Goal: Task Accomplishment & Management: Use online tool/utility

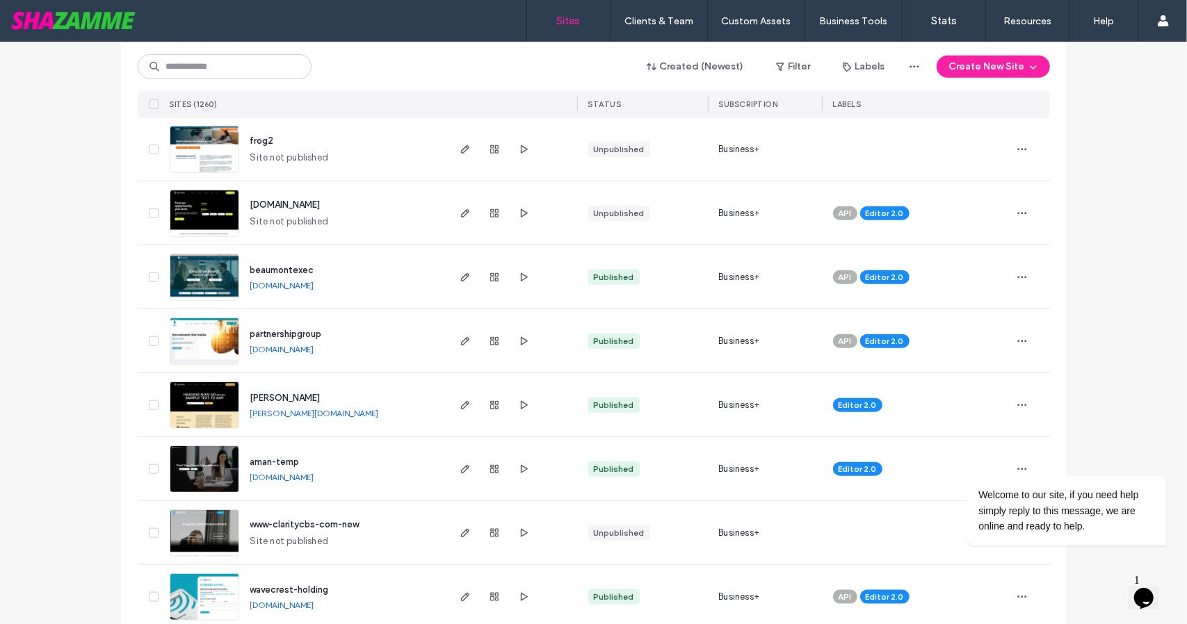
scroll to position [861, 0]
click at [252, 402] on div "mary" at bounding box center [285, 398] width 70 height 14
click at [254, 415] on link "mary.shazamme.site" at bounding box center [314, 412] width 129 height 10
click at [460, 405] on use "button" at bounding box center [464, 404] width 8 height 8
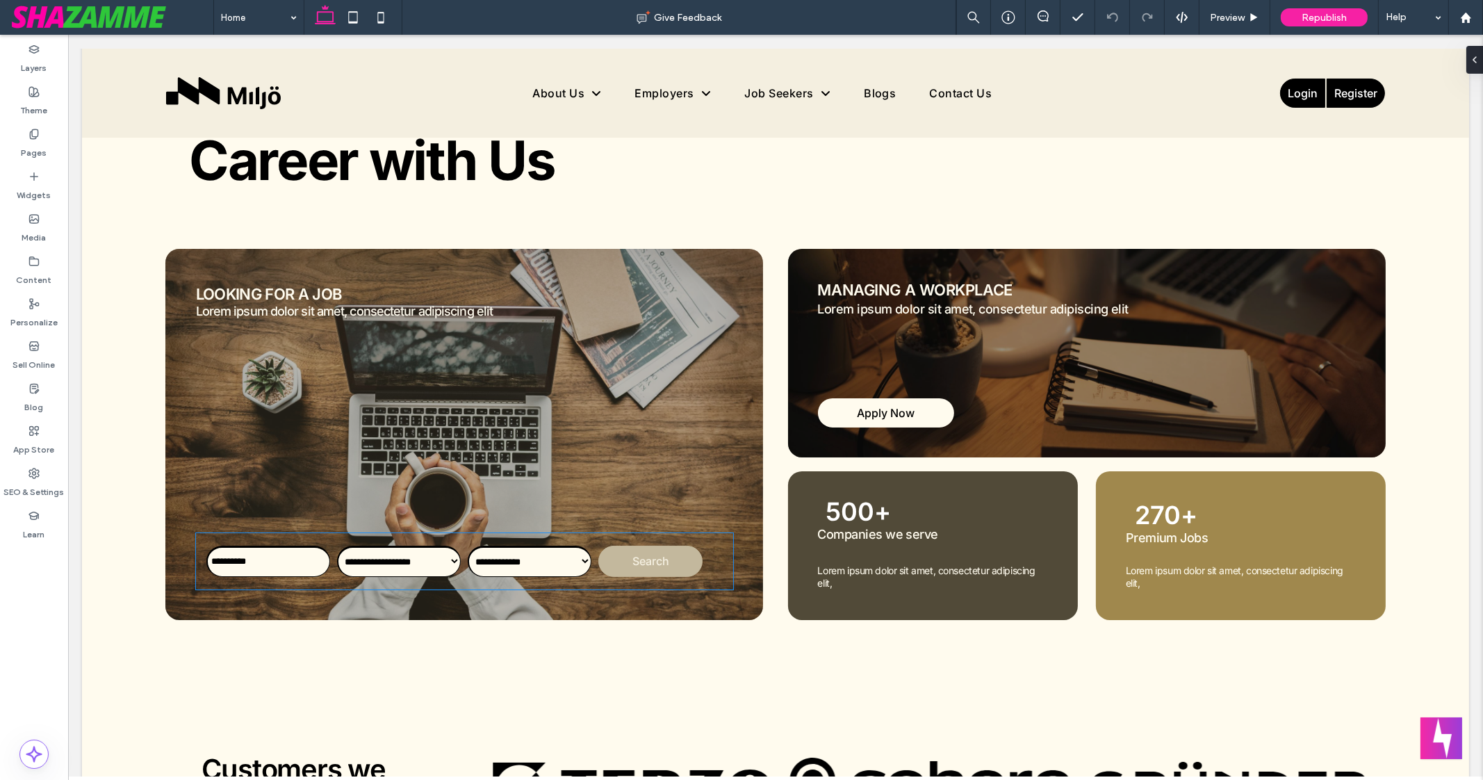
scroll to position [129, 0]
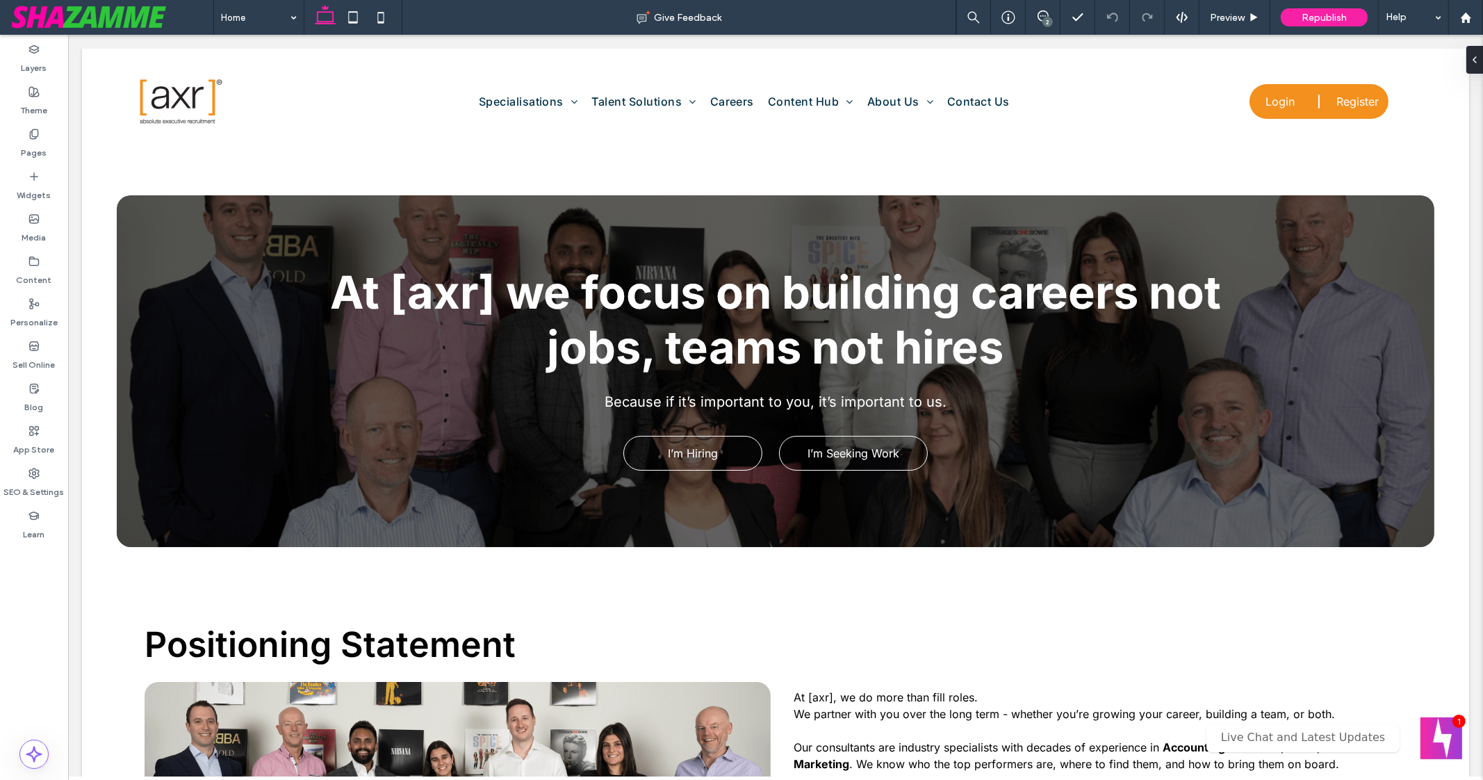
click at [1050, 19] on div "2" at bounding box center [1048, 22] width 10 height 10
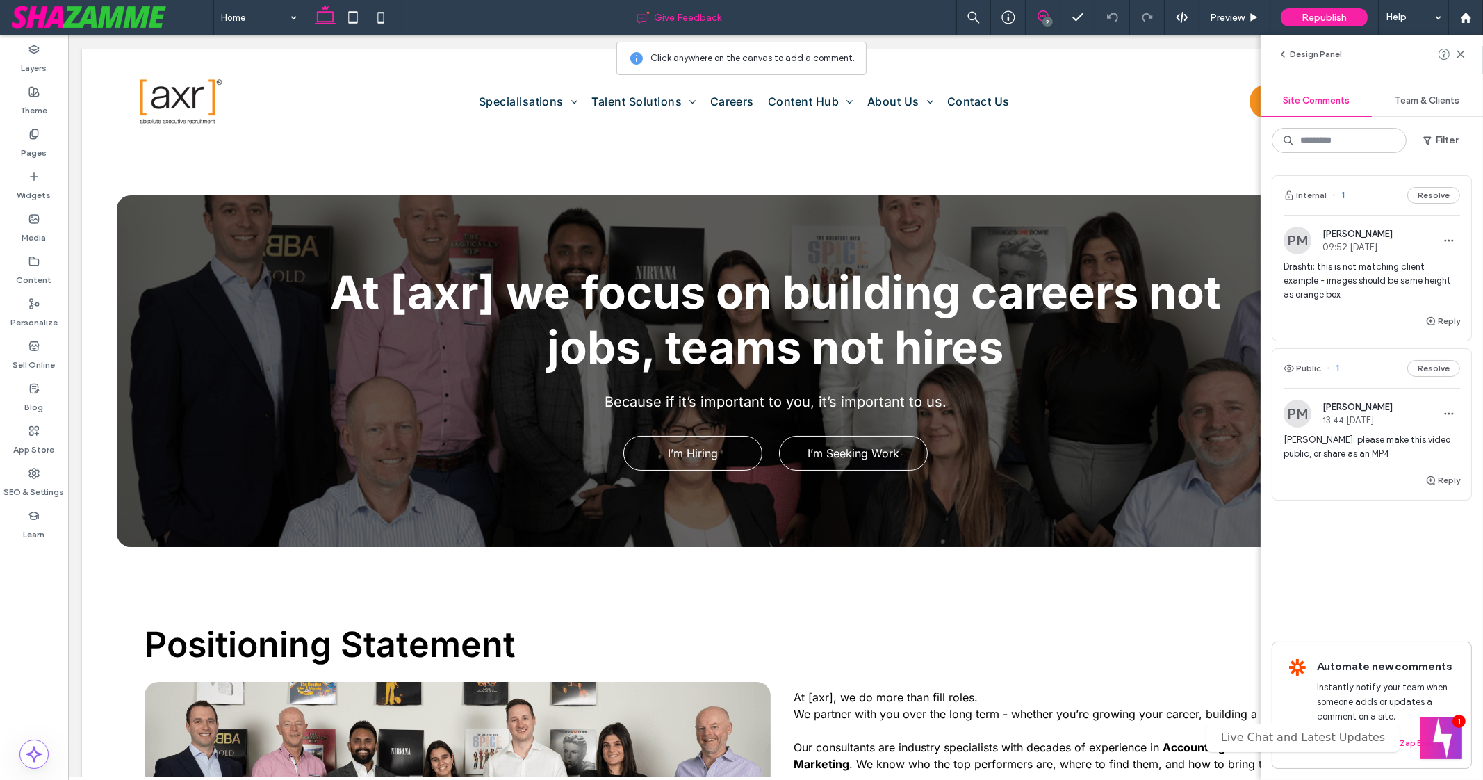
click at [698, 19] on span "Give Feedback" at bounding box center [688, 18] width 67 height 12
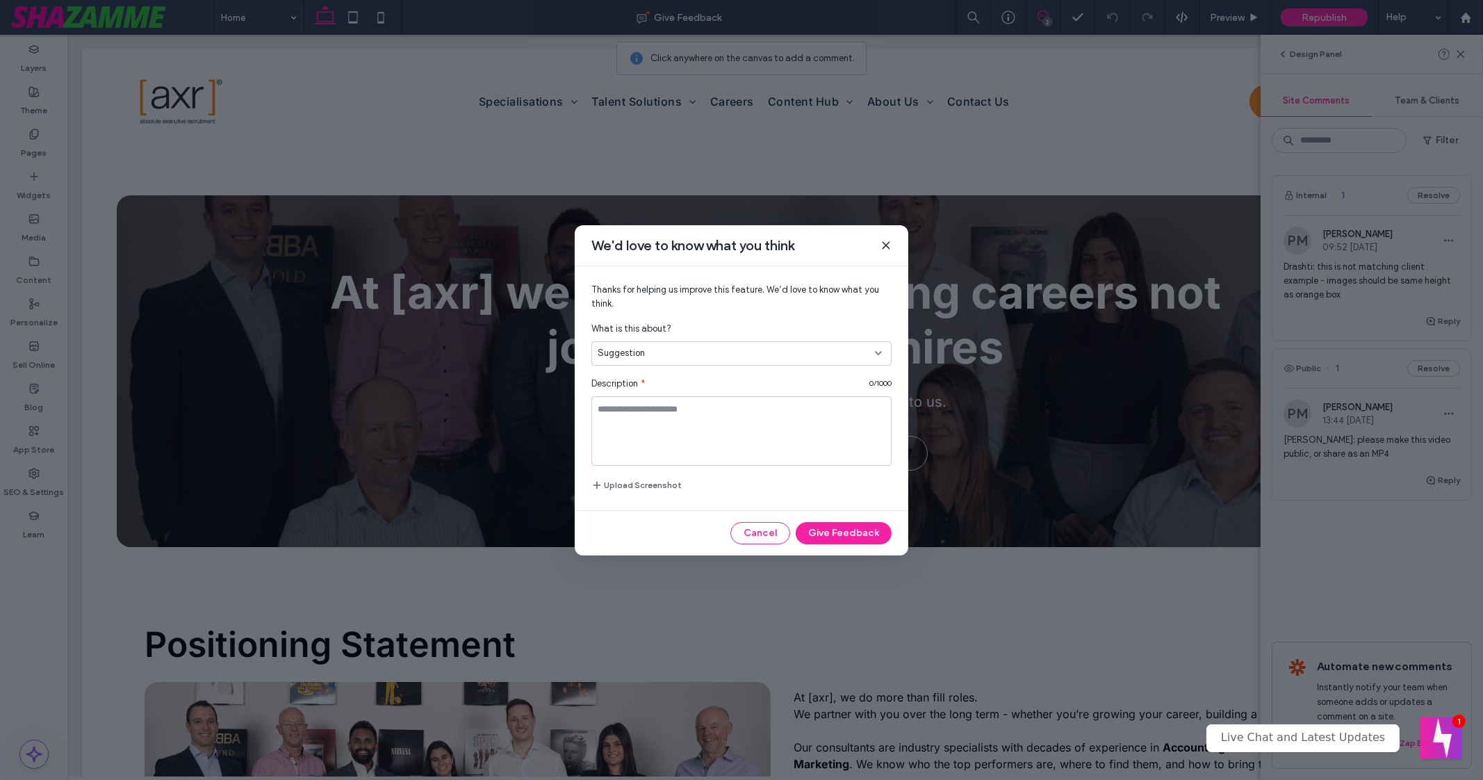
click at [886, 246] on use at bounding box center [886, 245] width 6 height 6
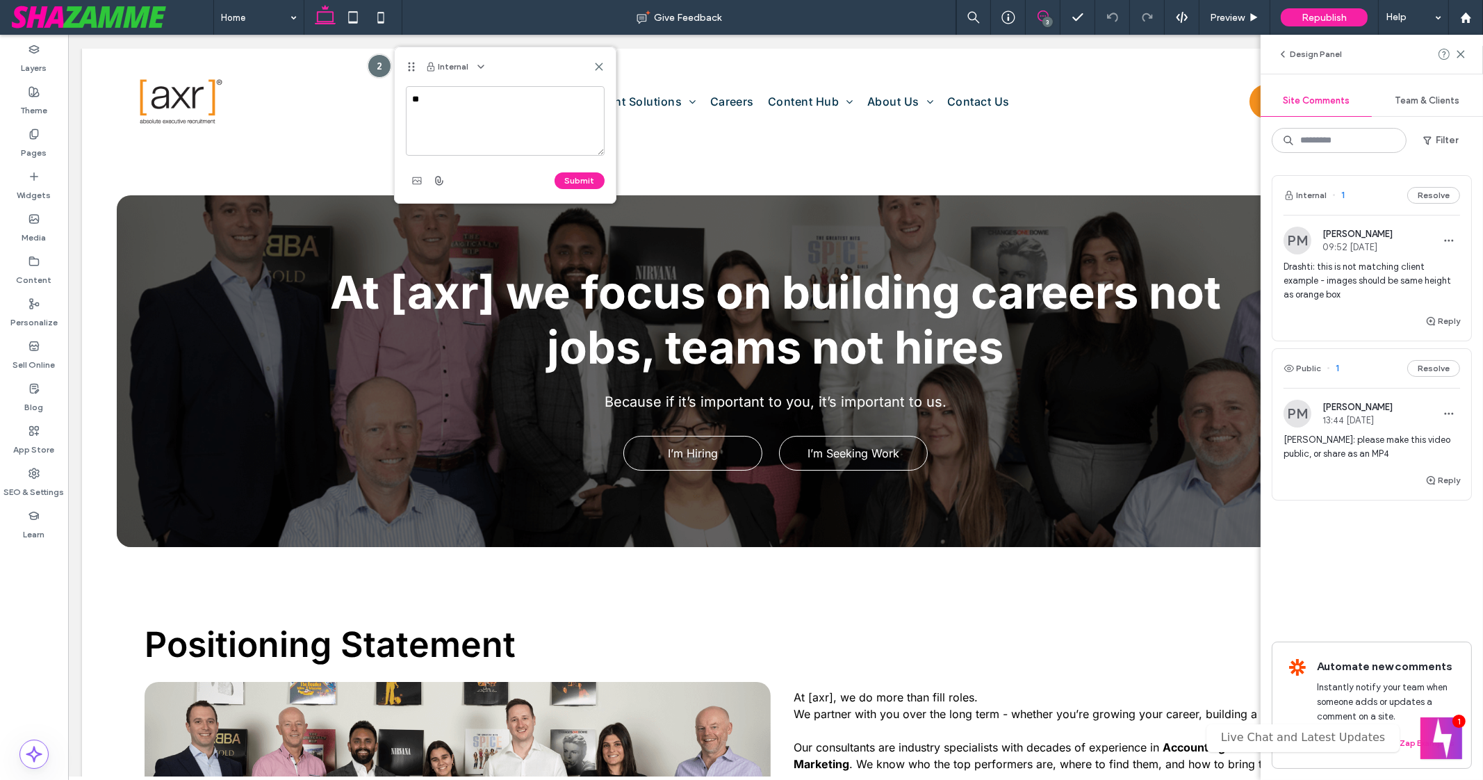
type textarea "*"
paste textarea "**********"
type textarea "**********"
click at [579, 171] on div "Submit" at bounding box center [505, 181] width 199 height 22
click at [579, 177] on button "Submit" at bounding box center [580, 180] width 50 height 17
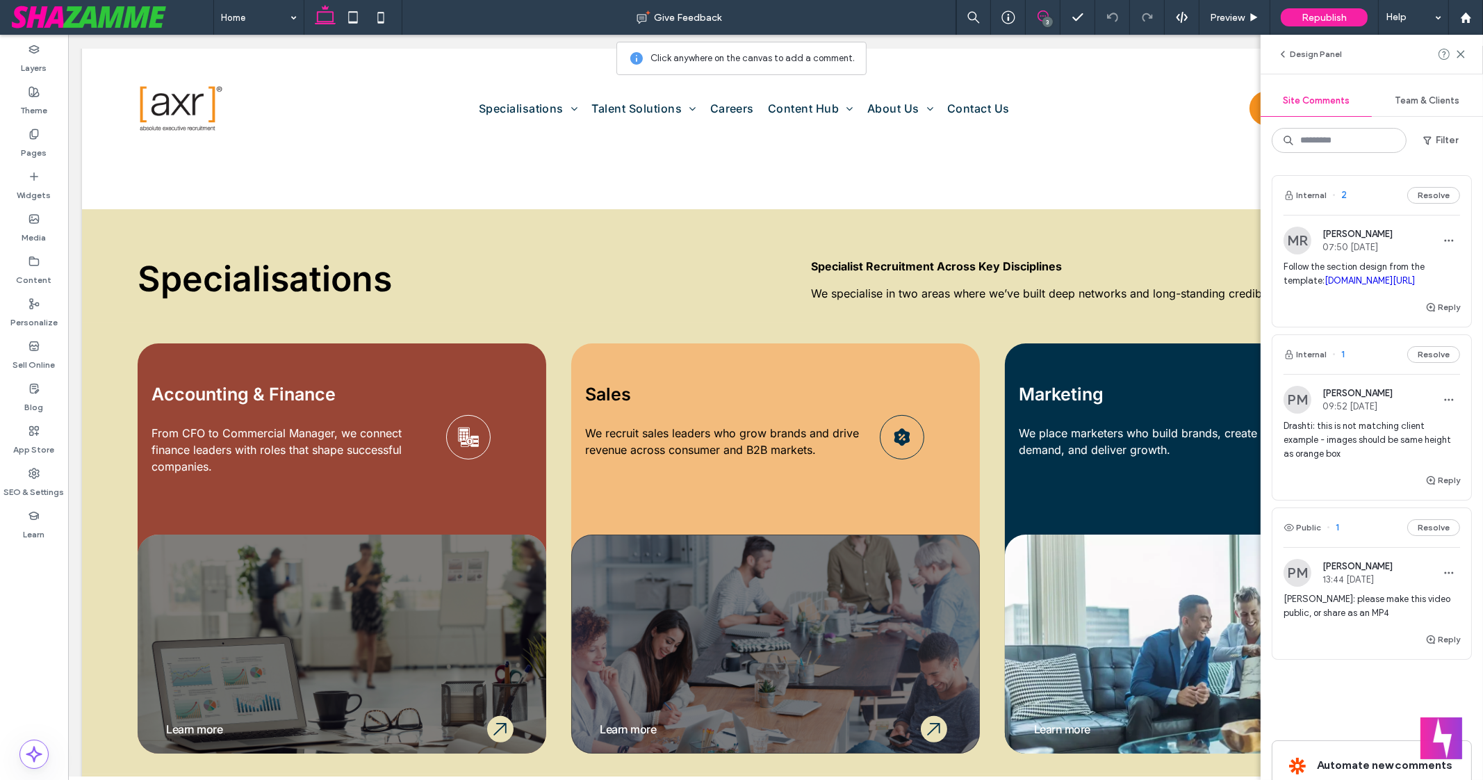
scroll to position [769, 0]
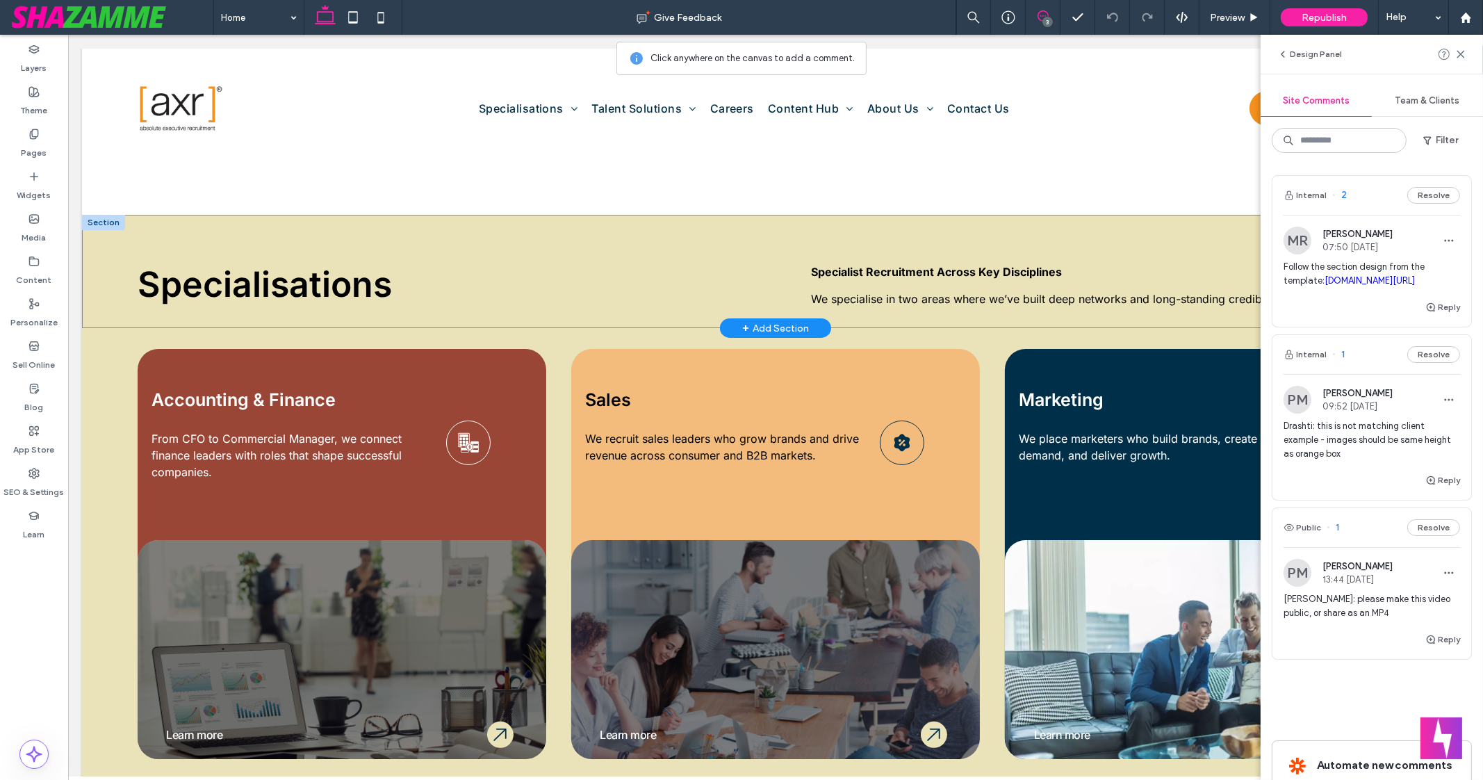
click at [629, 230] on div "Specialisations Specialist Recruitment Across Key Disciplines We specialise in …" at bounding box center [775, 271] width 1387 height 113
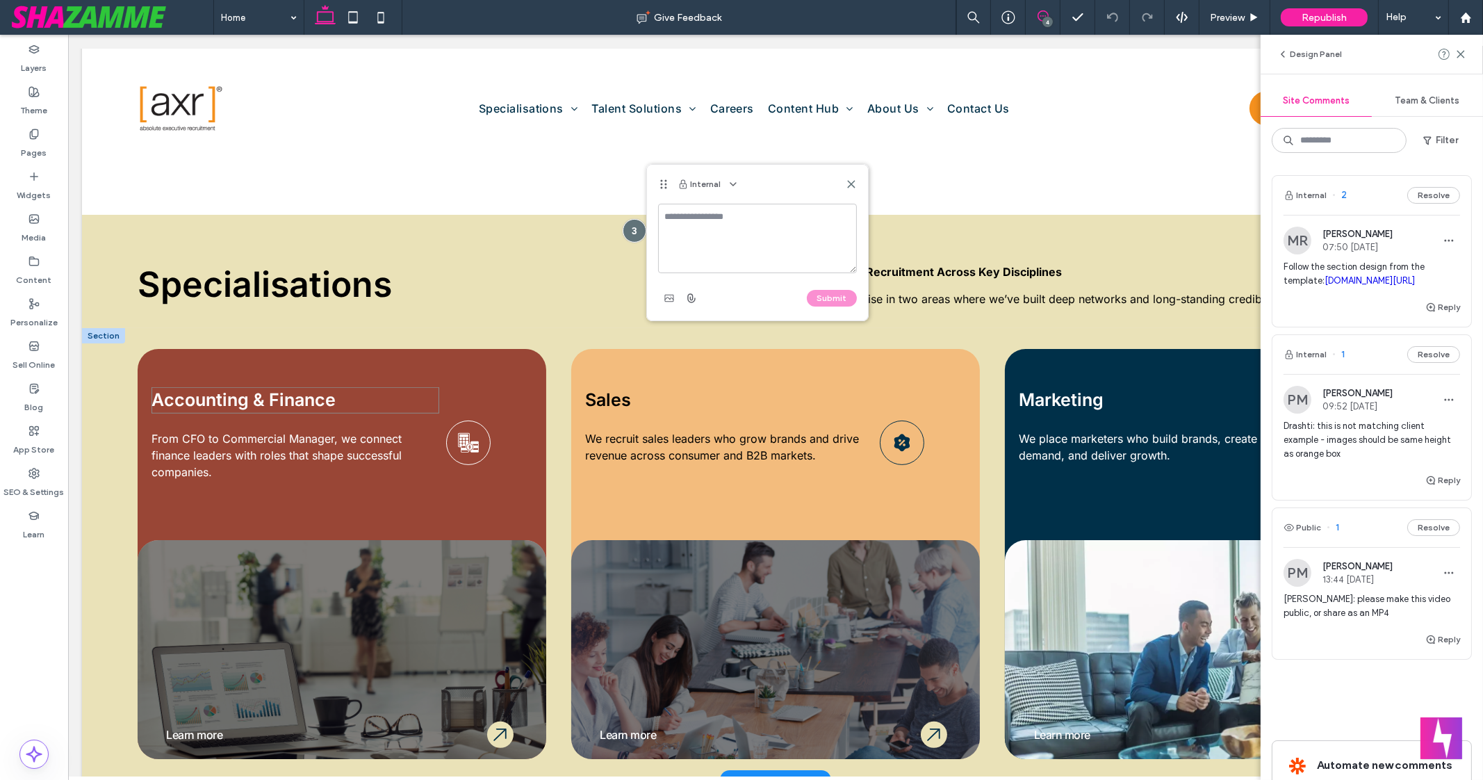
scroll to position [0, 0]
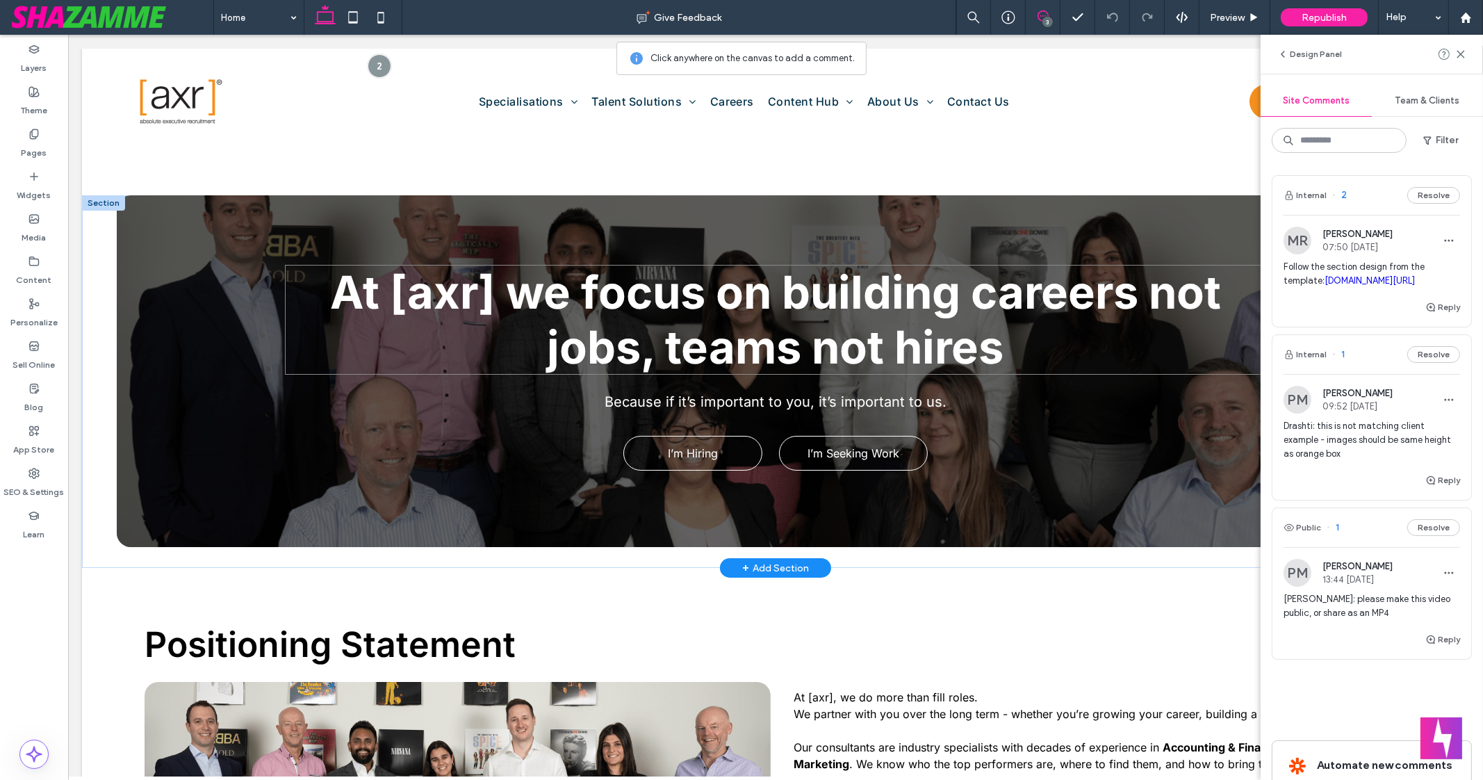
click at [372, 311] on span "At [axr] we focus on building careers not jobs, teams not hires" at bounding box center [775, 320] width 891 height 110
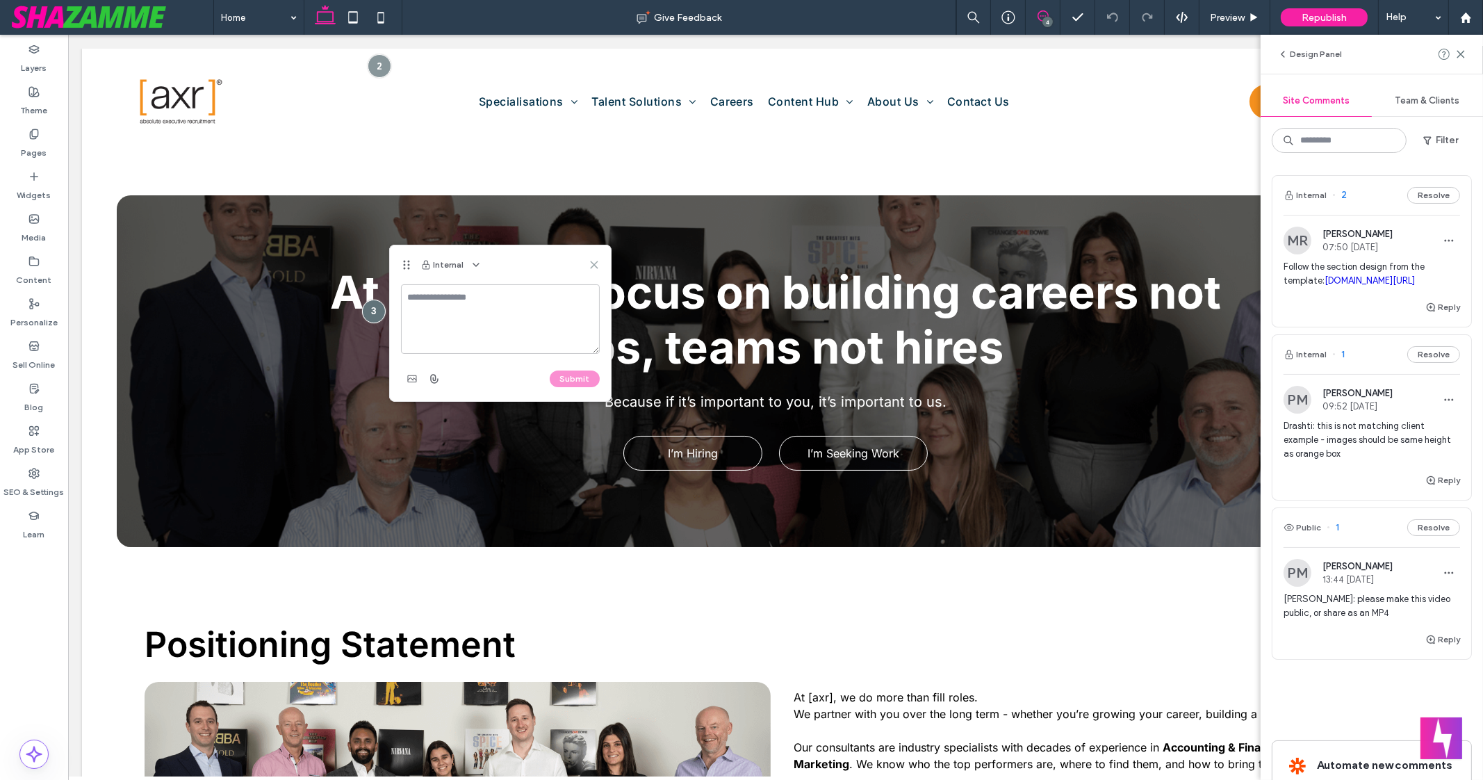
click at [592, 264] on icon at bounding box center [594, 264] width 11 height 11
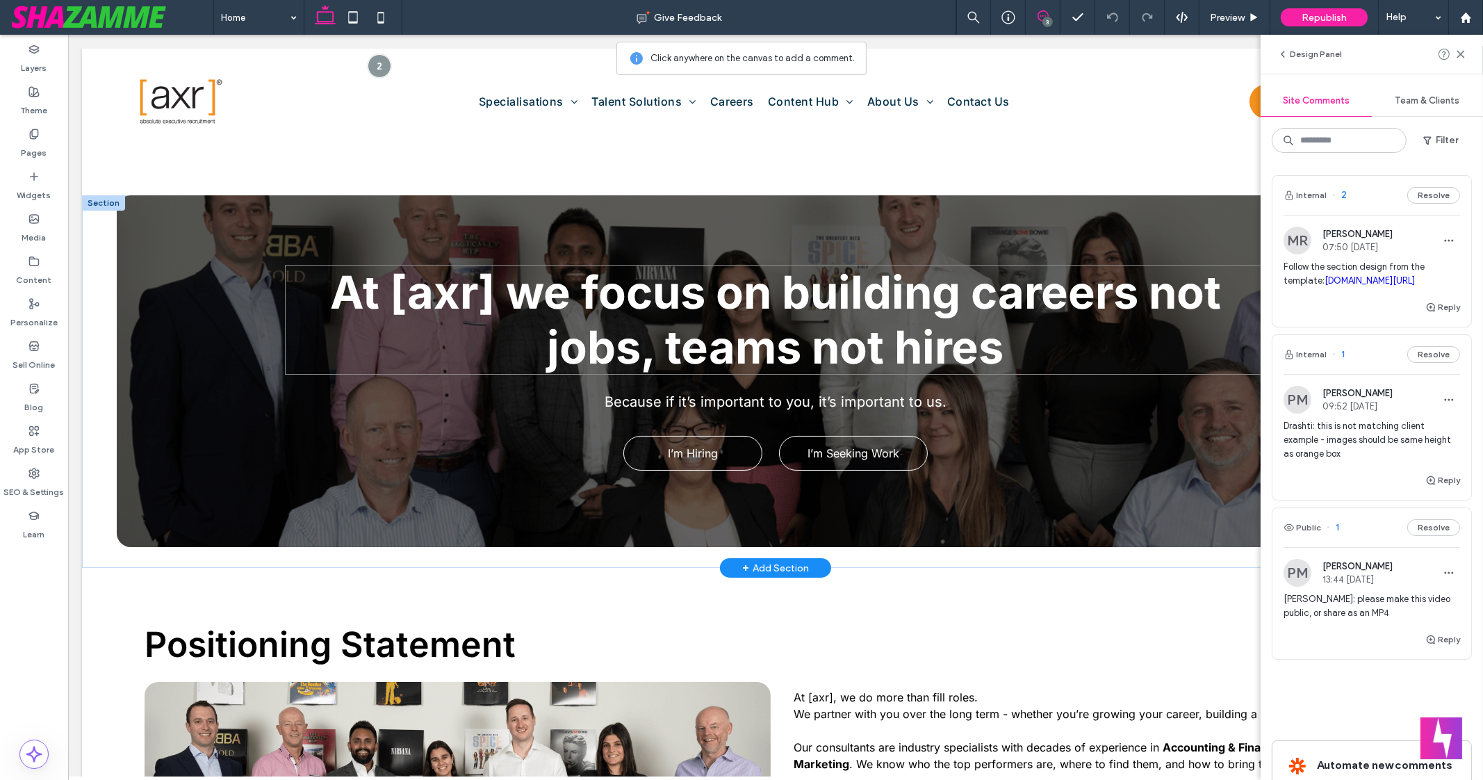
click at [571, 300] on span "At [axr] we focus on building careers not jobs, teams not hires" at bounding box center [775, 320] width 891 height 110
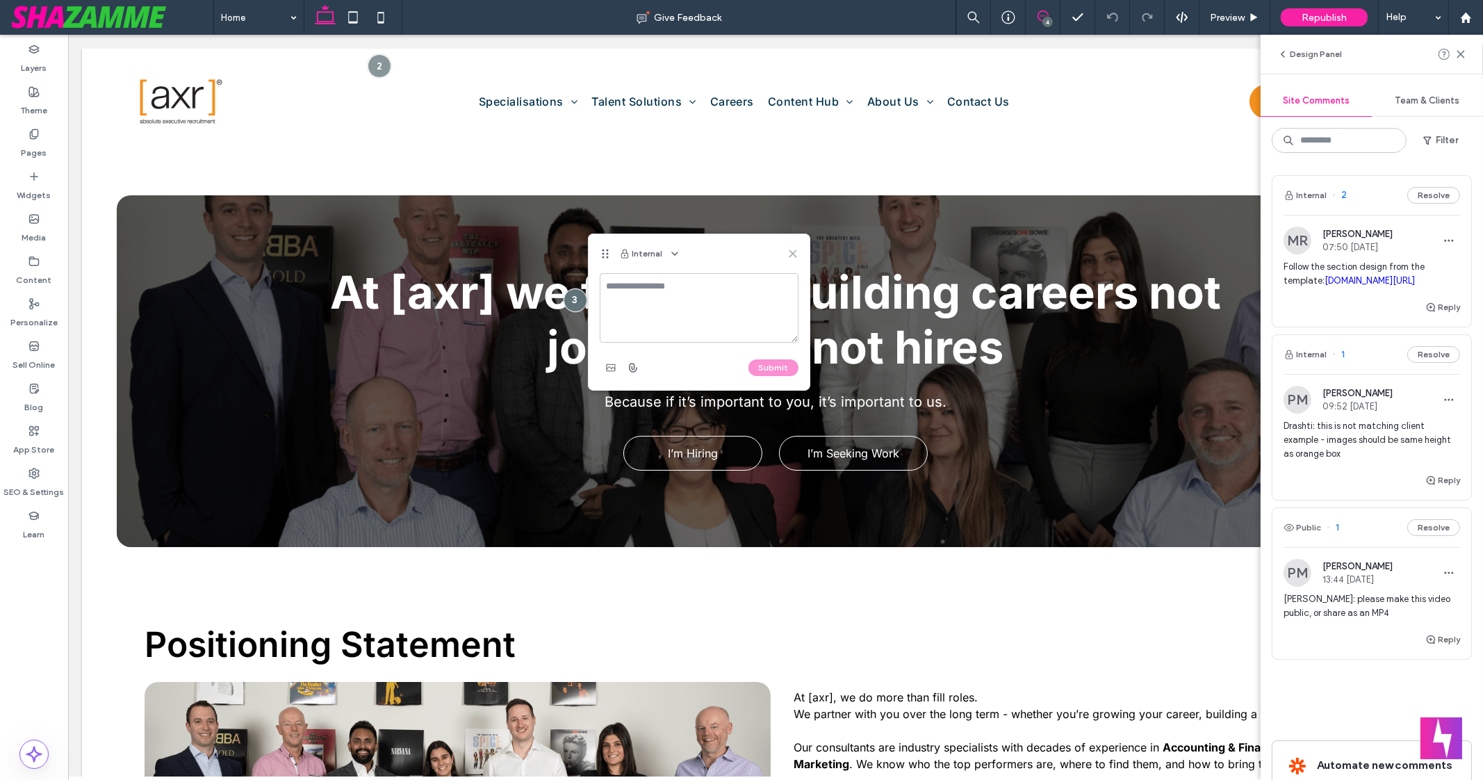
click at [794, 254] on use at bounding box center [793, 253] width 6 height 6
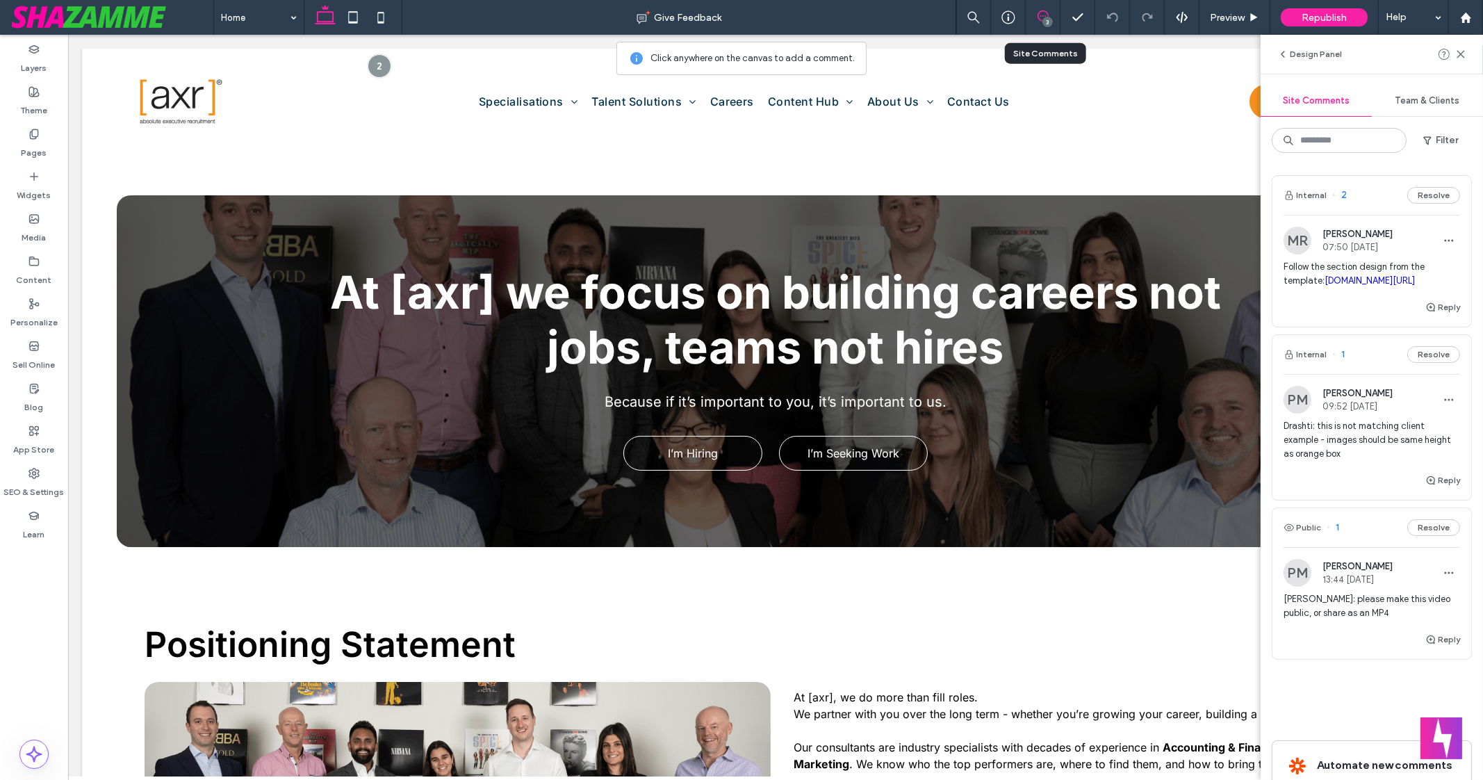
click at [1047, 8] on div "3" at bounding box center [1043, 17] width 35 height 35
click at [1043, 21] on div "3" at bounding box center [1048, 22] width 10 height 10
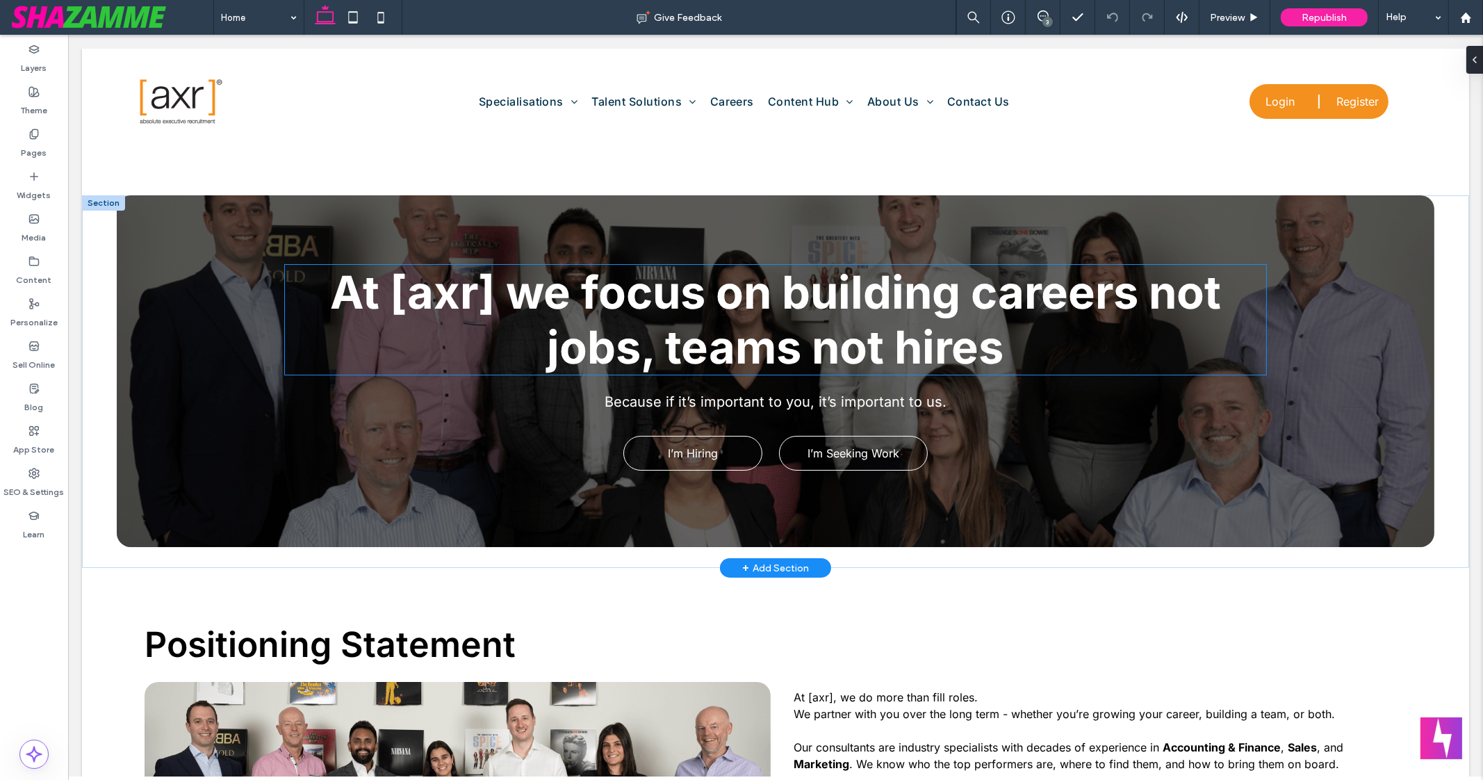
click at [631, 307] on span "At [axr] we focus on building careers not jobs, teams not hires" at bounding box center [775, 320] width 891 height 110
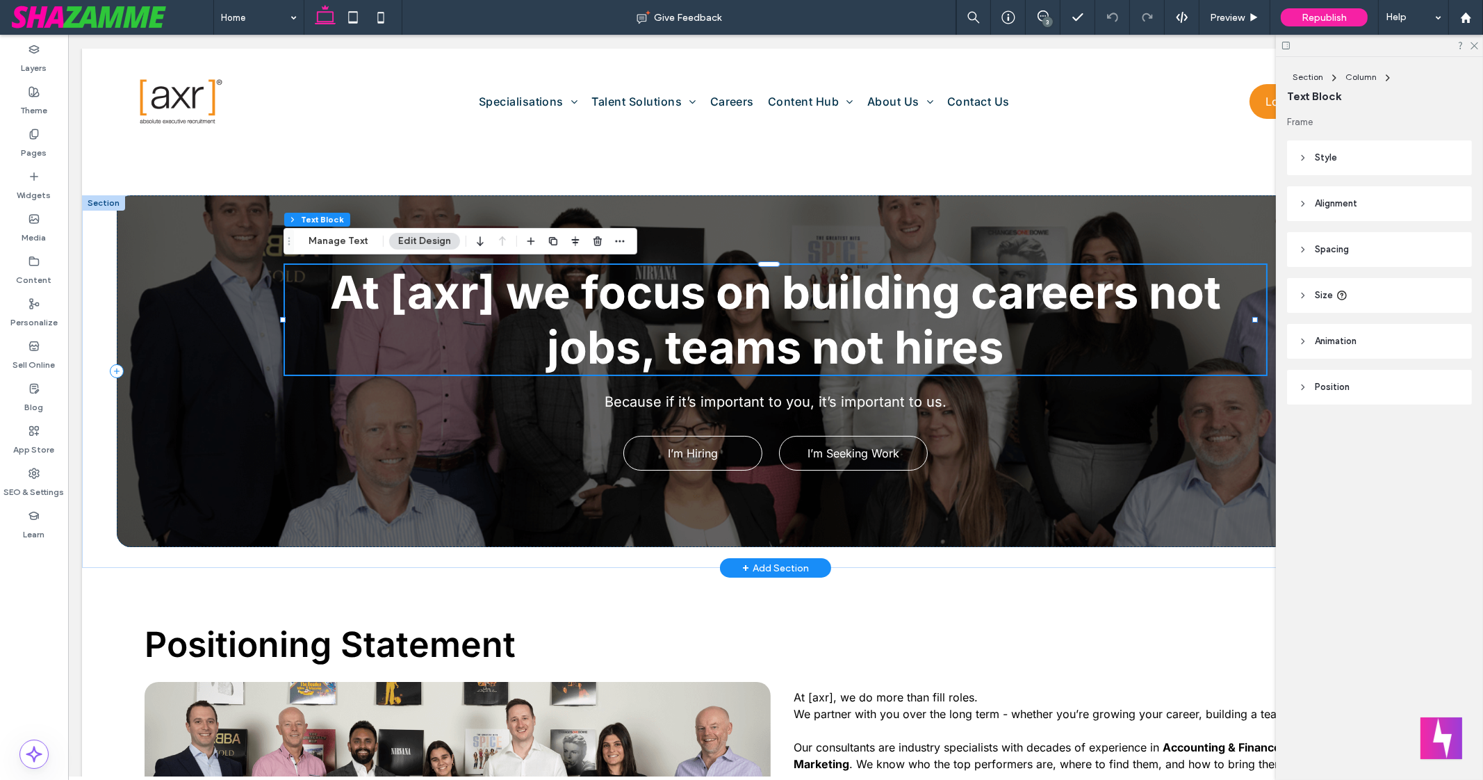
click at [631, 307] on span "At [axr] we focus on building careers not jobs, teams not hires" at bounding box center [775, 320] width 891 height 110
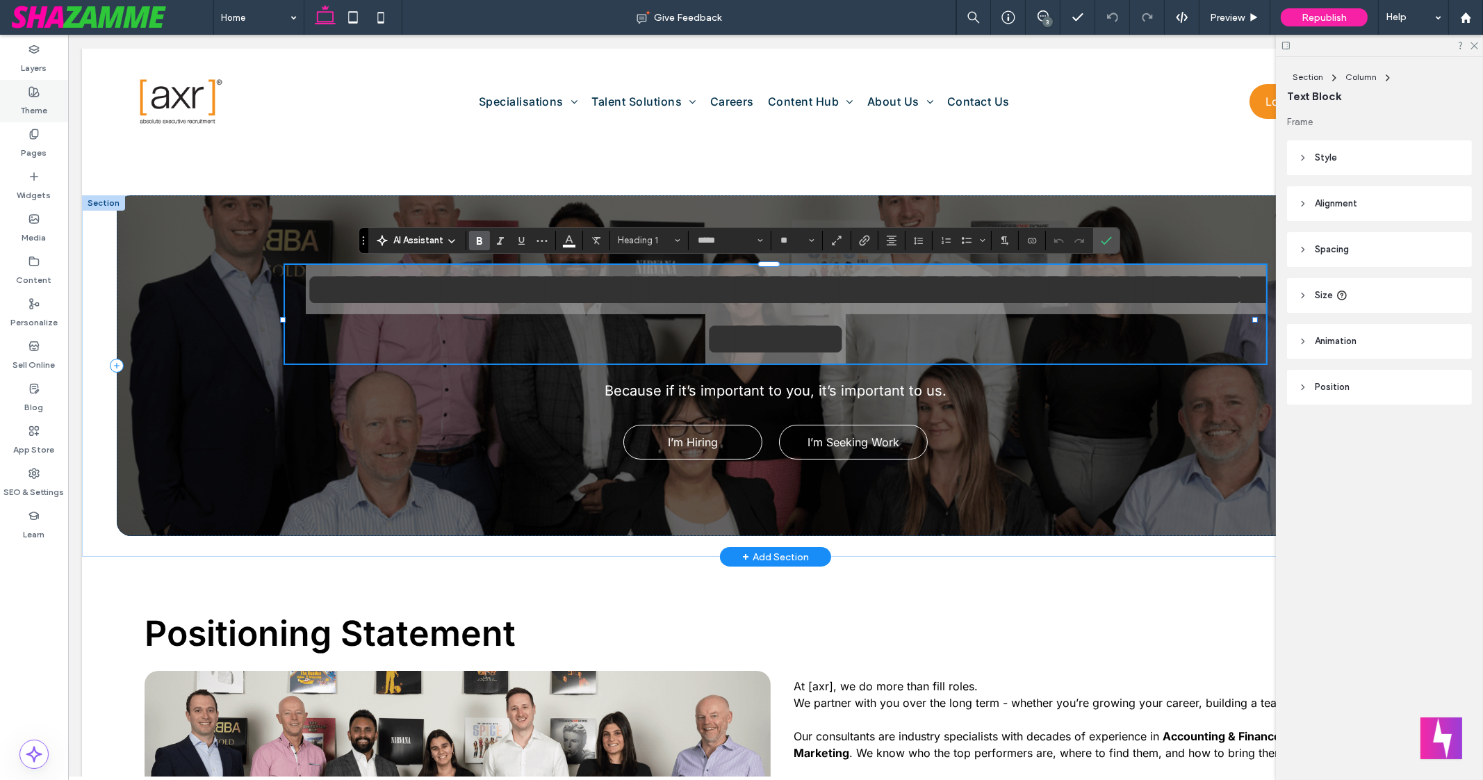
click at [39, 95] on icon at bounding box center [33, 91] width 11 height 11
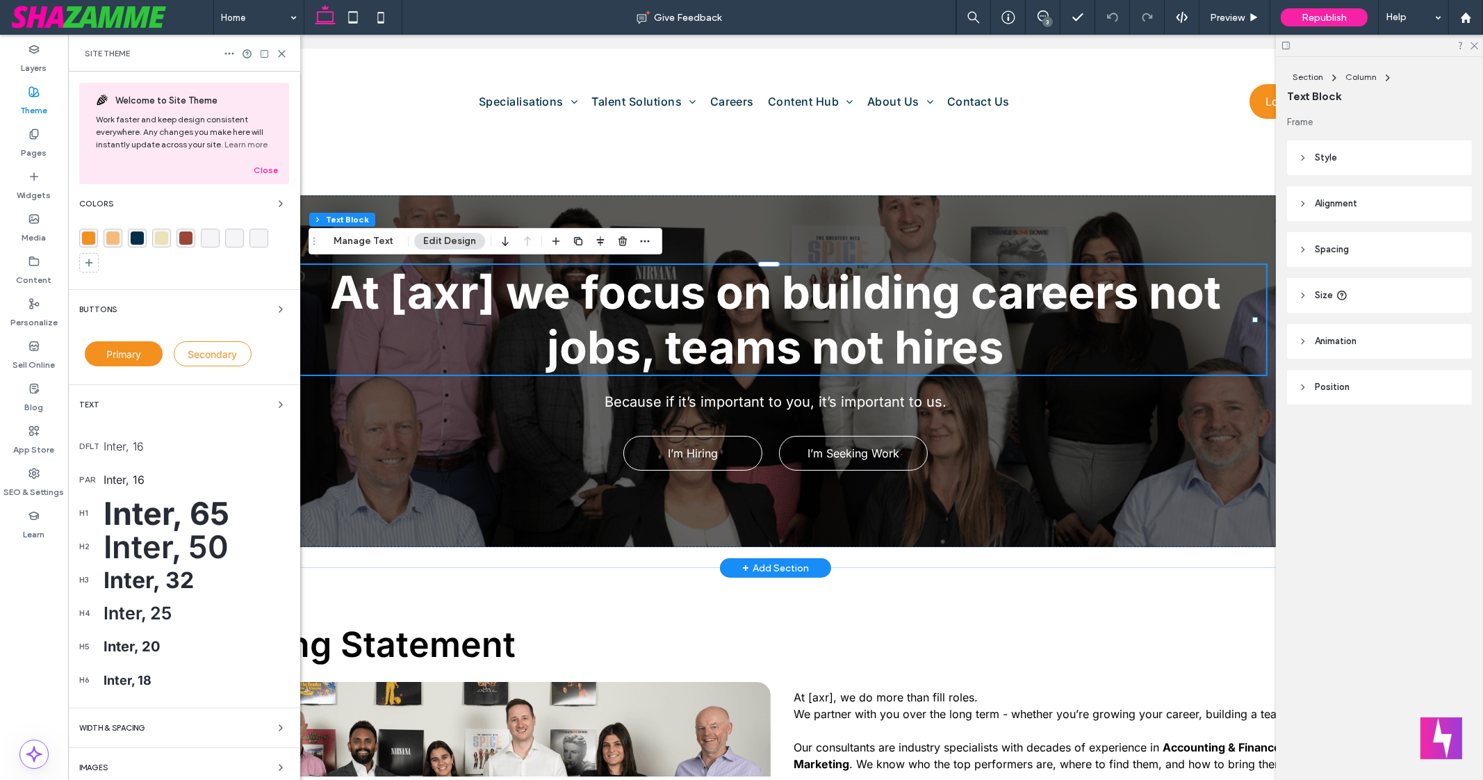
click at [230, 405] on div "Text" at bounding box center [184, 404] width 210 height 17
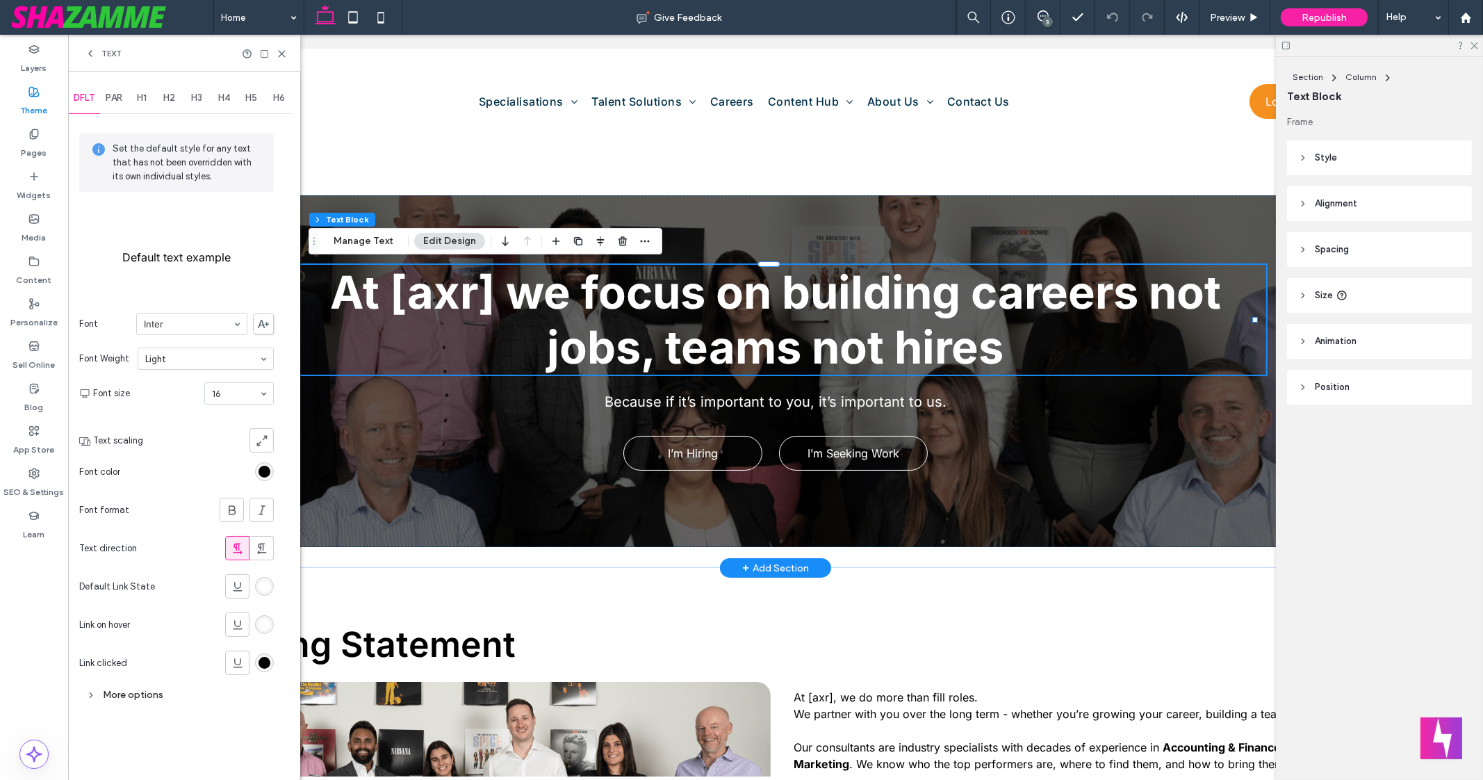
click at [136, 92] on div "H1" at bounding box center [142, 98] width 28 height 31
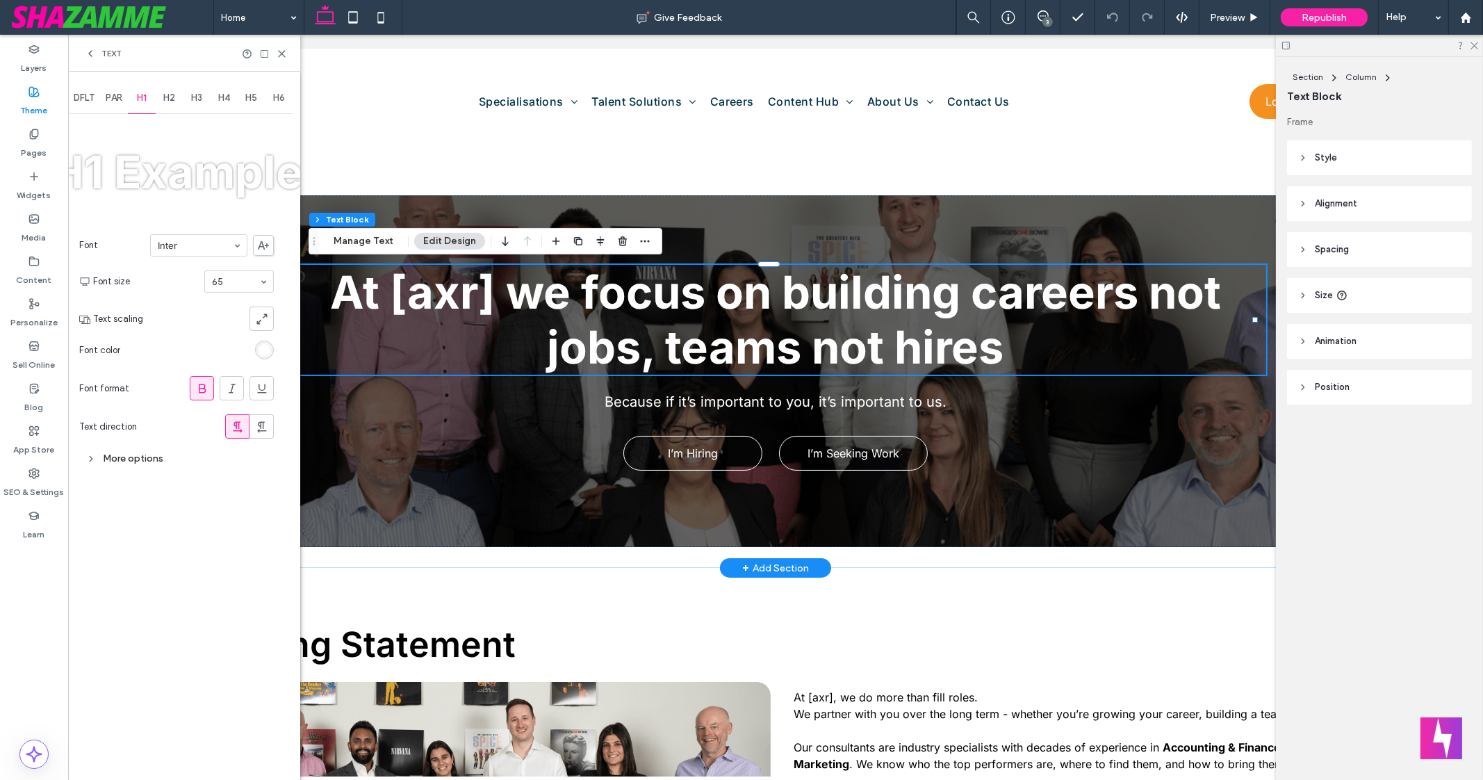
click at [169, 99] on span "H2" at bounding box center [169, 97] width 12 height 11
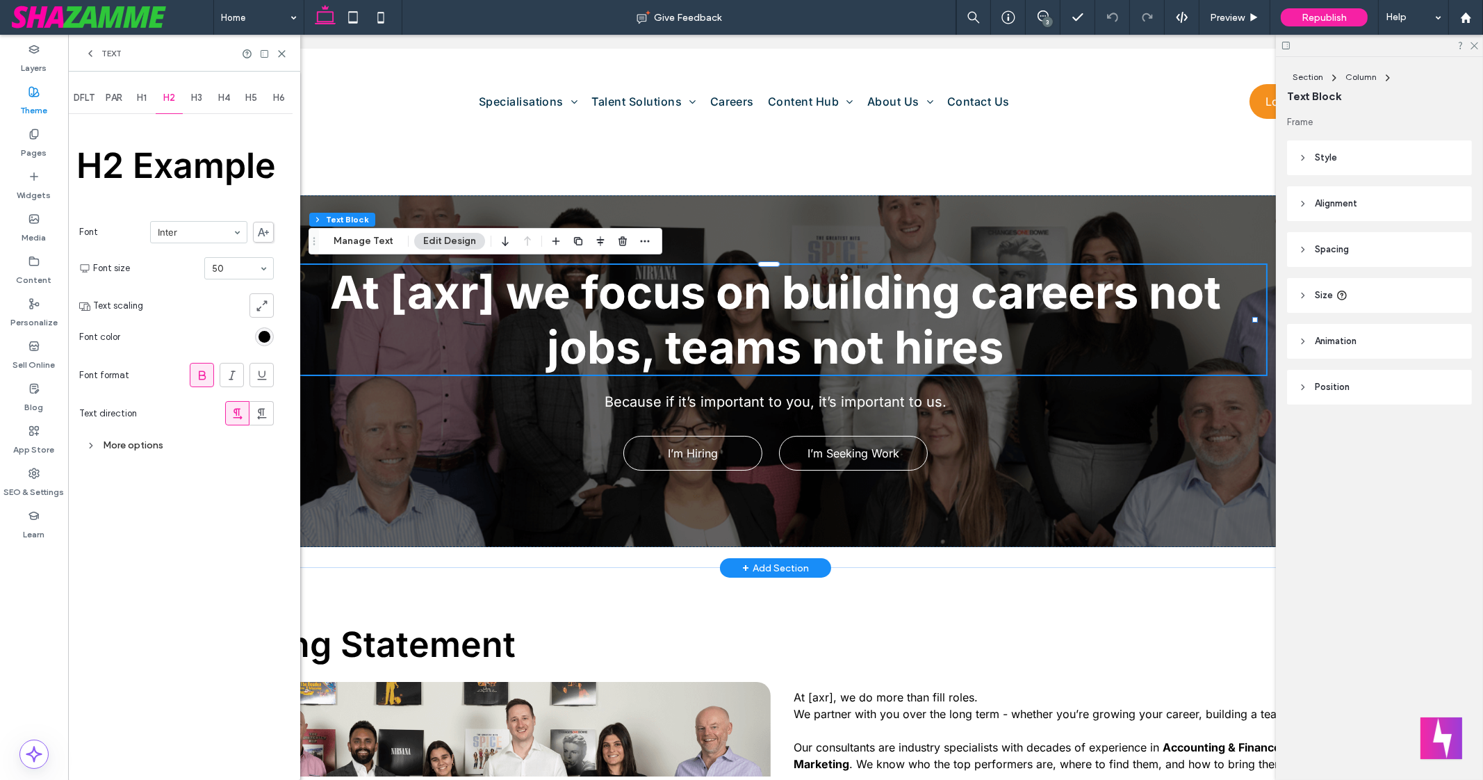
click at [194, 99] on span "H3" at bounding box center [196, 97] width 11 height 11
click at [225, 102] on span "H4" at bounding box center [224, 97] width 12 height 11
click at [254, 109] on div "H5" at bounding box center [252, 98] width 28 height 31
click at [279, 107] on div "H6" at bounding box center [280, 98] width 28 height 31
click at [282, 54] on use at bounding box center [282, 54] width 6 height 6
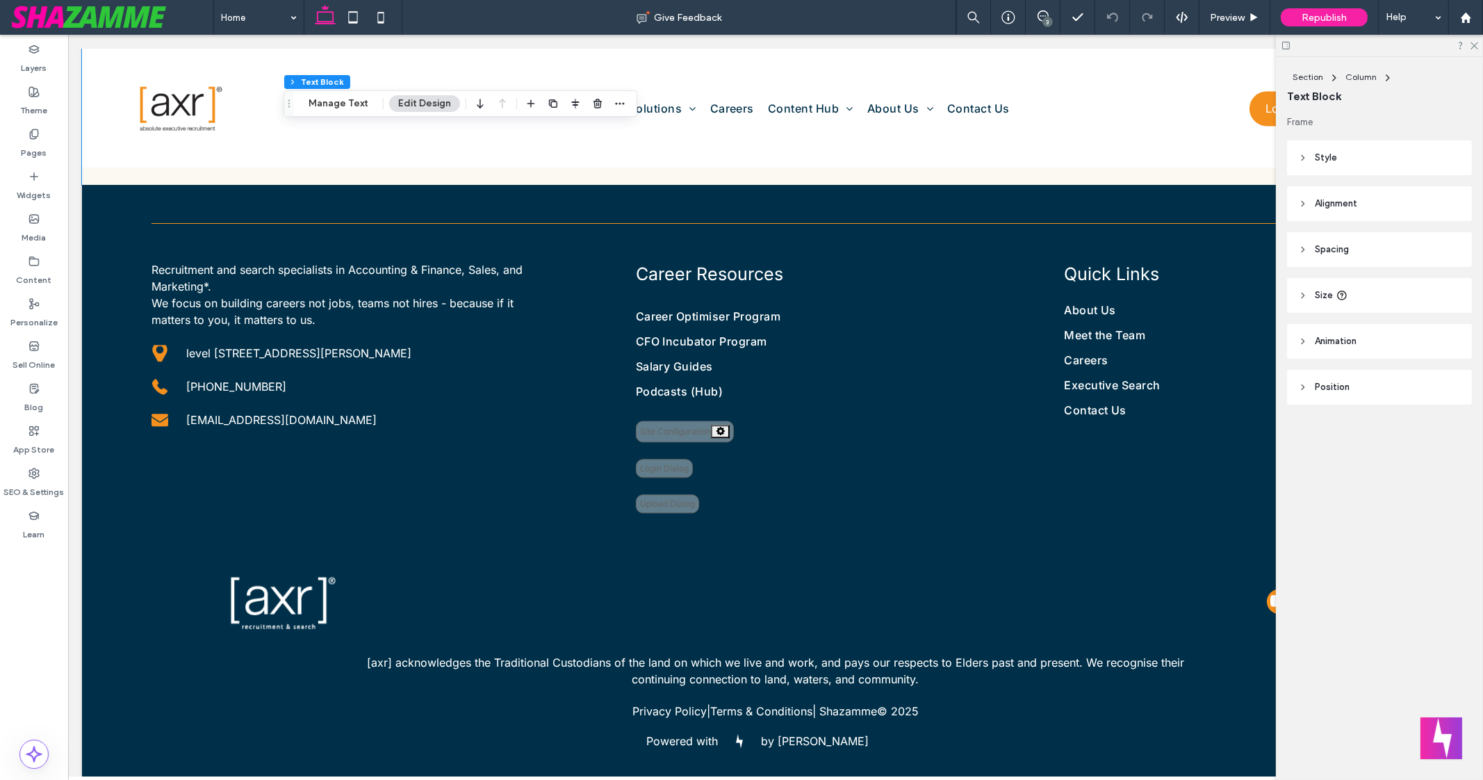
scroll to position [5213, 0]
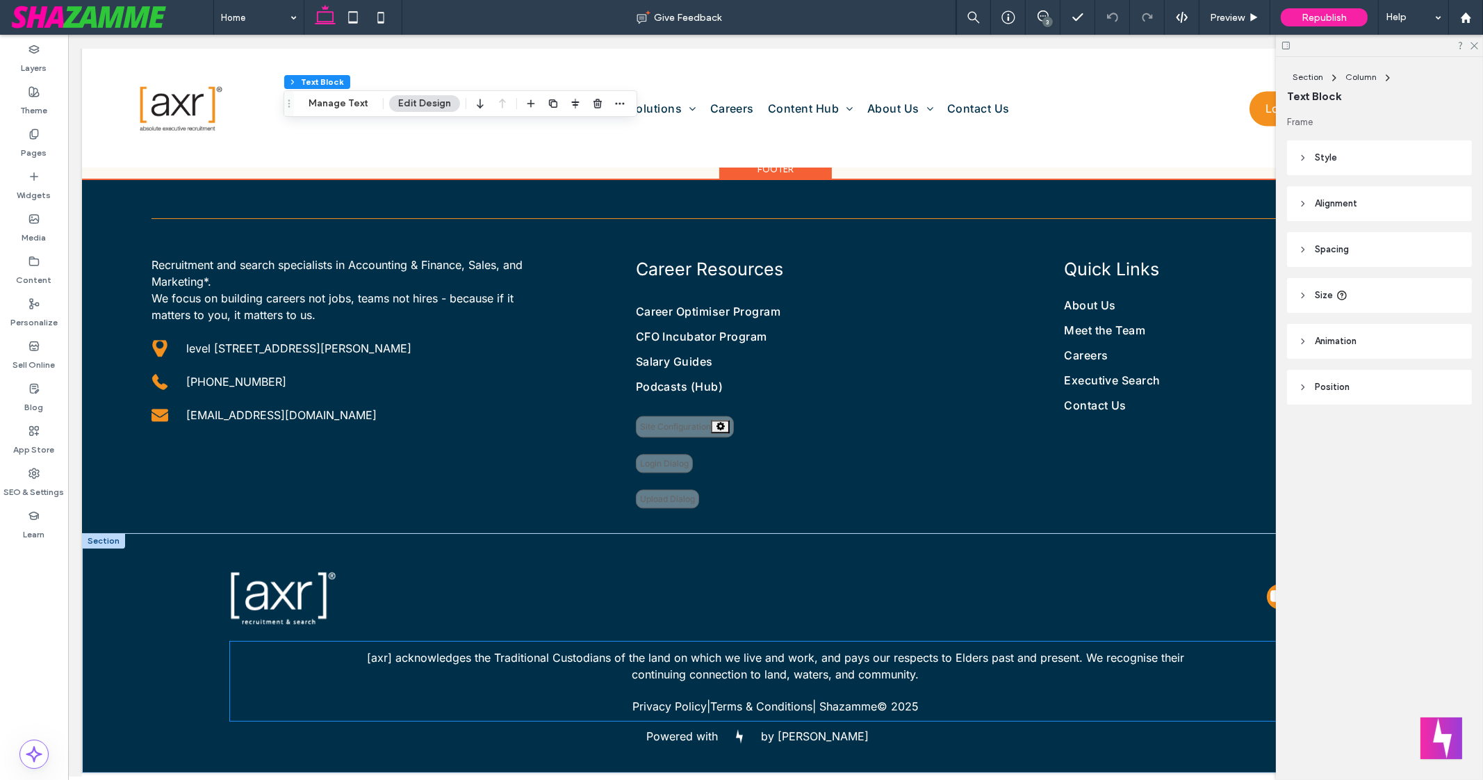
click at [766, 624] on span "[axr] acknowledges the Traditional Custodians of the land on which we live and …" at bounding box center [775, 666] width 817 height 31
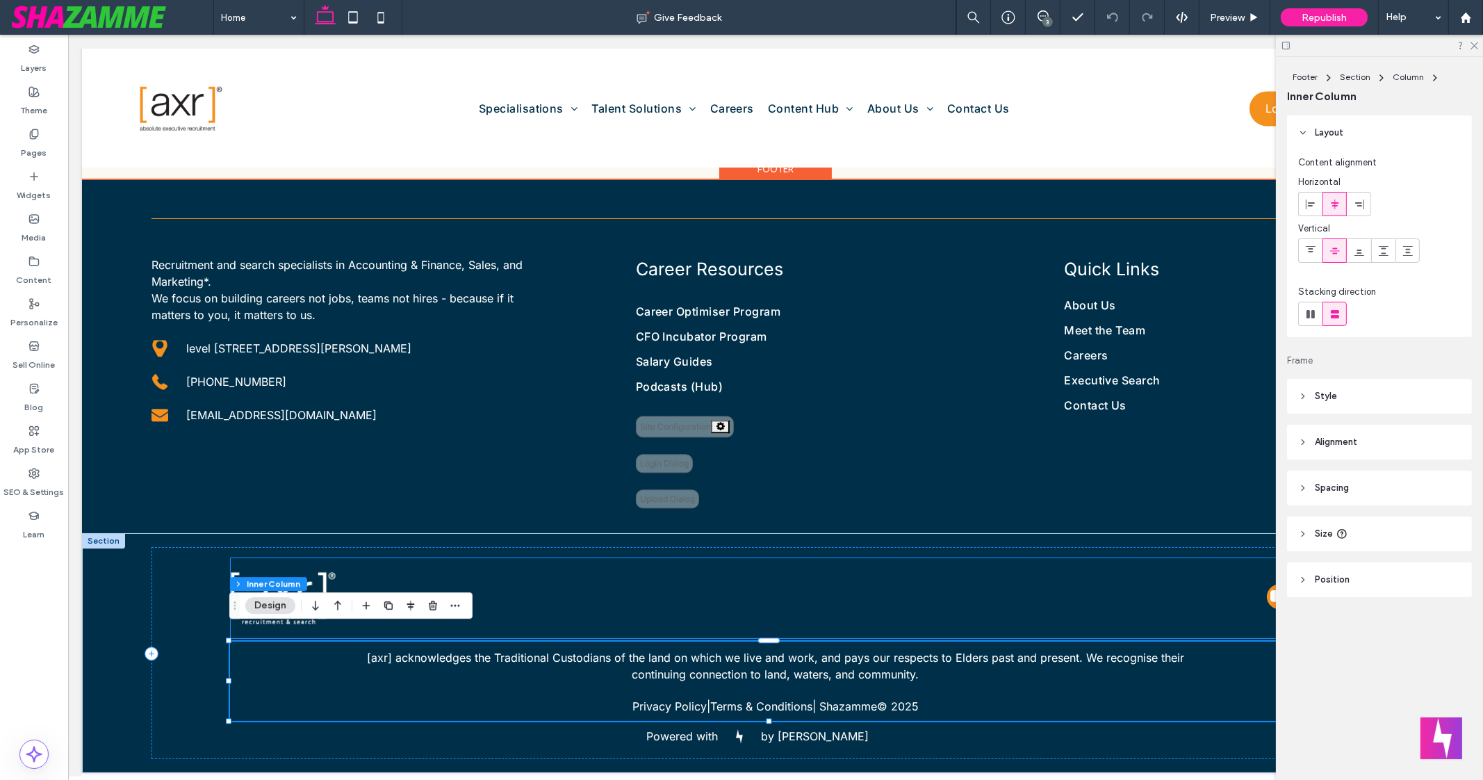
click at [361, 576] on div at bounding box center [498, 597] width 535 height 65
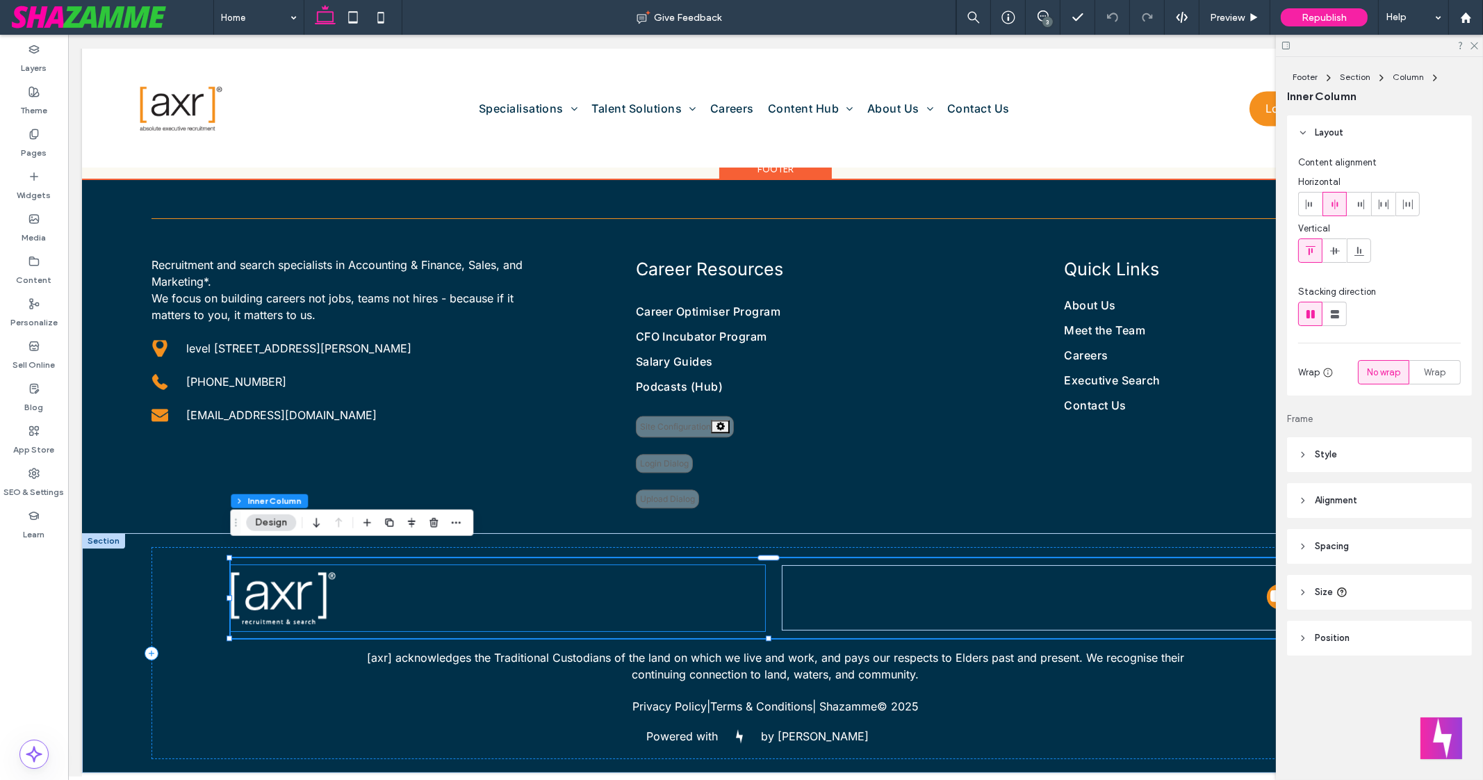
click at [749, 597] on div at bounding box center [498, 597] width 535 height 65
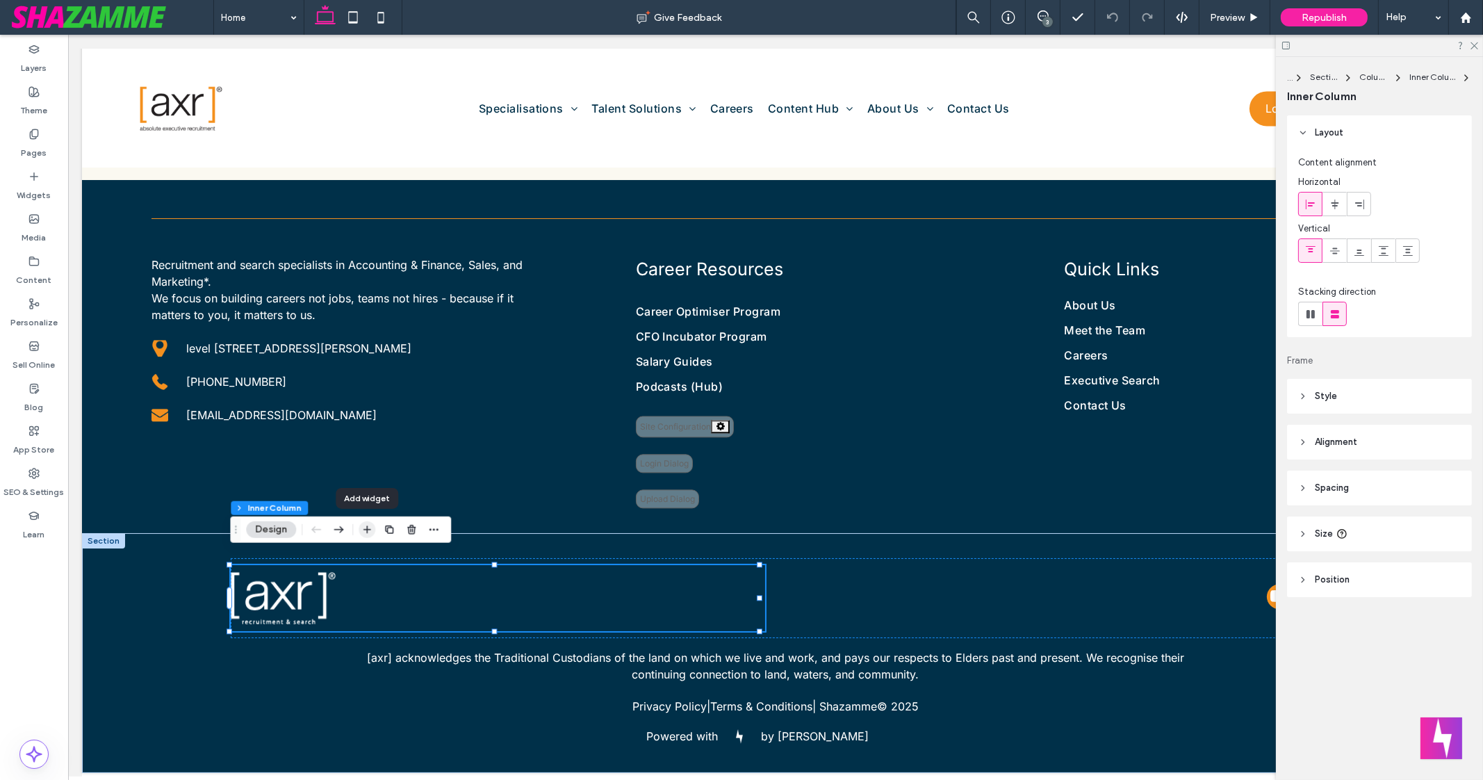
click at [370, 531] on icon "button" at bounding box center [366, 529] width 11 height 11
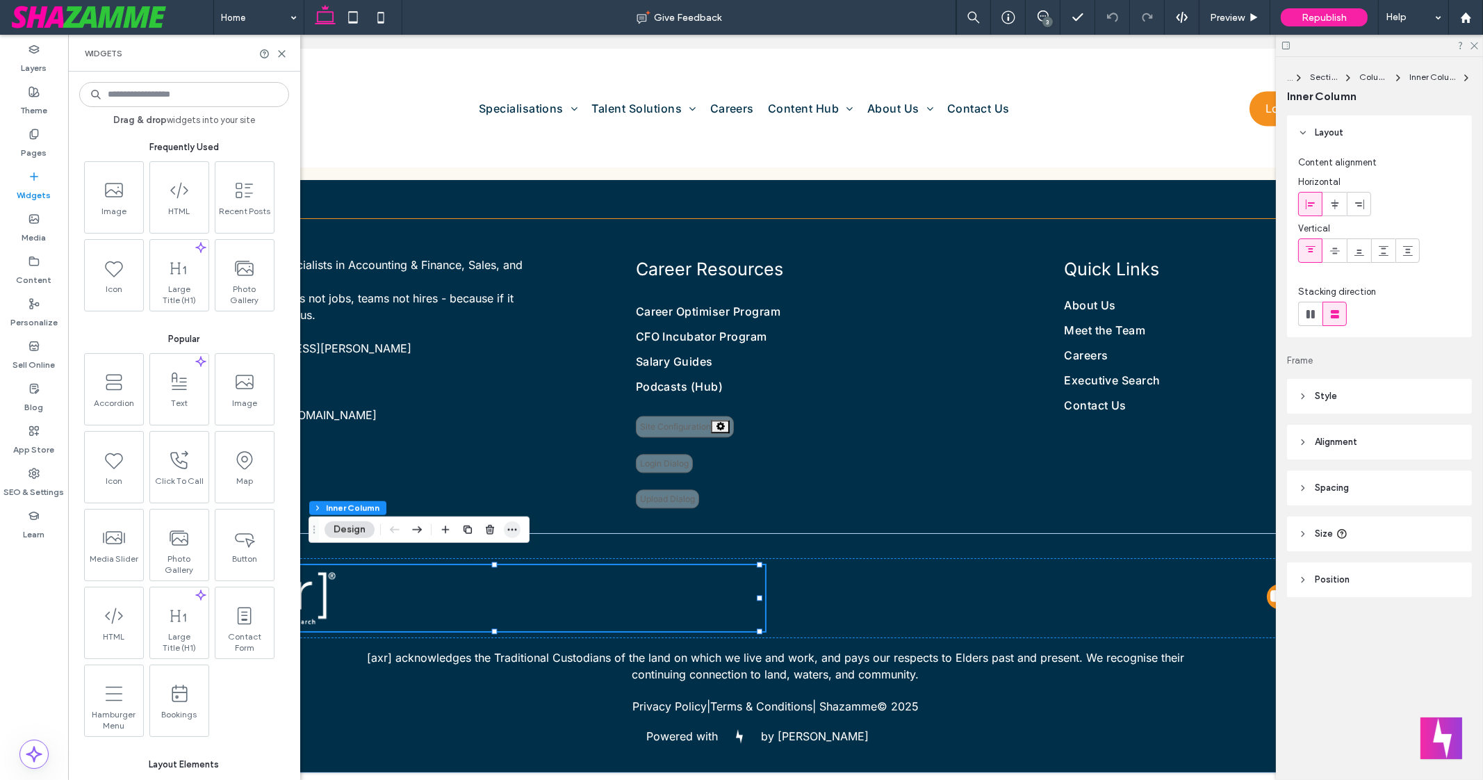
click at [508, 526] on icon "button" at bounding box center [512, 529] width 11 height 11
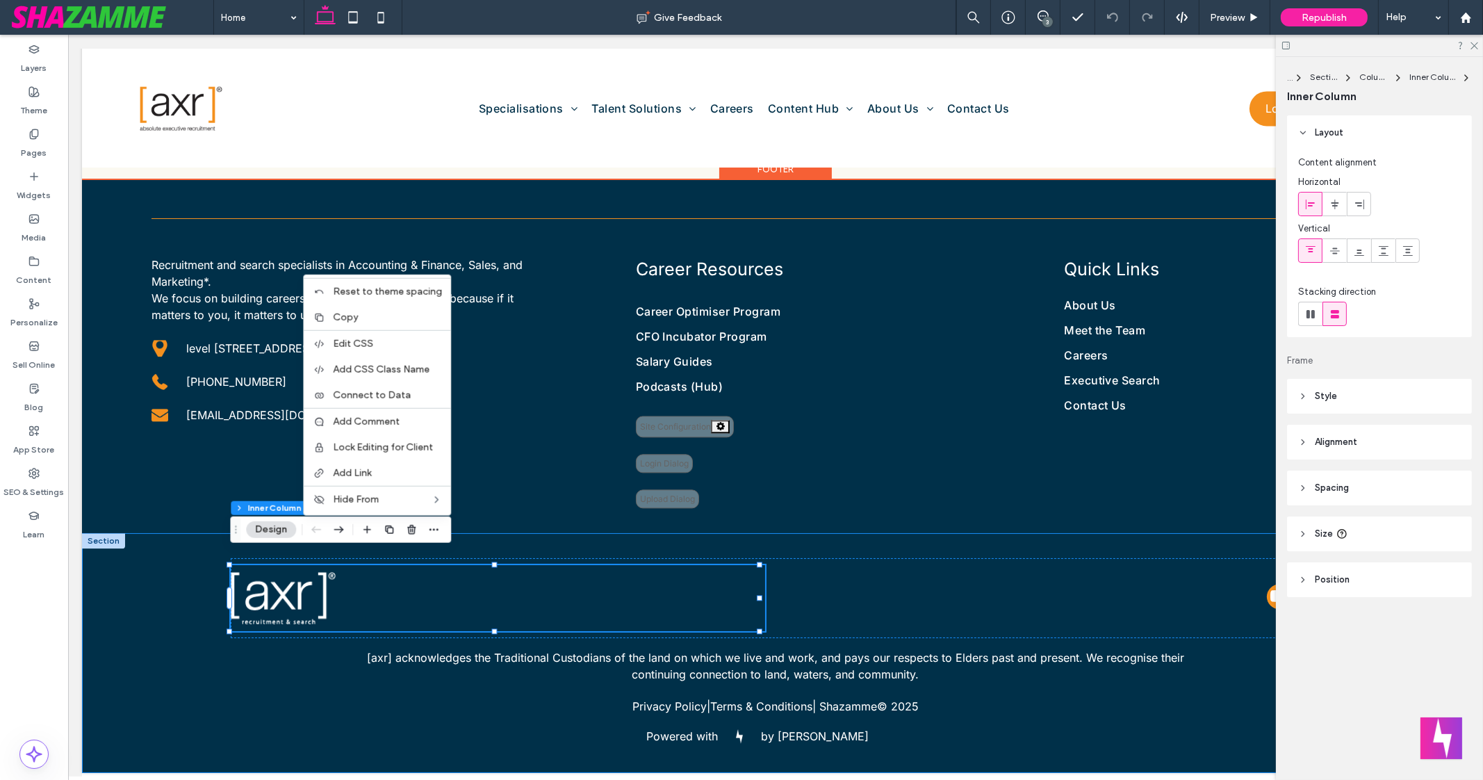
click at [507, 533] on div "[axr] acknowledges the Traditional Custodians of the land on which we live and …" at bounding box center [775, 652] width 1387 height 239
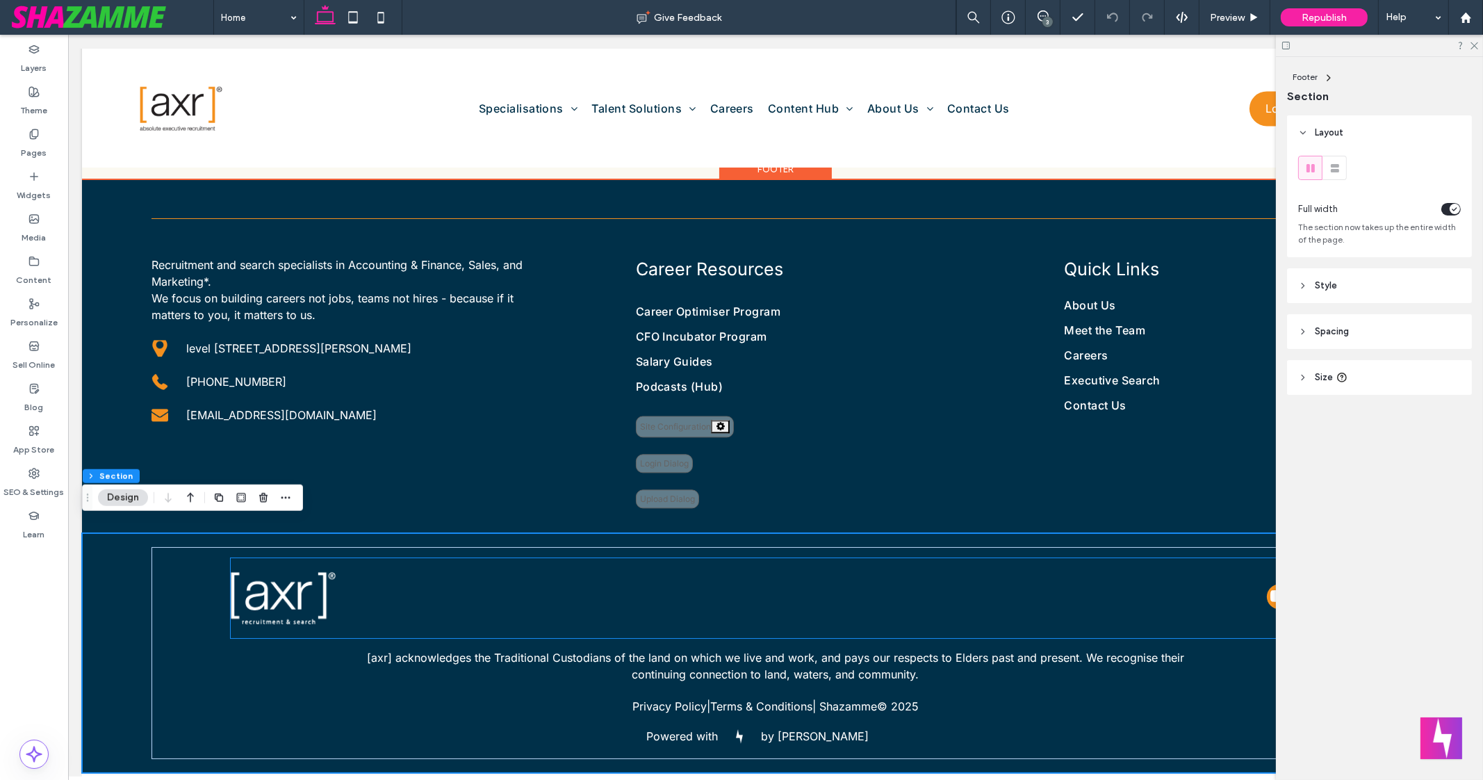
click at [440, 599] on div at bounding box center [498, 597] width 535 height 65
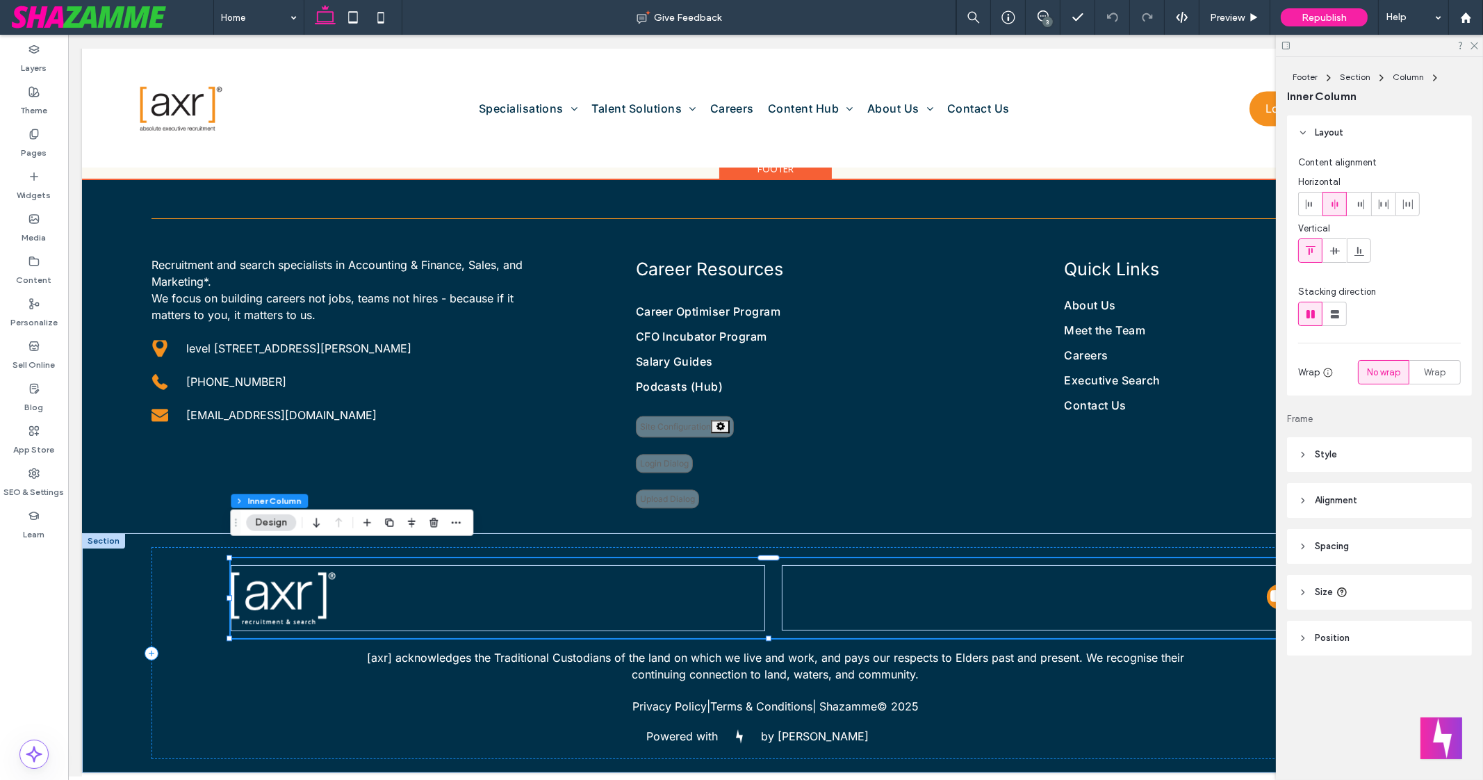
click at [756, 583] on div at bounding box center [498, 597] width 535 height 65
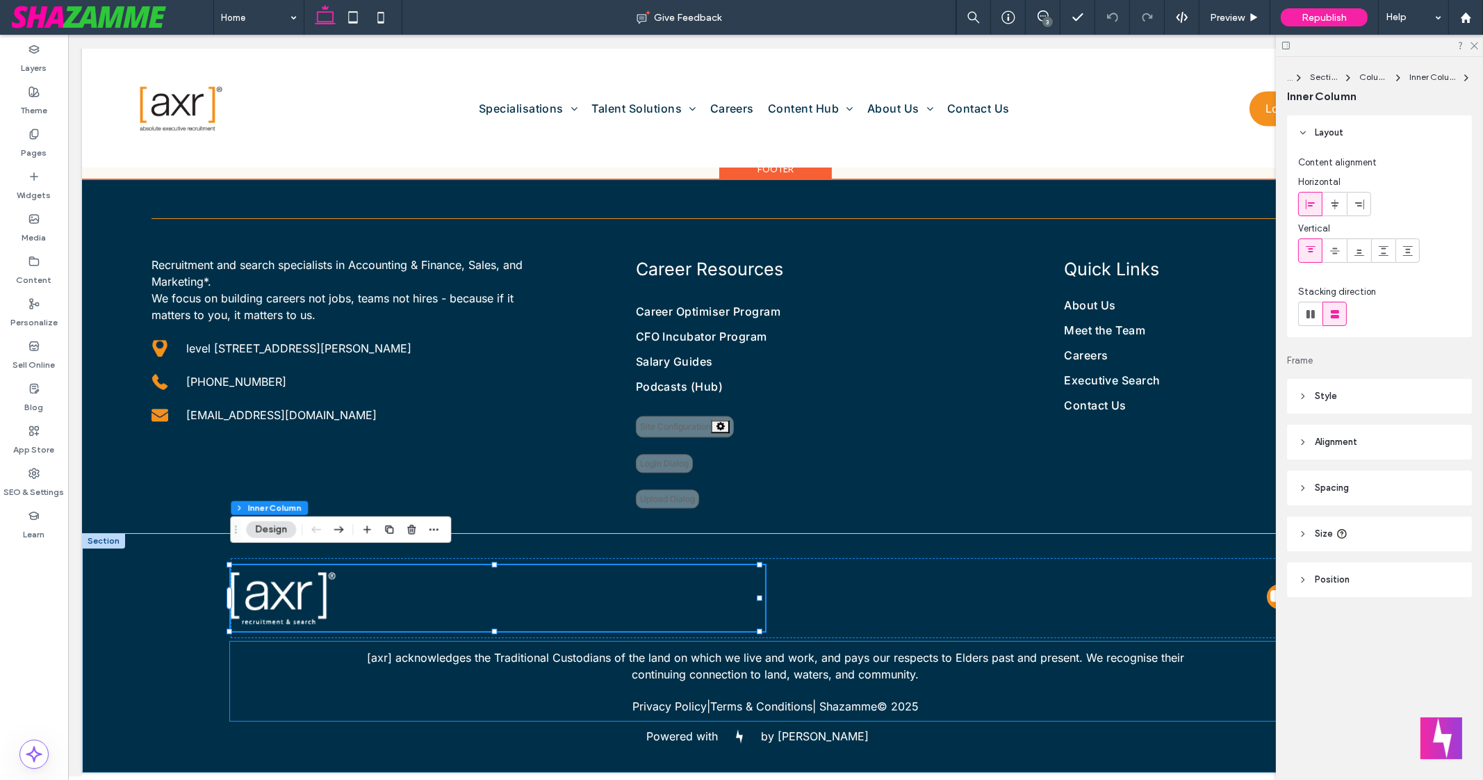
click at [477, 651] on span "[axr] acknowledges the Traditional Custodians of the land on which we live and …" at bounding box center [775, 666] width 817 height 31
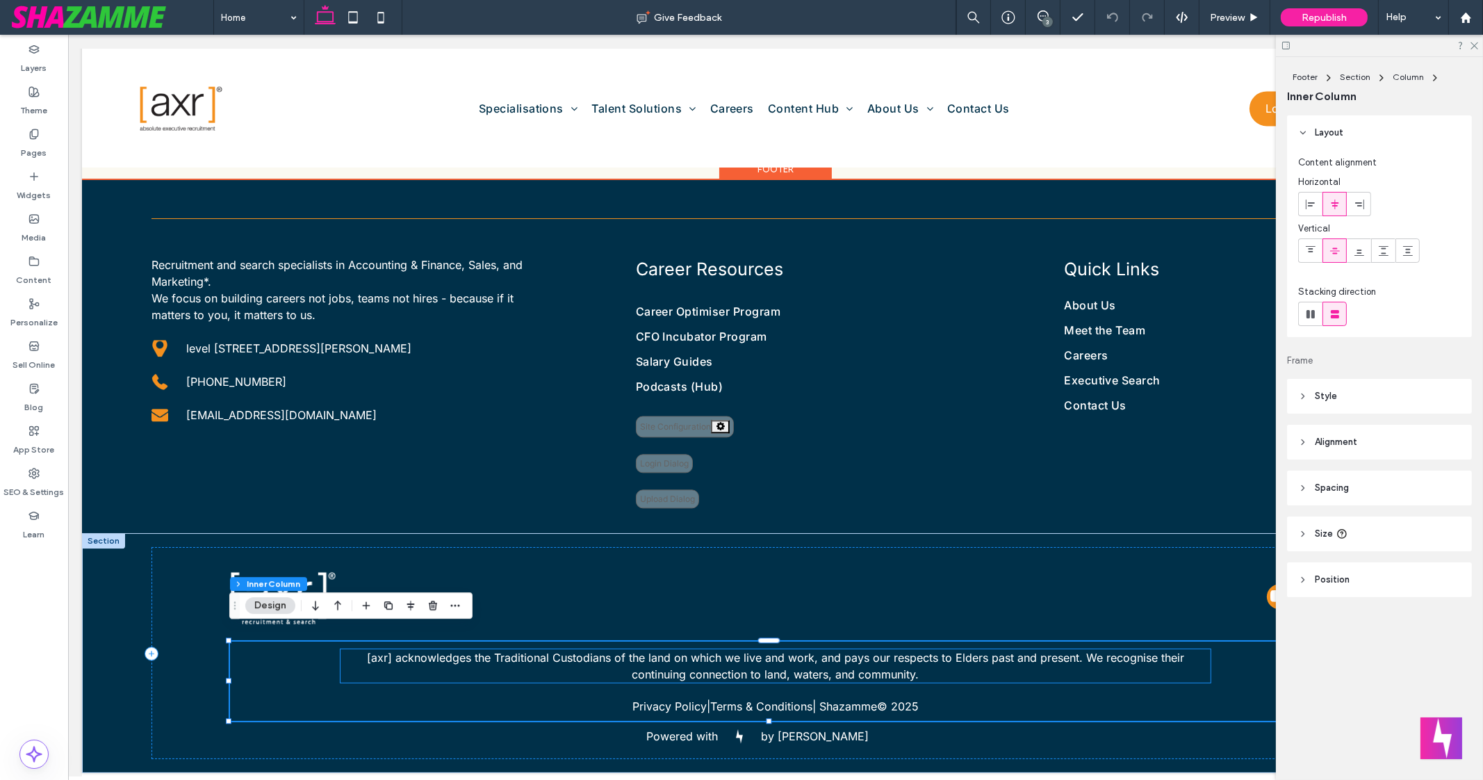
click at [518, 655] on p "[axr] acknowledges the Traditional Custodians of the land on which we live and …" at bounding box center [776, 665] width 871 height 33
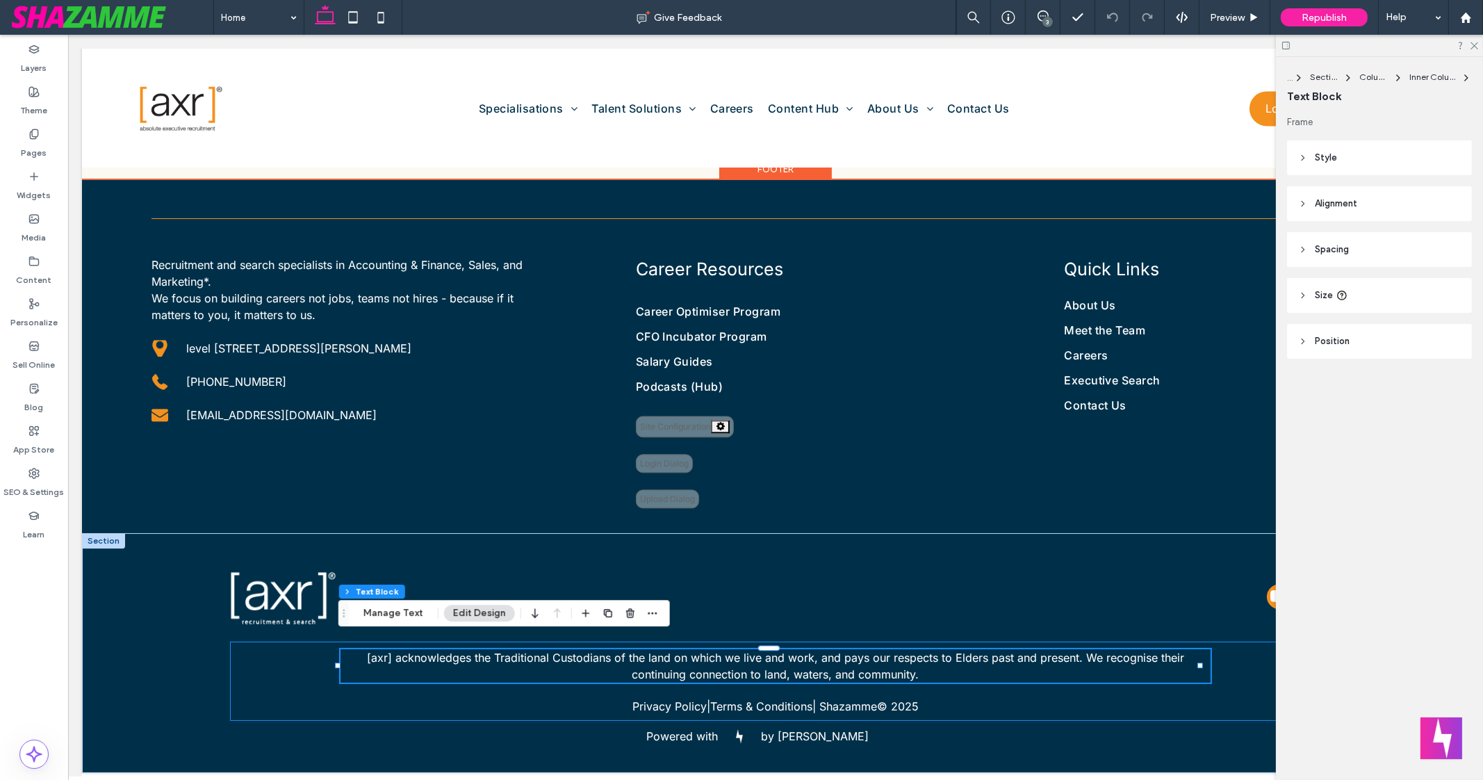
click at [275, 671] on div "[axr] acknowledges the Traditional Custodians of the land on which we live and …" at bounding box center [775, 681] width 1091 height 79
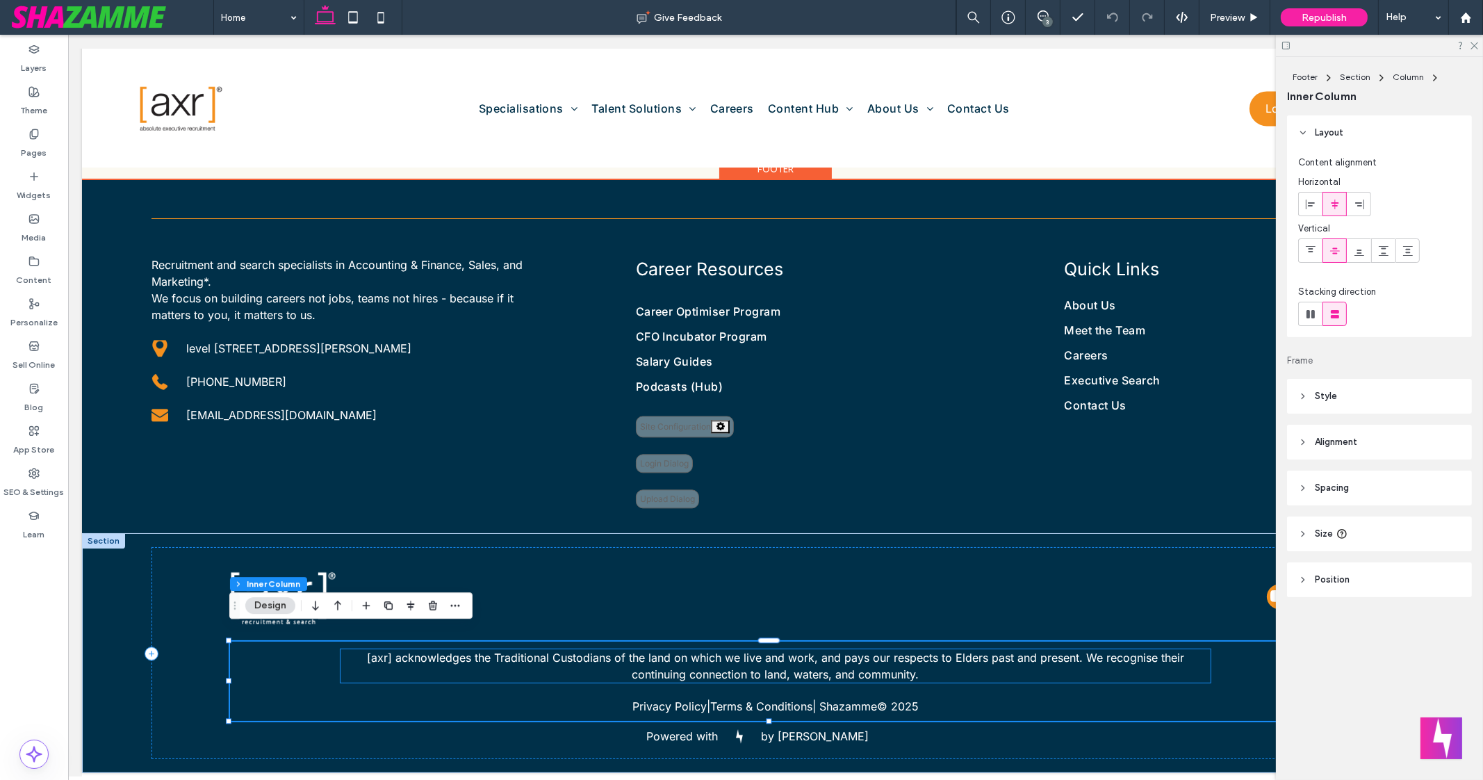
click at [393, 651] on span "[axr] acknowledges the Traditional Custodians of the land on which we live and …" at bounding box center [775, 666] width 817 height 31
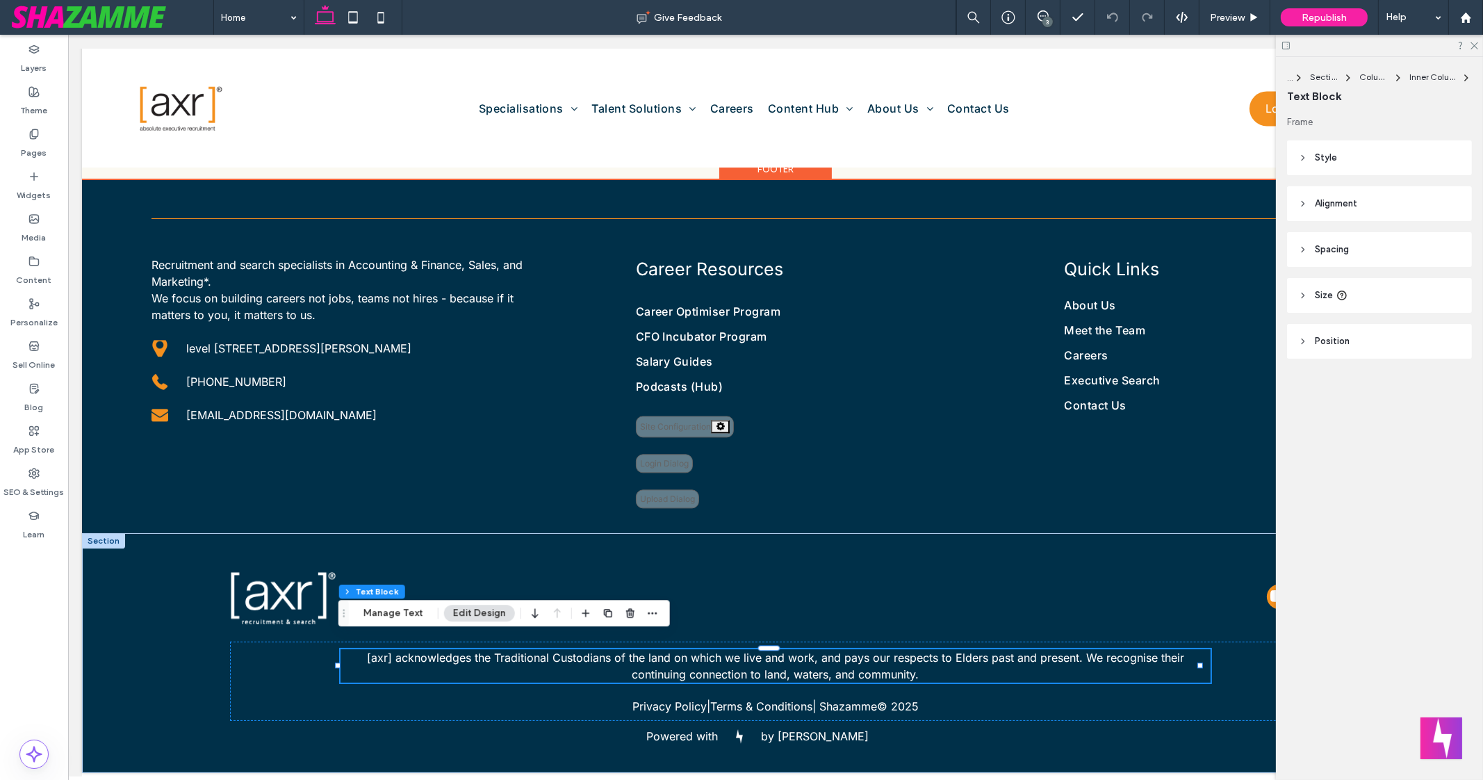
scroll to position [5209, 0]
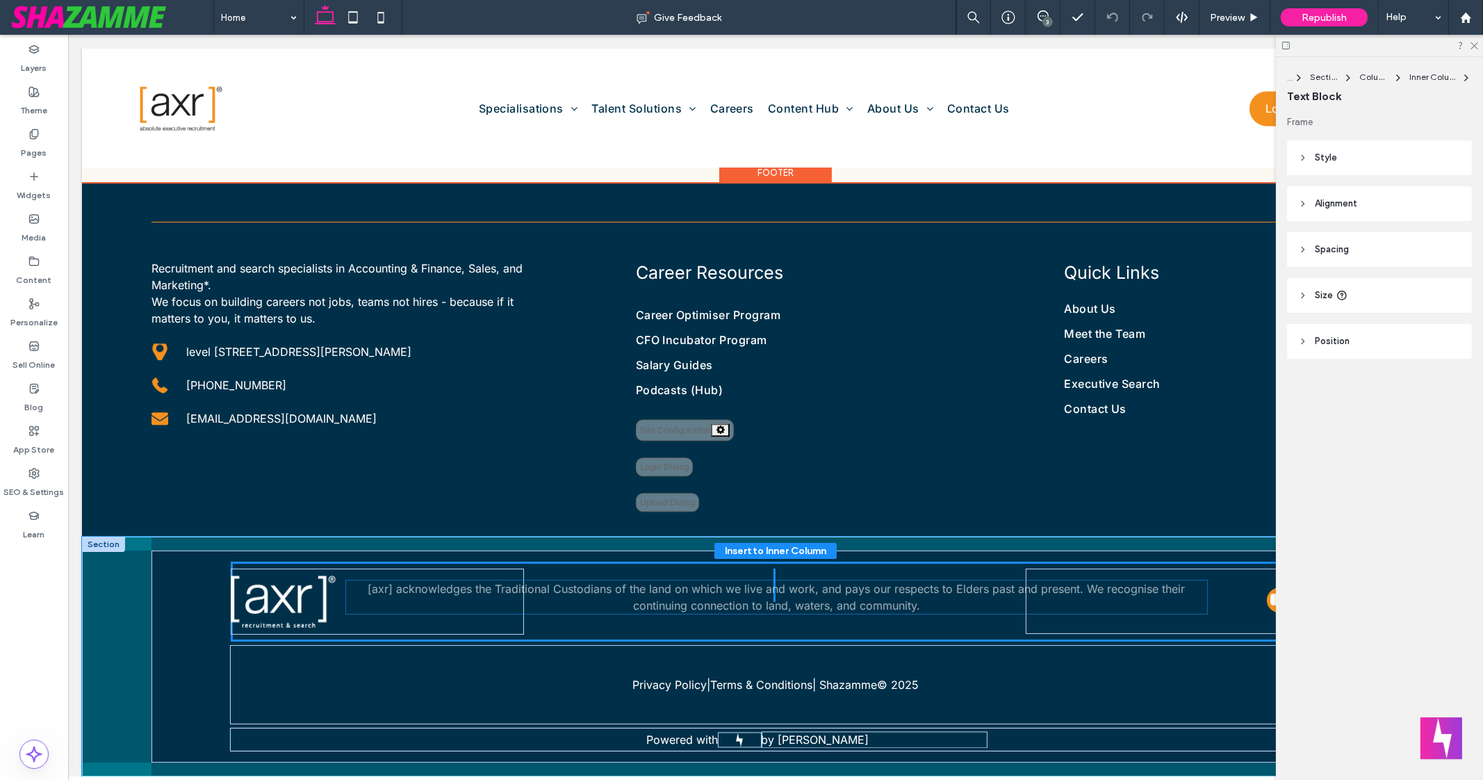
drag, startPoint x: 662, startPoint y: 651, endPoint x: 669, endPoint y: 597, distance: 54.7
type input "****"
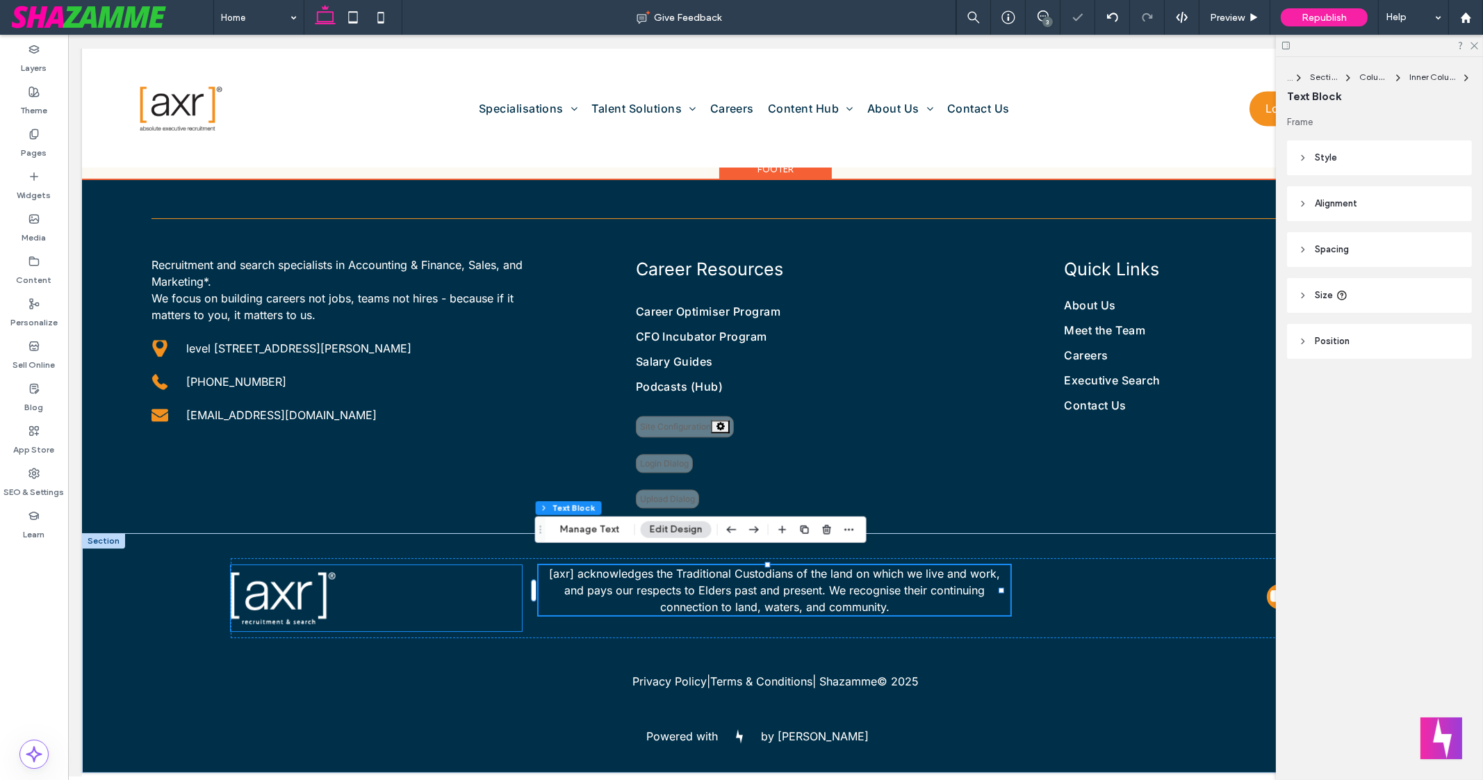
click at [490, 589] on div at bounding box center [376, 597] width 291 height 65
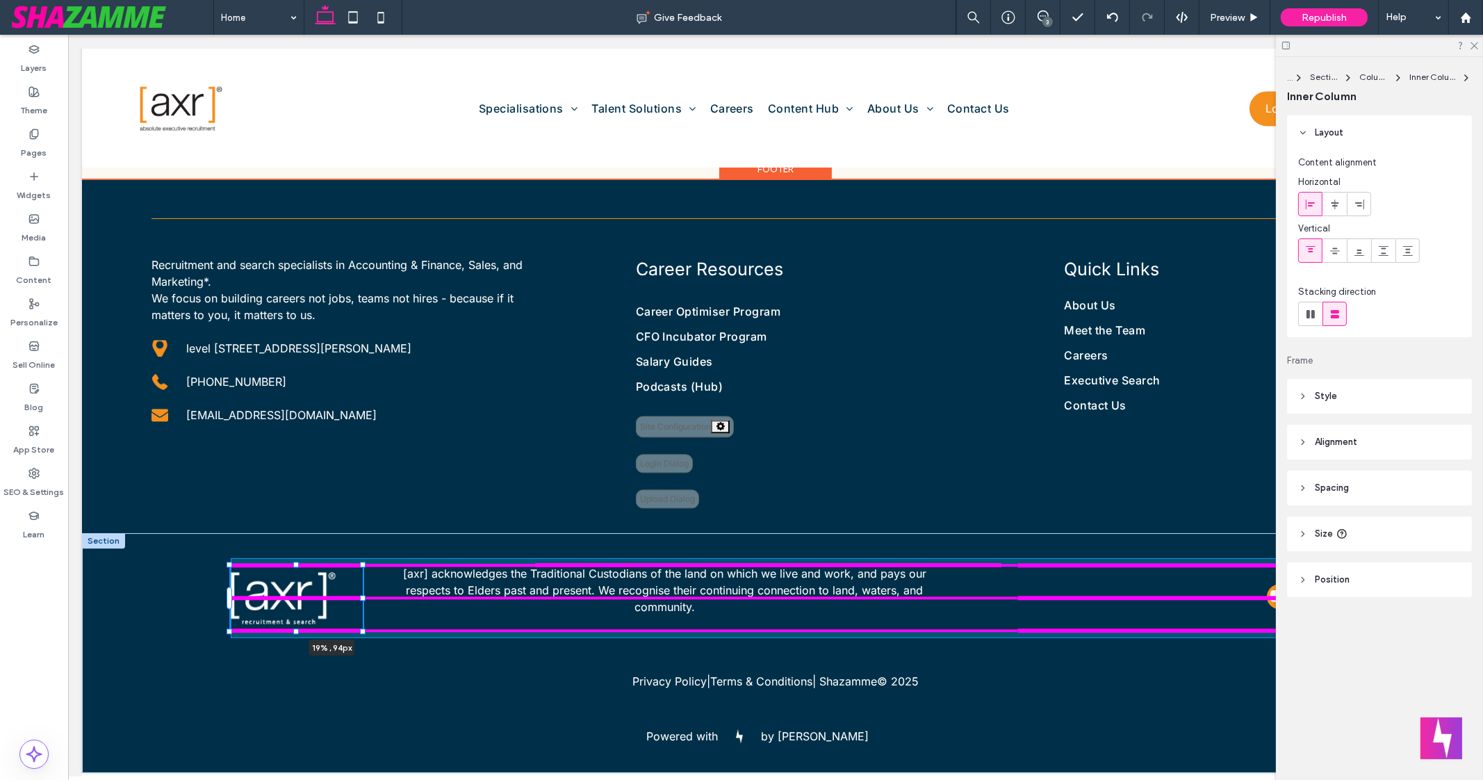
drag, startPoint x: 518, startPoint y: 585, endPoint x: 475, endPoint y: 571, distance: 45.3
click at [475, 571] on div "19% , 94px [axr] acknowledges the Traditional Custodians of the land on which w…" at bounding box center [775, 652] width 1387 height 239
type input "**"
type input "****"
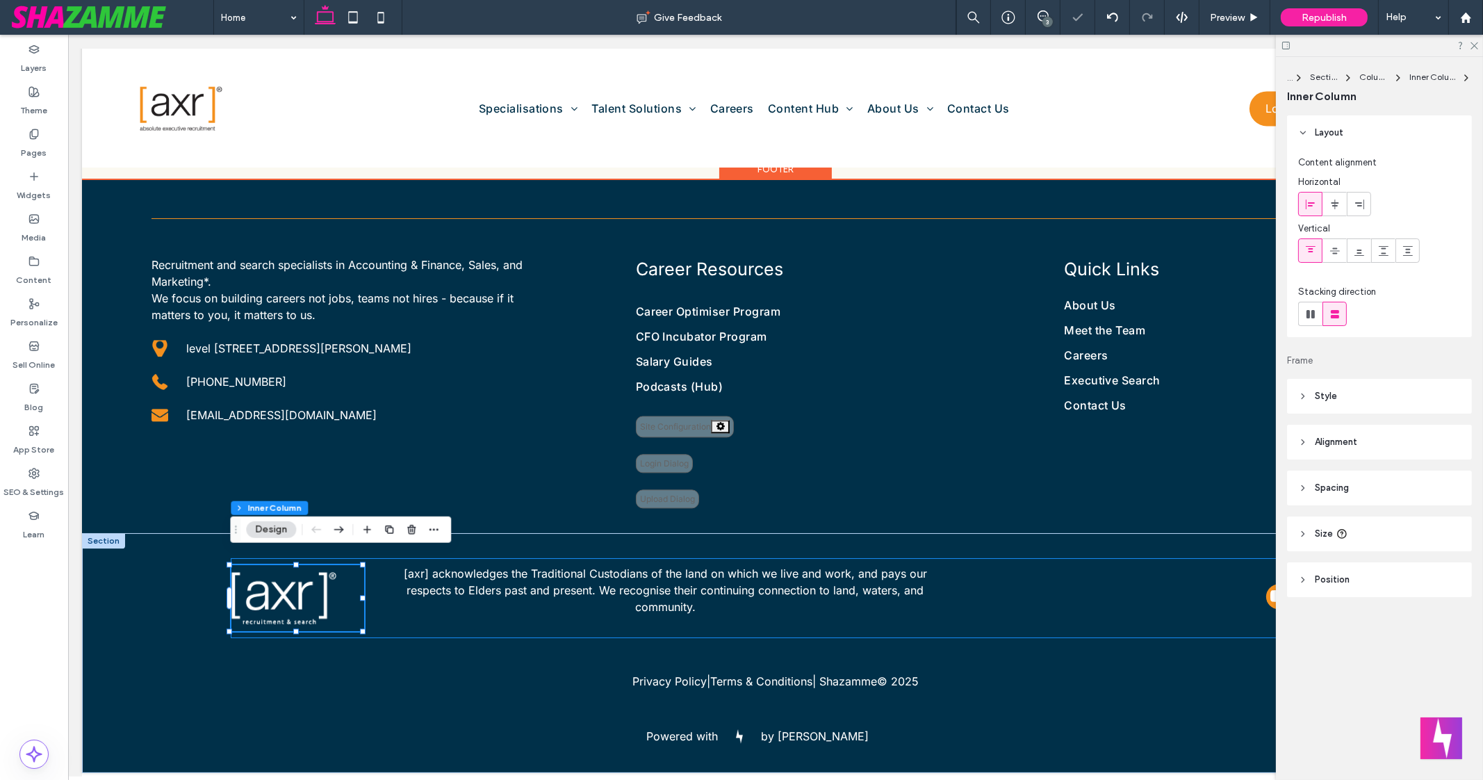
click at [877, 567] on span "[axr] acknowledges the Traditional Custodians of the land on which we live and …" at bounding box center [665, 590] width 523 height 47
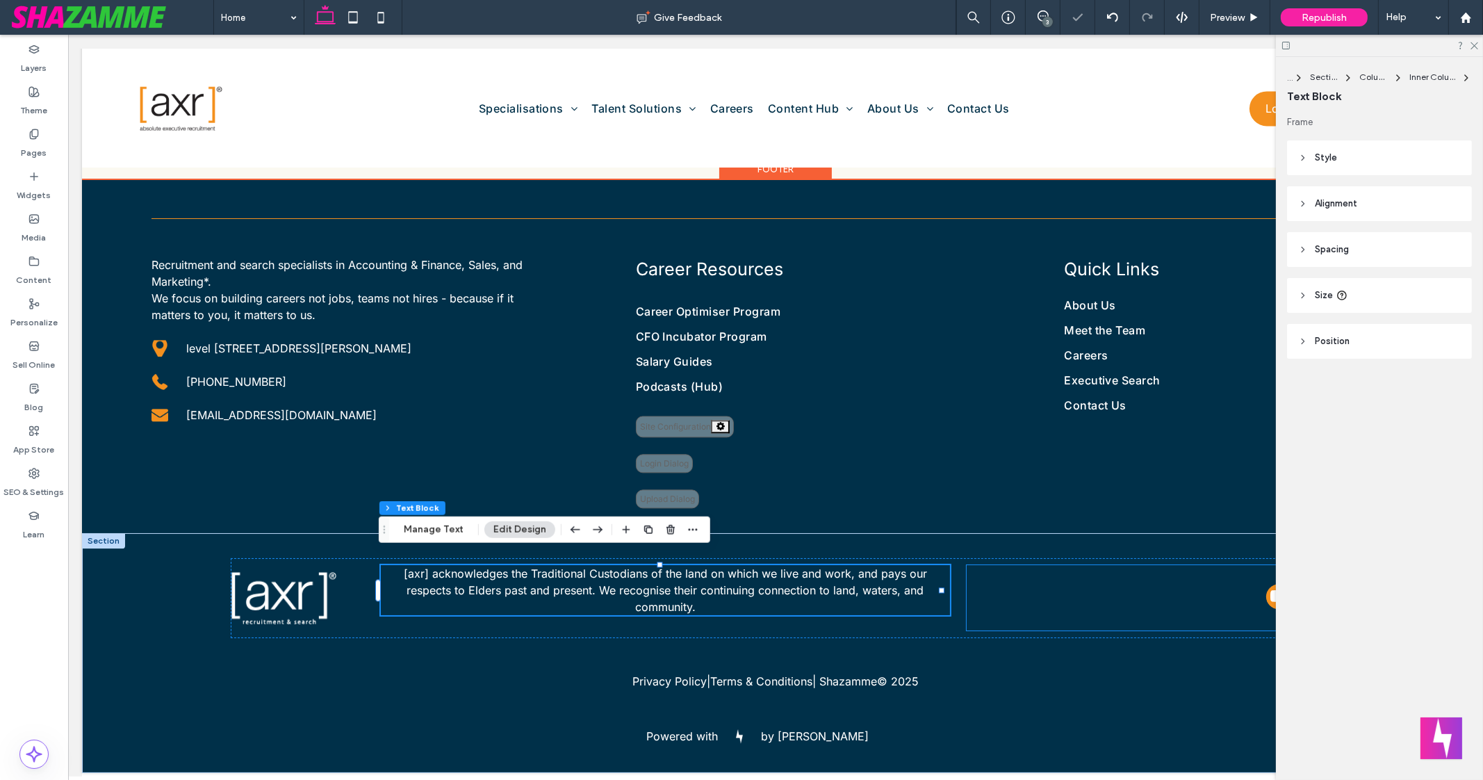
click at [991, 567] on div at bounding box center [1144, 597] width 354 height 65
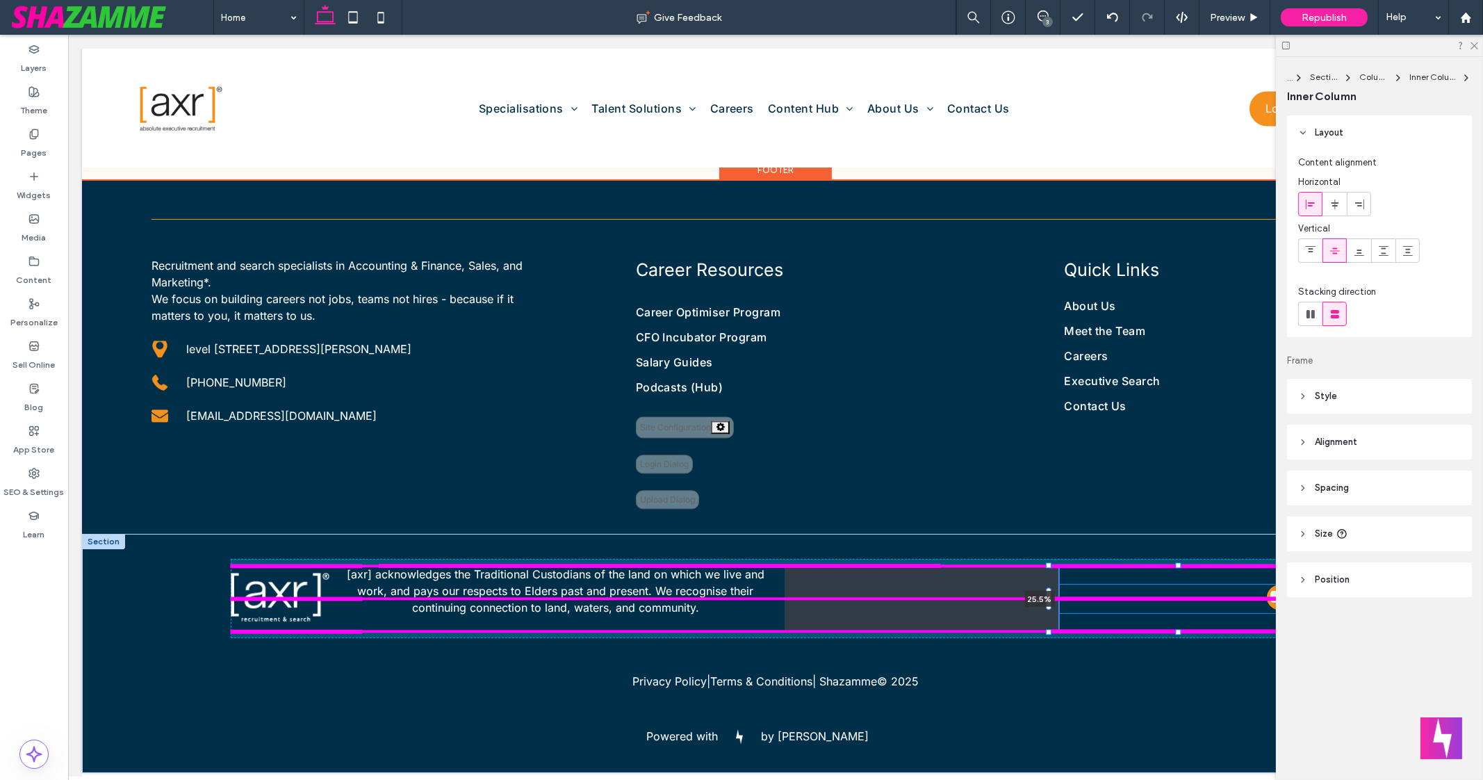
drag, startPoint x: 956, startPoint y: 587, endPoint x: 1231, endPoint y: 583, distance: 275.3
click at [1231, 583] on div "[axr] acknowledges the Traditional Custodians of the land on which we live and …" at bounding box center [775, 653] width 1387 height 239
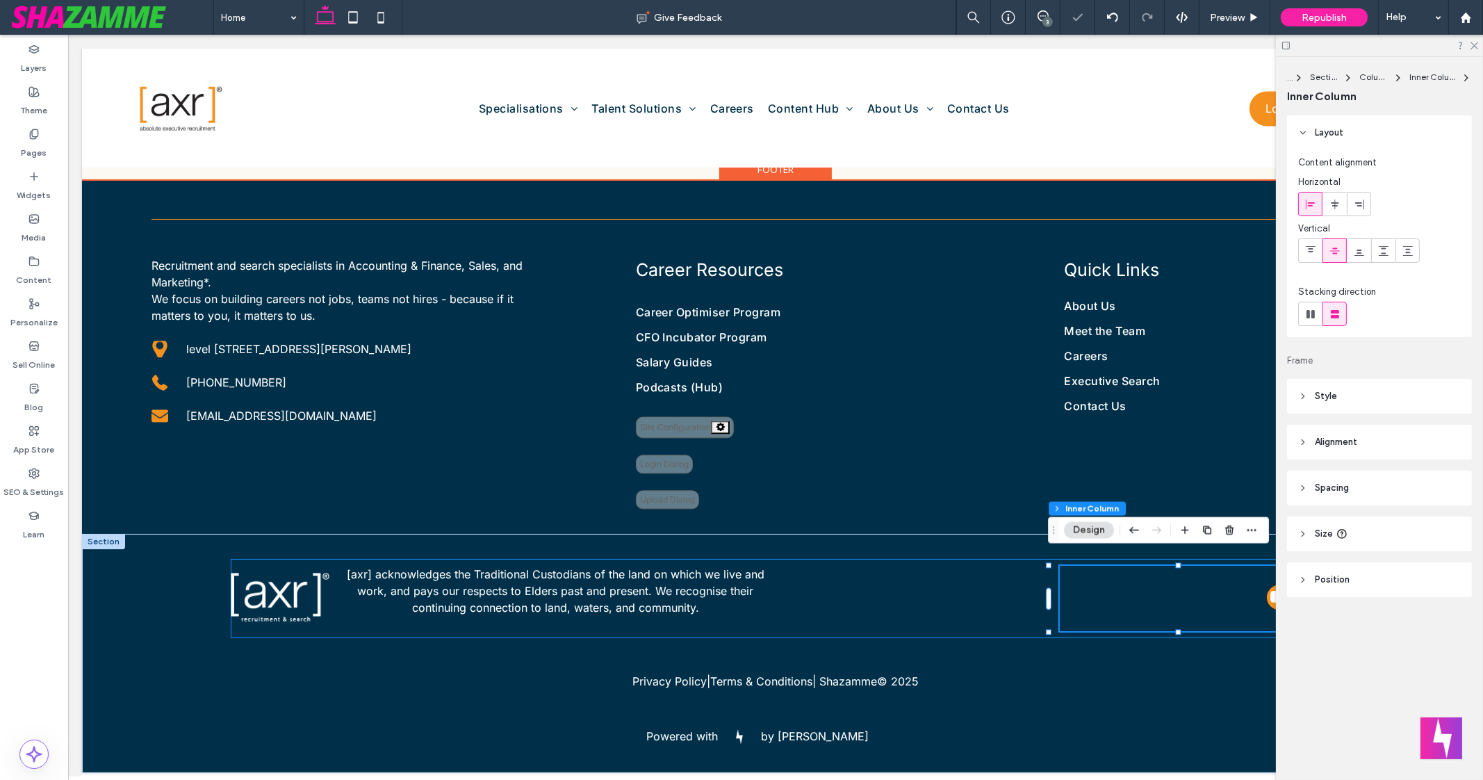
click at [956, 602] on div "[axr] acknowledges the Traditional Custodians of the land on which we live and …" at bounding box center [775, 598] width 1089 height 79
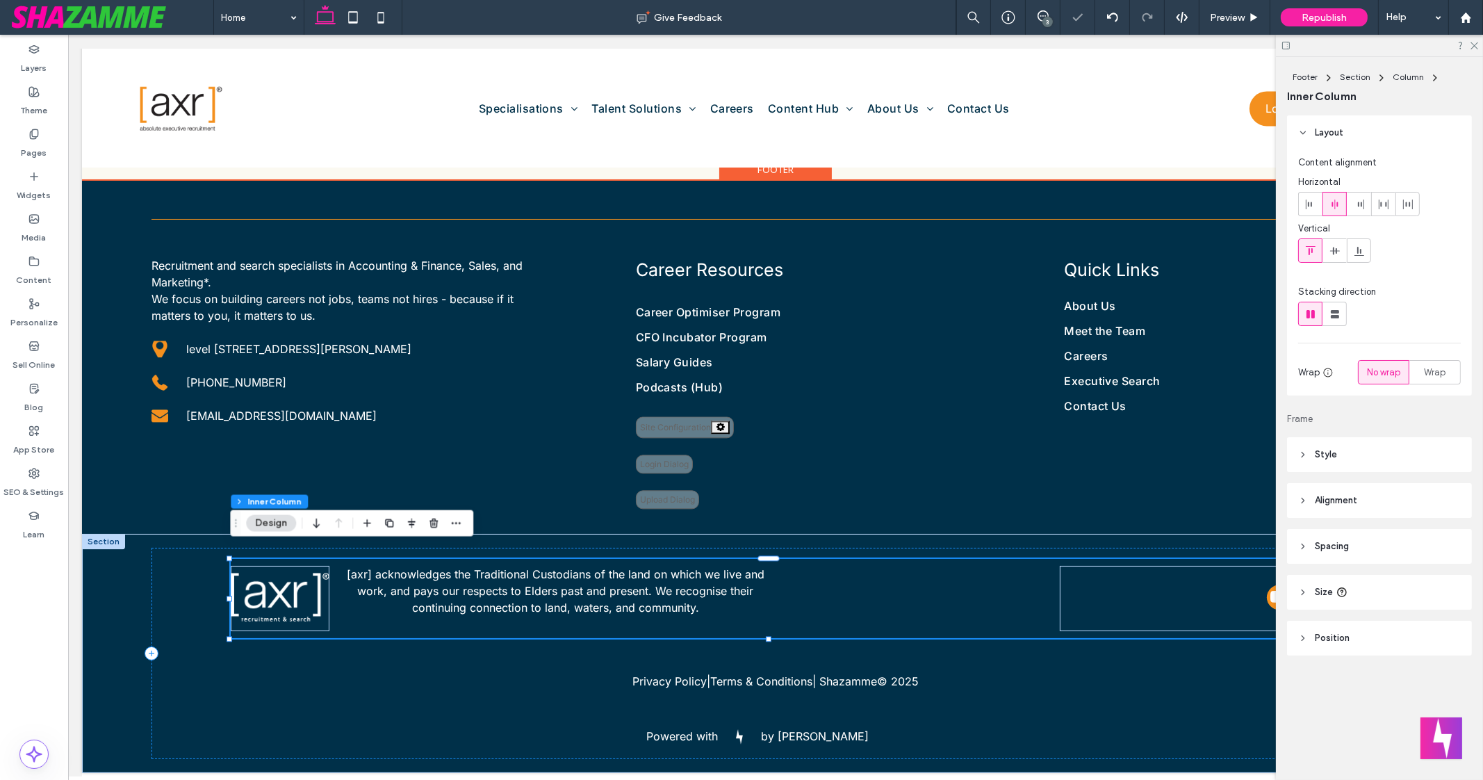
click at [952, 585] on div "[axr] acknowledges the Traditional Custodians of the land on which we live and …" at bounding box center [775, 598] width 1089 height 79
click at [716, 589] on p "[axr] acknowledges the Traditional Custodians of the land on which we live and …" at bounding box center [555, 591] width 419 height 50
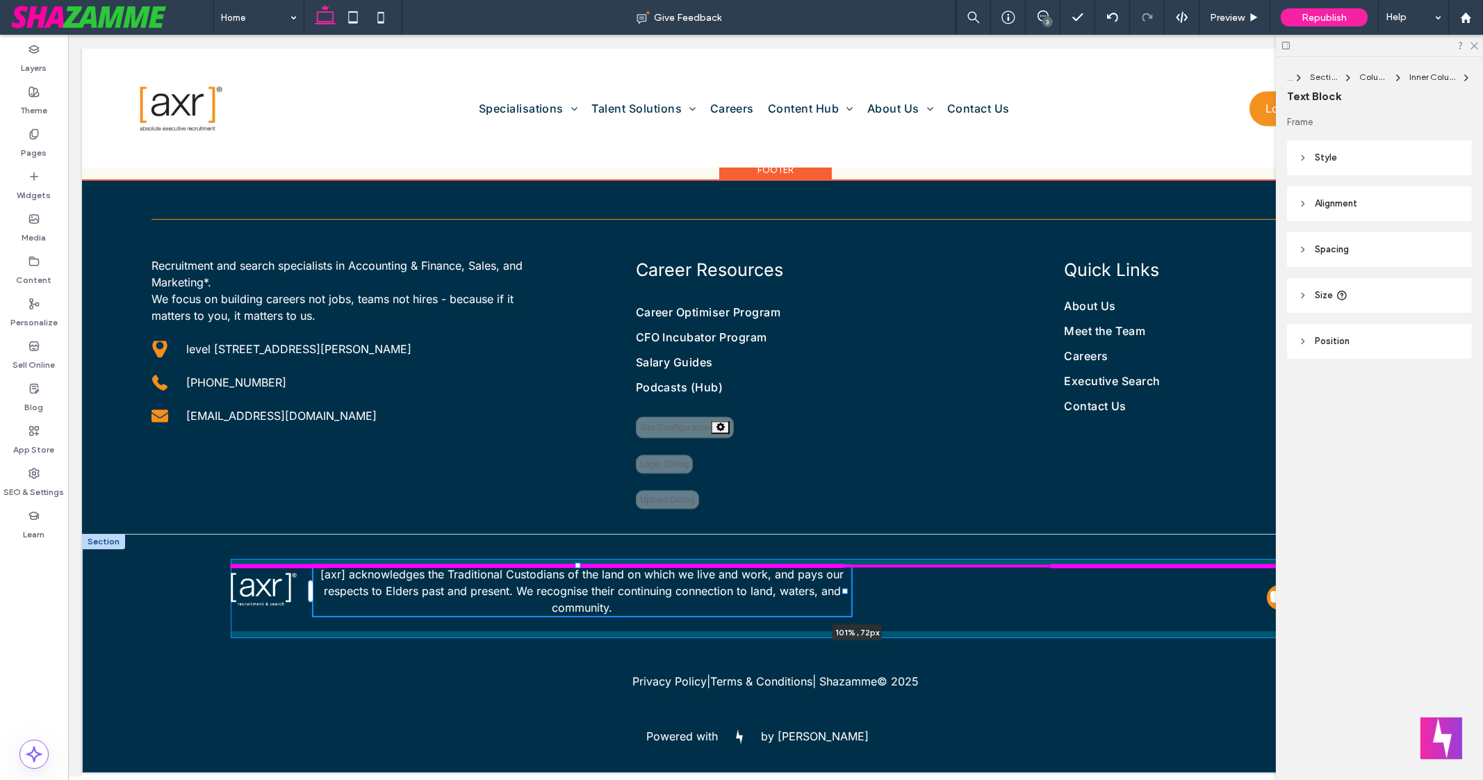
drag, startPoint x: 758, startPoint y: 580, endPoint x: 1093, endPoint y: 581, distance: 335.0
click at [1093, 581] on div "[axr] acknowledges the Traditional Custodians of the land on which we live and …" at bounding box center [775, 653] width 1387 height 239
type input "**"
type input "****"
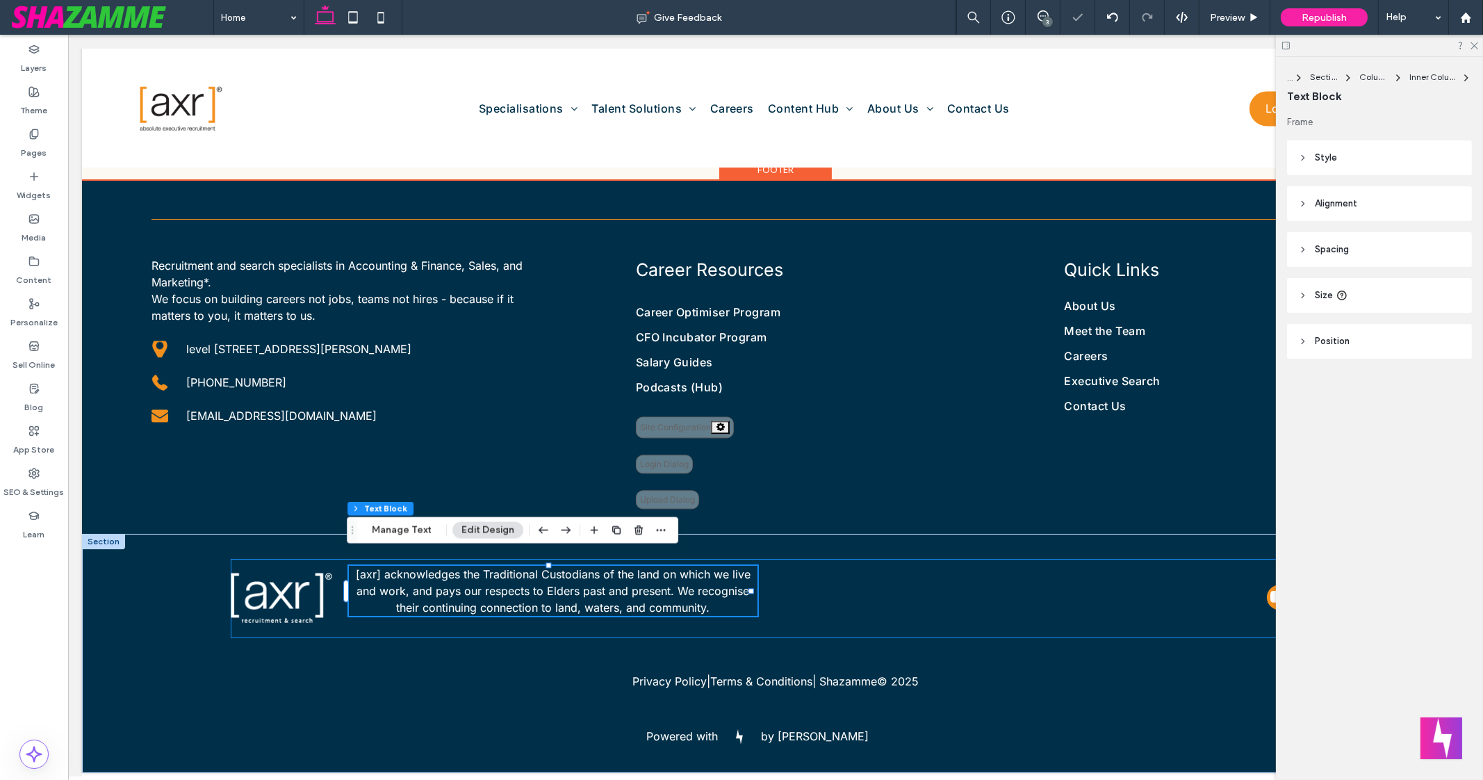
click at [968, 598] on div "[axr] acknowledges the Traditional Custodians of the land on which we live and …" at bounding box center [775, 598] width 1089 height 79
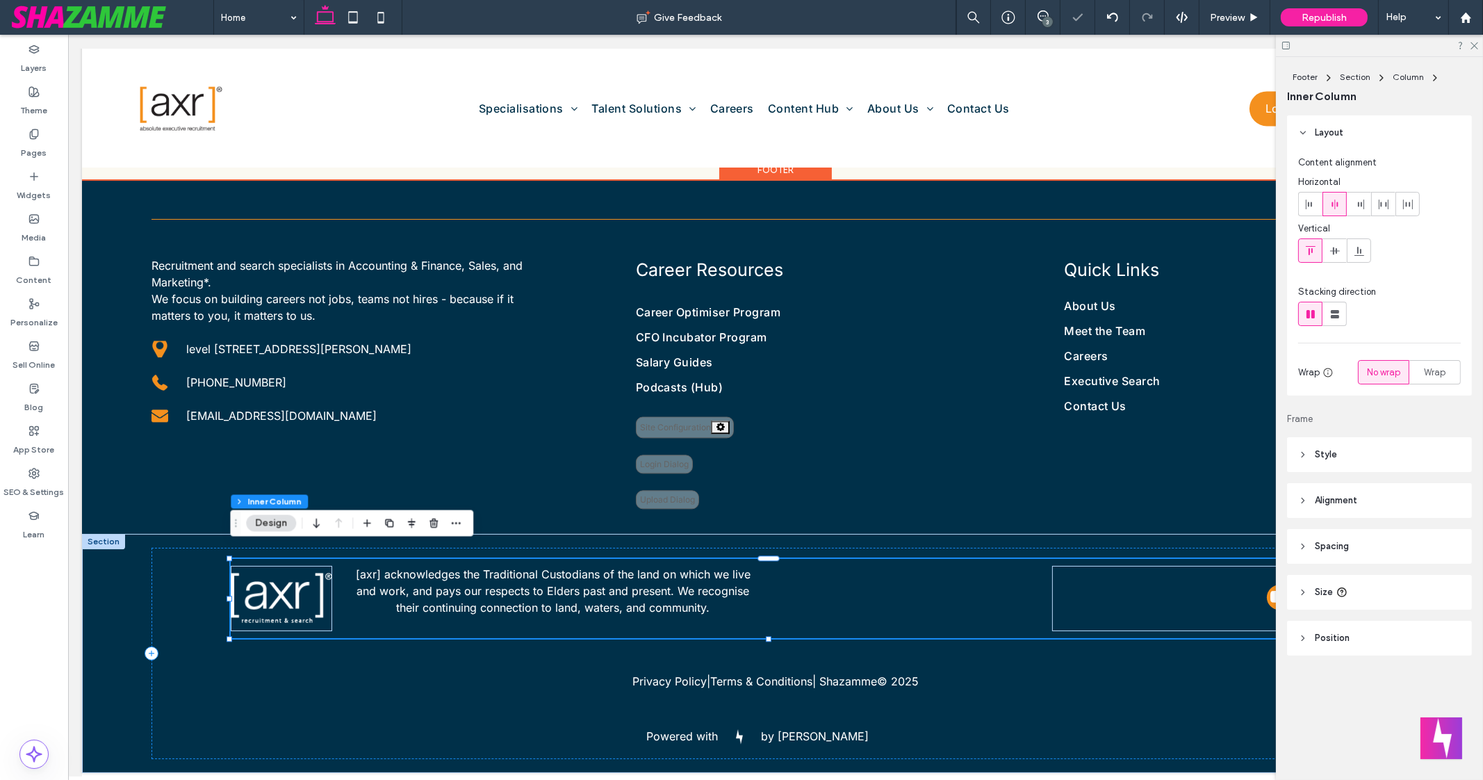
click at [911, 579] on div "[axr] acknowledges the Traditional Custodians of the land on which we live and …" at bounding box center [775, 598] width 1089 height 79
click at [714, 600] on p "[axr] acknowledges the Traditional Custodians of the land on which we live and …" at bounding box center [553, 591] width 409 height 50
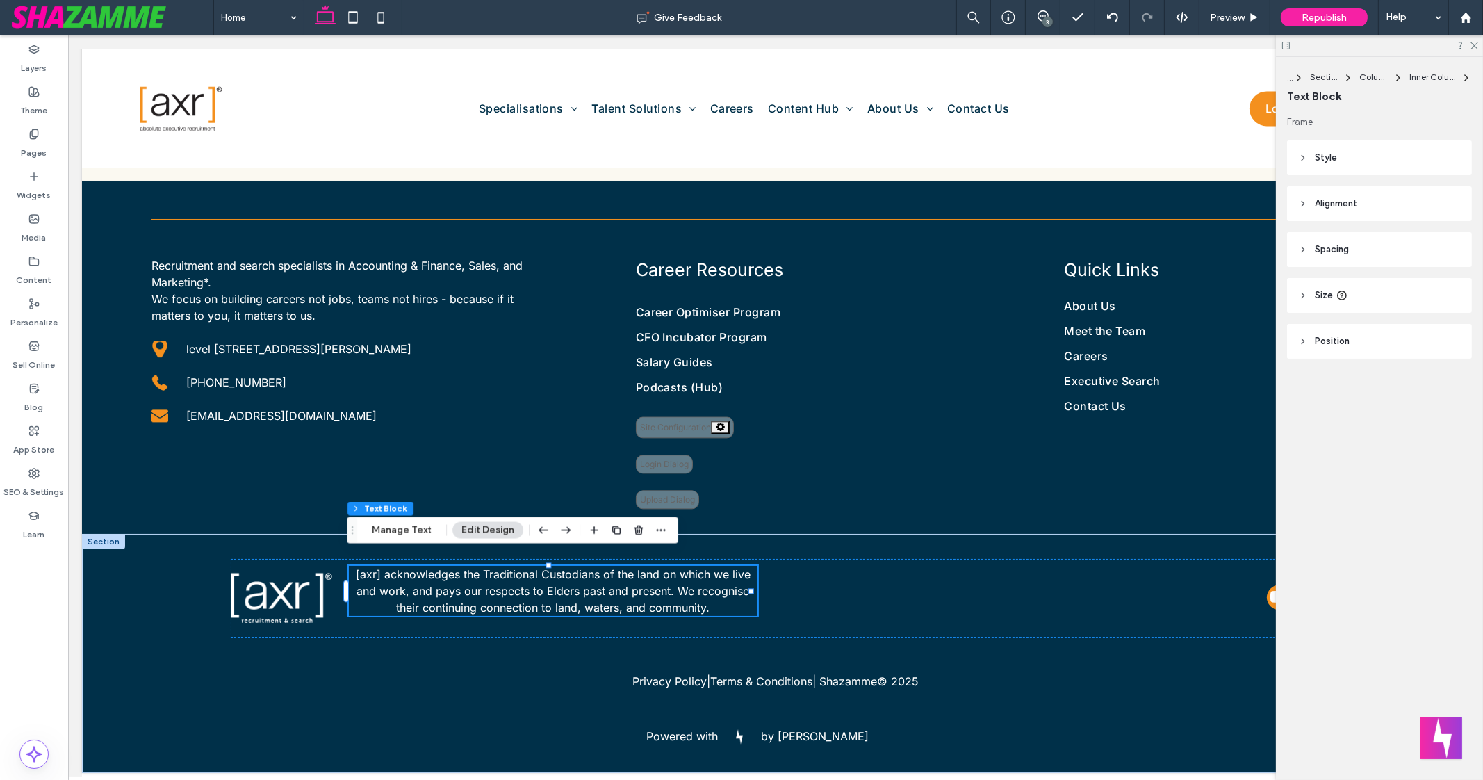
click at [1368, 165] on header "Style" at bounding box center [1379, 157] width 185 height 35
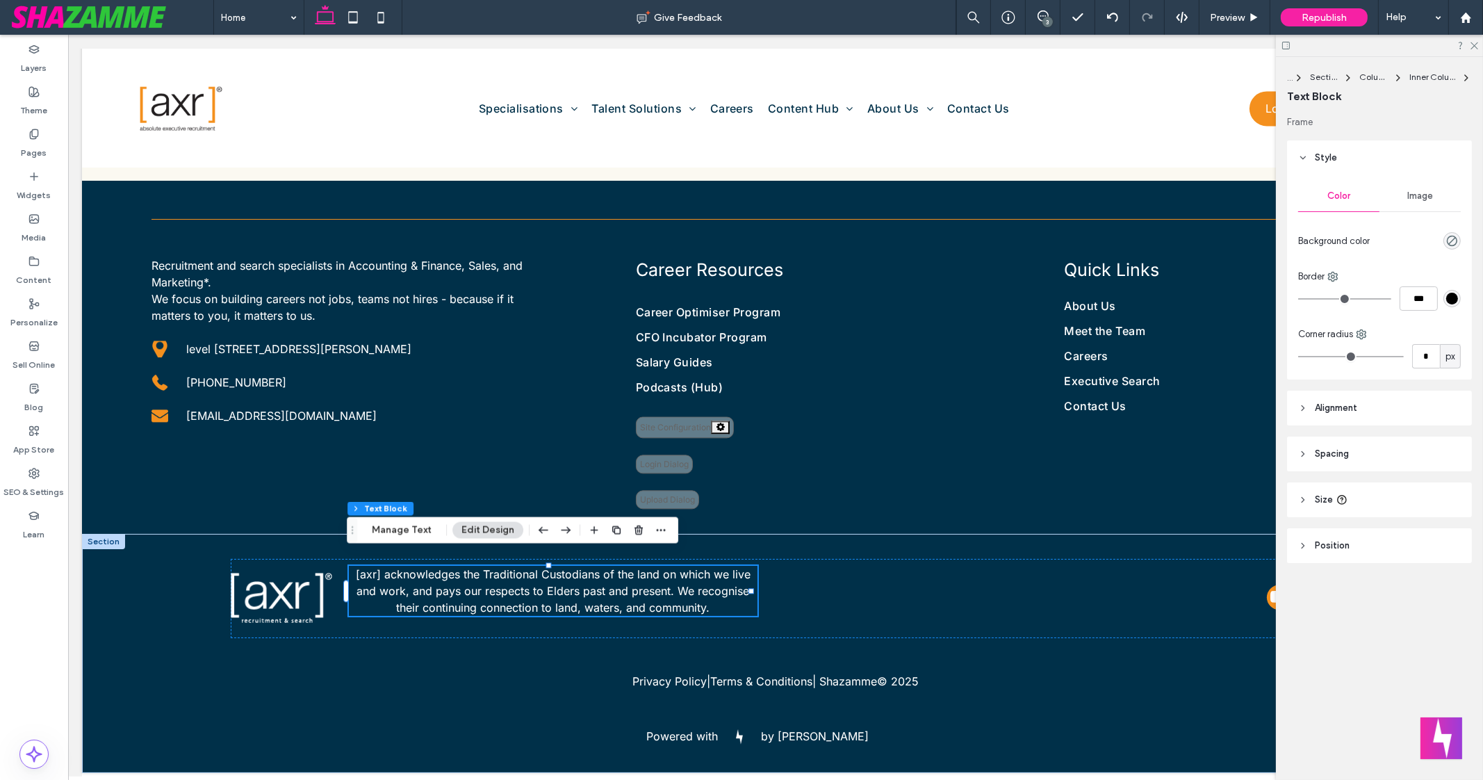
click at [1380, 408] on header "Alignment" at bounding box center [1379, 408] width 185 height 35
click at [1354, 495] on header "Spacing" at bounding box center [1379, 495] width 185 height 35
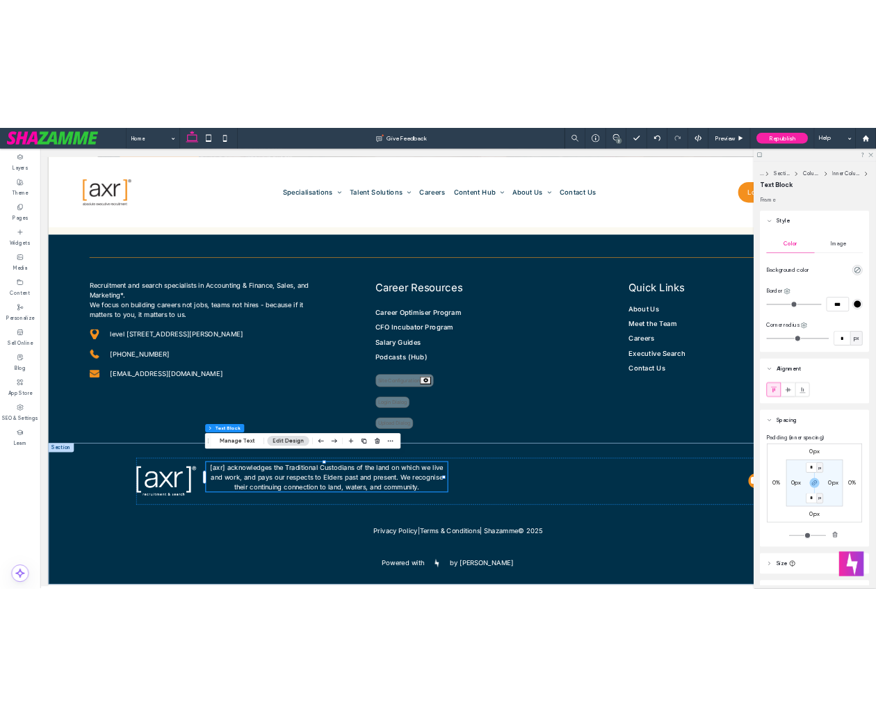
scroll to position [81, 0]
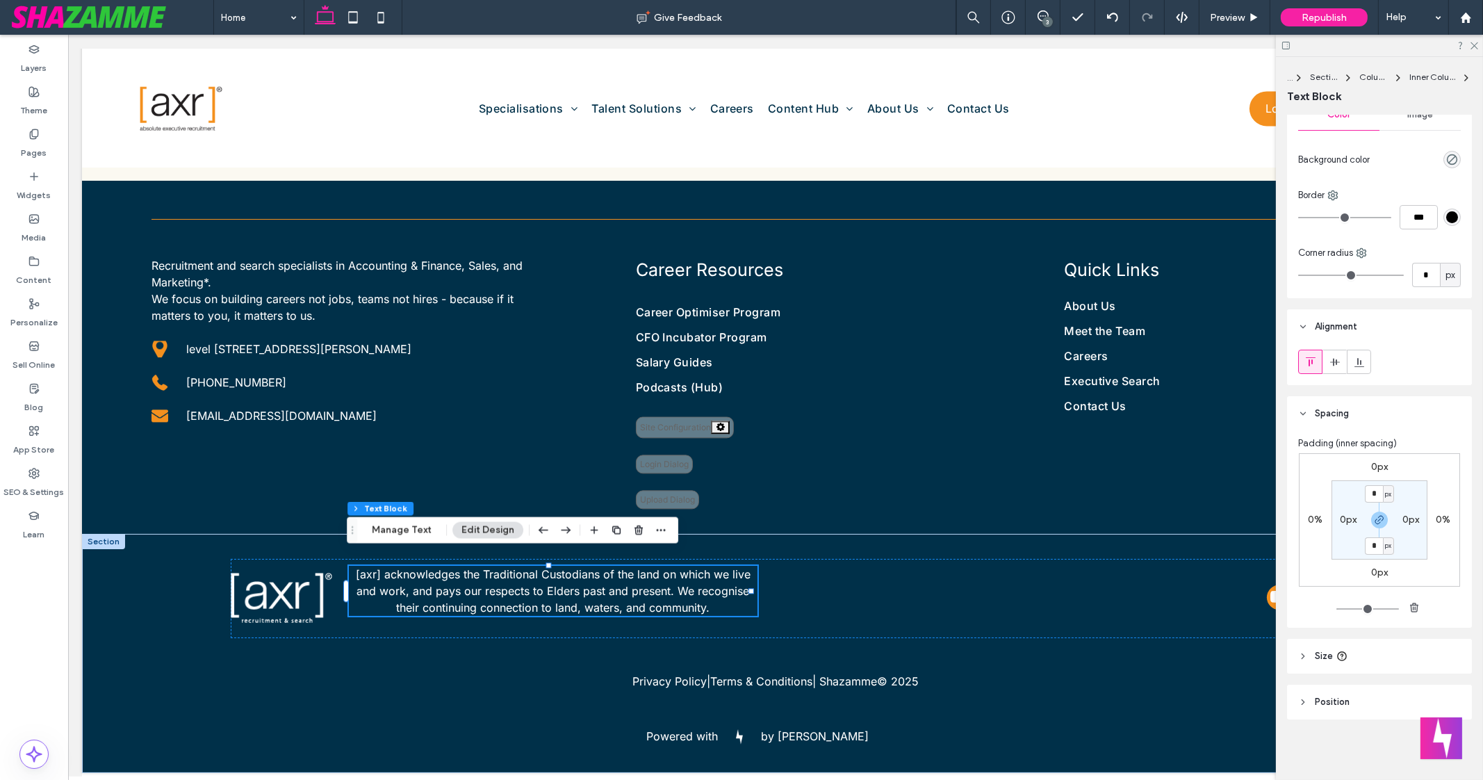
click at [1302, 649] on header "Size" at bounding box center [1379, 656] width 185 height 35
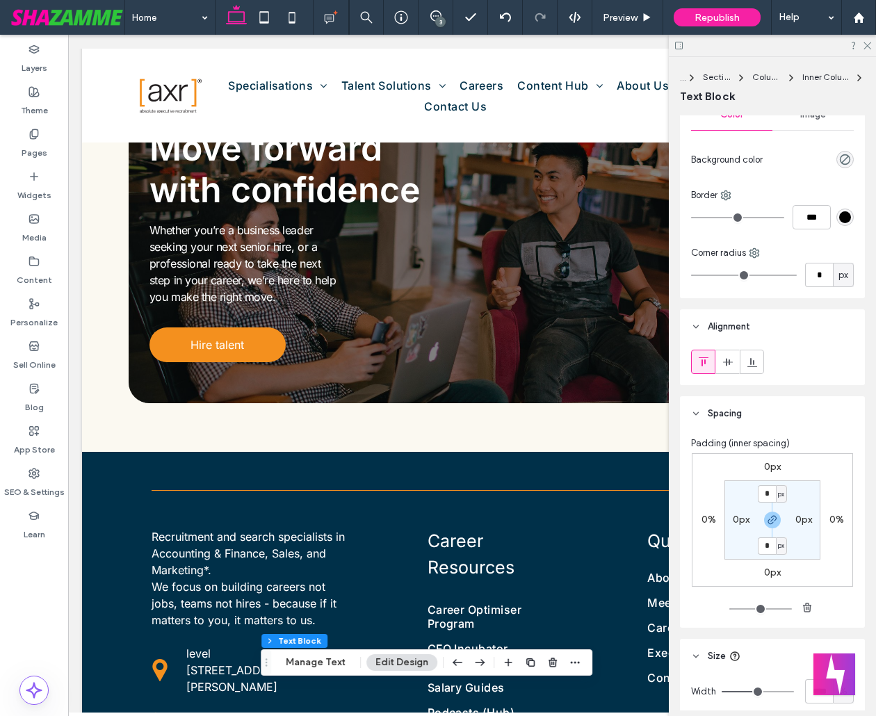
scroll to position [261, 0]
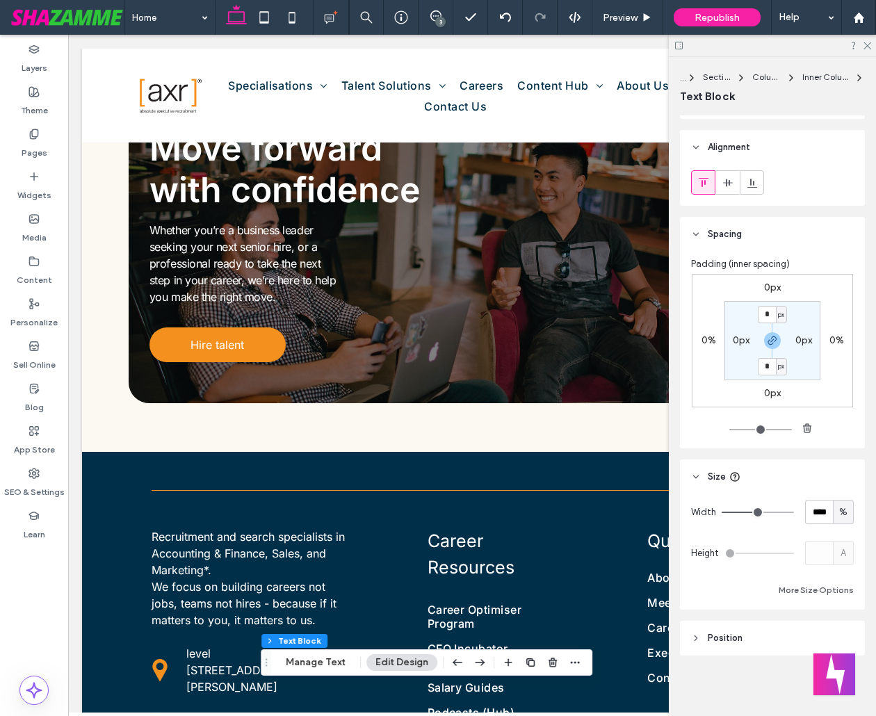
type input "**"
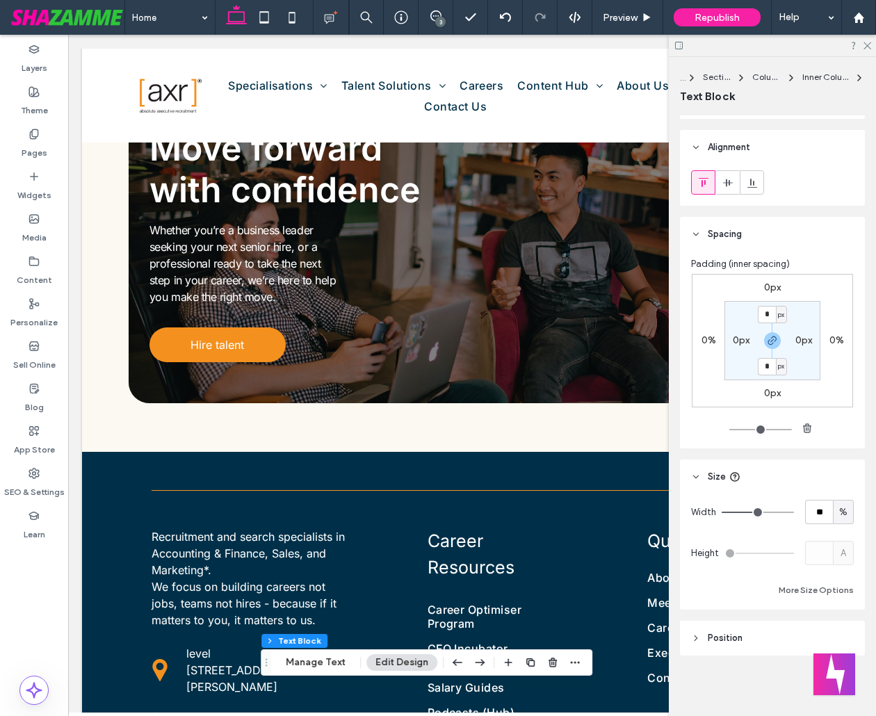
type input "**"
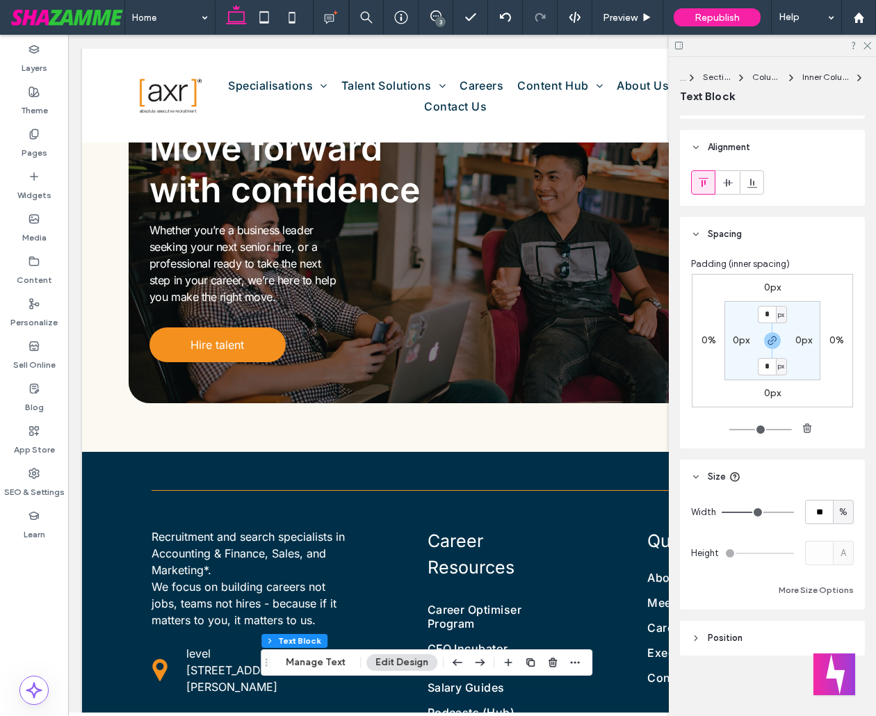
type input "**"
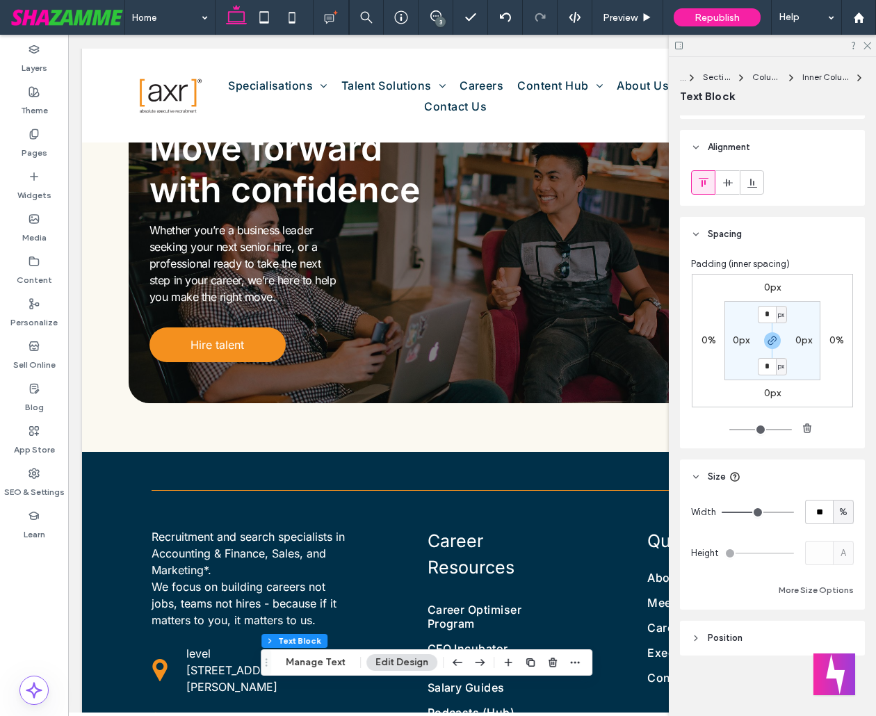
type input "**"
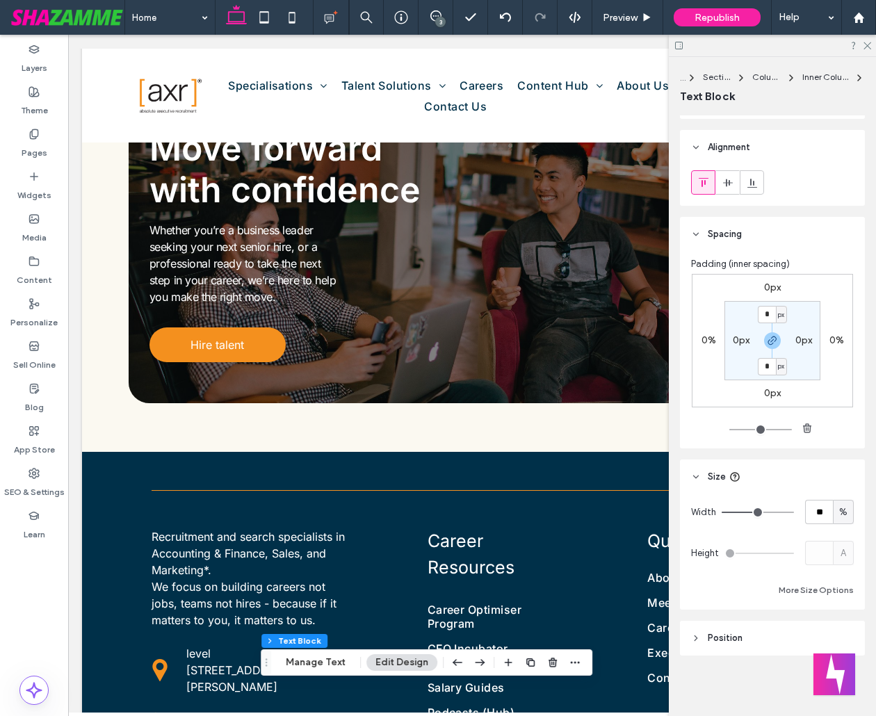
type input "**"
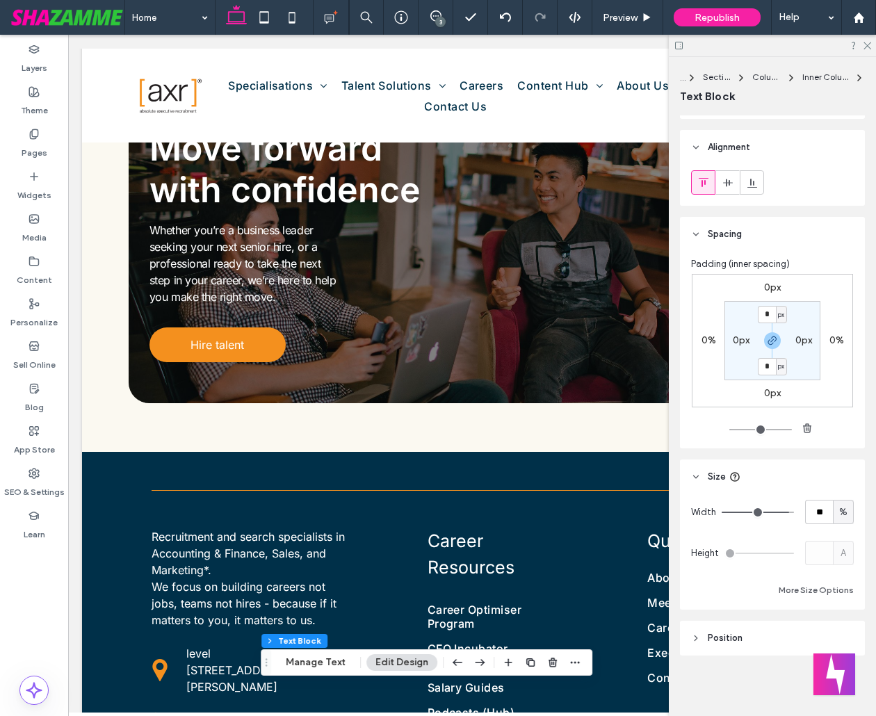
type input "**"
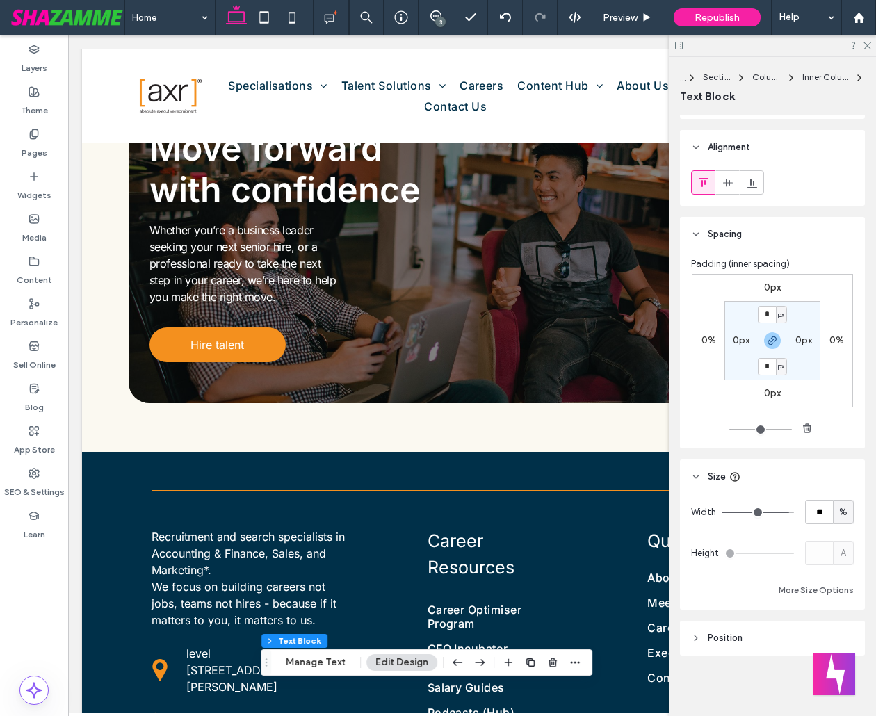
type input "**"
type input "***"
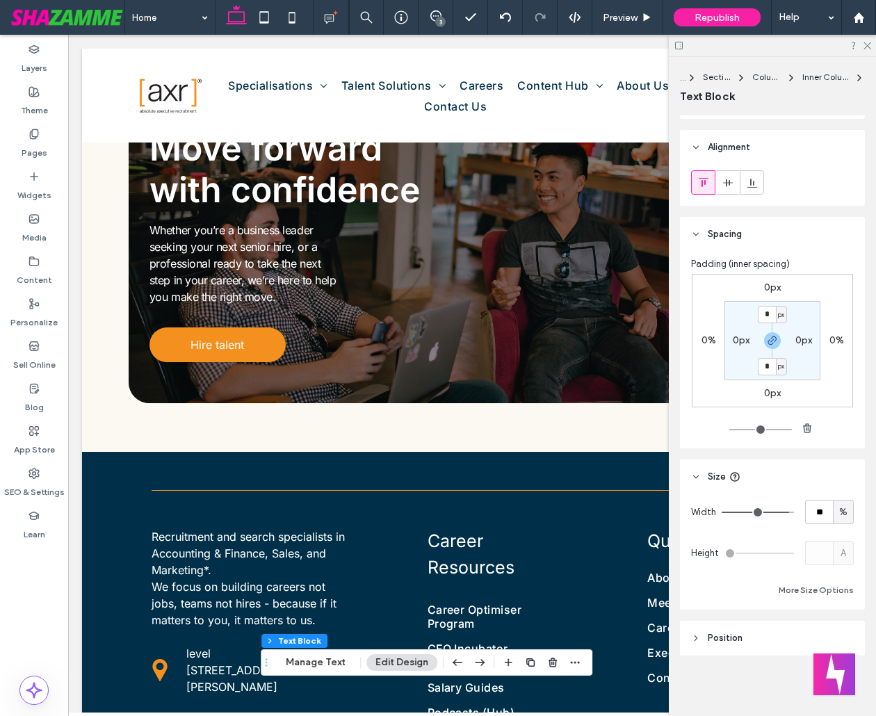
type input "***"
drag, startPoint x: 753, startPoint y: 513, endPoint x: 811, endPoint y: 500, distance: 59.7
click at [794, 512] on input "range" at bounding box center [758, 512] width 72 height 1
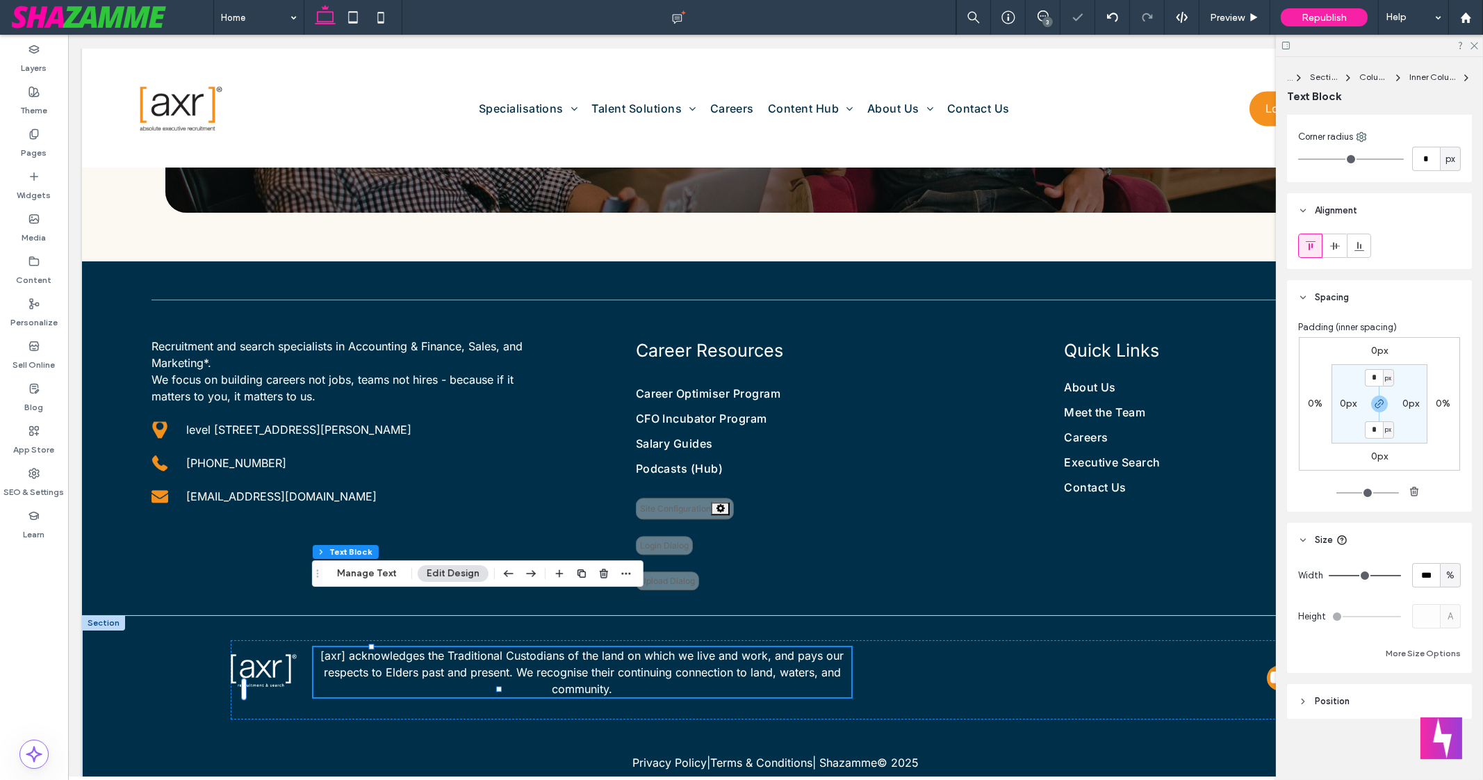
scroll to position [197, 0]
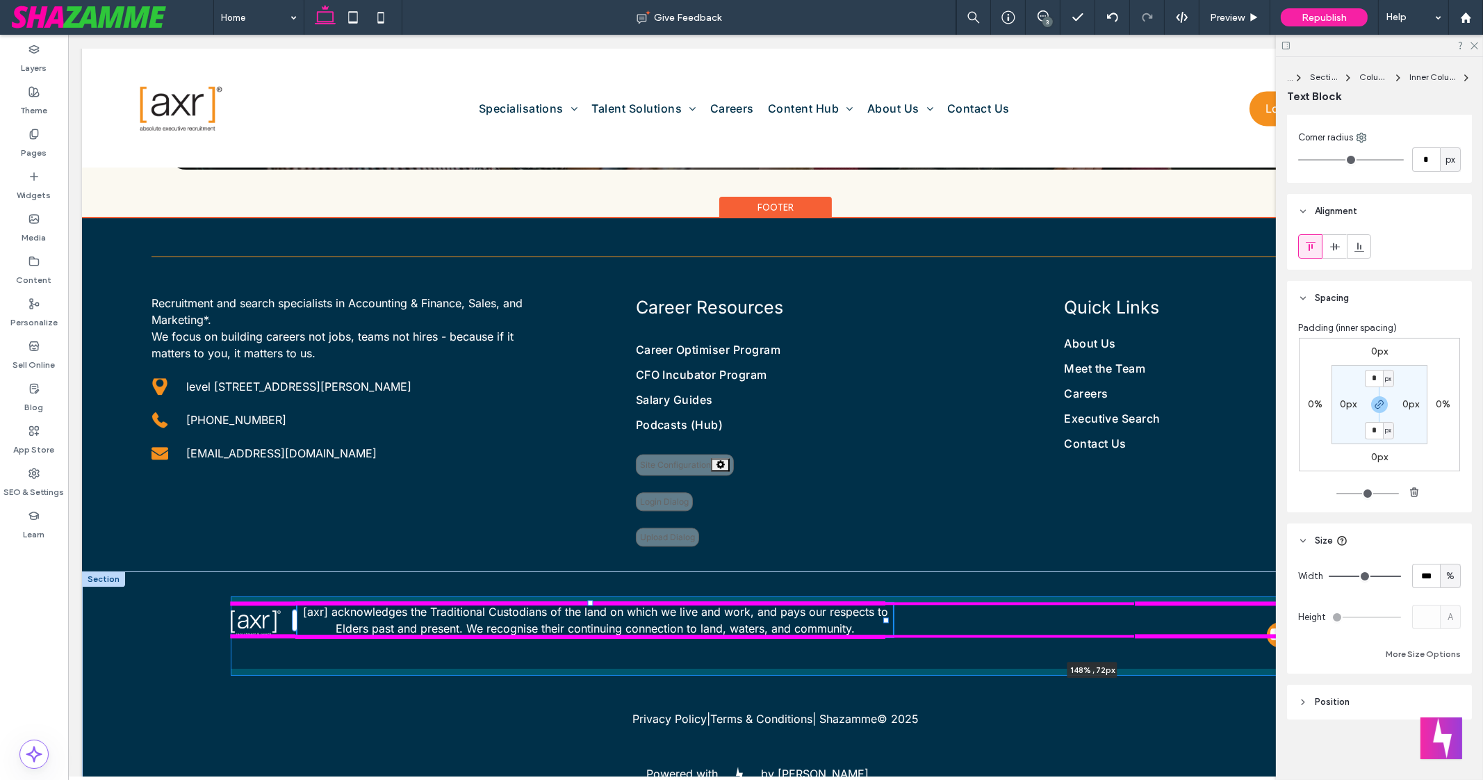
drag, startPoint x: 842, startPoint y: 621, endPoint x: 1439, endPoint y: 665, distance: 598.7
click at [1371, 630] on div "[axr] acknowledges the Traditional Custodians of the land on which we live and …" at bounding box center [775, 690] width 1387 height 239
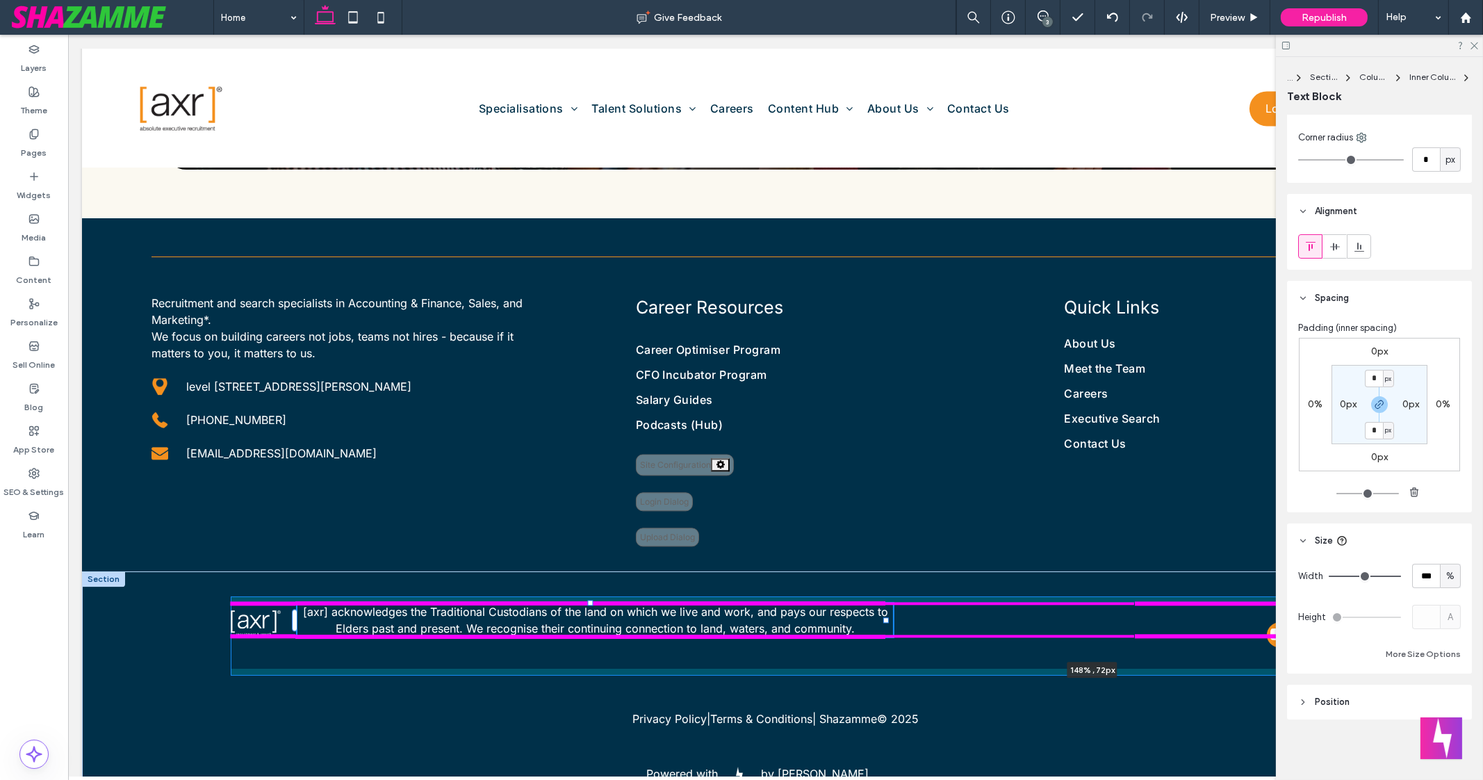
type input "**"
type input "****"
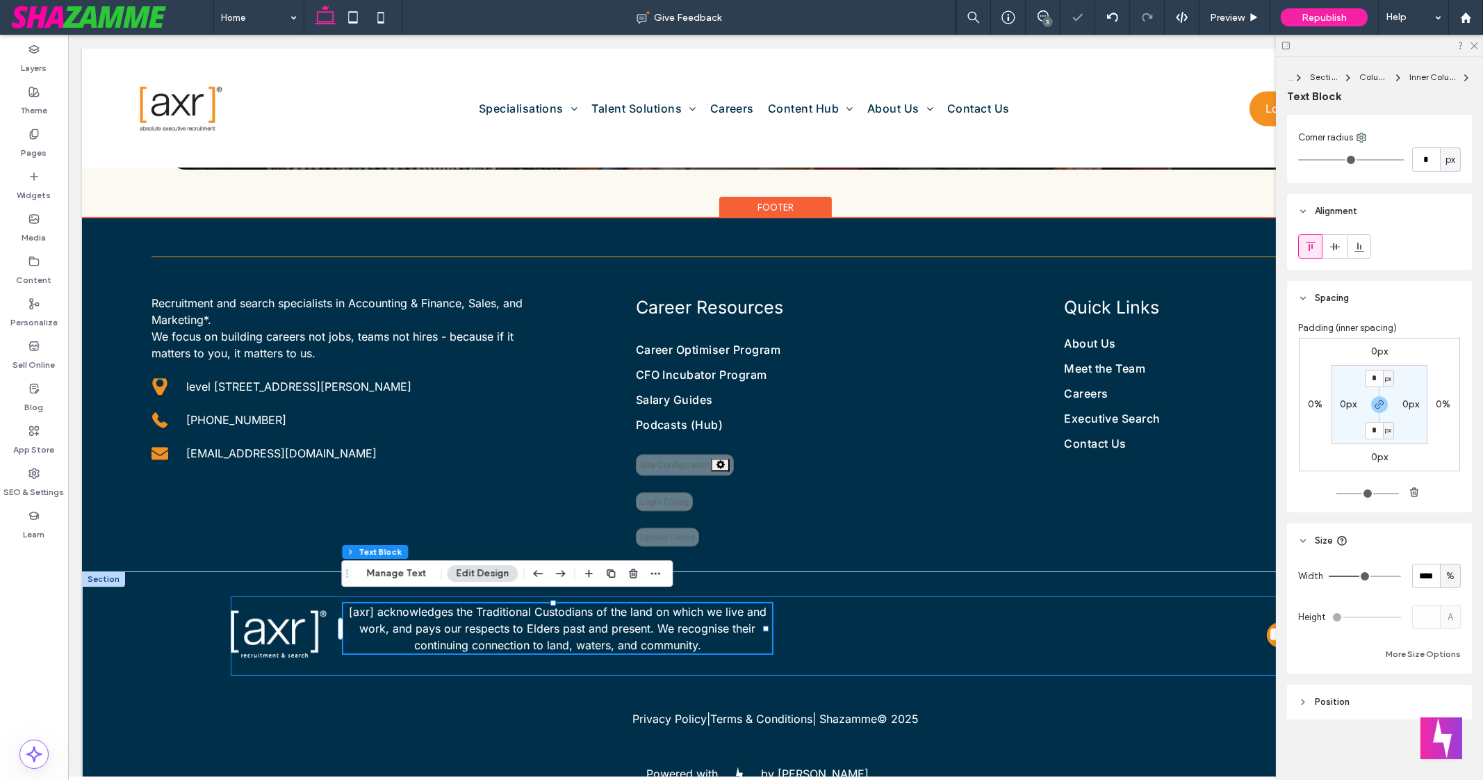
click at [785, 623] on div "[axr] acknowledges the Traditional Custodians of the land on which we live and …" at bounding box center [775, 635] width 1089 height 79
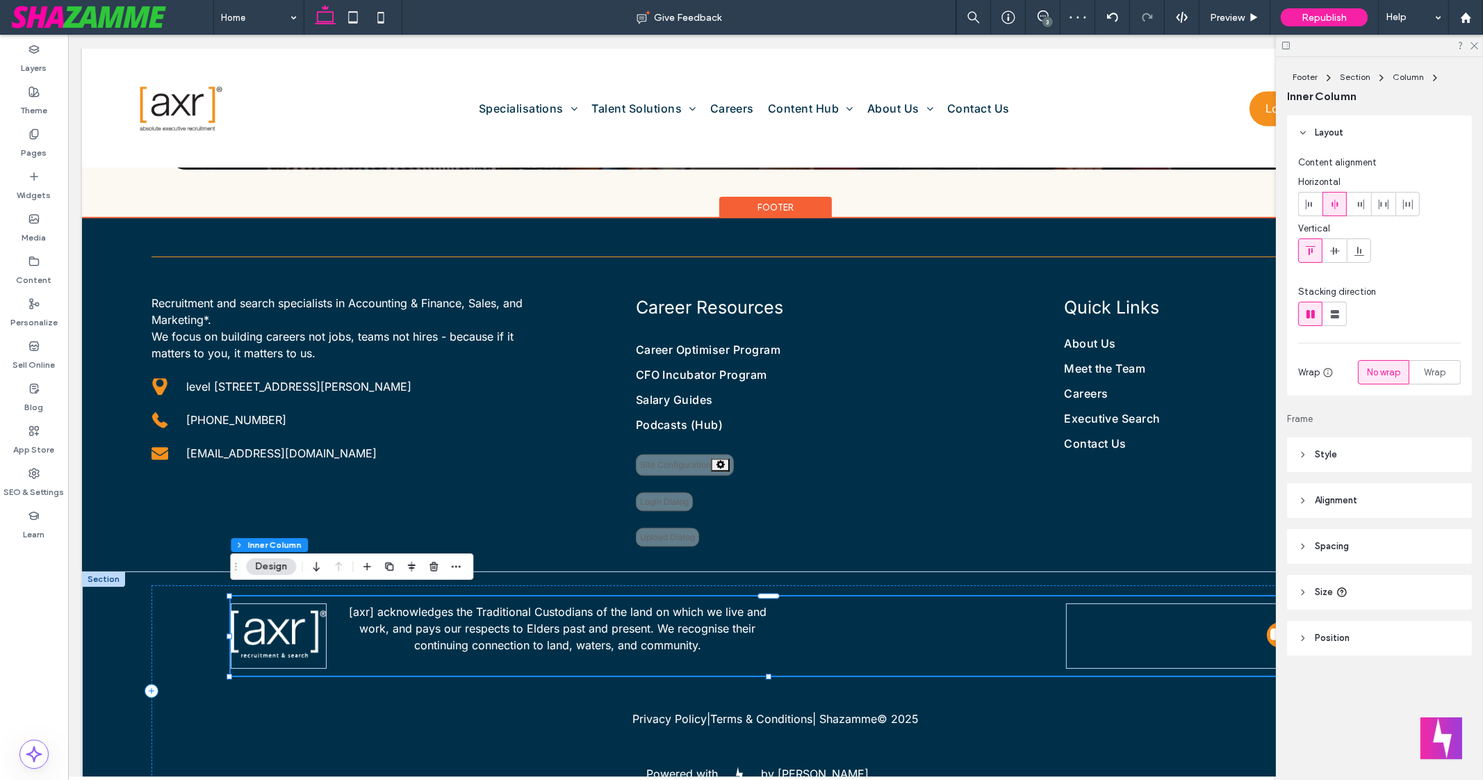
click at [848, 622] on div "[axr] acknowledges the Traditional Custodians of the land on which we live and …" at bounding box center [775, 635] width 1089 height 79
click at [719, 621] on span "[axr] acknowledges the Traditional Custodians of the land on which we live and …" at bounding box center [558, 628] width 418 height 47
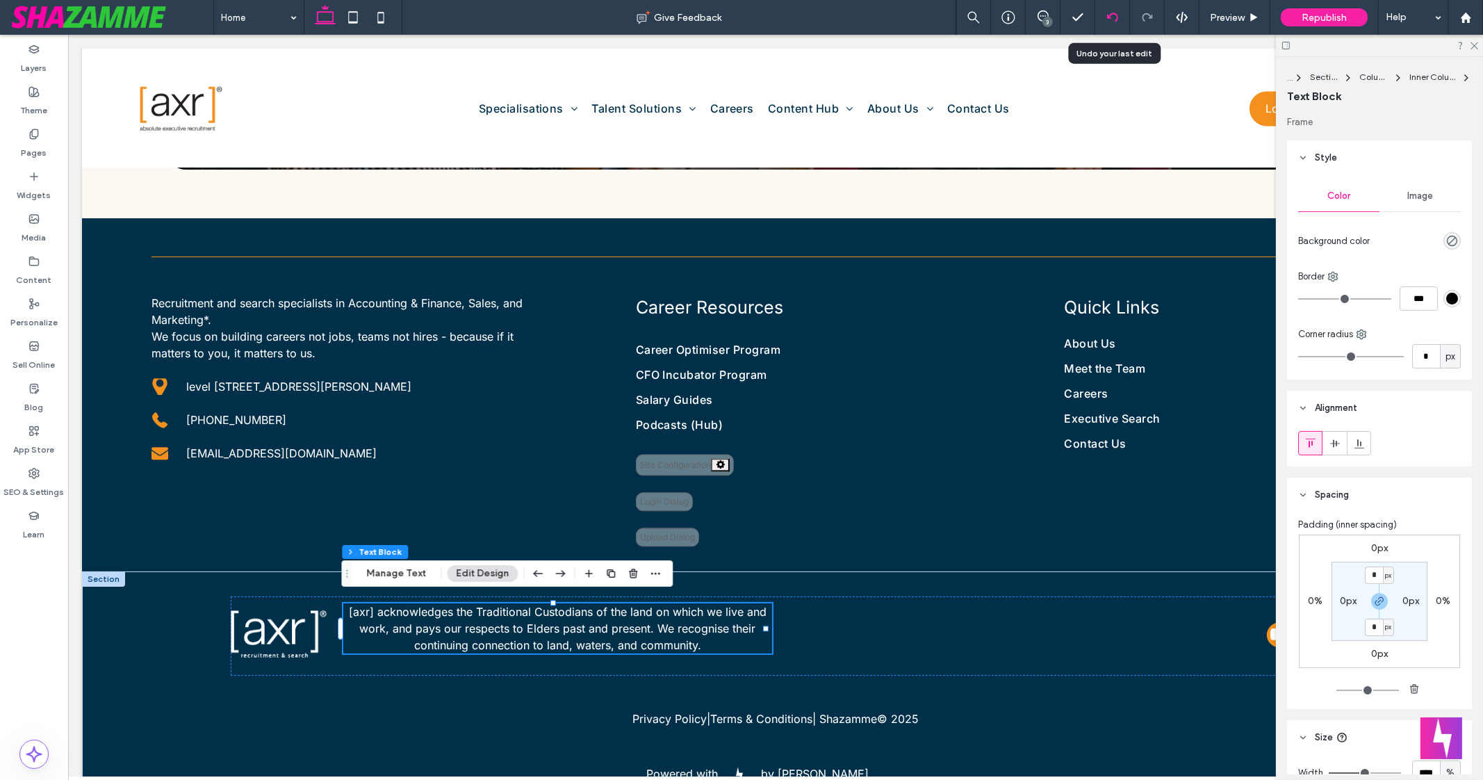
click at [1116, 16] on icon at bounding box center [1112, 17] width 11 height 11
click at [1116, 16] on div "Home Give Feedback 3 Preview Republish Help Design Panel Site Comments Team & C…" at bounding box center [741, 390] width 1483 height 780
click at [1116, 16] on icon at bounding box center [1112, 17] width 11 height 11
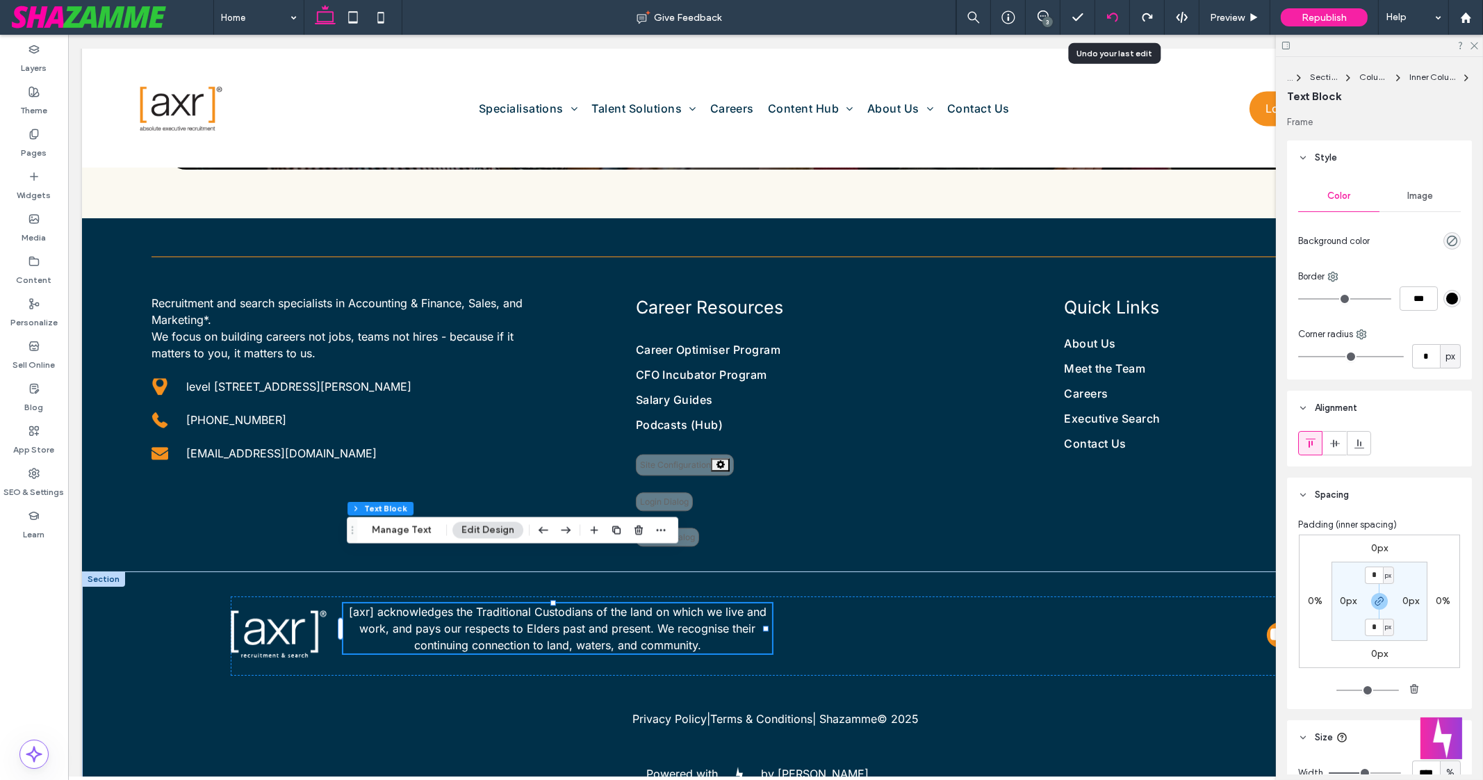
click at [1121, 12] on div at bounding box center [1113, 17] width 34 height 11
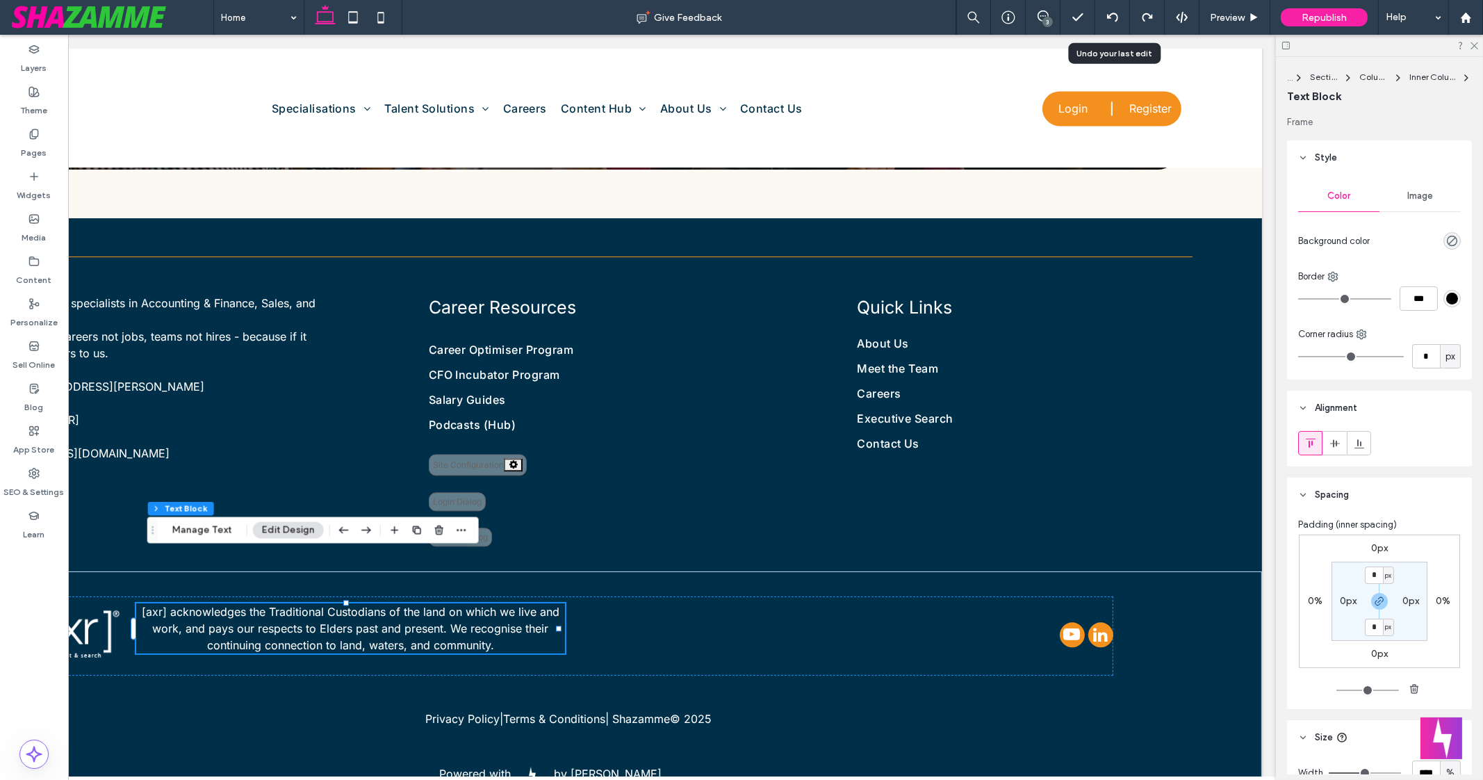
scroll to position [0, 0]
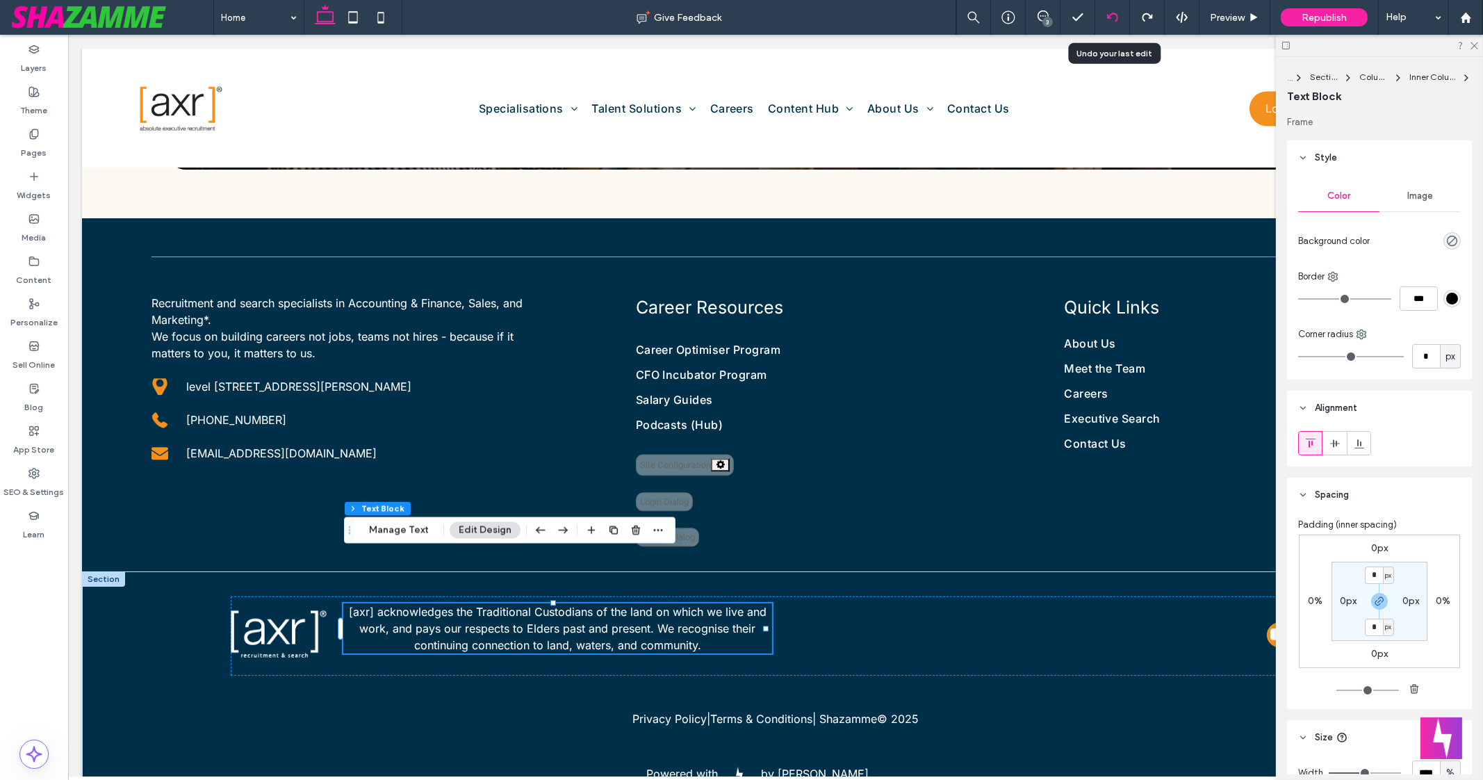
click at [1118, 15] on use at bounding box center [1112, 17] width 11 height 9
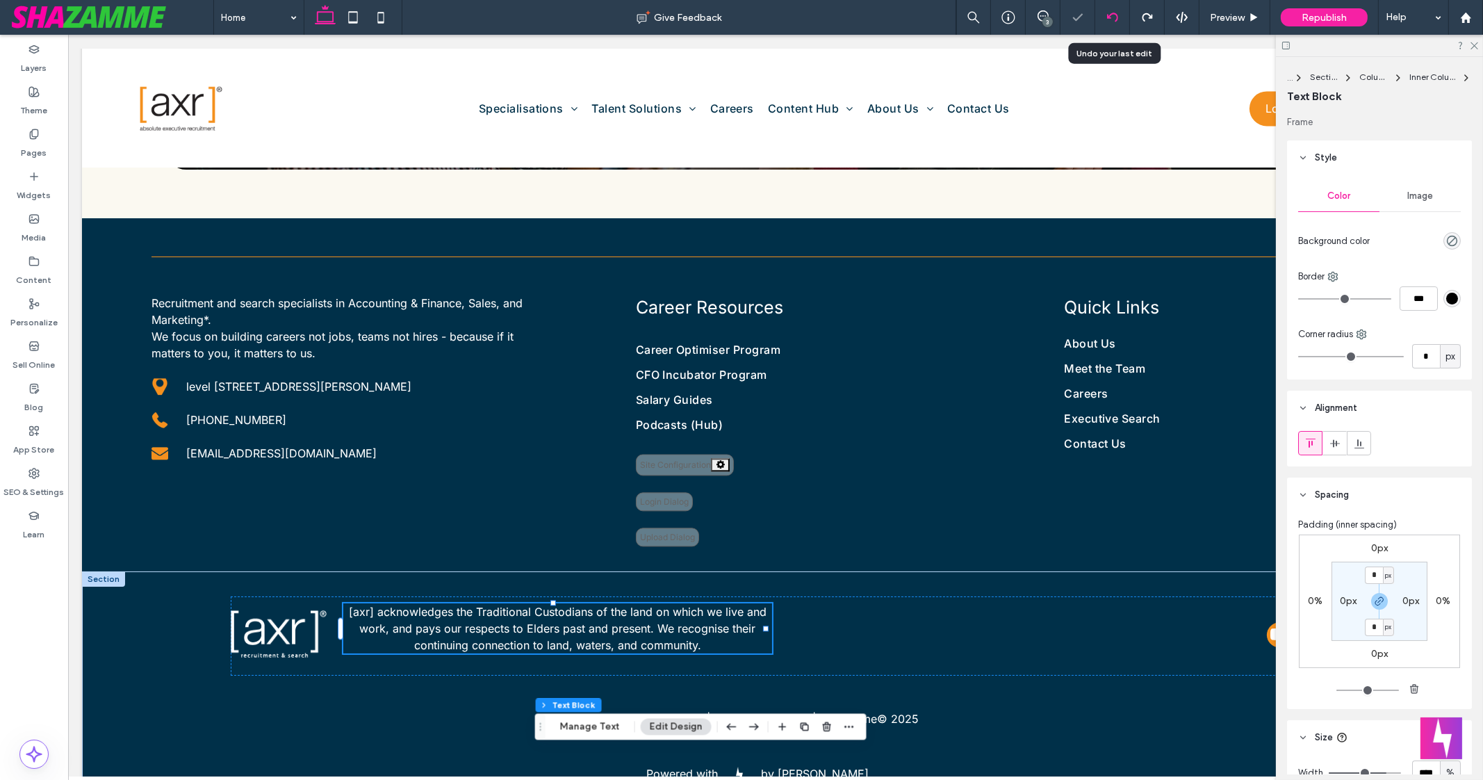
click at [1118, 15] on use at bounding box center [1112, 17] width 11 height 9
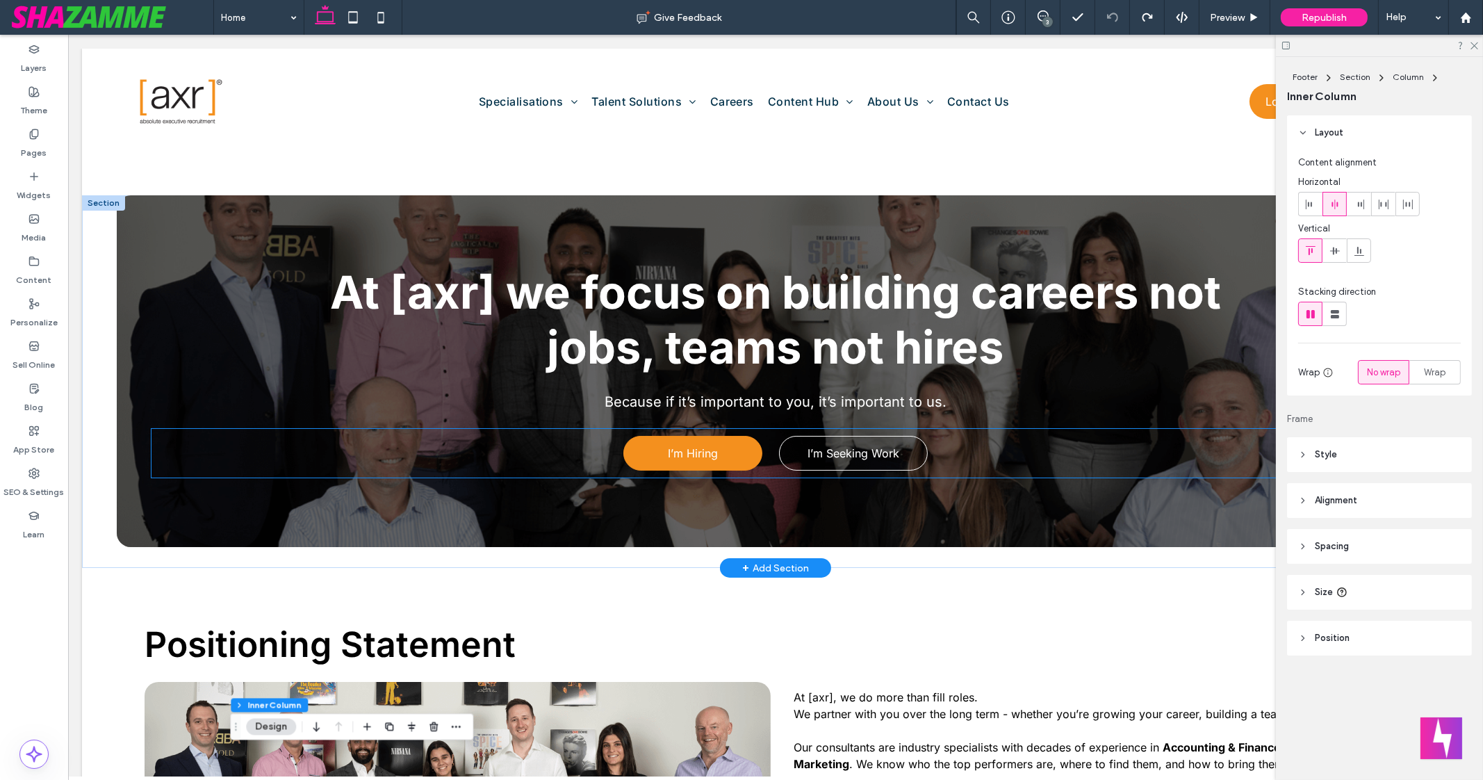
click at [719, 455] on link "I’m Hiring" at bounding box center [693, 453] width 139 height 35
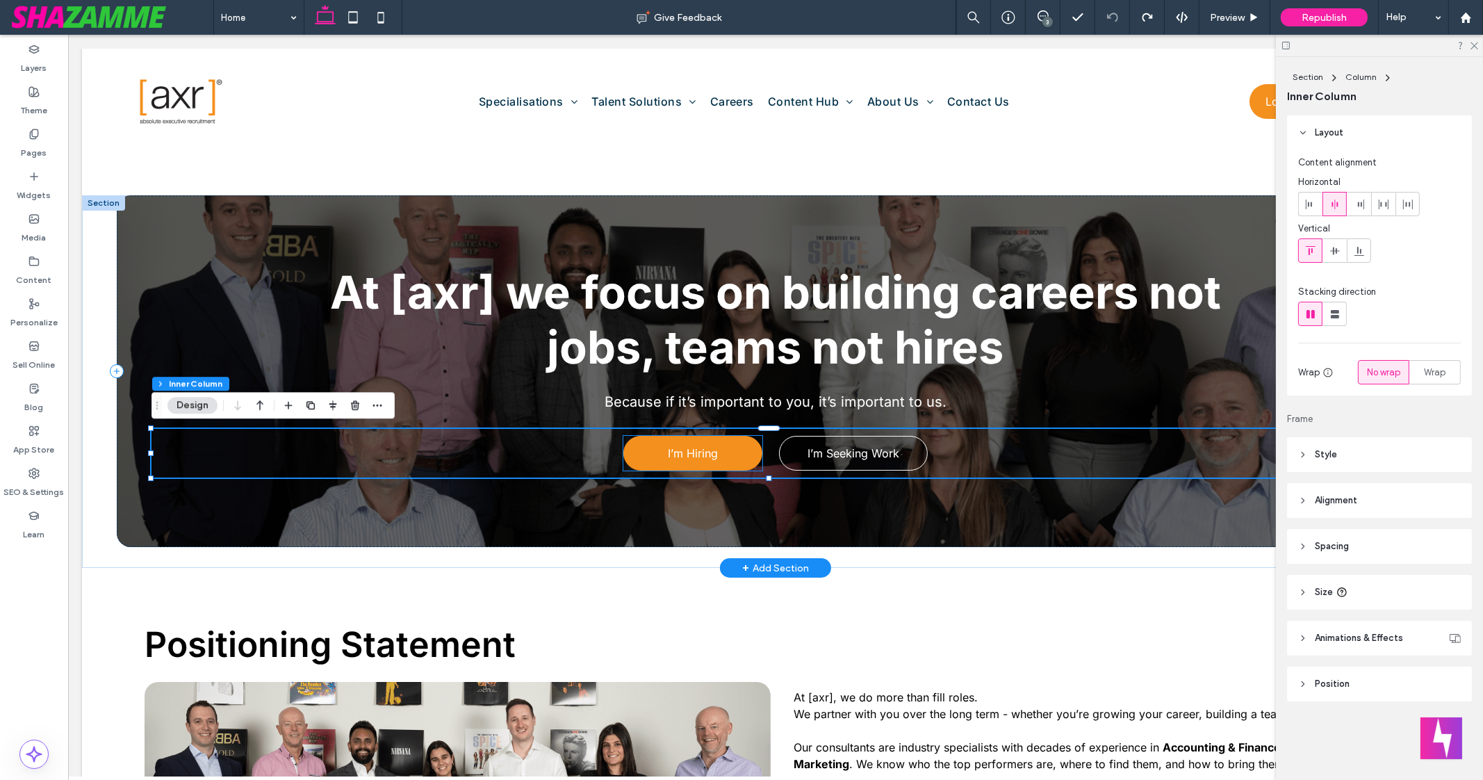
click at [737, 458] on link "I’m Hiring" at bounding box center [693, 453] width 139 height 35
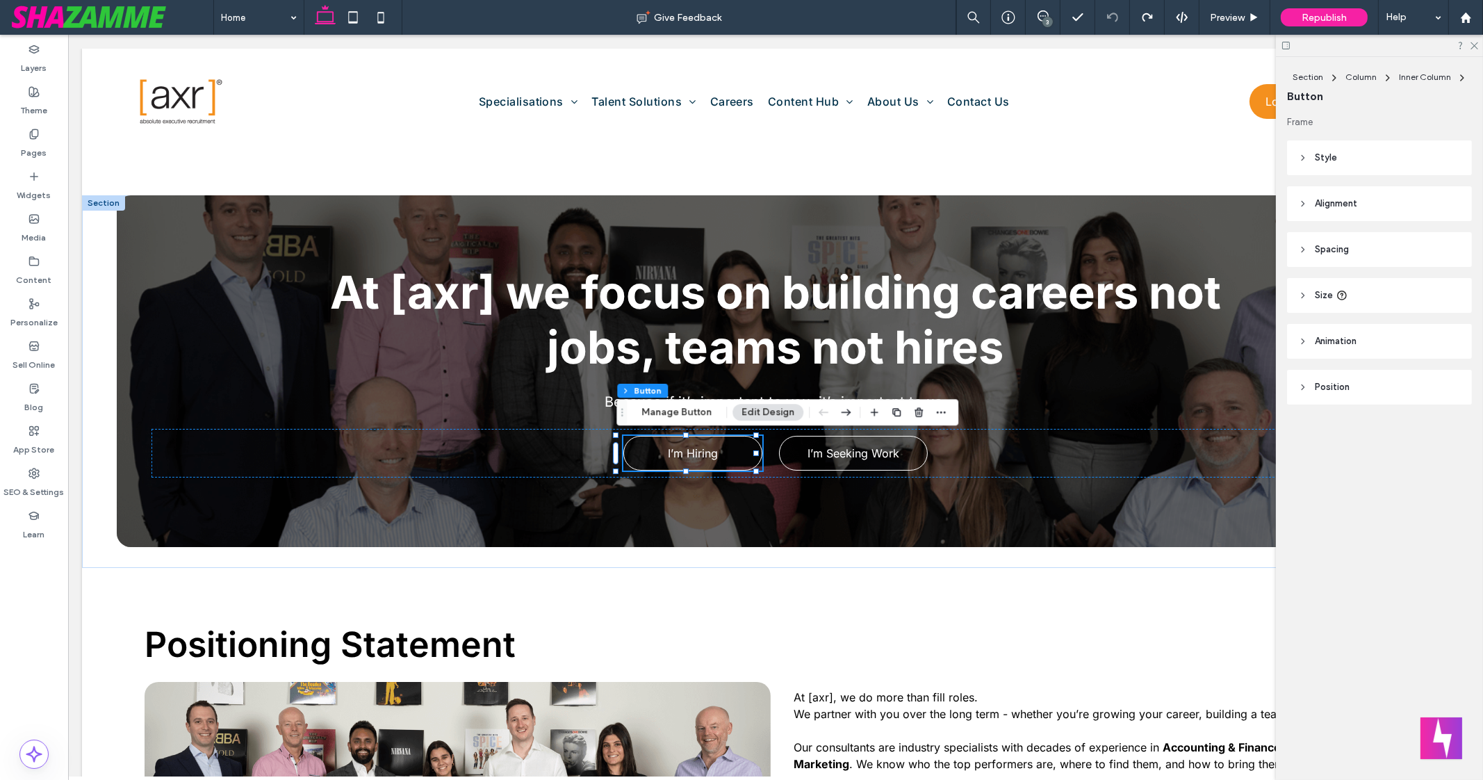
click at [1299, 154] on icon at bounding box center [1303, 158] width 10 height 10
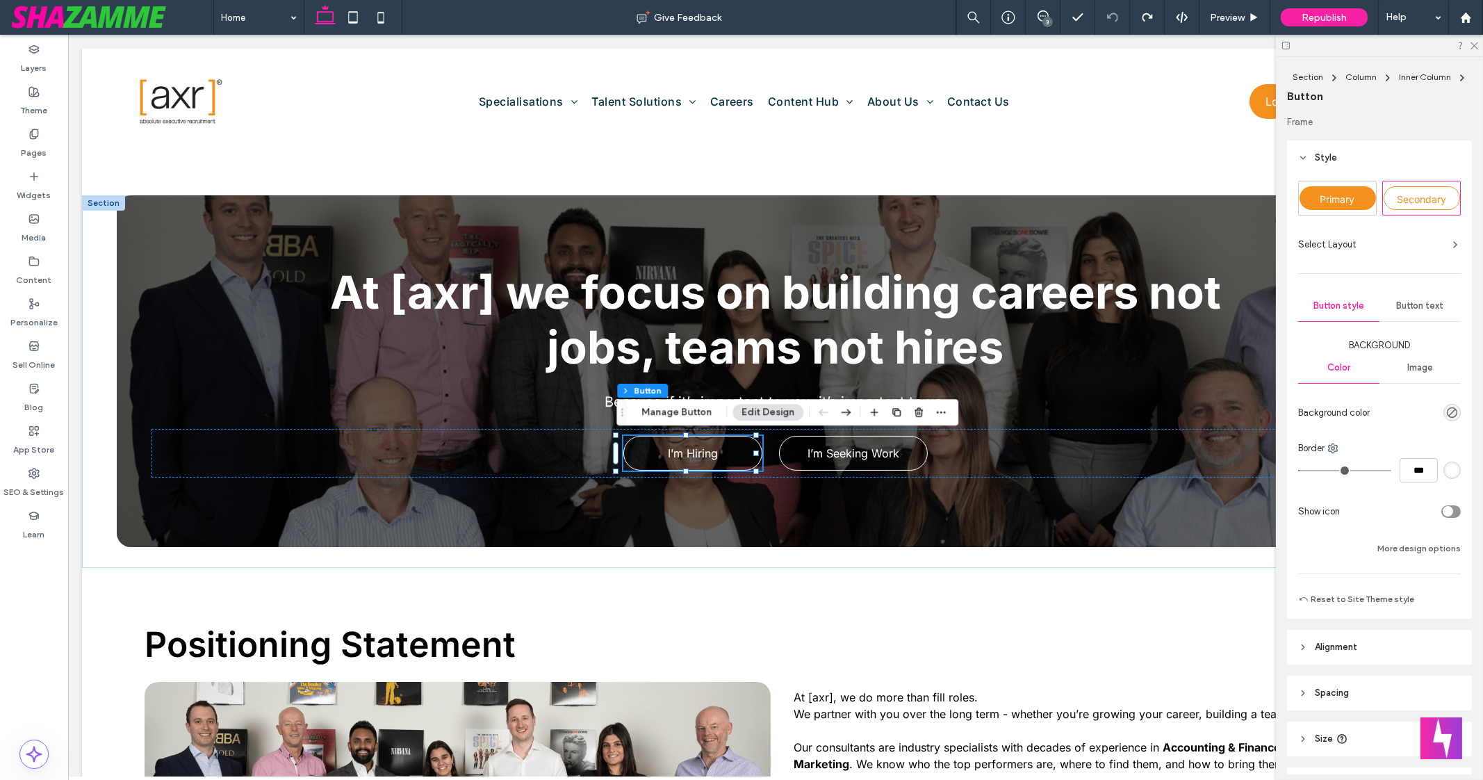
click at [1351, 191] on div "Primary" at bounding box center [1338, 198] width 76 height 24
type input "*"
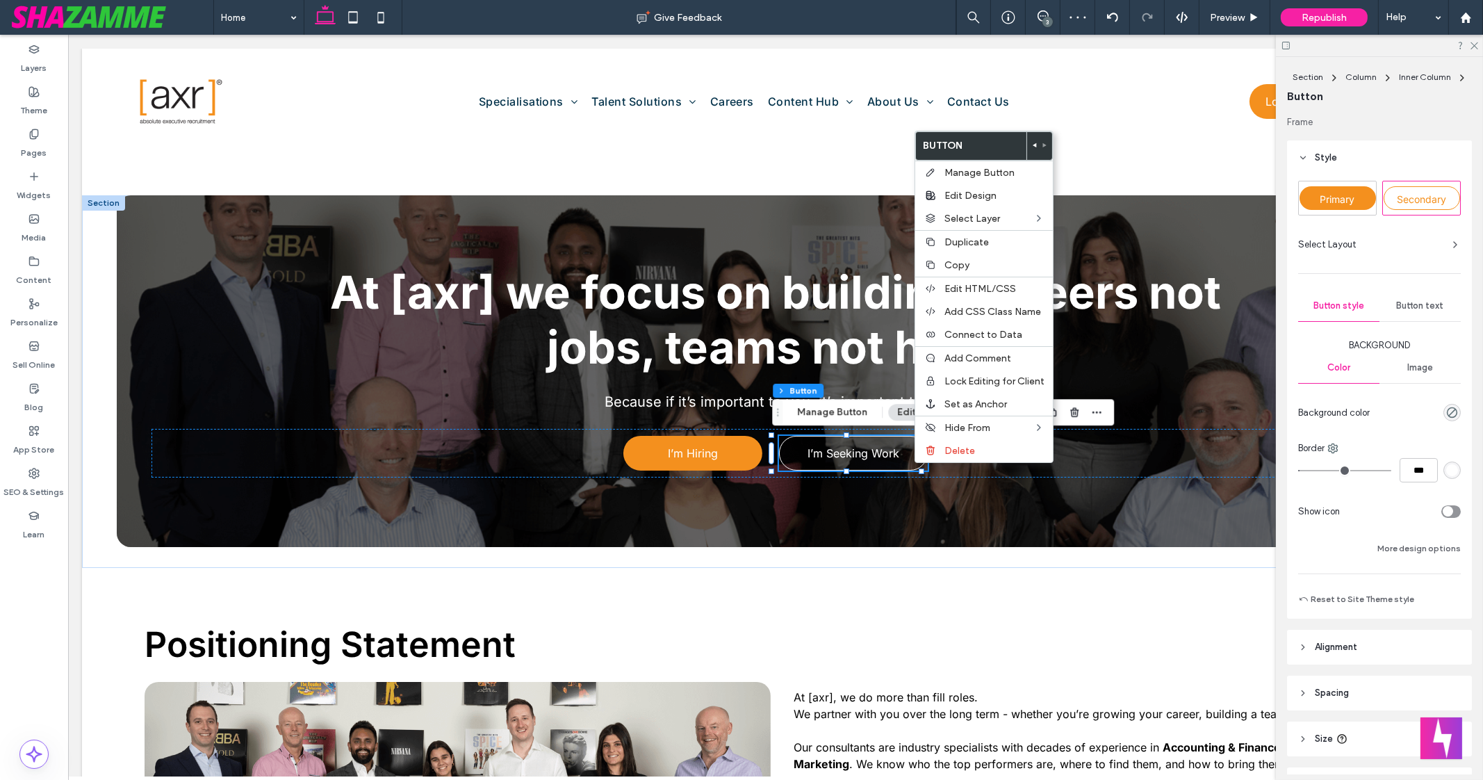
click at [1338, 197] on span "Primary" at bounding box center [1338, 199] width 35 height 12
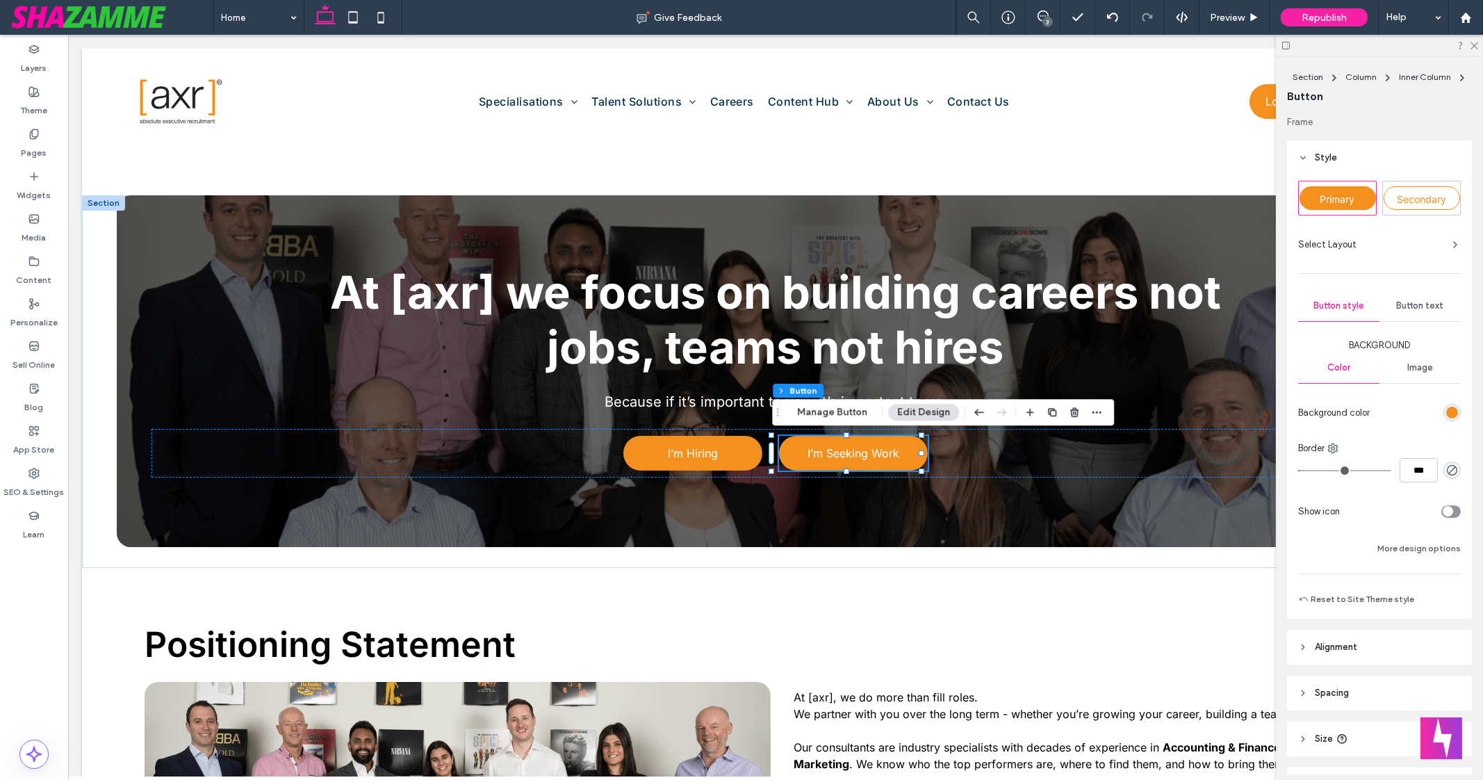
scroll to position [129, 0]
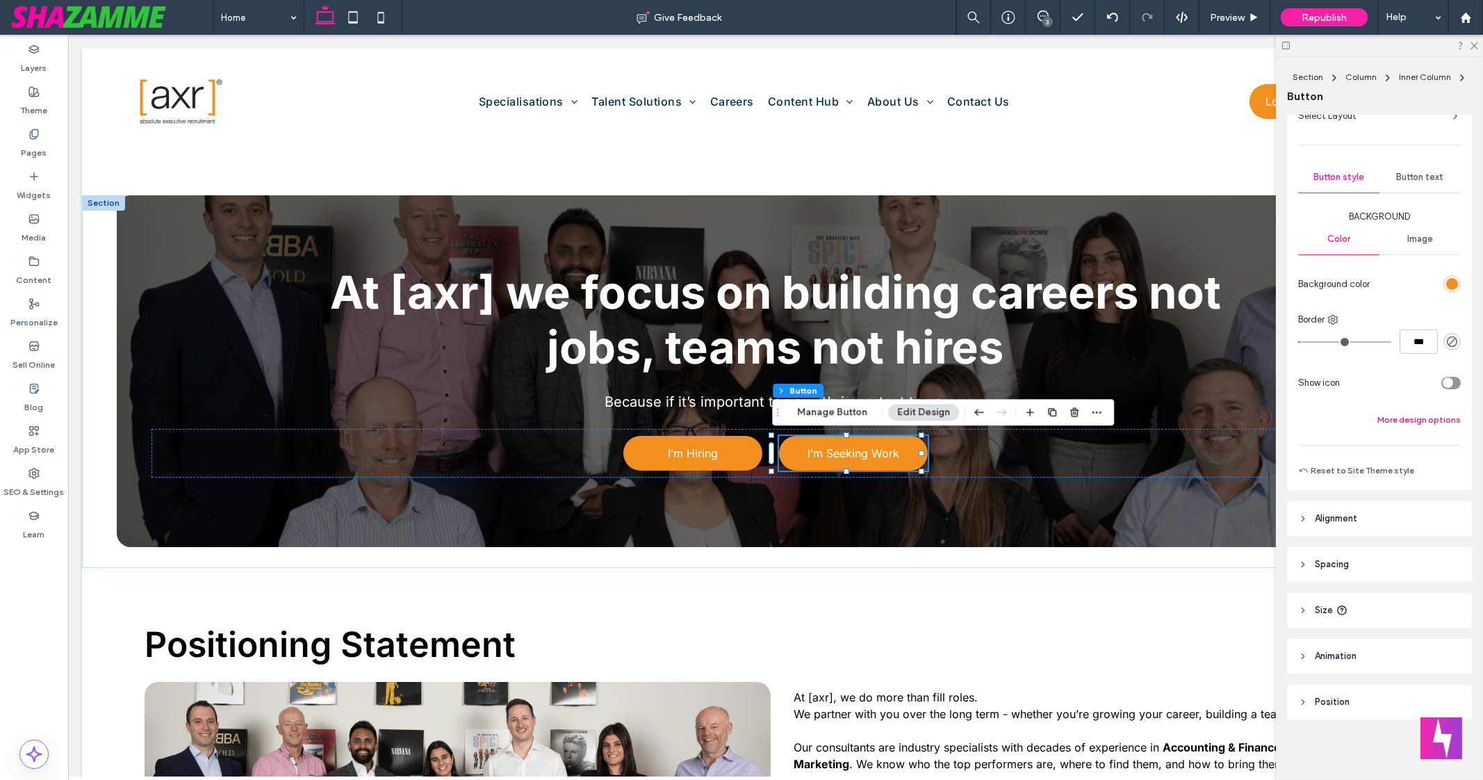
click at [1401, 414] on button "More design options" at bounding box center [1419, 420] width 83 height 17
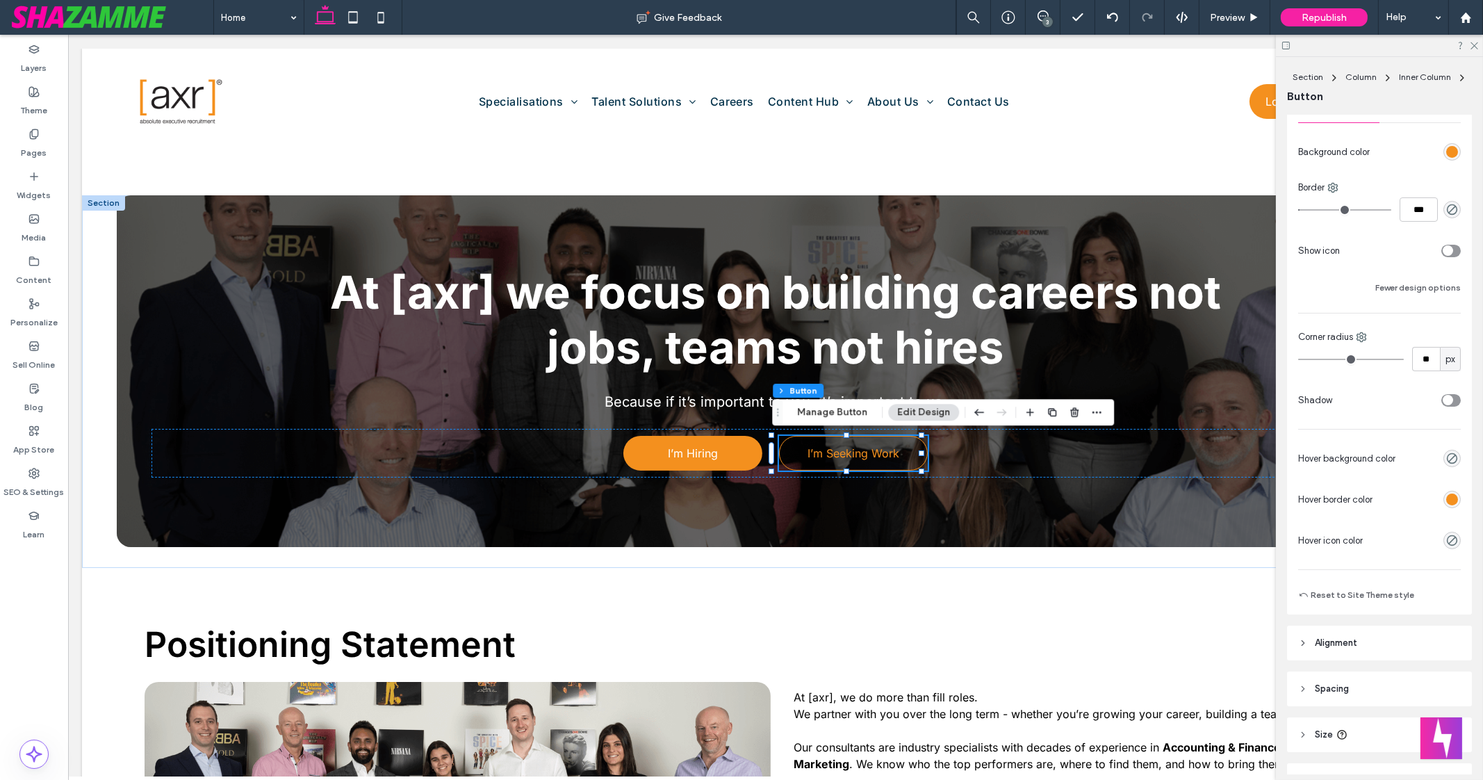
scroll to position [262, 0]
click at [1447, 500] on div "rgb(244, 144, 30)" at bounding box center [1453, 498] width 12 height 12
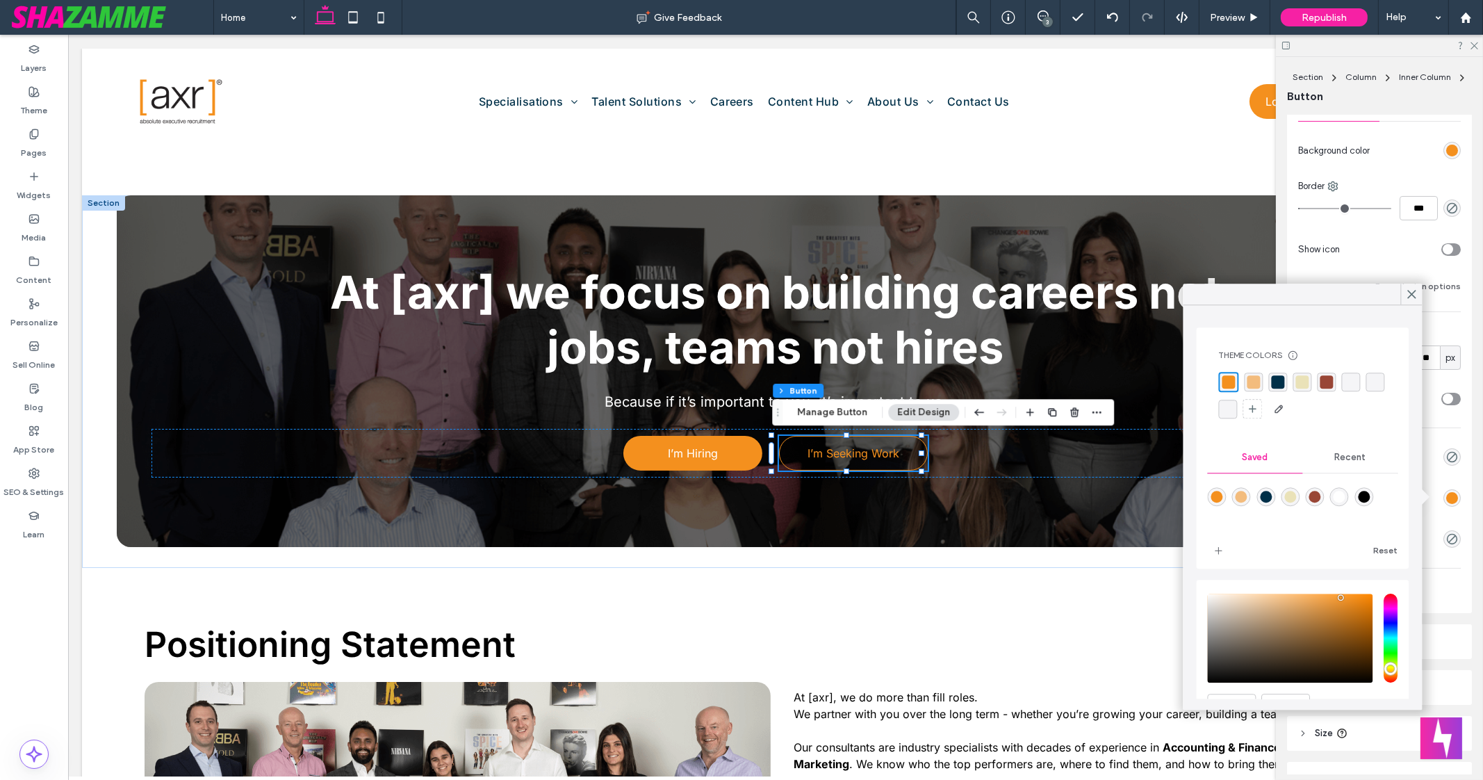
click at [1346, 498] on div "rgba(255,255,255,1)" at bounding box center [1340, 497] width 12 height 12
type input "*"
type input "*******"
type input "*"
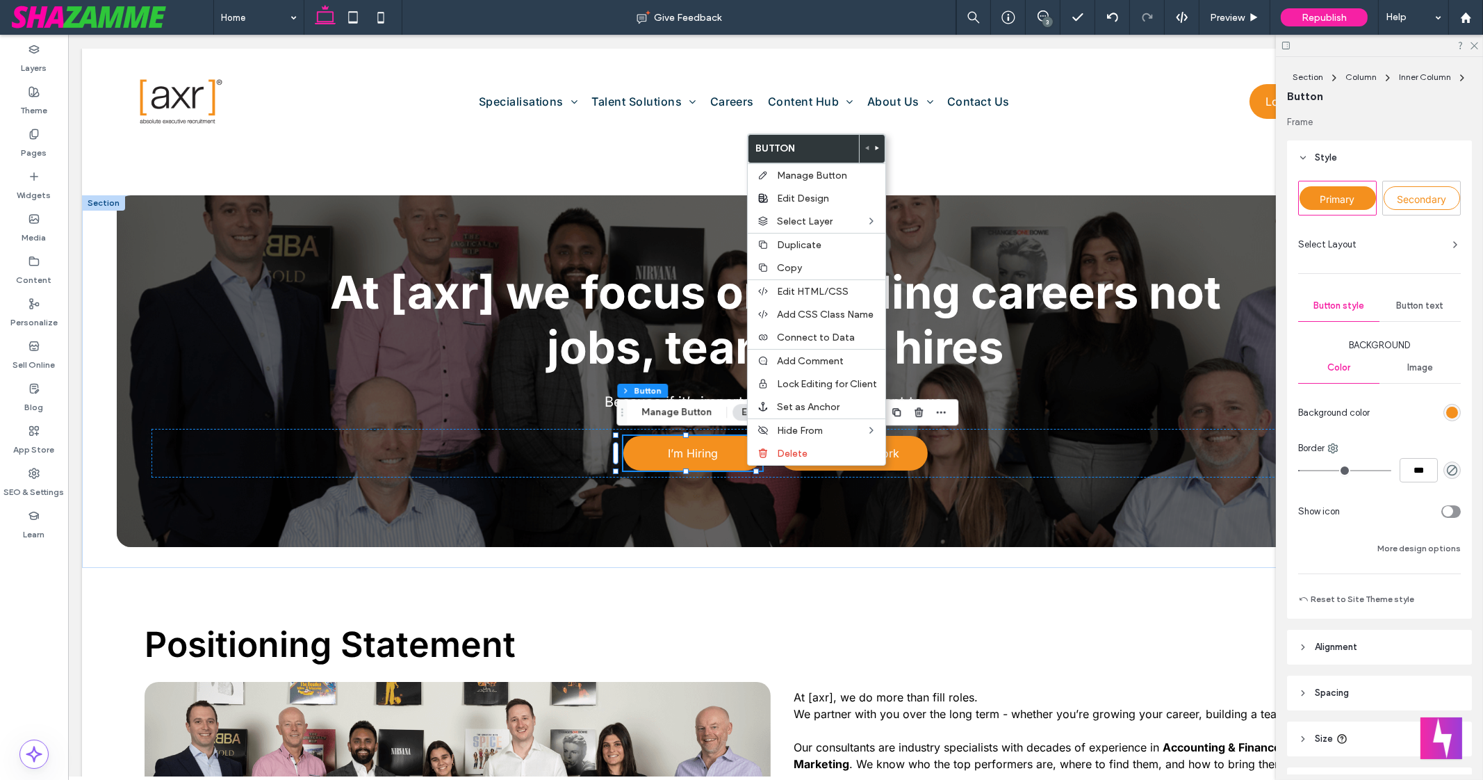
click at [1443, 510] on div "toggle" at bounding box center [1448, 511] width 10 height 10
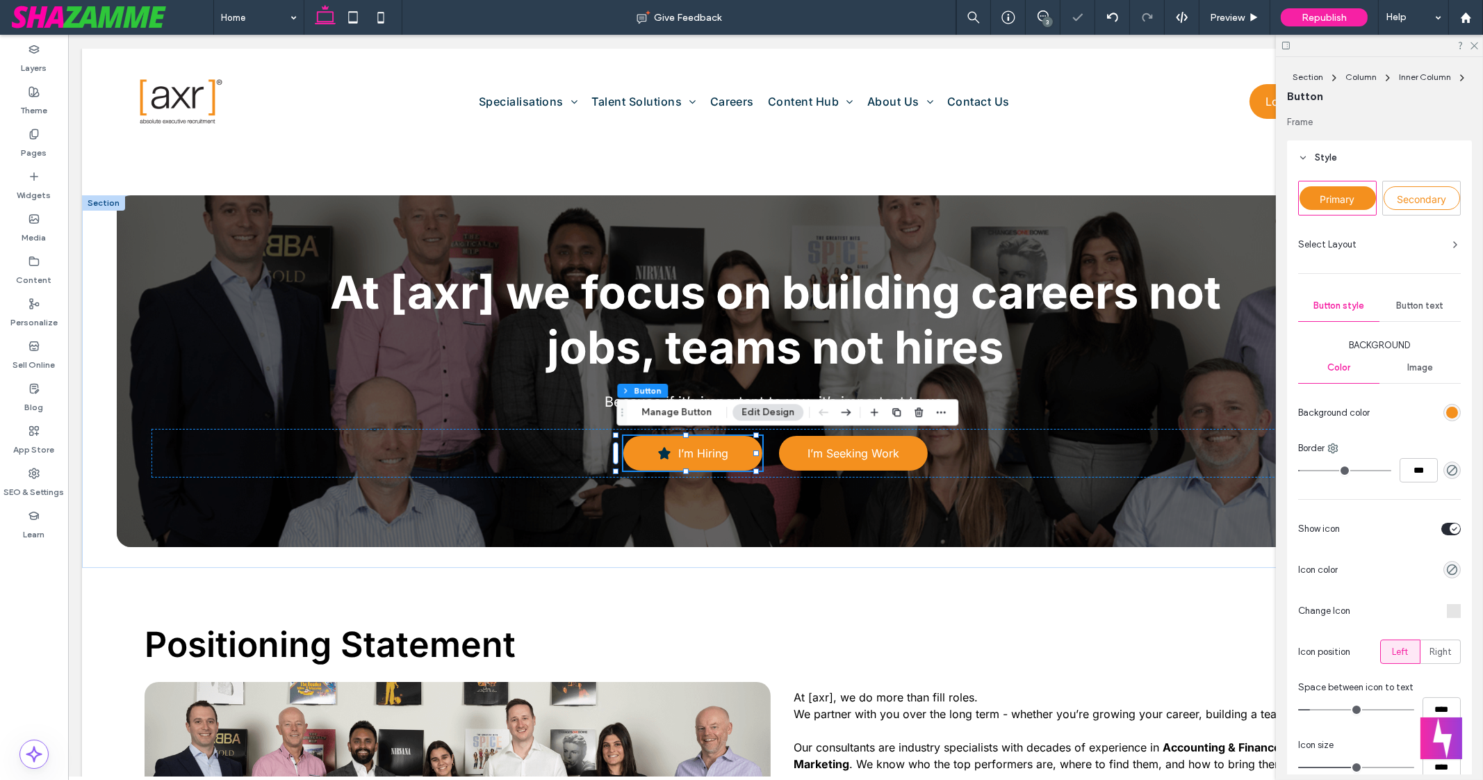
type input "*"
type input "**"
type input "****"
click at [1450, 529] on div "toggle" at bounding box center [1455, 528] width 10 height 10
click at [1447, 408] on div "rgb(244, 144, 30)" at bounding box center [1453, 413] width 12 height 12
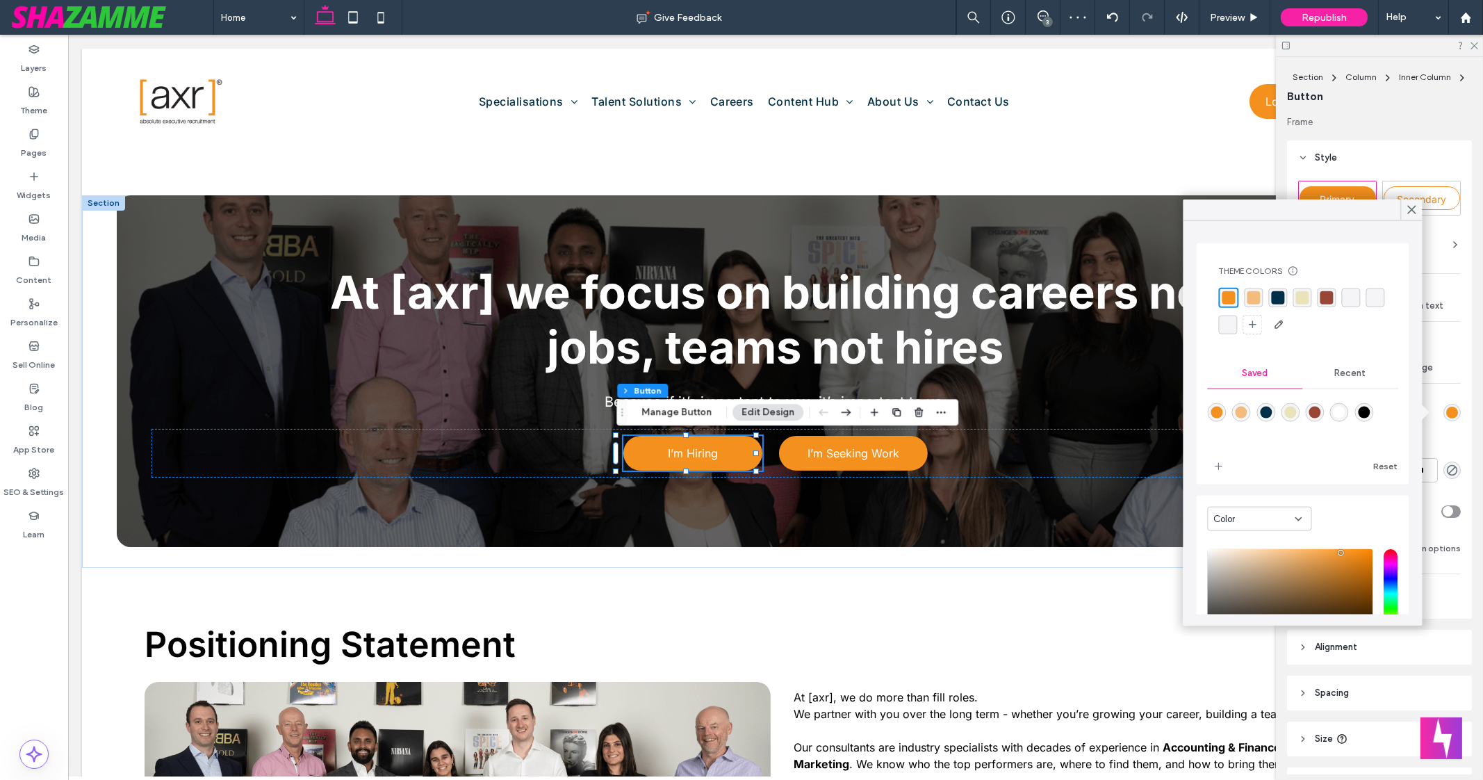
click at [1447, 408] on div "rgb(244, 144, 30)" at bounding box center [1453, 413] width 12 height 12
click at [1451, 553] on button "More design options" at bounding box center [1419, 548] width 83 height 17
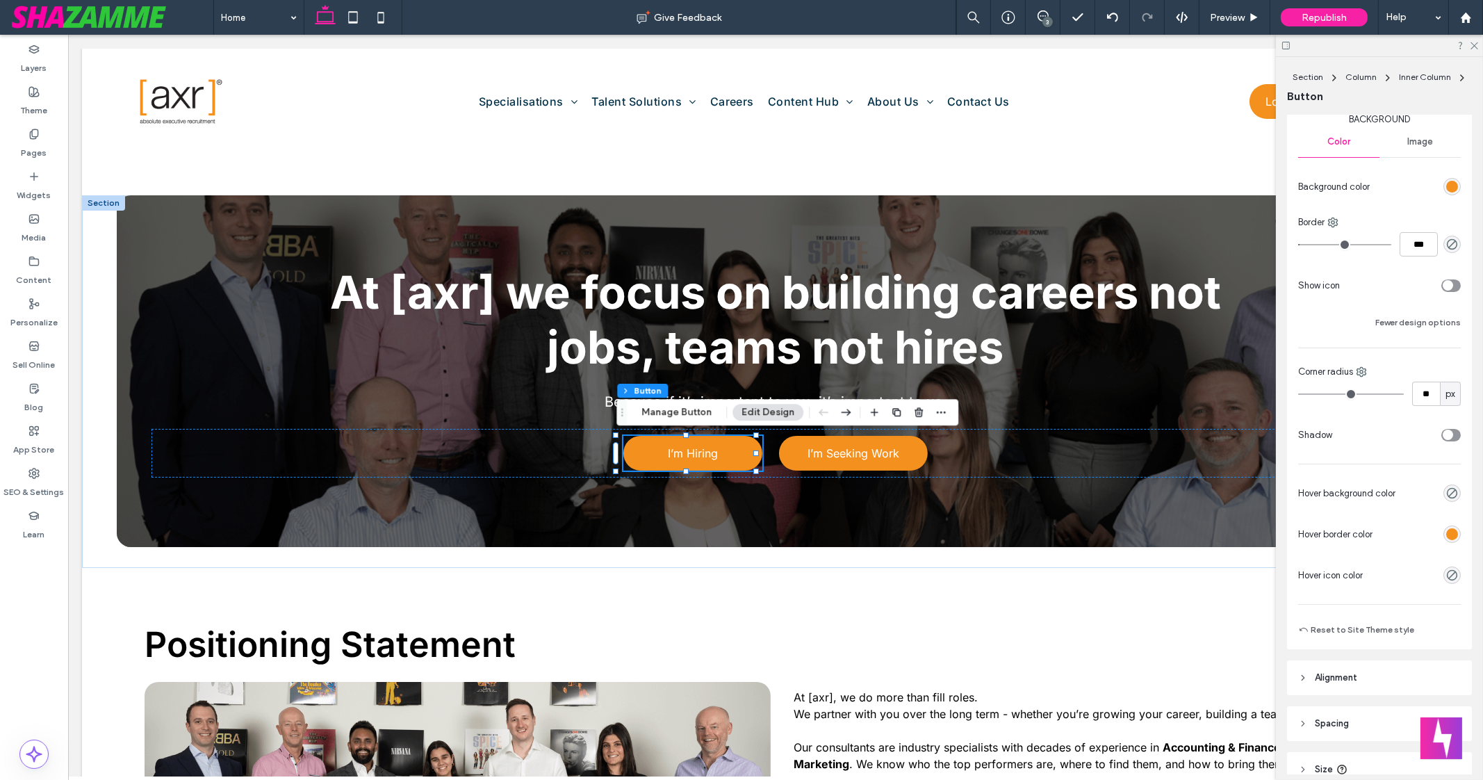
scroll to position [227, 0]
click at [1447, 534] on div "rgb(244, 144, 30)" at bounding box center [1453, 534] width 12 height 12
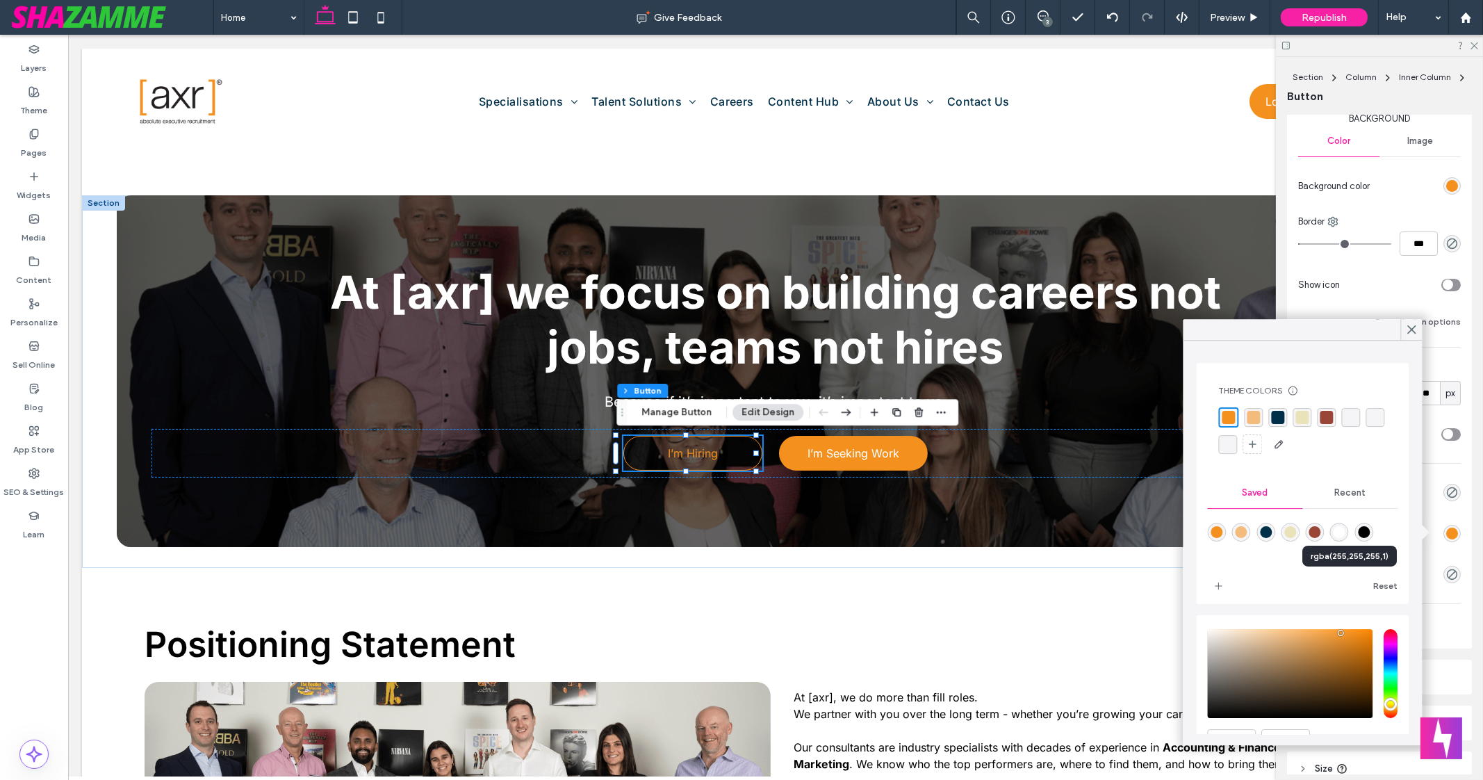
click at [1346, 531] on div "rgba(255,255,255,1)" at bounding box center [1340, 532] width 12 height 12
type input "*"
type input "*******"
type input "*"
click at [1411, 331] on use at bounding box center [1411, 330] width 7 height 8
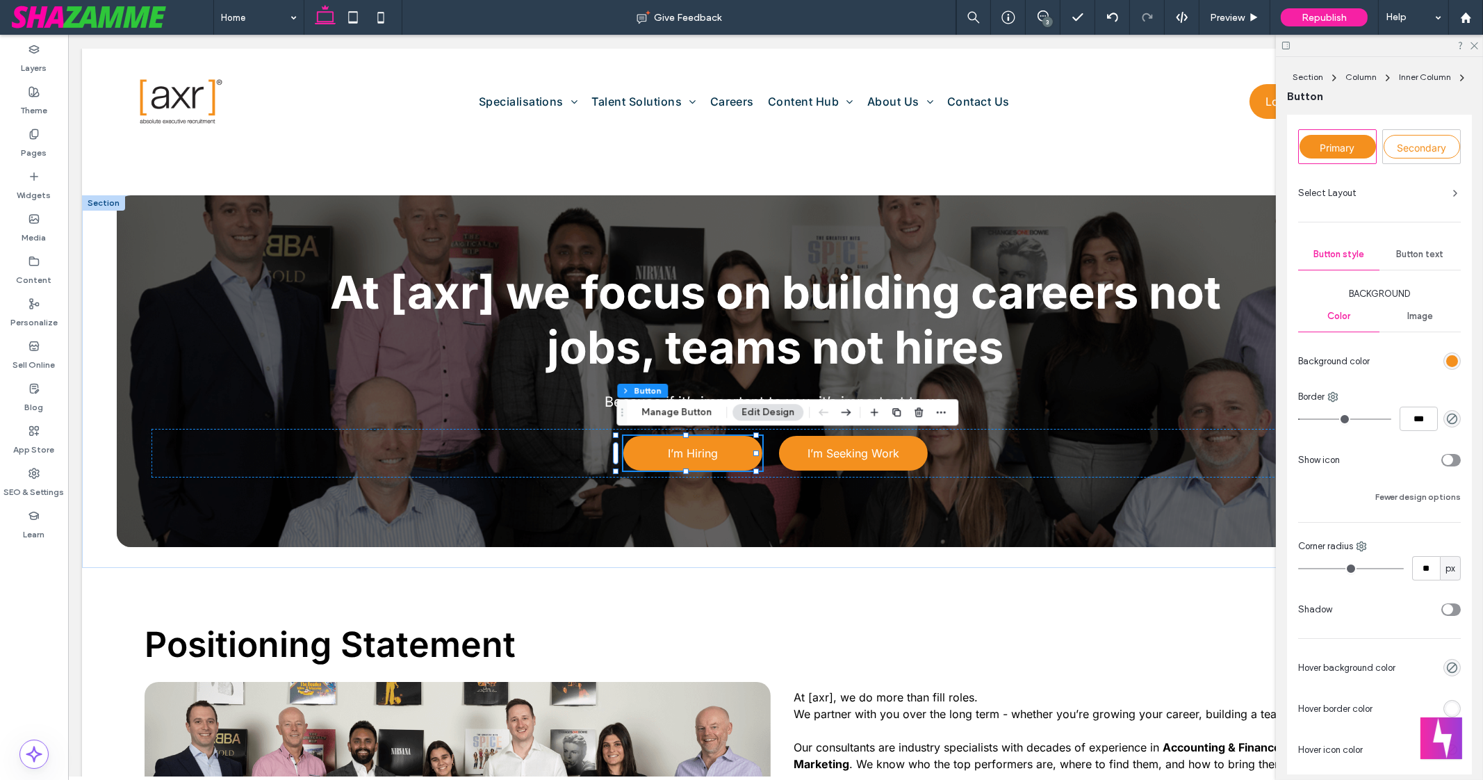
scroll to position [52, 0]
click at [1412, 250] on span "Button text" at bounding box center [1420, 253] width 47 height 11
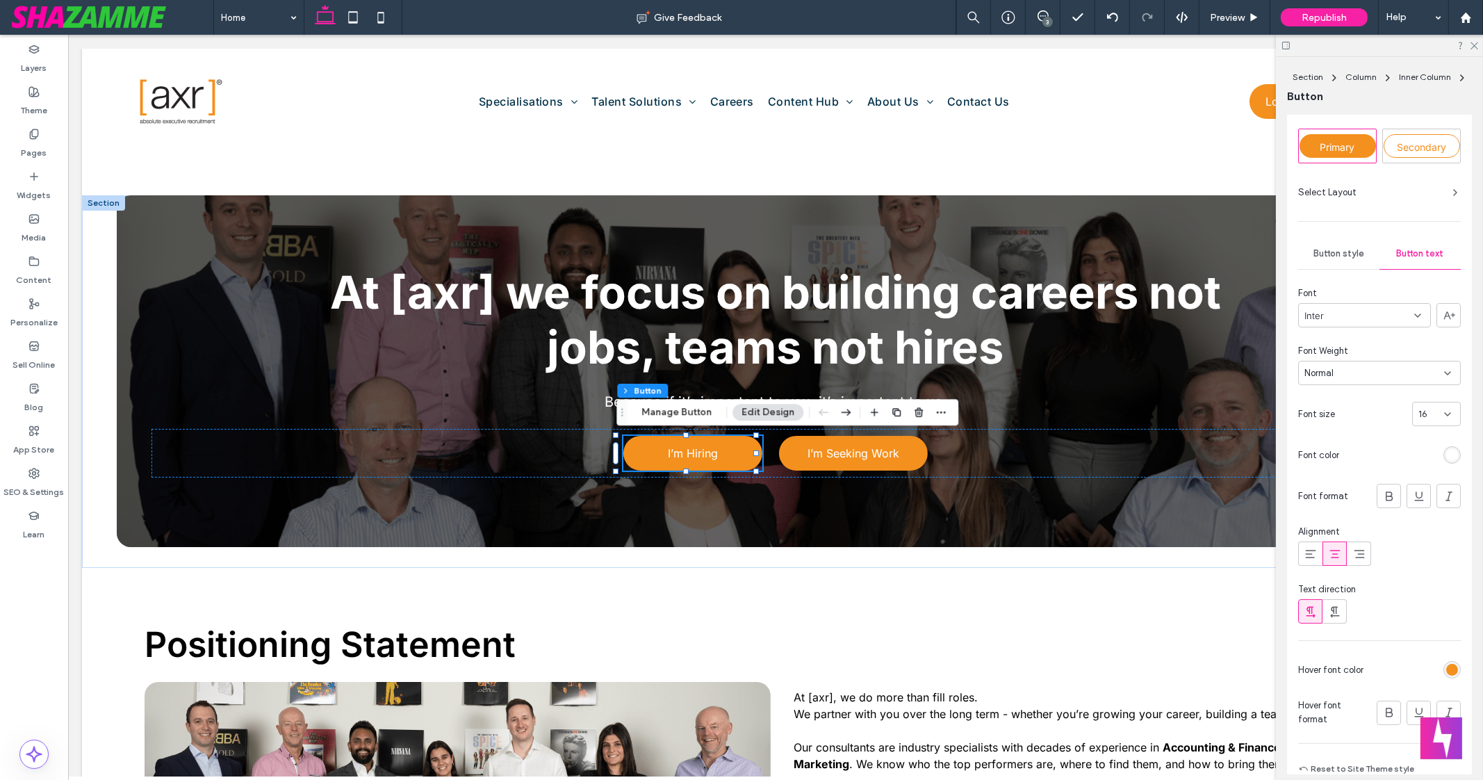
scroll to position [350, 0]
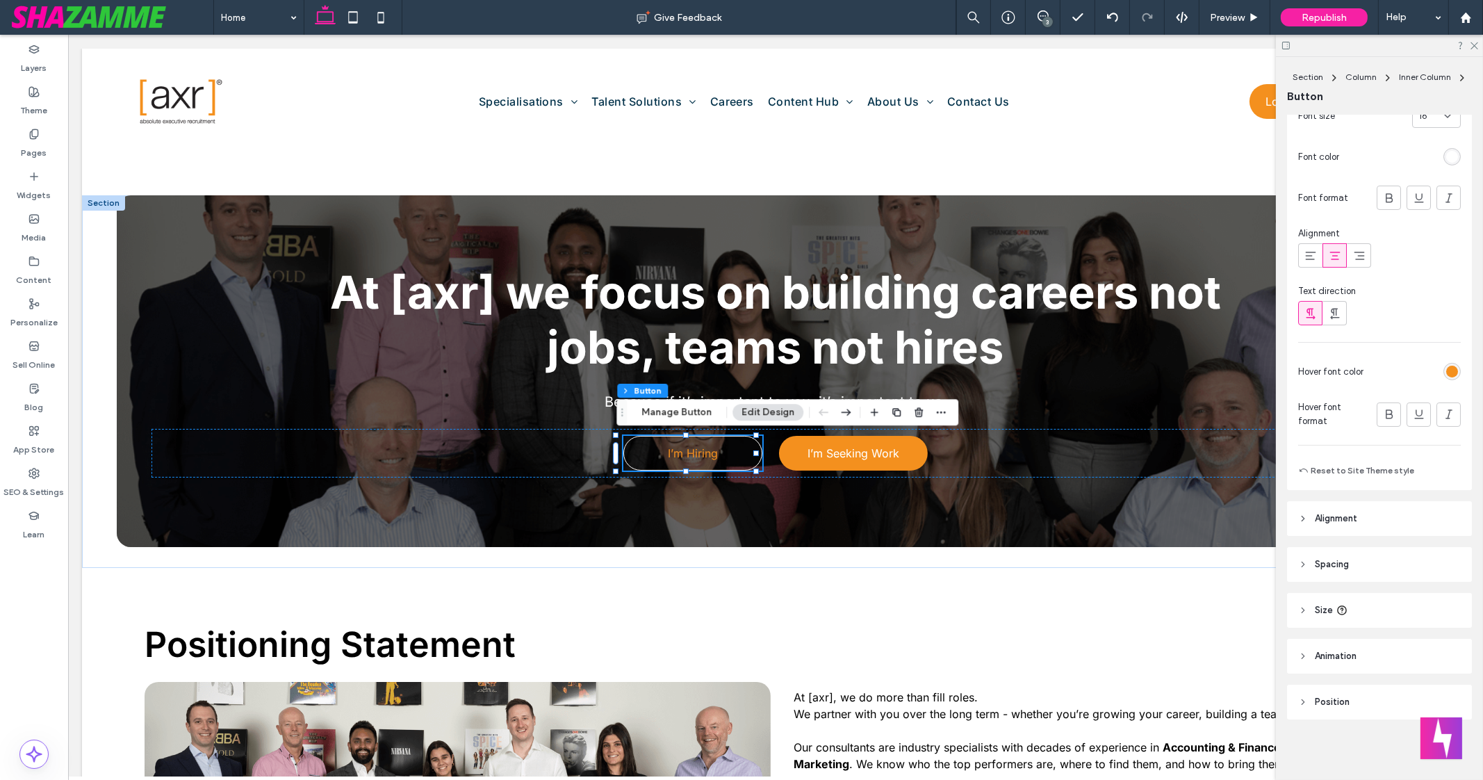
click at [1444, 379] on div "rgb(244, 144, 30)" at bounding box center [1452, 371] width 17 height 17
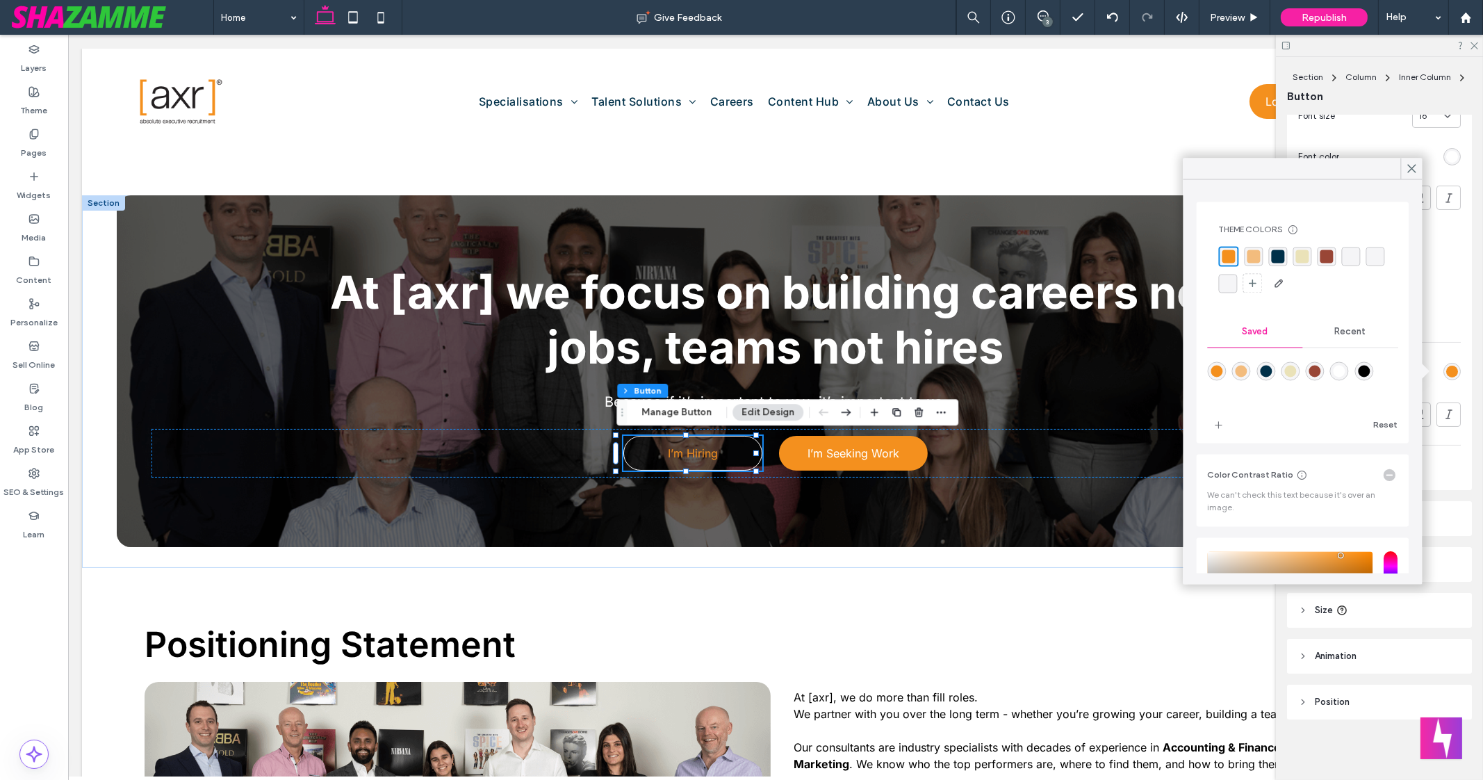
click at [1346, 375] on div "rgba(255,255,255,1)" at bounding box center [1340, 372] width 12 height 12
type input "*******"
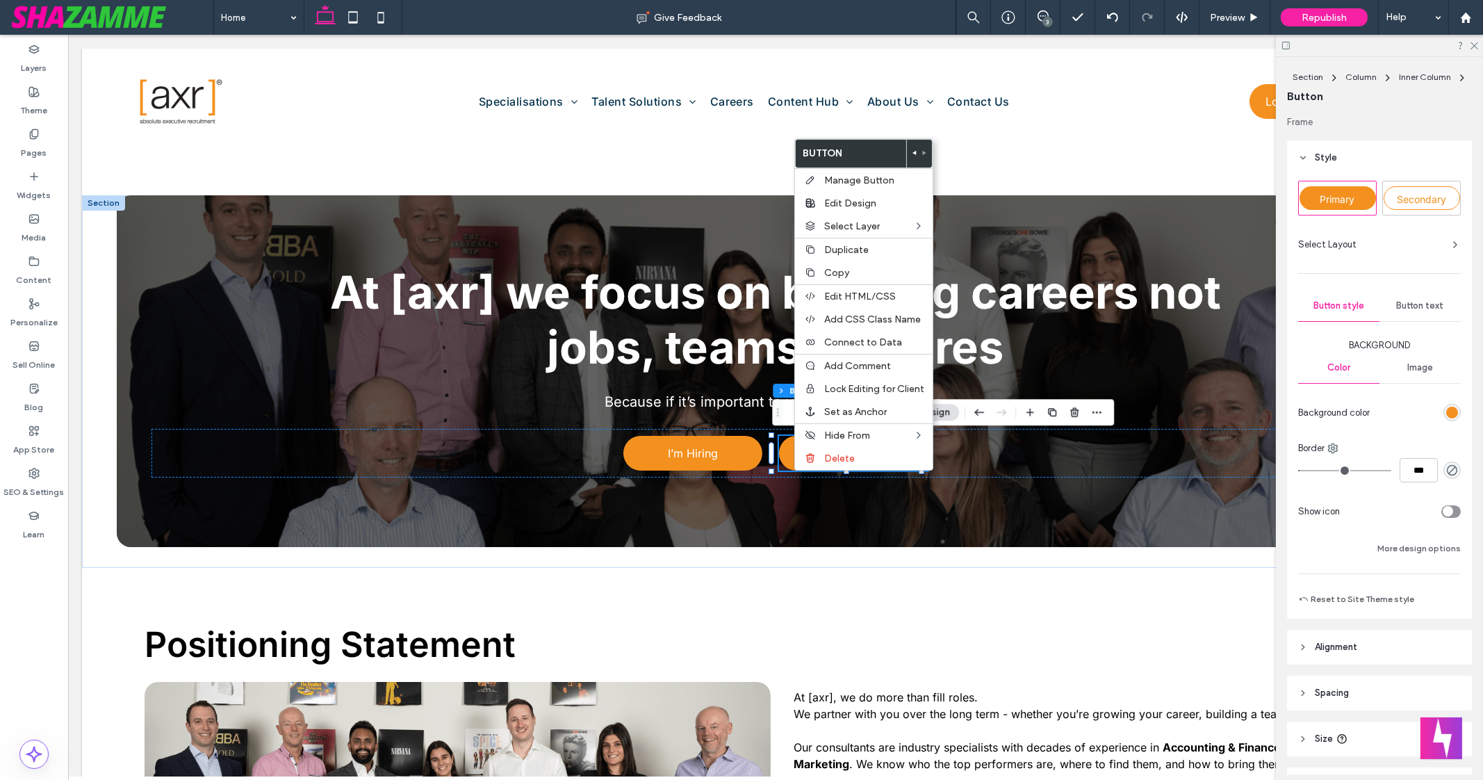
click at [1416, 304] on span "Button text" at bounding box center [1420, 305] width 47 height 11
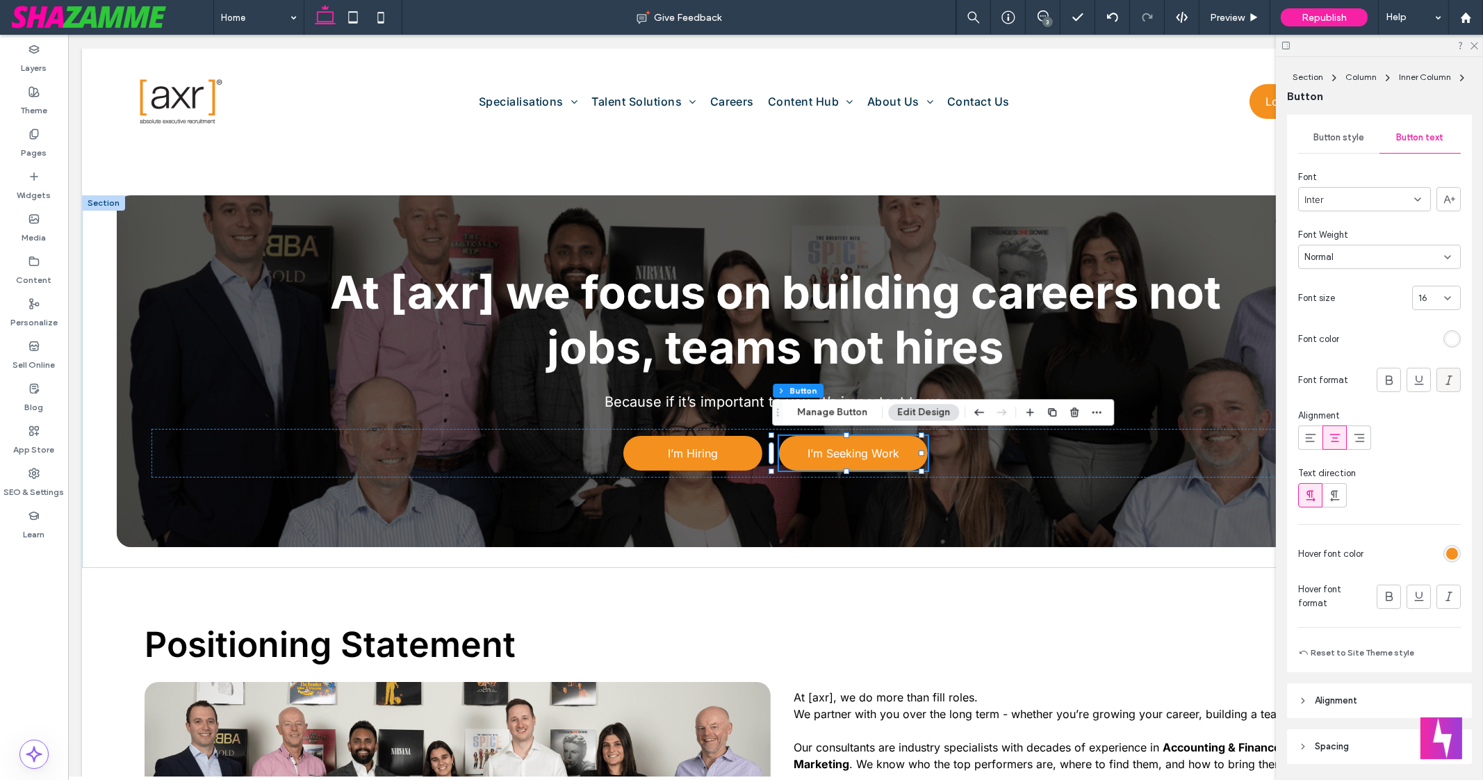
scroll to position [179, 0]
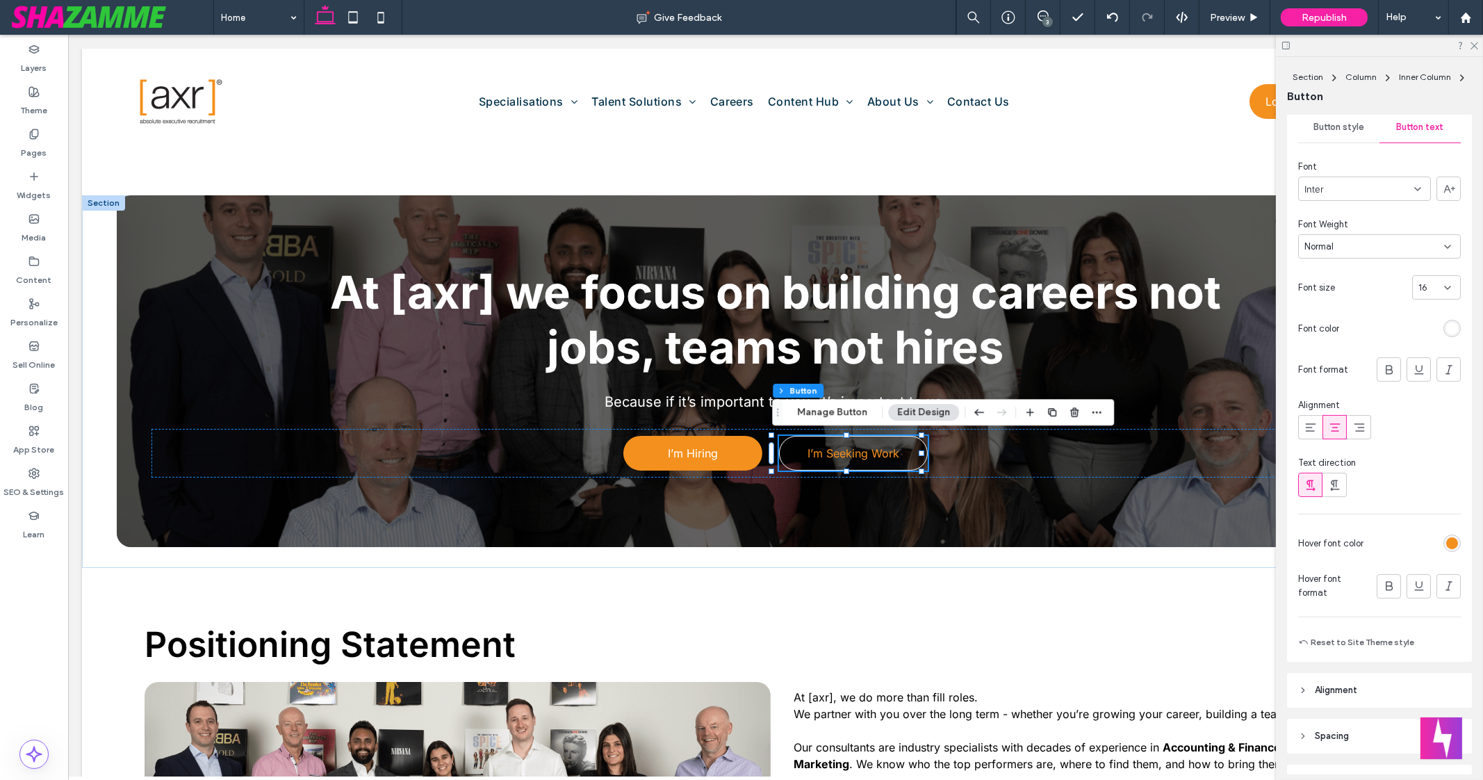
click at [1447, 544] on div "rgb(244, 144, 30)" at bounding box center [1453, 543] width 12 height 12
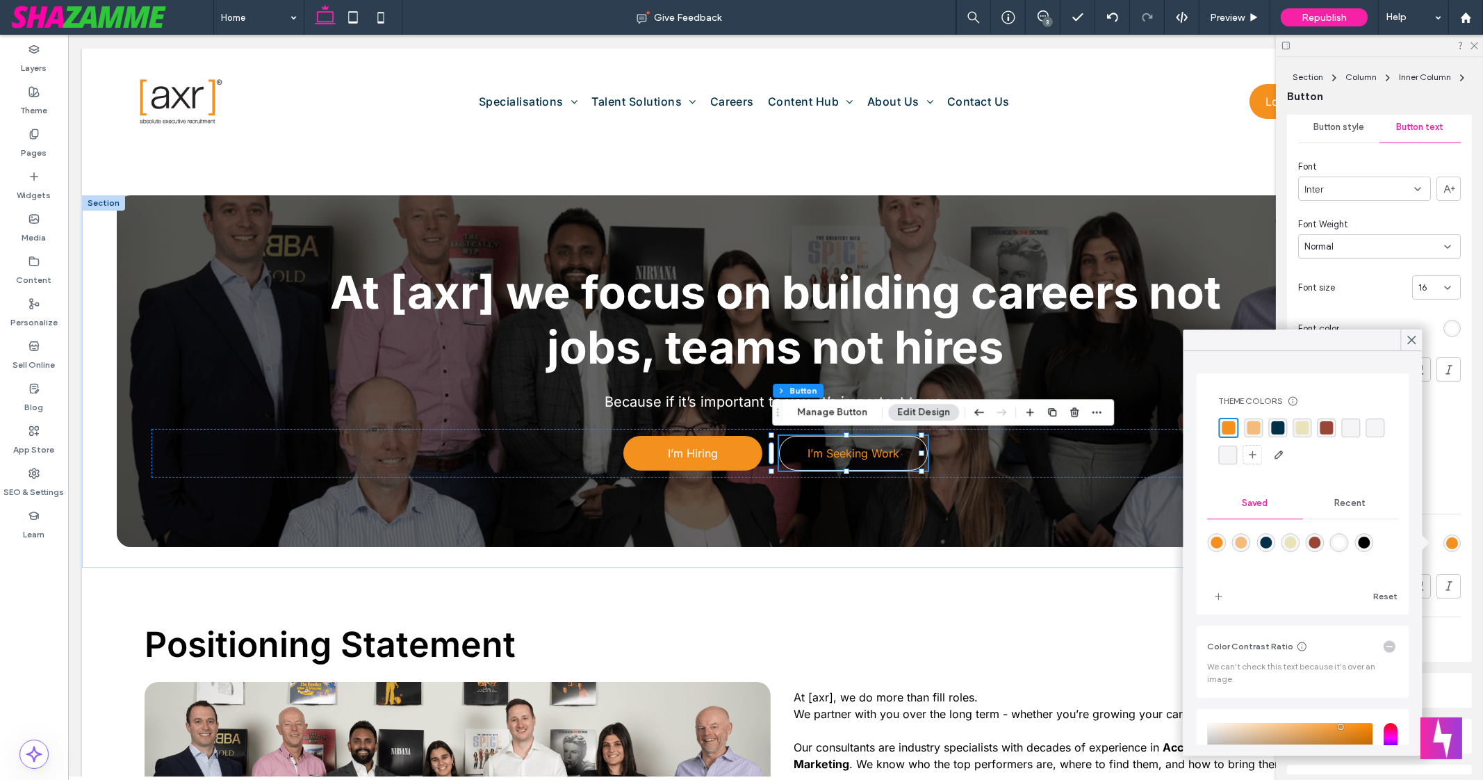
click at [1345, 541] on div "rgba(255,255,255,1)" at bounding box center [1340, 543] width 12 height 12
type input "*******"
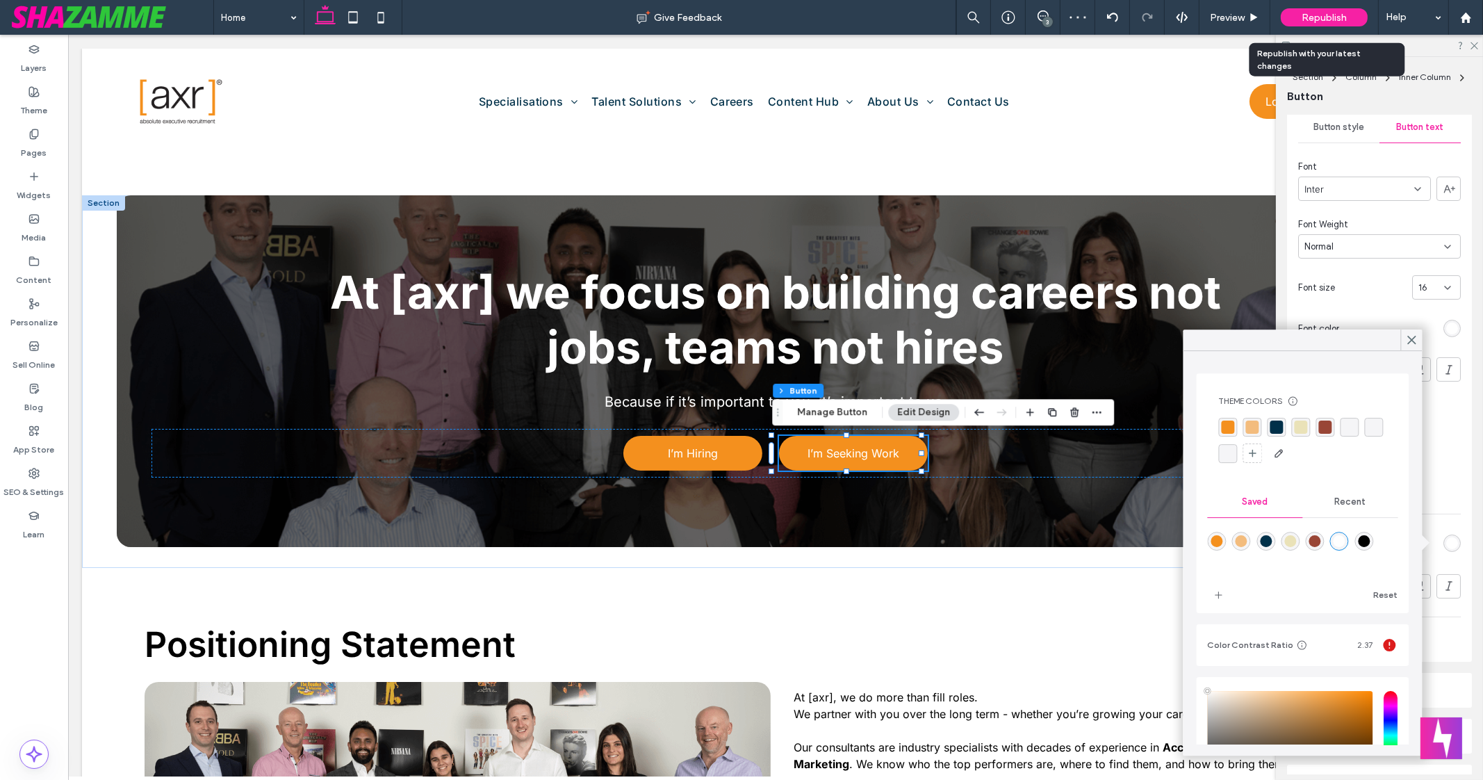
click at [1309, 18] on span "Republish" at bounding box center [1324, 18] width 45 height 12
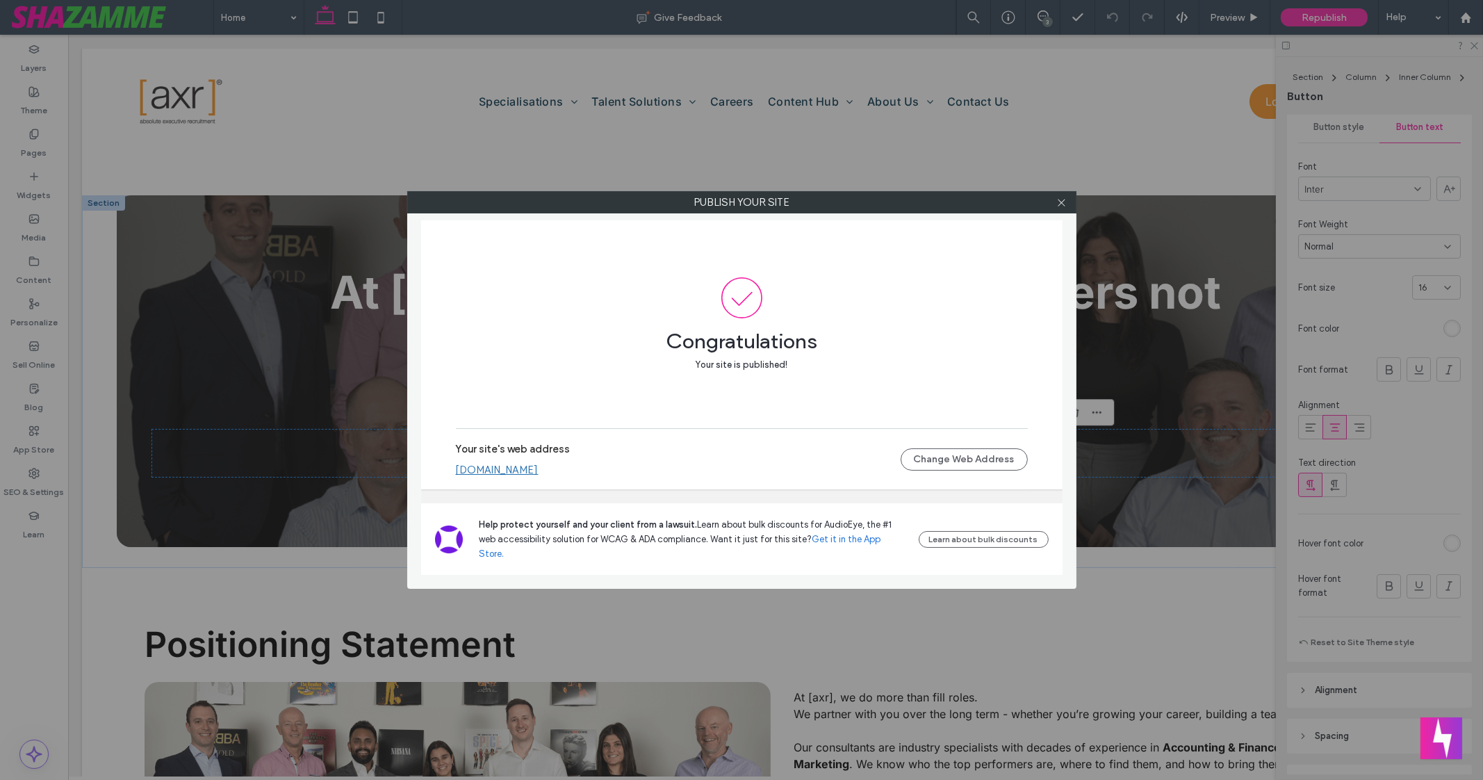
click at [1056, 199] on div at bounding box center [1062, 202] width 21 height 21
click at [1060, 204] on use at bounding box center [1061, 202] width 7 height 7
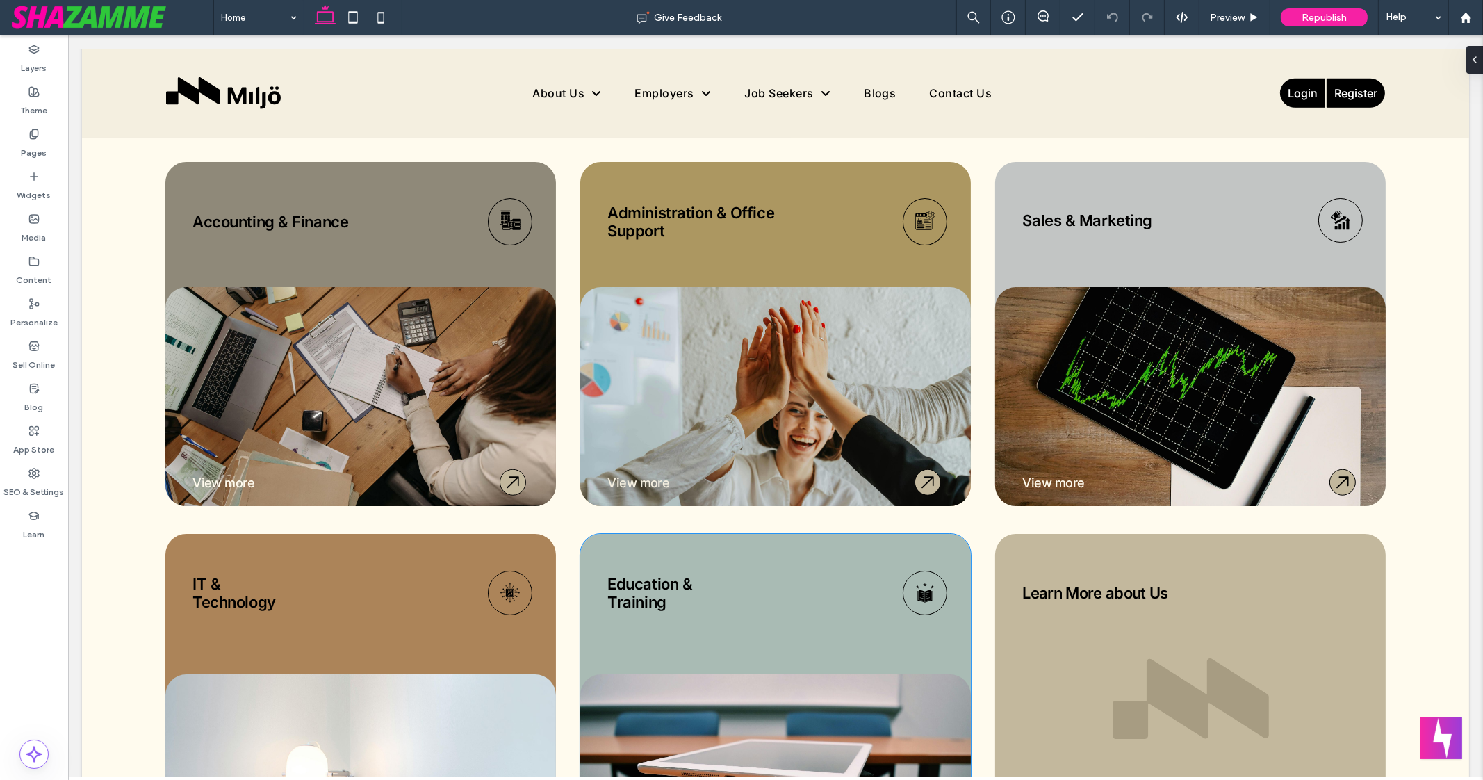
scroll to position [1940, 0]
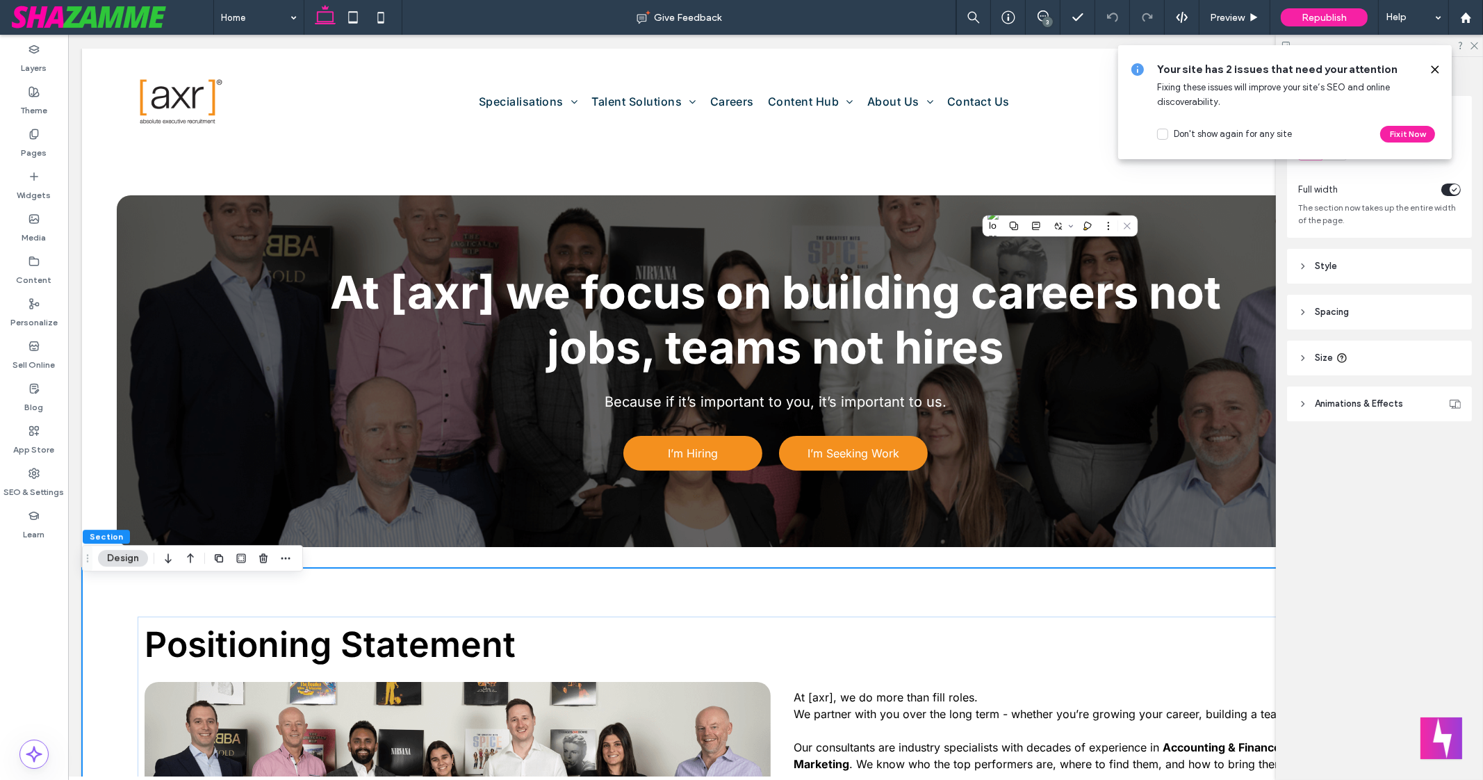
click at [1434, 73] on icon at bounding box center [1435, 69] width 11 height 11
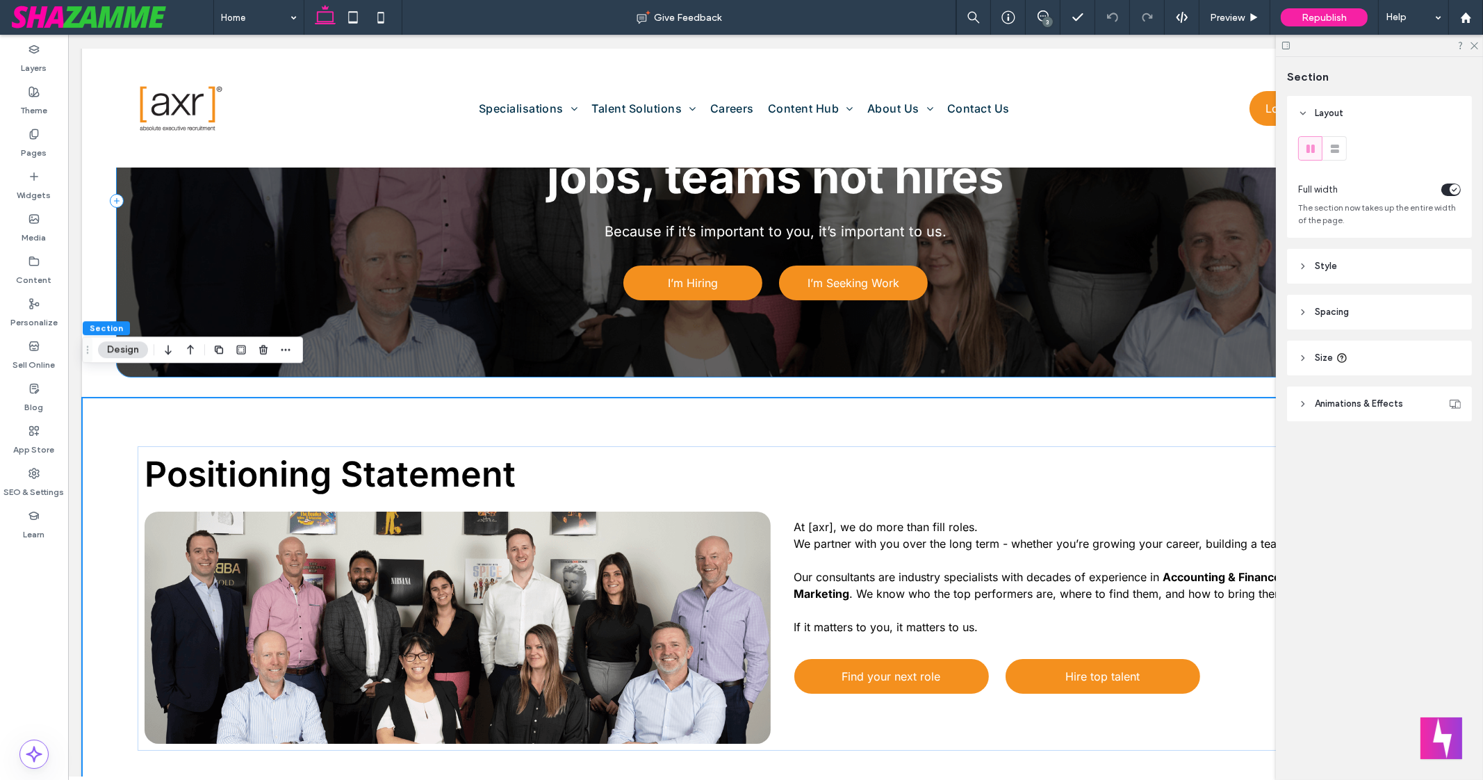
scroll to position [184, 0]
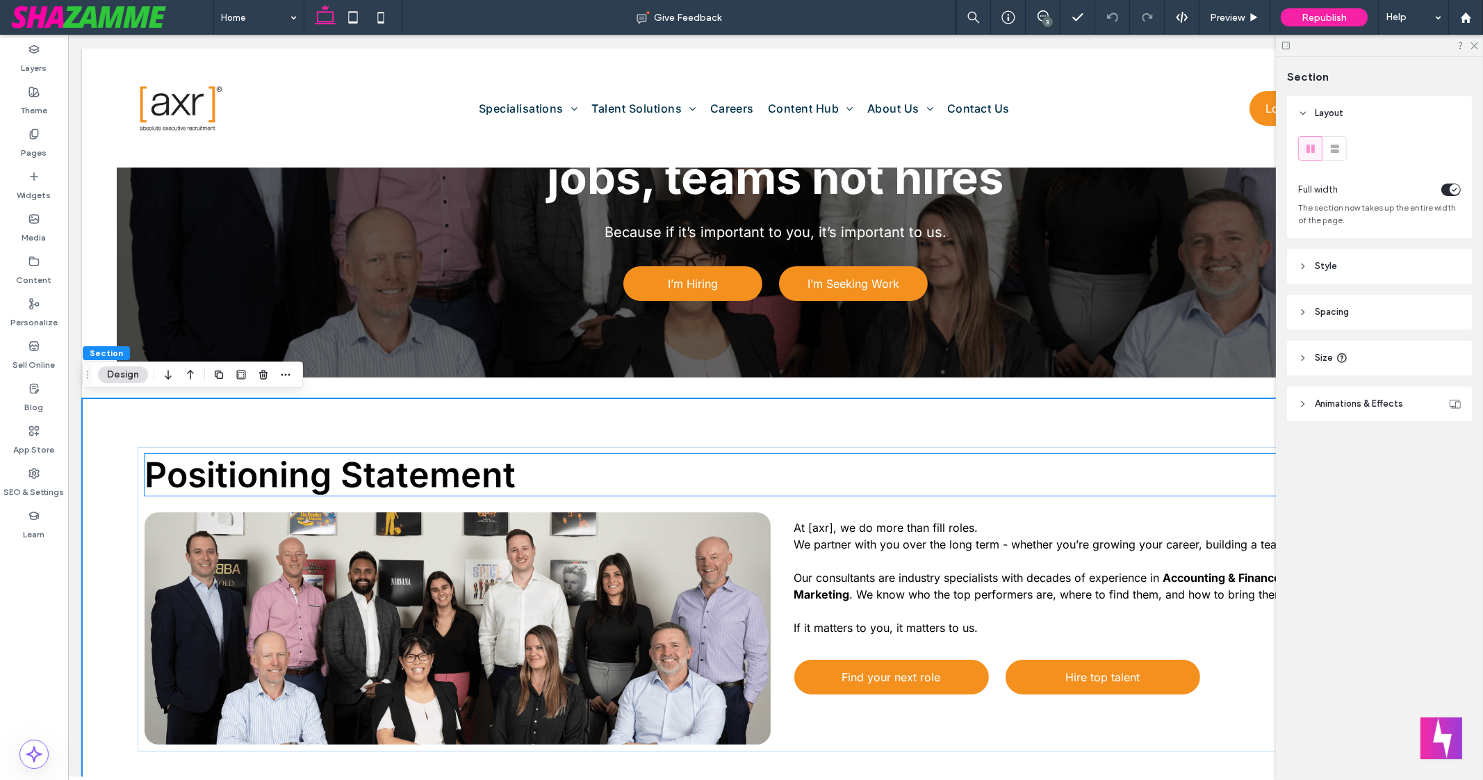
click at [344, 473] on span "Positioning Statement" at bounding box center [330, 475] width 371 height 42
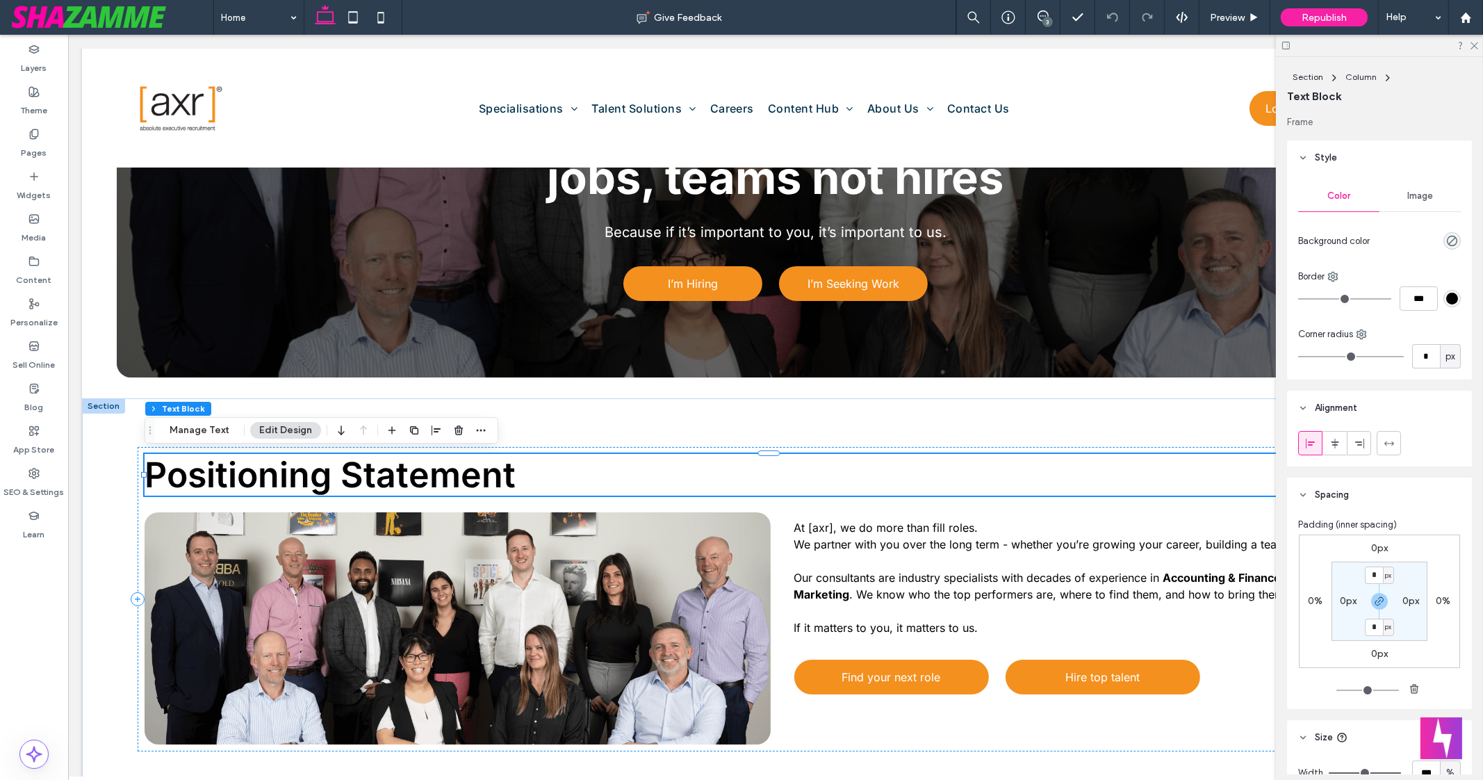
click at [344, 473] on div "Positioning Statement" at bounding box center [776, 475] width 1262 height 42
click at [344, 473] on span "Positioning Statement" at bounding box center [330, 475] width 371 height 42
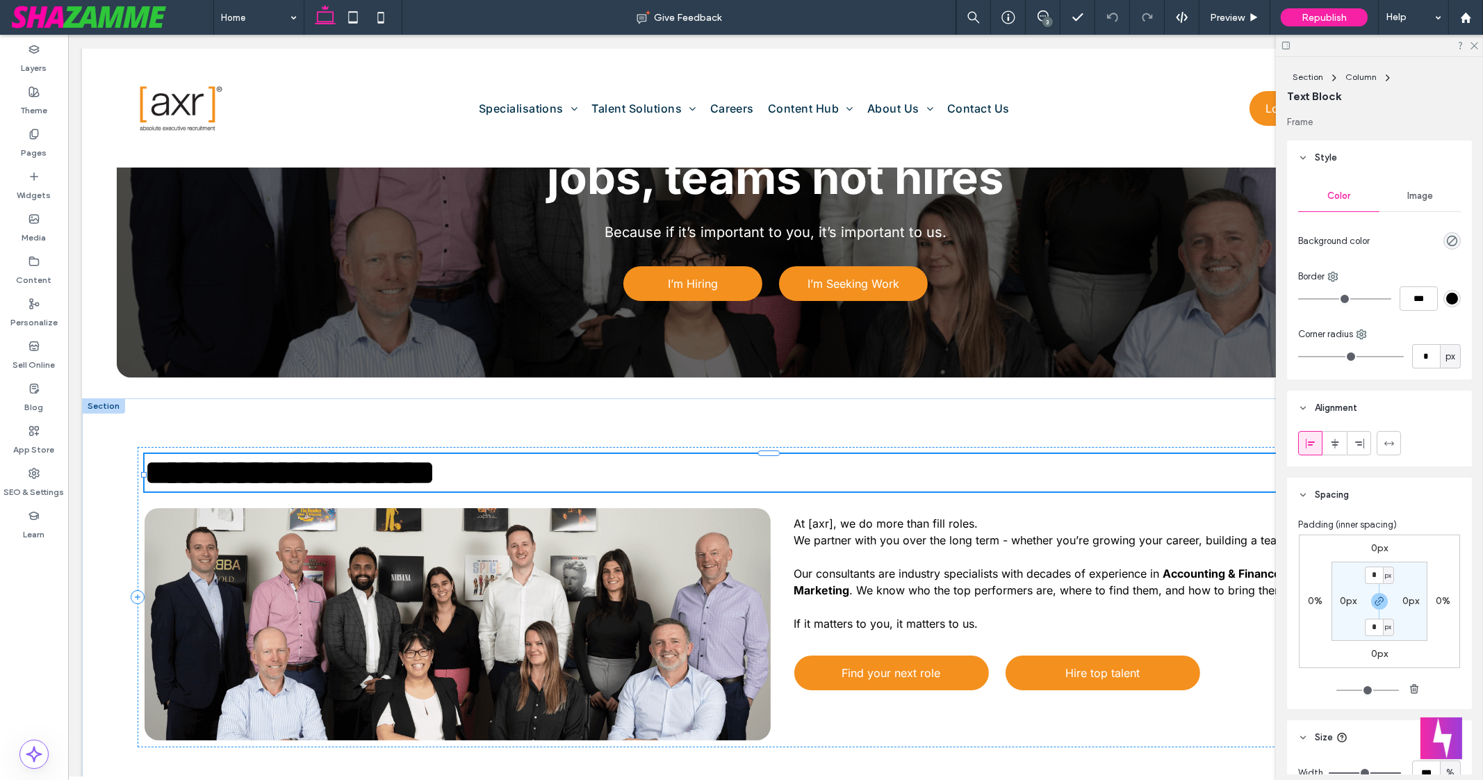
click at [344, 473] on span "**********" at bounding box center [290, 472] width 291 height 34
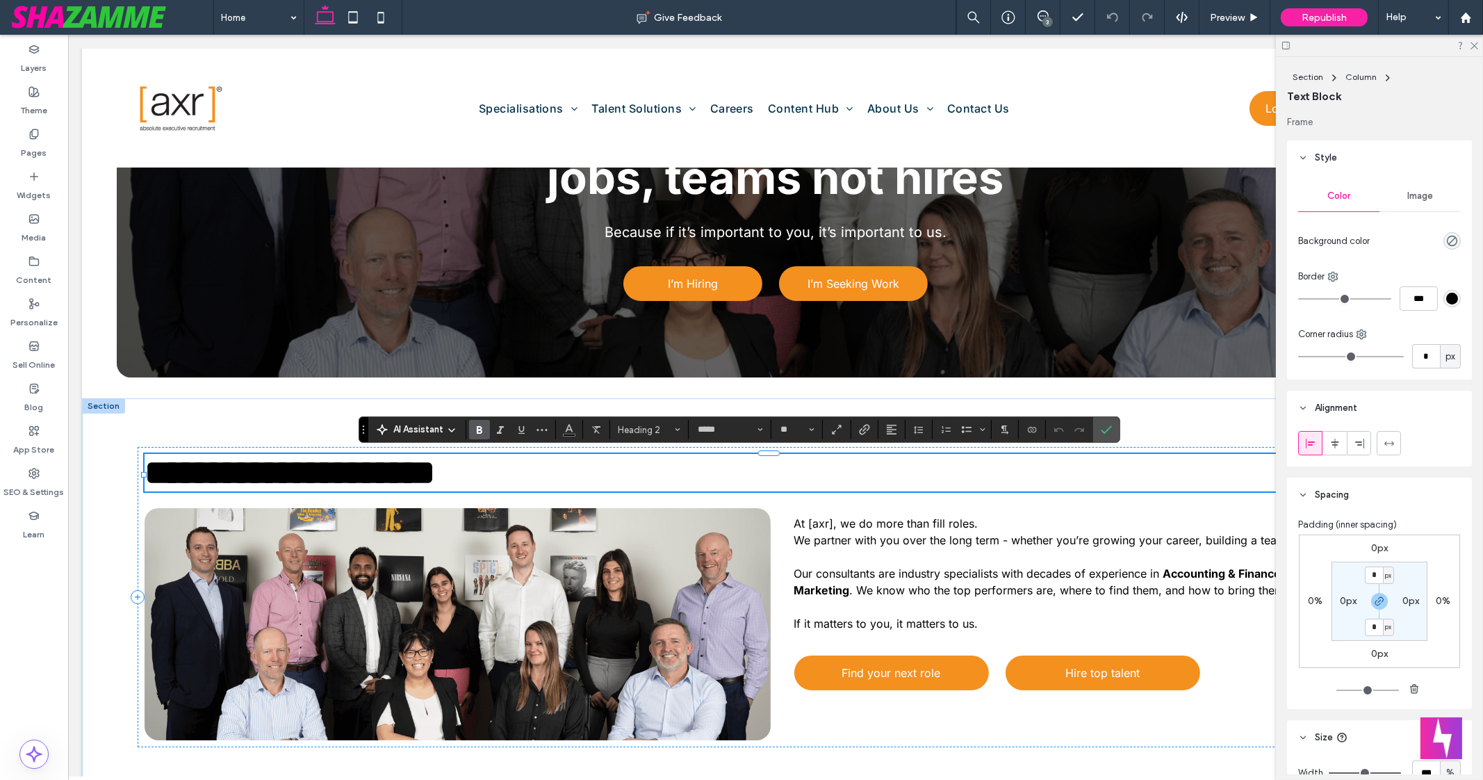
type input "**"
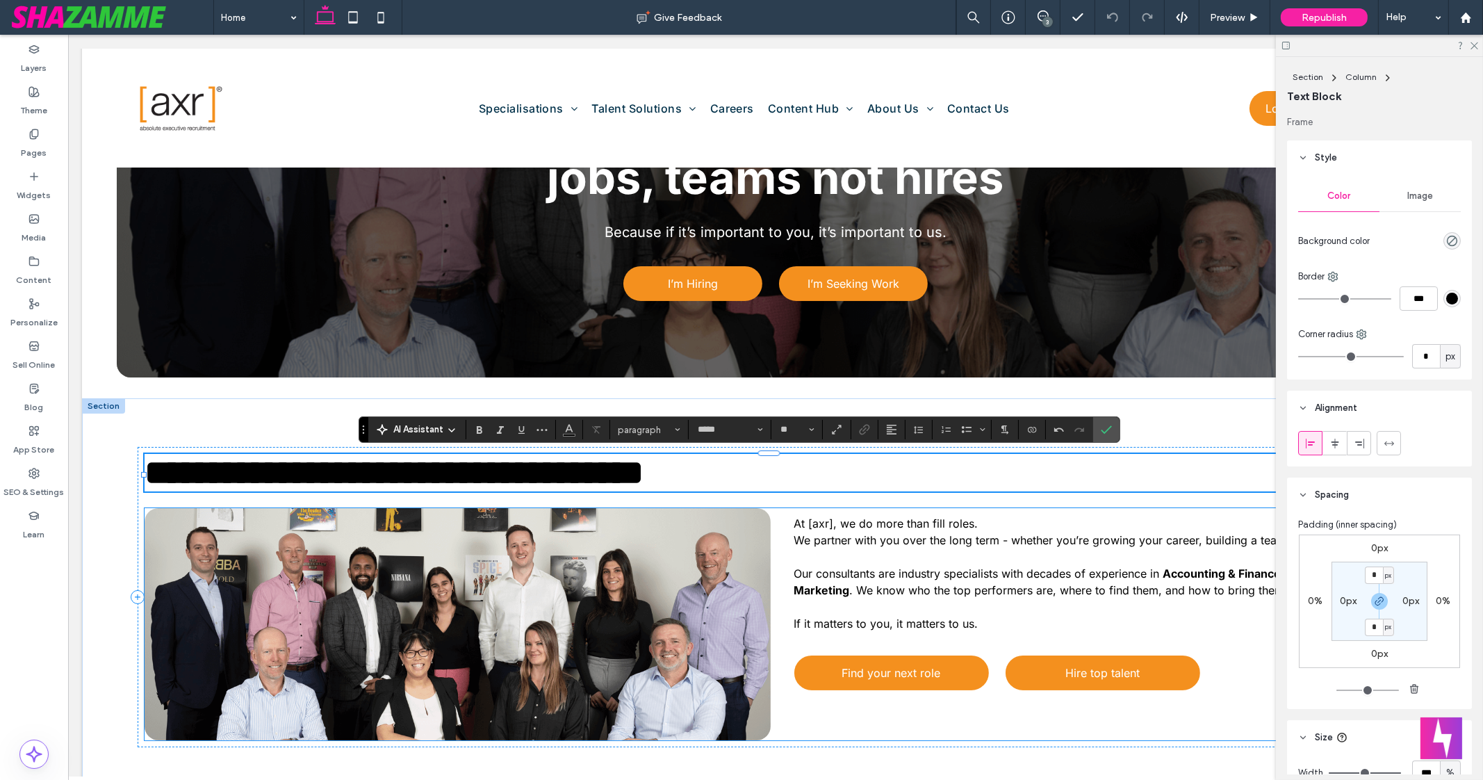
drag, startPoint x: 787, startPoint y: 462, endPoint x: 838, endPoint y: 557, distance: 107.9
click at [838, 557] on div "**********" at bounding box center [776, 597] width 1276 height 300
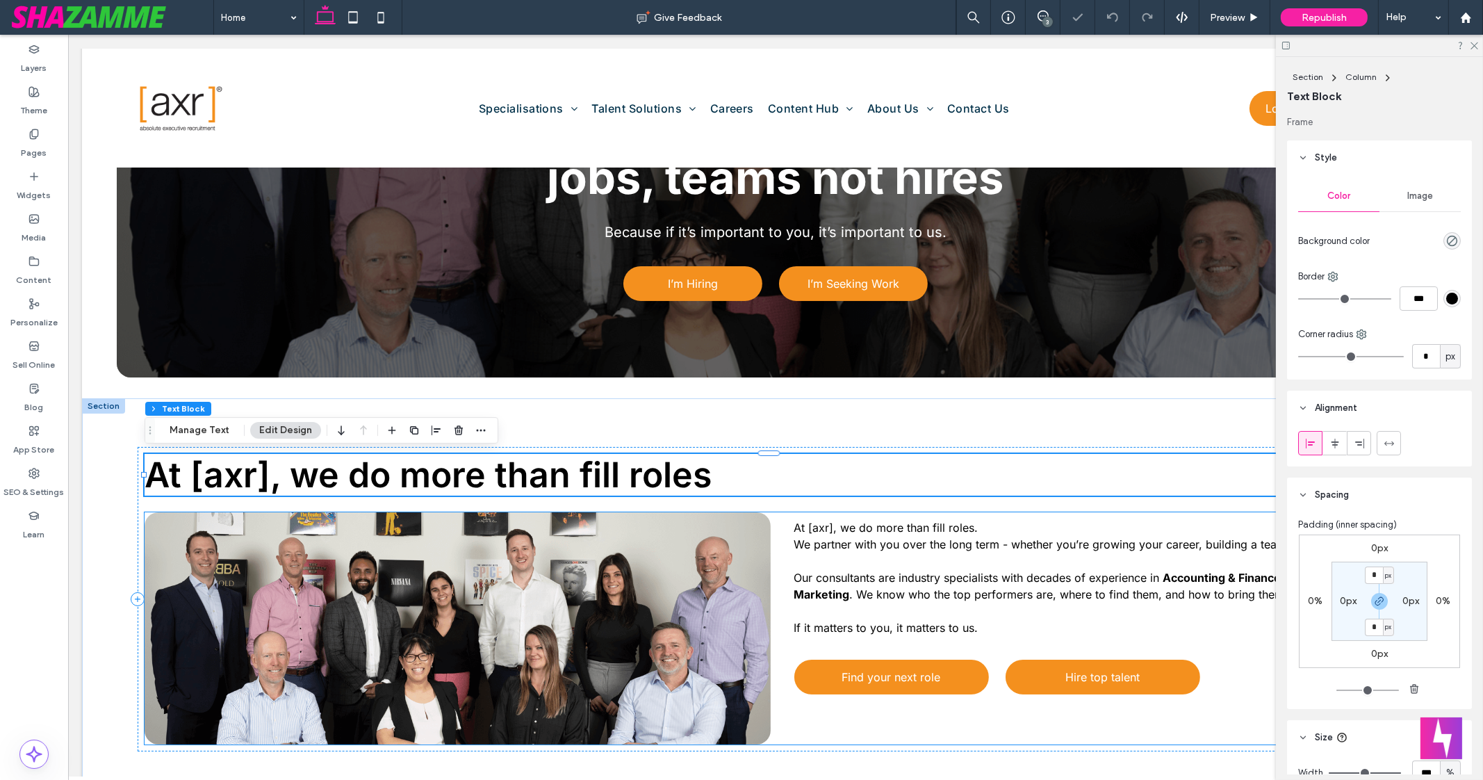
click at [838, 557] on div "At [axr], we do more than fill roles. We partner with you over the long term - …" at bounding box center [1098, 610] width 620 height 196
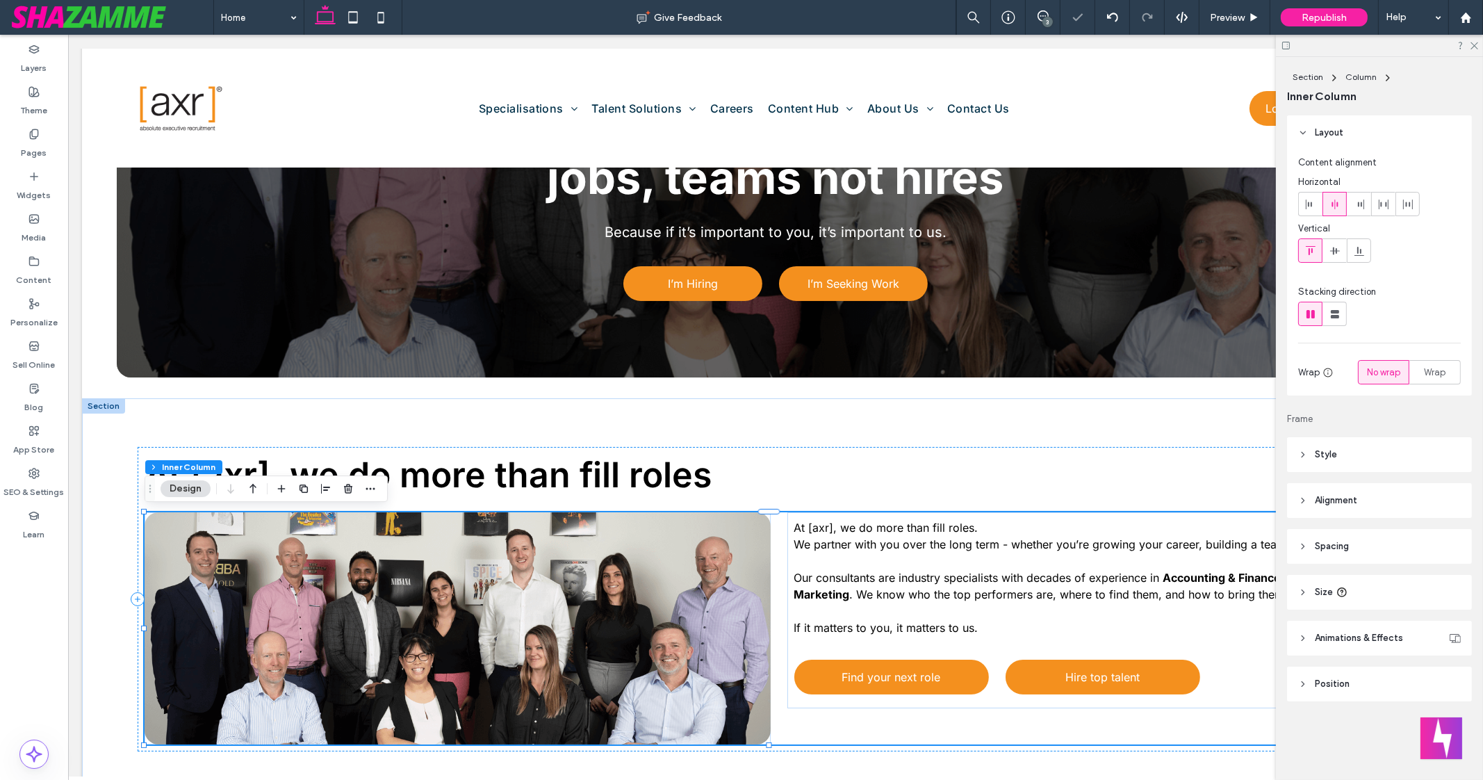
click at [838, 557] on div "At [axr], we do more than fill roles. We partner with you over the long term - …" at bounding box center [1098, 610] width 620 height 196
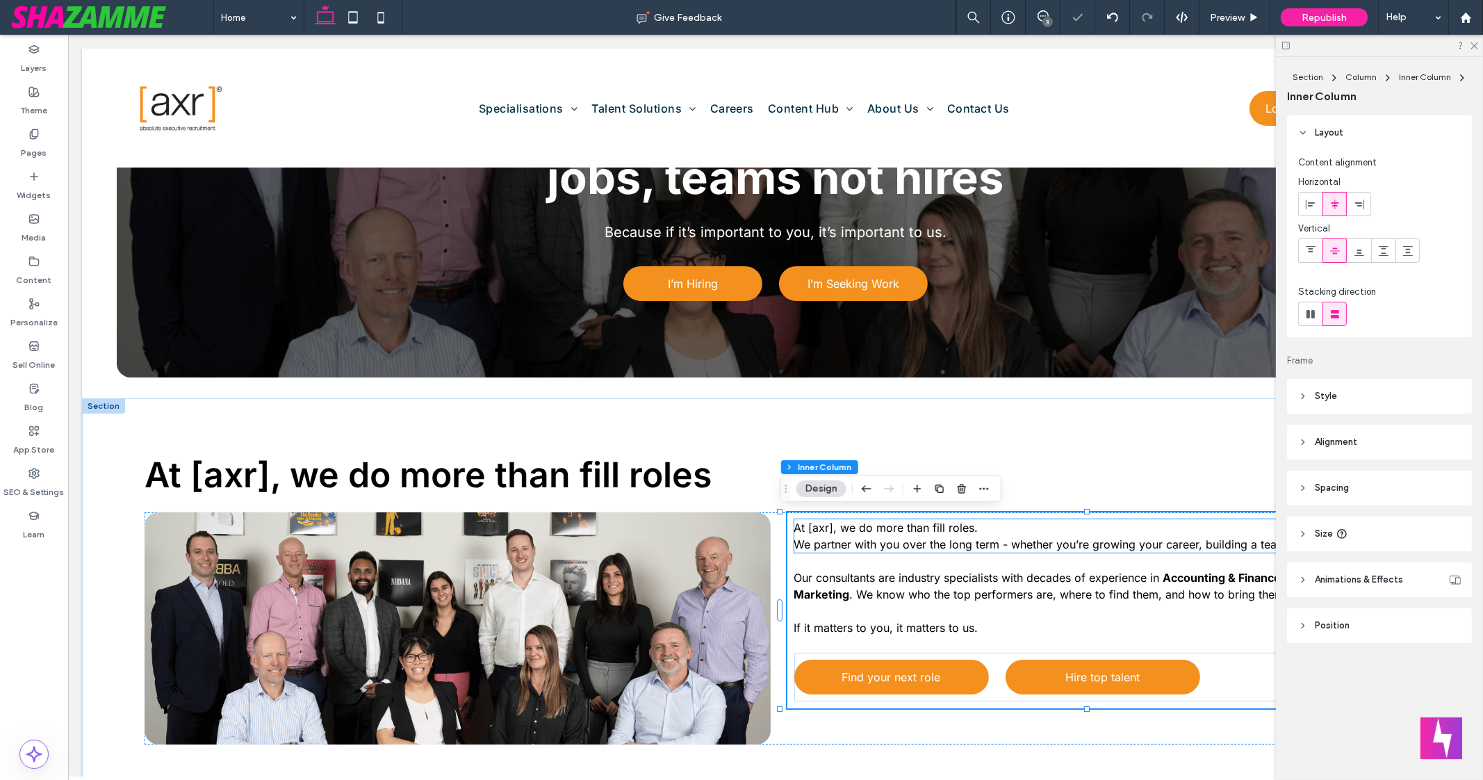
click at [809, 546] on span "At [axr], we do more than fill roles. We partner with you over the long term - …" at bounding box center [1065, 536] width 541 height 31
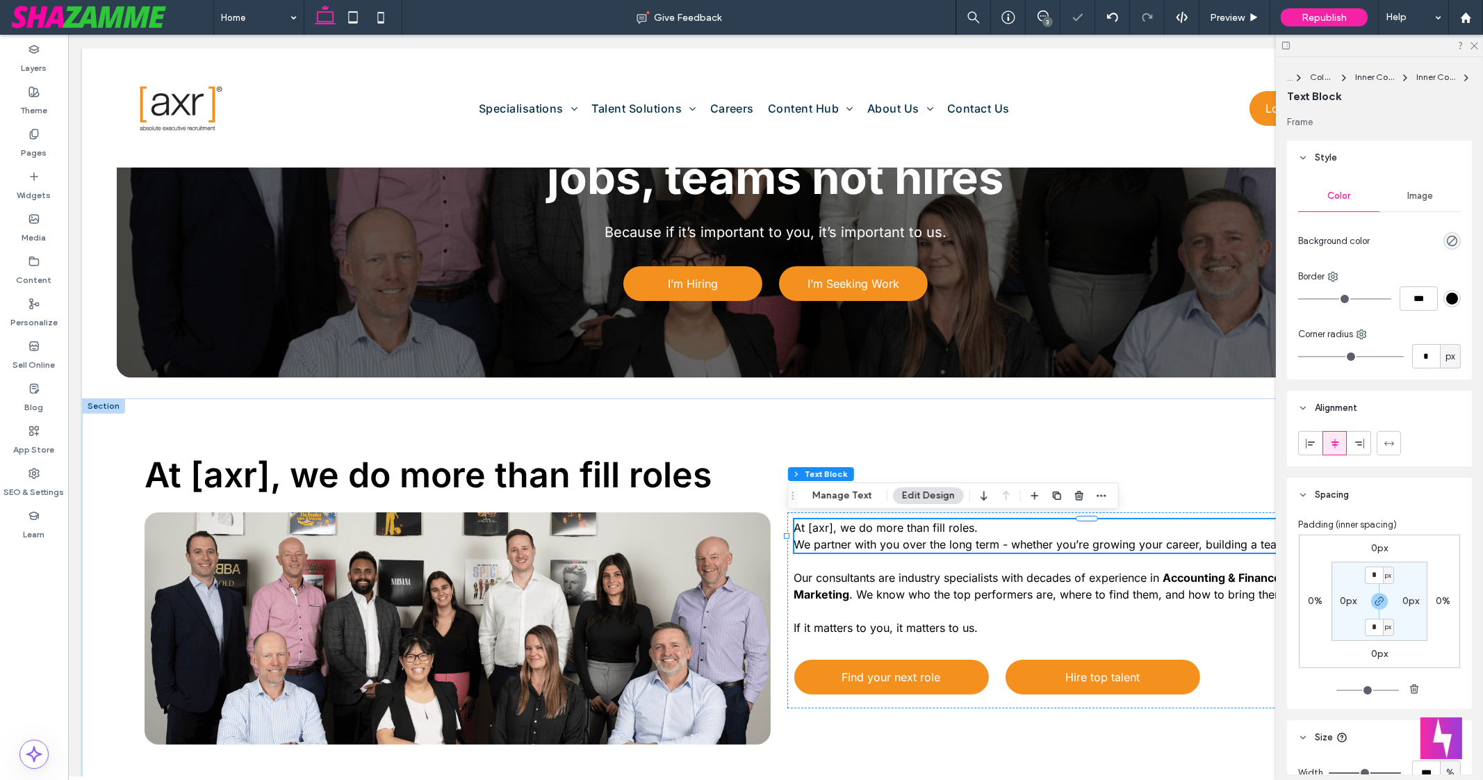
click at [809, 546] on div "At [axr], we do more than fill roles. We partner with you over the long term - …" at bounding box center [1098, 535] width 606 height 33
click at [795, 544] on span "At [axr], we do more than fill roles. We partner with you over the long term - …" at bounding box center [1065, 536] width 541 height 31
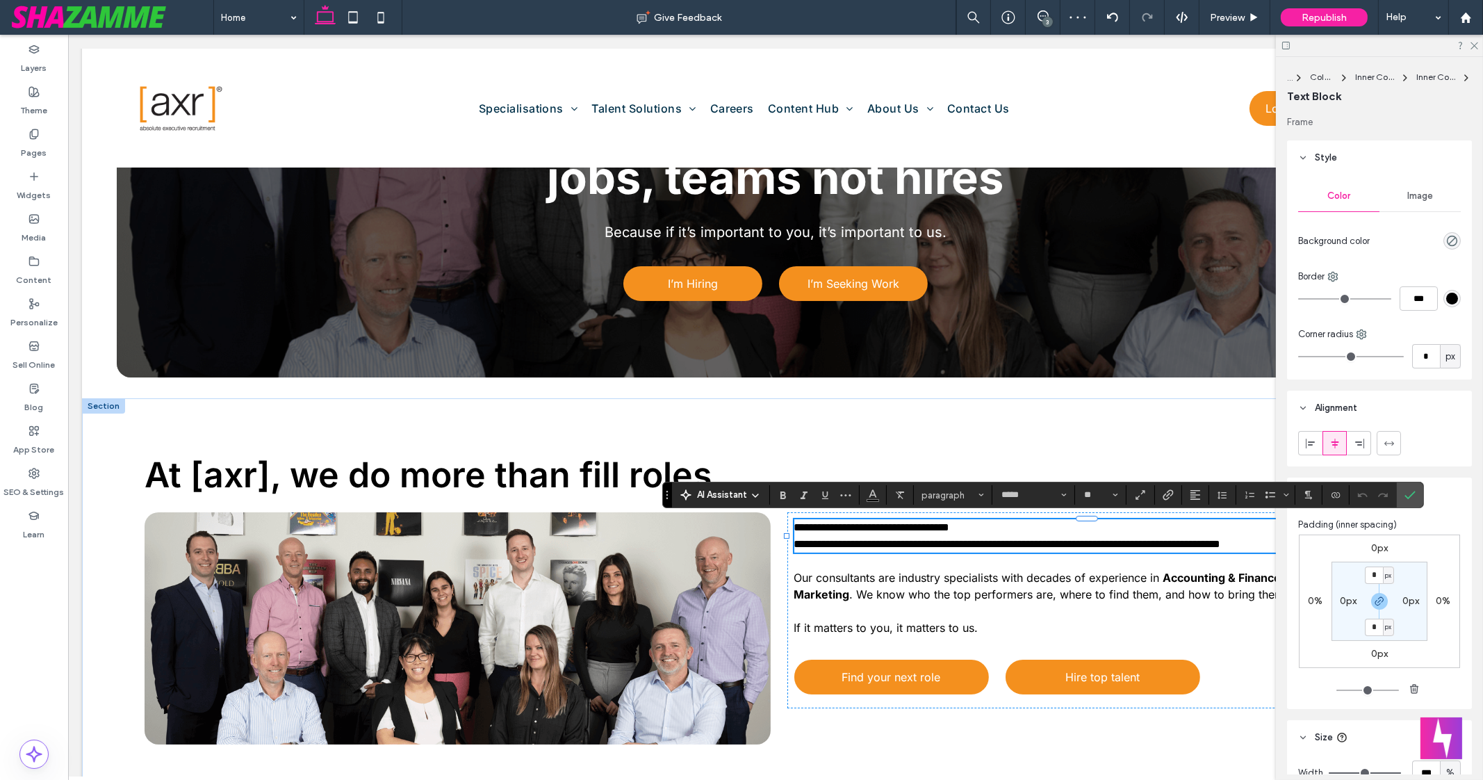
click at [795, 544] on span "**********" at bounding box center [1008, 535] width 427 height 27
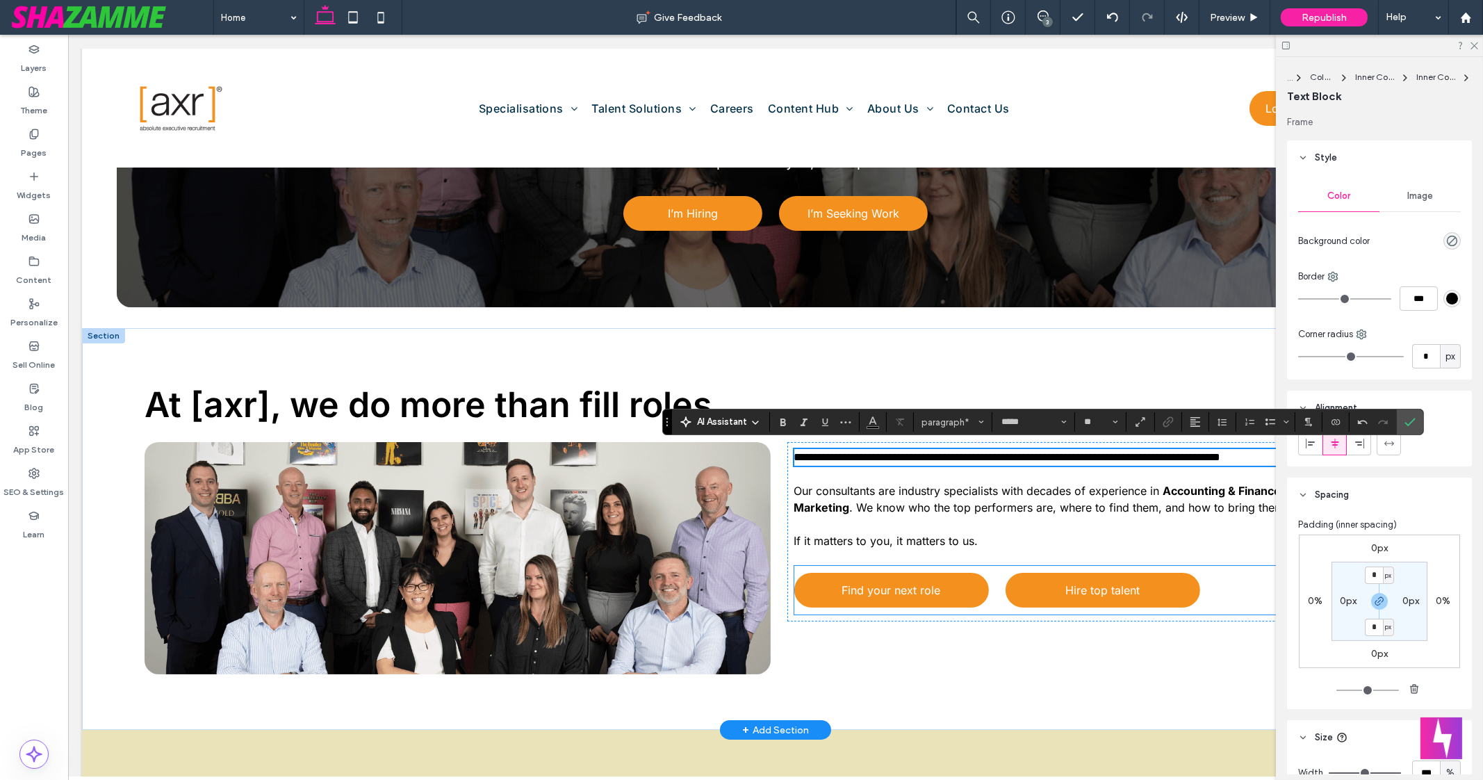
scroll to position [258, 0]
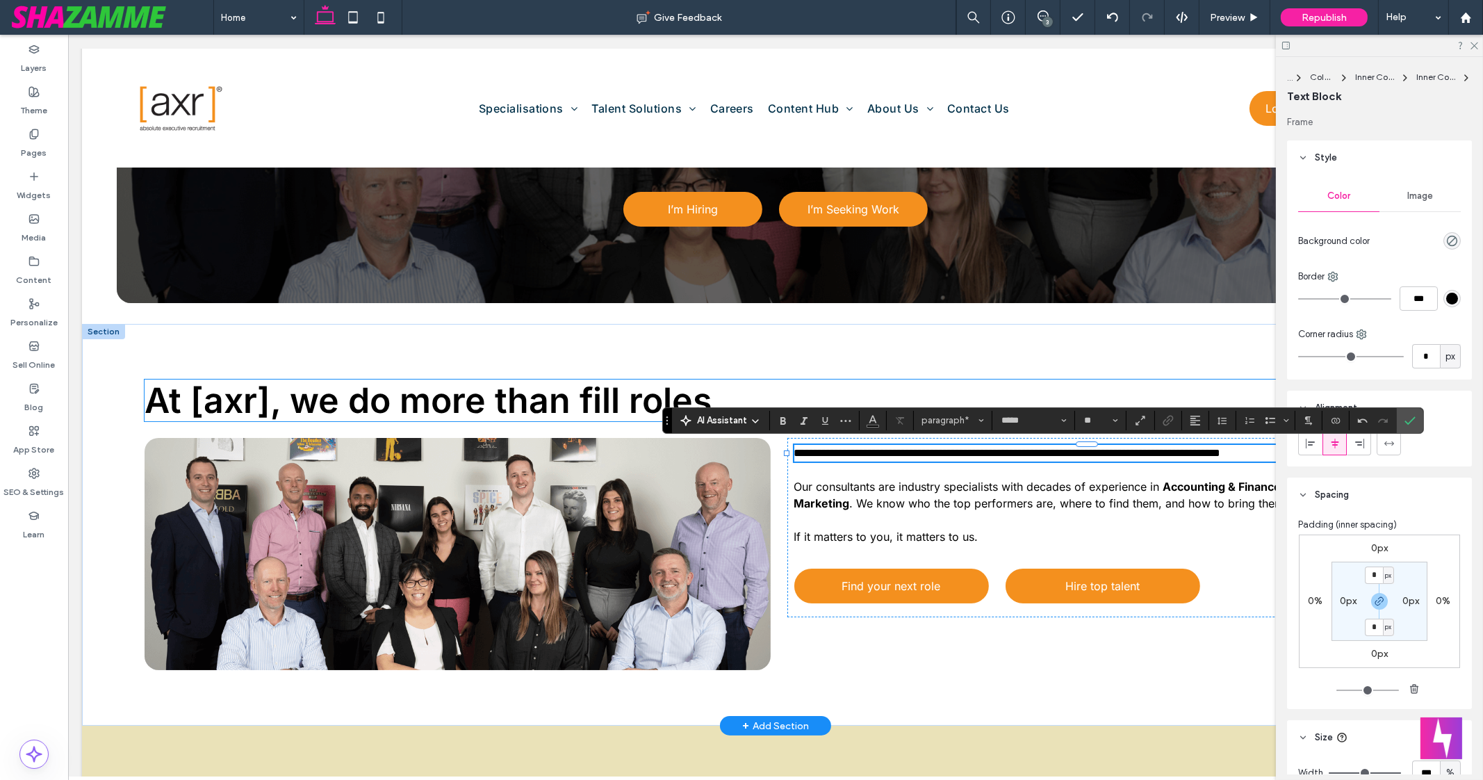
click at [1050, 380] on h2 "At [axr], we do more than fill roles" at bounding box center [776, 401] width 1262 height 42
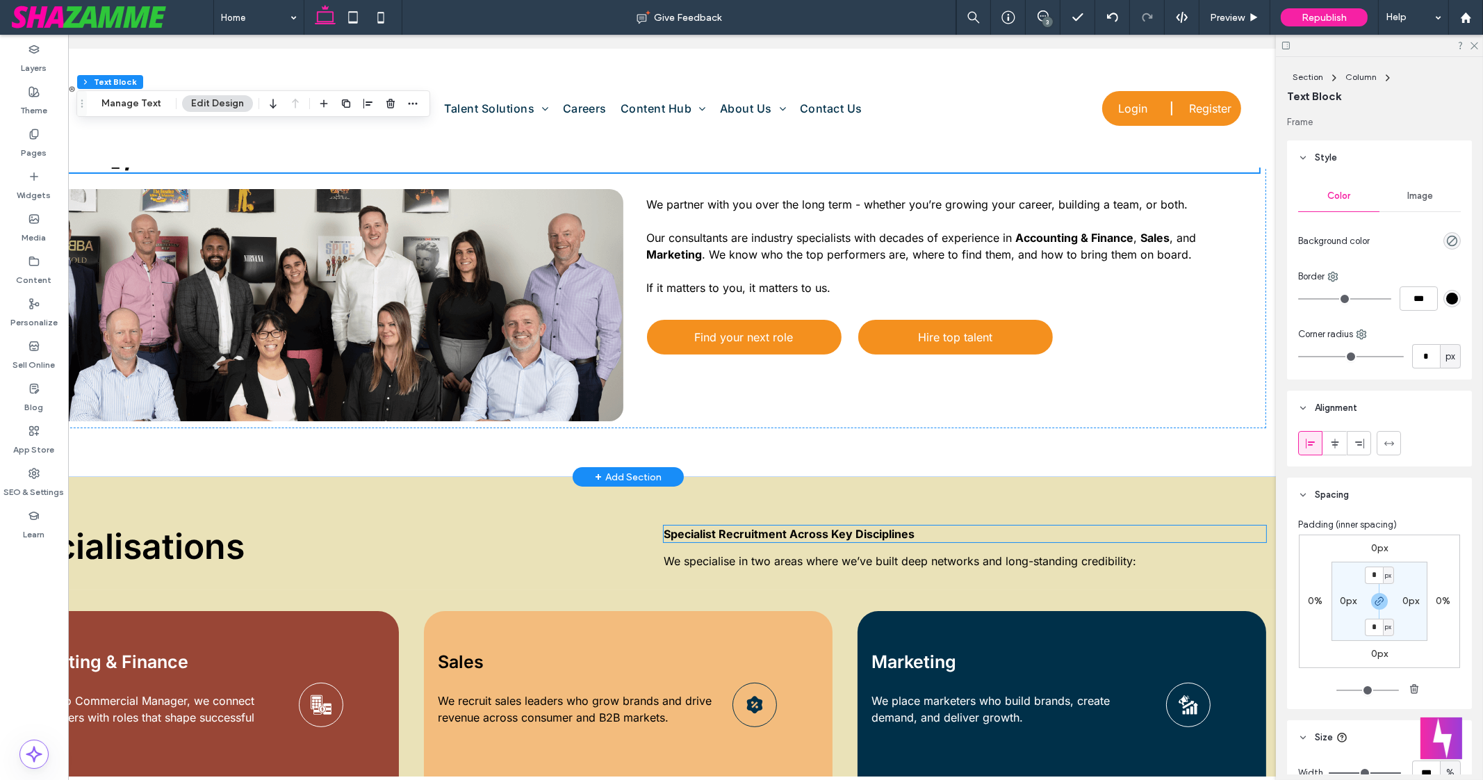
scroll to position [498, 0]
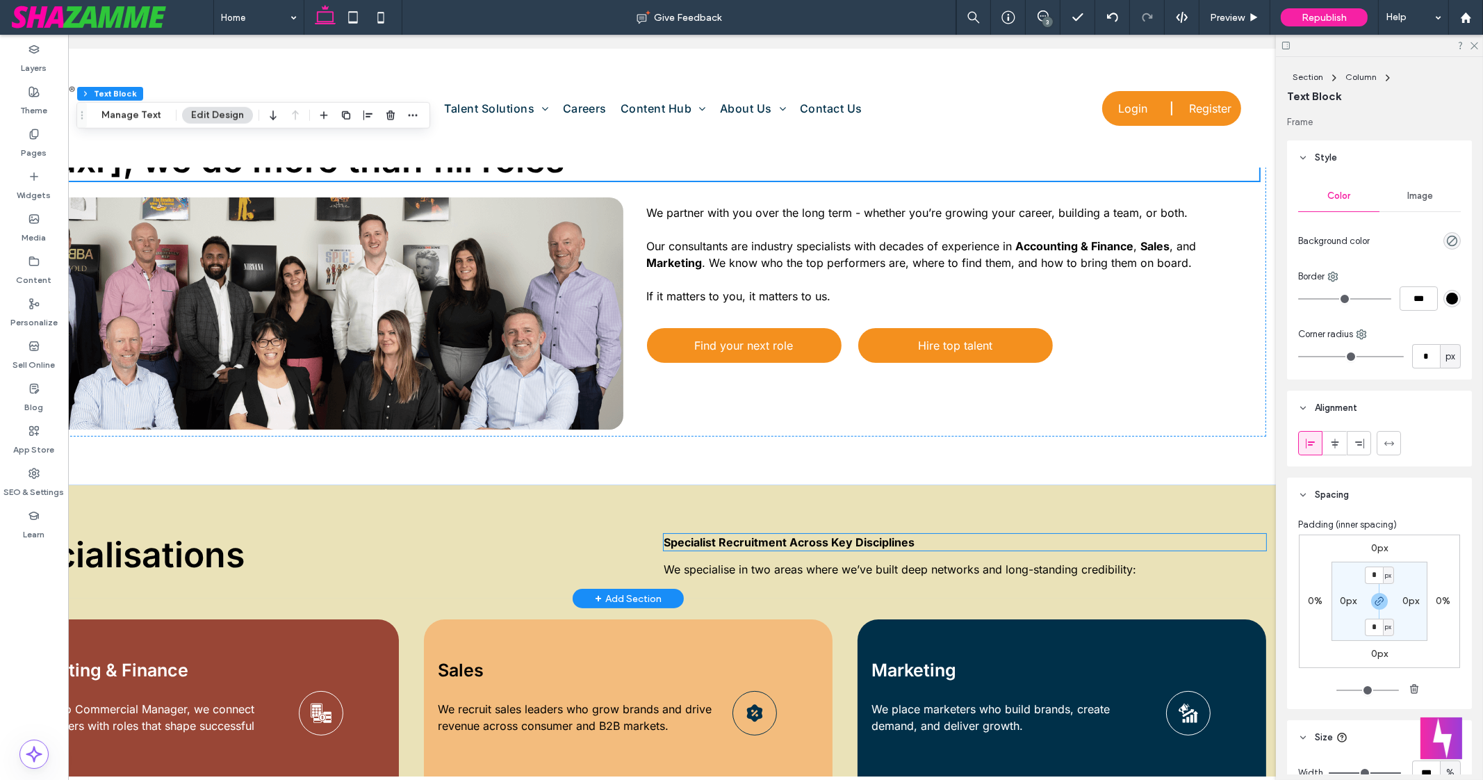
click at [888, 541] on strong "Specialist Recruitment Across Key Disciplines" at bounding box center [790, 542] width 251 height 14
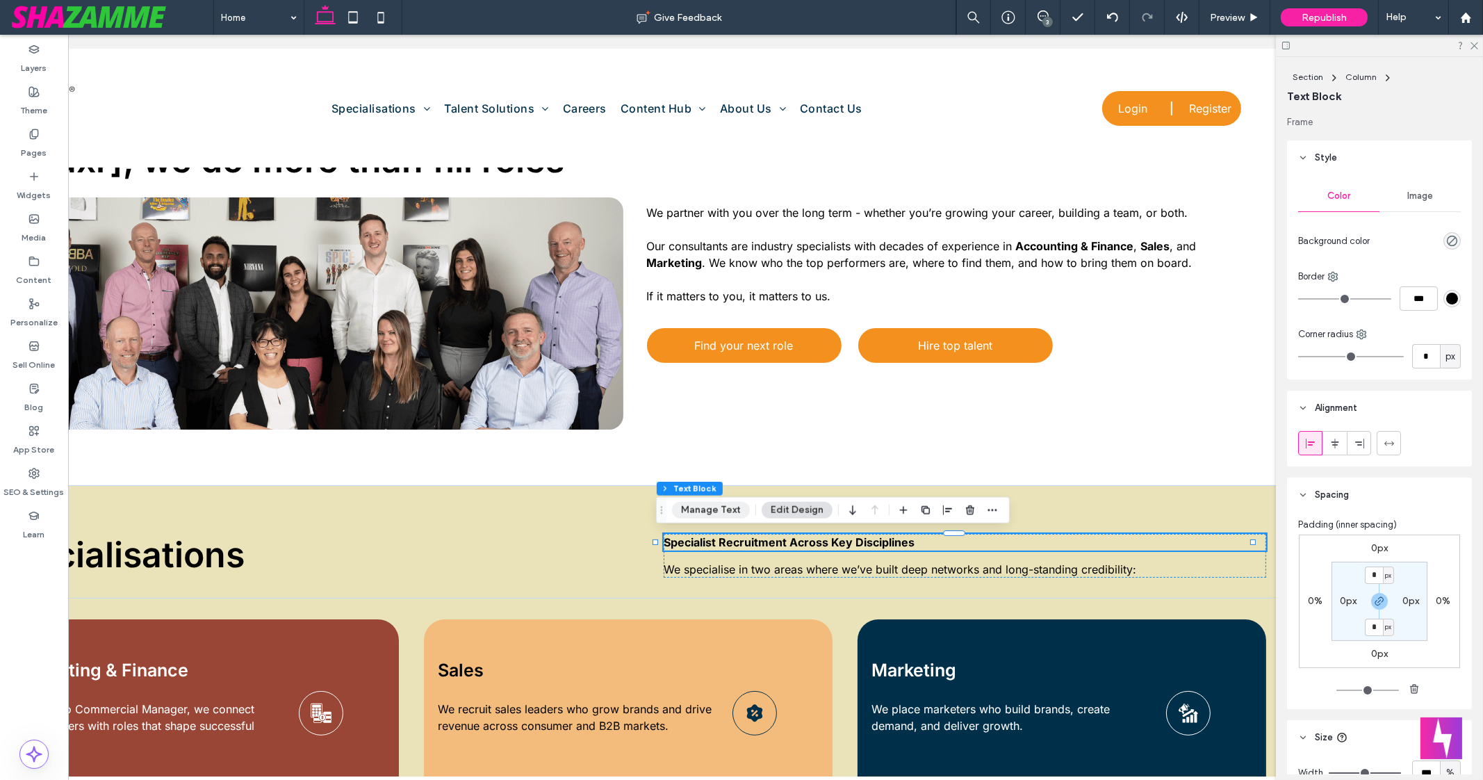
click at [737, 509] on button "Manage Text" at bounding box center [711, 510] width 78 height 17
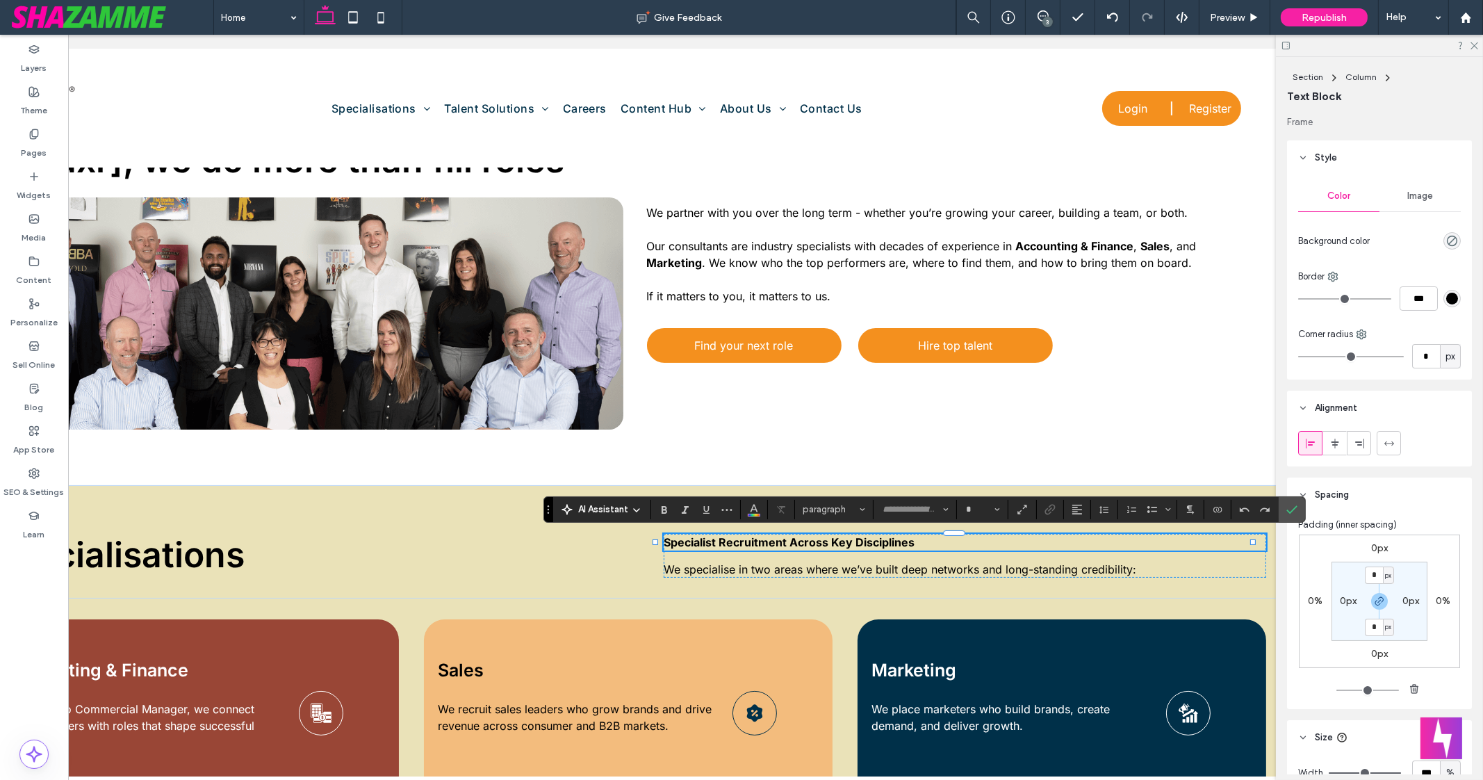
type input "*****"
type input "**"
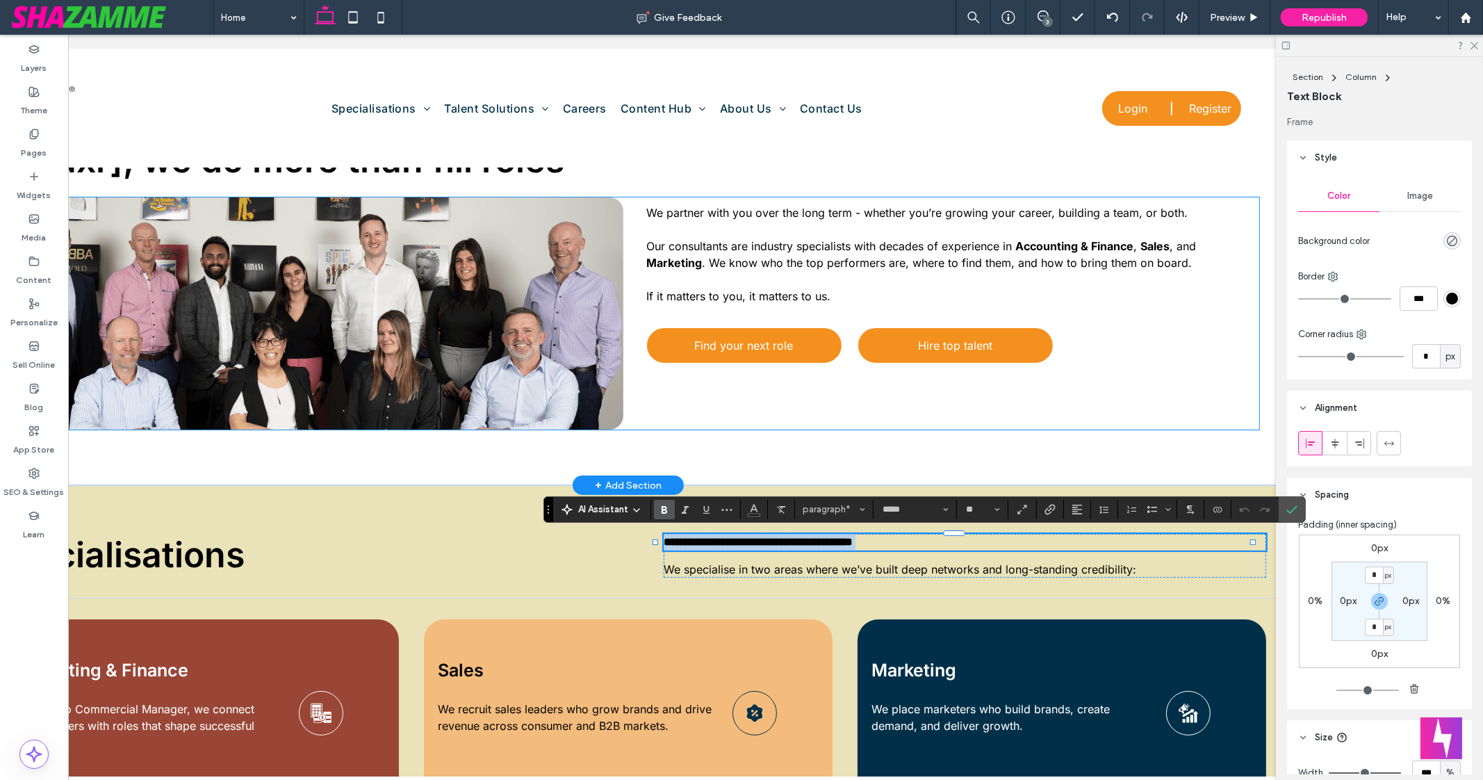
click at [783, 216] on span "We partner with you over the long term - whether you’re growing your career, bu…" at bounding box center [918, 213] width 541 height 14
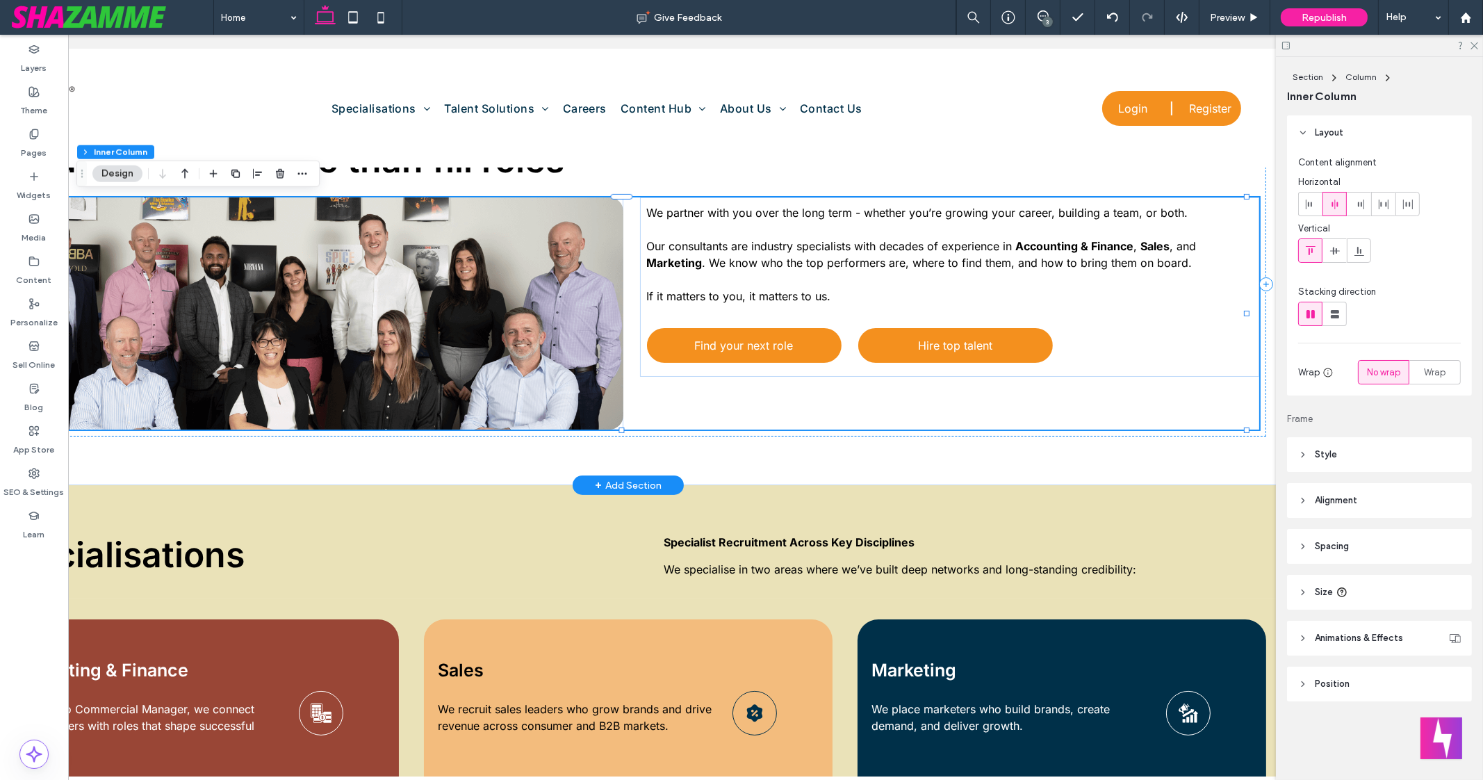
click at [783, 216] on span "We partner with you over the long term - whether you’re growing your career, bu…" at bounding box center [918, 213] width 541 height 14
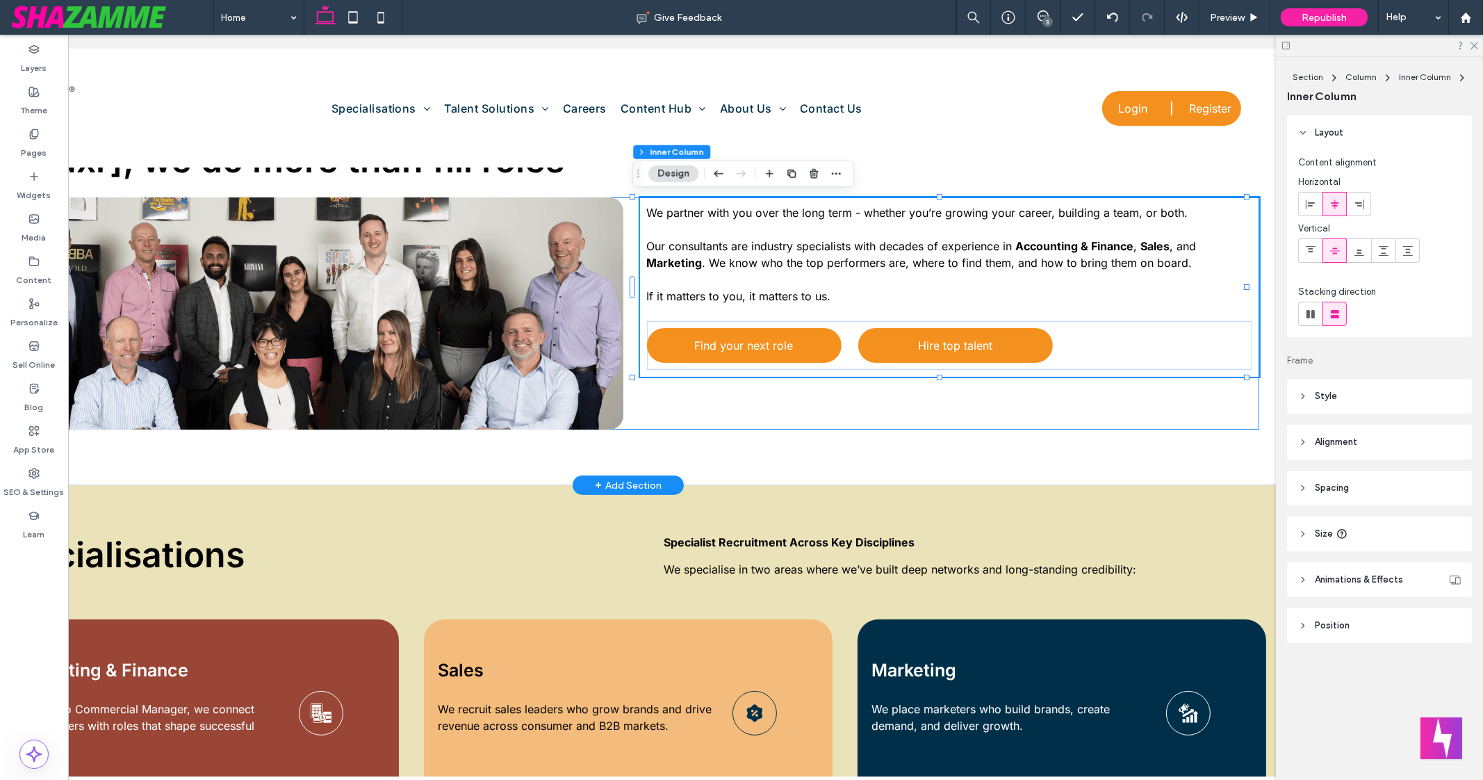
click at [783, 216] on span "We partner with you over the long term - whether you’re growing your career, bu…" at bounding box center [918, 213] width 541 height 14
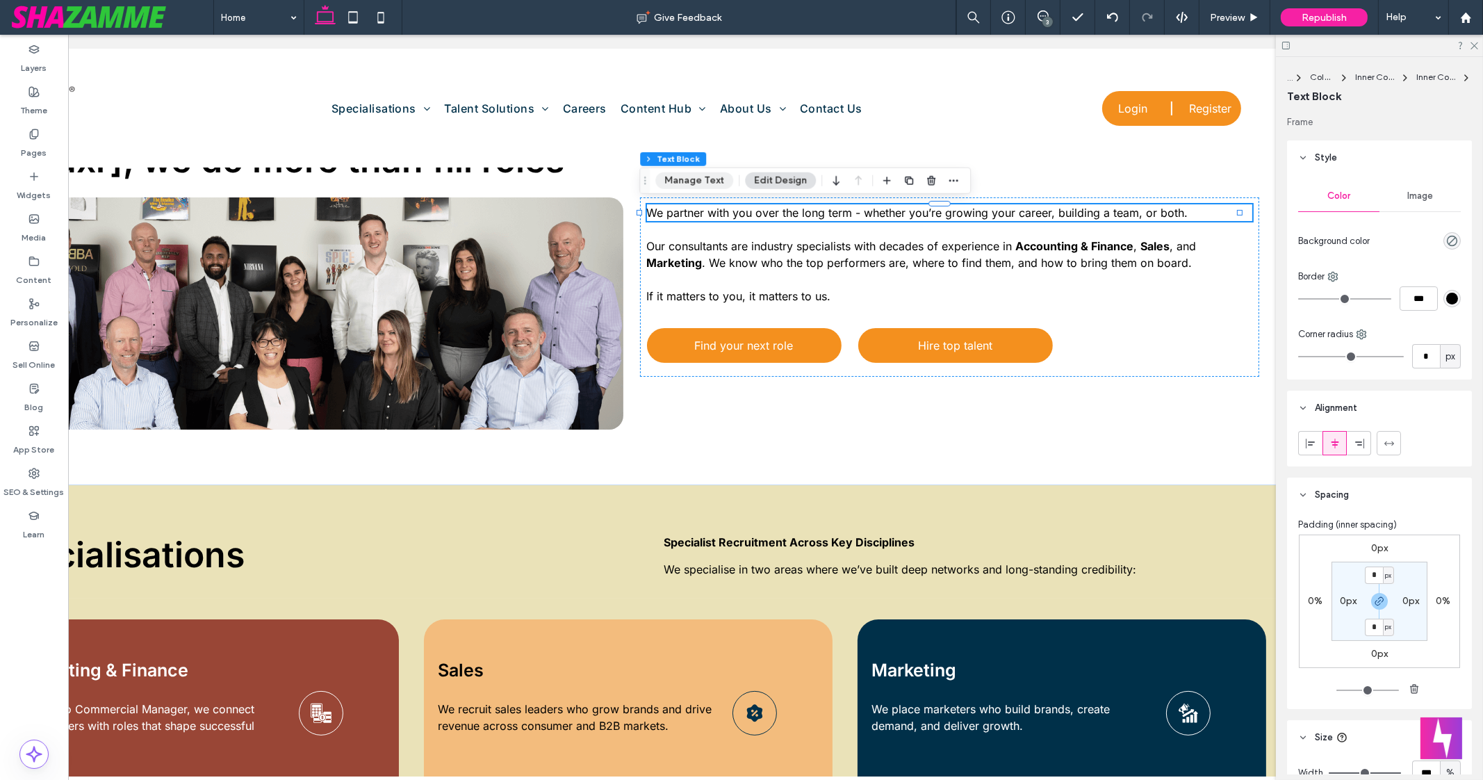
click at [680, 179] on button "Manage Text" at bounding box center [694, 180] width 78 height 17
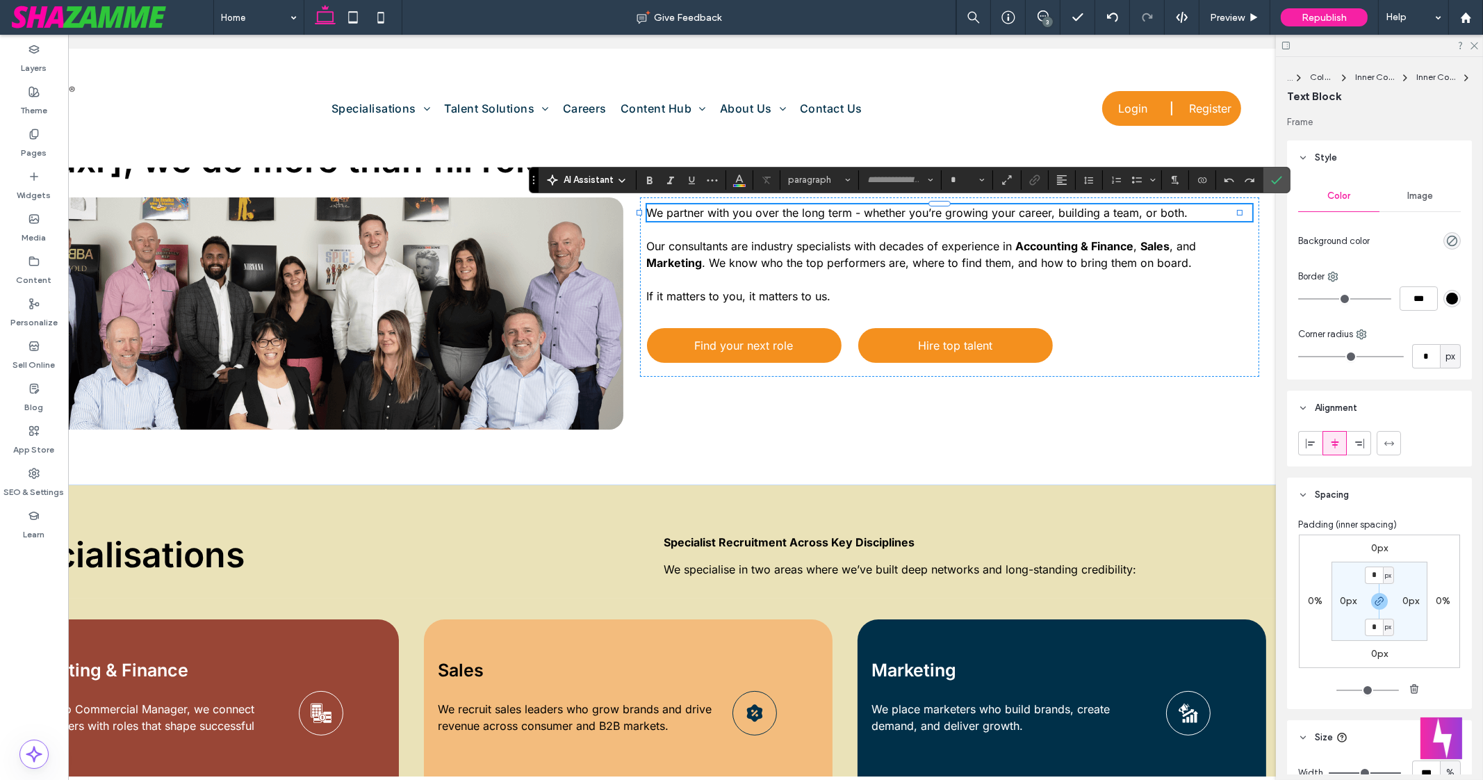
type input "*****"
type input "**"
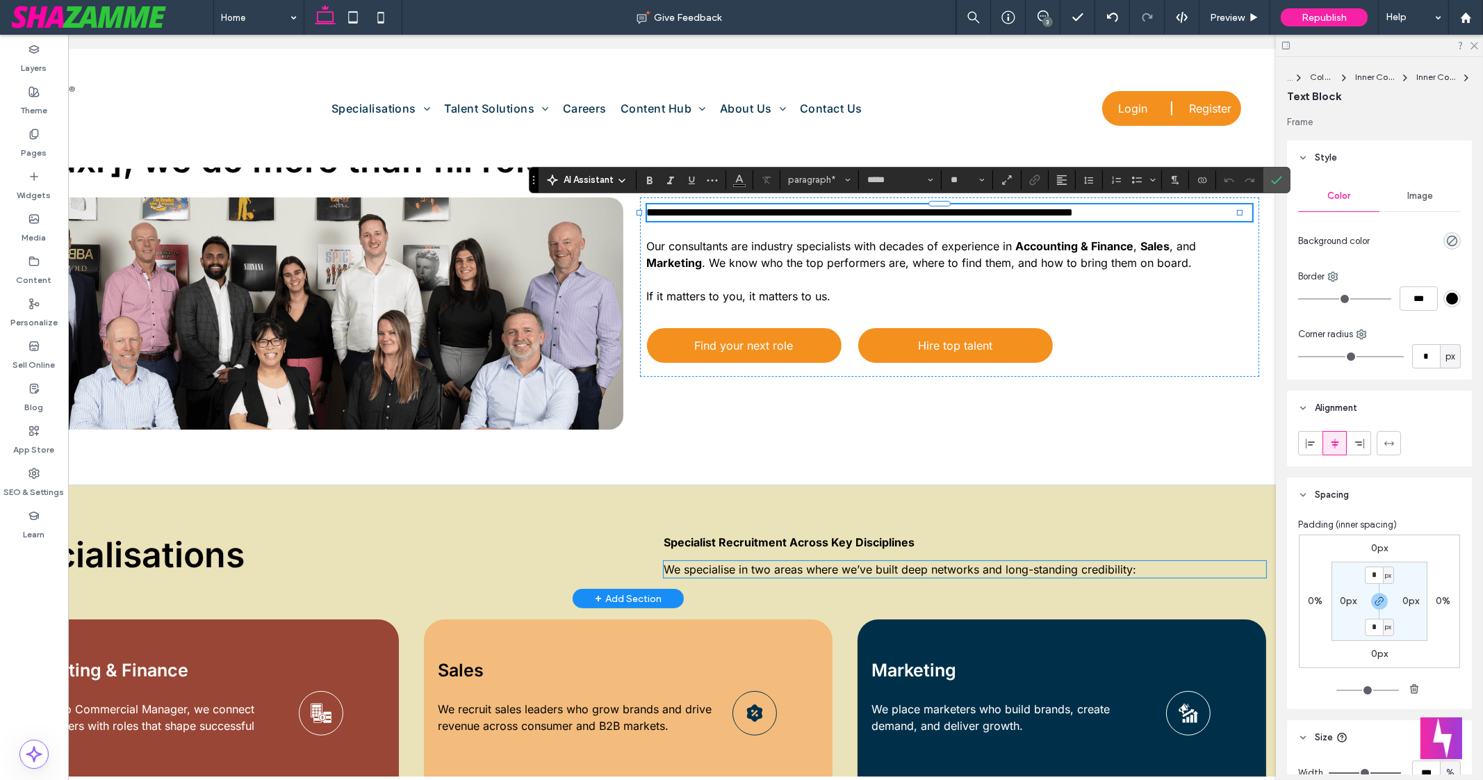
click at [820, 564] on span "We specialise in two areas where we’ve built deep networks and long-standing cr…" at bounding box center [901, 569] width 473 height 14
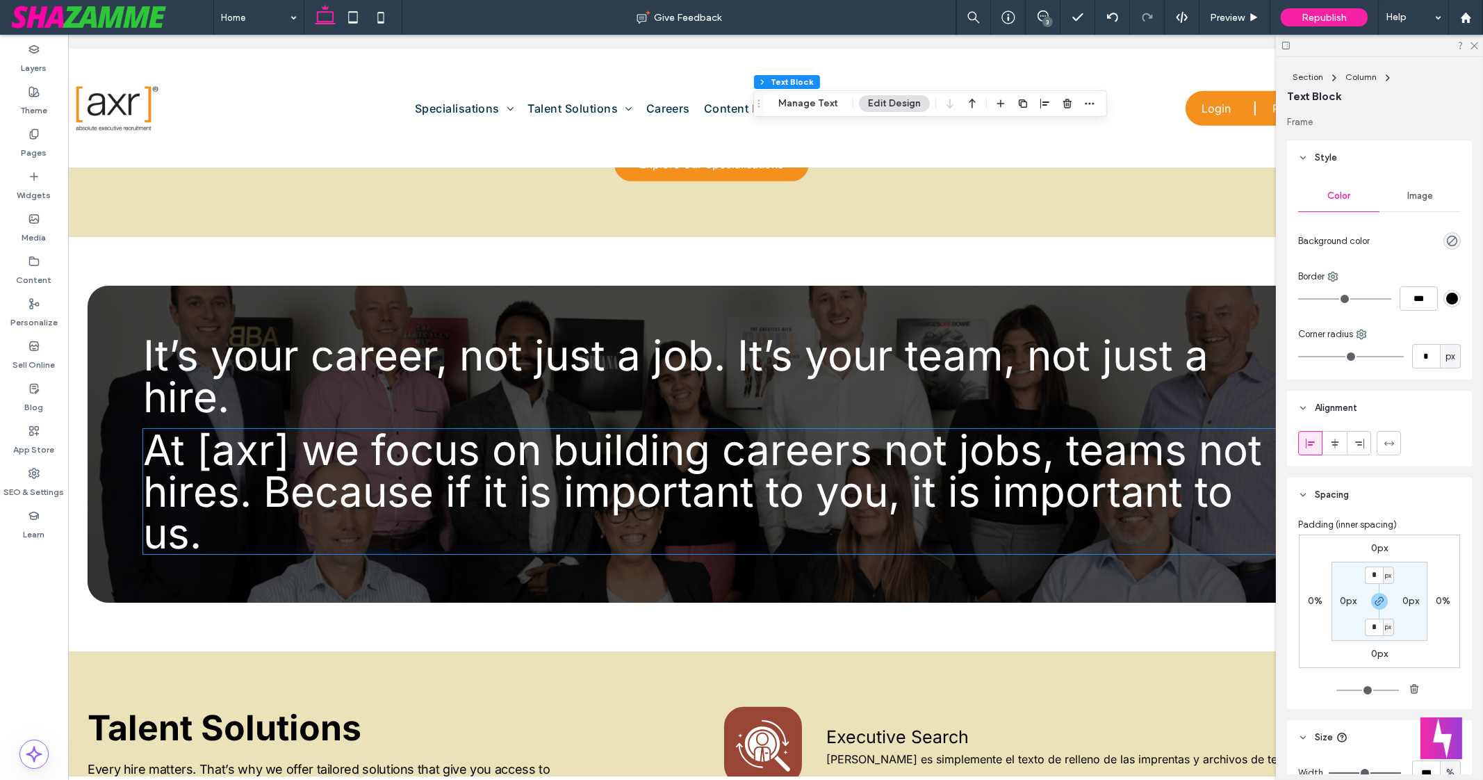
scroll to position [0, 71]
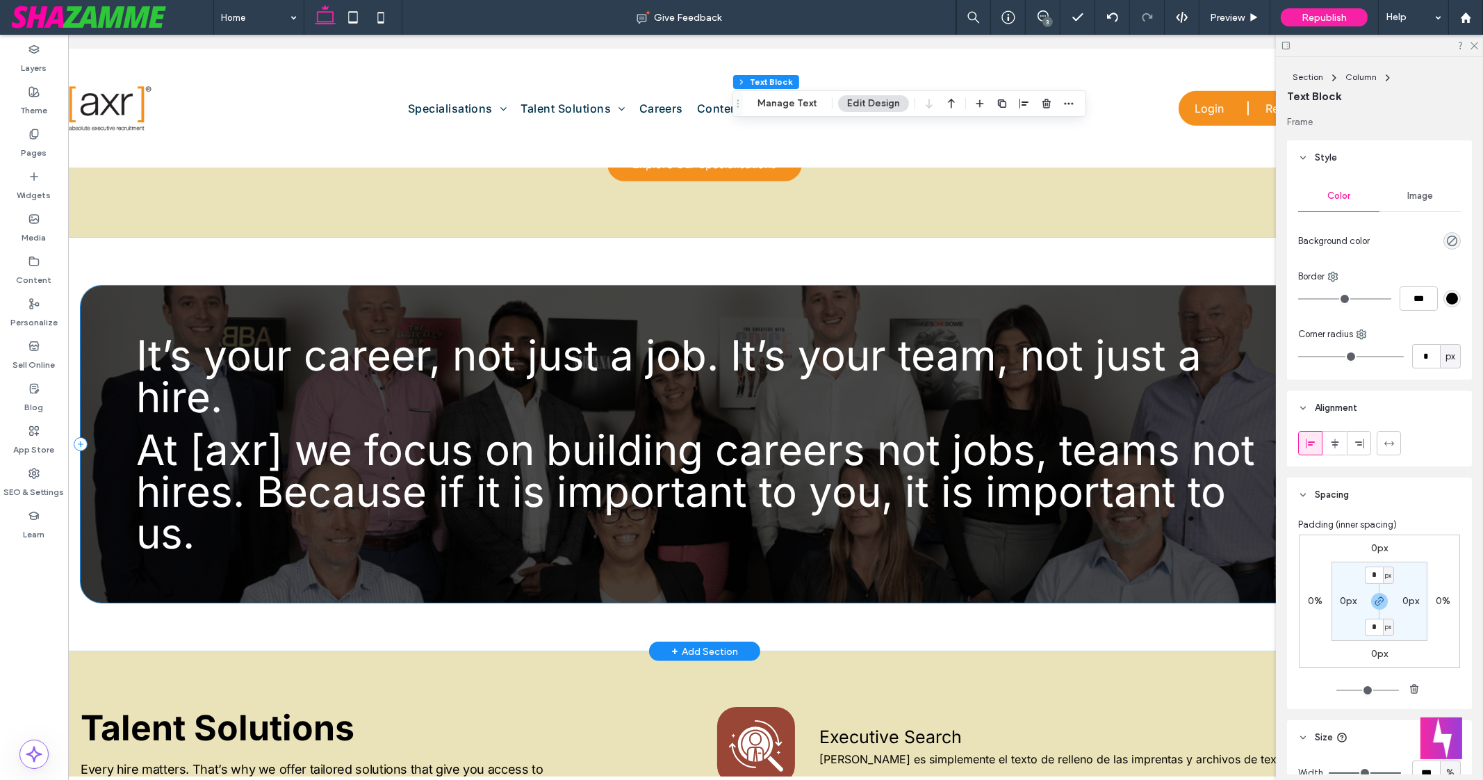
click at [918, 313] on div "It’s your career, not just a job. It’s your team, not just a hire. At [axr] we …" at bounding box center [705, 444] width 1248 height 317
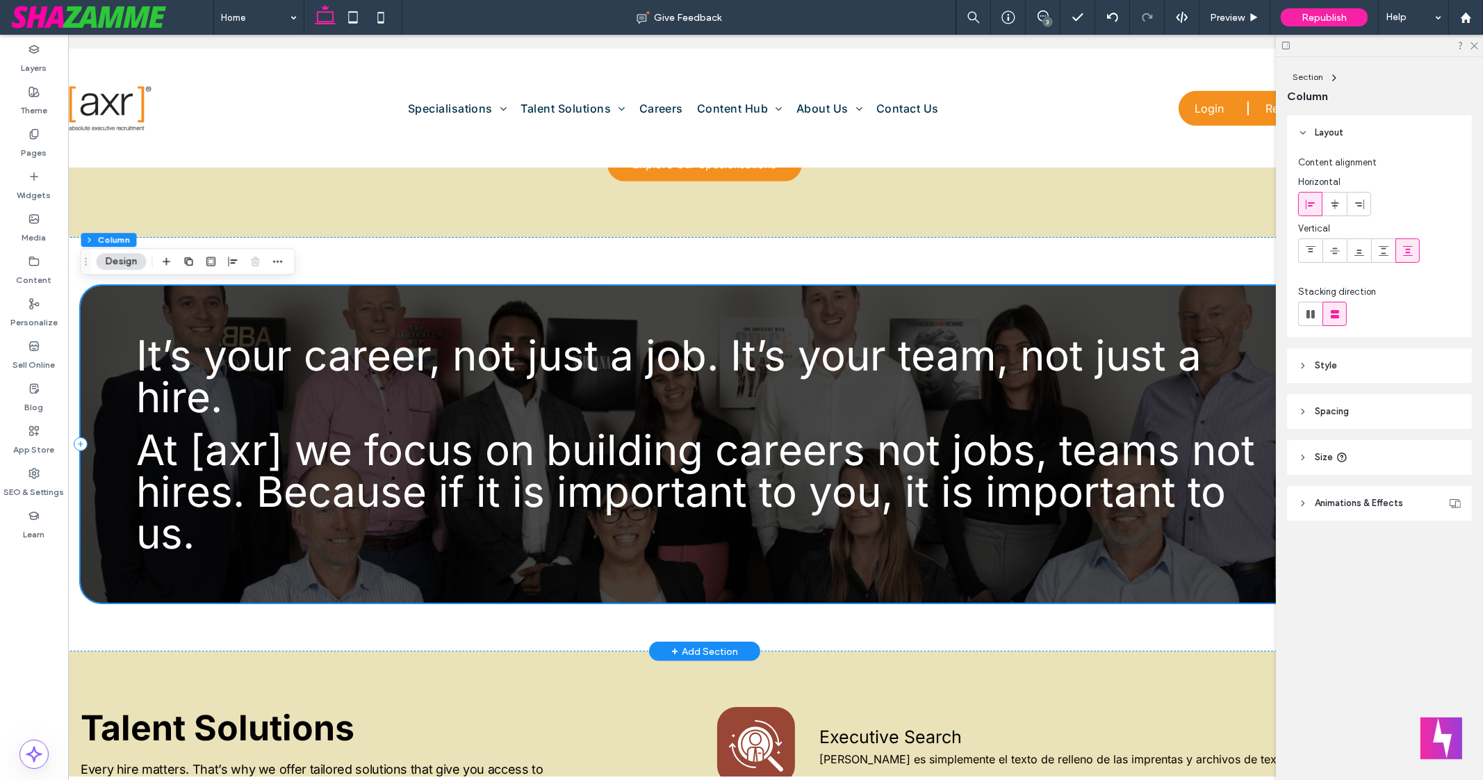
click at [683, 312] on div "It’s your career, not just a job. It’s your team, not just a hire. At [axr] we …" at bounding box center [705, 444] width 1248 height 317
click at [1048, 306] on div "It’s your career, not just a job. It’s your team, not just a hire. At [axr] we …" at bounding box center [705, 444] width 1248 height 317
click at [1112, 307] on div "It’s your career, not just a job. It’s your team, not just a hire. At [axr] we …" at bounding box center [705, 444] width 1248 height 317
click at [118, 259] on button "Design" at bounding box center [121, 261] width 50 height 17
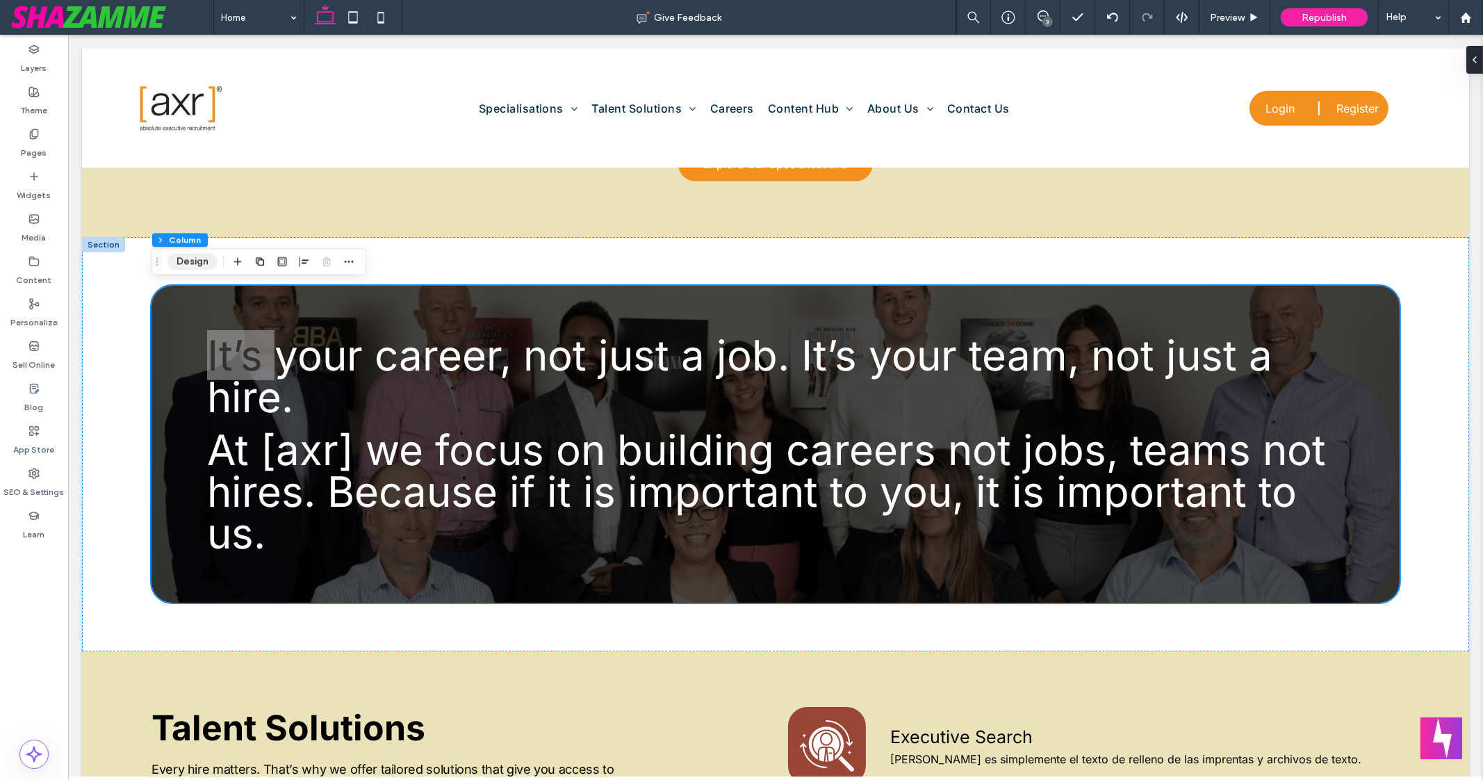
scroll to position [0, 0]
click at [198, 263] on button "Design" at bounding box center [193, 261] width 50 height 17
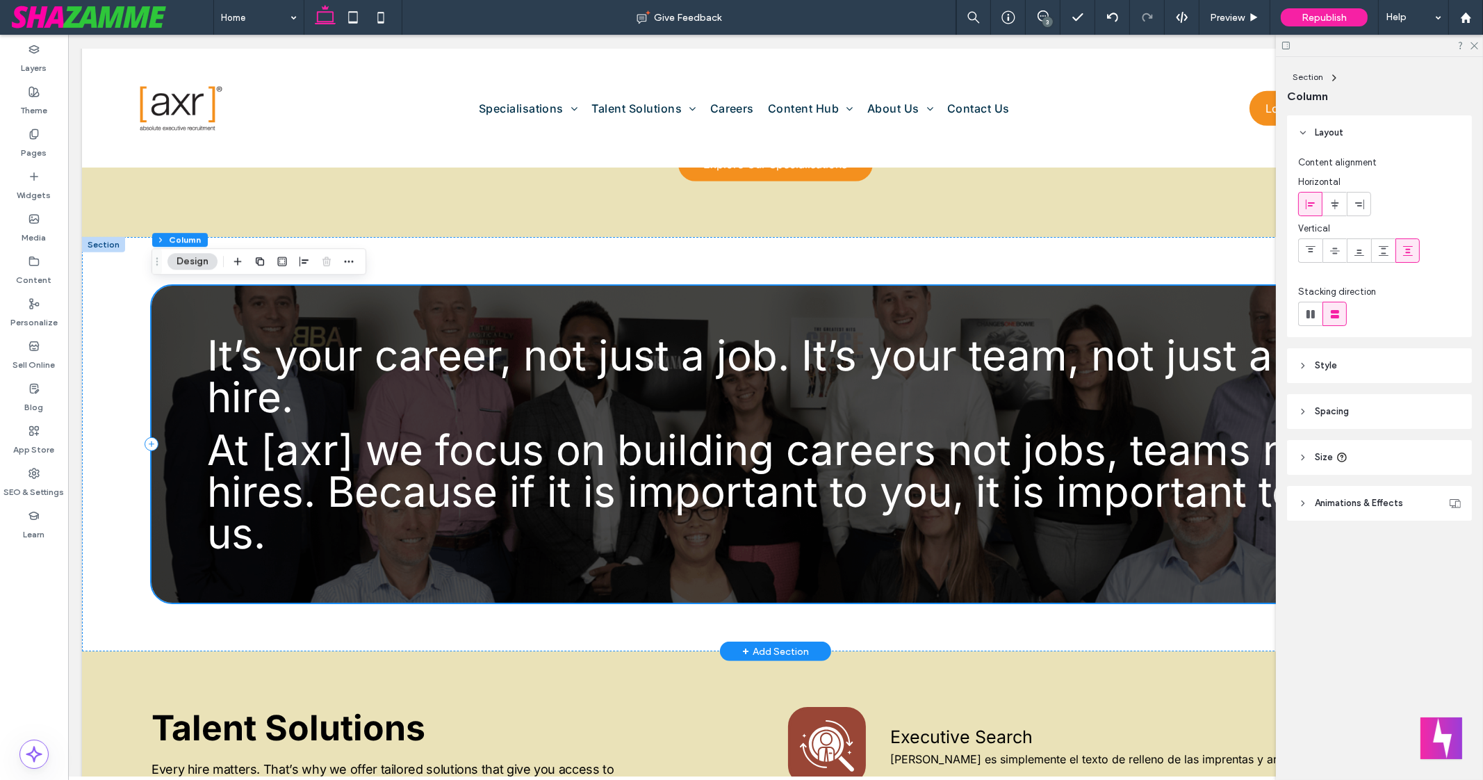
click at [182, 307] on div "It’s your career, not just a job. It’s your team, not just a hire. At [axr] we …" at bounding box center [776, 444] width 1248 height 317
click at [1310, 370] on header "Style" at bounding box center [1379, 365] width 185 height 35
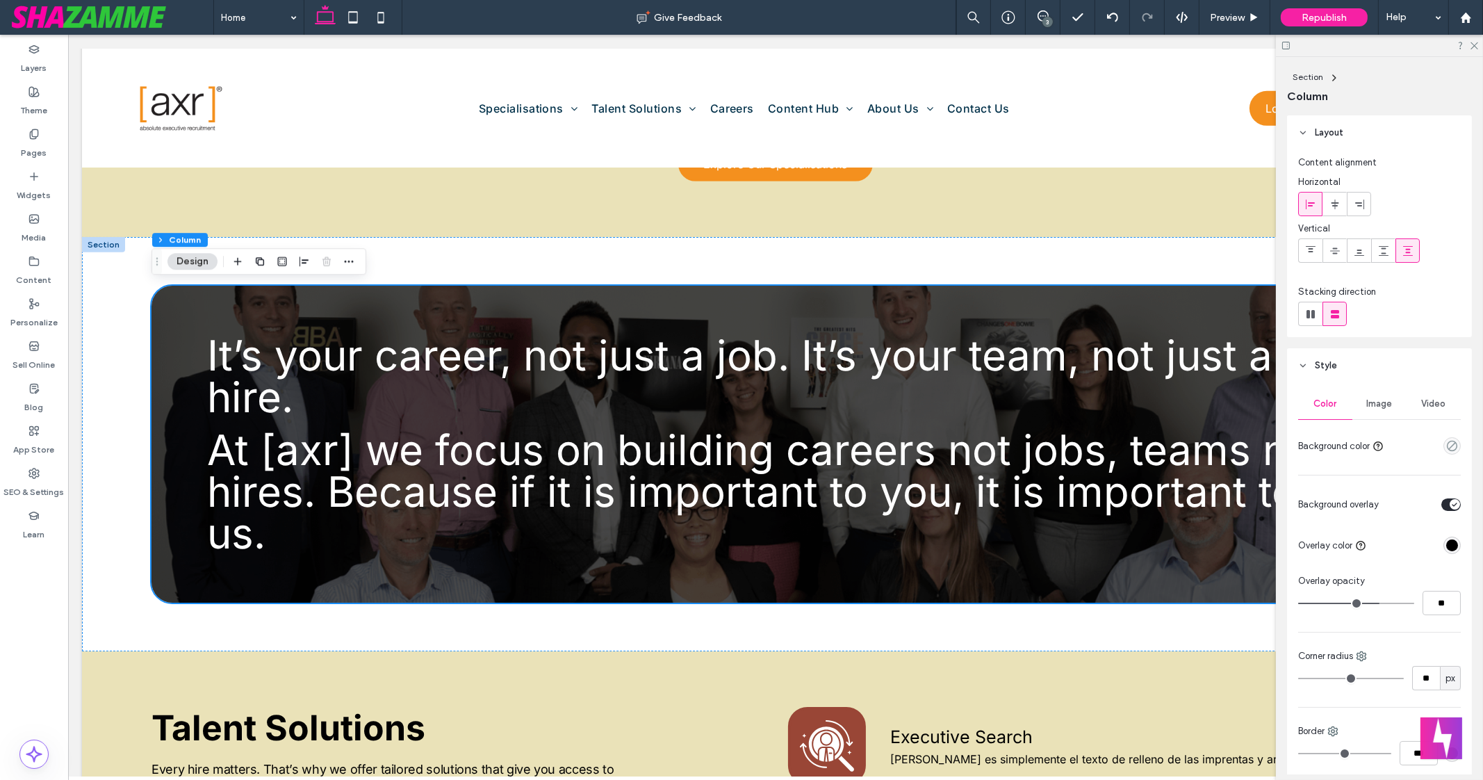
click at [1366, 394] on div "Image" at bounding box center [1380, 404] width 54 height 31
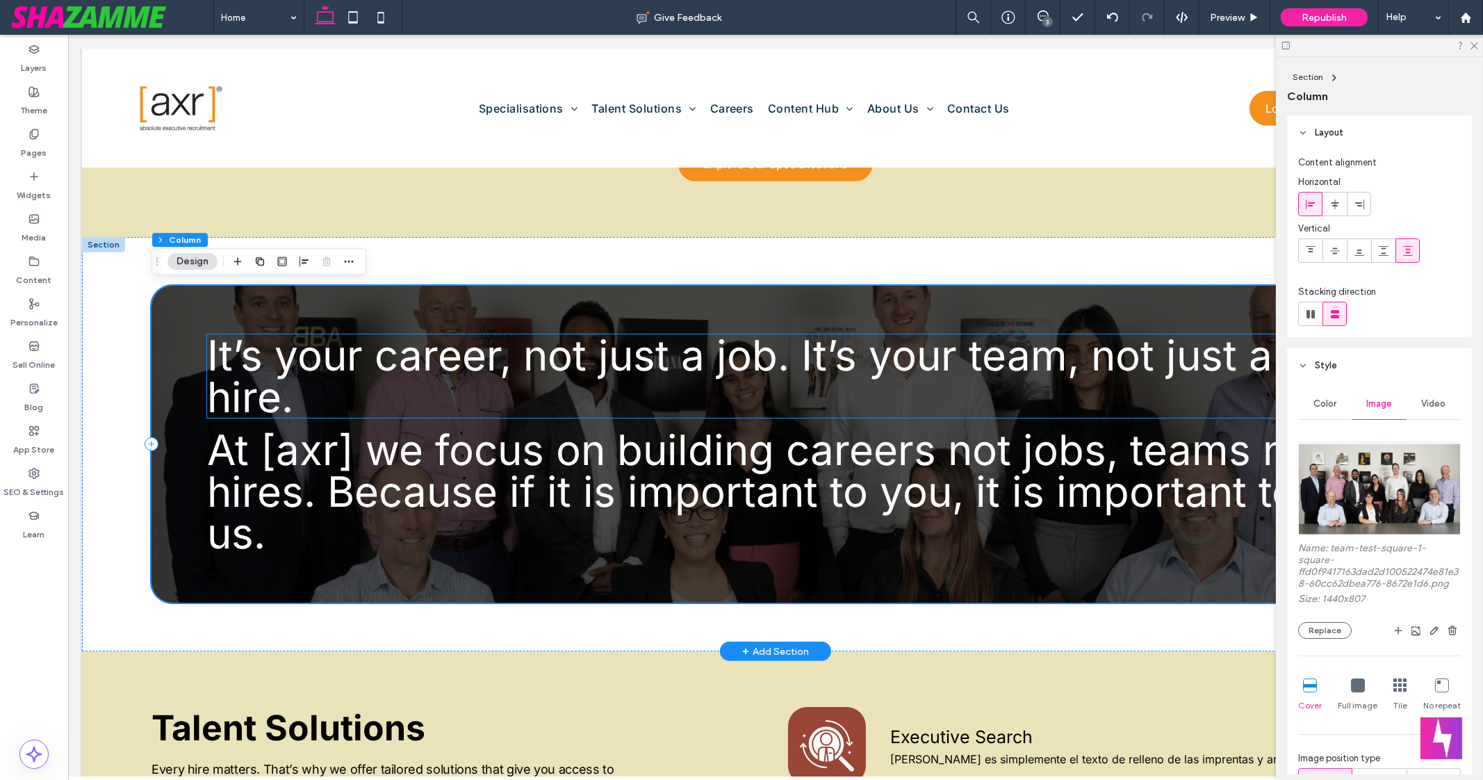
click at [669, 332] on span "It’s your career, not just a job. It’s your team, not just a hire." at bounding box center [740, 376] width 1066 height 92
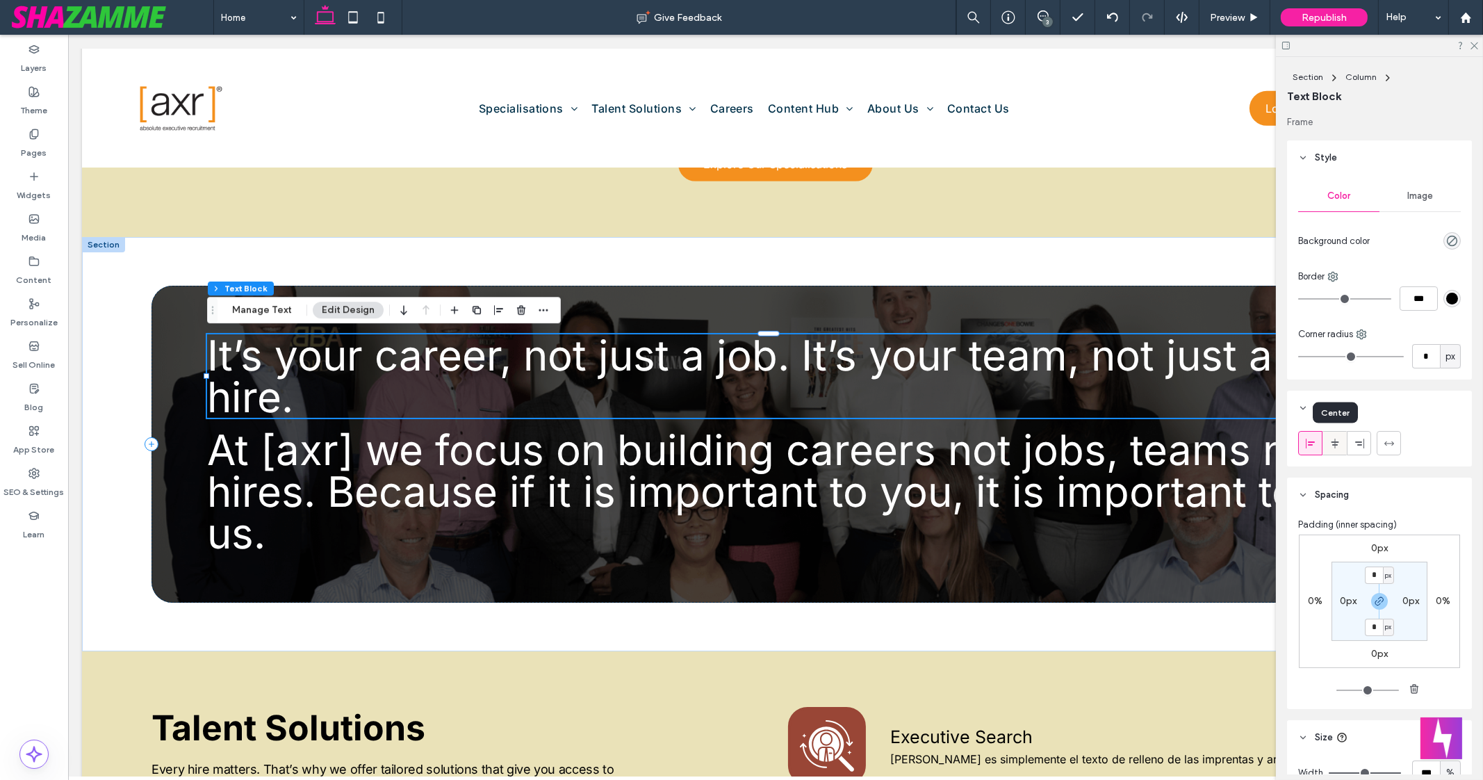
click at [1339, 438] on icon at bounding box center [1335, 443] width 11 height 11
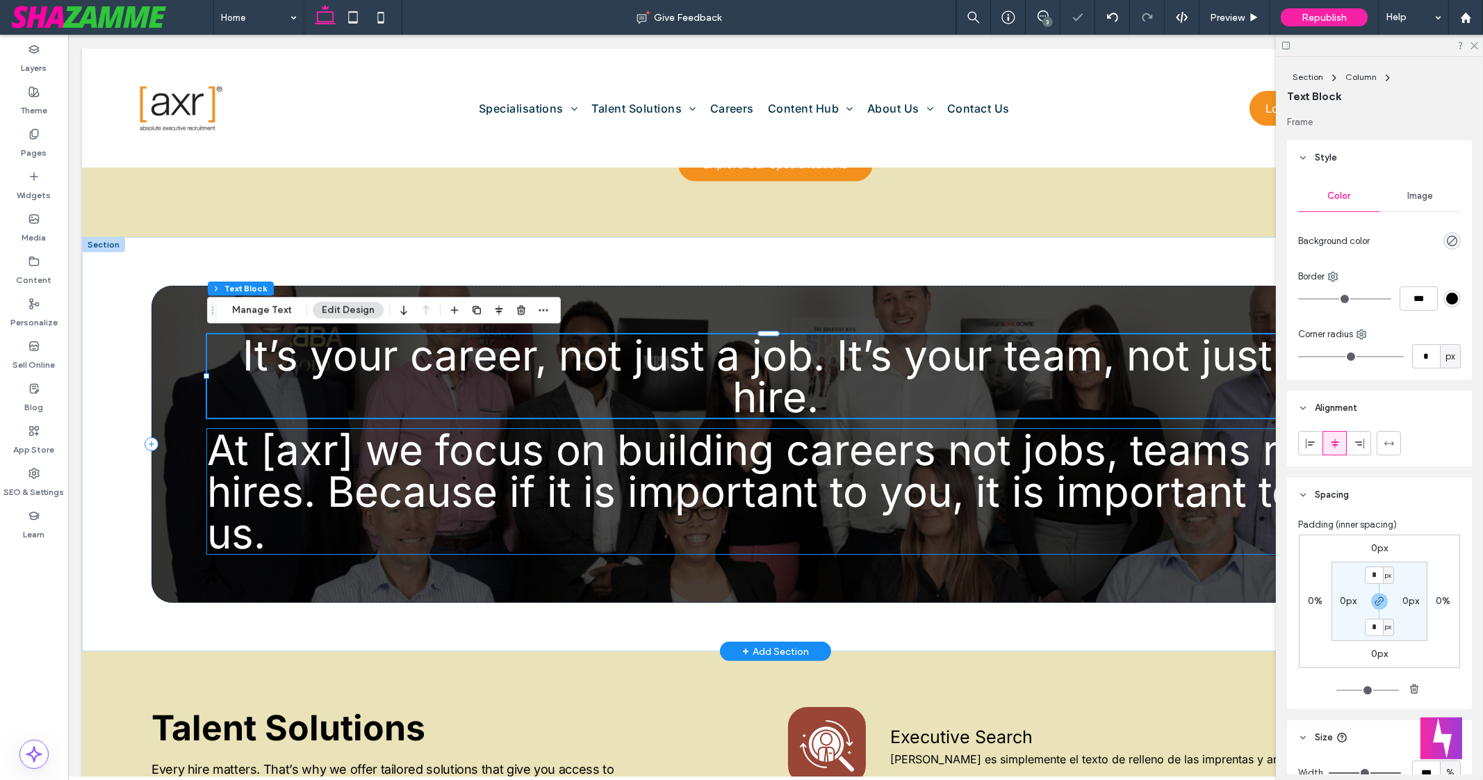
click at [1104, 480] on span "At [axr] we focus on building careers not jobs, teams not hires. Because if it …" at bounding box center [766, 491] width 1119 height 133
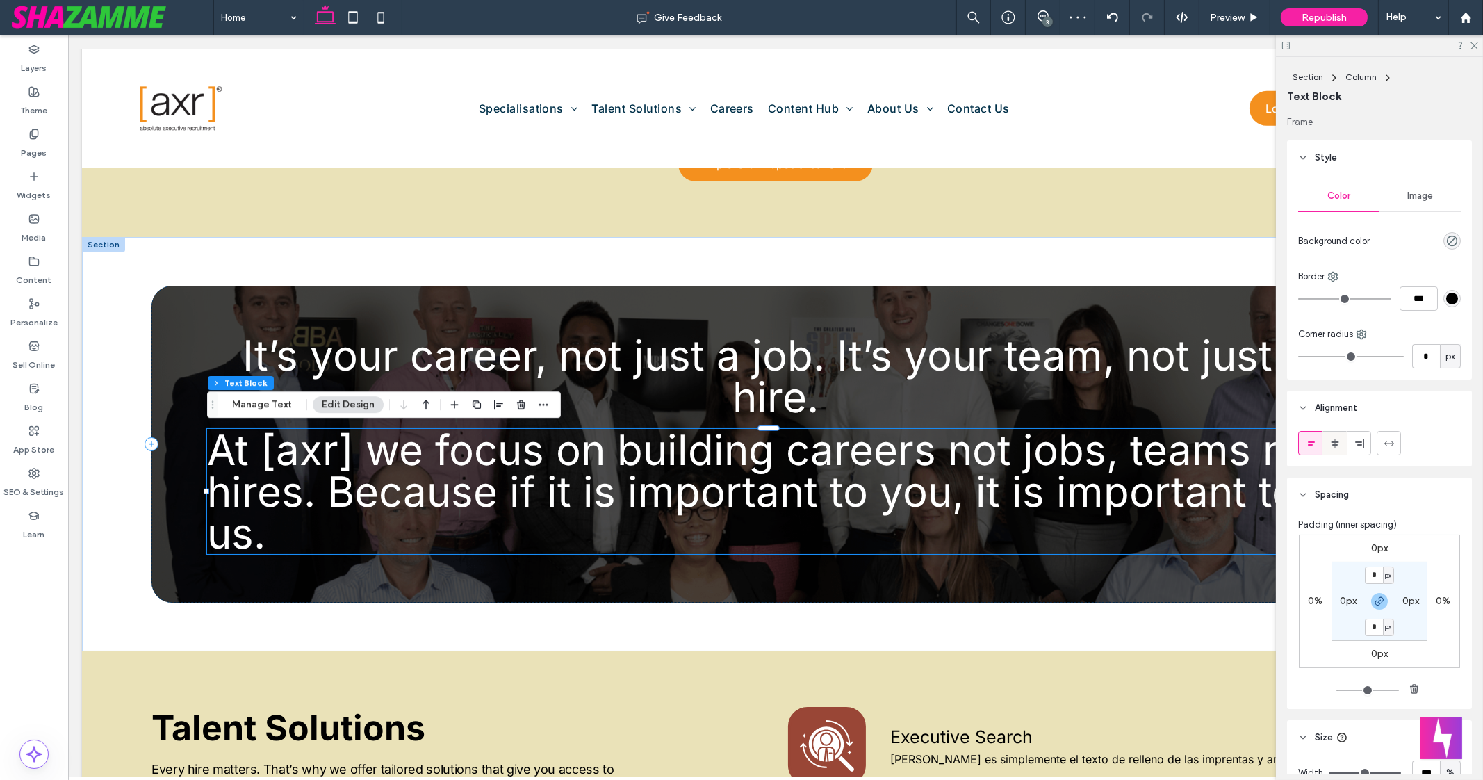
click at [1337, 444] on use at bounding box center [1335, 443] width 8 height 10
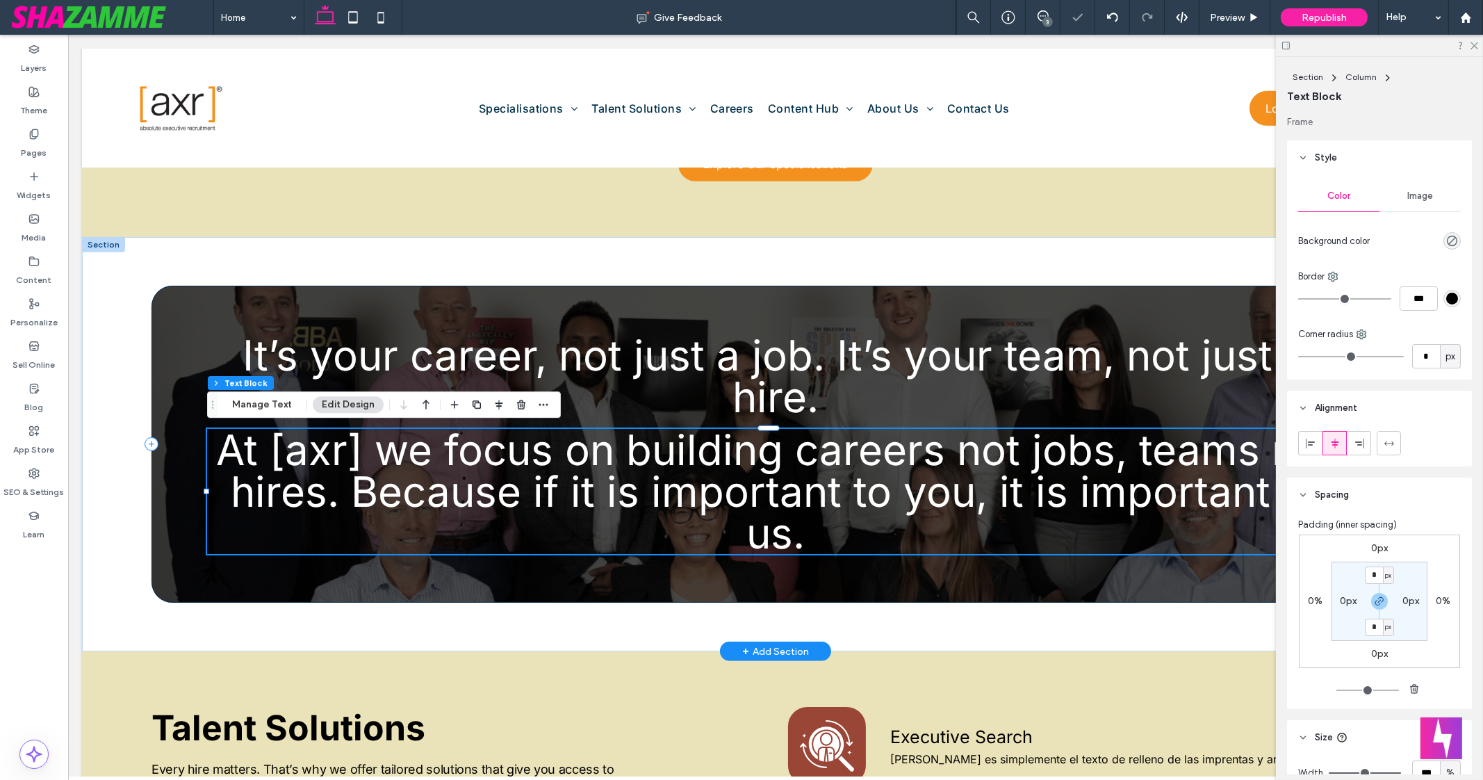
click at [1230, 581] on div "It’s your career, not just a job. It’s your team, not just a hire. At [axr] we …" at bounding box center [776, 444] width 1248 height 317
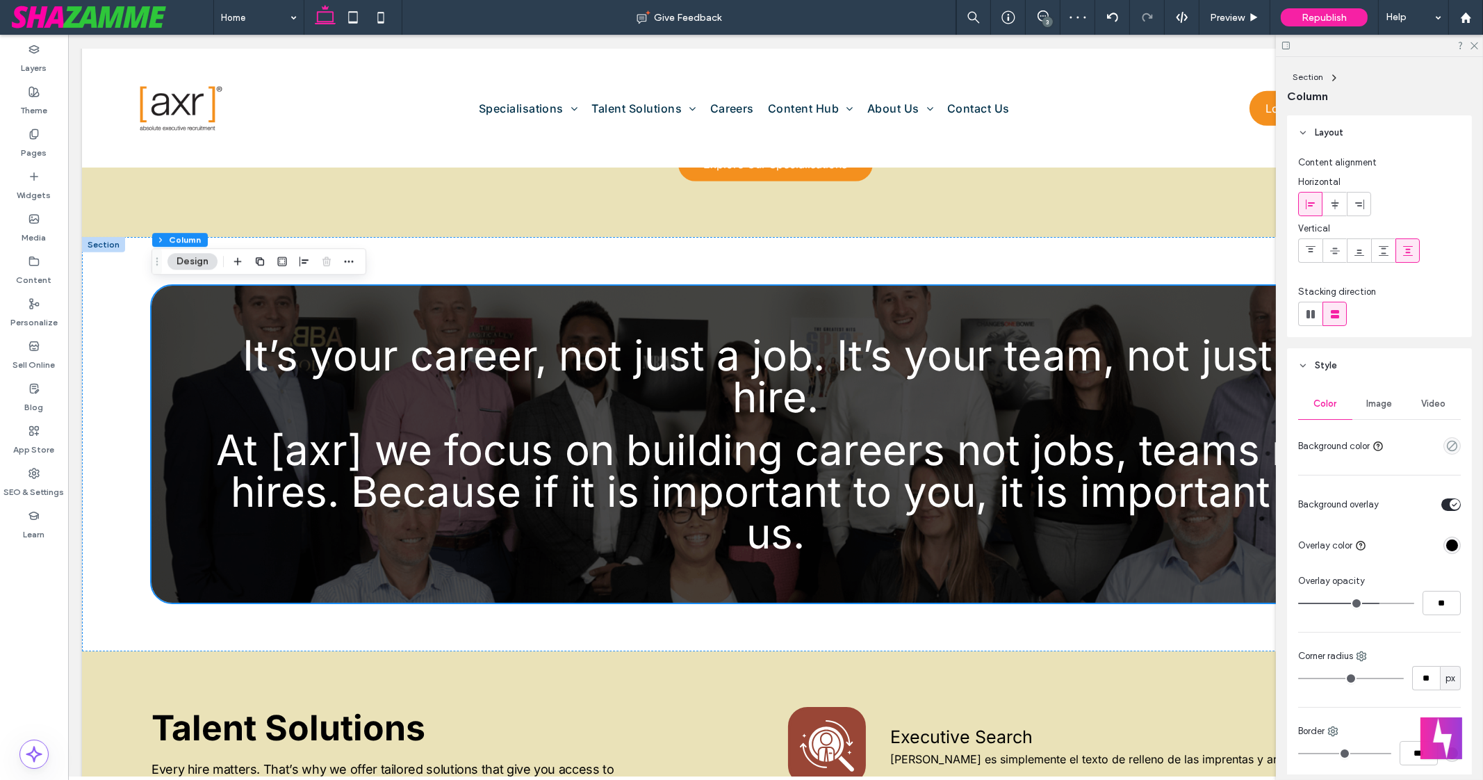
click at [1369, 404] on span "Image" at bounding box center [1380, 403] width 26 height 11
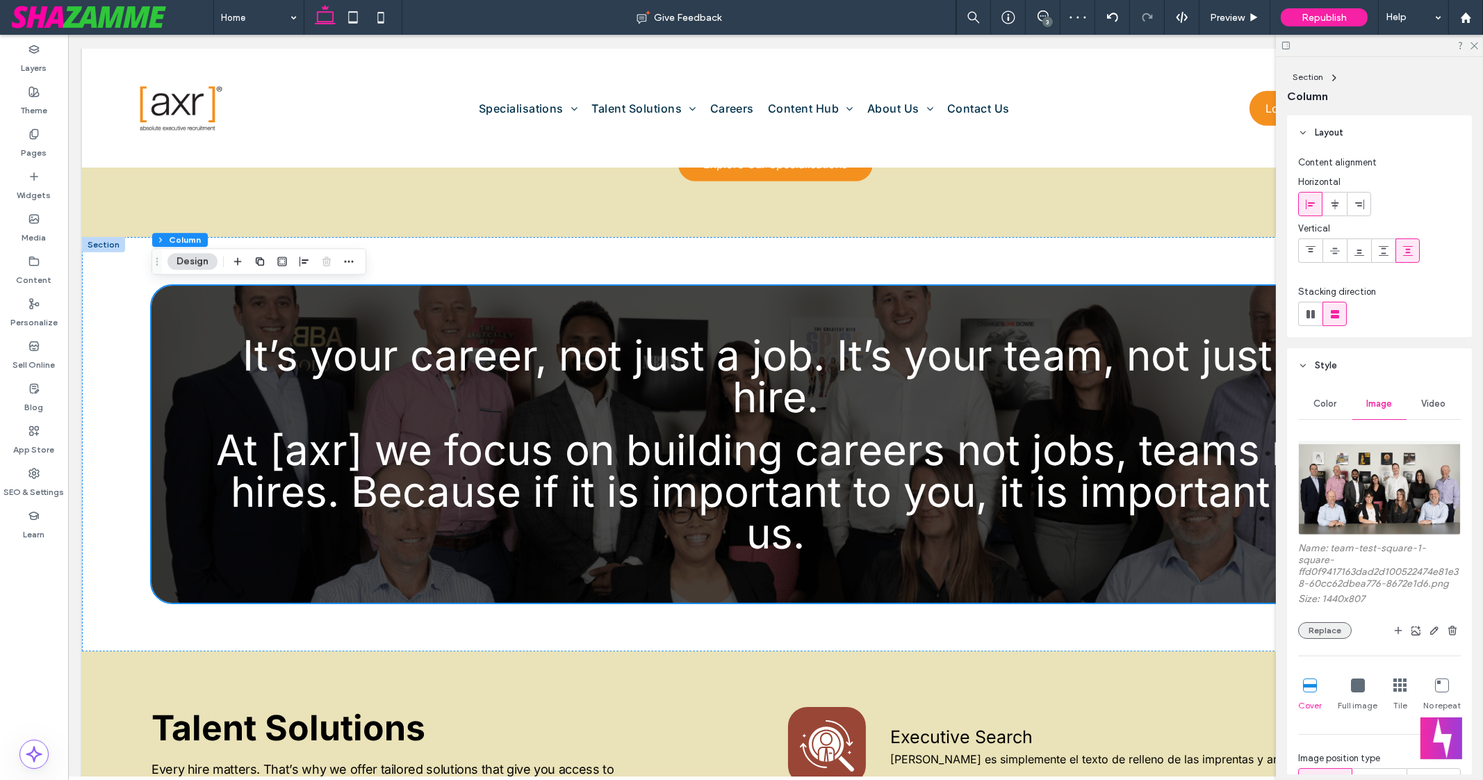
click at [1322, 639] on button "Replace" at bounding box center [1325, 630] width 54 height 17
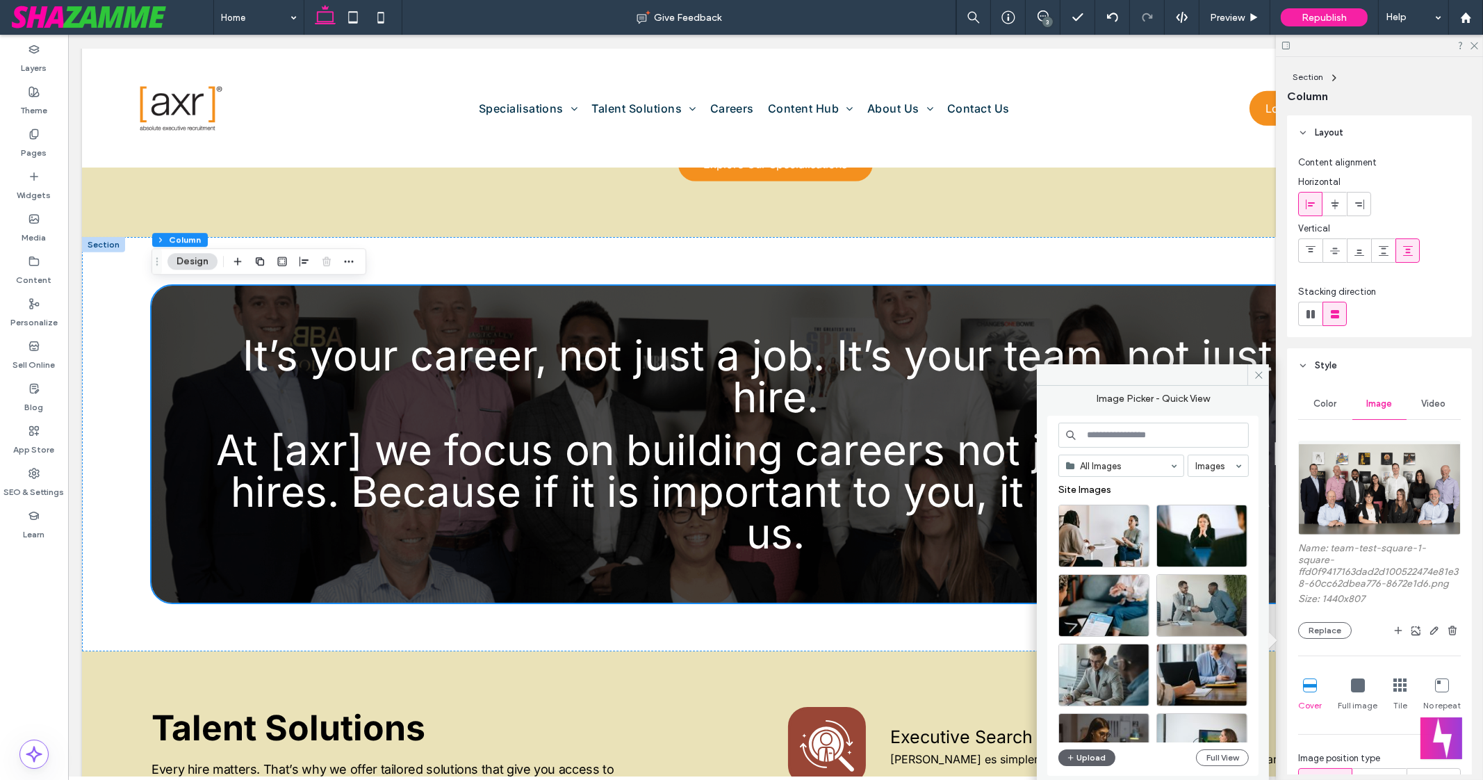
click at [1147, 435] on input at bounding box center [1154, 435] width 190 height 25
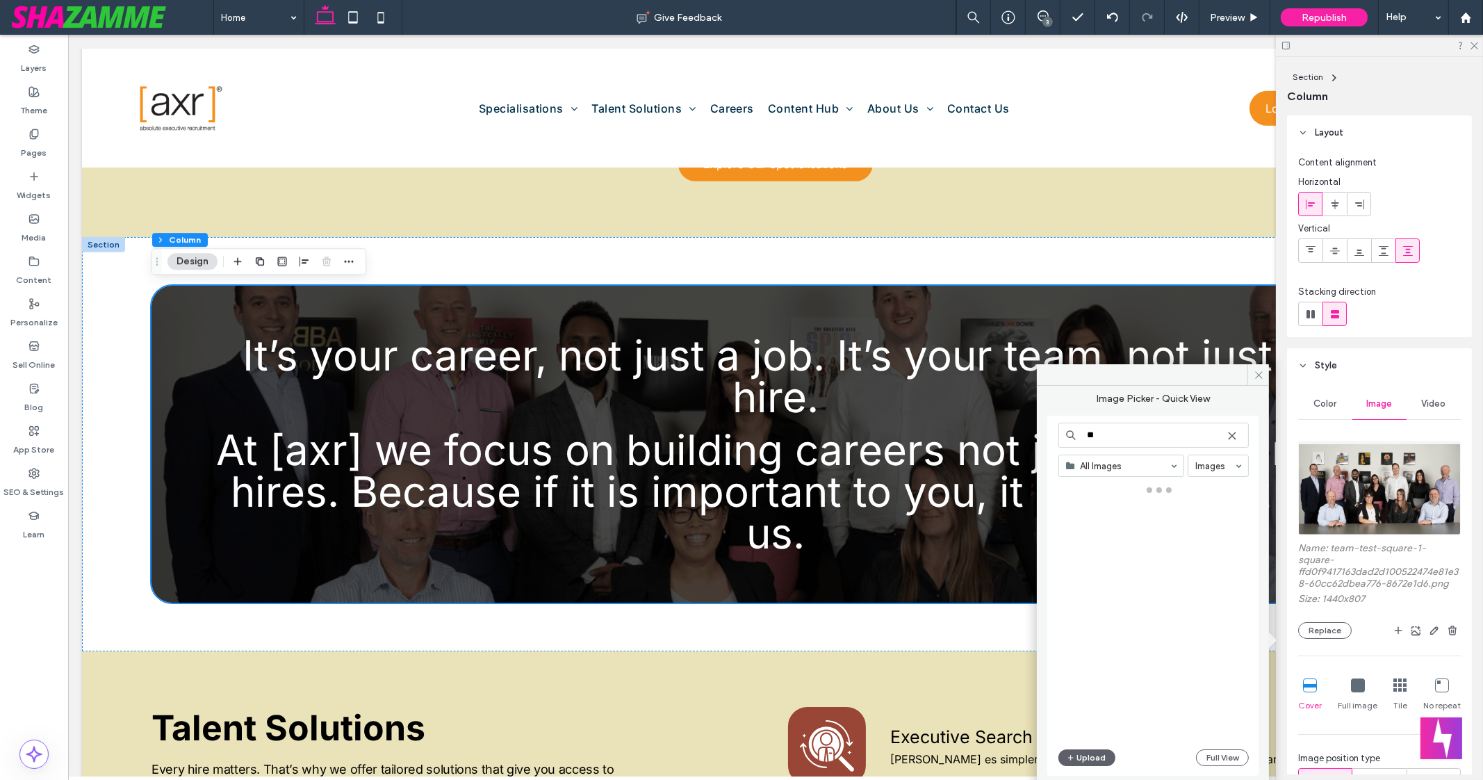
type input "*"
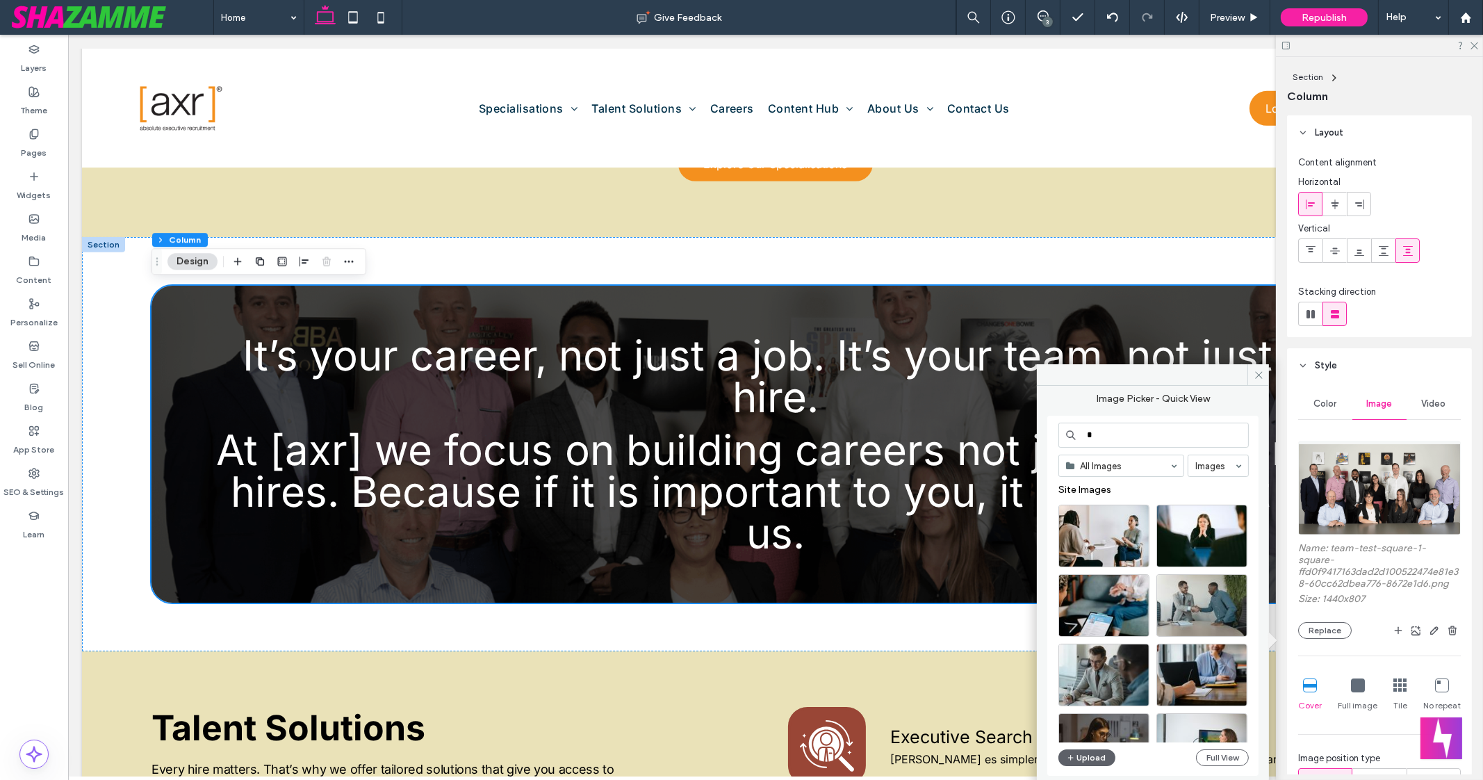
type input "*"
type input "**********"
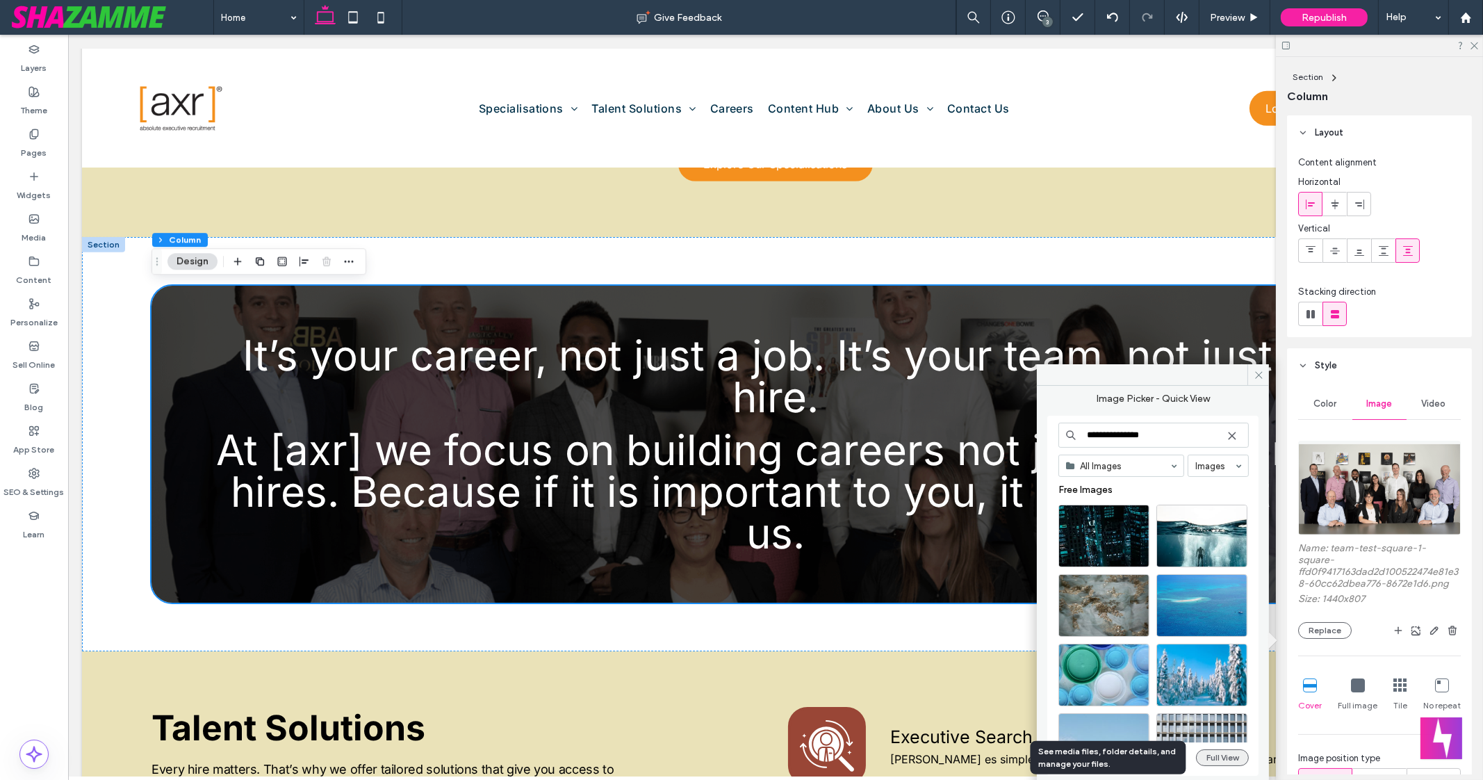
click at [1214, 756] on button "Full View" at bounding box center [1222, 757] width 53 height 17
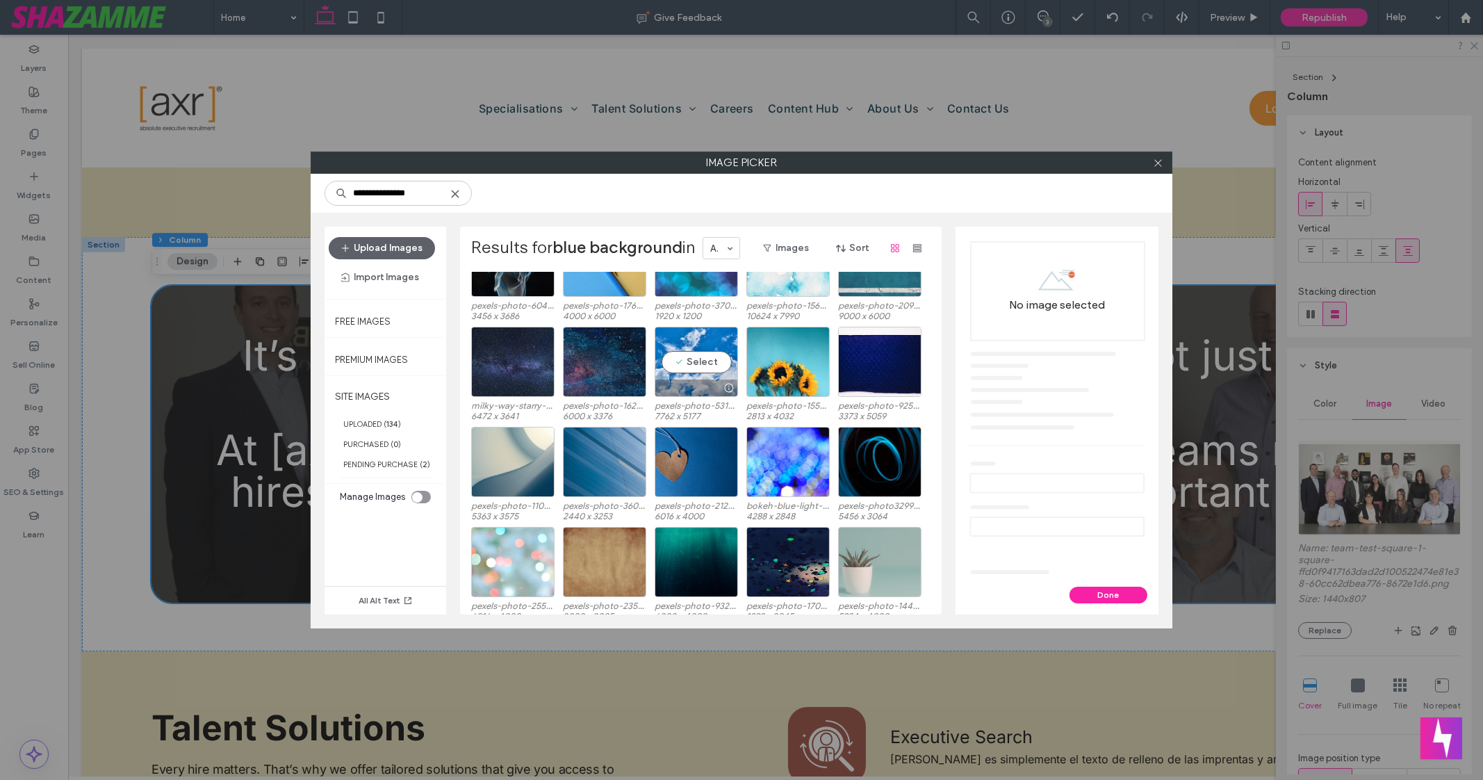
scroll to position [1175, 0]
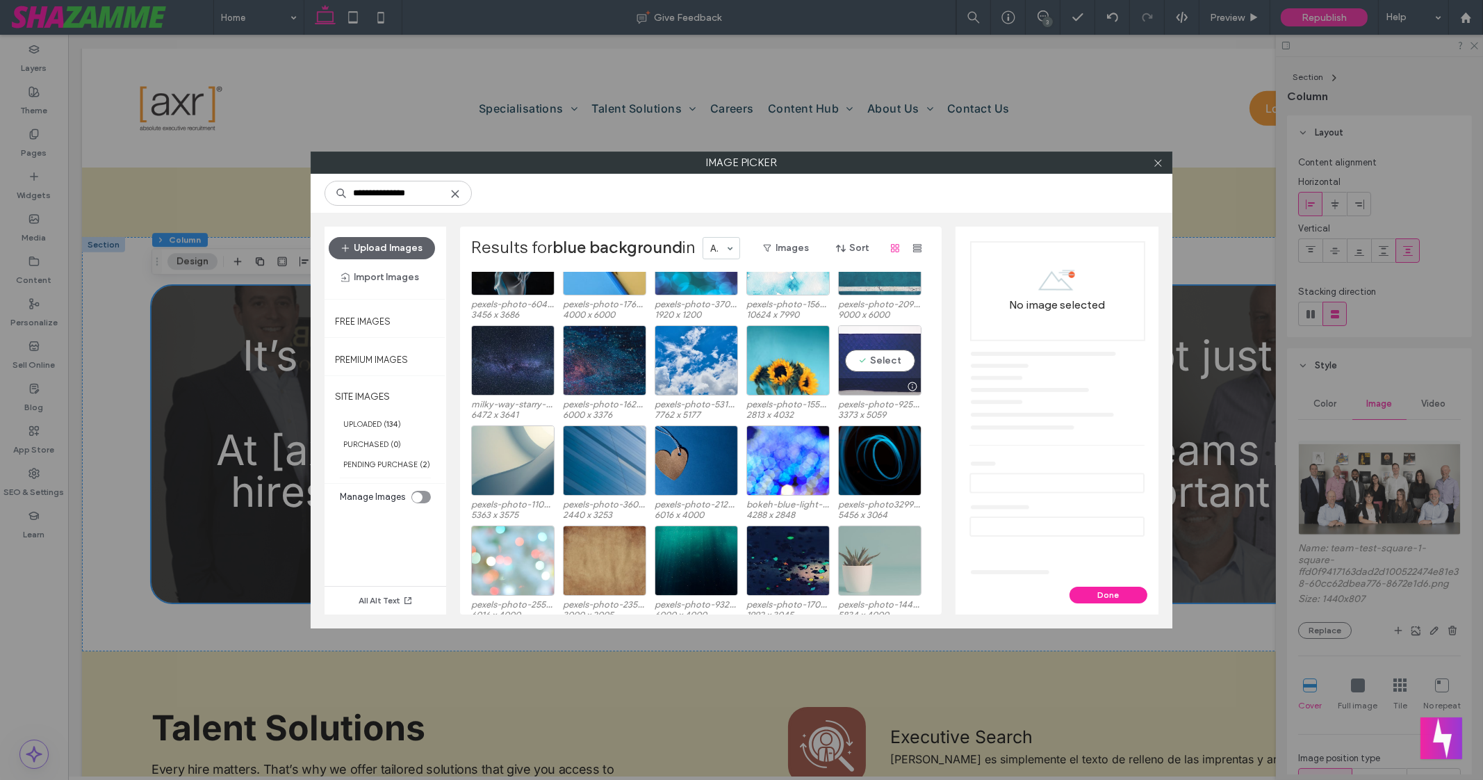
click at [877, 361] on div "Select" at bounding box center [879, 360] width 83 height 70
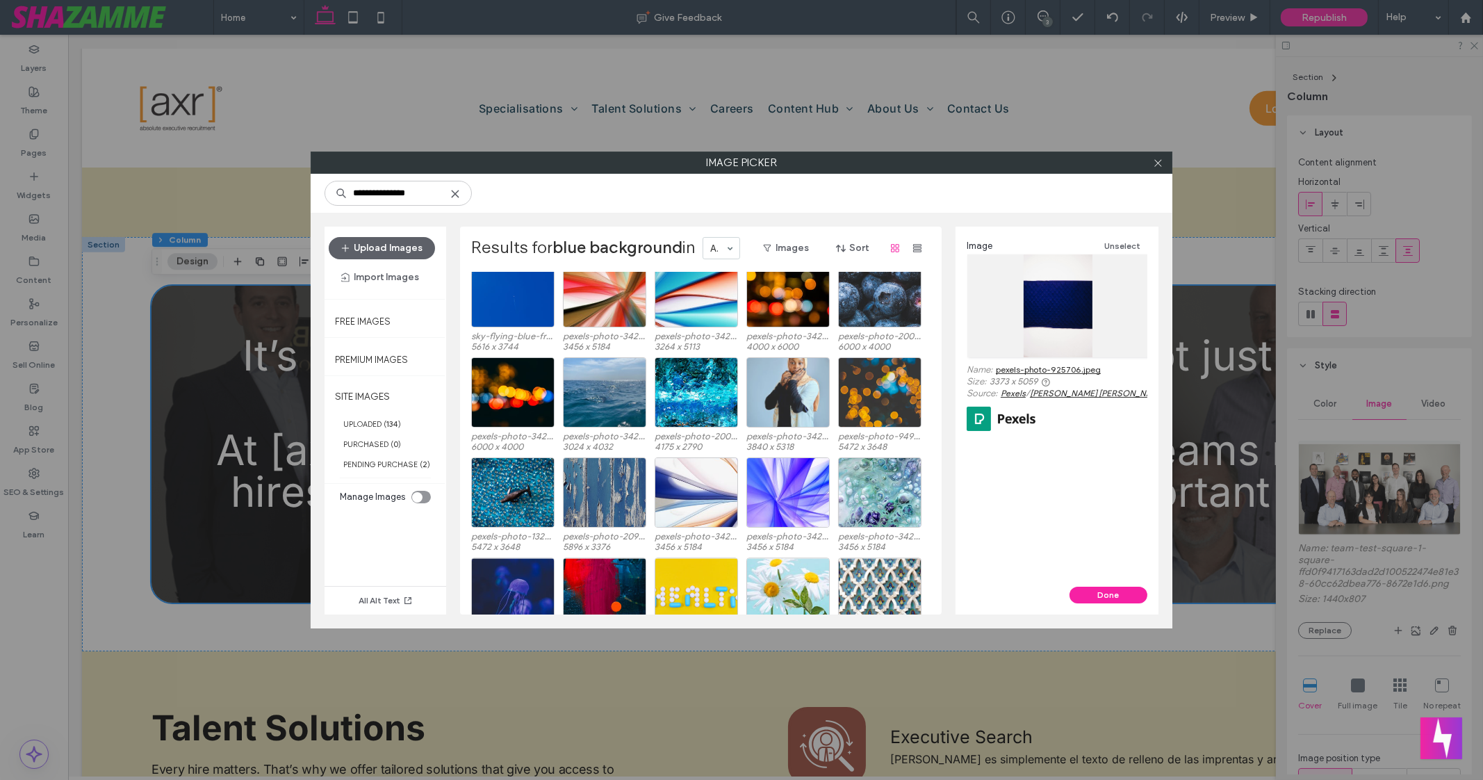
scroll to position [6405, 0]
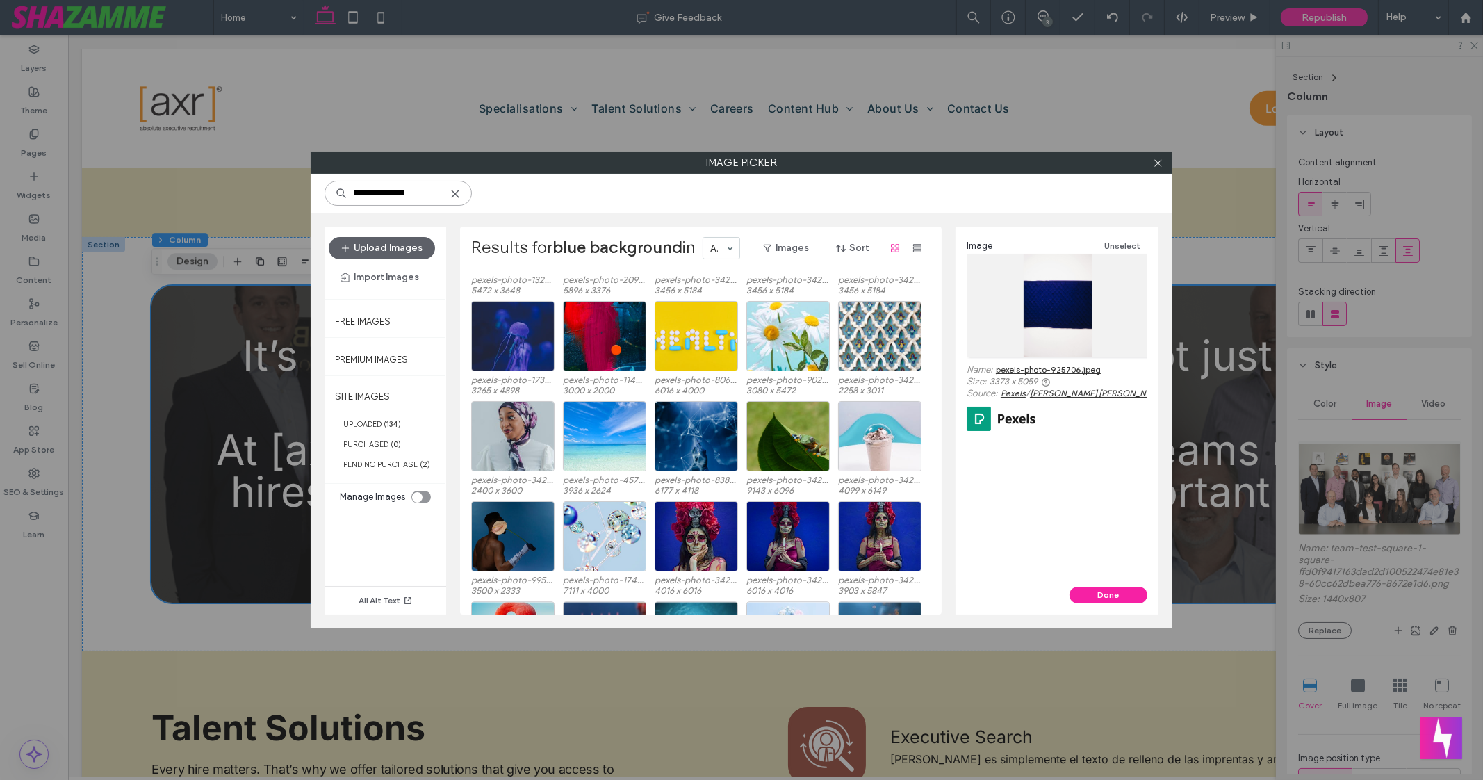
click at [407, 193] on input "**********" at bounding box center [398, 193] width 147 height 25
type input "**********"
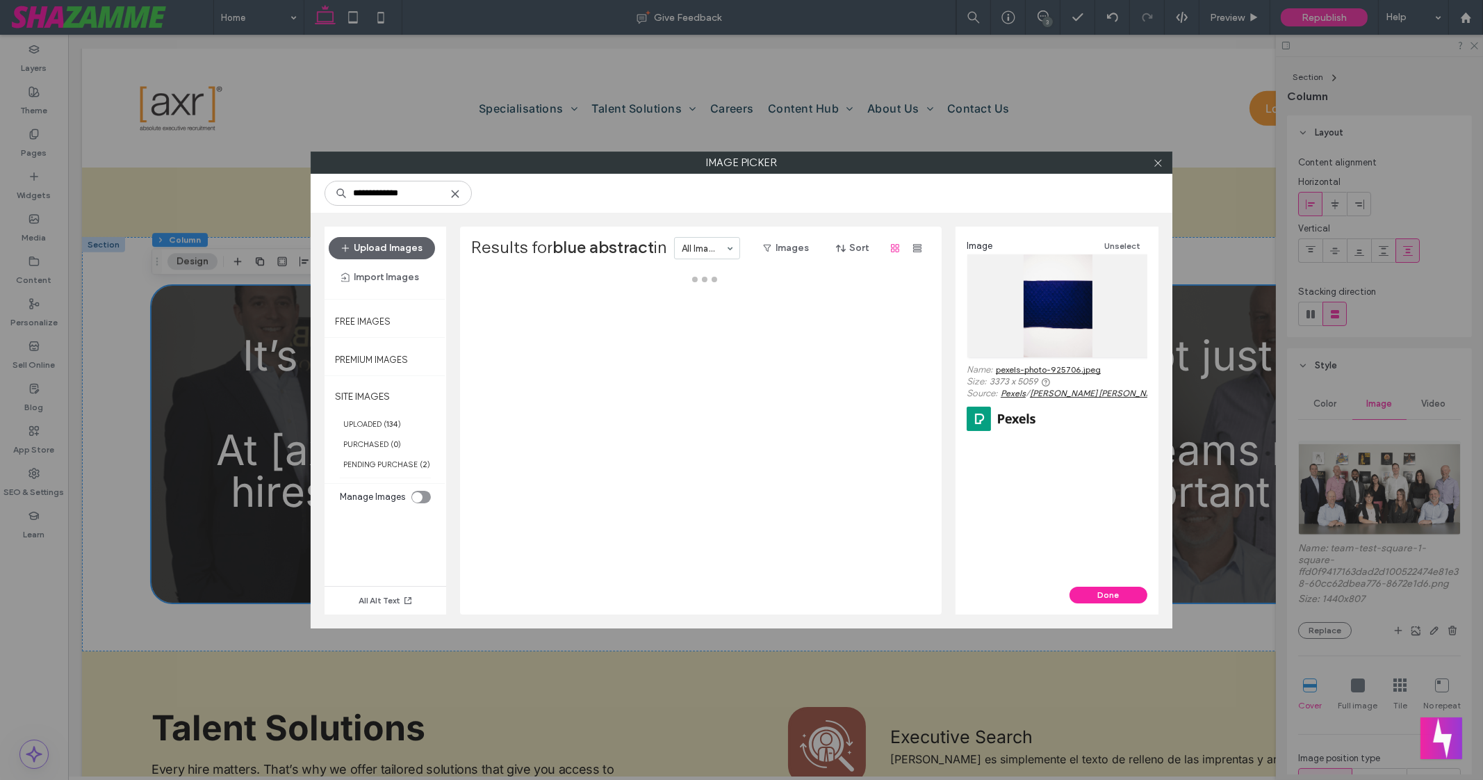
type input "**********"
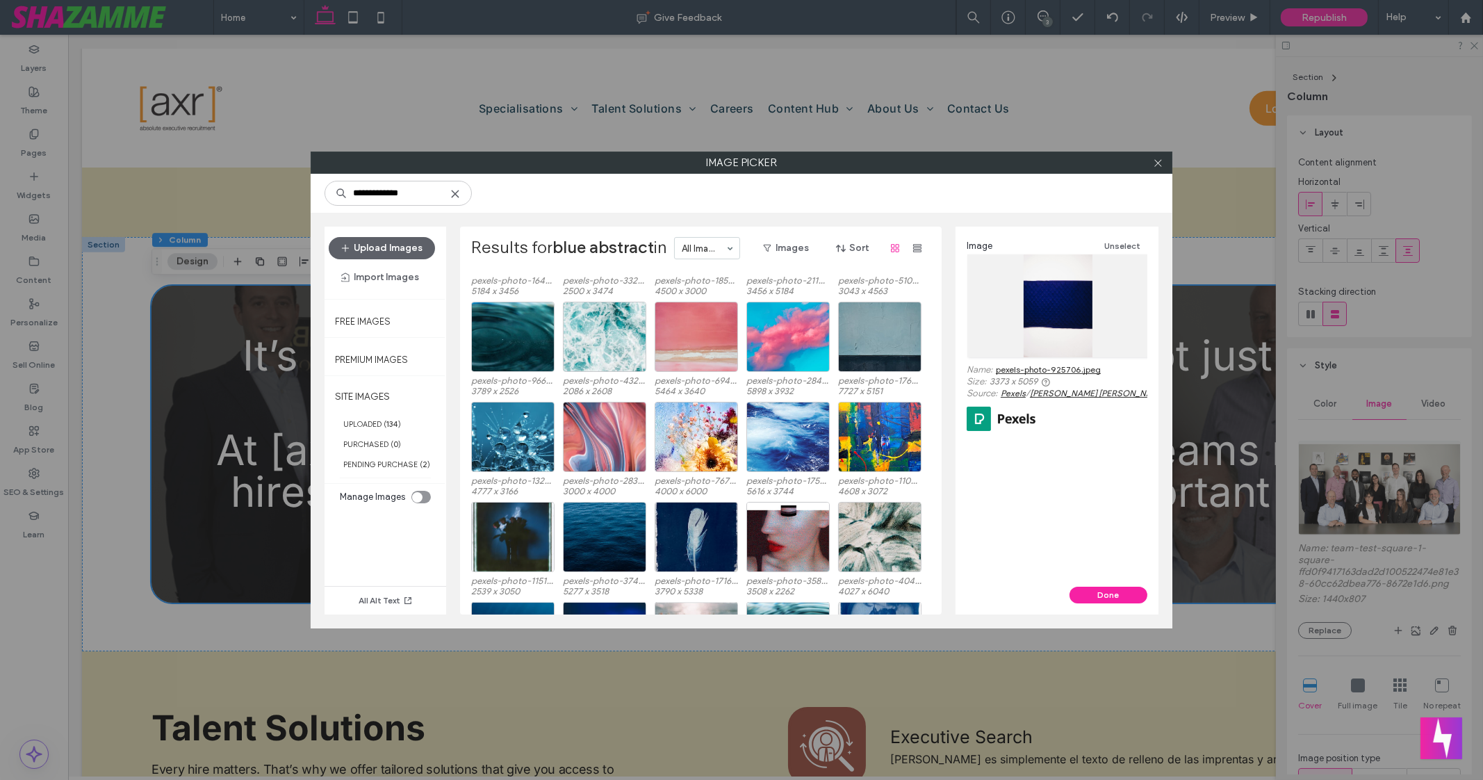
scroll to position [3642, 0]
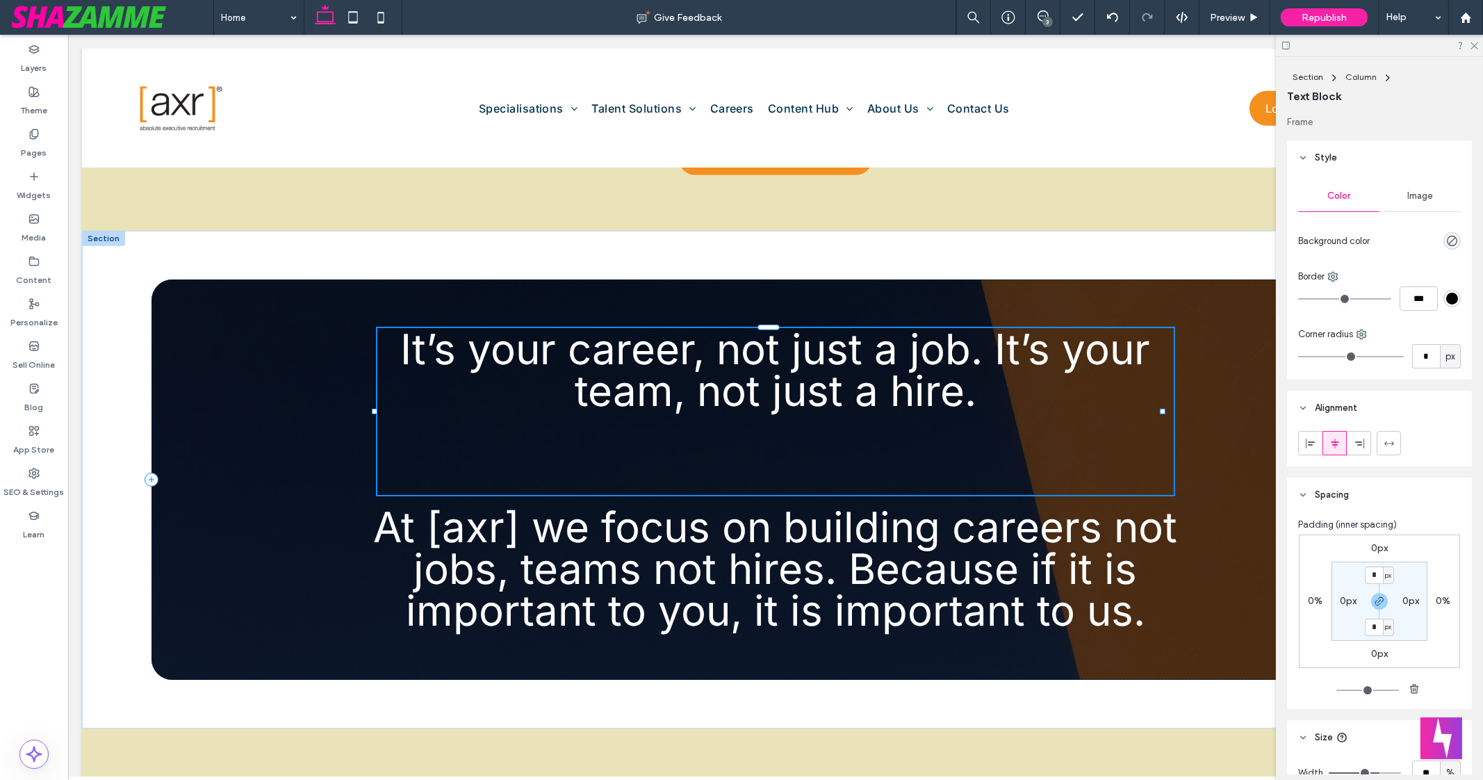
type input "*****"
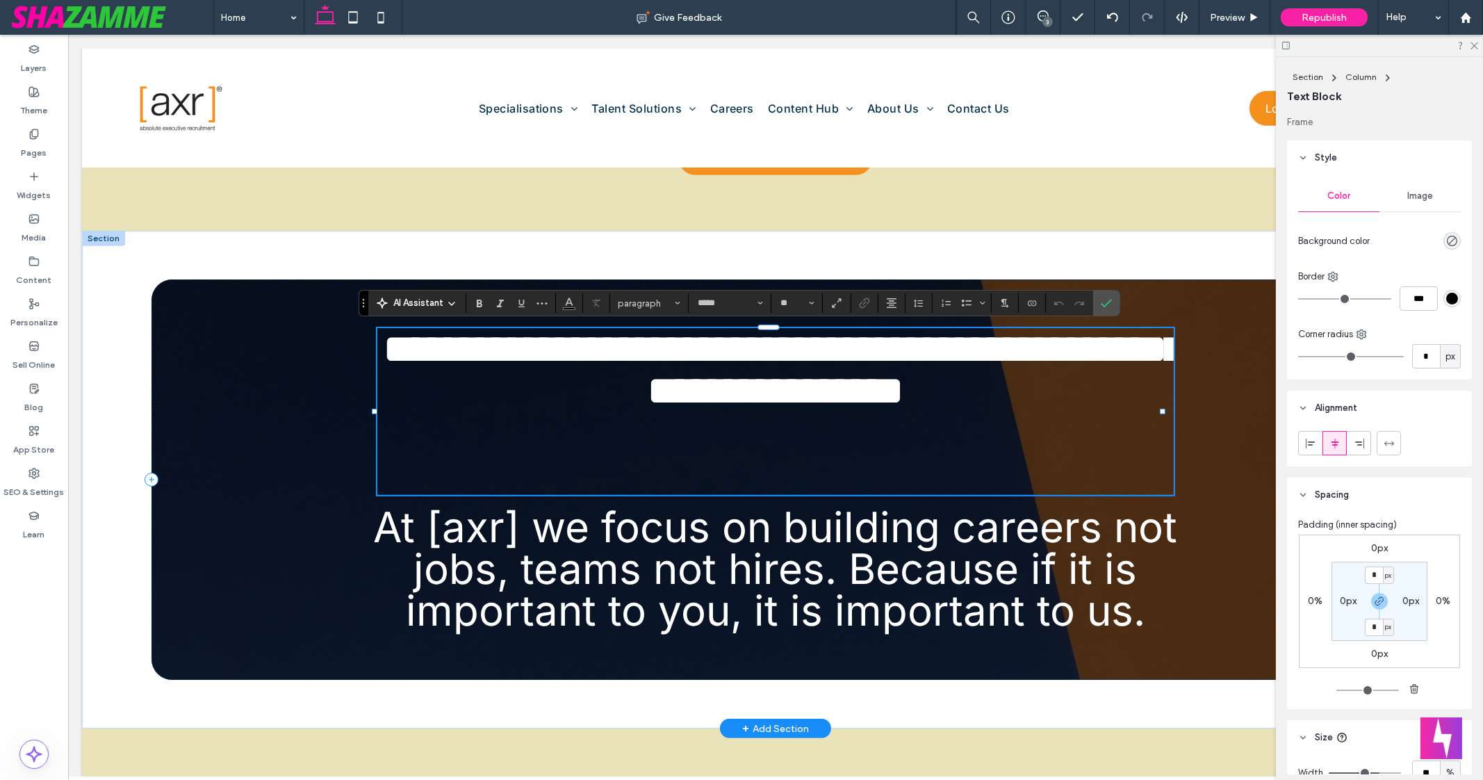
scroll to position [3, 0]
type input "**"
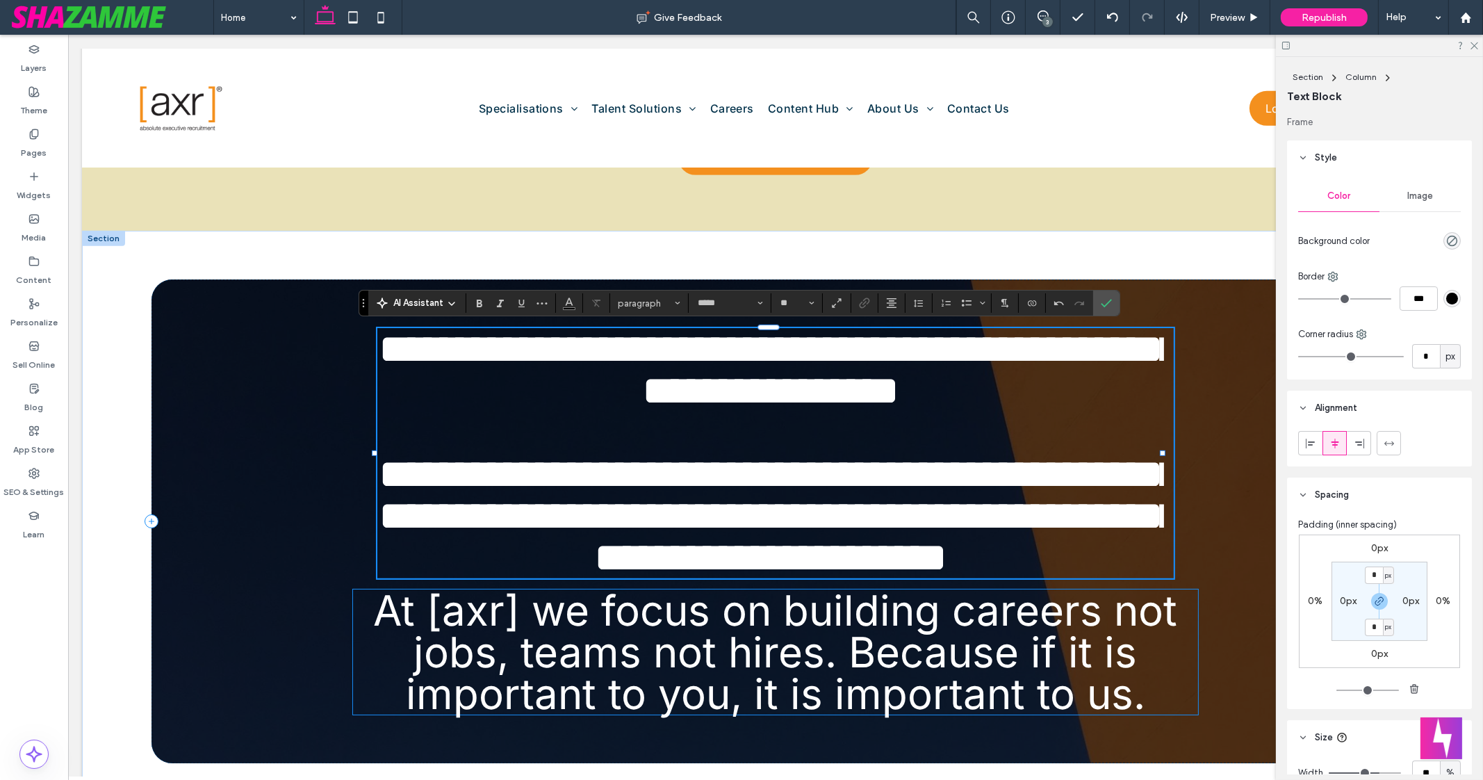
click at [879, 687] on span "At [axr] we focus on building careers not jobs, teams not hires. Because if it …" at bounding box center [776, 651] width 804 height 133
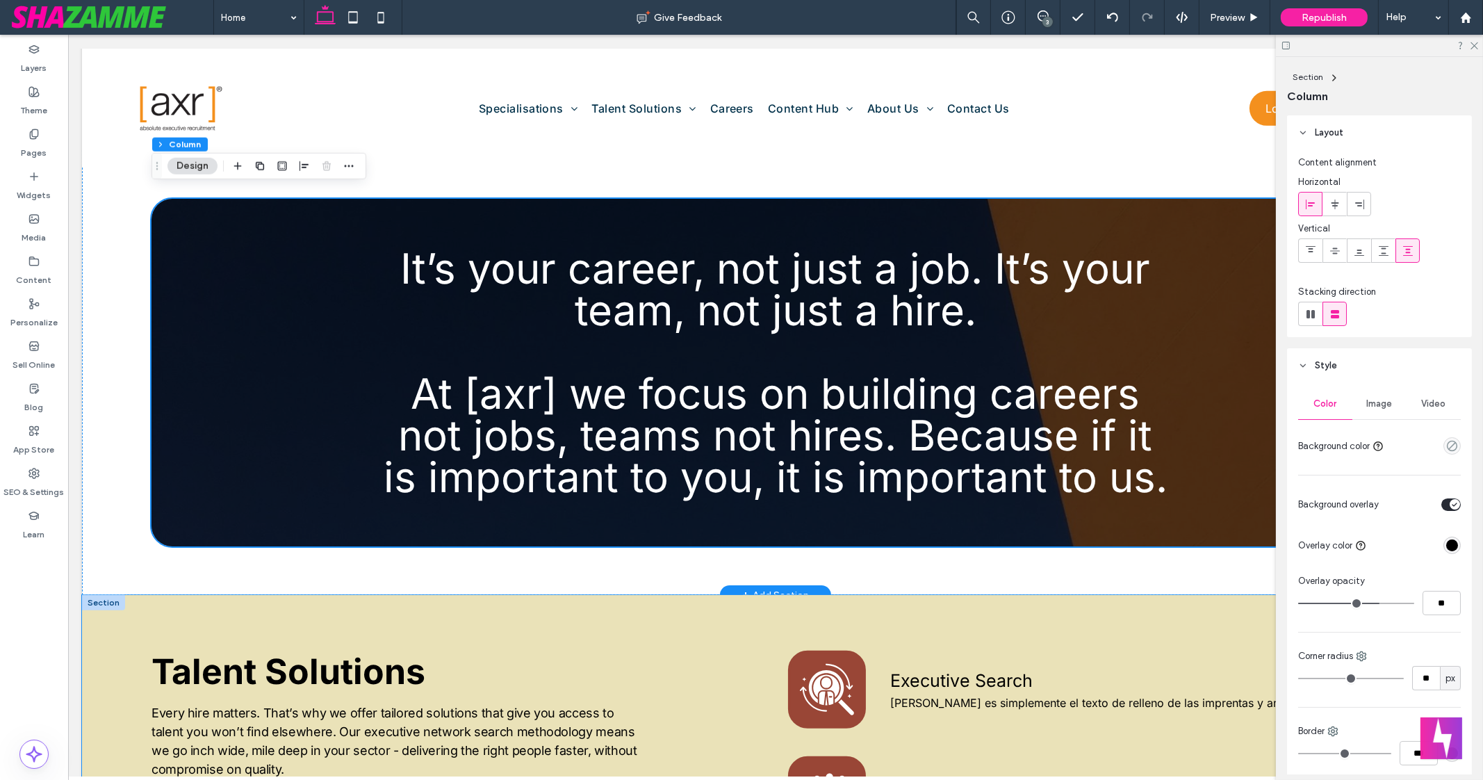
scroll to position [1509, 0]
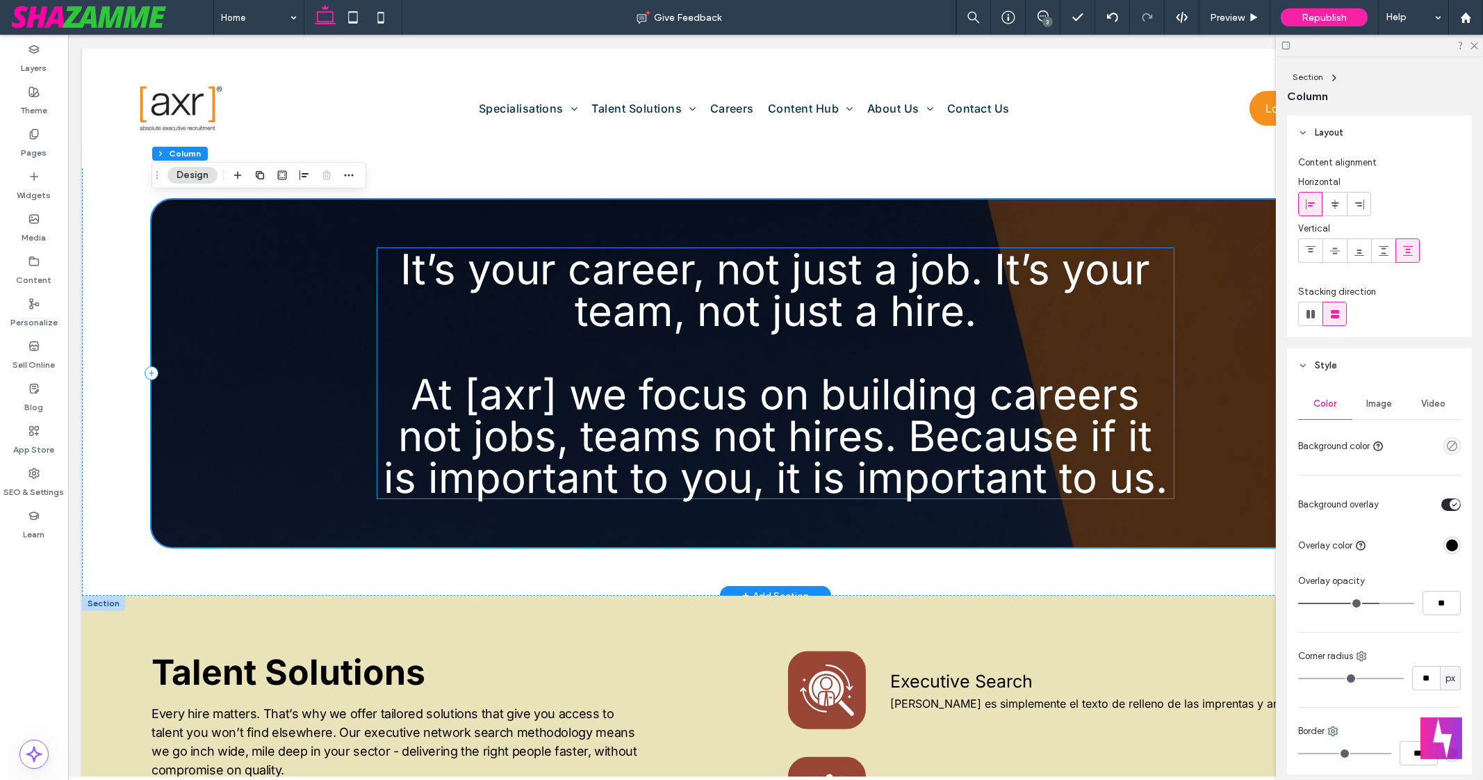
click at [865, 392] on span "At [axr] we focus on building careers not jobs, teams not hires. Because if it …" at bounding box center [776, 435] width 784 height 133
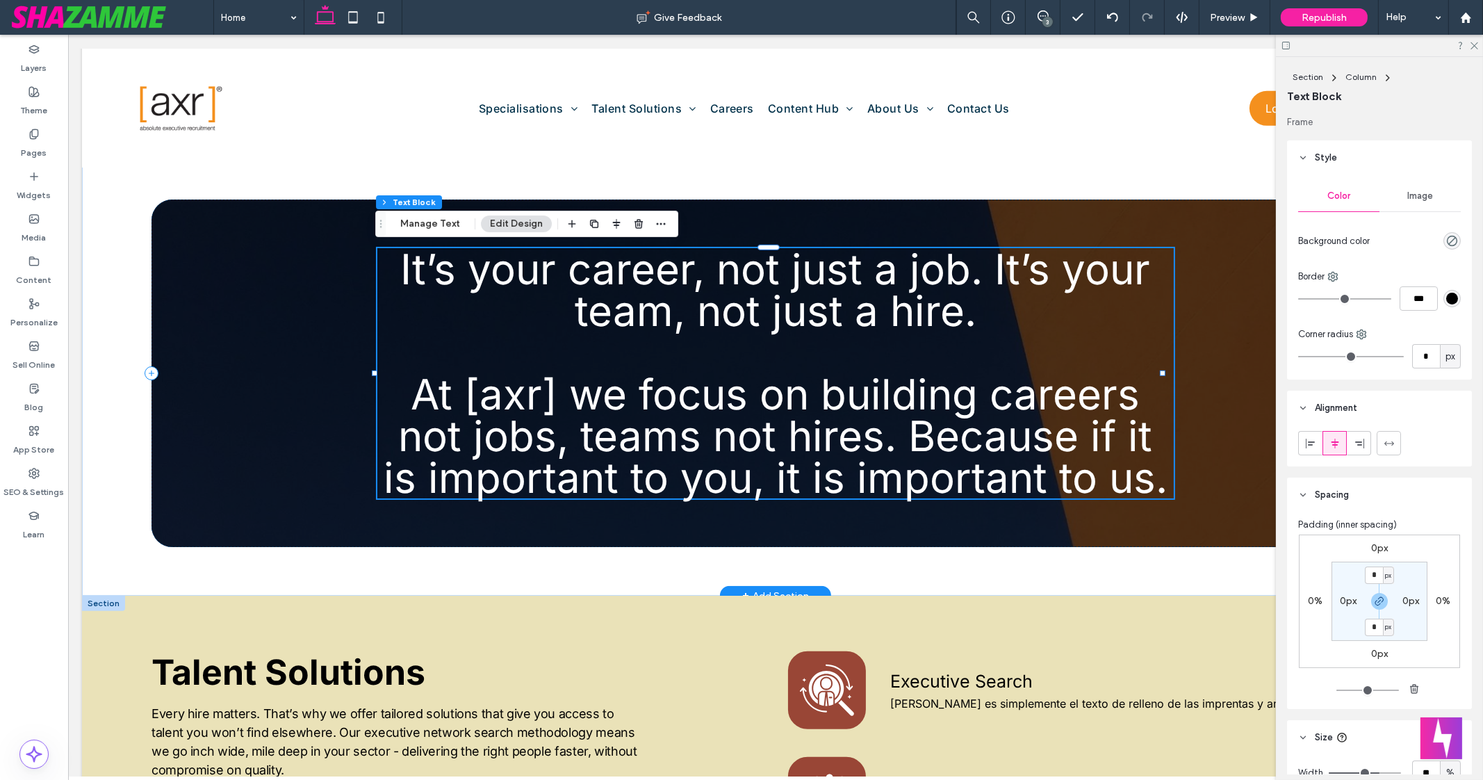
click at [865, 392] on div "It’s your career, not just a job. It’s your team, not just a hire. At [axr] we …" at bounding box center [775, 373] width 797 height 250
click at [865, 392] on span "At [axr] we focus on building careers not jobs, teams not hires. Because if it …" at bounding box center [776, 435] width 784 height 133
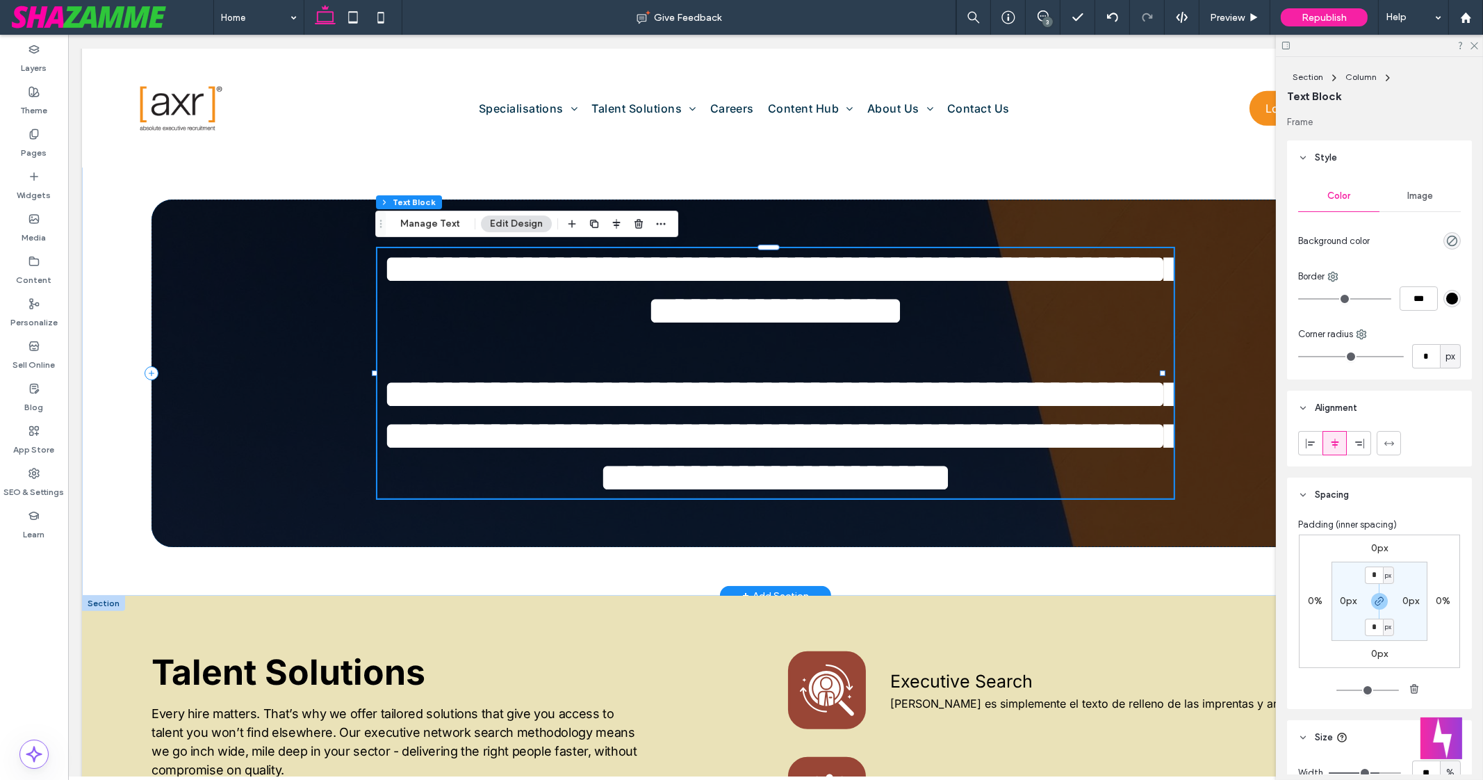
click at [865, 392] on span "**********" at bounding box center [783, 435] width 801 height 125
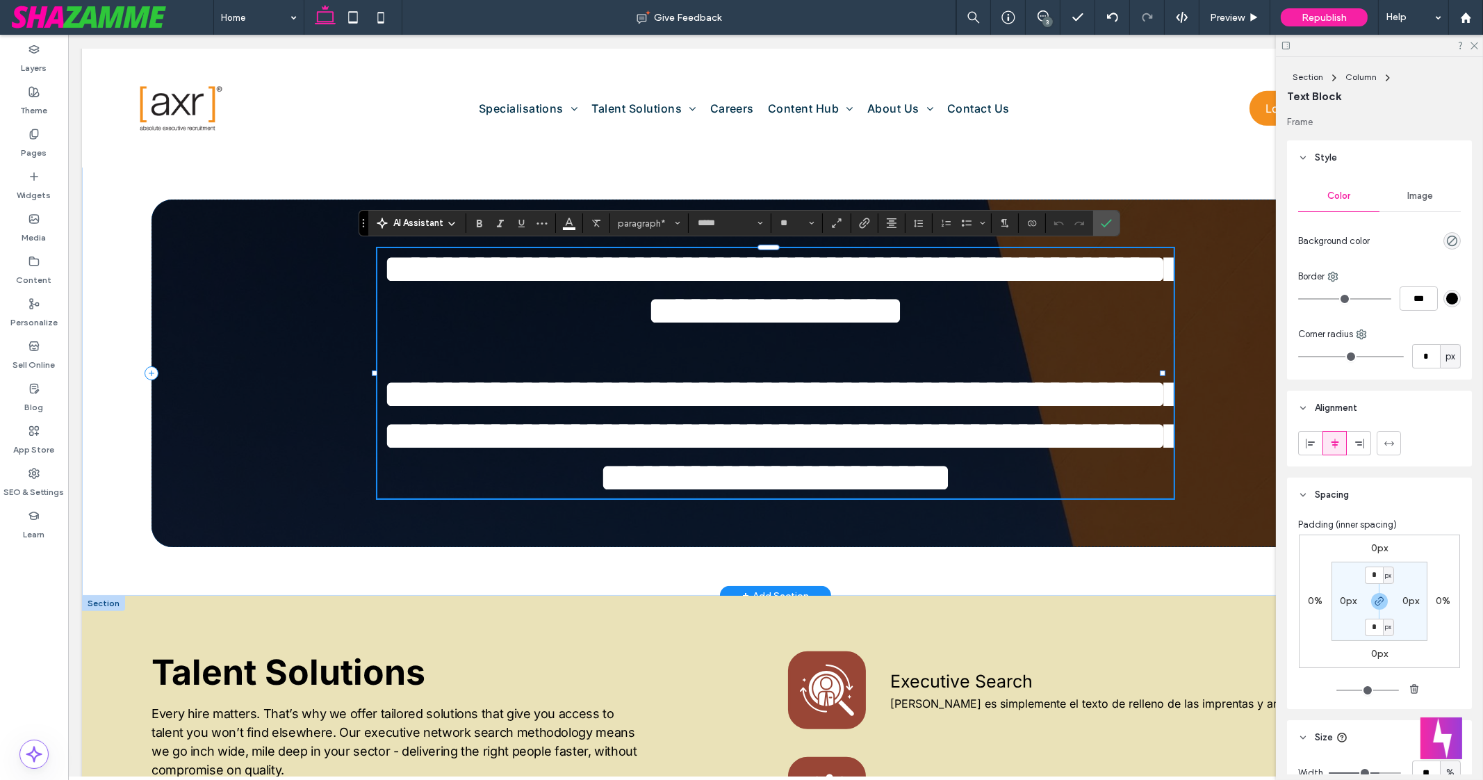
scroll to position [3, 0]
click at [848, 392] on span "**********" at bounding box center [779, 435] width 801 height 125
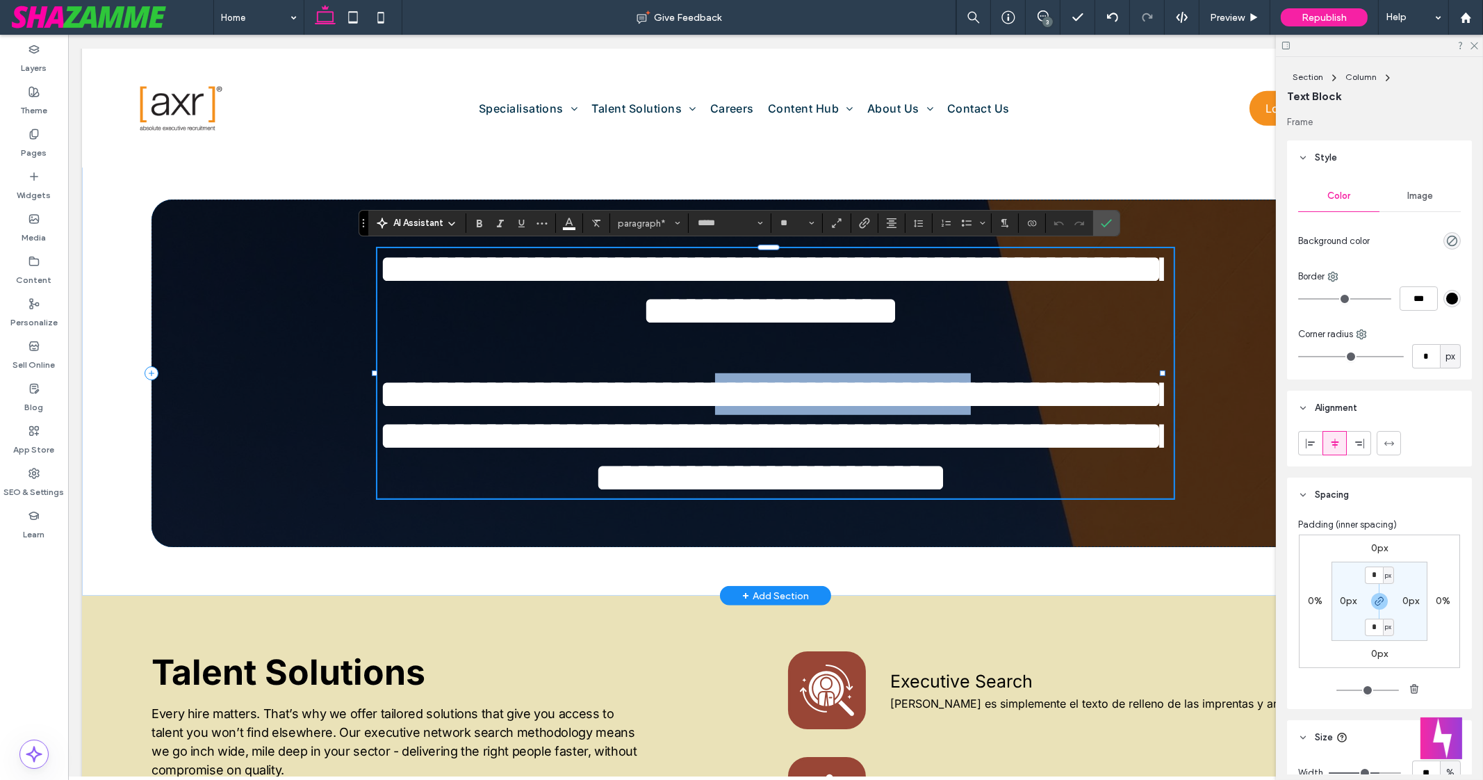
drag, startPoint x: 819, startPoint y: 389, endPoint x: 1129, endPoint y: 391, distance: 310.0
click at [1129, 391] on span "**********" at bounding box center [779, 435] width 801 height 125
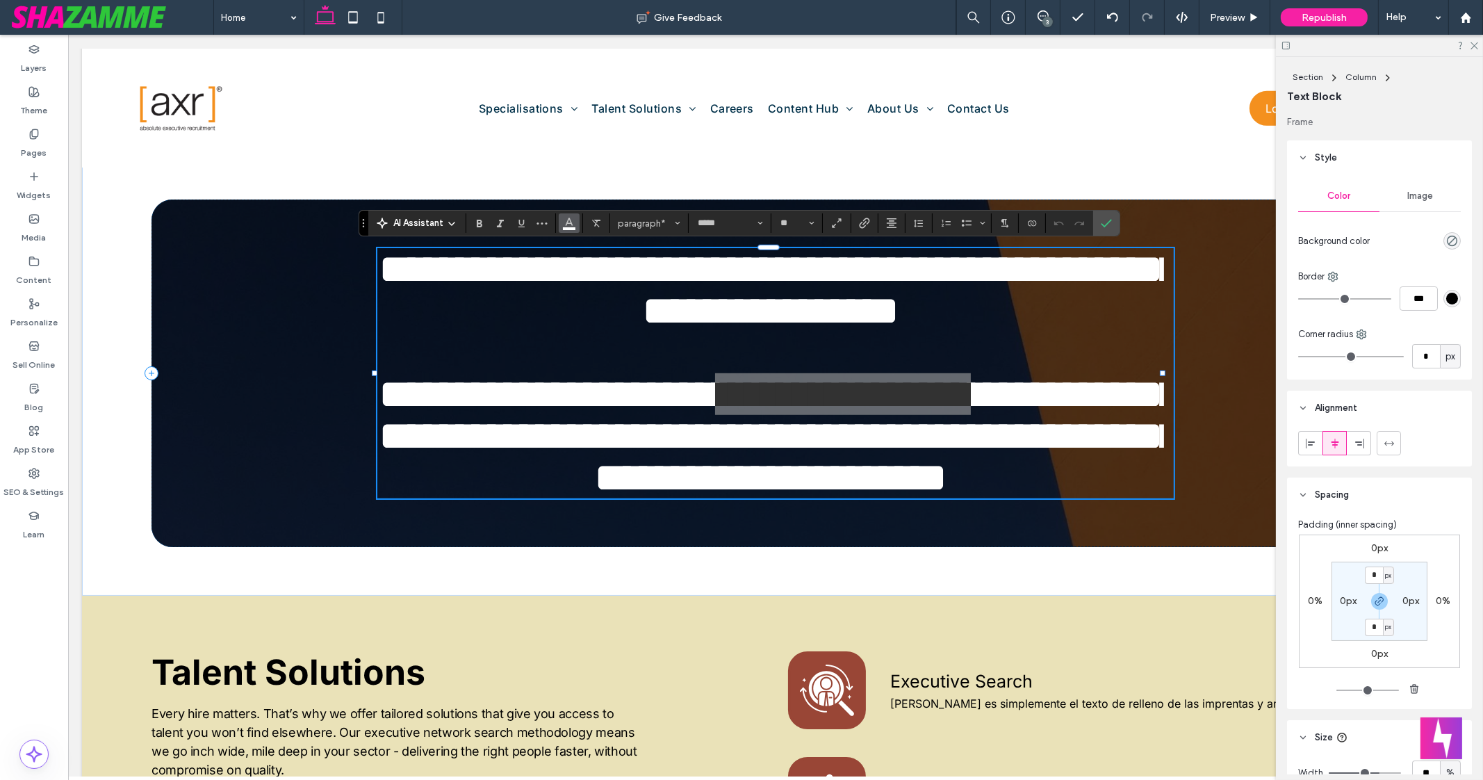
click at [567, 224] on icon "Color" at bounding box center [569, 221] width 11 height 11
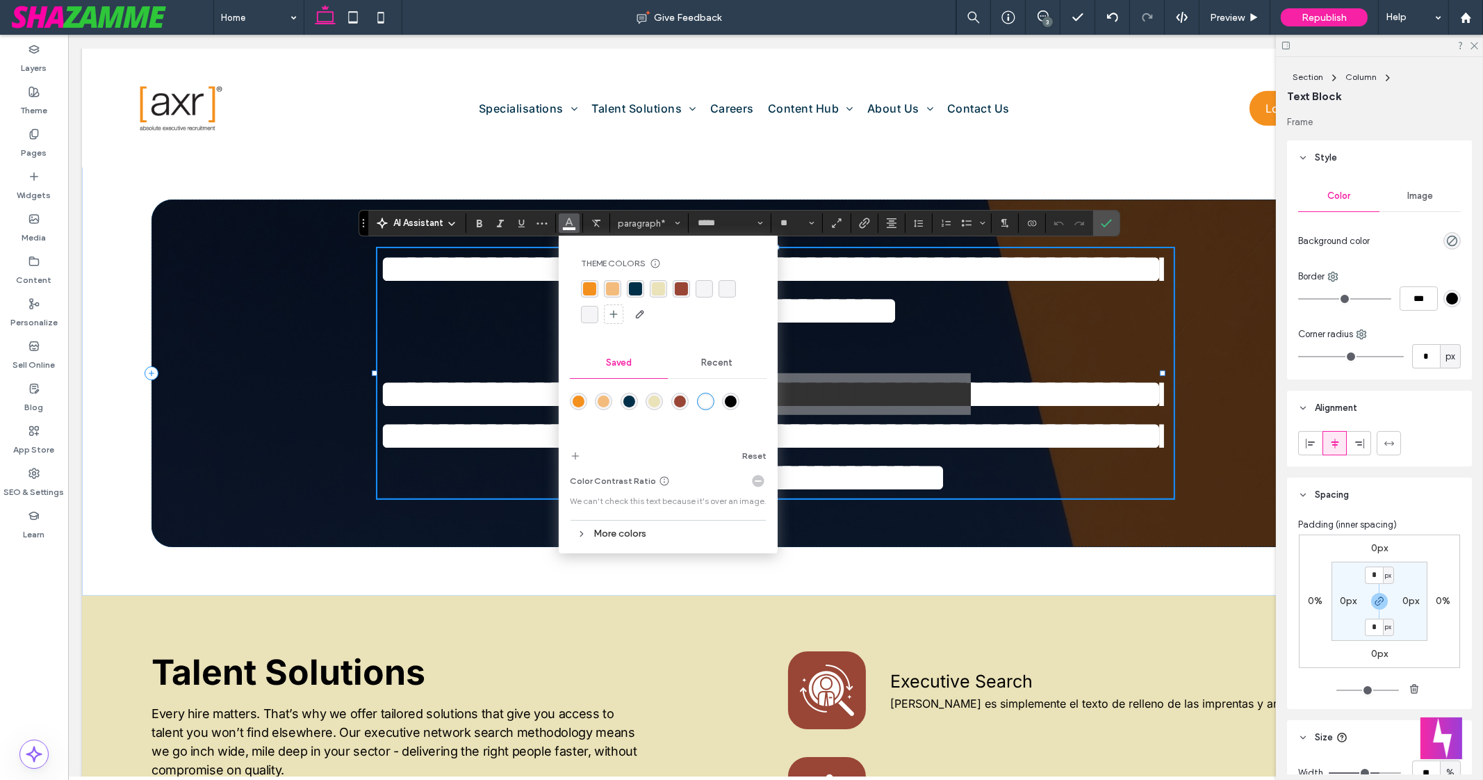
click at [593, 291] on div "rgba(244,144,30,1)" at bounding box center [589, 288] width 13 height 13
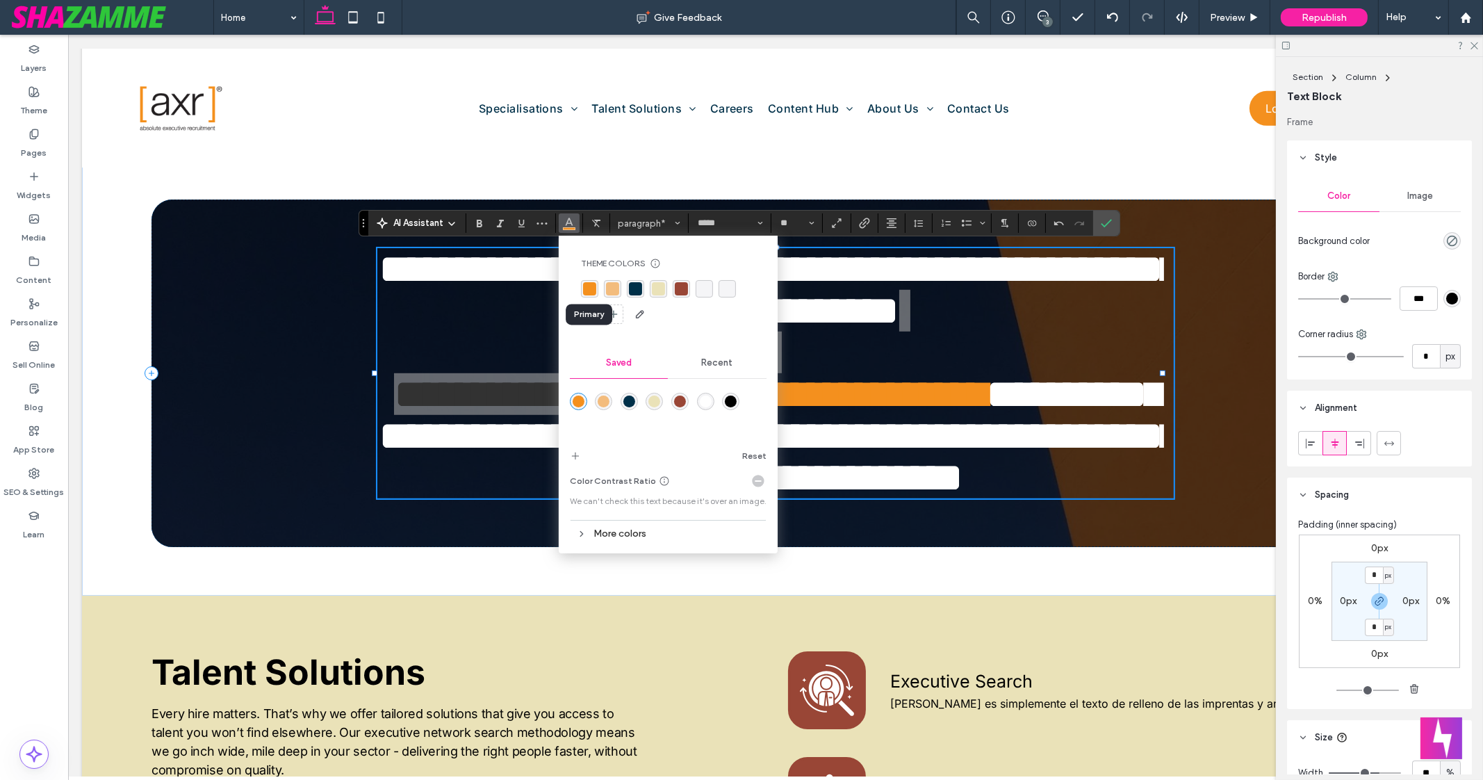
click at [590, 286] on div "rgba(244,144,30,1)" at bounding box center [589, 288] width 13 height 13
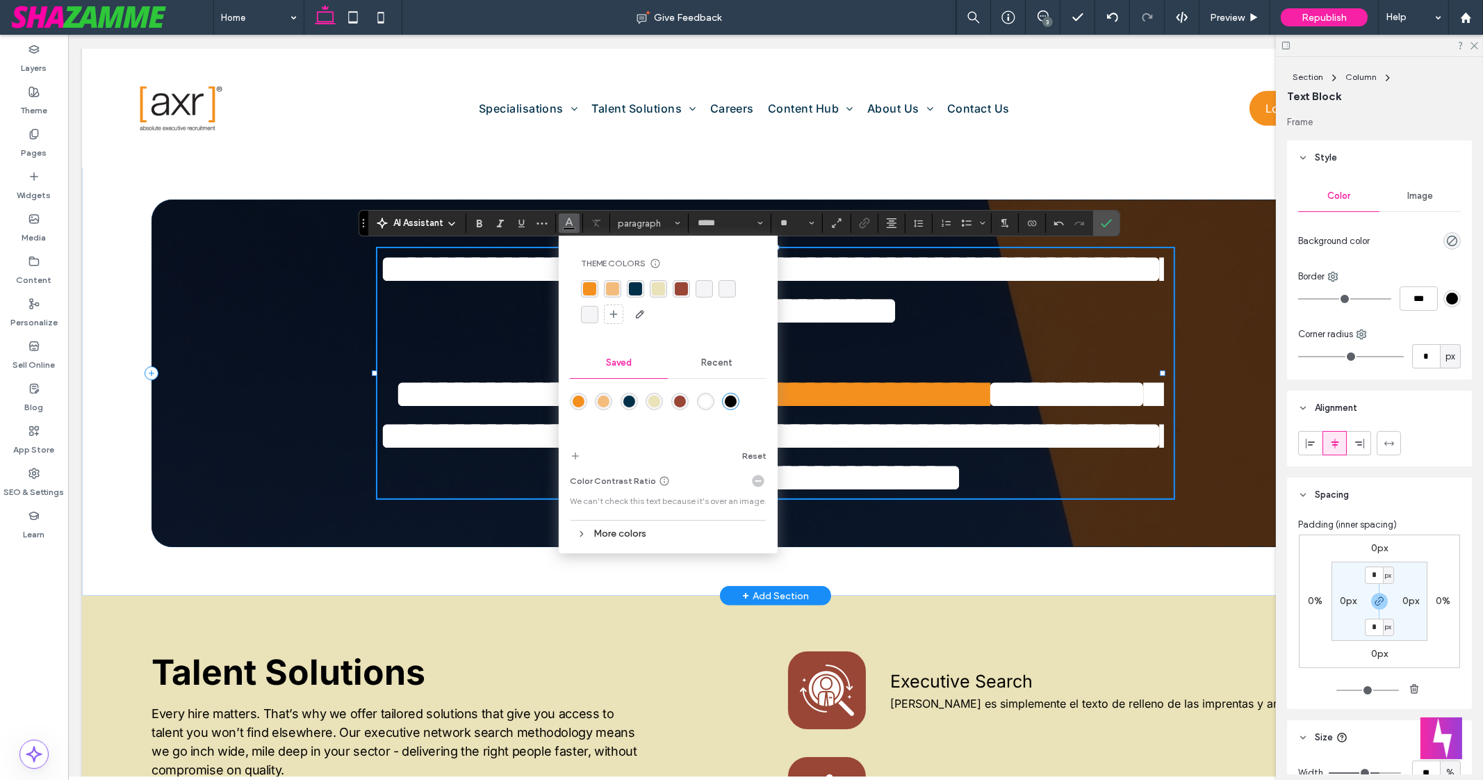
click at [829, 338] on p "**********" at bounding box center [770, 373] width 787 height 250
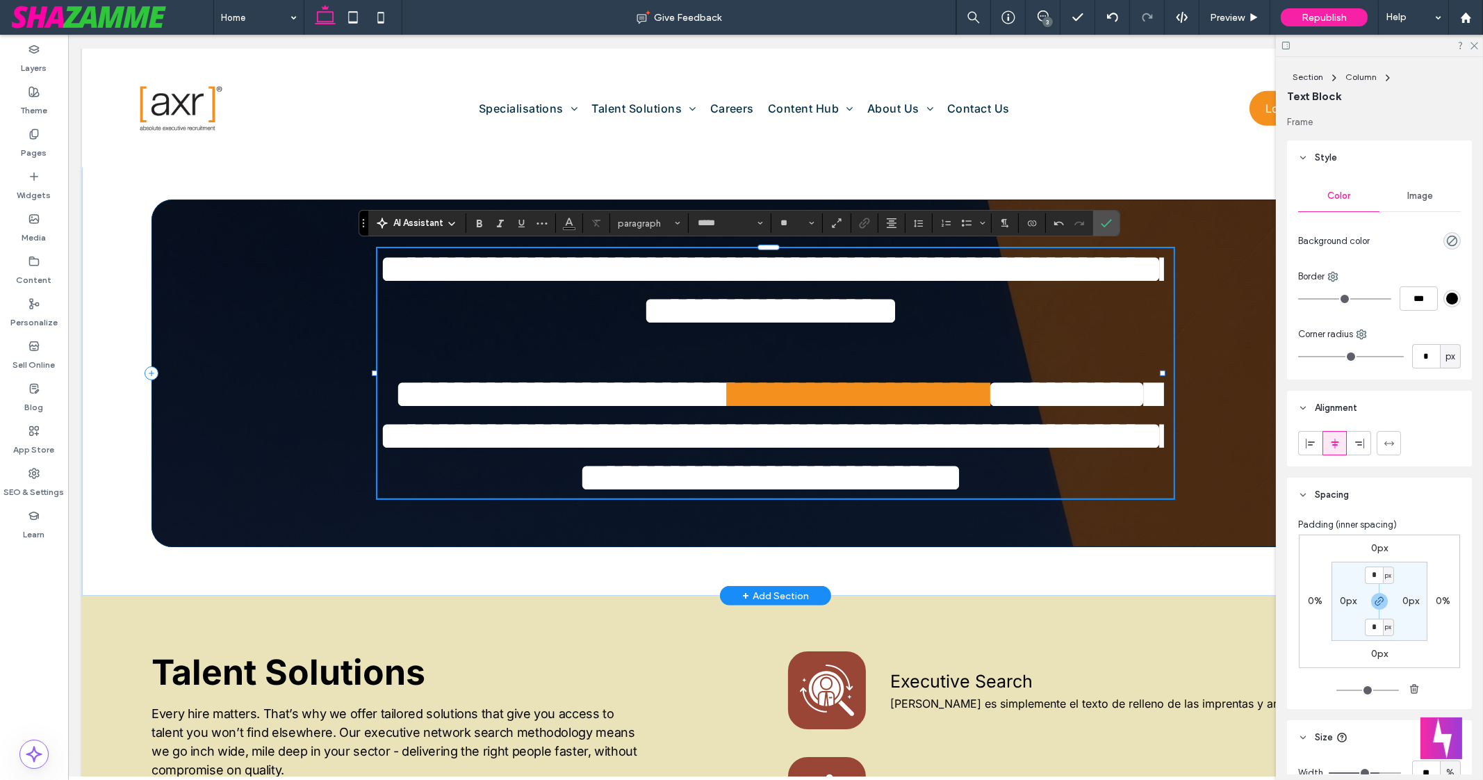
click at [292, 470] on div "**********" at bounding box center [776, 373] width 1248 height 348
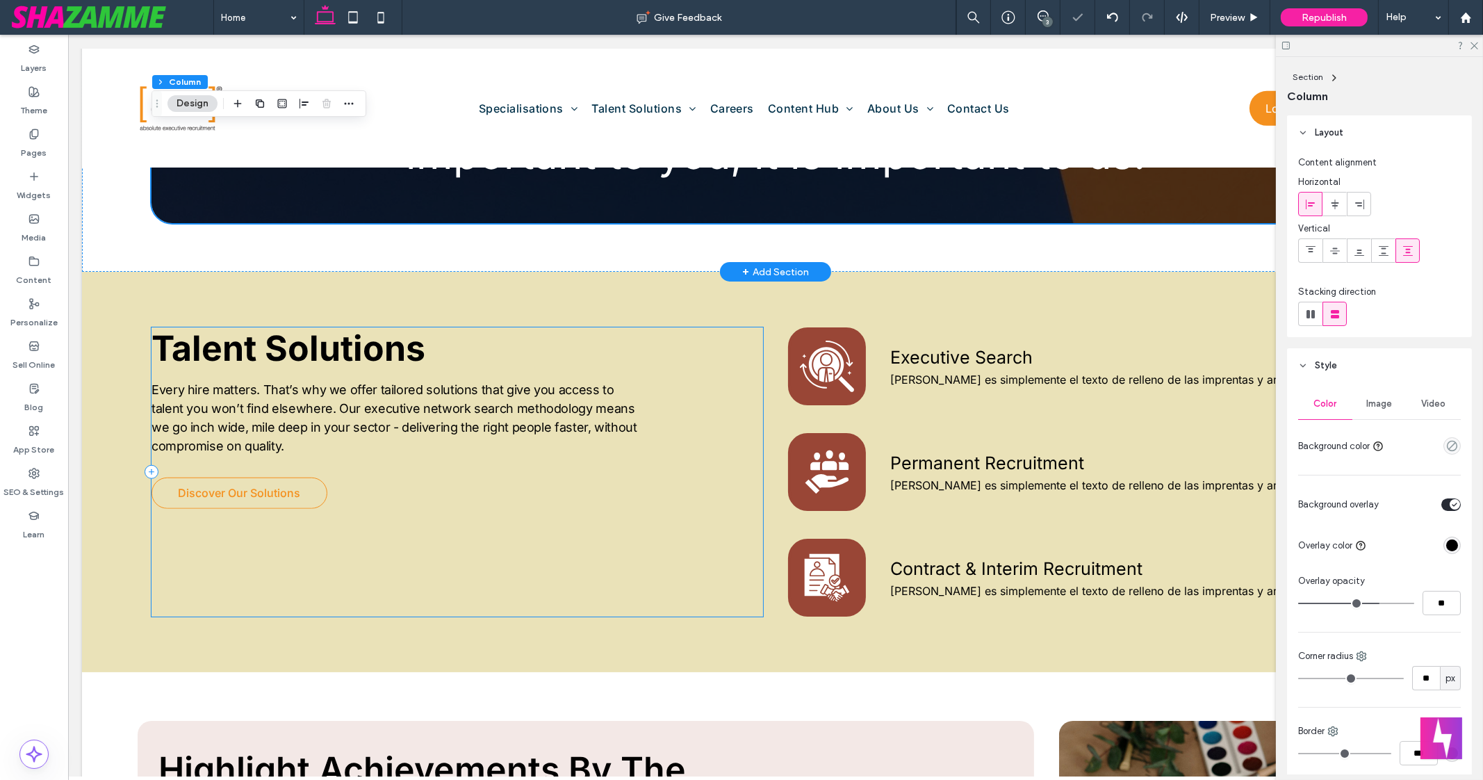
scroll to position [1834, 0]
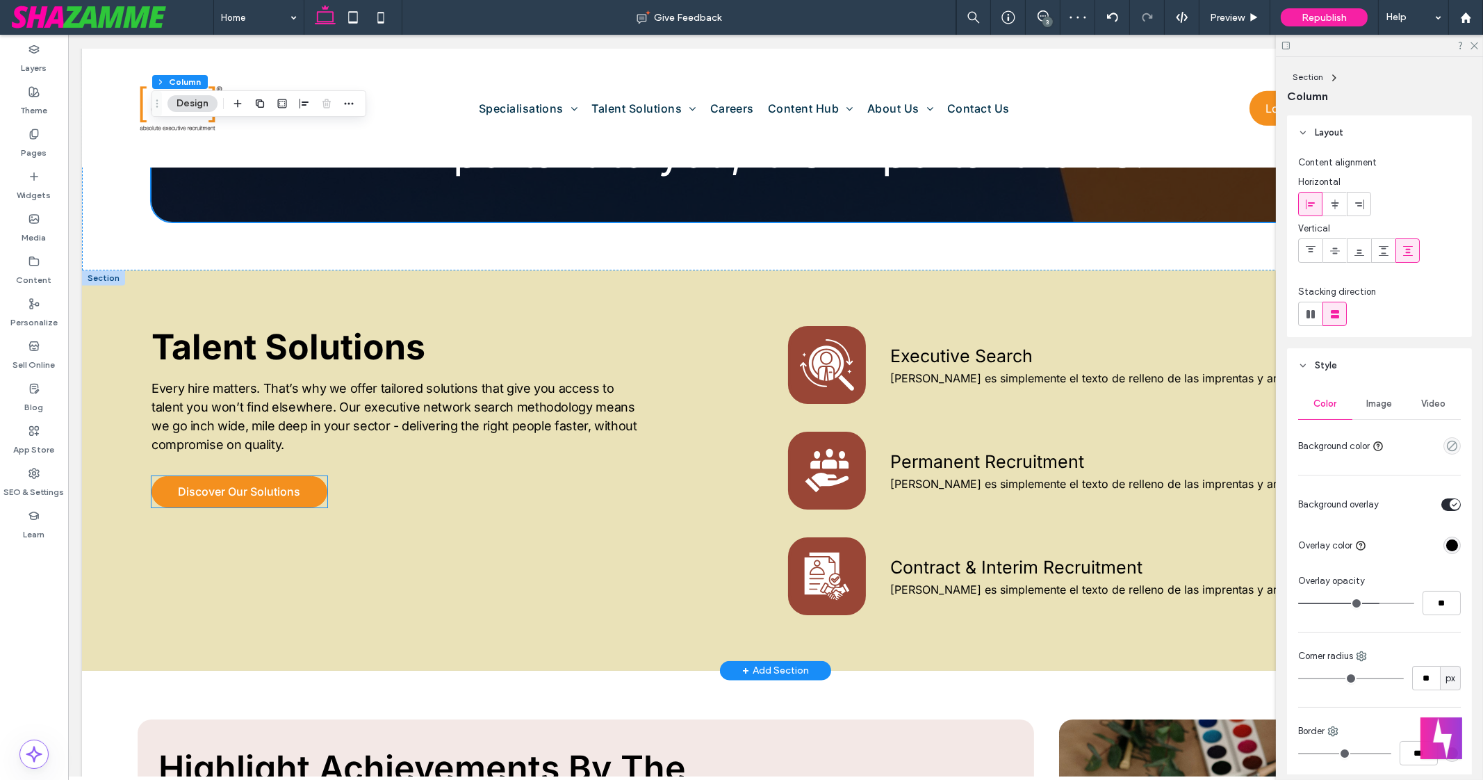
click at [313, 498] on link "Discover Our Solutions" at bounding box center [240, 491] width 176 height 31
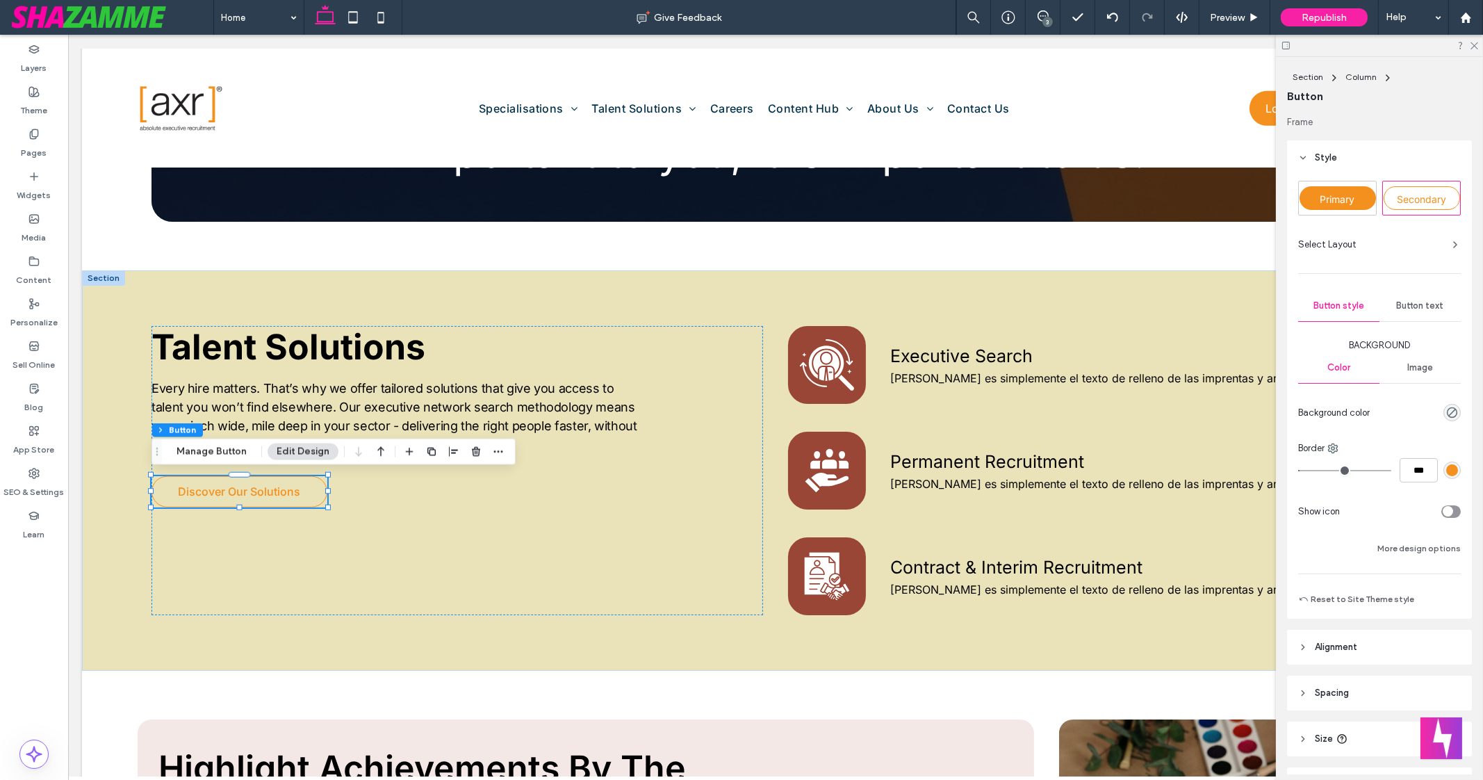
click at [1370, 197] on div "Primary" at bounding box center [1338, 198] width 76 height 24
click at [1433, 187] on div "Secondary" at bounding box center [1422, 198] width 76 height 24
type input "*"
click at [535, 487] on div "Talent Solutions Every hire matters. That’s why we offer tailored solutions tha…" at bounding box center [458, 470] width 612 height 289
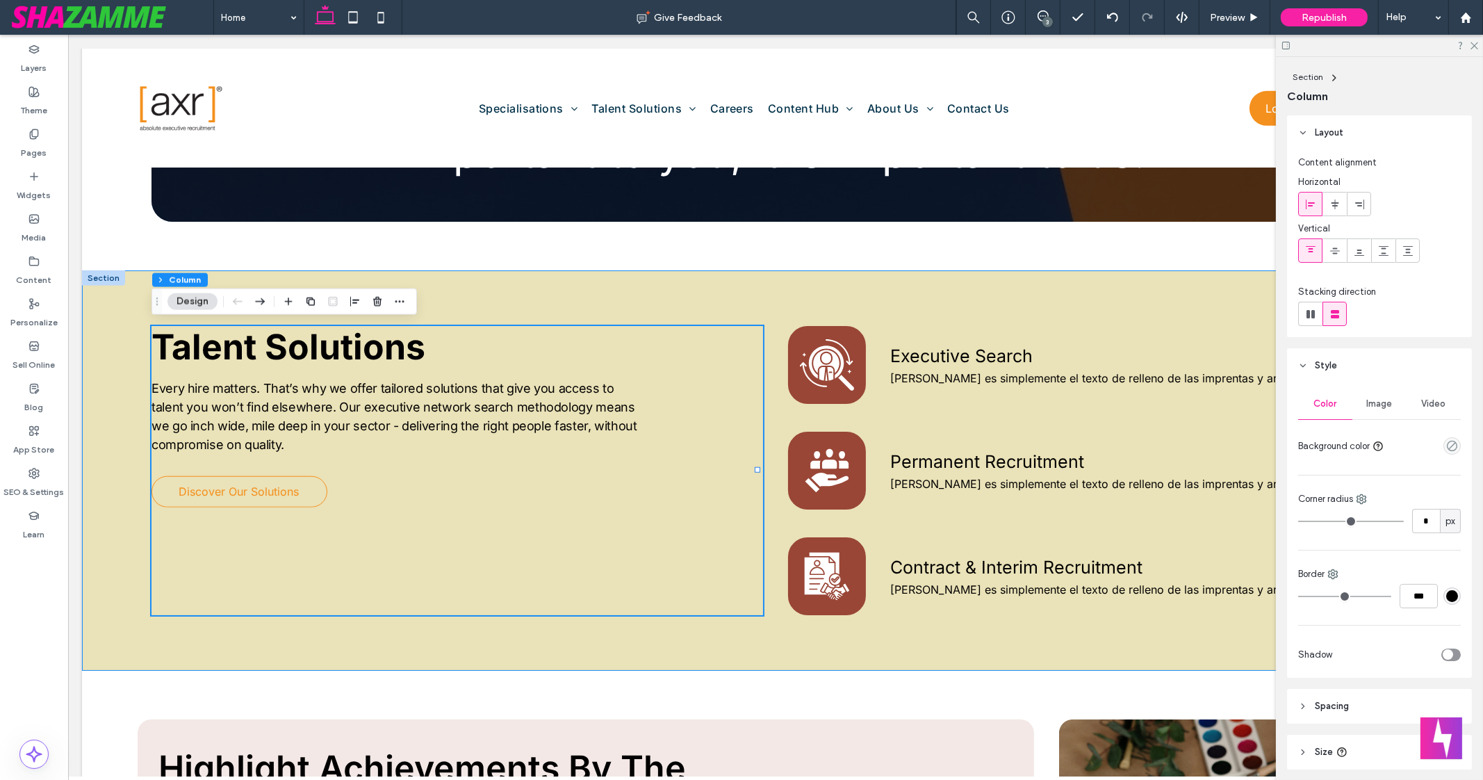
click at [645, 306] on div "Talent Solutions Every hire matters. That’s why we offer tailored solutions tha…" at bounding box center [775, 470] width 1387 height 400
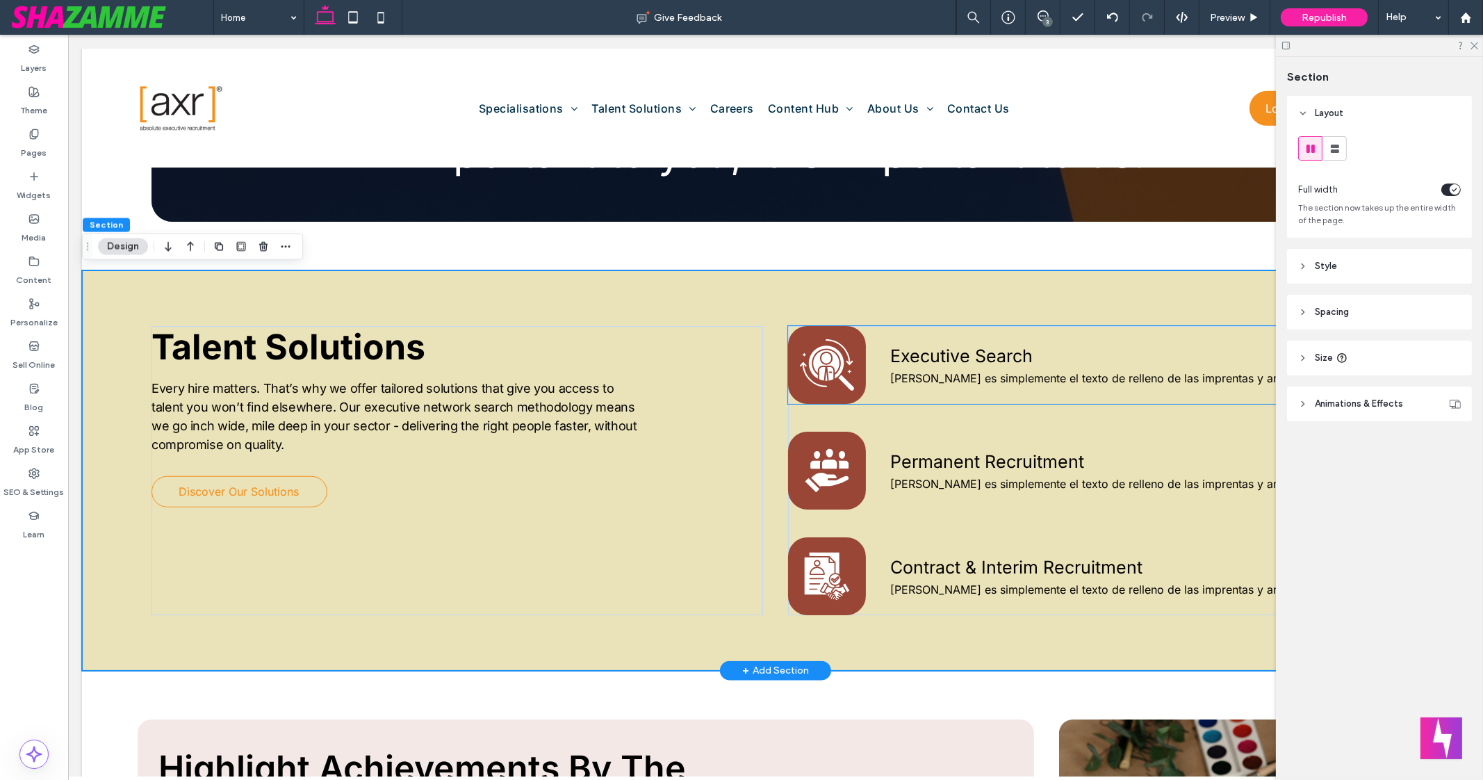
click at [813, 340] on icon at bounding box center [827, 365] width 54 height 72
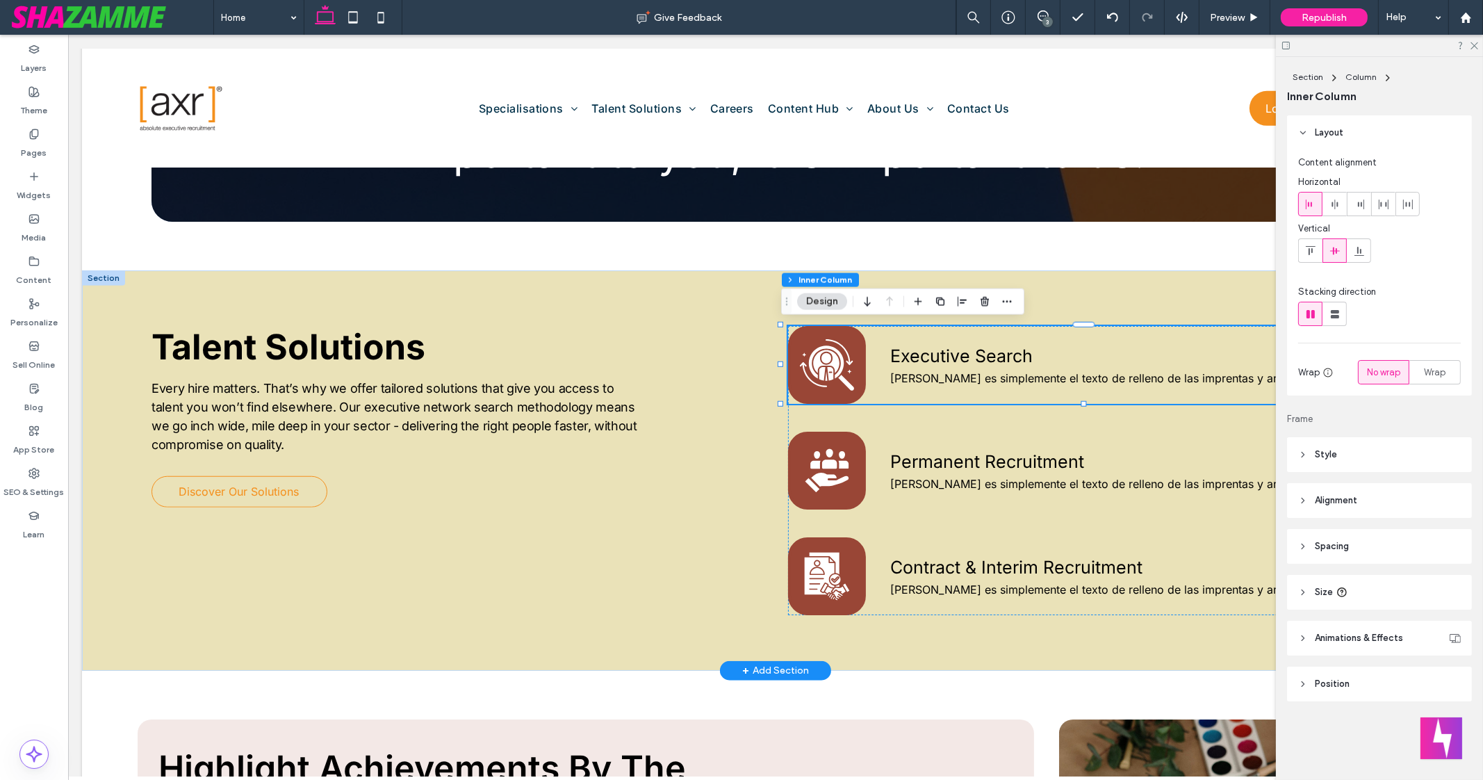
click at [800, 334] on icon at bounding box center [827, 365] width 54 height 72
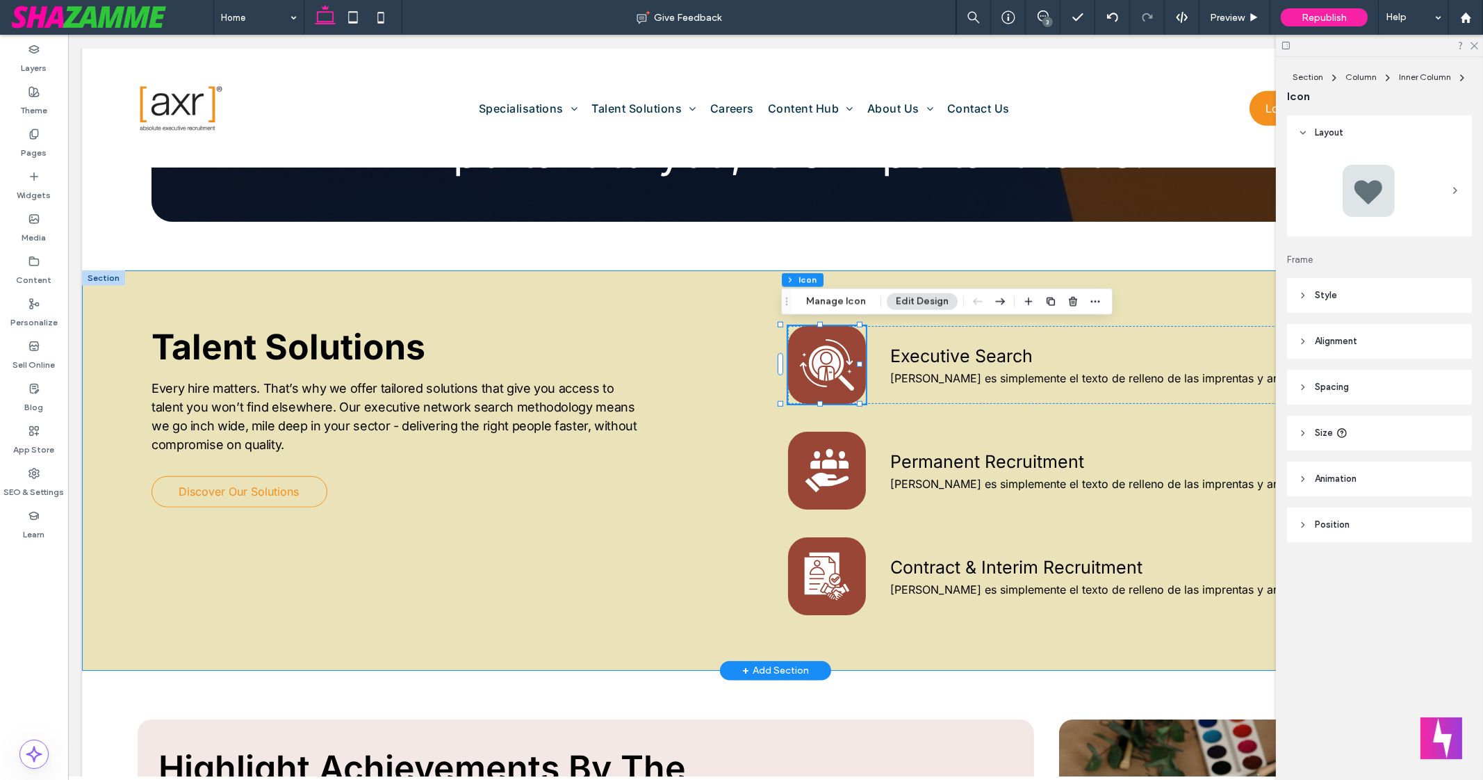
click at [667, 283] on div "Talent Solutions Every hire matters. That’s why we offer tailored solutions tha…" at bounding box center [775, 470] width 1387 height 400
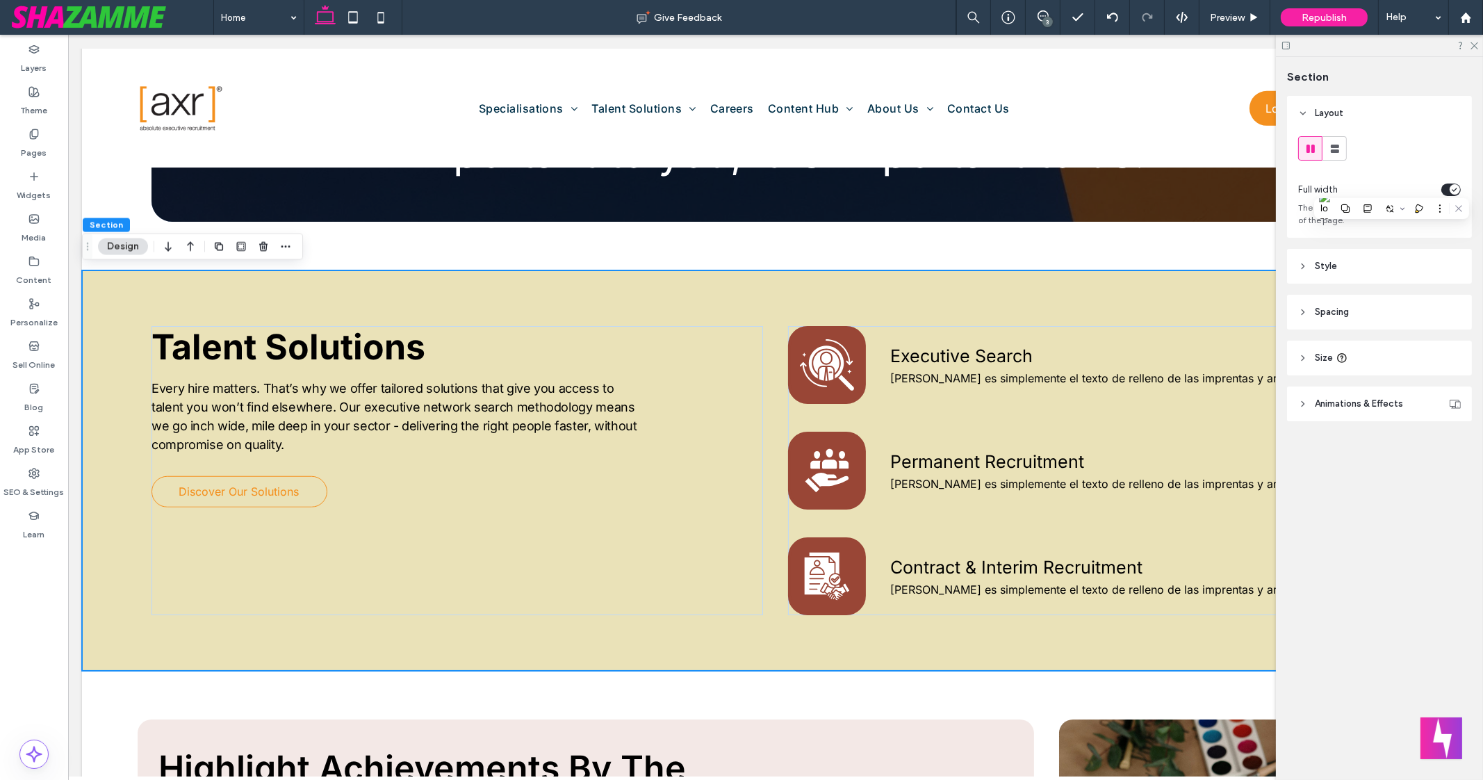
click at [1369, 269] on header "Style" at bounding box center [1379, 266] width 185 height 35
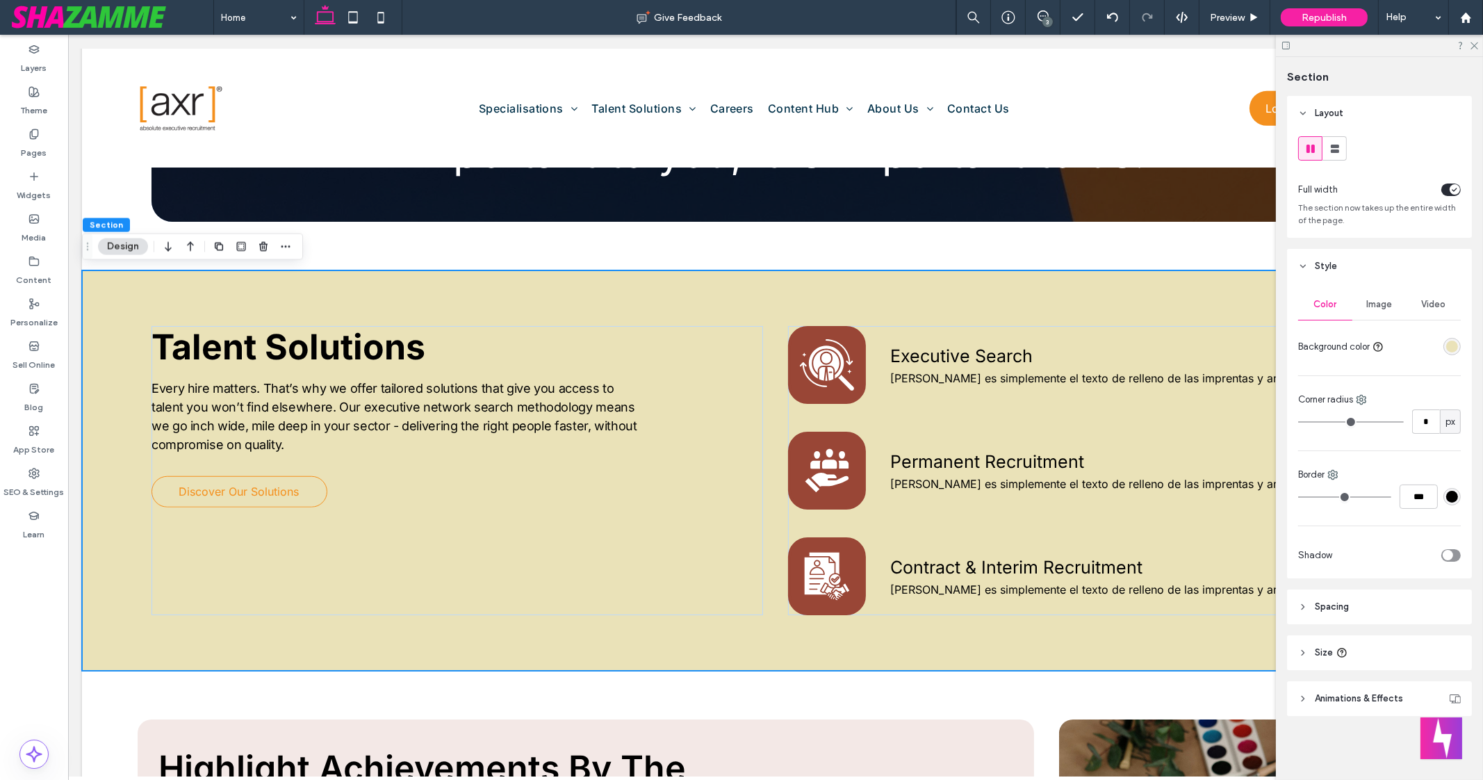
click at [1454, 345] on div "rgba(234, 226, 184, 1)" at bounding box center [1453, 347] width 12 height 12
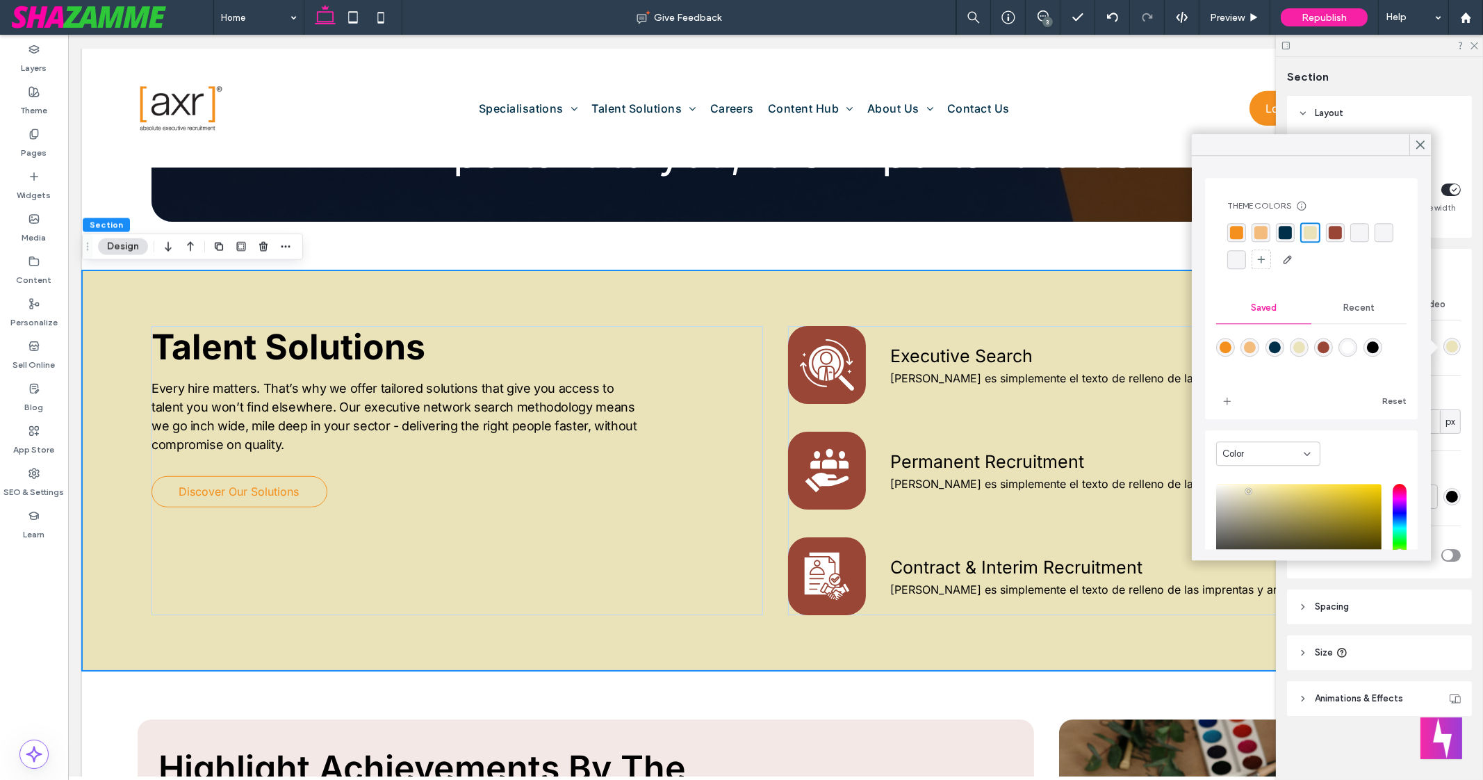
click at [1264, 225] on div "rgba(243, 188, 125, 1)" at bounding box center [1261, 232] width 19 height 19
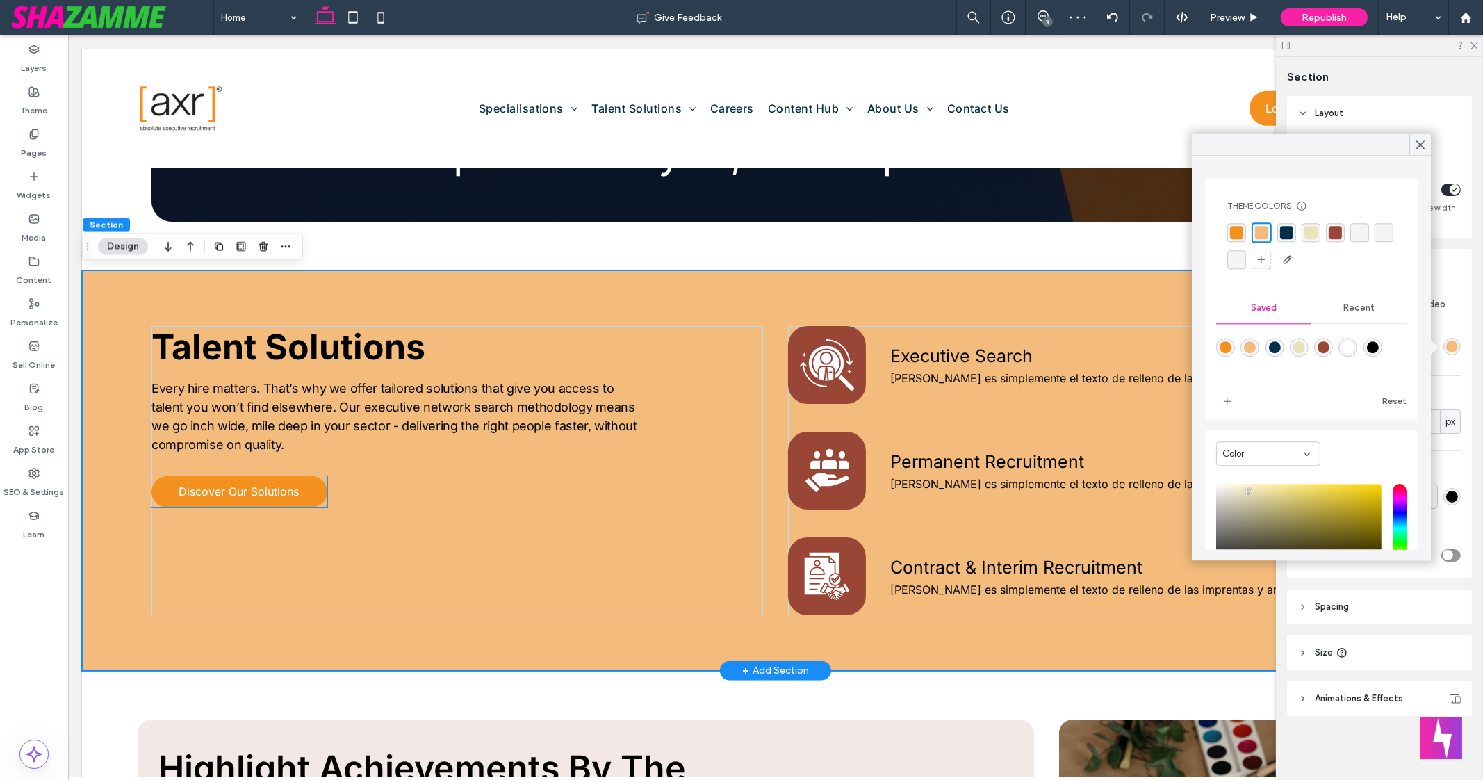
click at [306, 495] on link "Discover Our Solutions" at bounding box center [240, 491] width 176 height 31
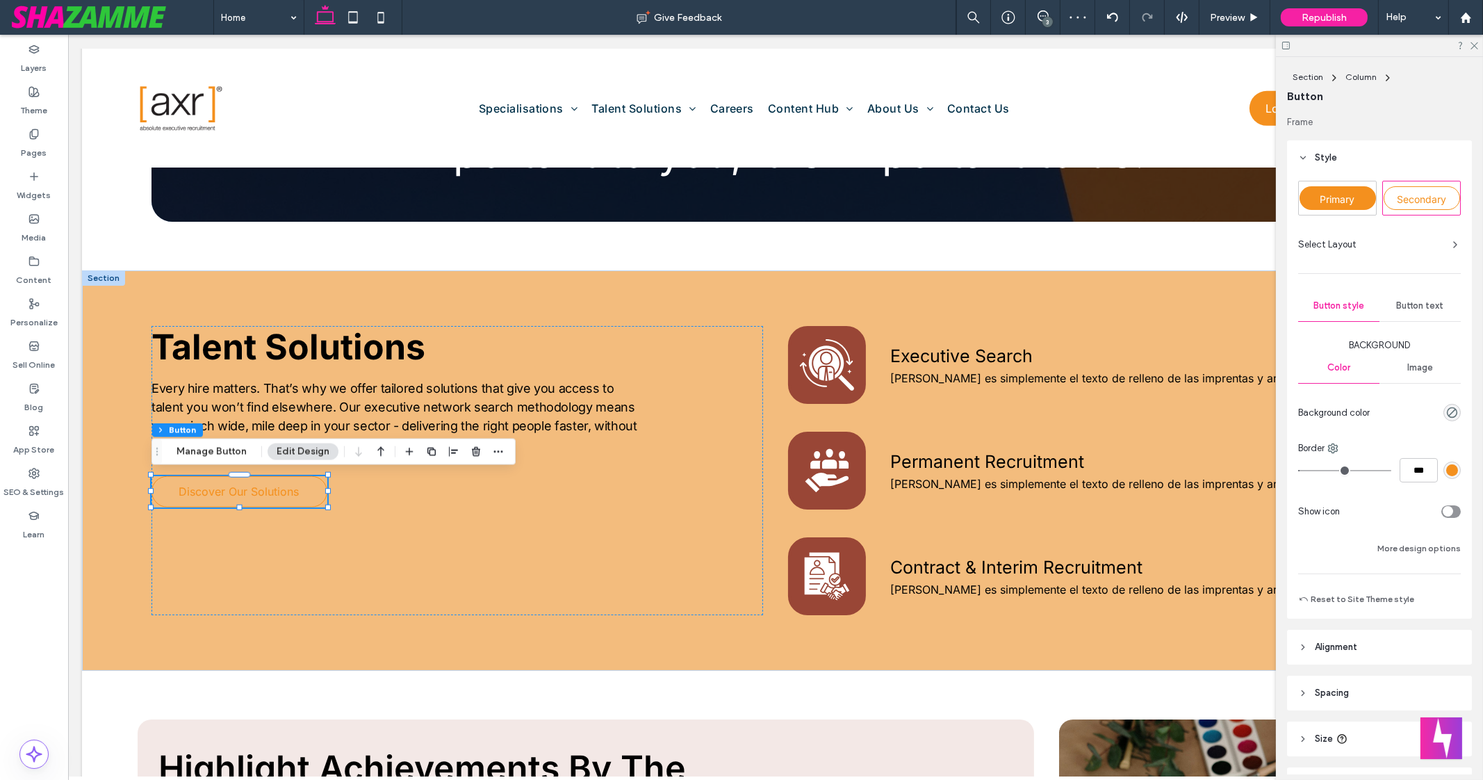
click at [1424, 190] on div "Secondary" at bounding box center [1422, 198] width 76 height 24
click at [1450, 241] on icon at bounding box center [1455, 244] width 11 height 11
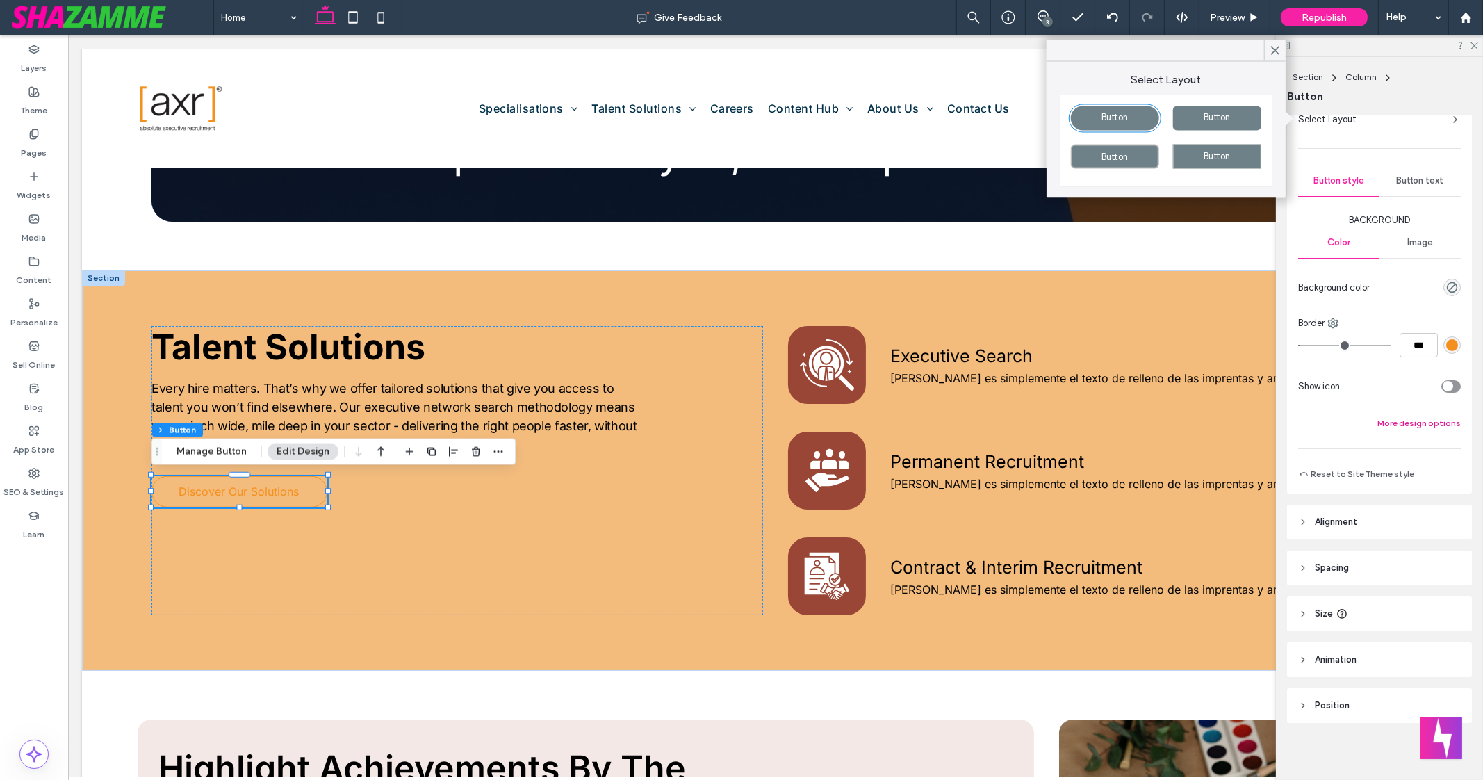
scroll to position [129, 0]
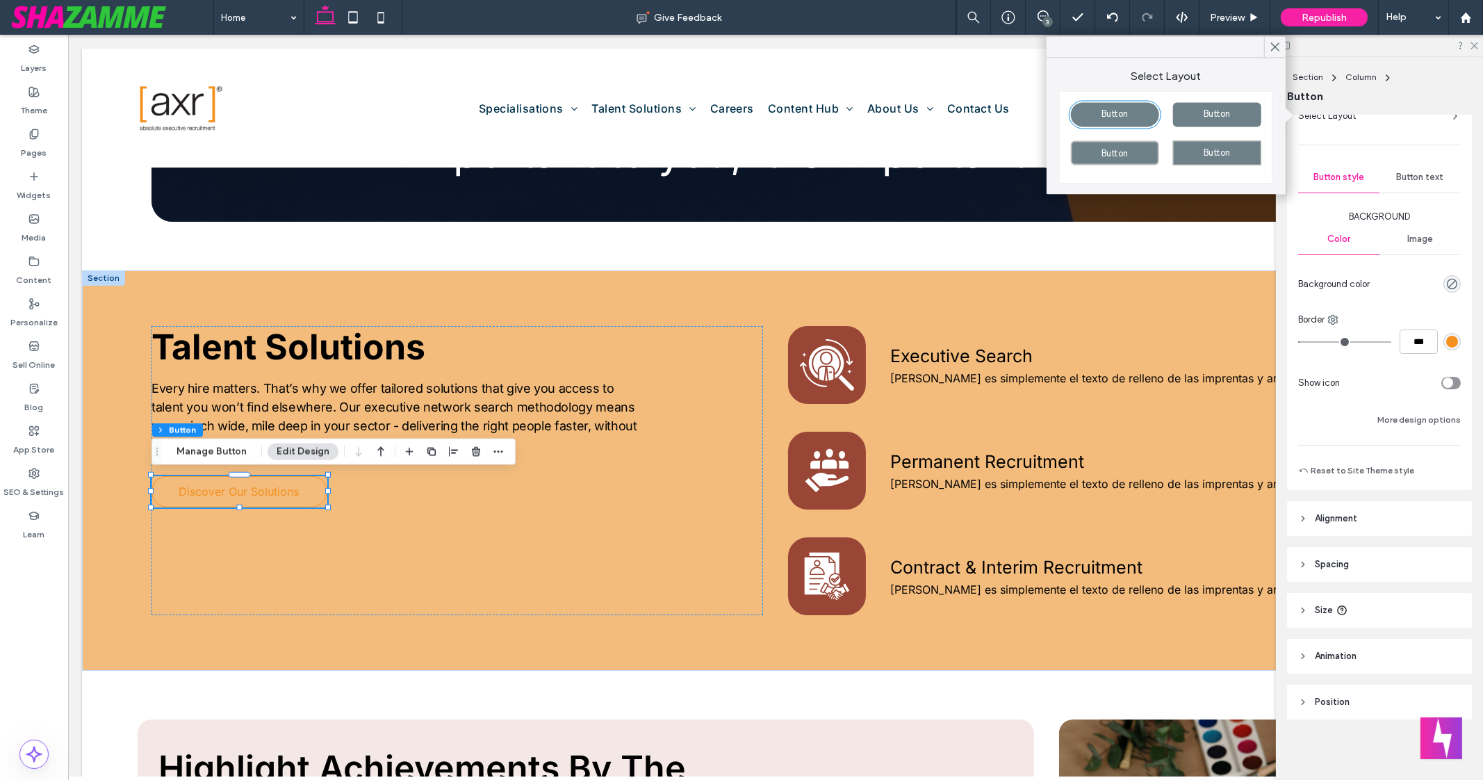
click at [1415, 516] on header "Alignment" at bounding box center [1379, 518] width 185 height 35
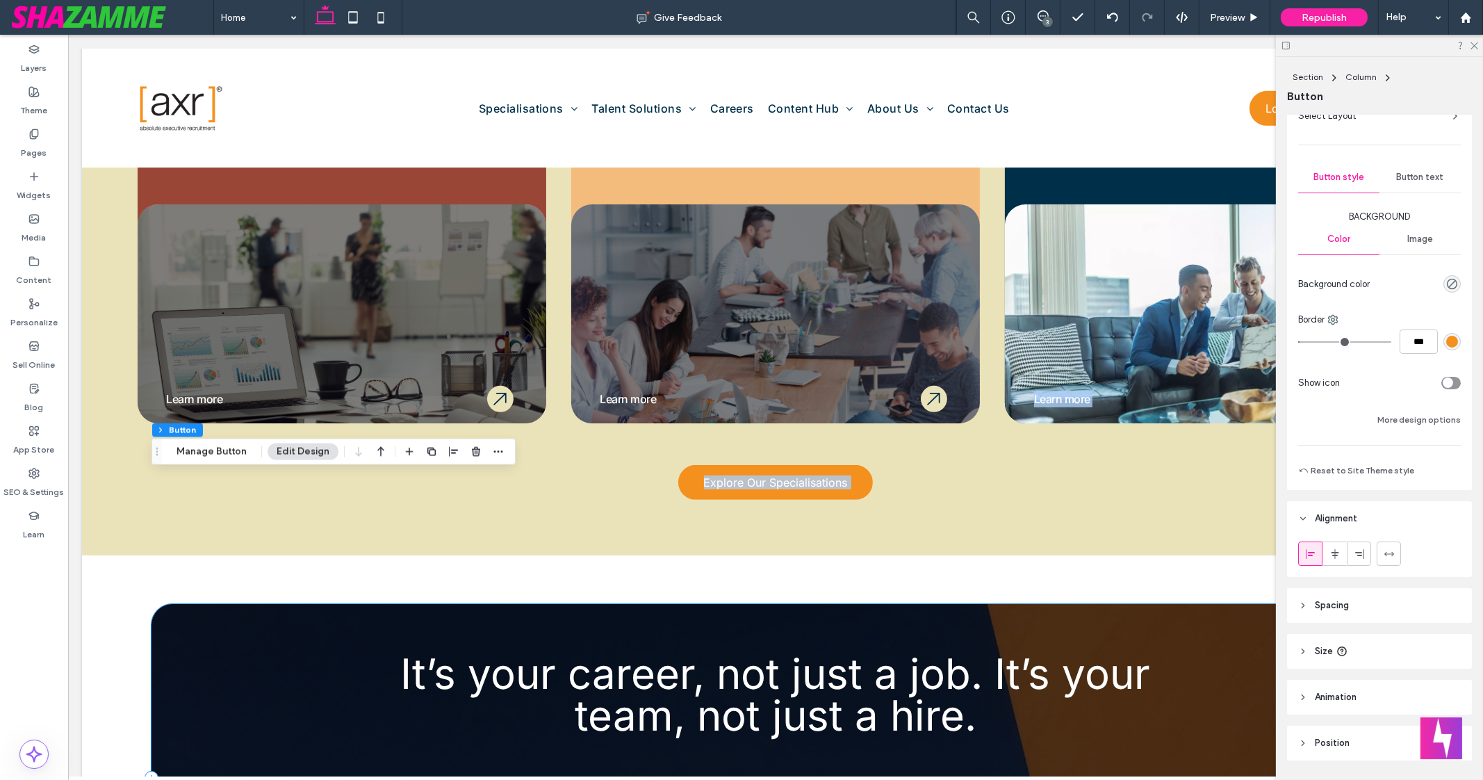
drag, startPoint x: 1225, startPoint y: 195, endPoint x: 1089, endPoint y: -92, distance: 318.1
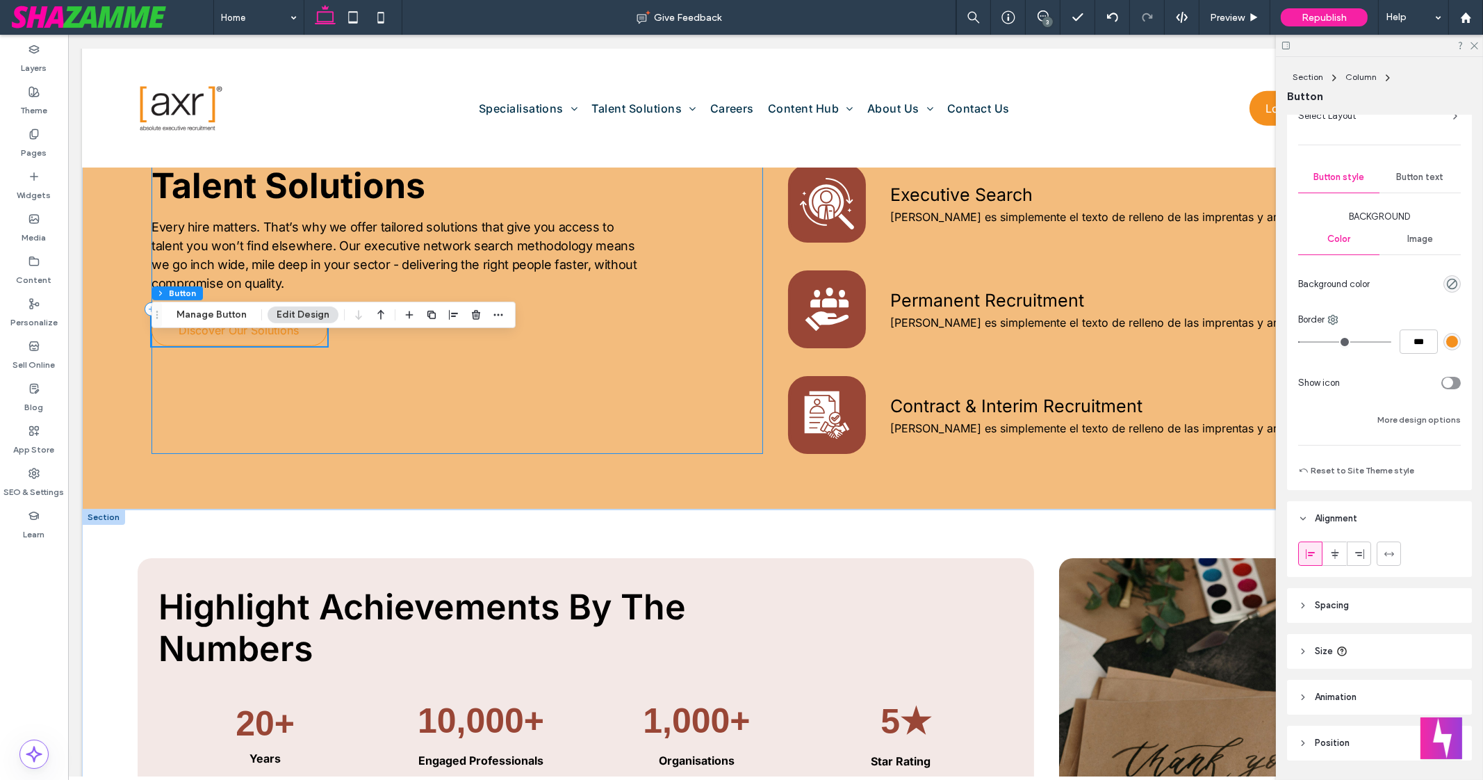
scroll to position [1997, 0]
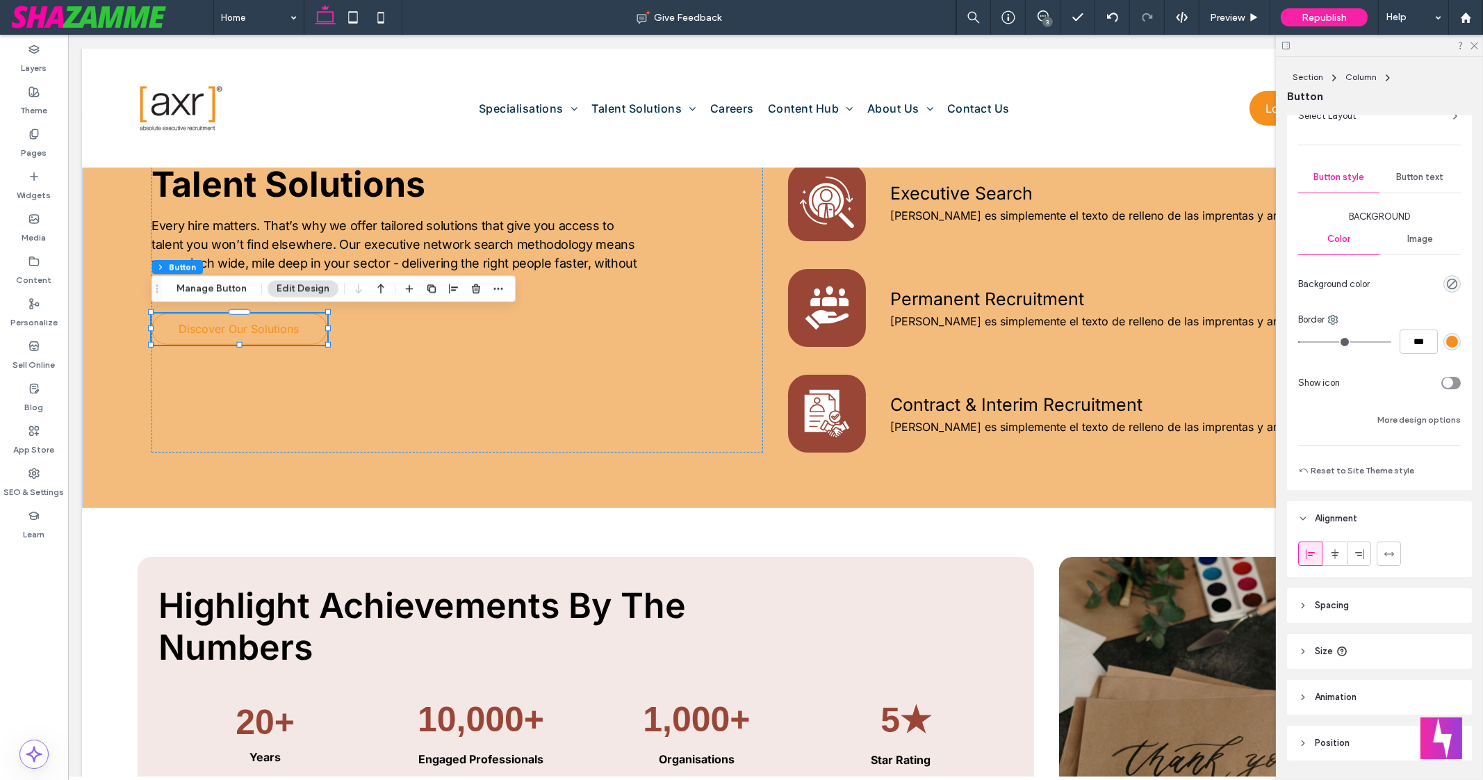
click at [1447, 343] on div "rgb(244, 144, 30)" at bounding box center [1453, 342] width 12 height 12
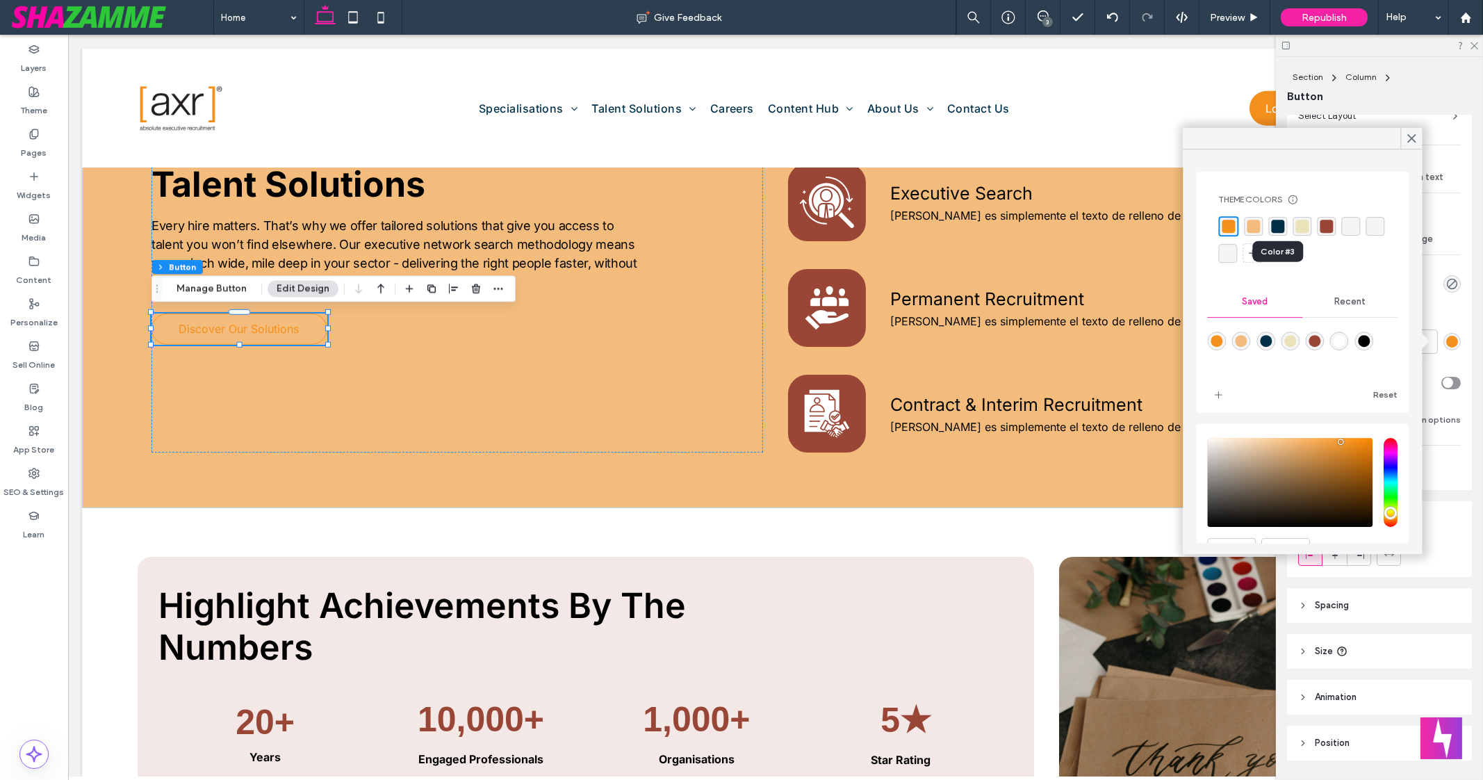
click at [1272, 222] on div "rgba(0, 48, 73, 1)" at bounding box center [1278, 226] width 13 height 13
click at [1463, 310] on div "Primary Secondary Select Layout Button style Button text Background Color Image…" at bounding box center [1379, 268] width 185 height 443
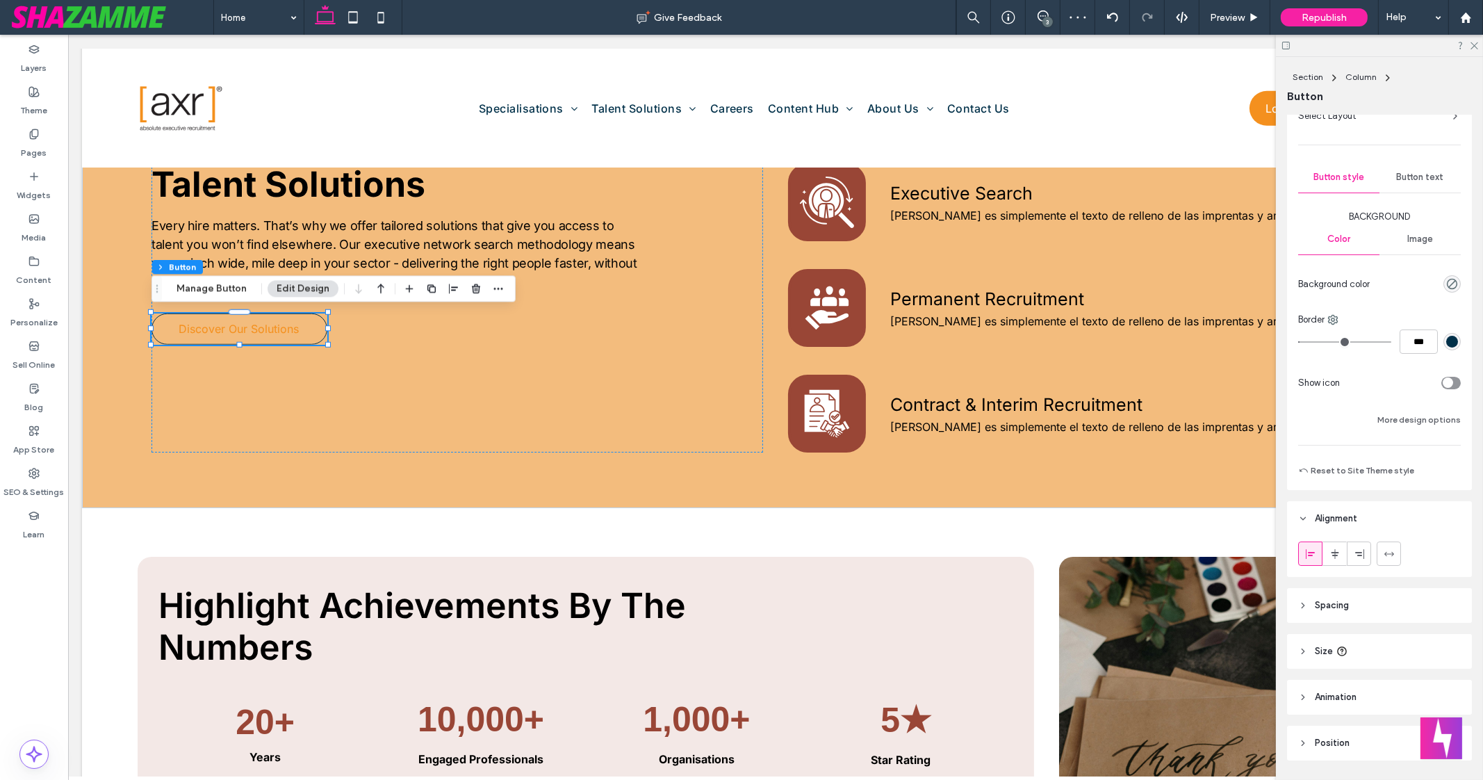
click at [1420, 245] on div "Image" at bounding box center [1420, 239] width 81 height 31
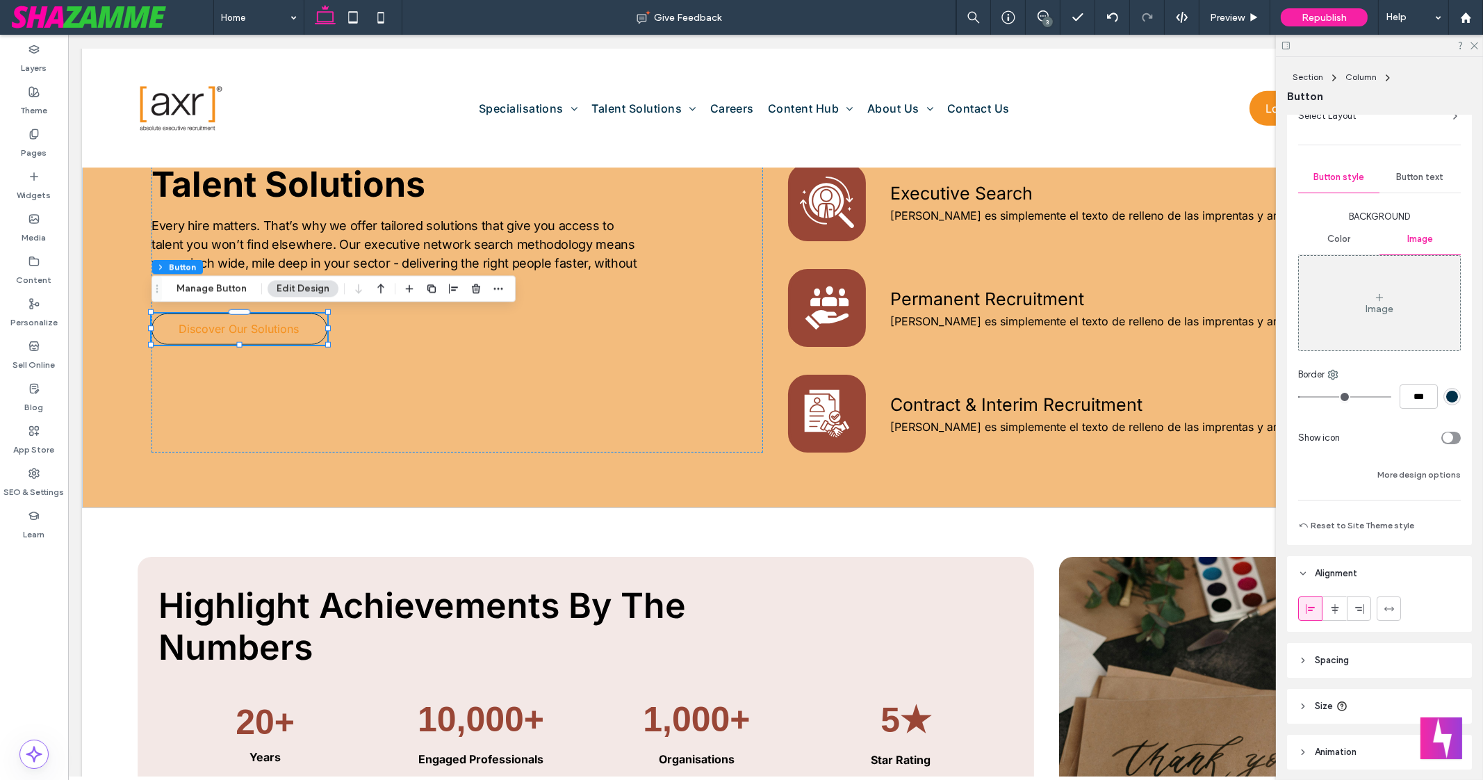
click at [1358, 243] on div "Color" at bounding box center [1338, 239] width 81 height 31
type input "*"
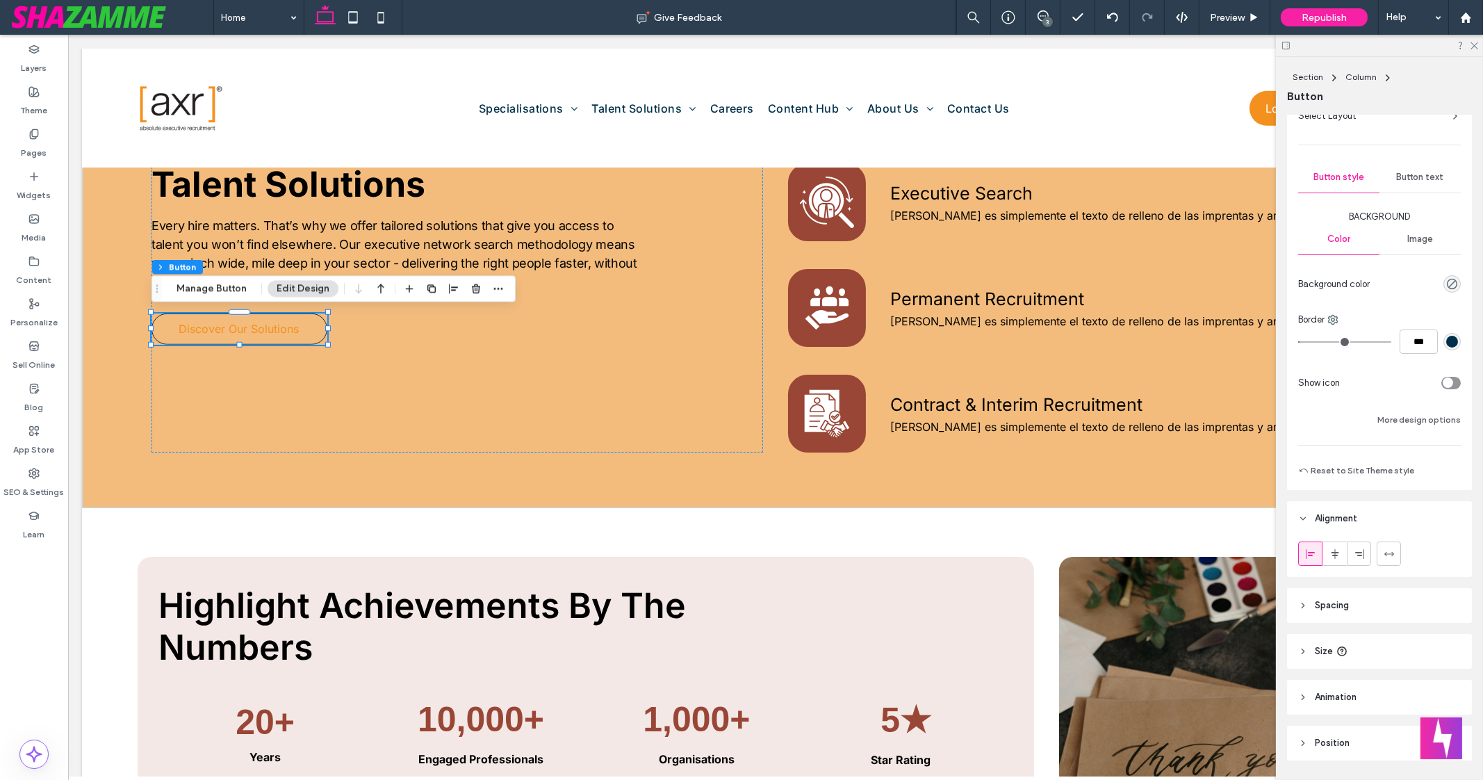
click at [1413, 177] on span "Button text" at bounding box center [1420, 177] width 47 height 11
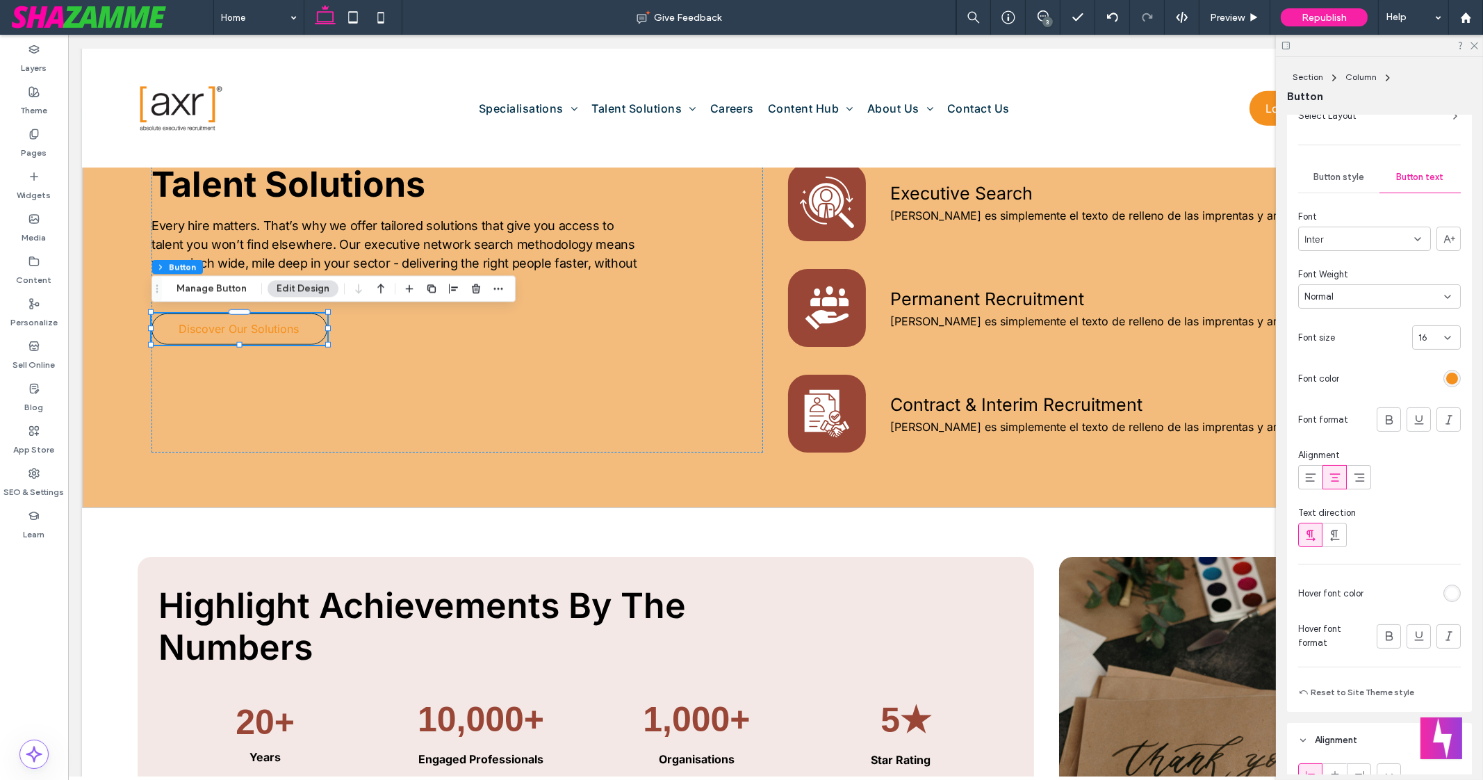
click at [1447, 382] on div "rgb(244, 144, 30)" at bounding box center [1453, 379] width 12 height 12
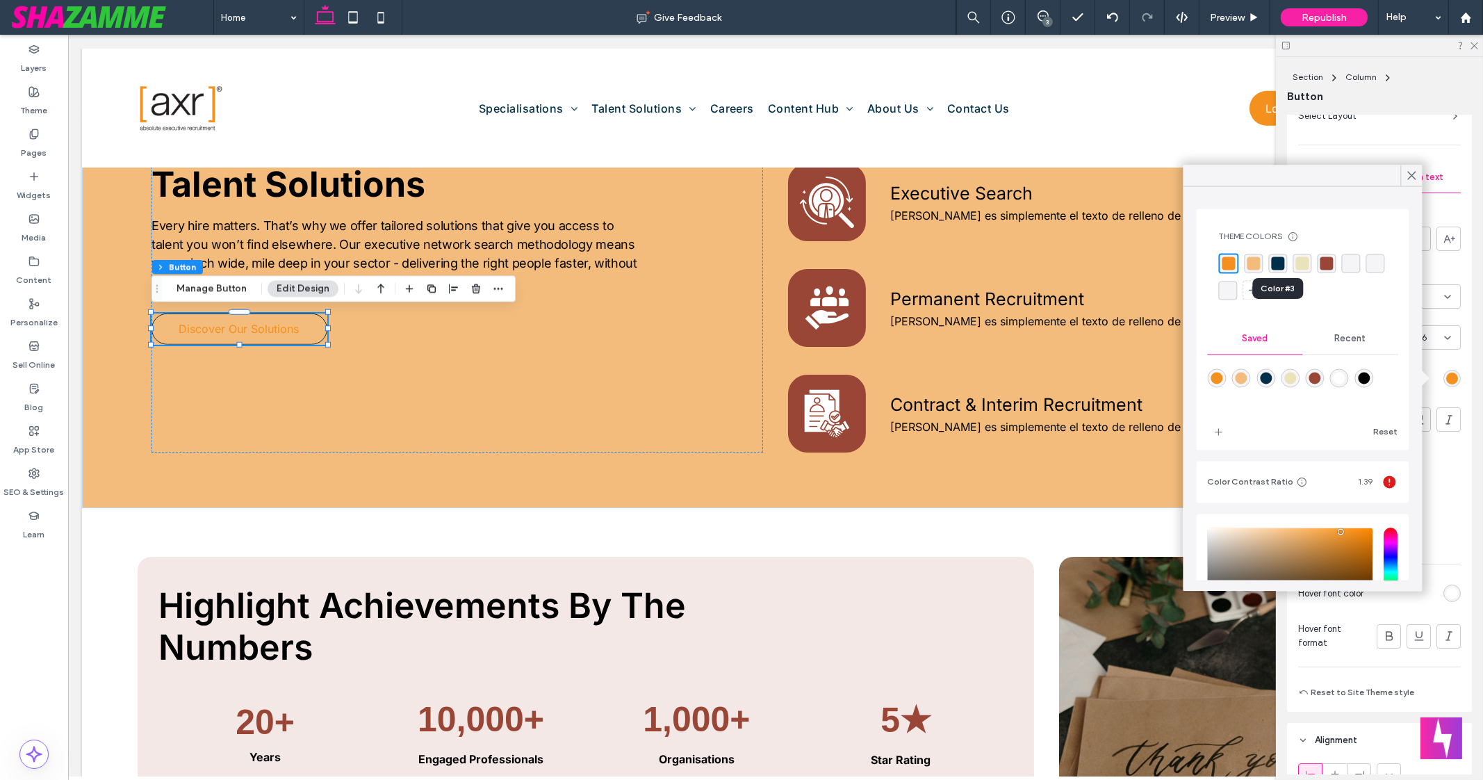
click at [1278, 261] on div "rgba(0, 48, 73, 1)" at bounding box center [1278, 263] width 13 height 13
click at [1451, 398] on div "Font Inter Font Weight Normal Font size 16 Font color Font format Alignment Tex…" at bounding box center [1379, 378] width 163 height 337
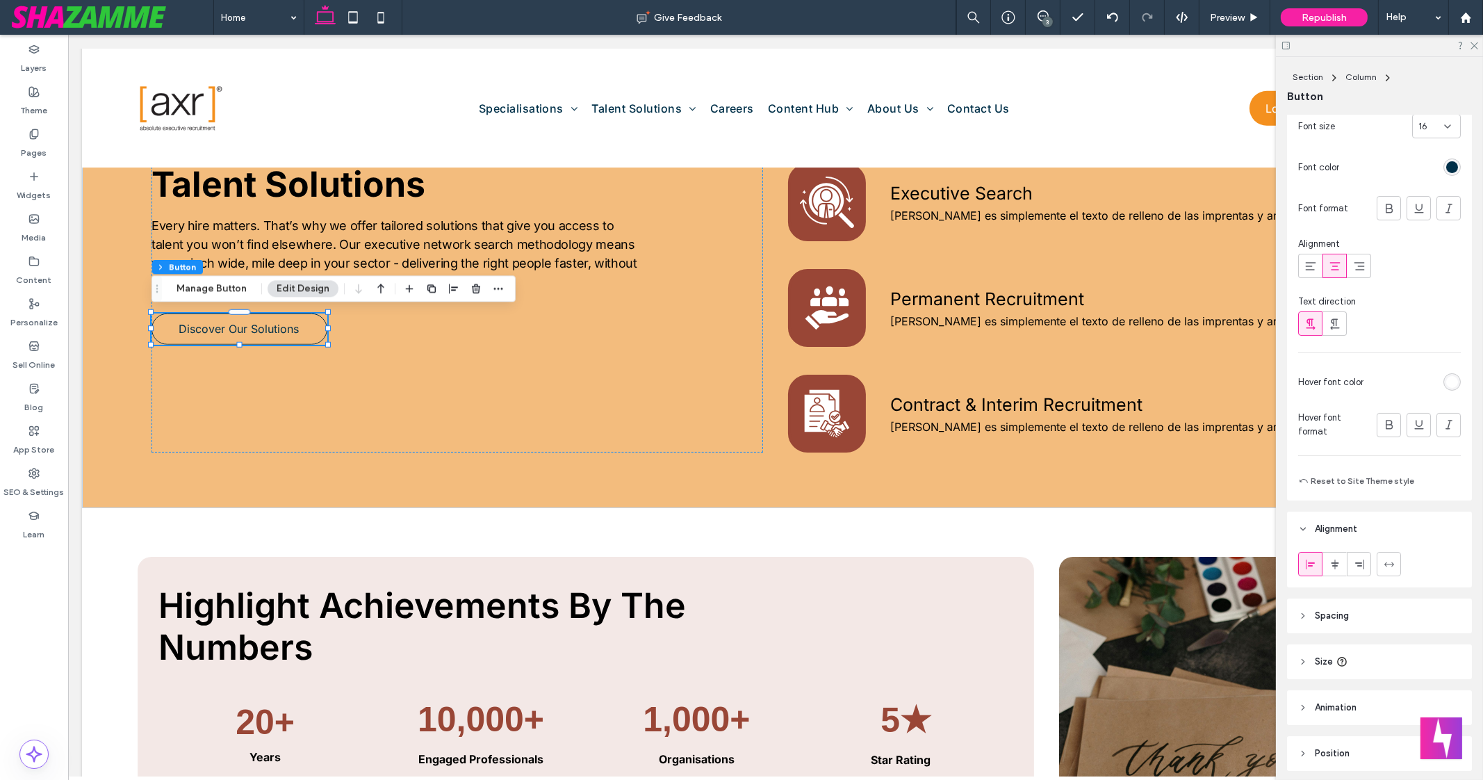
scroll to position [342, 0]
click at [1448, 384] on div "rgb(255, 255, 255)" at bounding box center [1452, 379] width 17 height 17
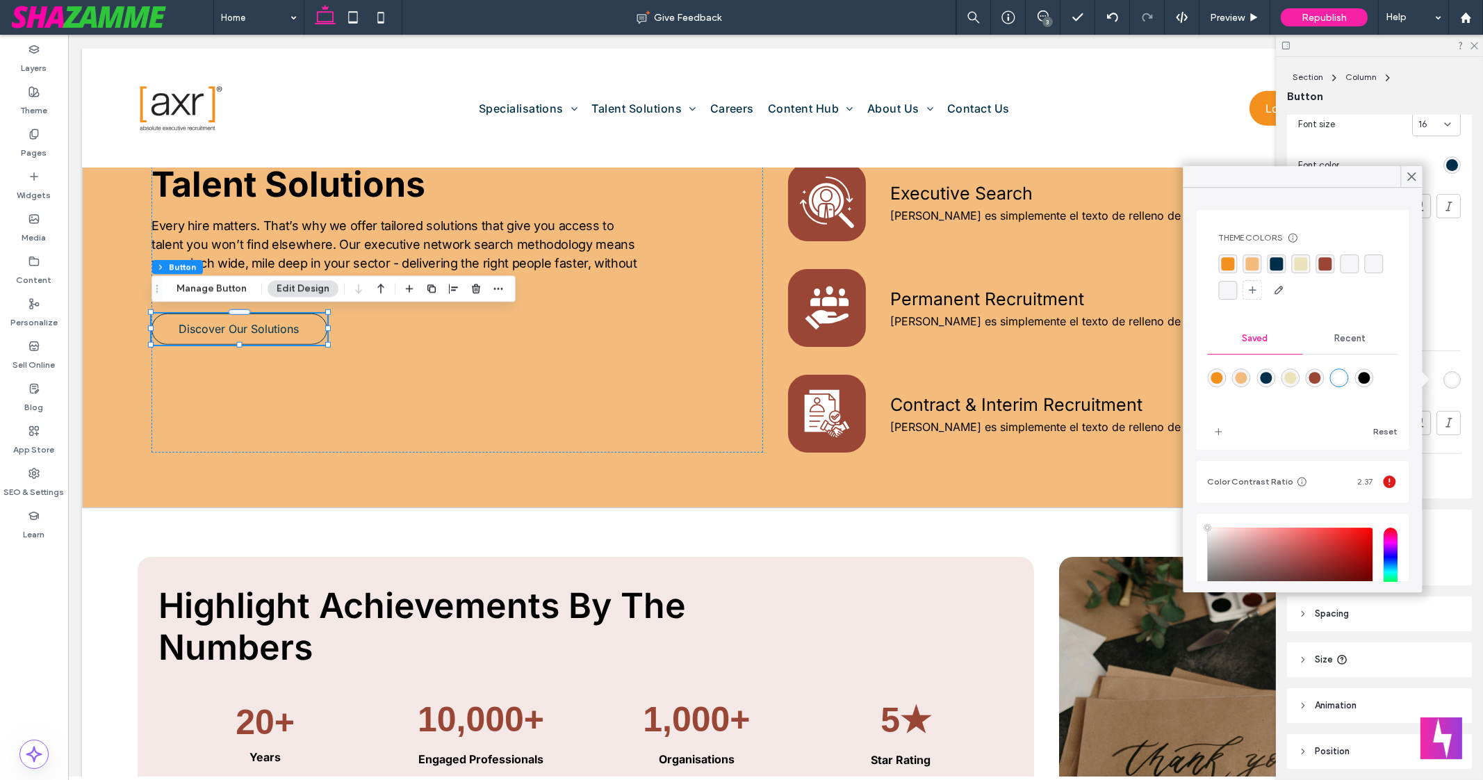
click at [1458, 293] on div "Primary Secondary Select Layout Button style Button text Font Inter Font Weight…" at bounding box center [1379, 165] width 185 height 665
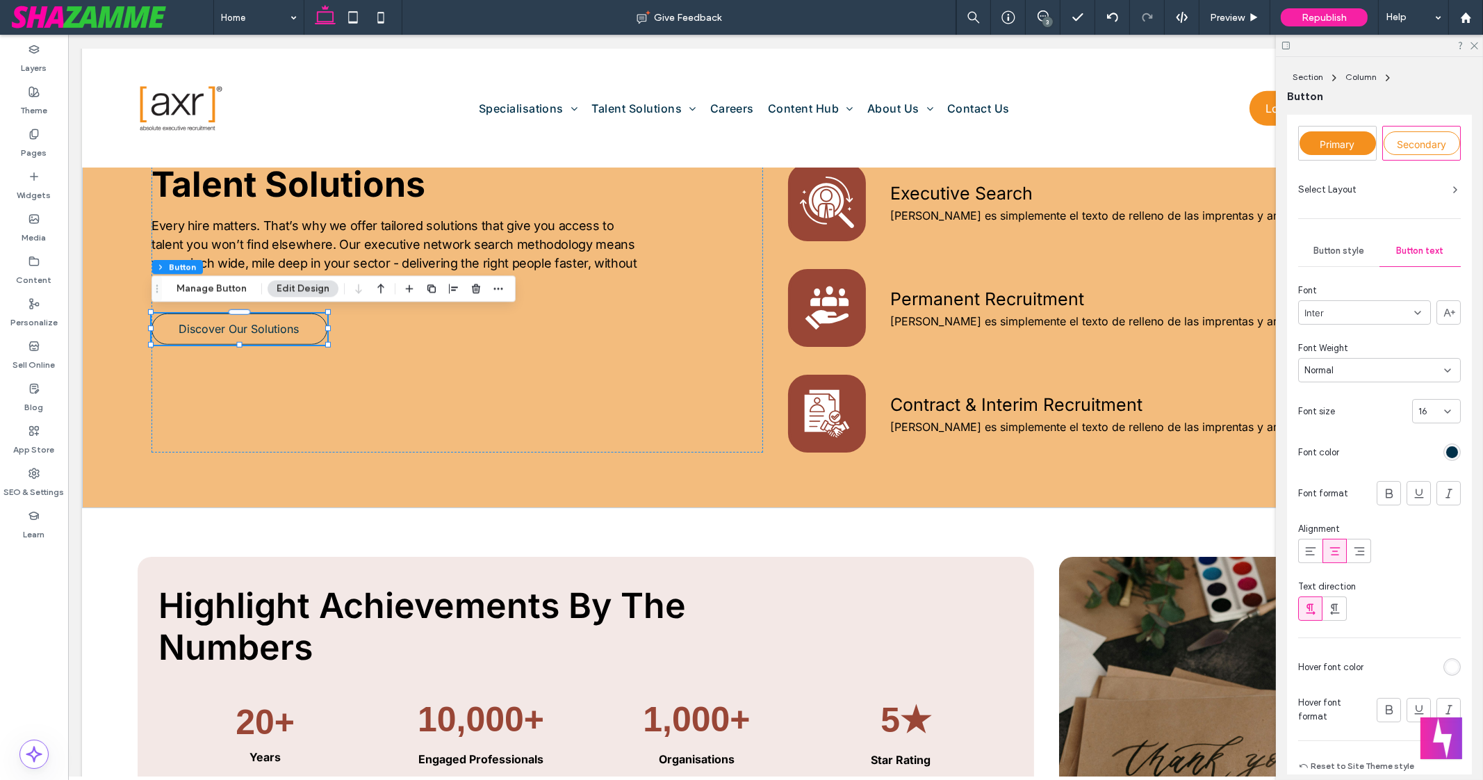
scroll to position [54, 0]
click at [1348, 251] on span "Button style" at bounding box center [1339, 252] width 51 height 11
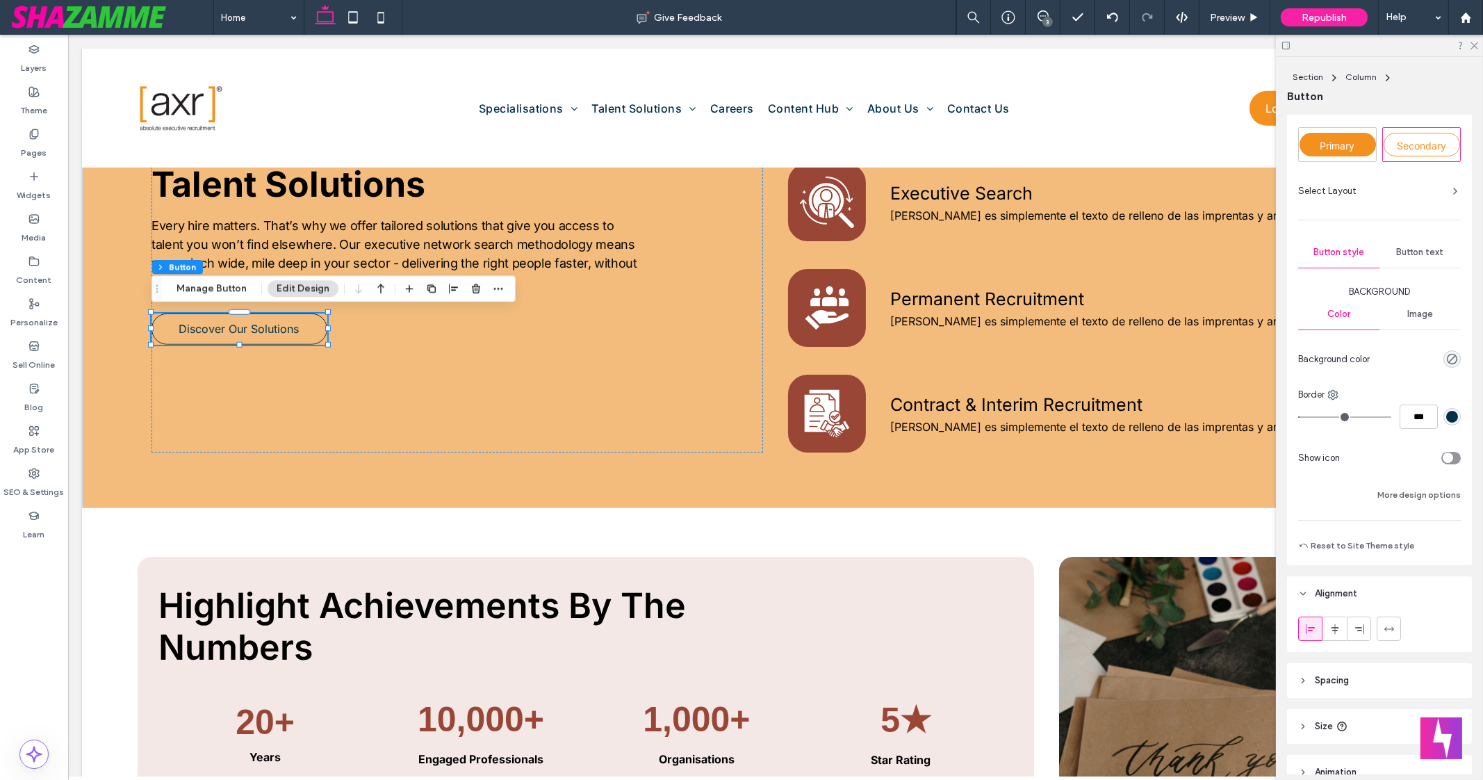
scroll to position [170, 0]
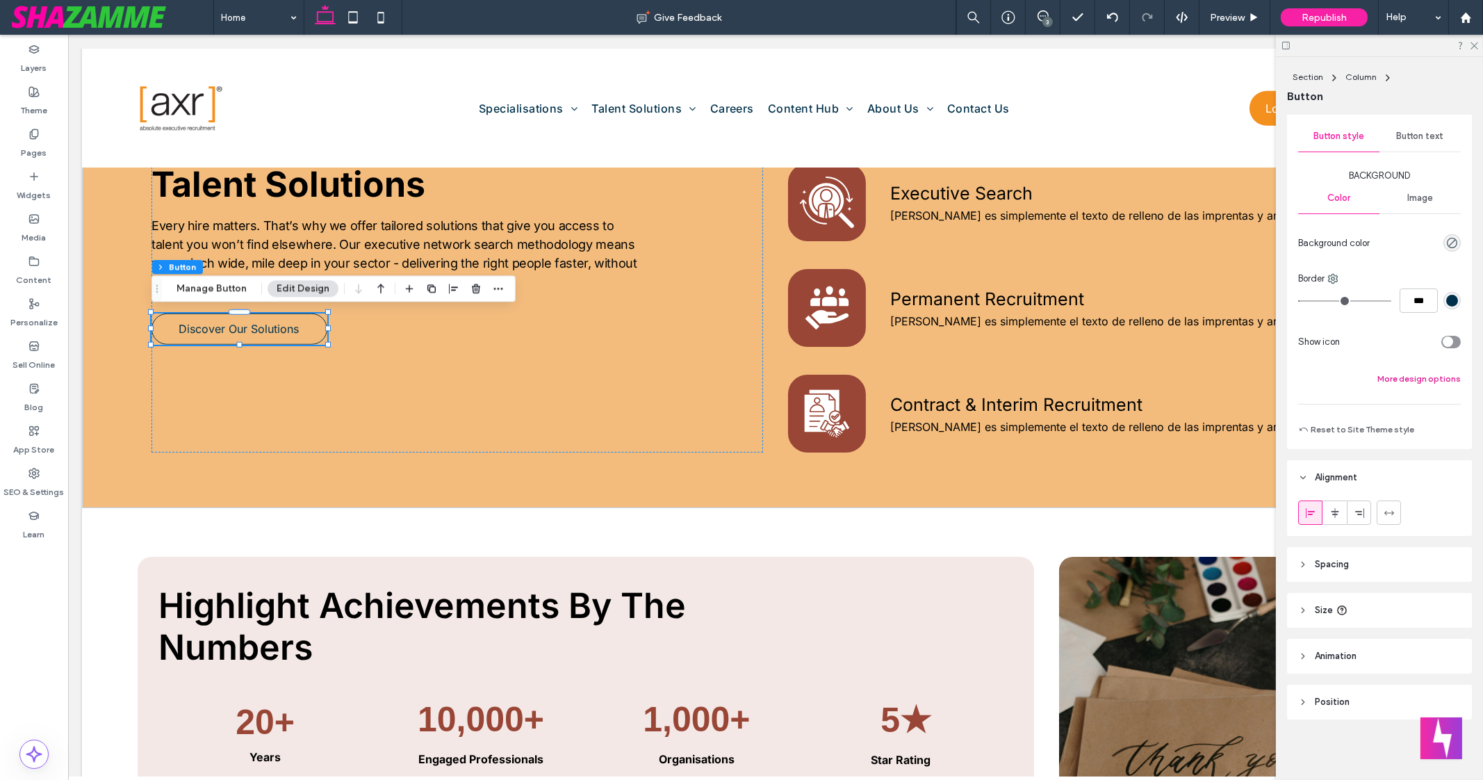
click at [1427, 377] on button "More design options" at bounding box center [1419, 378] width 83 height 17
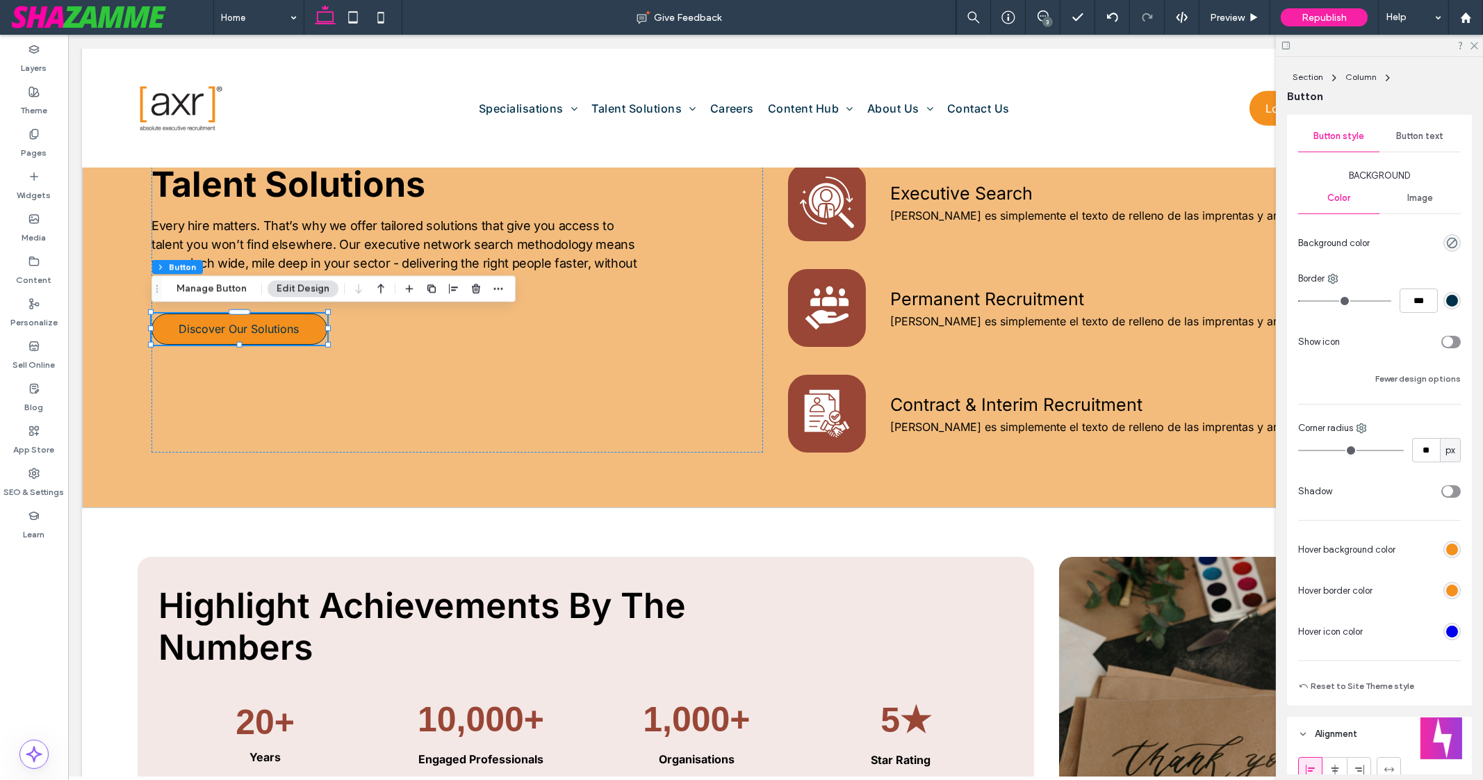
click at [1450, 550] on div "rgb(244, 144, 30)" at bounding box center [1452, 549] width 17 height 17
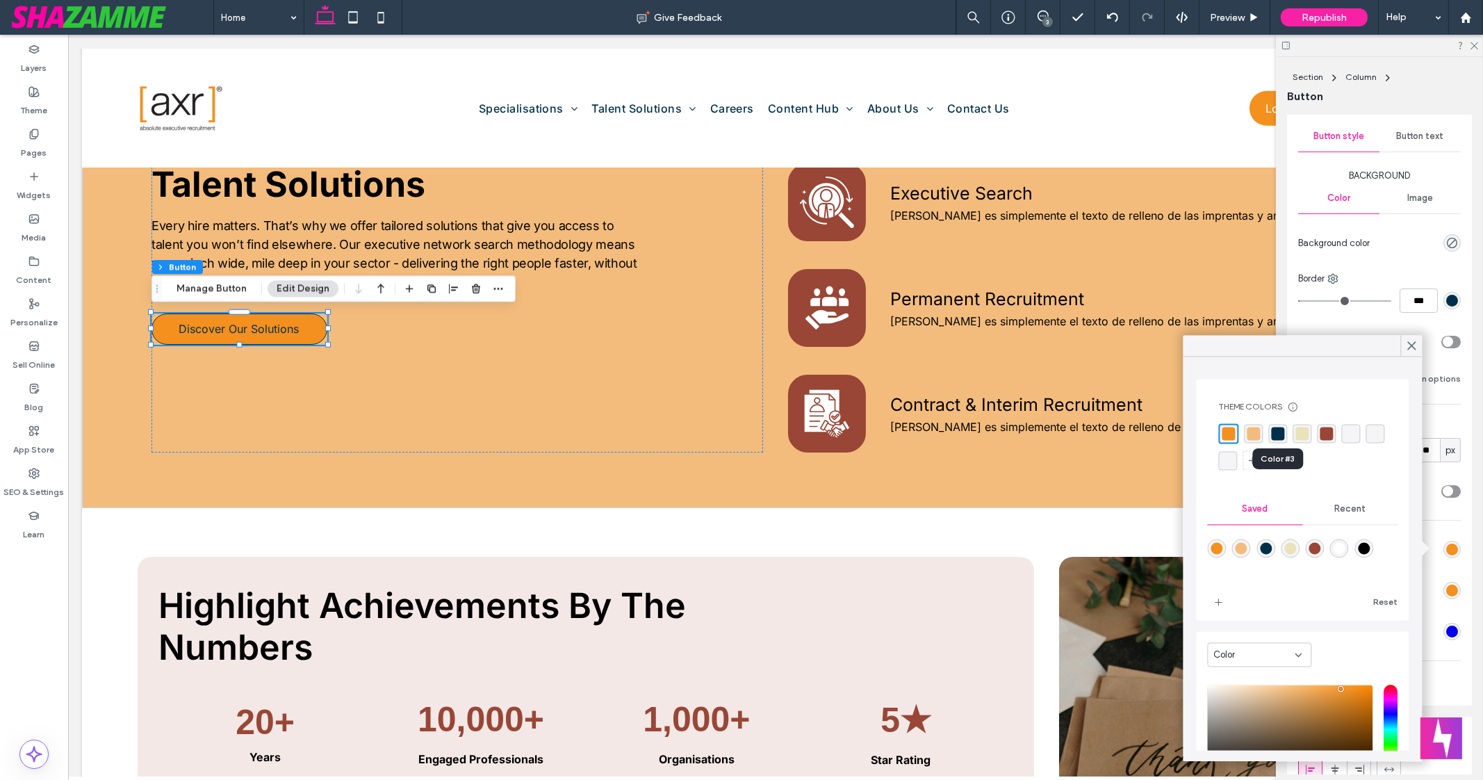
click at [1280, 432] on div "rgba(0, 48, 73, 1)" at bounding box center [1278, 433] width 13 height 13
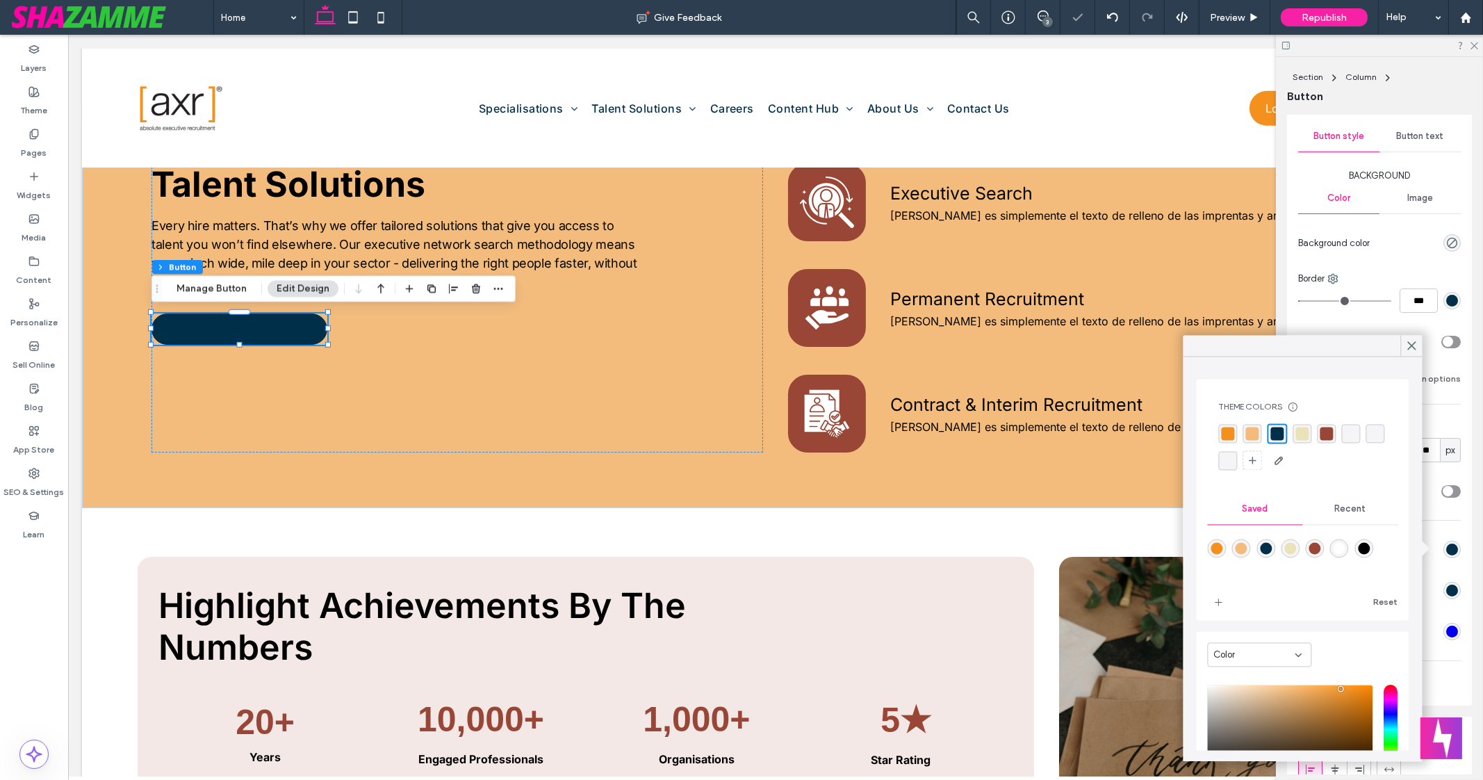
click at [1447, 589] on div "rgb(0, 48, 73)" at bounding box center [1453, 591] width 12 height 12
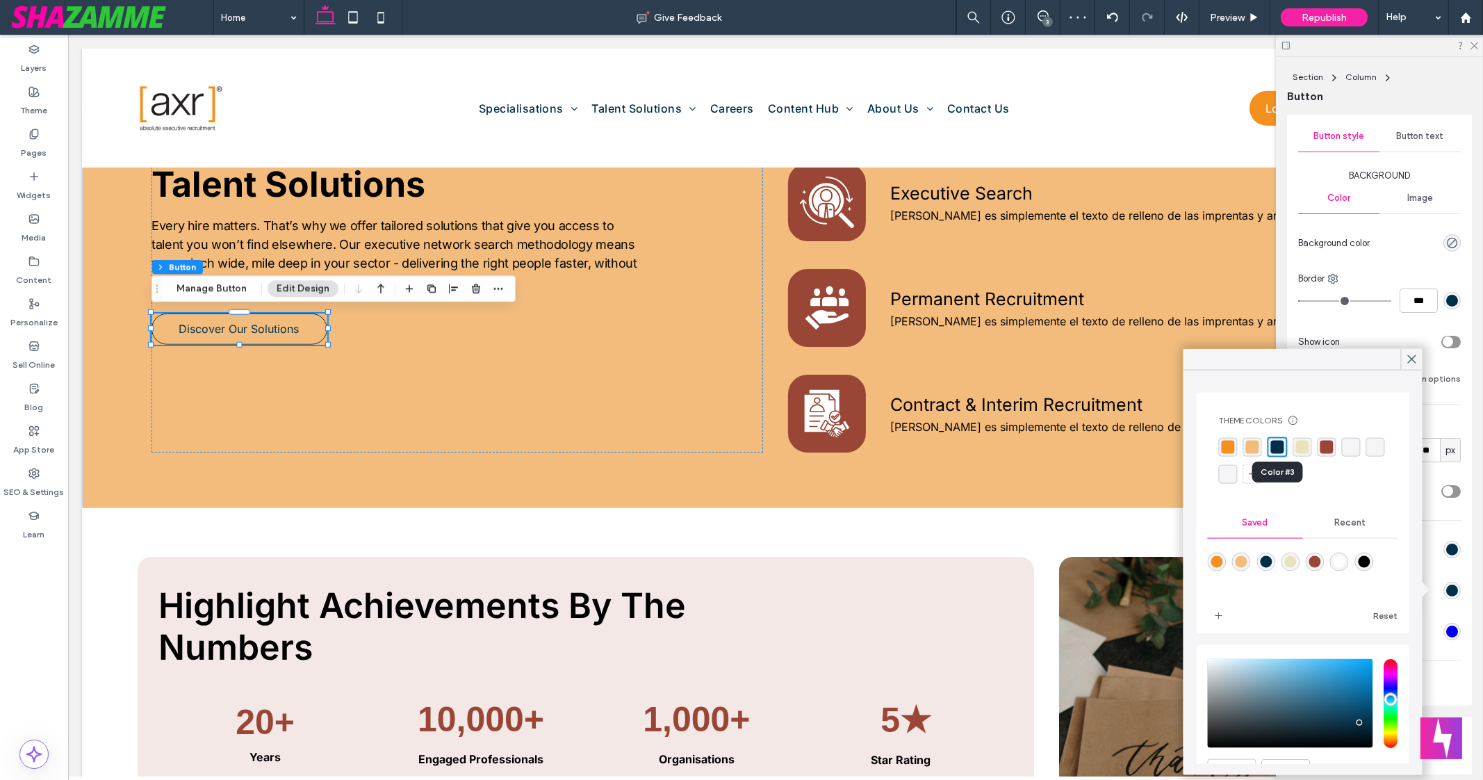
click at [1277, 446] on div "rgba(0, 48, 73, 1)" at bounding box center [1277, 447] width 13 height 13
type input "*"
click at [1467, 395] on div "Frame Style Primary Secondary Select Layout Button style Button text Background…" at bounding box center [1384, 444] width 194 height 659
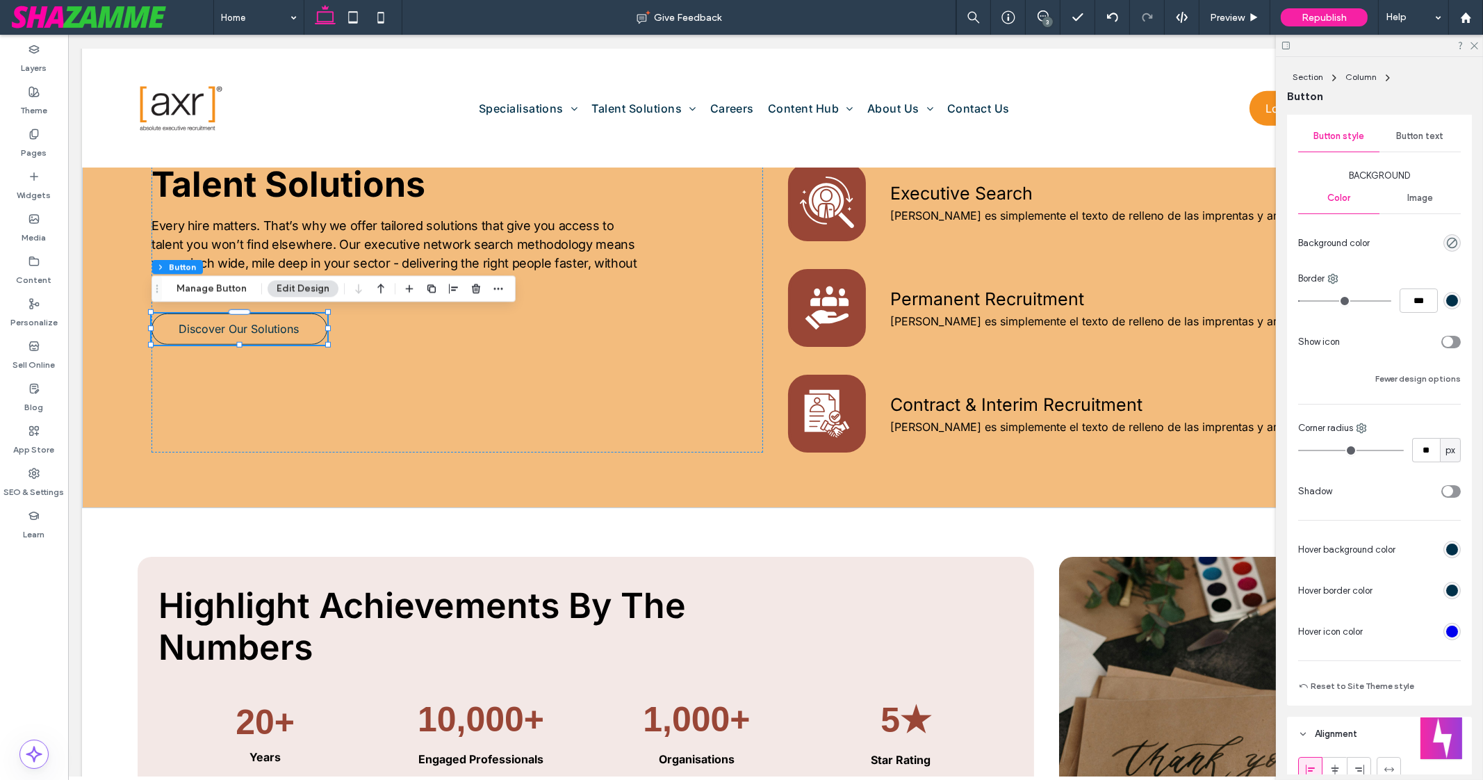
click at [1421, 129] on div "Button text" at bounding box center [1420, 136] width 81 height 31
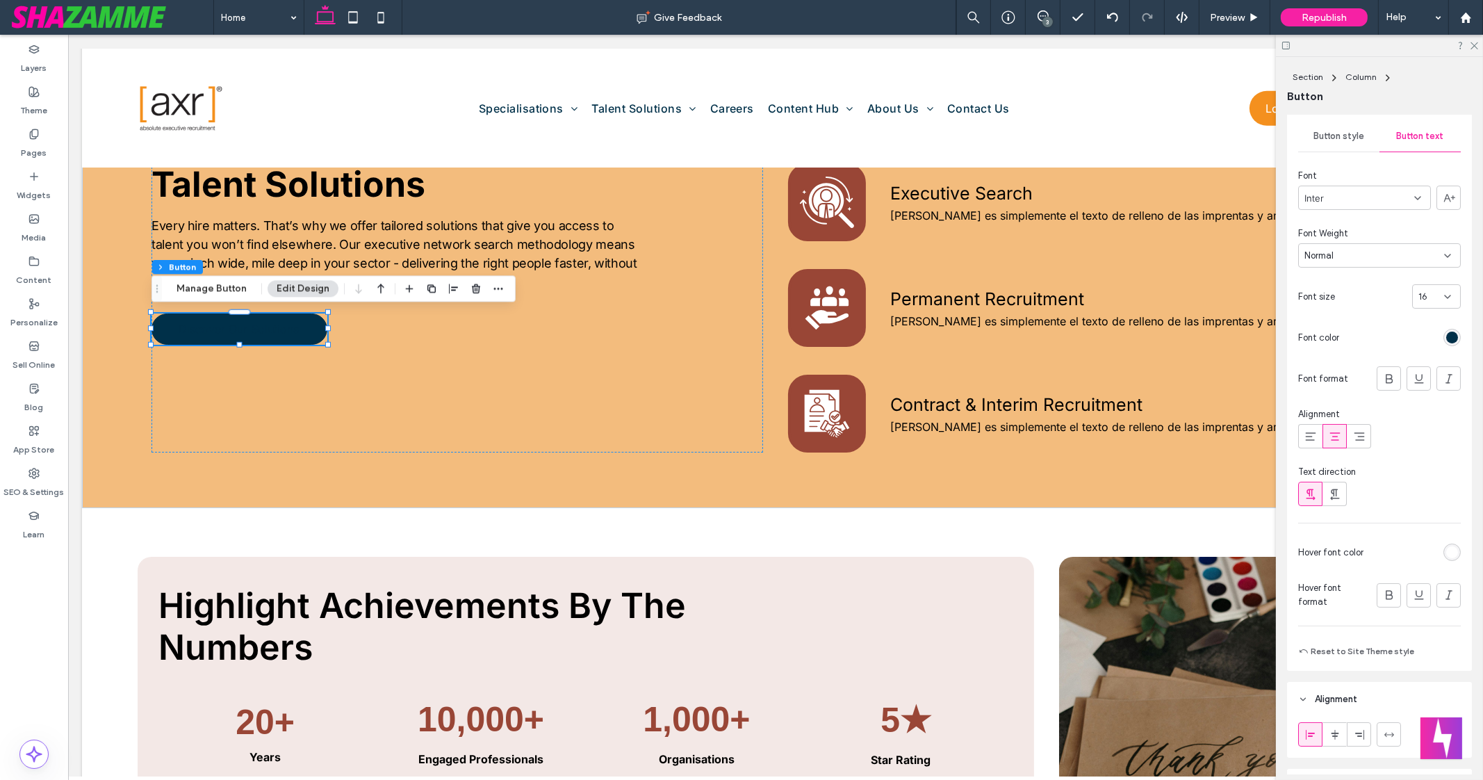
click at [1447, 547] on div "rgb(255, 255, 255)" at bounding box center [1453, 552] width 12 height 12
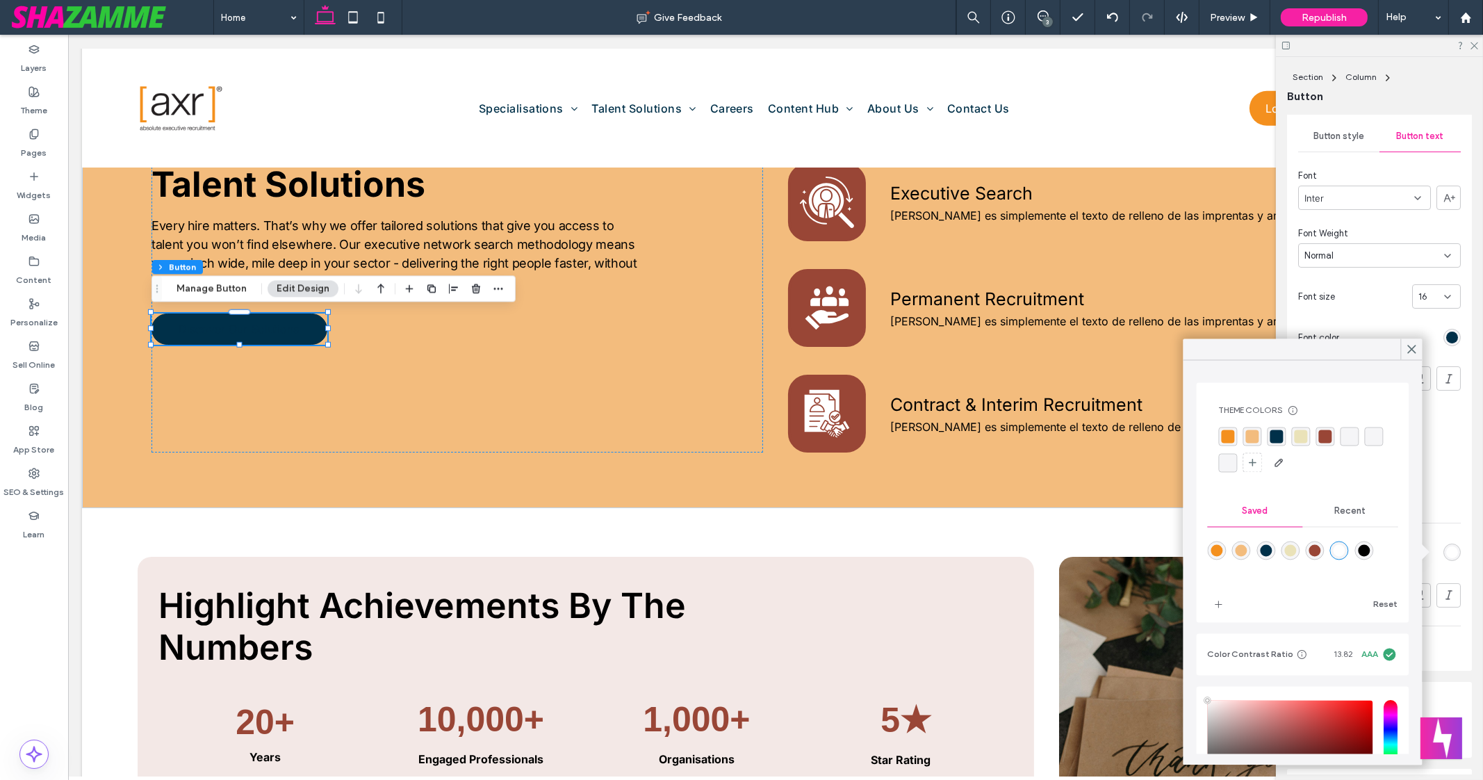
click at [1346, 548] on div "rgba(255,255,255,1)" at bounding box center [1340, 551] width 12 height 12
click at [1452, 491] on div at bounding box center [1379, 494] width 163 height 24
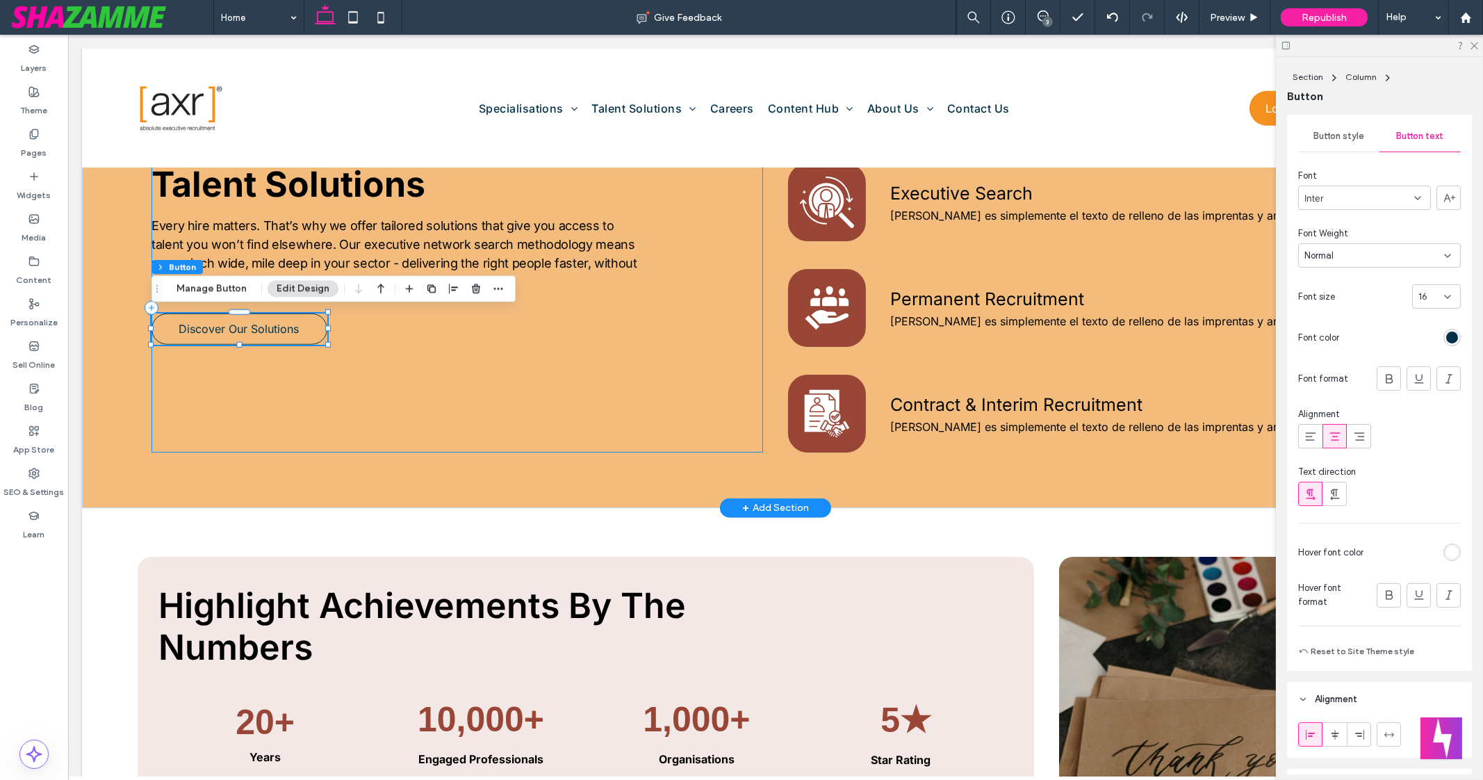
click at [520, 382] on div "Talent Solutions Every hire matters. That’s why we offer tailored solutions tha…" at bounding box center [458, 307] width 612 height 289
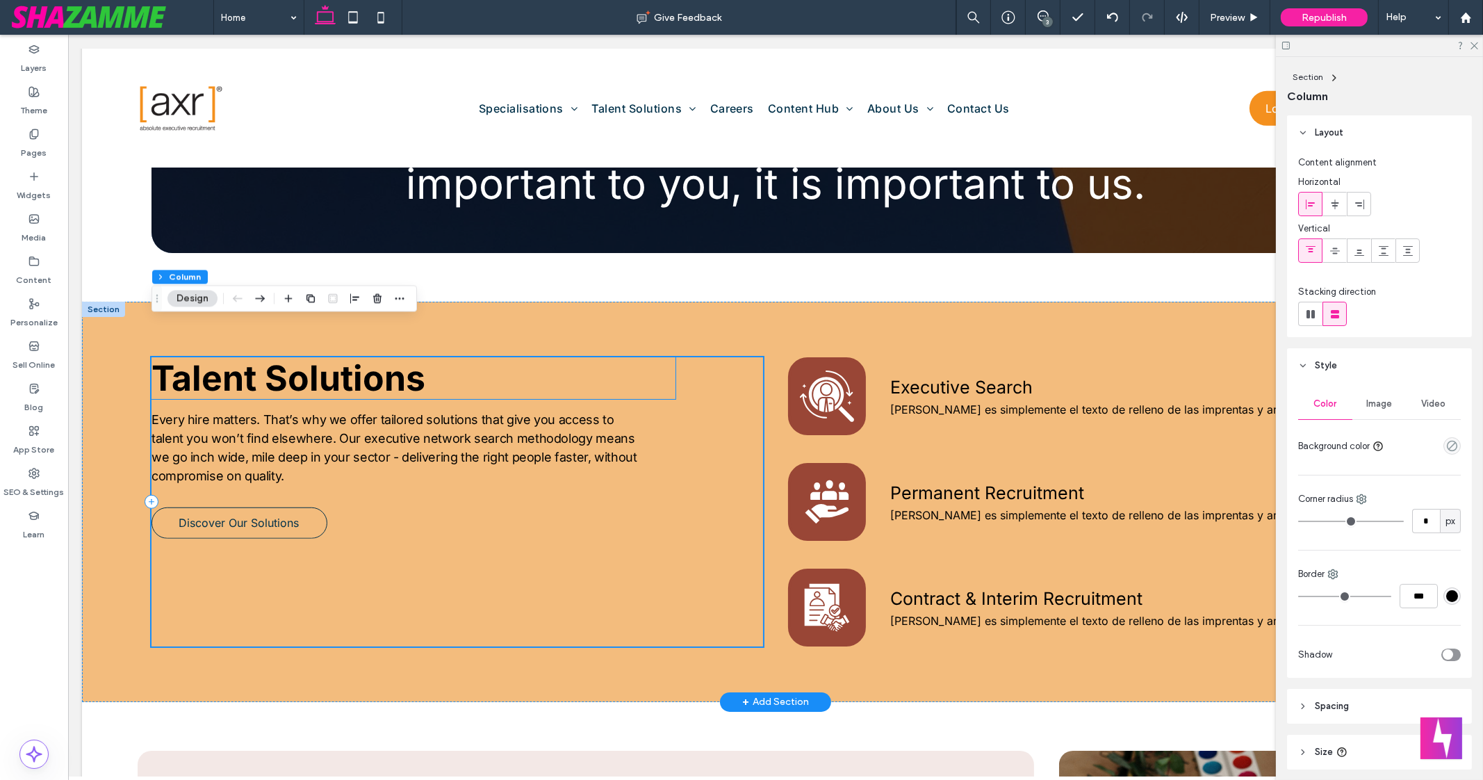
scroll to position [1804, 0]
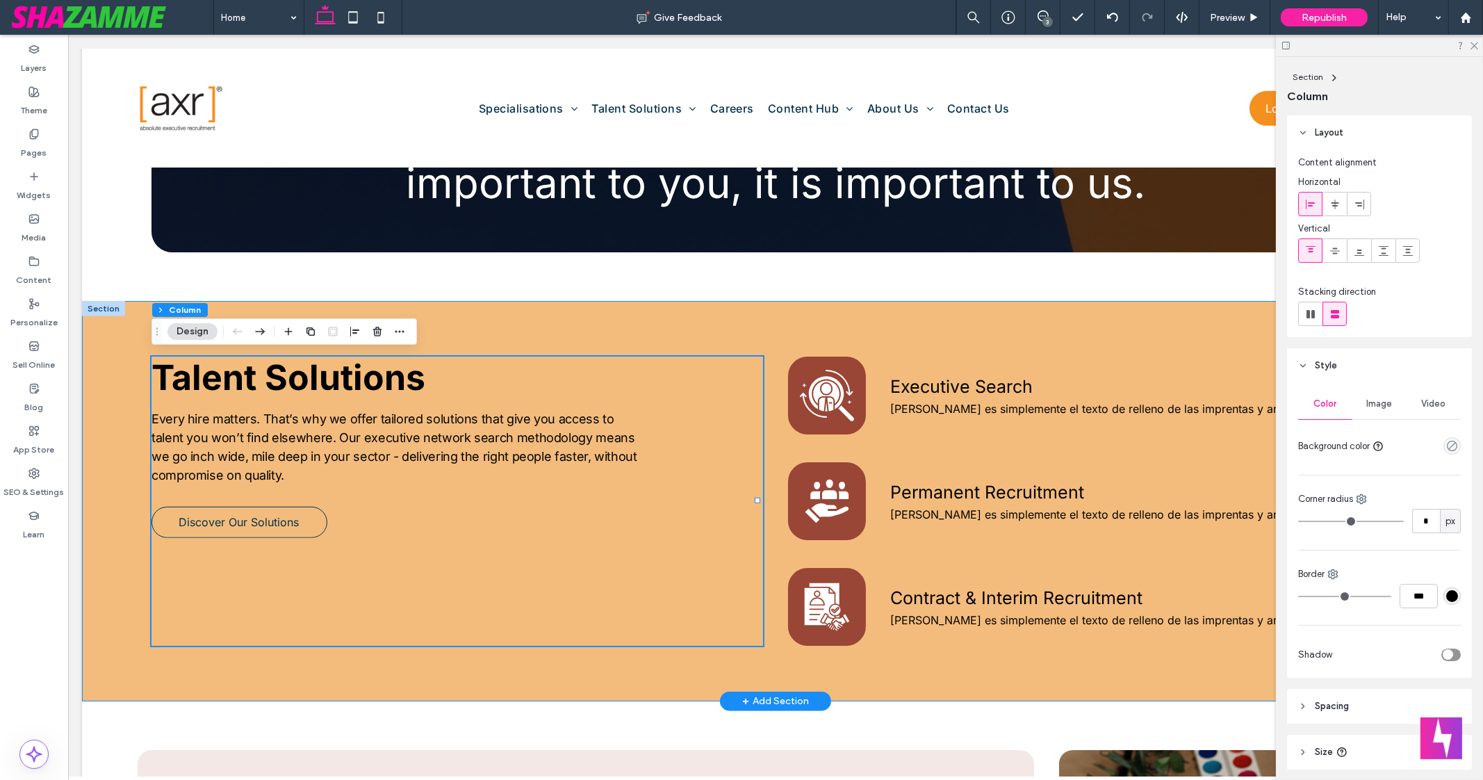
click at [573, 339] on div "Talent Solutions Every hire matters. That’s why we offer tailored solutions tha…" at bounding box center [775, 501] width 1387 height 400
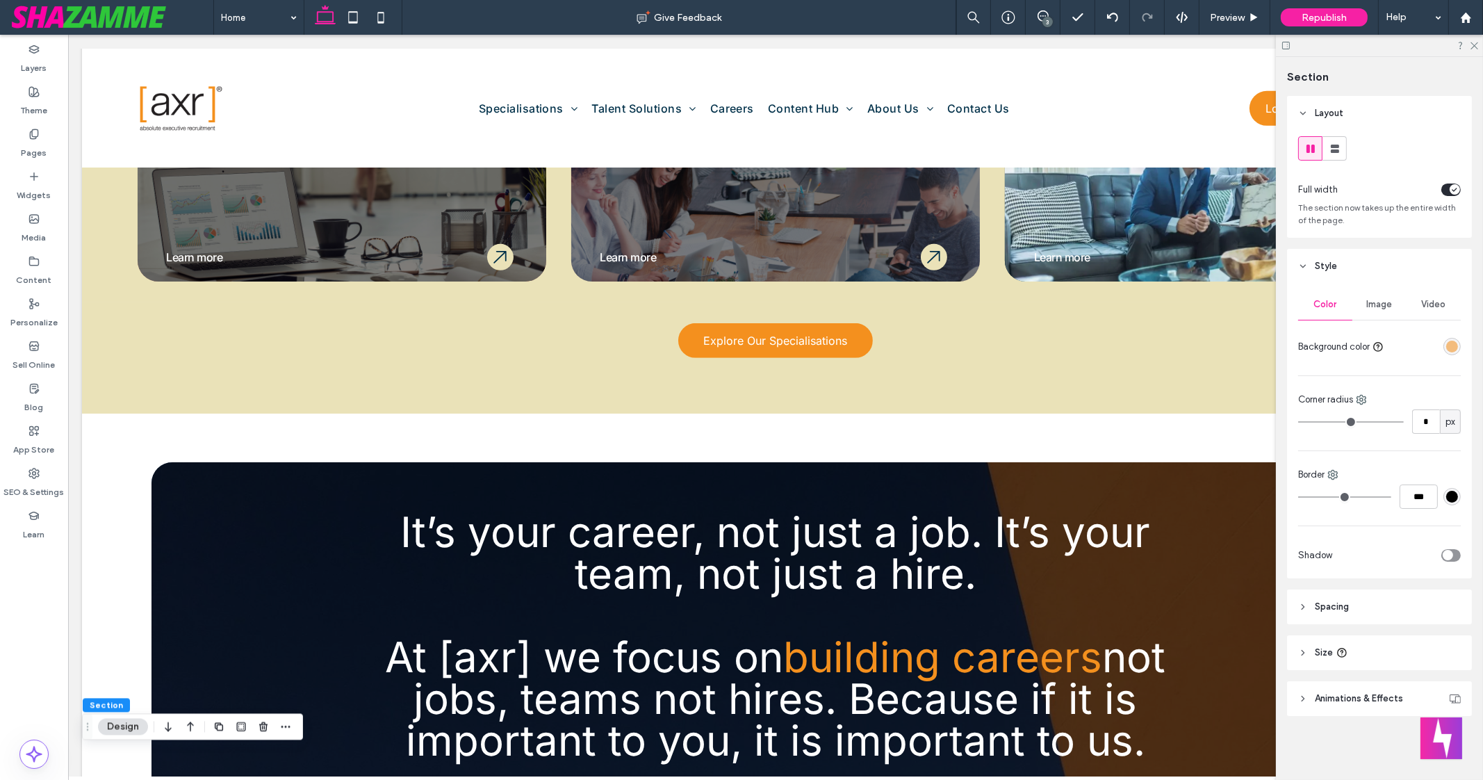
scroll to position [1245, 0]
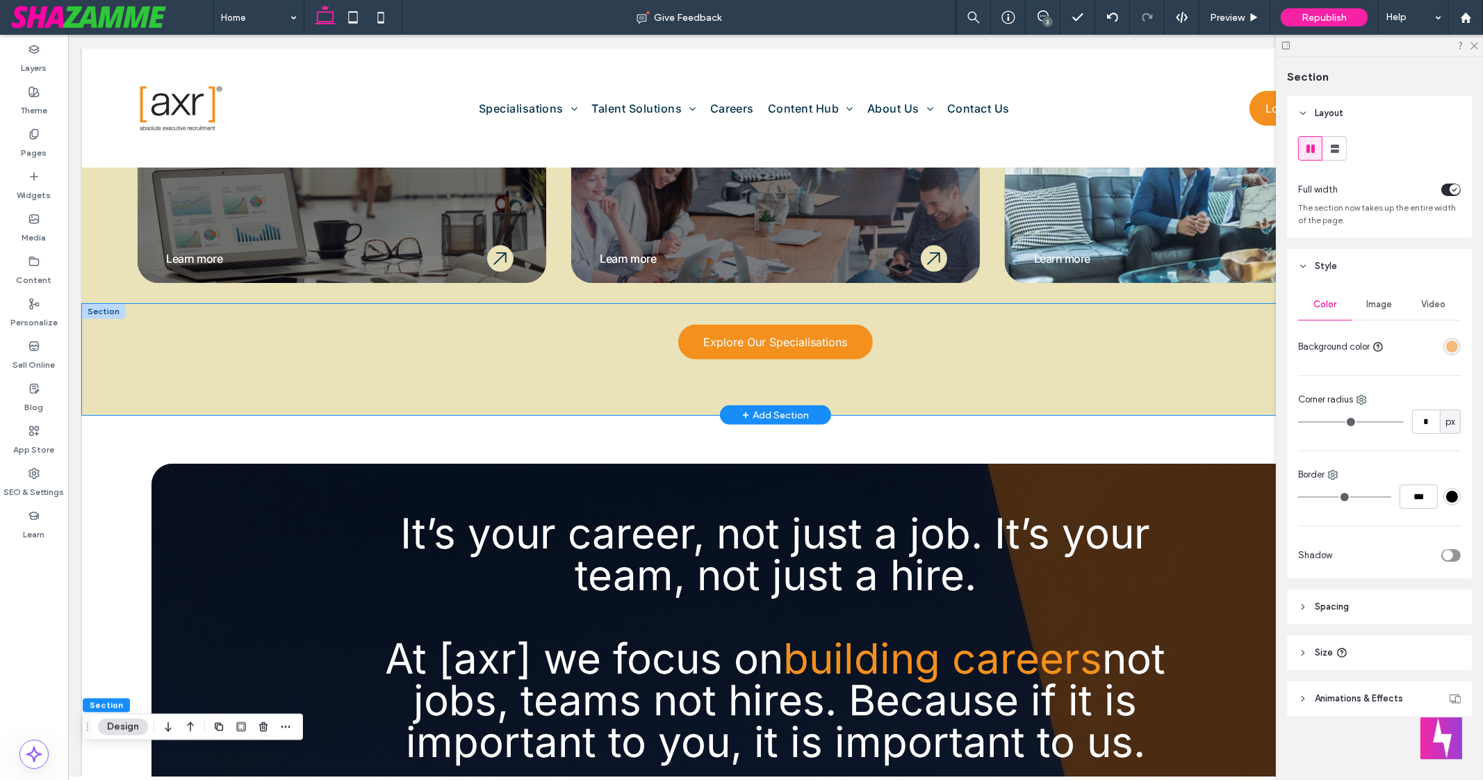
click at [977, 389] on div "Explore Our Specialisations" at bounding box center [776, 359] width 834 height 111
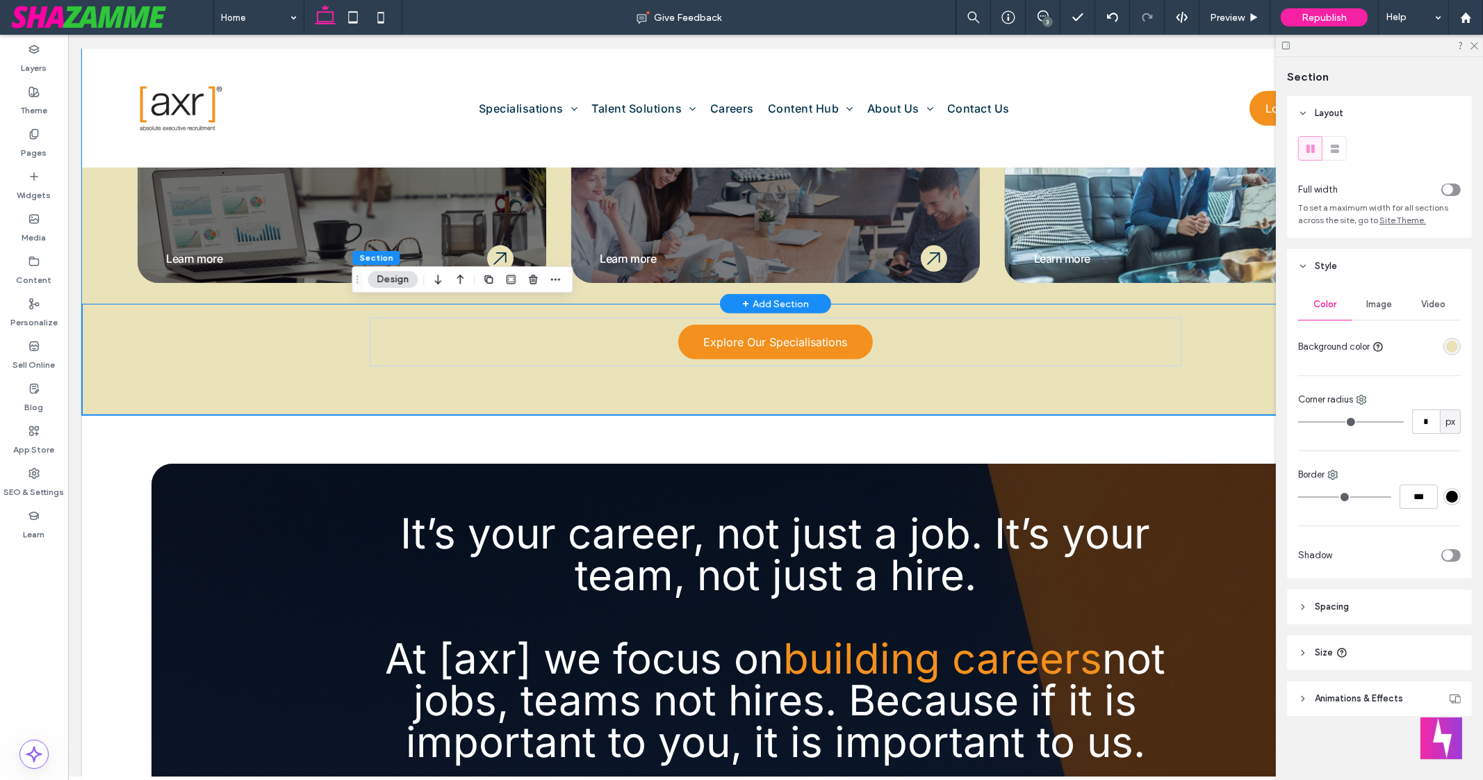
click at [87, 259] on div "Accounting & Finance From CFO to Commercial Manager, we connect finance leaders…" at bounding box center [775, 78] width 1387 height 452
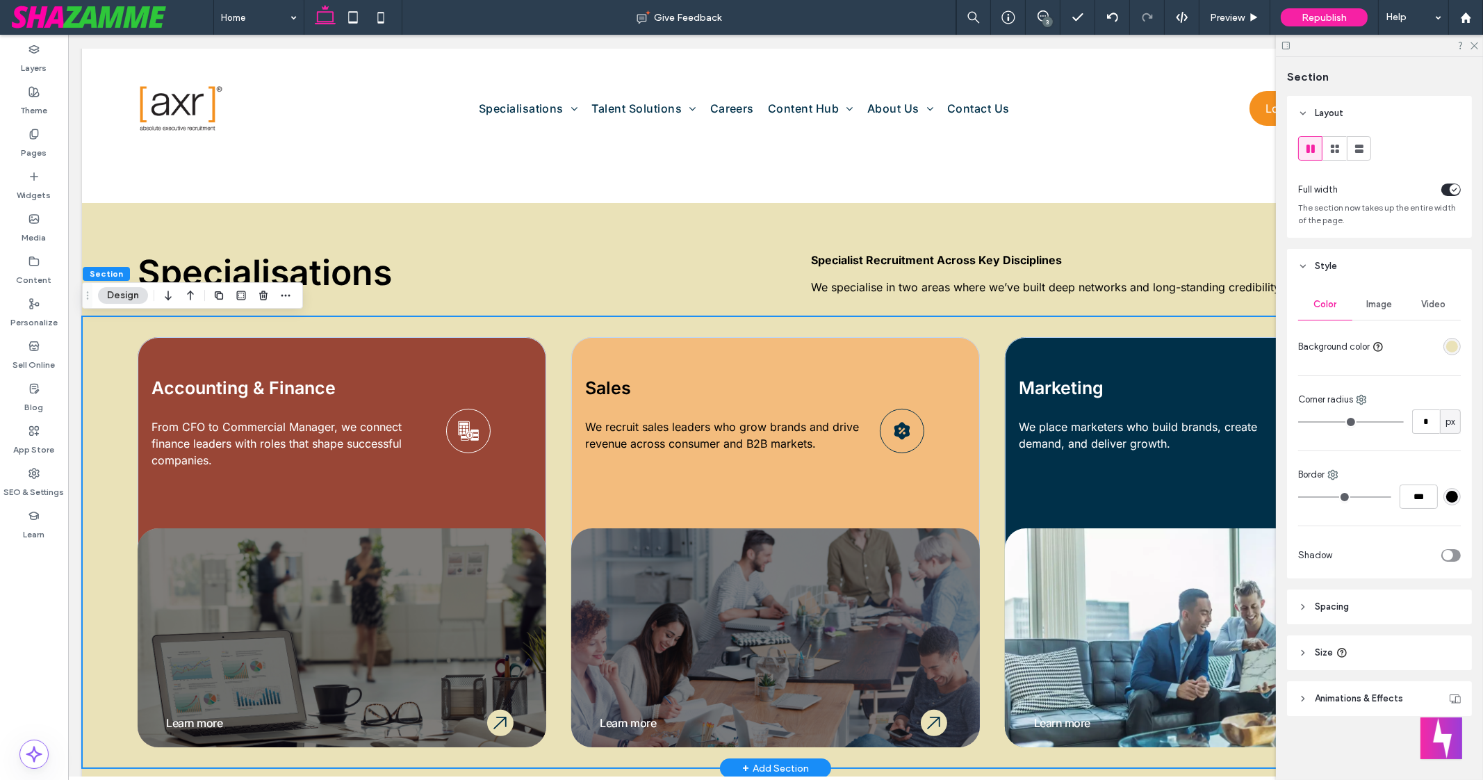
scroll to position [774, 0]
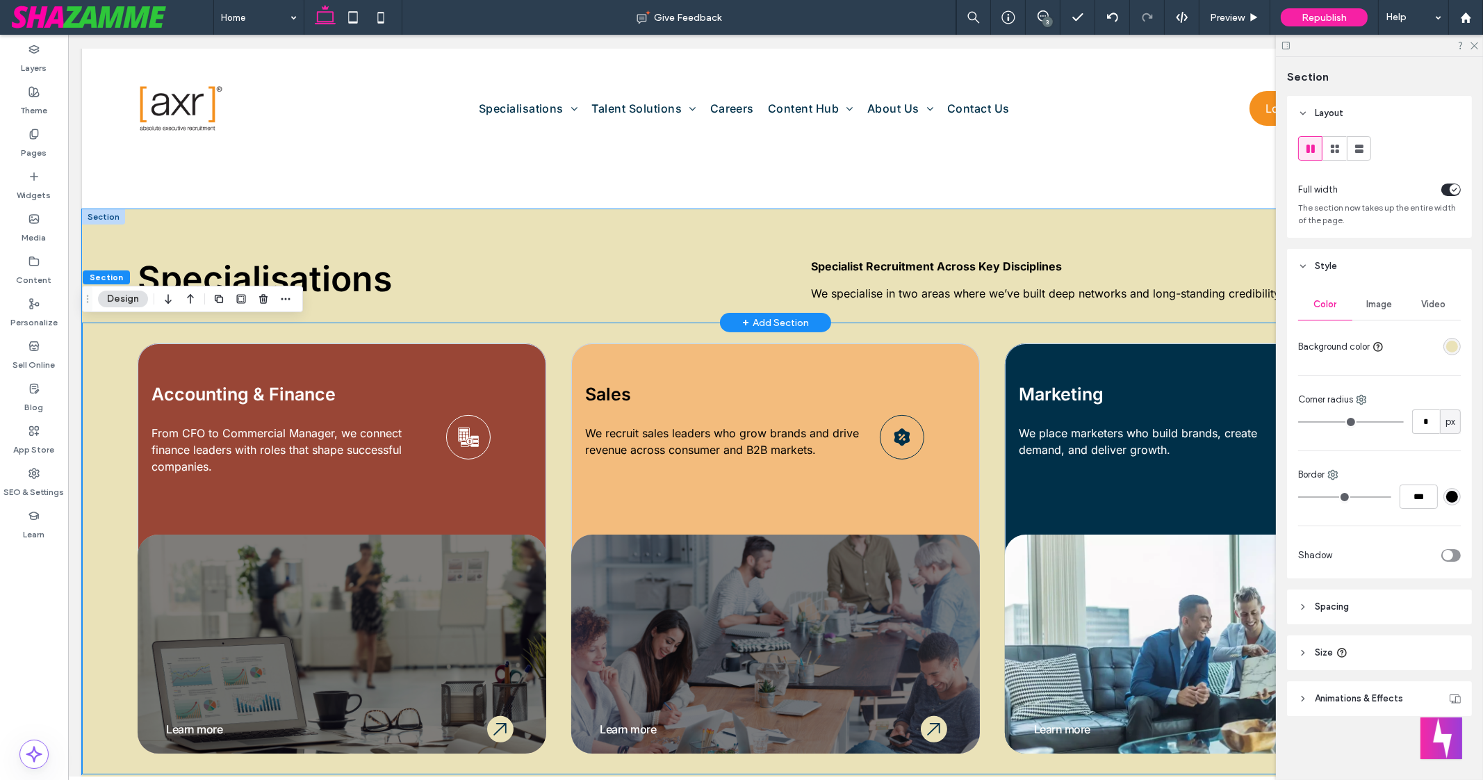
click at [99, 245] on div "Specialisations Specialist Recruitment Across Key Disciplines We specialise in …" at bounding box center [775, 265] width 1387 height 113
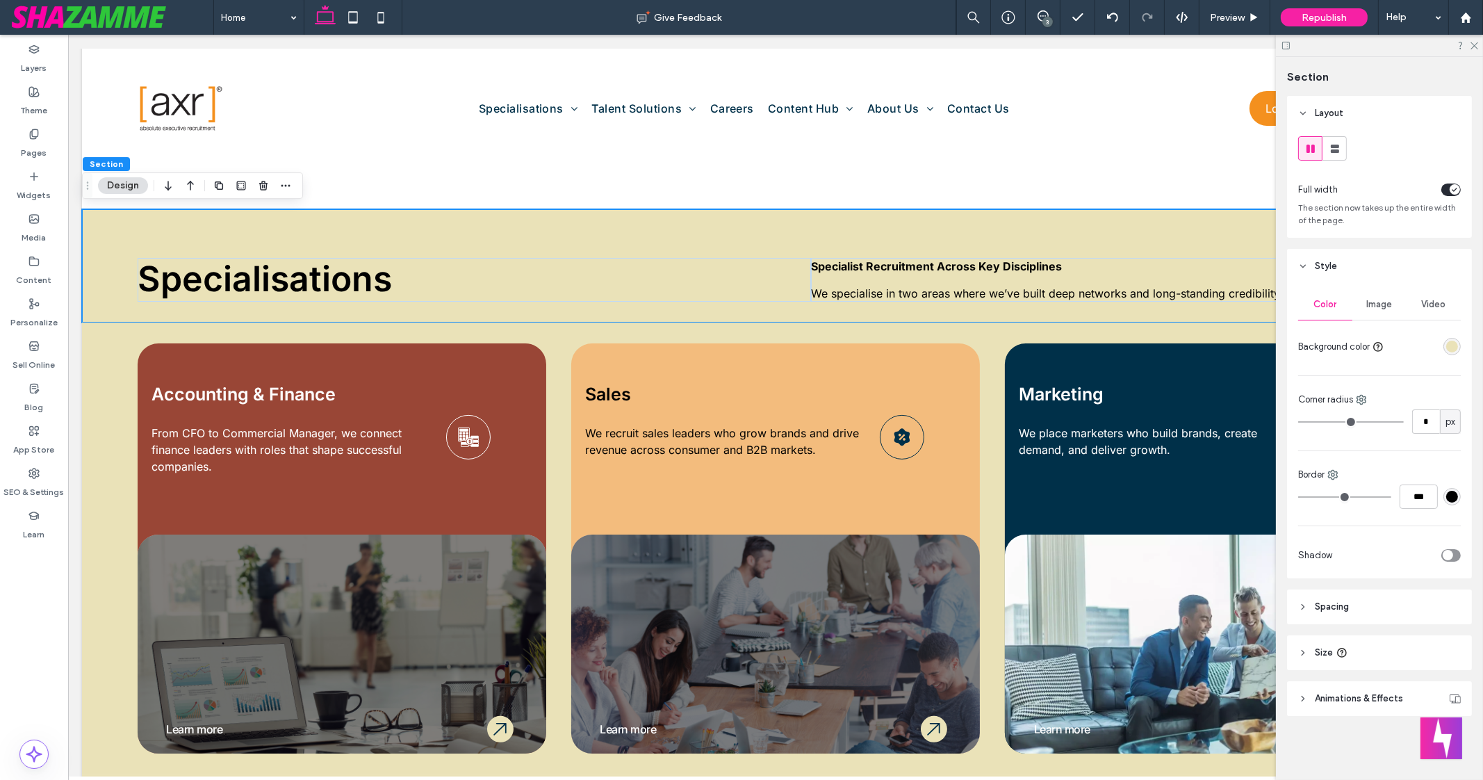
click at [1447, 342] on div "rgba(234,226,184,1)" at bounding box center [1453, 347] width 12 height 12
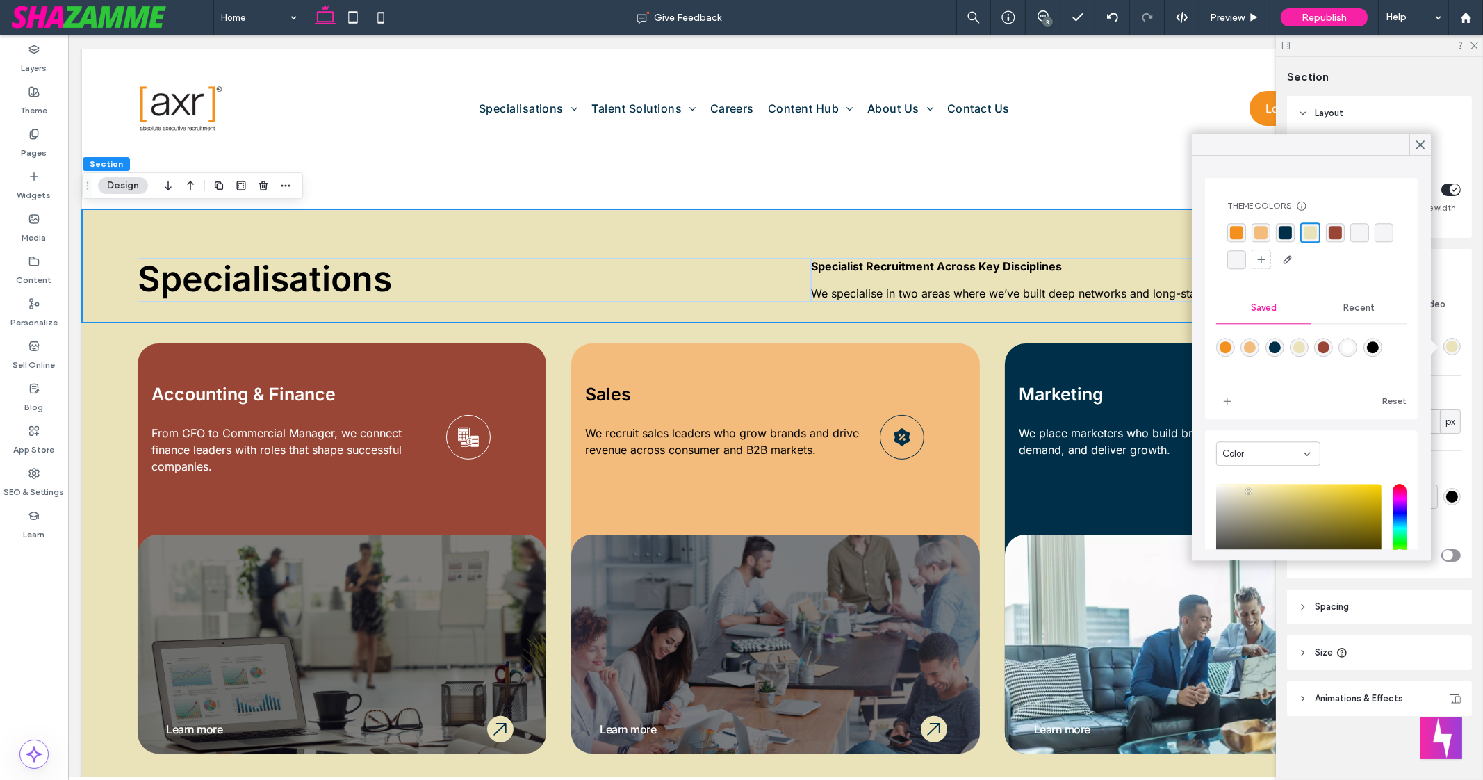
click at [1257, 236] on div "rgba(243, 188, 125, 1)" at bounding box center [1261, 232] width 13 height 13
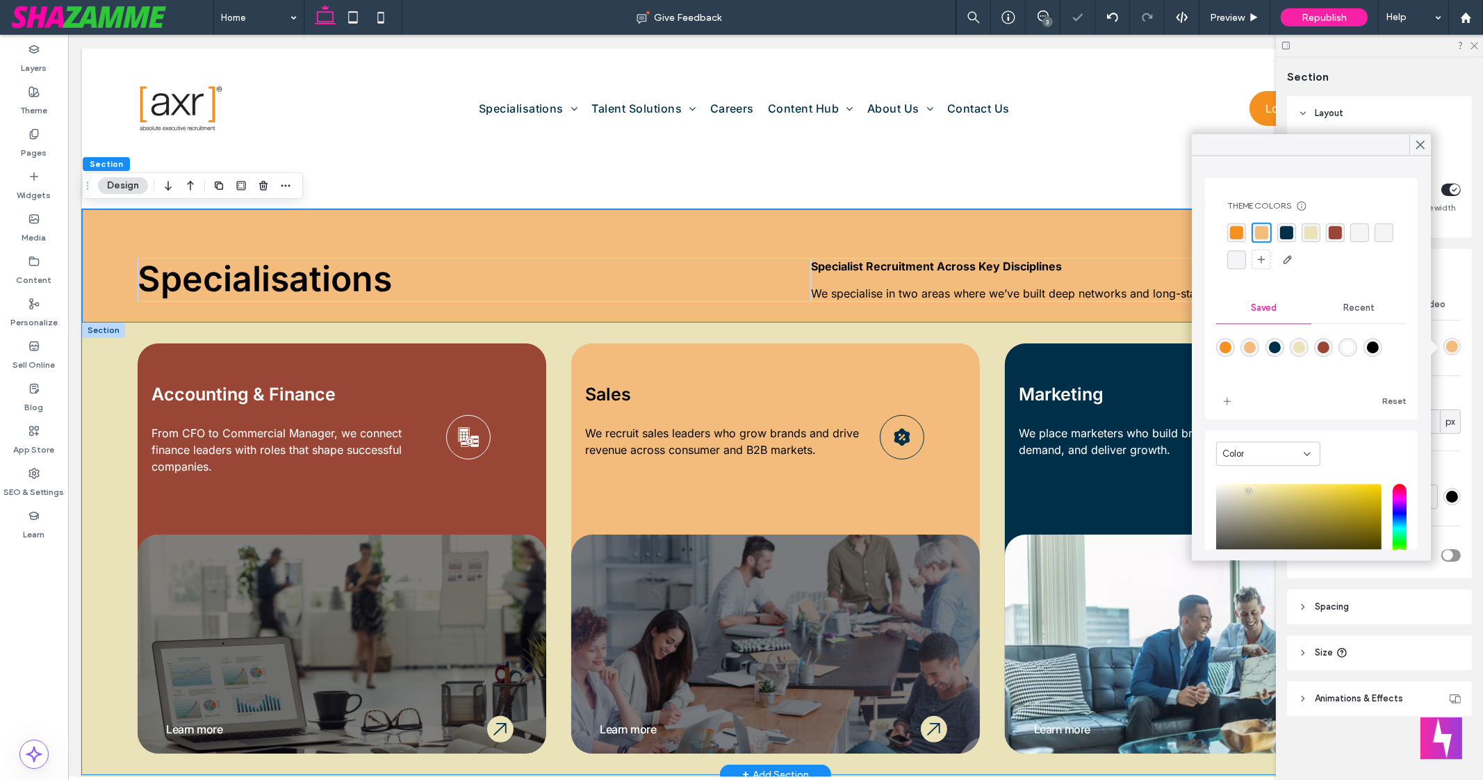
click at [90, 427] on div "Accounting & Finance From CFO to Commercial Manager, we connect finance leaders…" at bounding box center [775, 549] width 1387 height 452
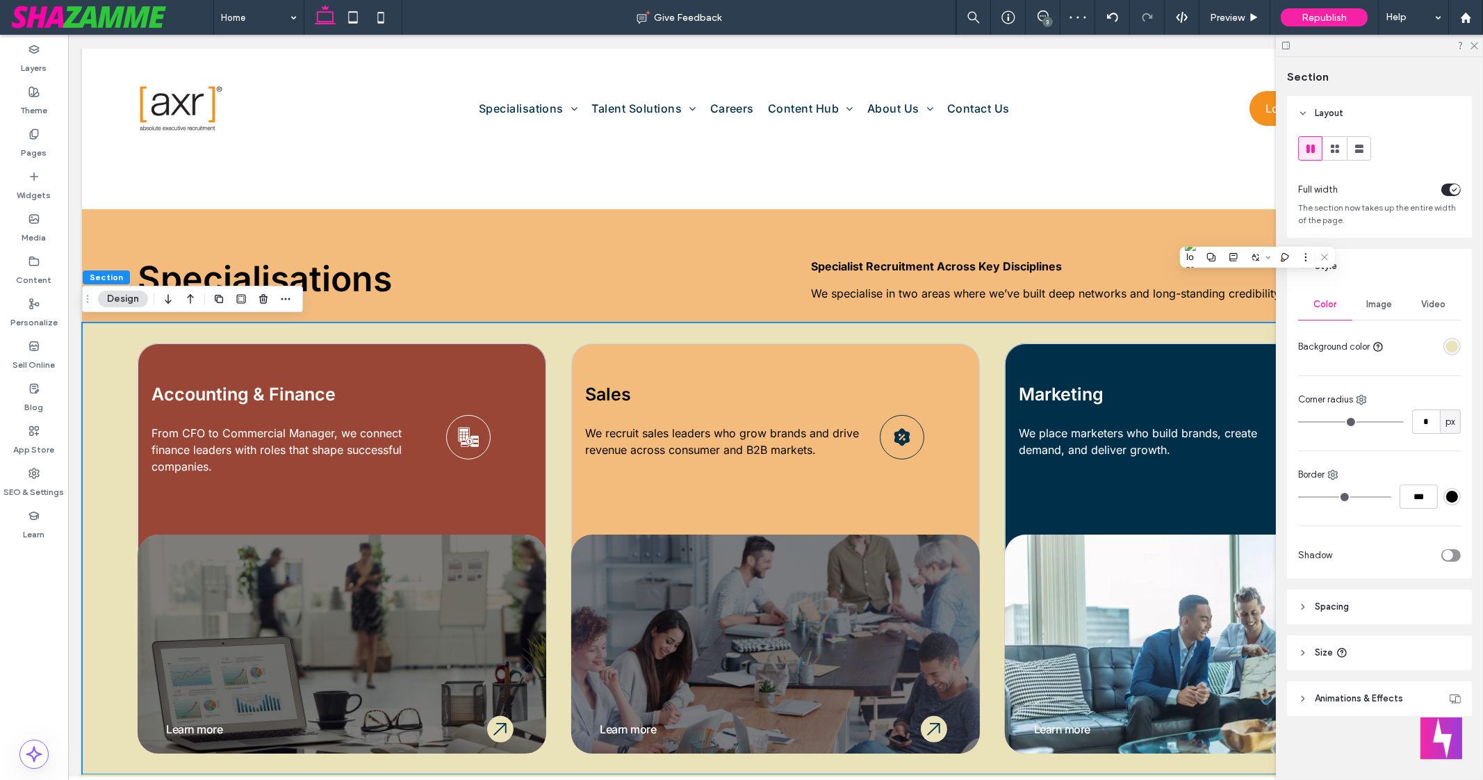
click at [1453, 345] on div "rgba(234,226,184,1)" at bounding box center [1453, 347] width 12 height 12
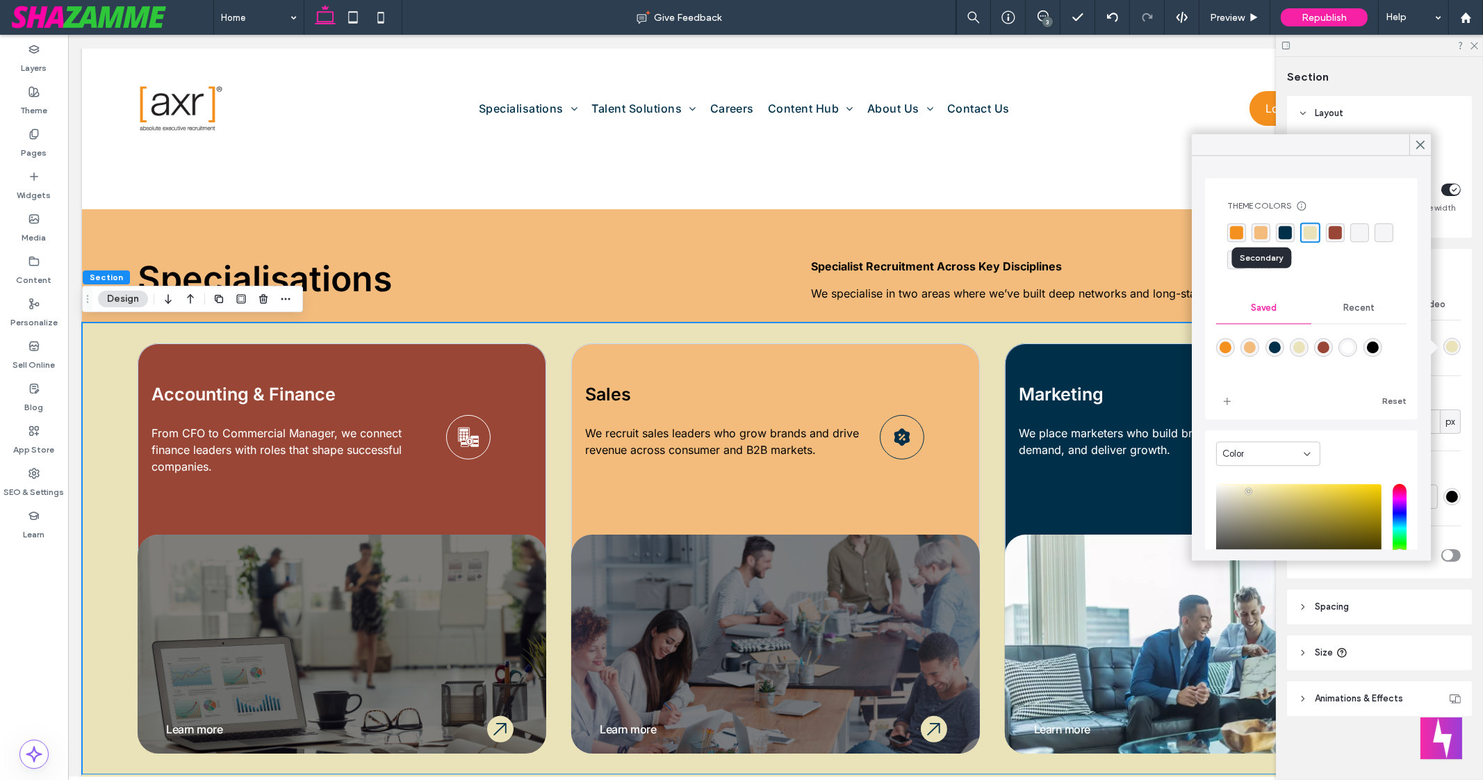
click at [1258, 236] on div "rgba(243, 188, 125, 1)" at bounding box center [1261, 232] width 13 height 13
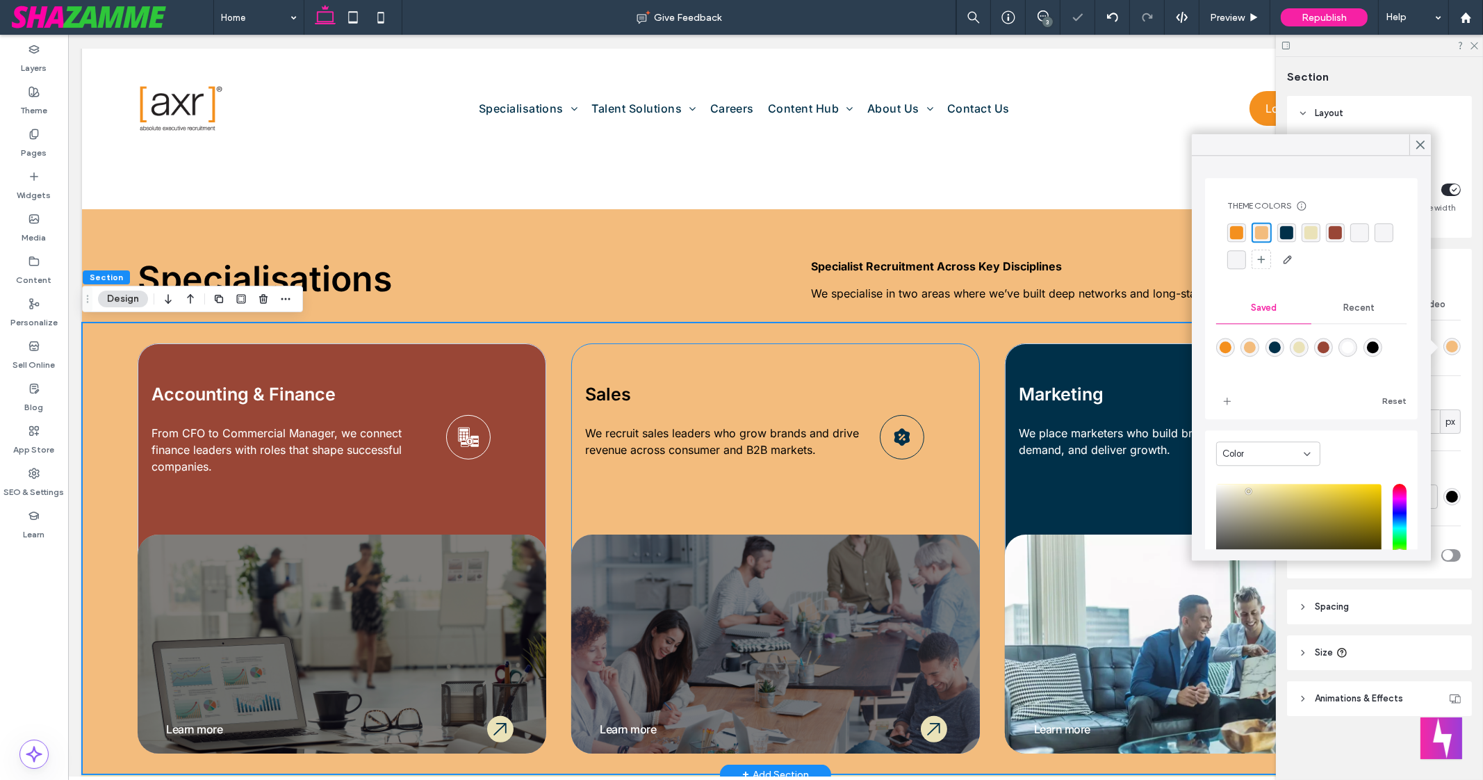
click at [890, 368] on div "Sales We recruit sales leaders who grow brands and drive revenue across consume…" at bounding box center [775, 548] width 409 height 410
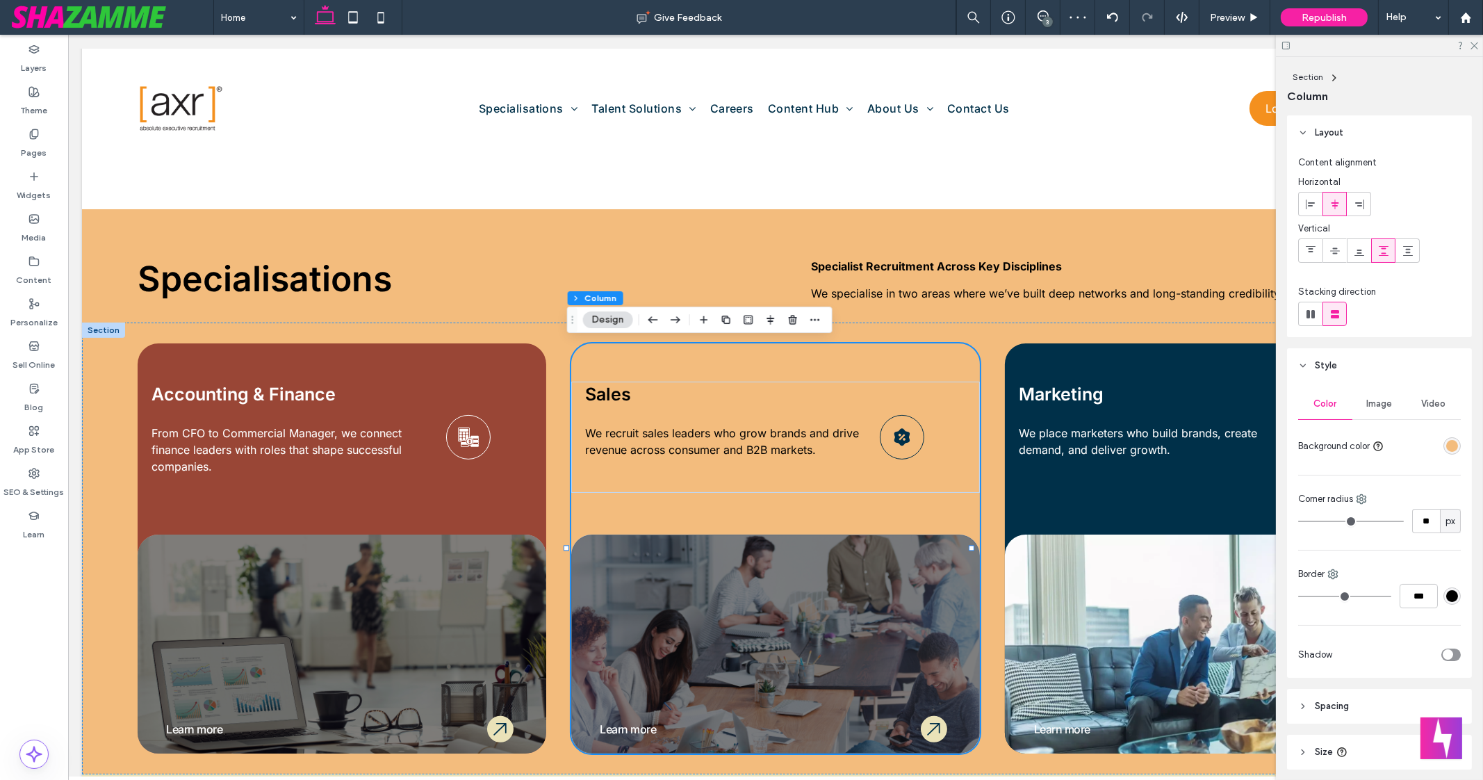
click at [1447, 446] on div "rgba(243, 188, 125, 1)" at bounding box center [1453, 446] width 12 height 12
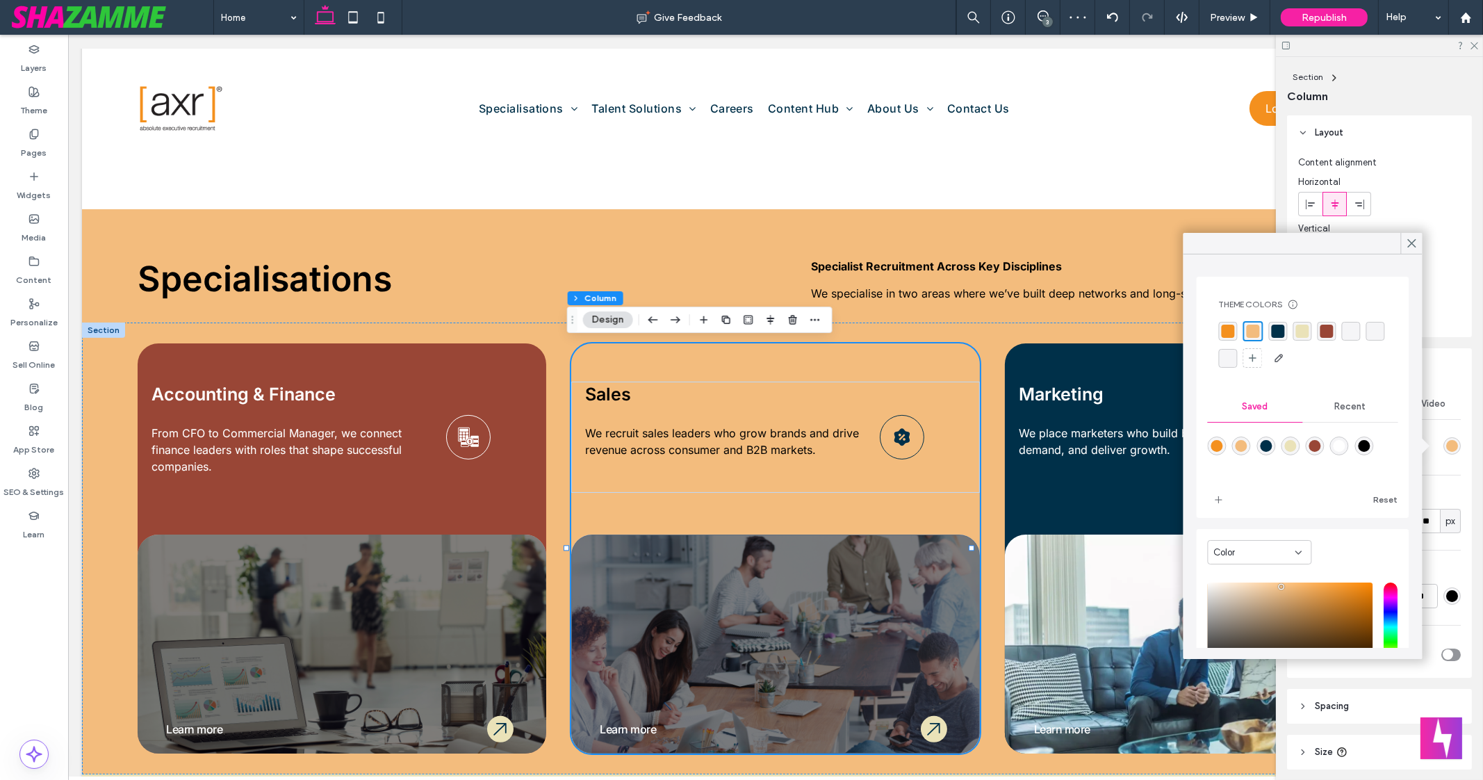
click at [1226, 330] on div "rgba(244,144,30,1)" at bounding box center [1228, 331] width 13 height 13
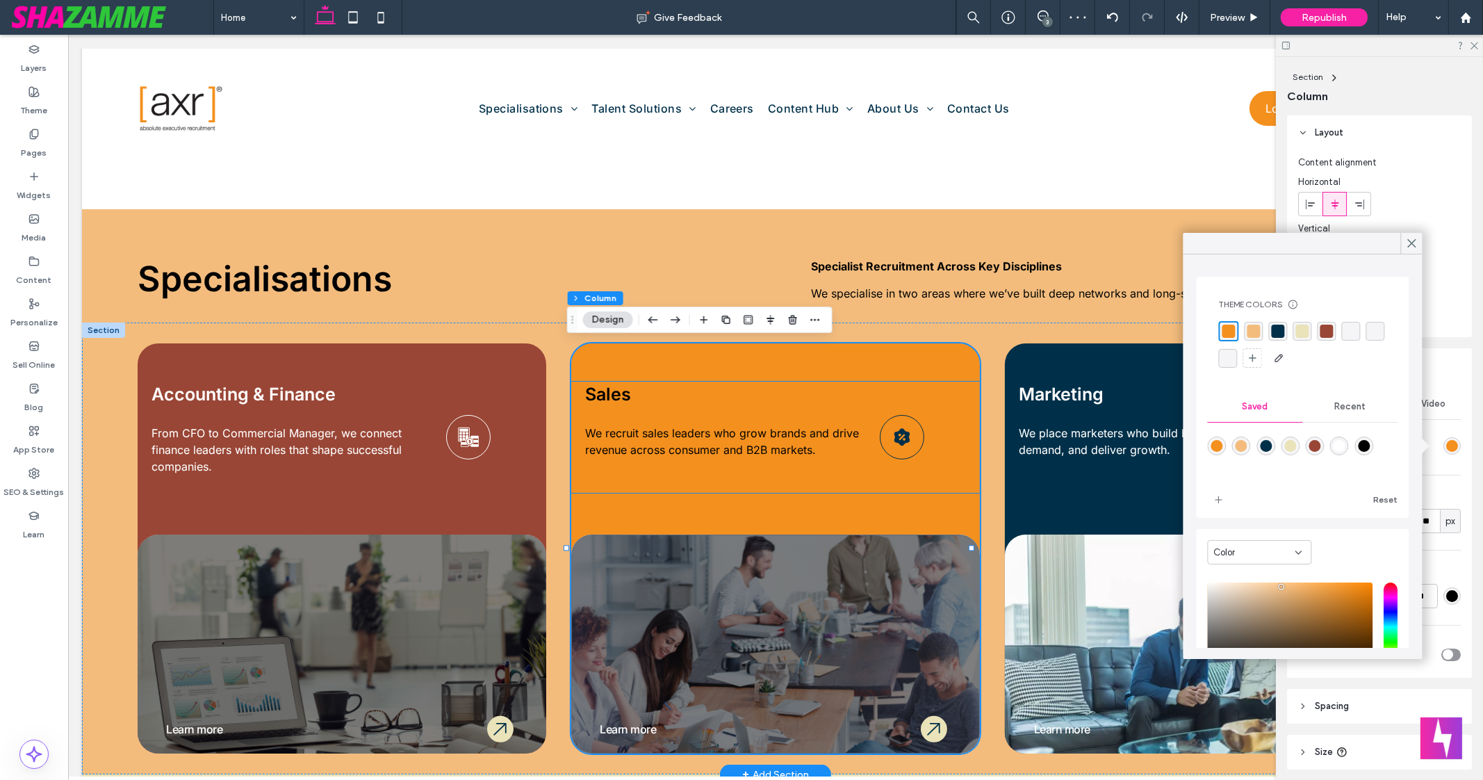
click at [645, 400] on h4 "Sales" at bounding box center [729, 395] width 288 height 26
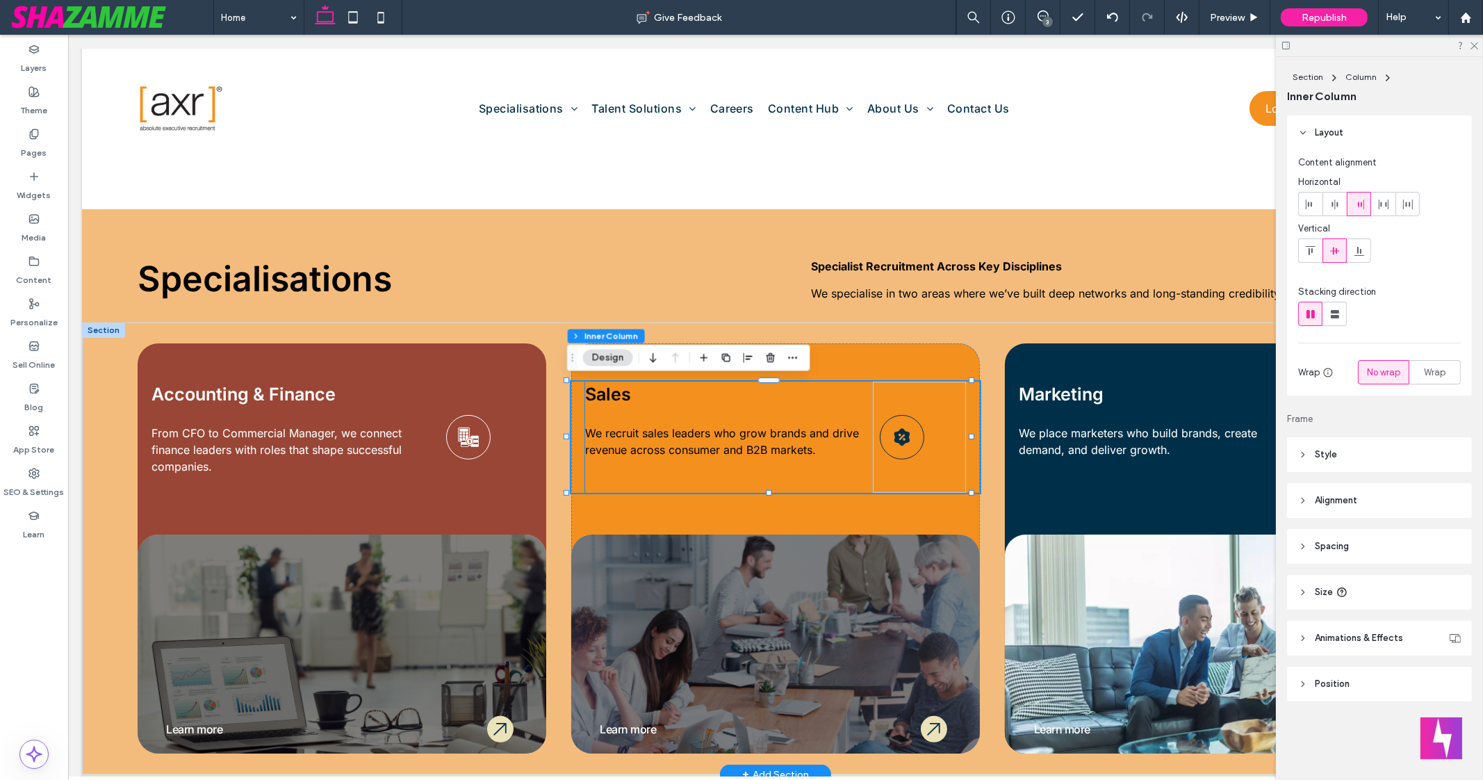
click at [620, 391] on span "Sales" at bounding box center [608, 394] width 46 height 21
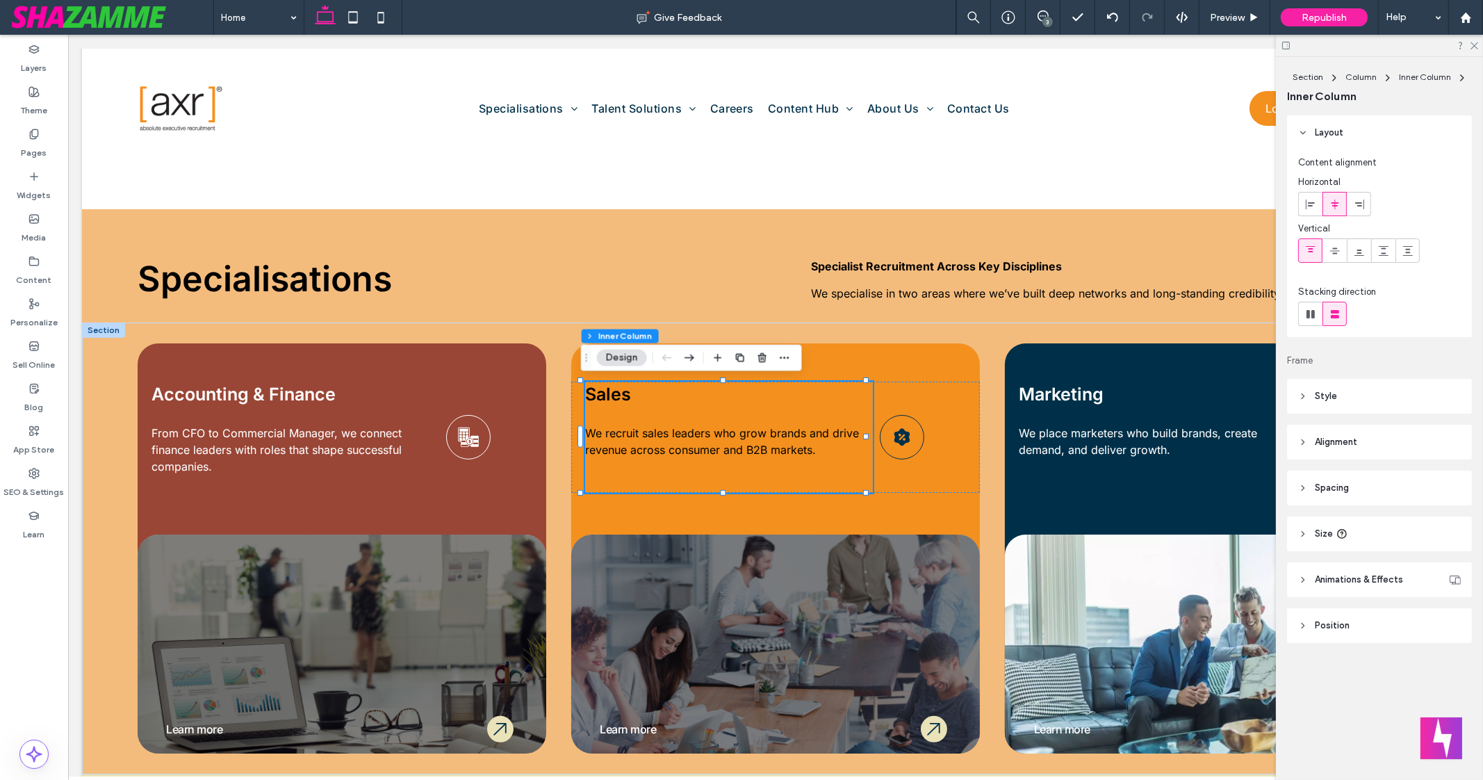
click at [1305, 392] on icon at bounding box center [1303, 396] width 10 height 10
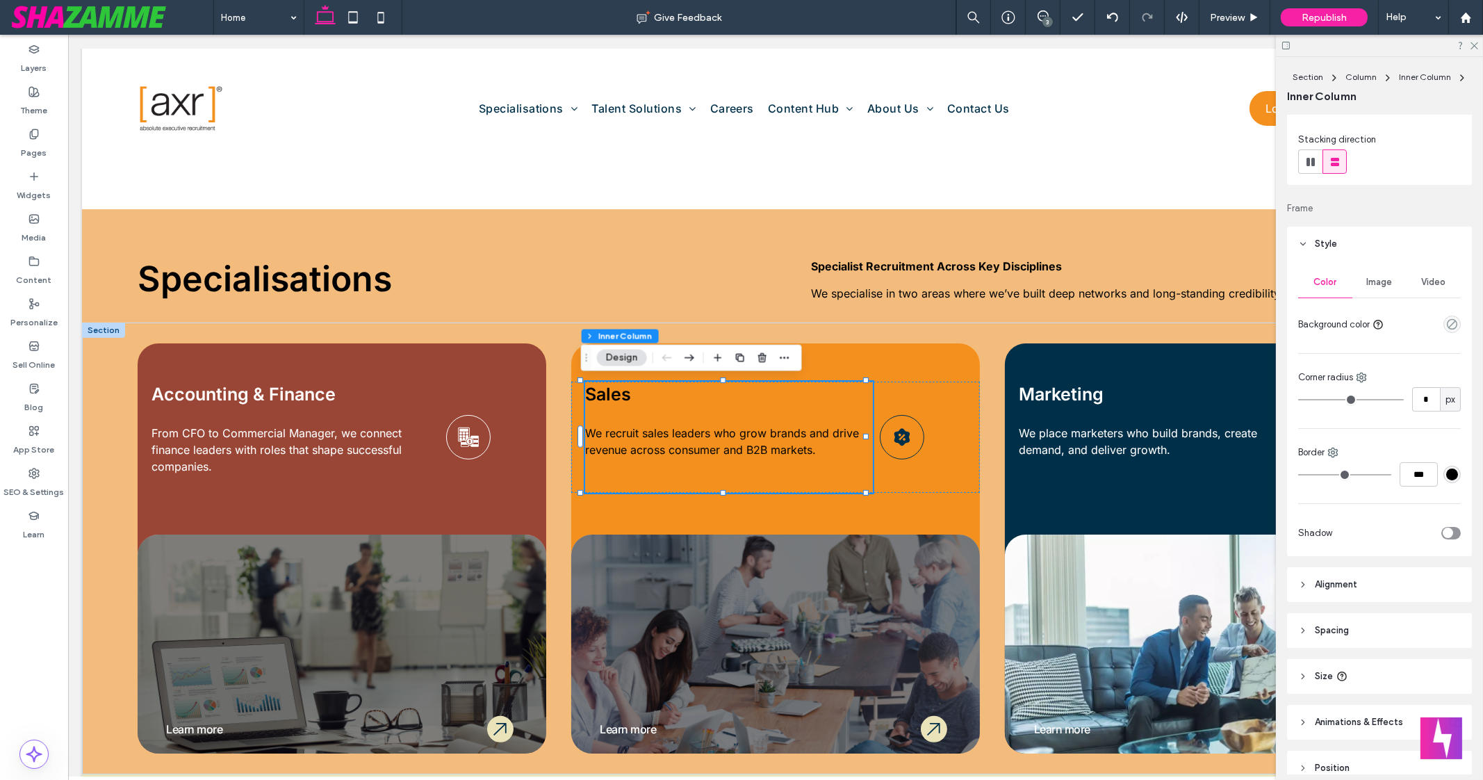
scroll to position [218, 0]
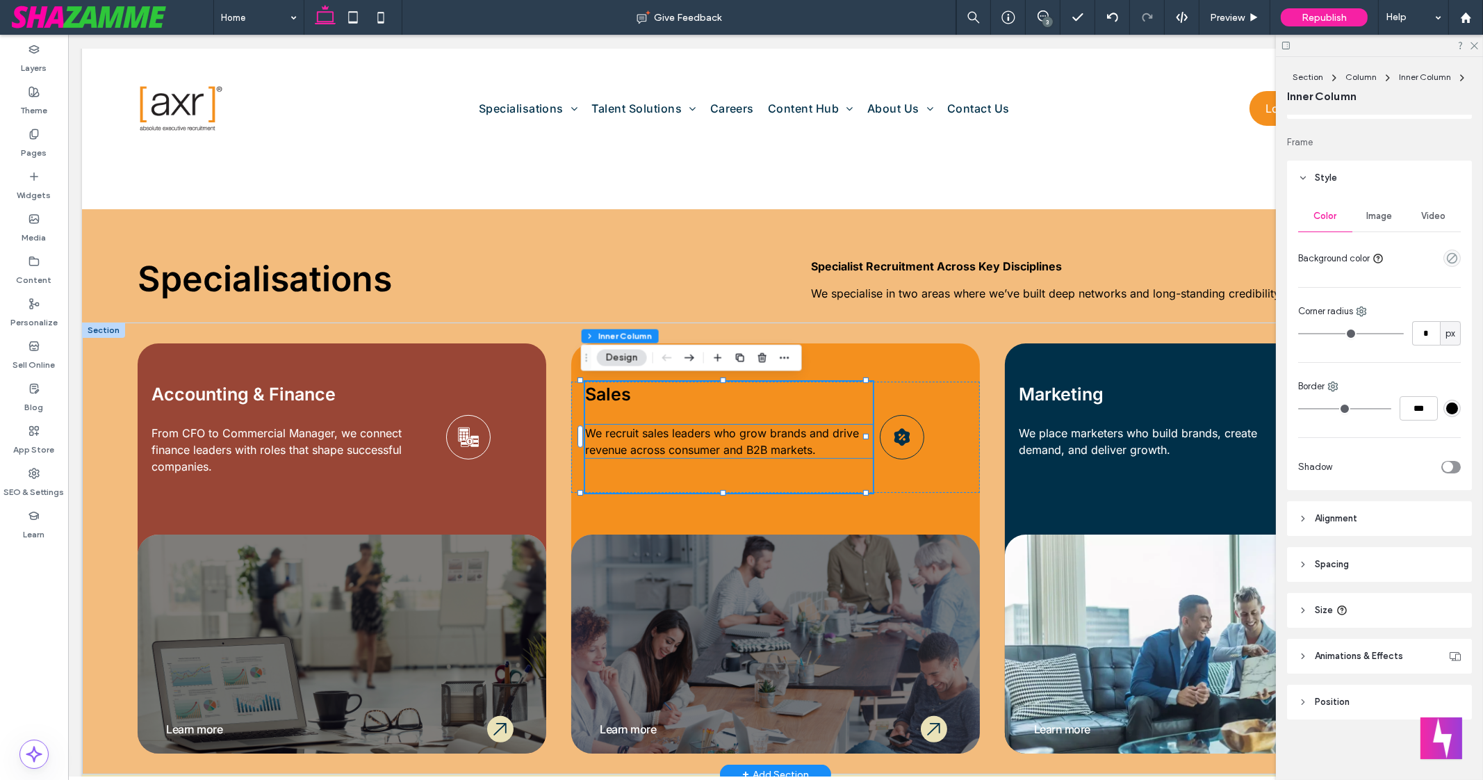
click at [646, 430] on span "We recruit sales leaders who grow brands and drive revenue across consumer and …" at bounding box center [722, 441] width 274 height 31
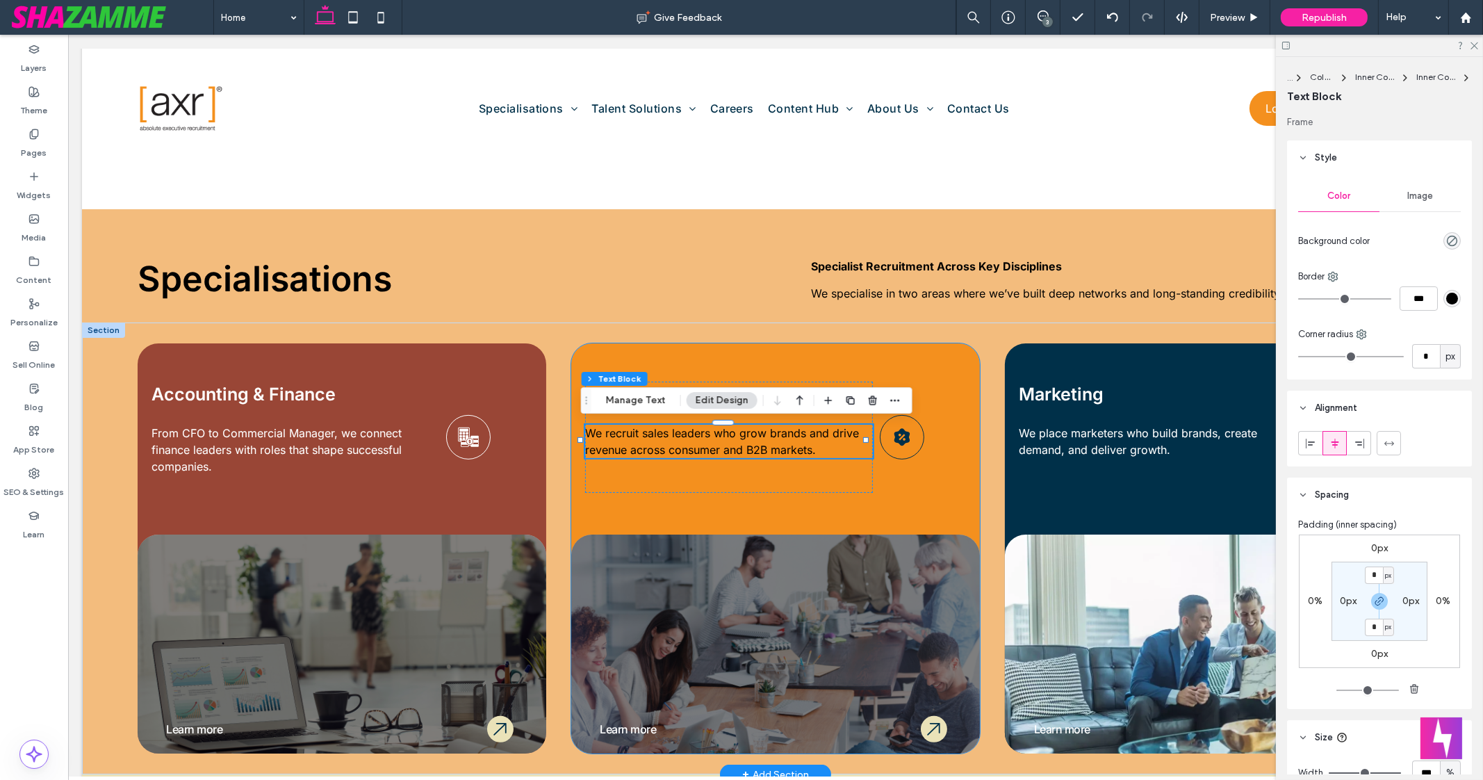
click at [681, 364] on div "Sales We recruit sales leaders who grow brands and drive revenue across consume…" at bounding box center [775, 548] width 409 height 410
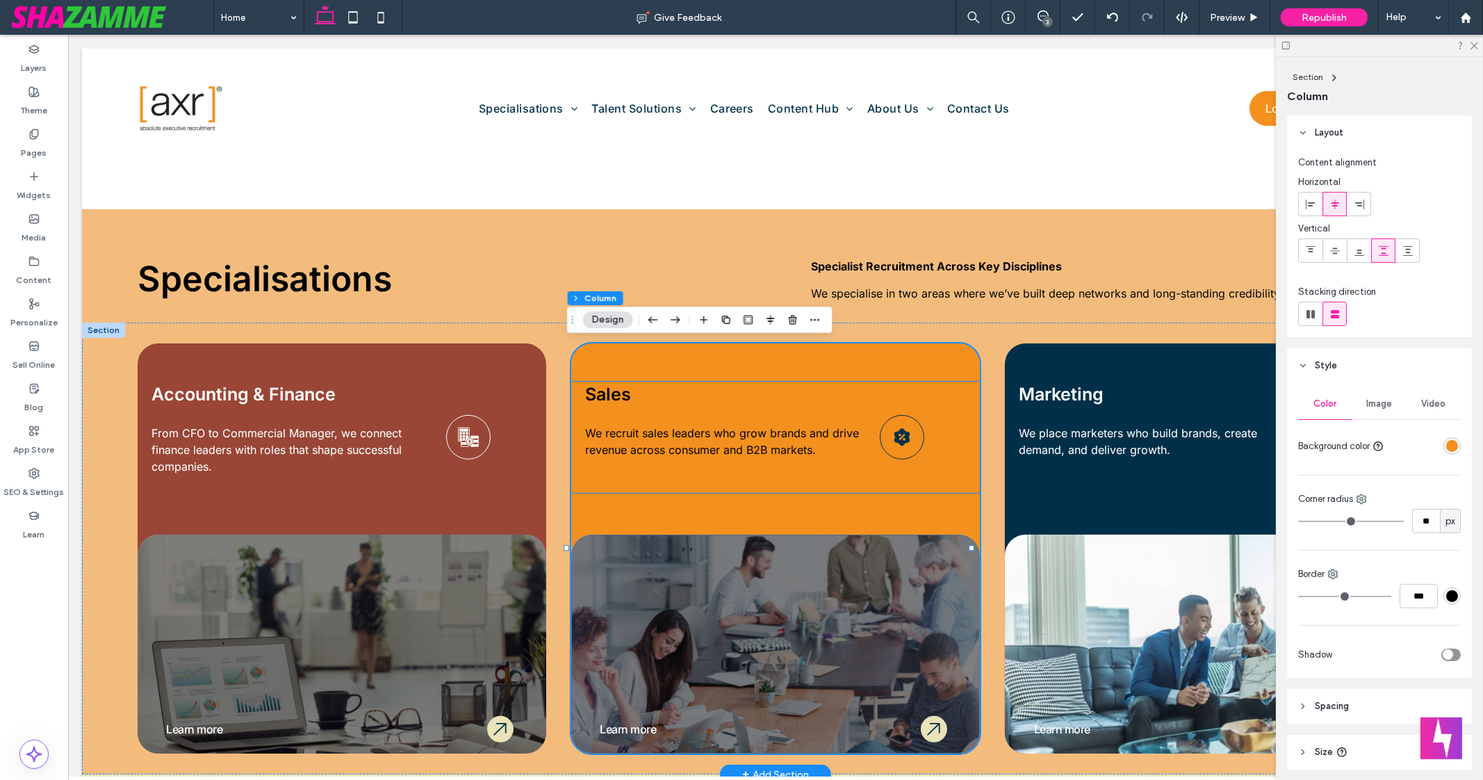
click at [618, 391] on span "Sales" at bounding box center [608, 394] width 46 height 21
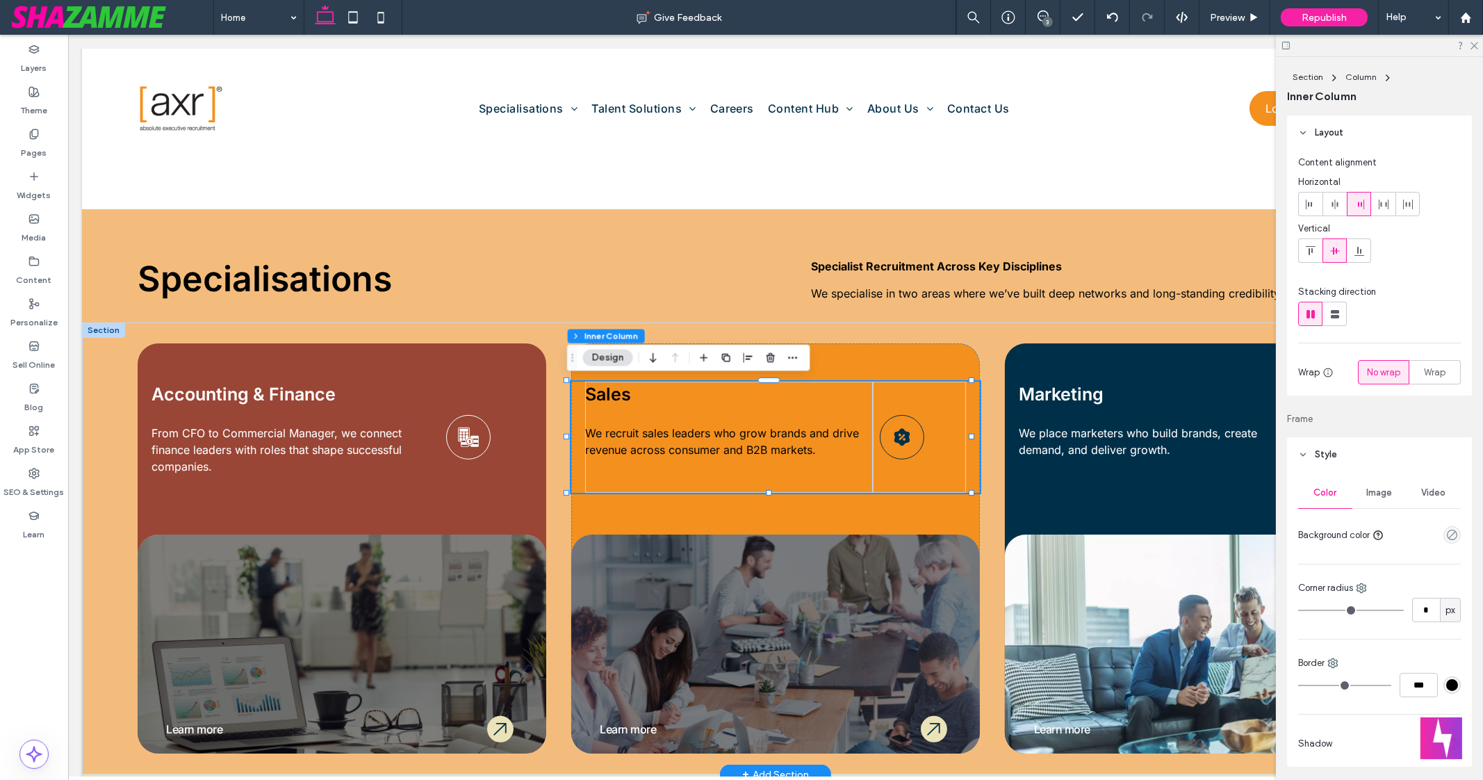
click at [611, 391] on span "Sales" at bounding box center [608, 394] width 46 height 21
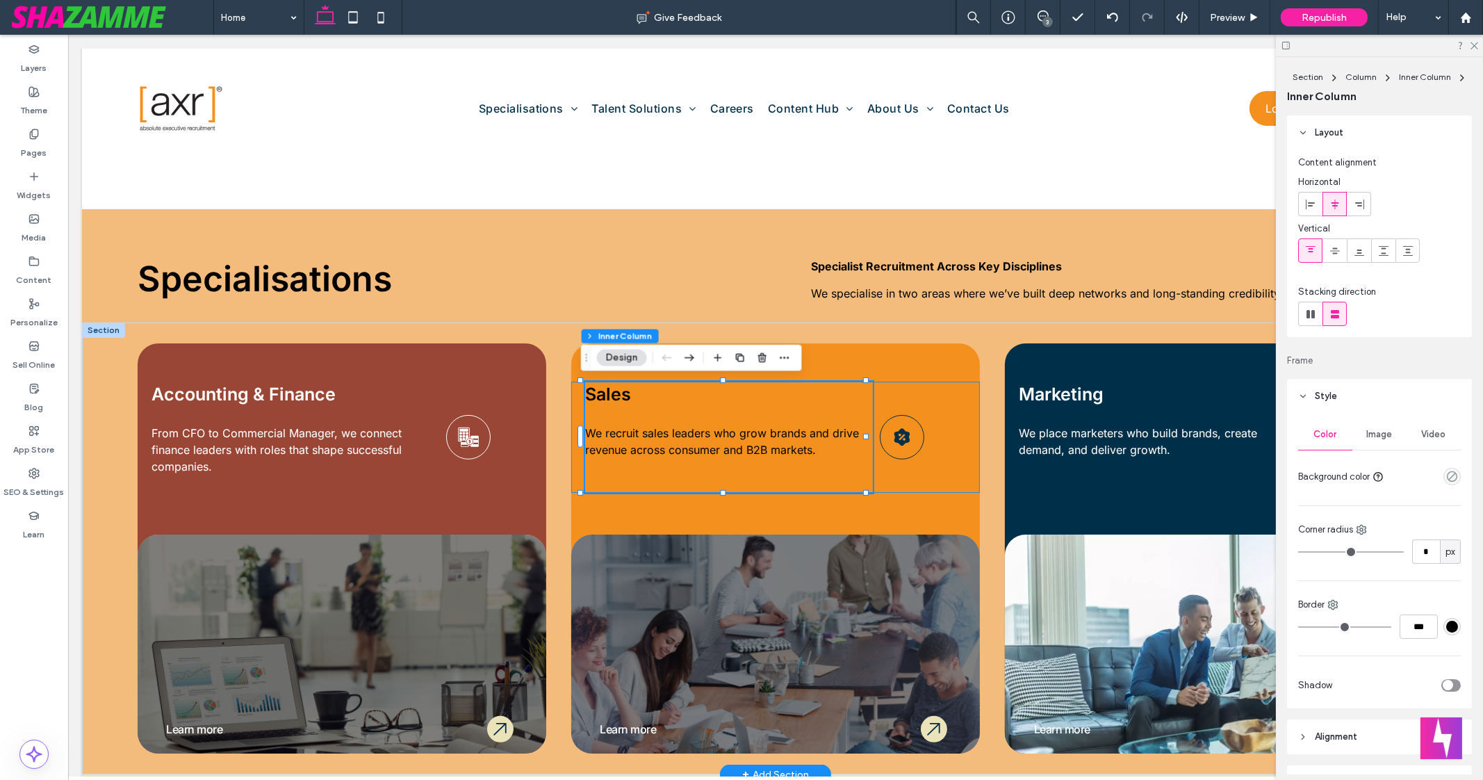
click at [611, 391] on span "Sales" at bounding box center [608, 394] width 46 height 21
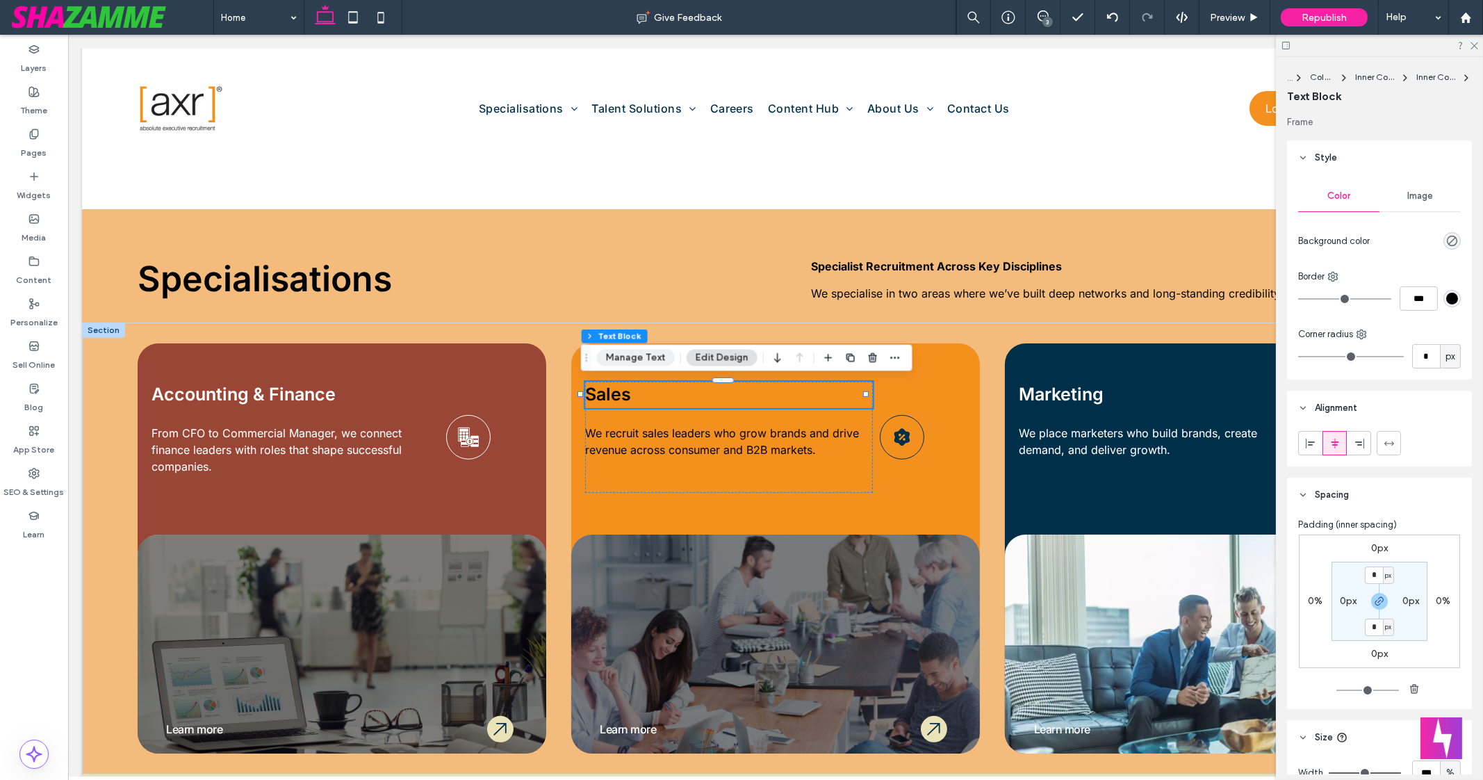
click at [637, 356] on button "Manage Text" at bounding box center [636, 358] width 78 height 17
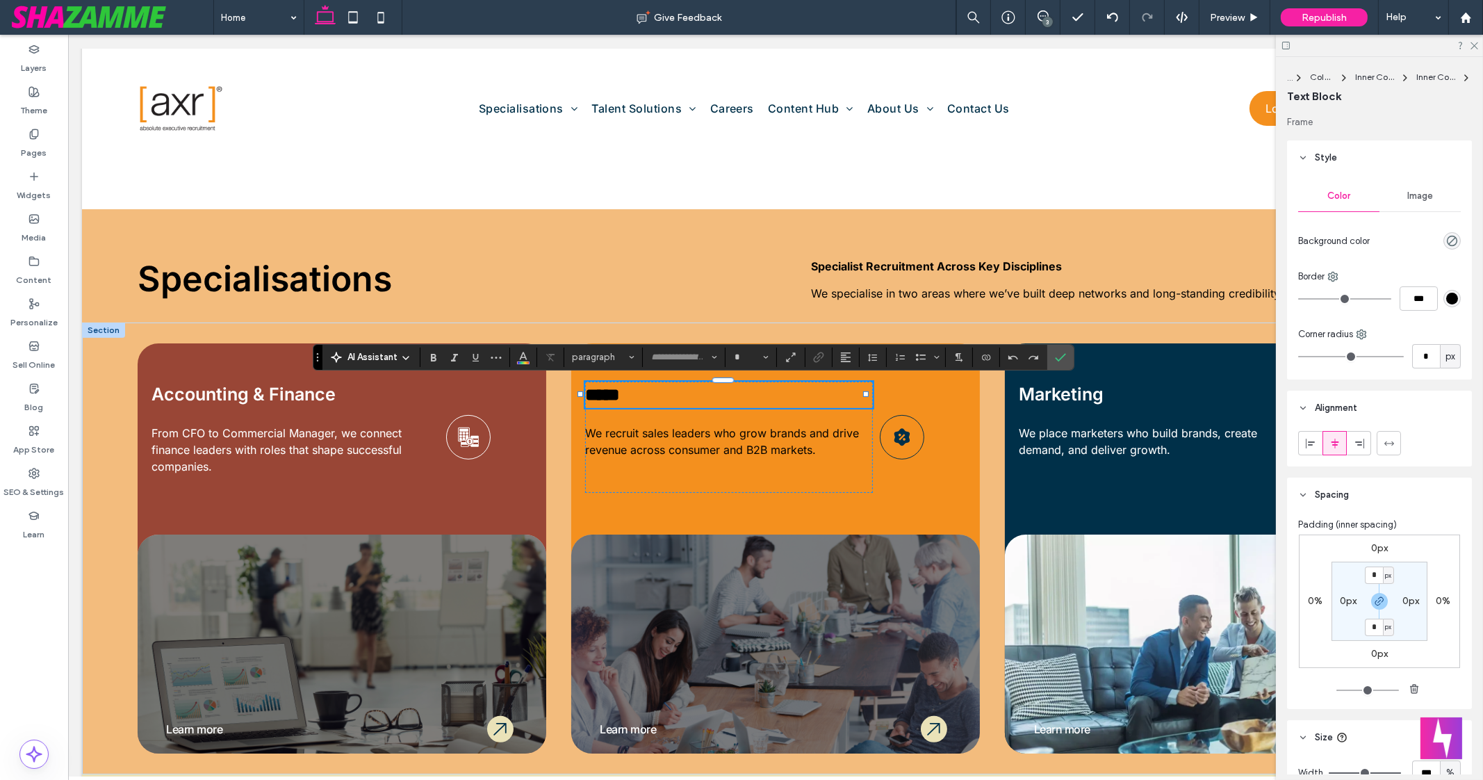
type input "*****"
type input "**"
click at [519, 361] on span "Color" at bounding box center [523, 356] width 11 height 18
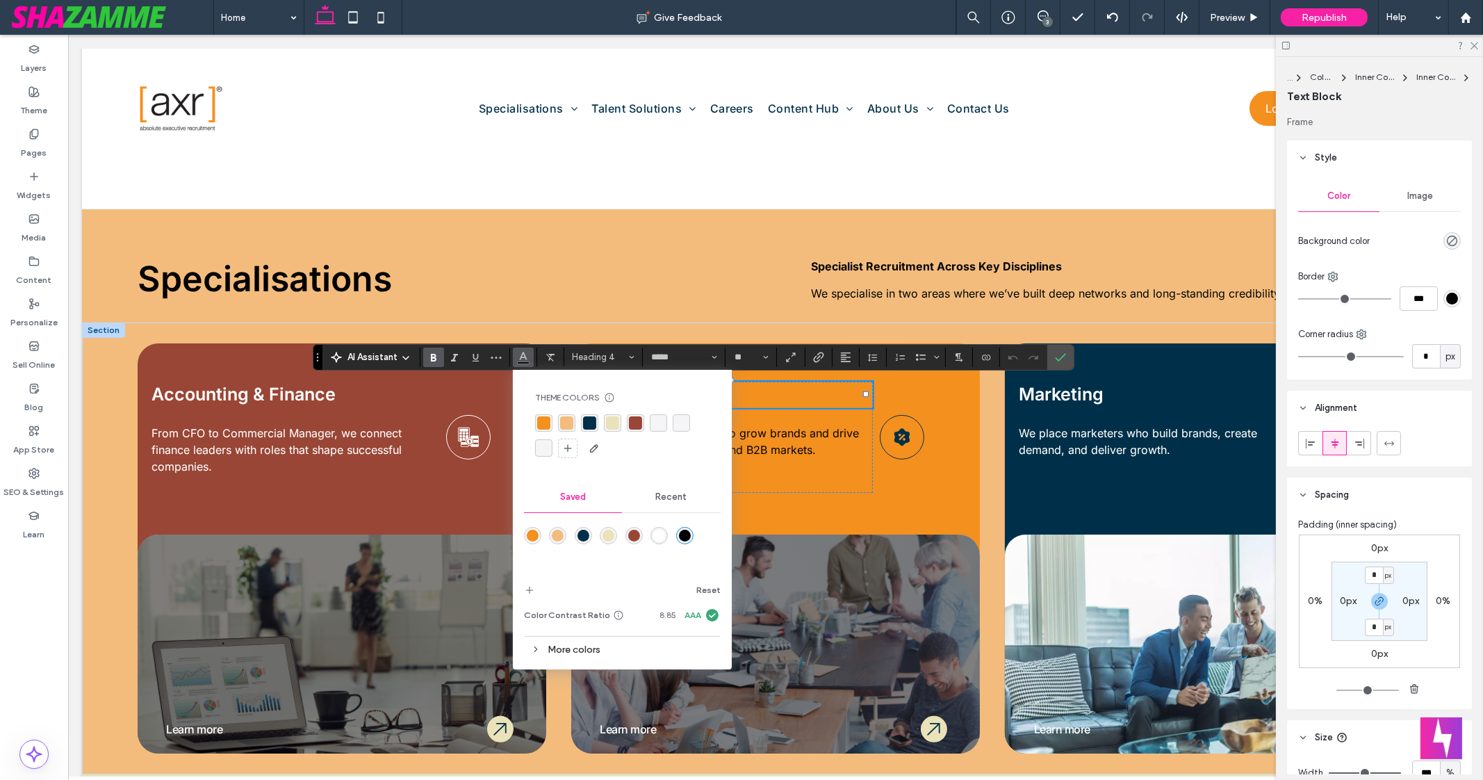
click at [660, 537] on div "rgba(255,255,255,1)" at bounding box center [659, 536] width 12 height 12
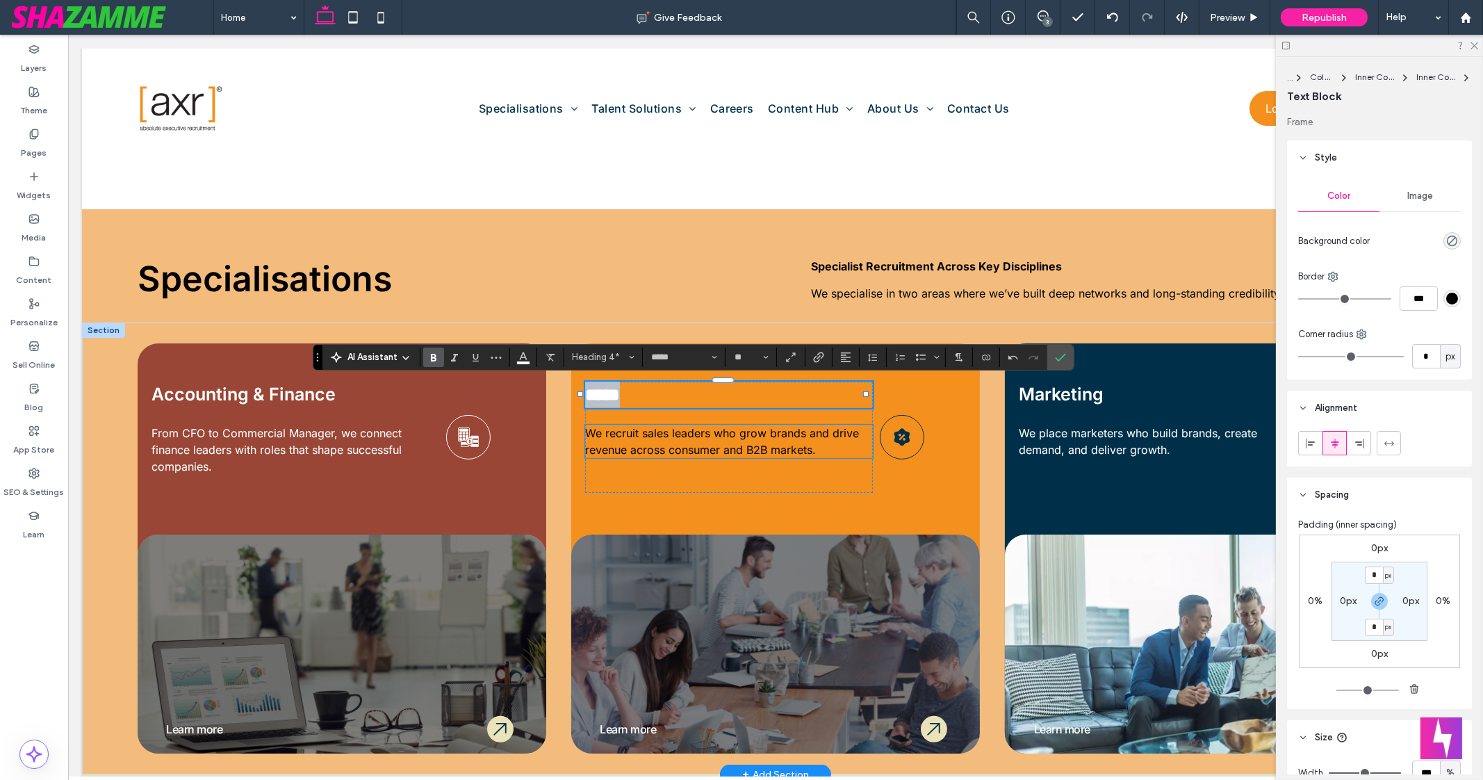
click at [716, 447] on span "We recruit sales leaders who grow brands and drive revenue across consumer and …" at bounding box center [722, 441] width 274 height 31
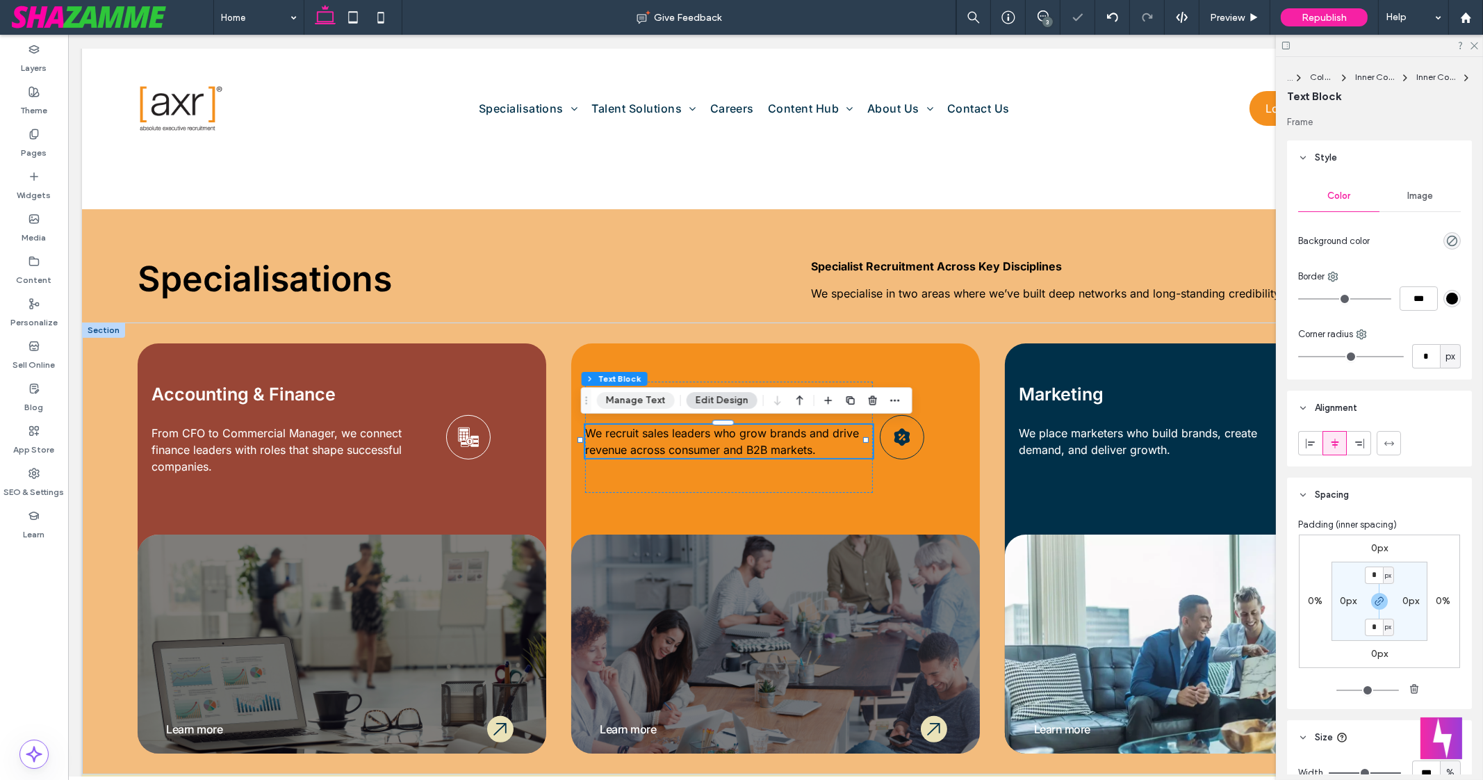
click at [640, 405] on button "Manage Text" at bounding box center [636, 400] width 78 height 17
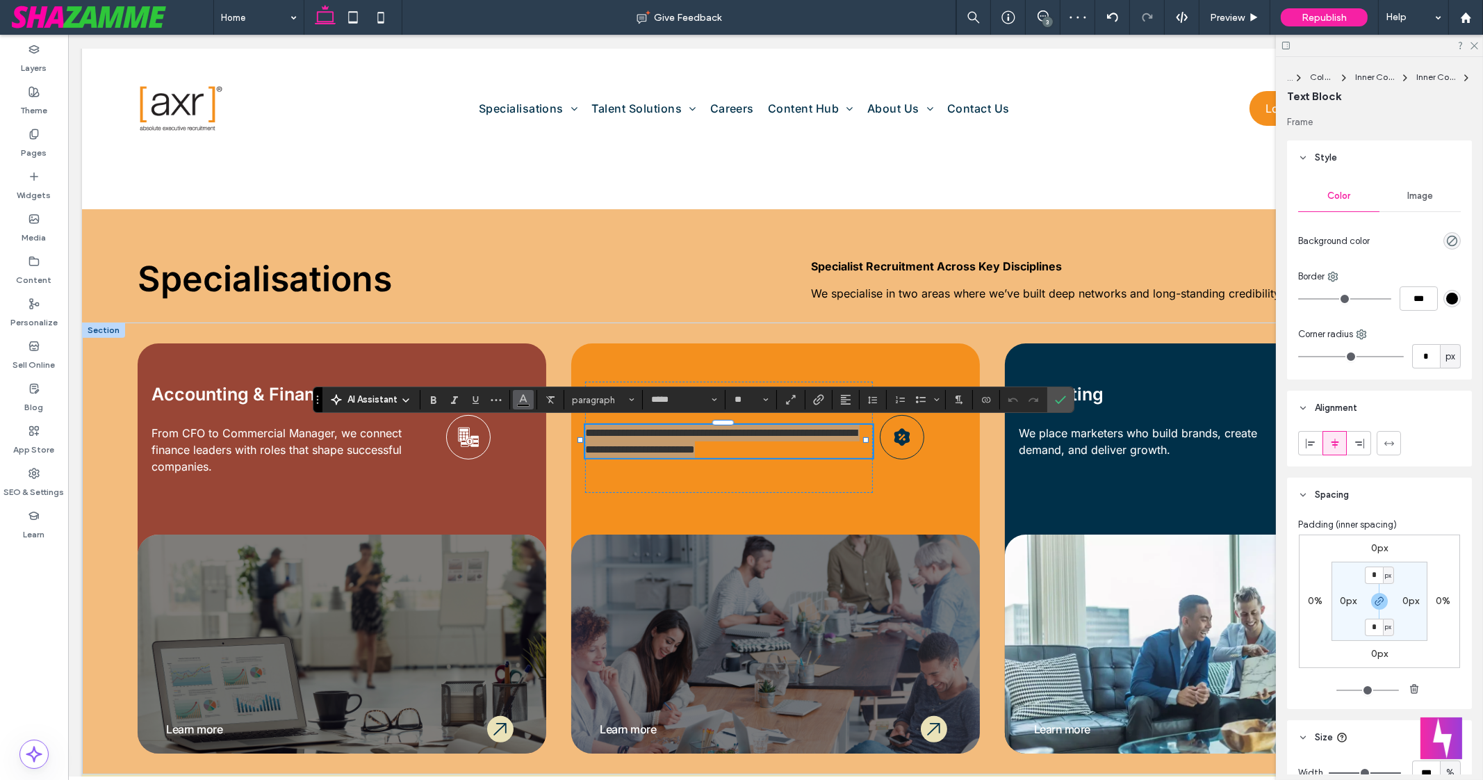
click at [518, 399] on icon "Color" at bounding box center [523, 398] width 11 height 11
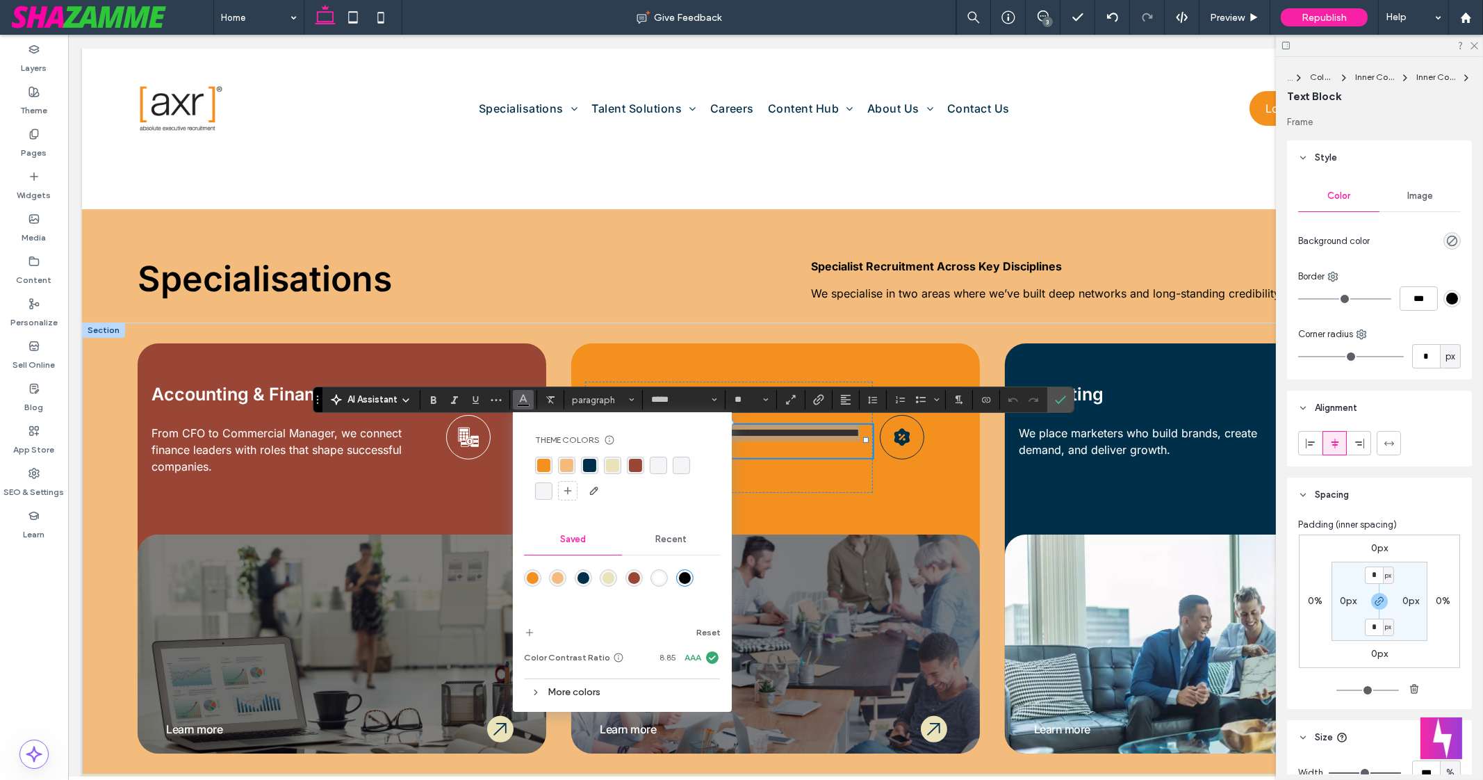
click at [658, 576] on div "rgba(255,255,255,1)" at bounding box center [659, 578] width 12 height 12
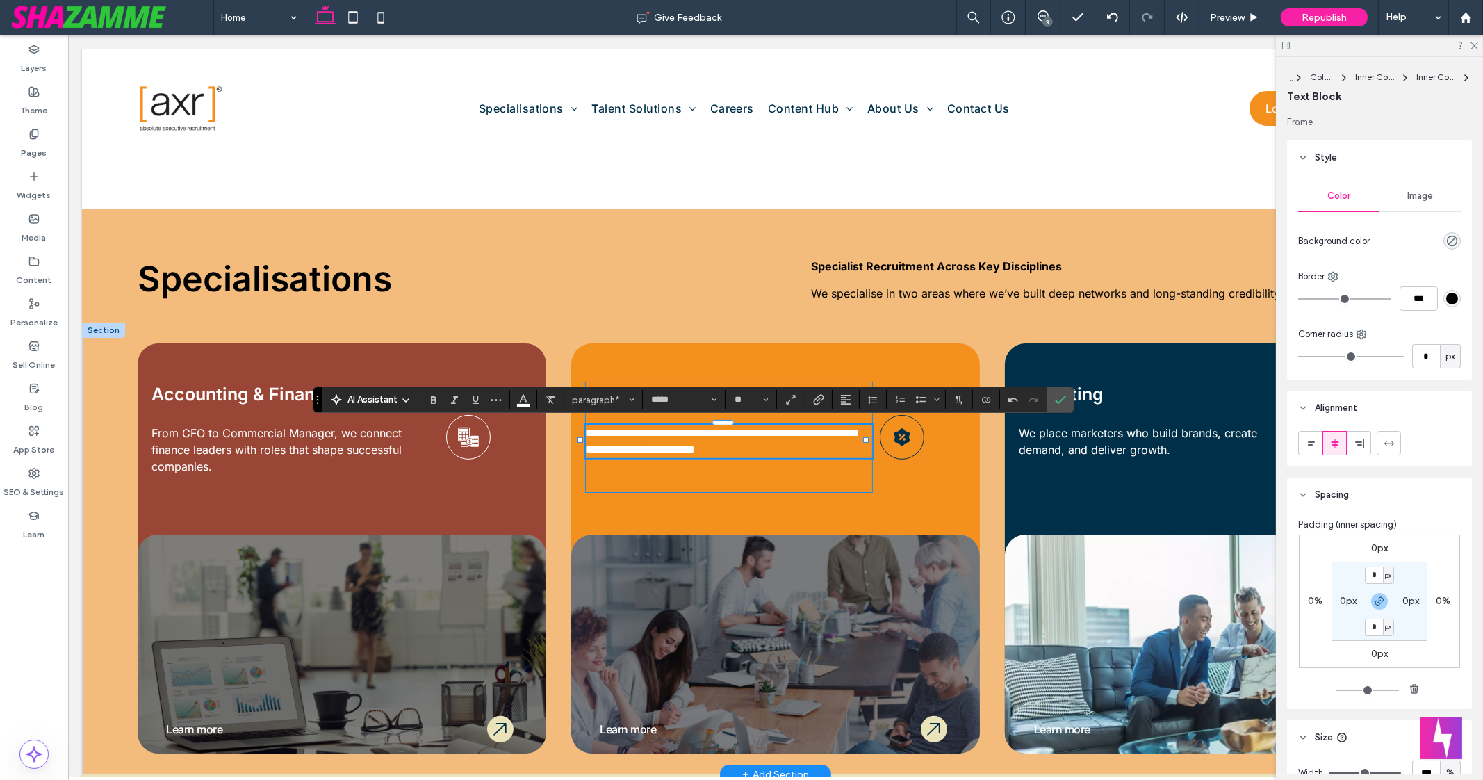
click at [766, 479] on div "**********" at bounding box center [729, 437] width 288 height 111
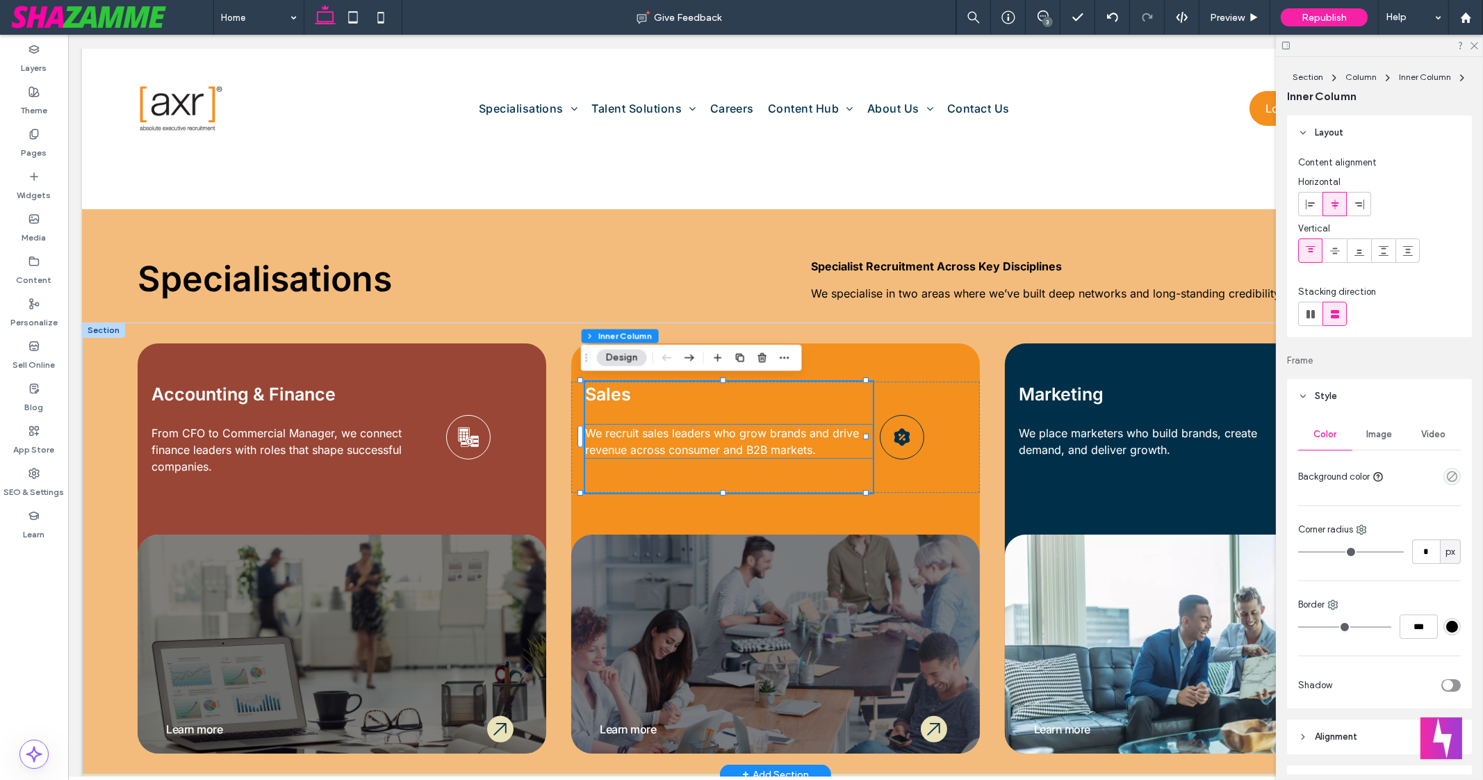
click at [771, 443] on span "We recruit sales leaders who grow brands and drive revenue across consumer and …" at bounding box center [722, 441] width 274 height 31
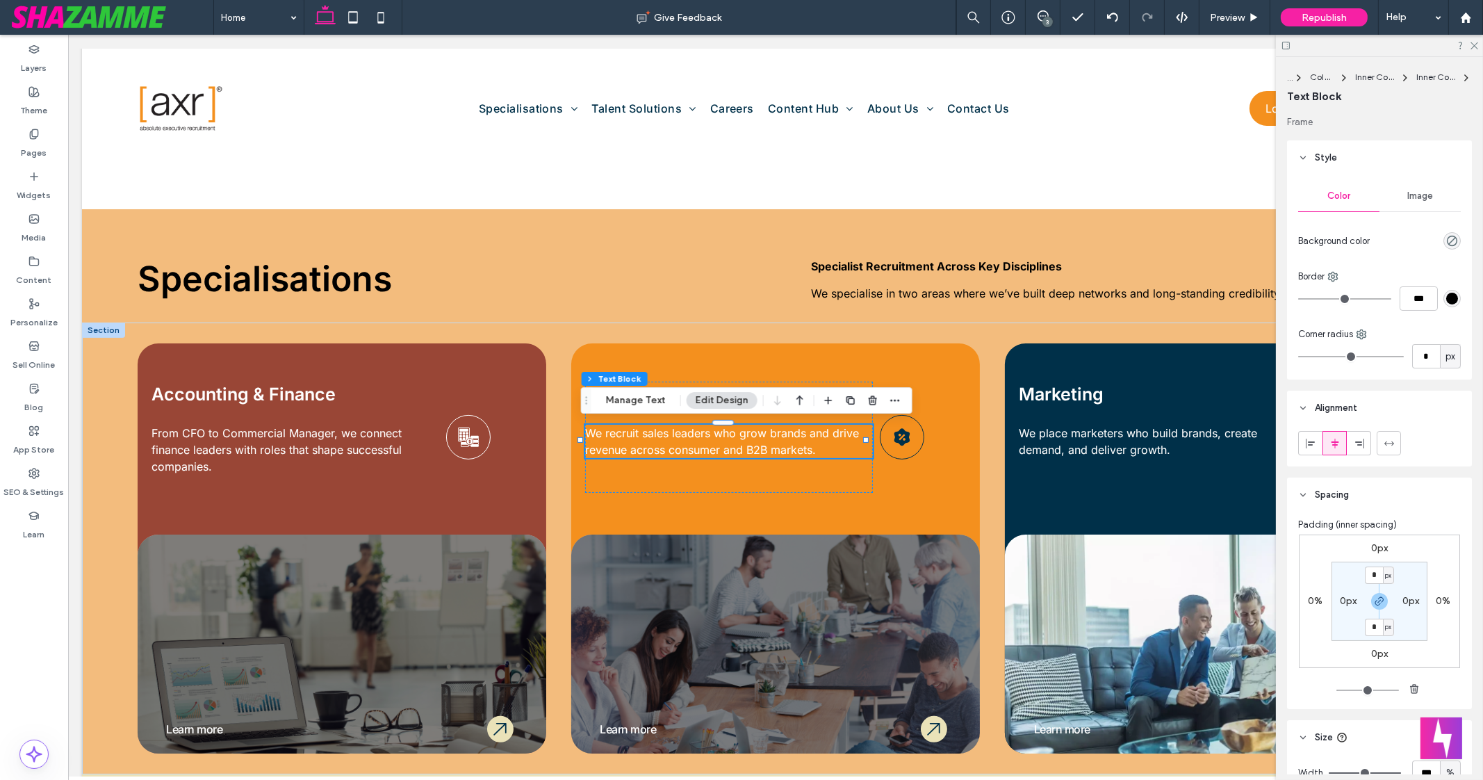
click at [650, 412] on div "Section Column Inner Column Inner Column Text Block Manage Text Edit Design" at bounding box center [747, 400] width 332 height 26
click at [1118, 19] on use at bounding box center [1112, 17] width 11 height 9
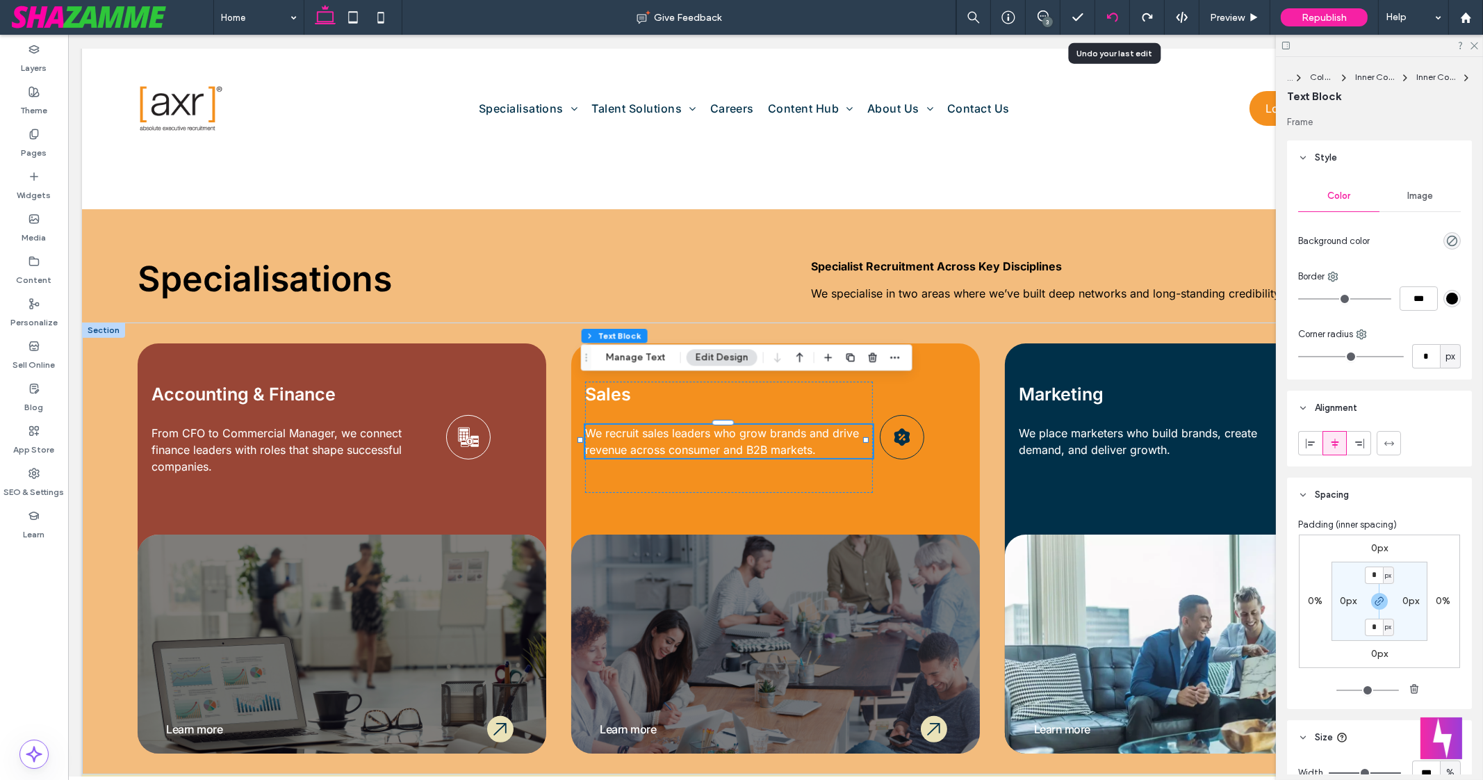
click at [1109, 8] on div at bounding box center [1113, 17] width 35 height 35
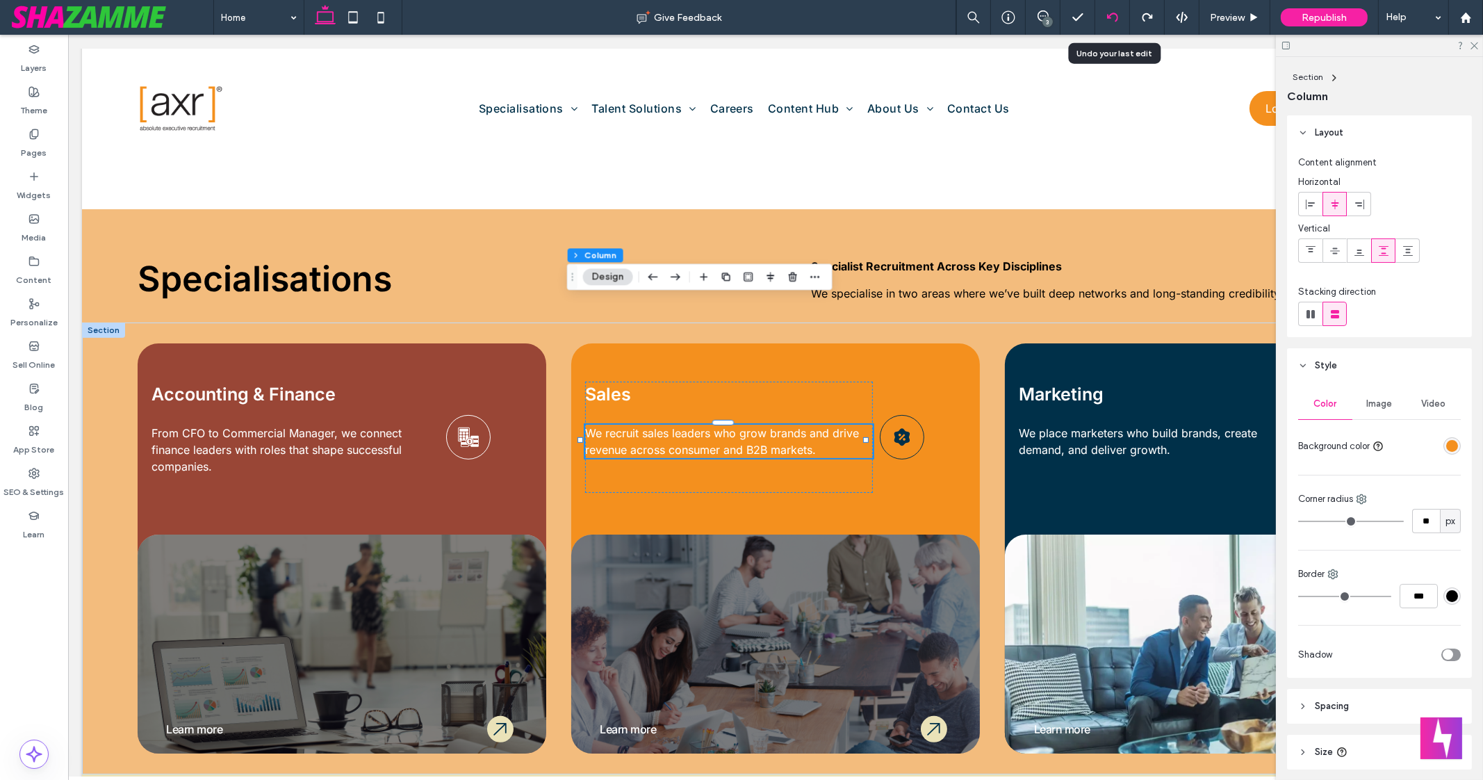
click at [1118, 10] on div at bounding box center [1113, 17] width 35 height 35
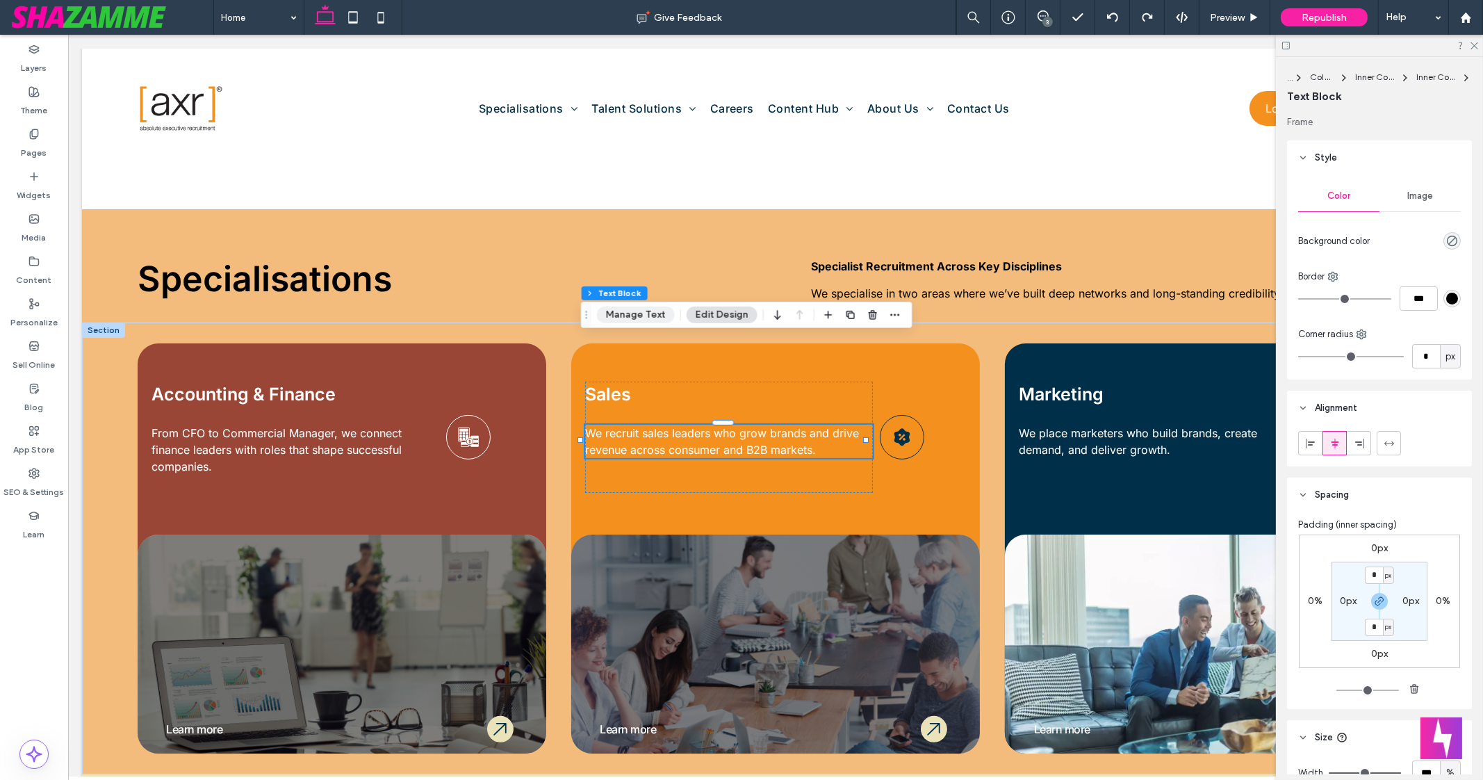
click at [640, 316] on button "Manage Text" at bounding box center [636, 315] width 78 height 17
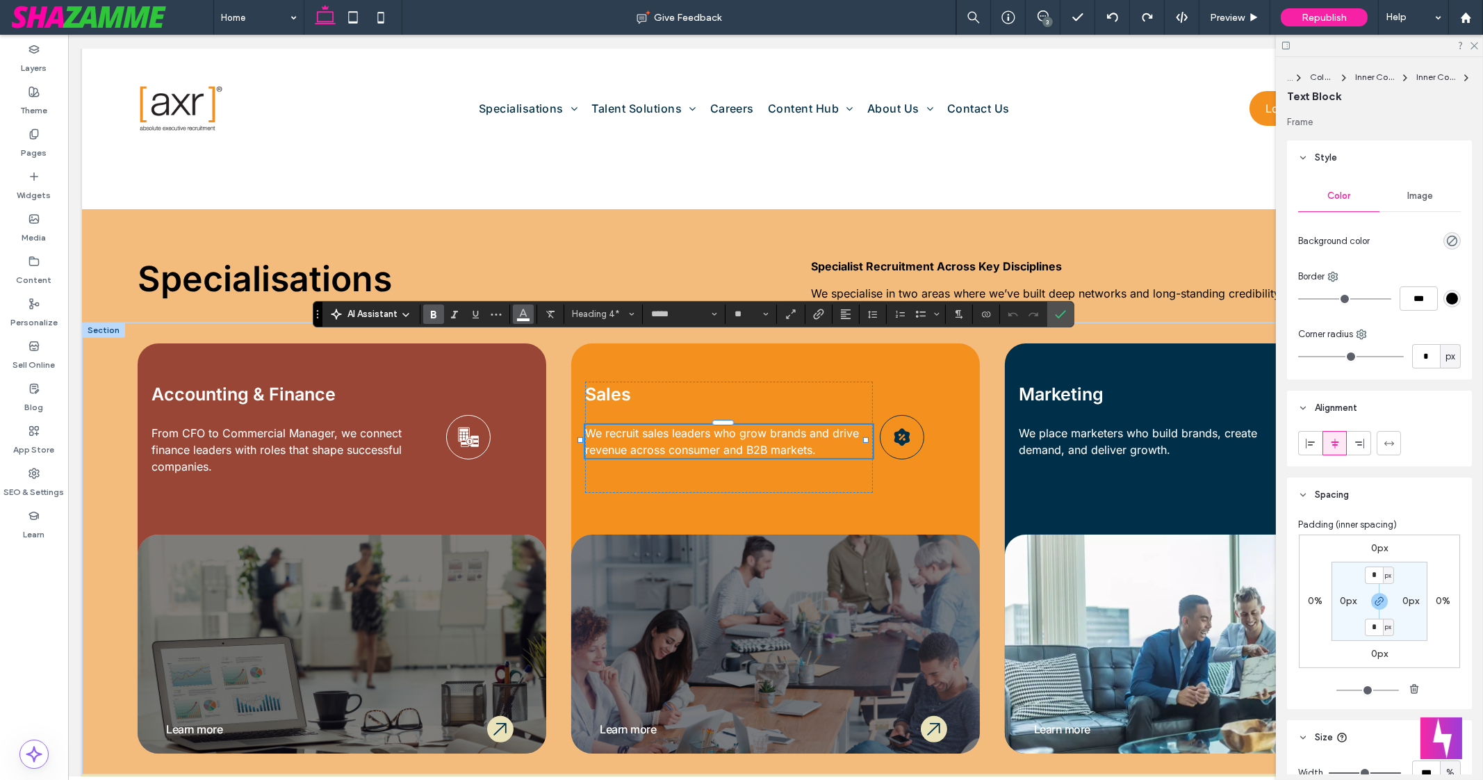
click at [515, 318] on button "Color" at bounding box center [523, 313] width 21 height 19
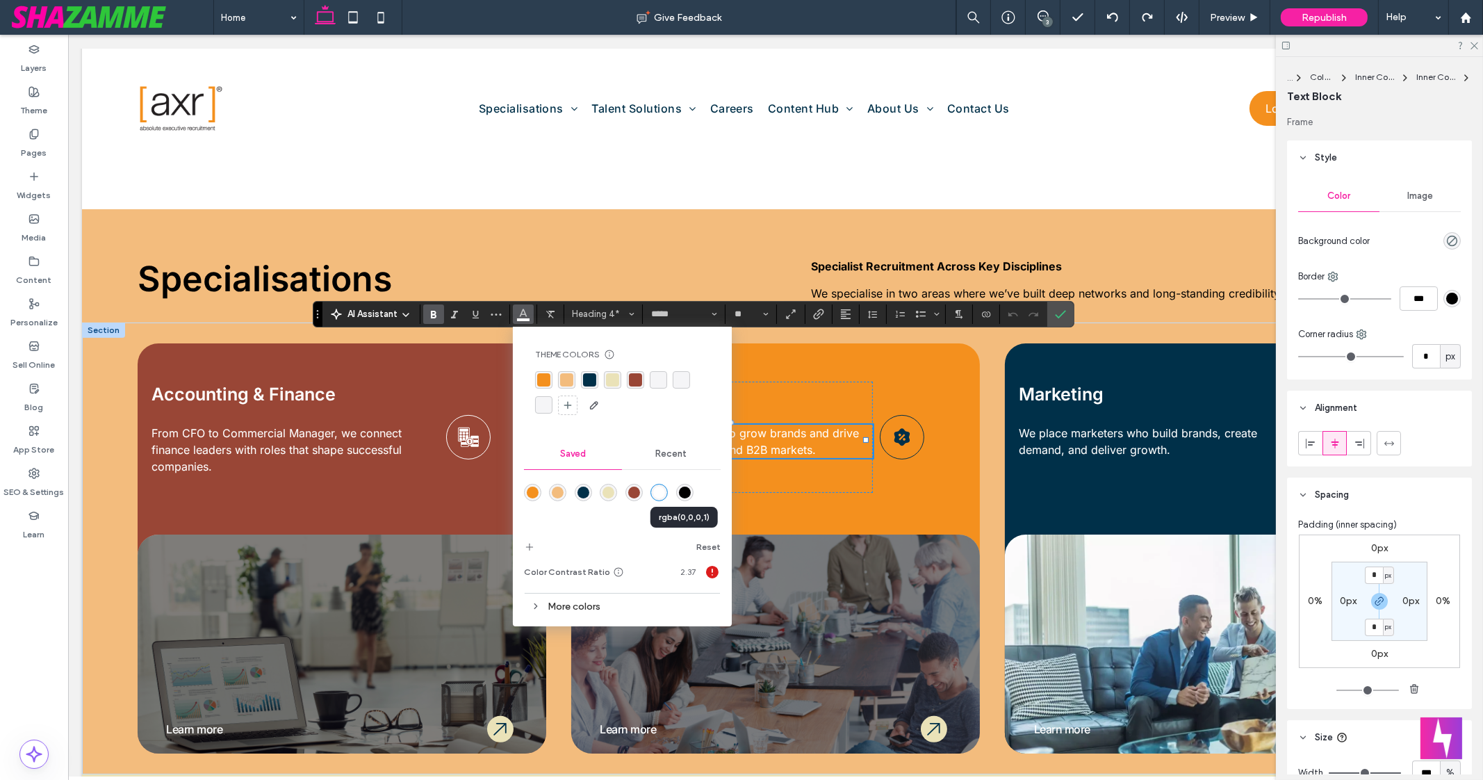
click at [683, 489] on div "rgba(0,0,0,1)" at bounding box center [685, 493] width 12 height 12
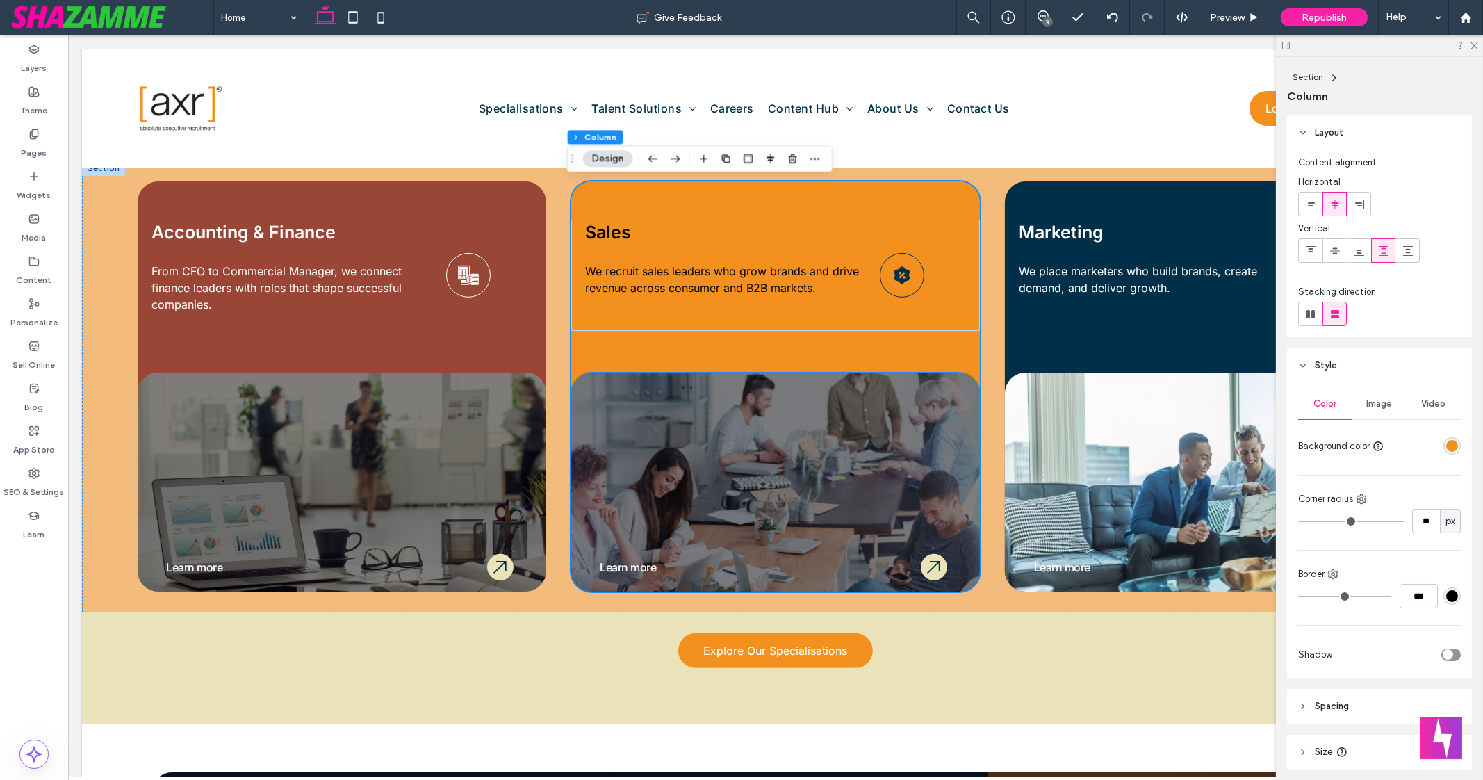
scroll to position [935, 0]
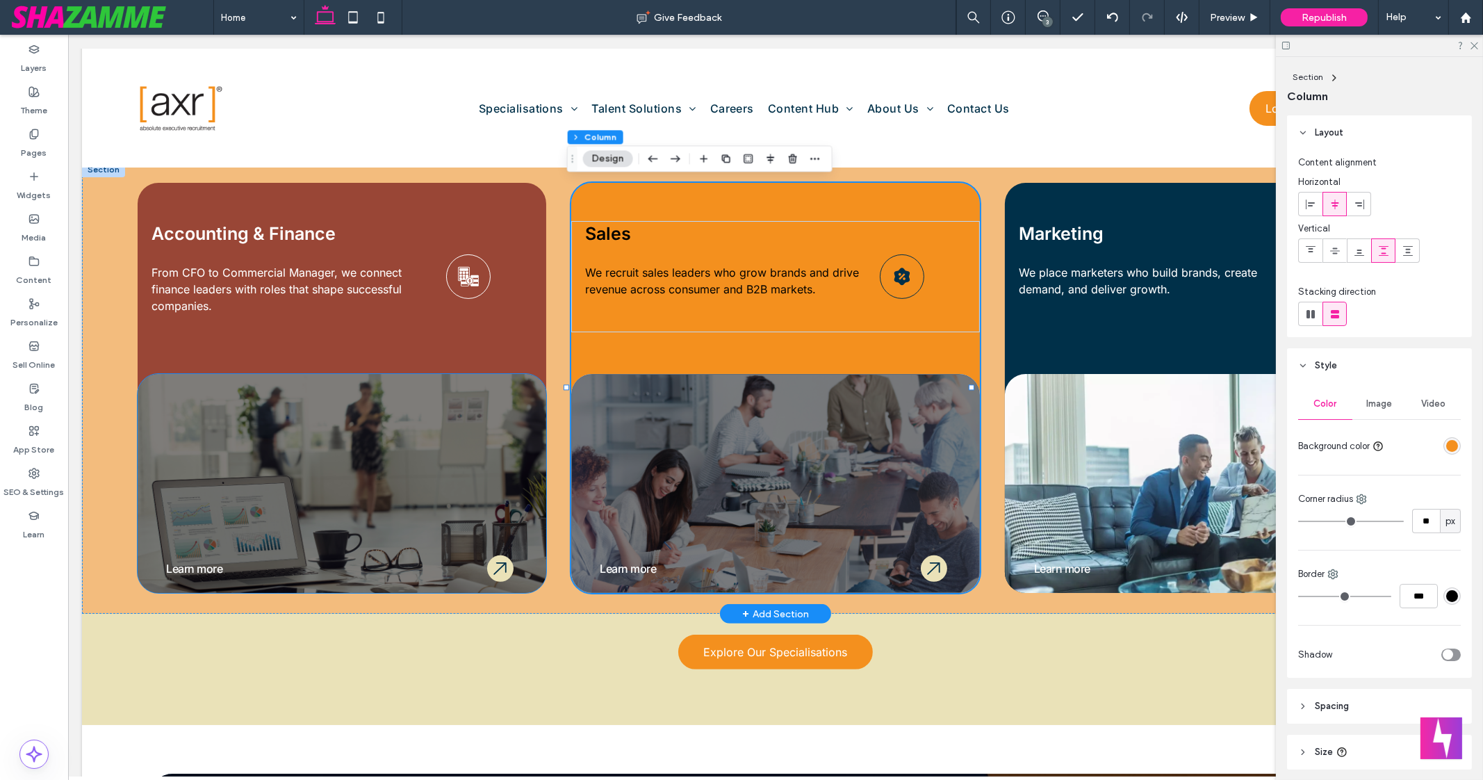
click at [192, 569] on link "Learn more" at bounding box center [194, 569] width 56 height 14
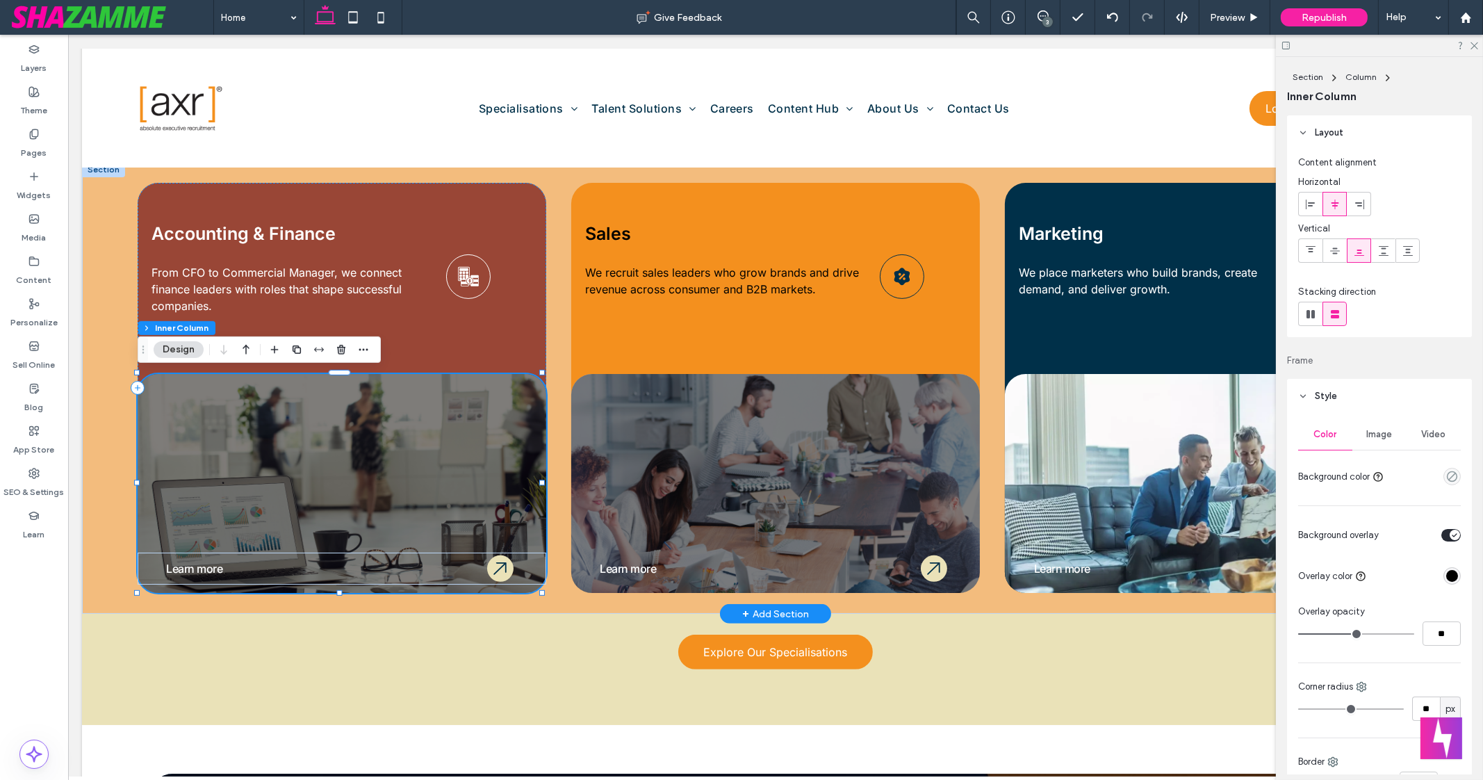
click at [192, 569] on link "Learn more" at bounding box center [194, 569] width 56 height 14
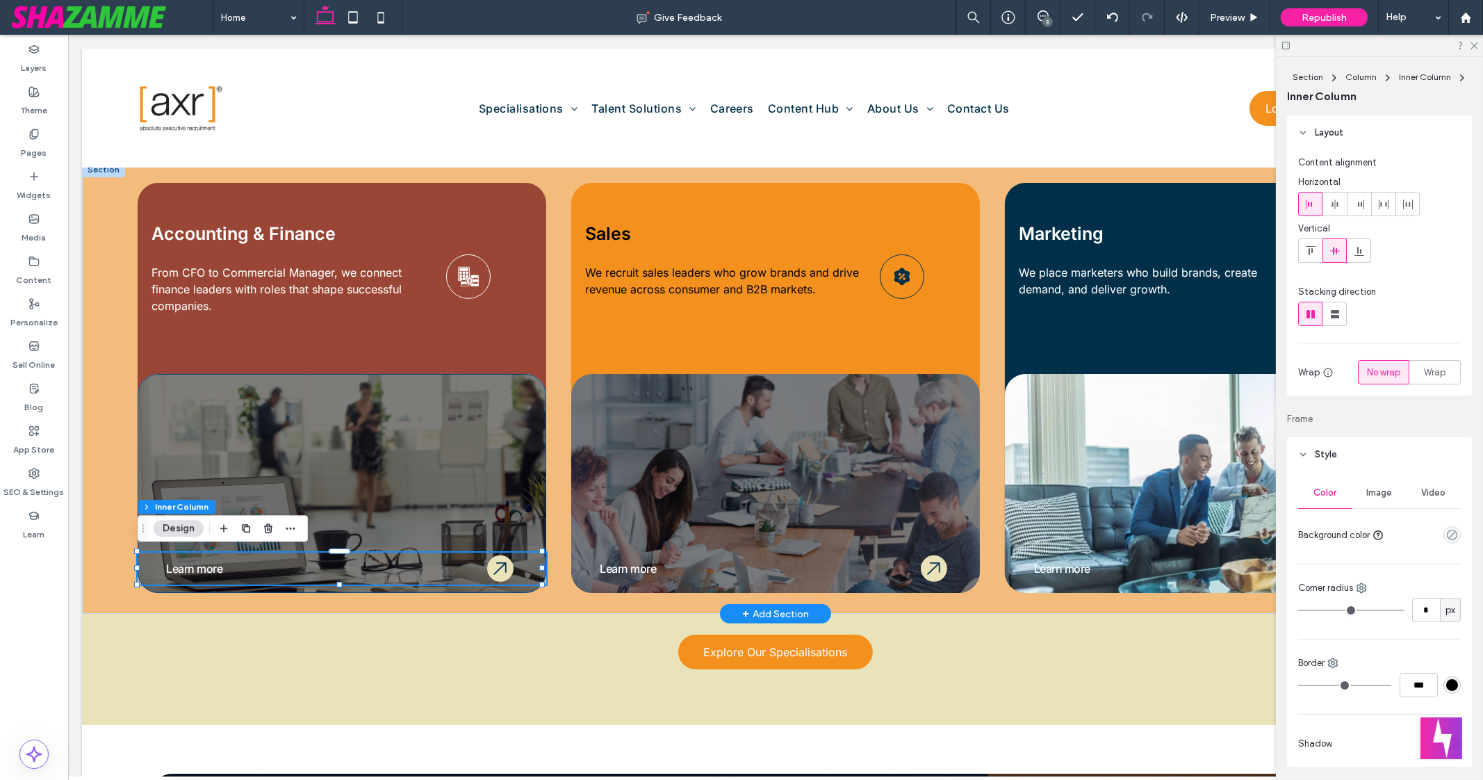
type input "**"
click at [192, 569] on link "Learn more" at bounding box center [194, 569] width 56 height 14
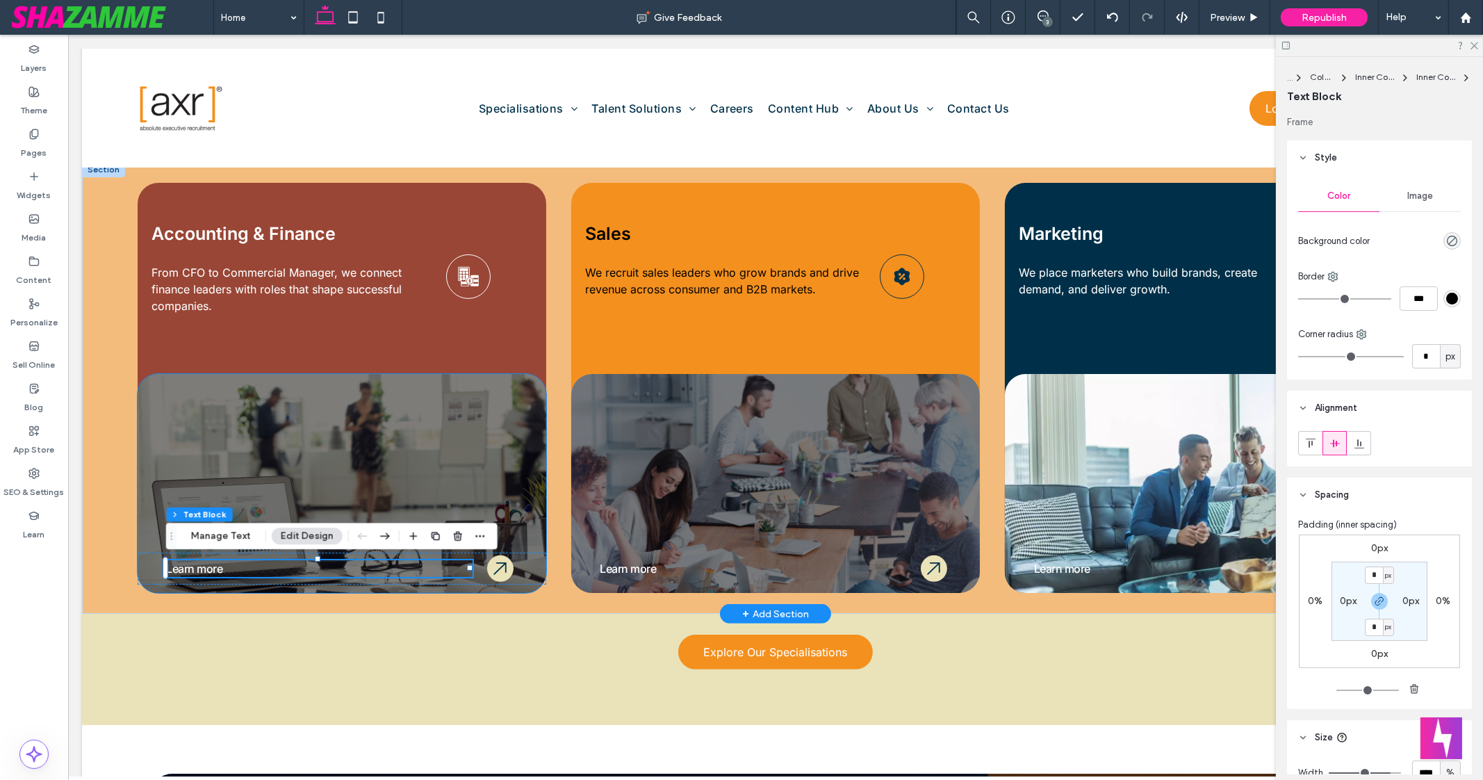
click at [192, 569] on link "Learn more" at bounding box center [194, 569] width 56 height 14
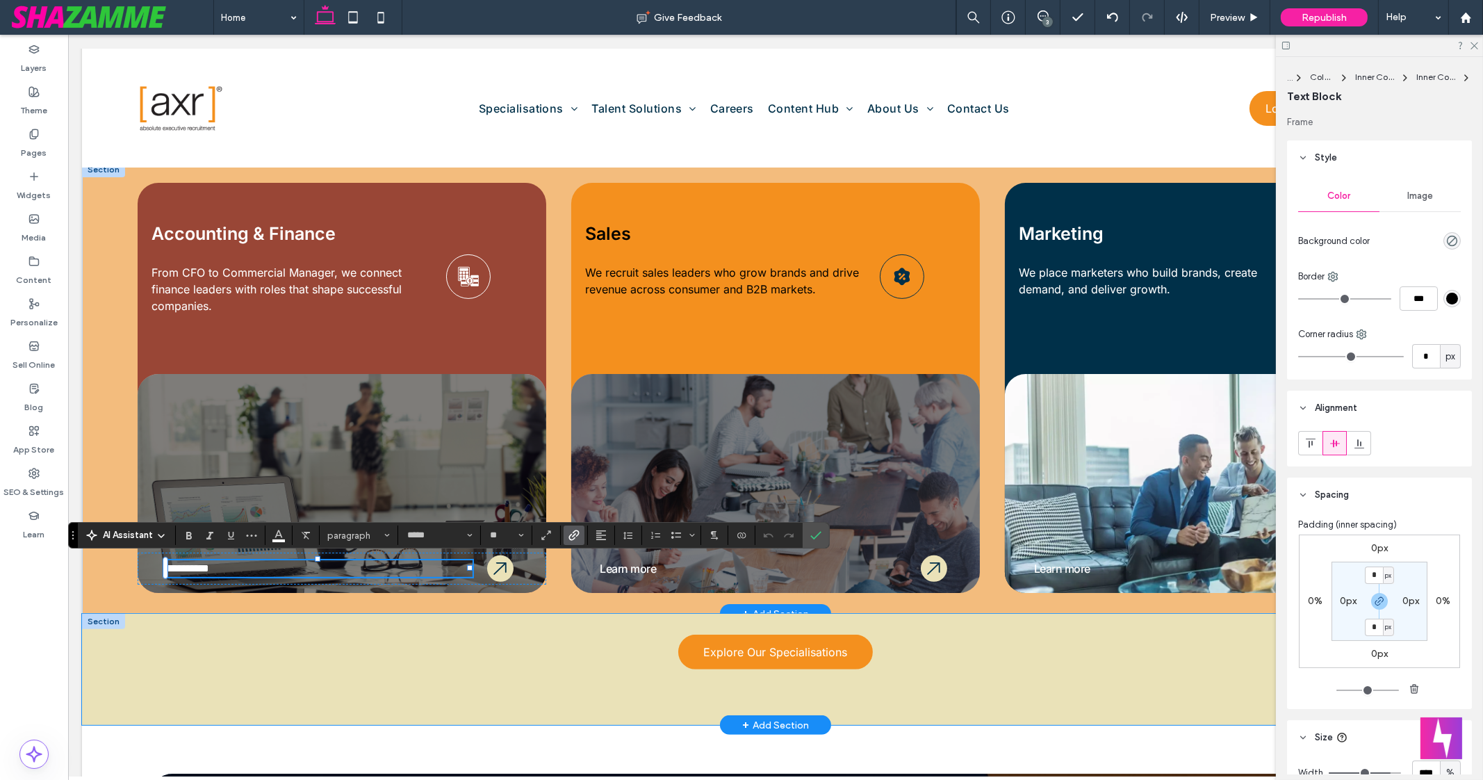
click at [247, 627] on div "Explore Our Specialisations" at bounding box center [775, 669] width 1387 height 111
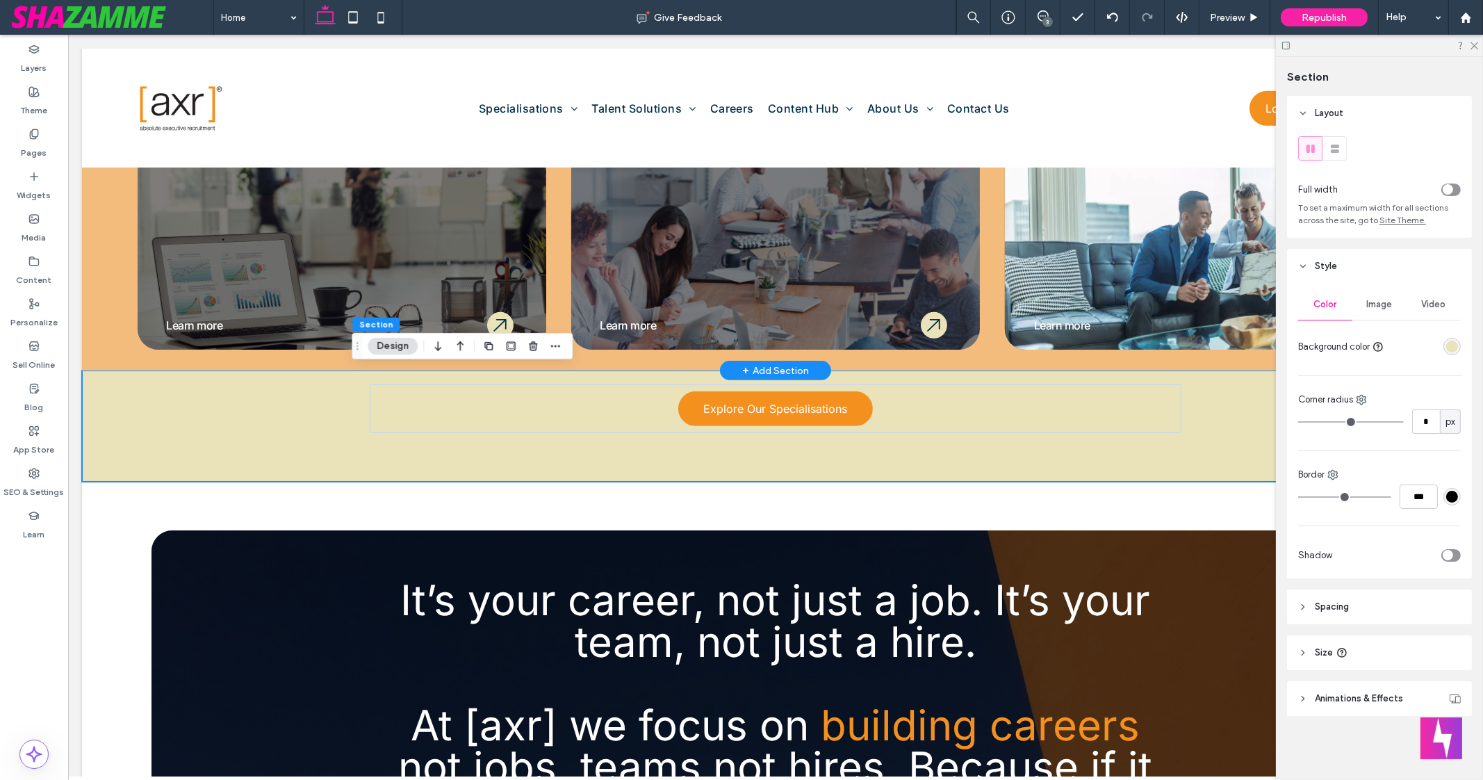
scroll to position [1178, 0]
click at [261, 324] on p "Learn more" at bounding box center [319, 326] width 307 height 17
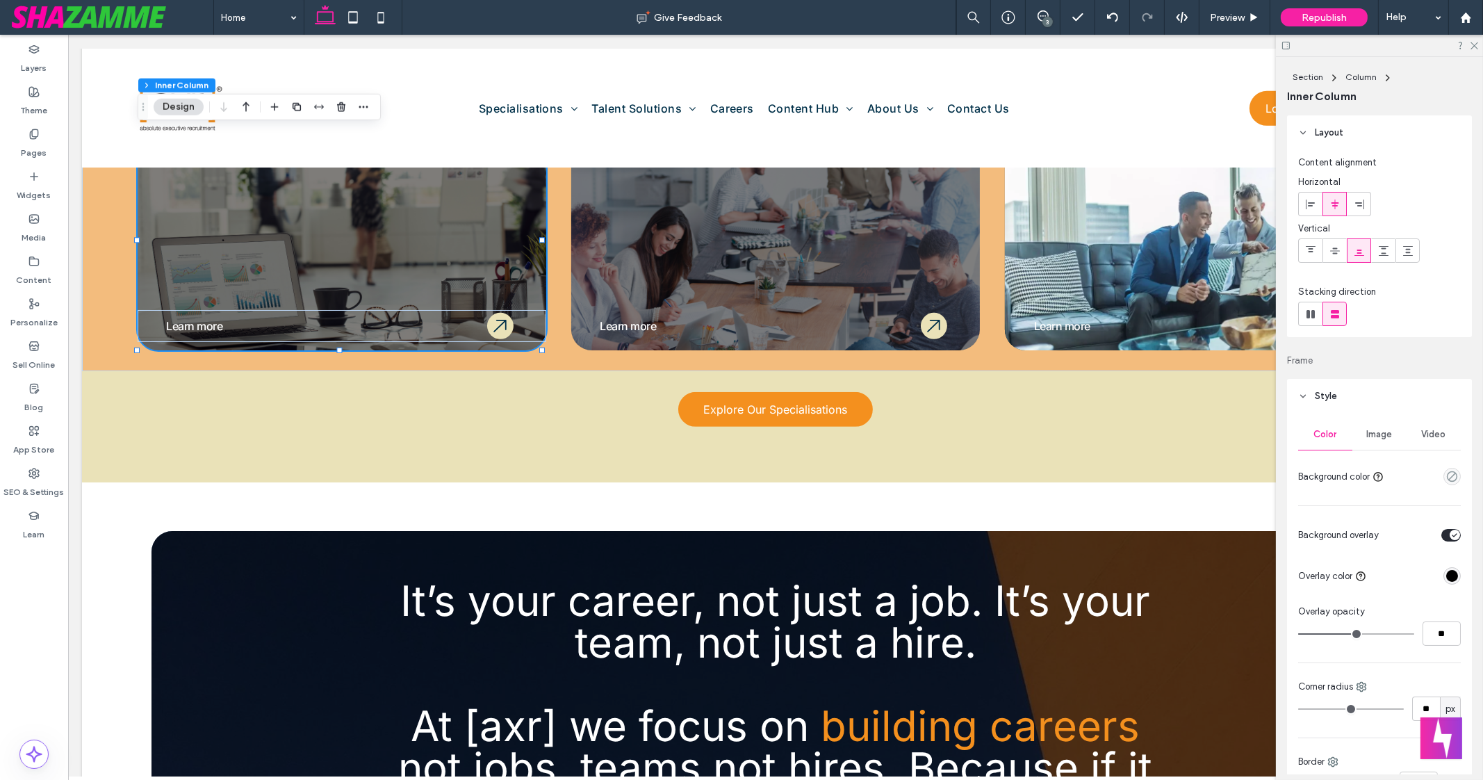
click at [261, 324] on p "Learn more" at bounding box center [319, 326] width 307 height 17
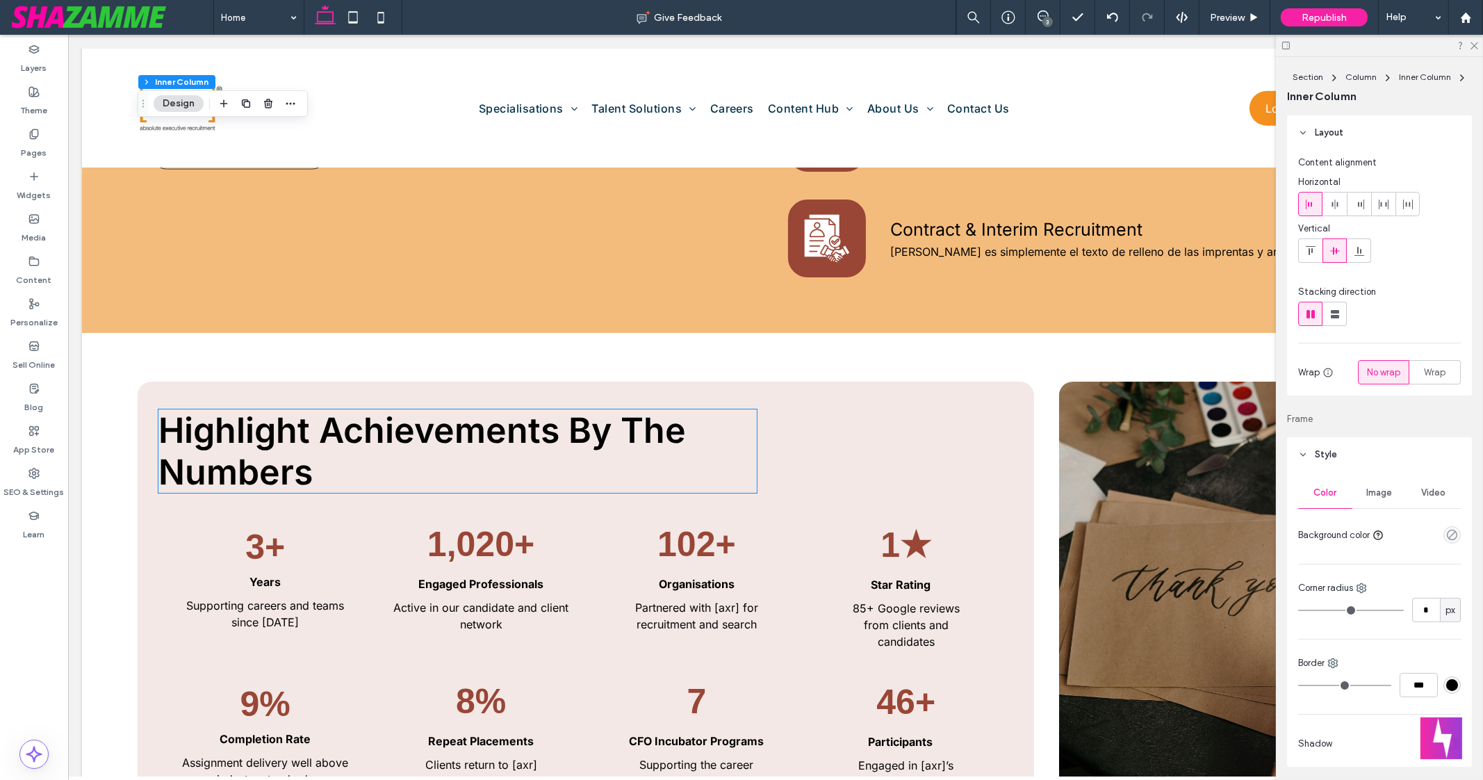
scroll to position [2174, 0]
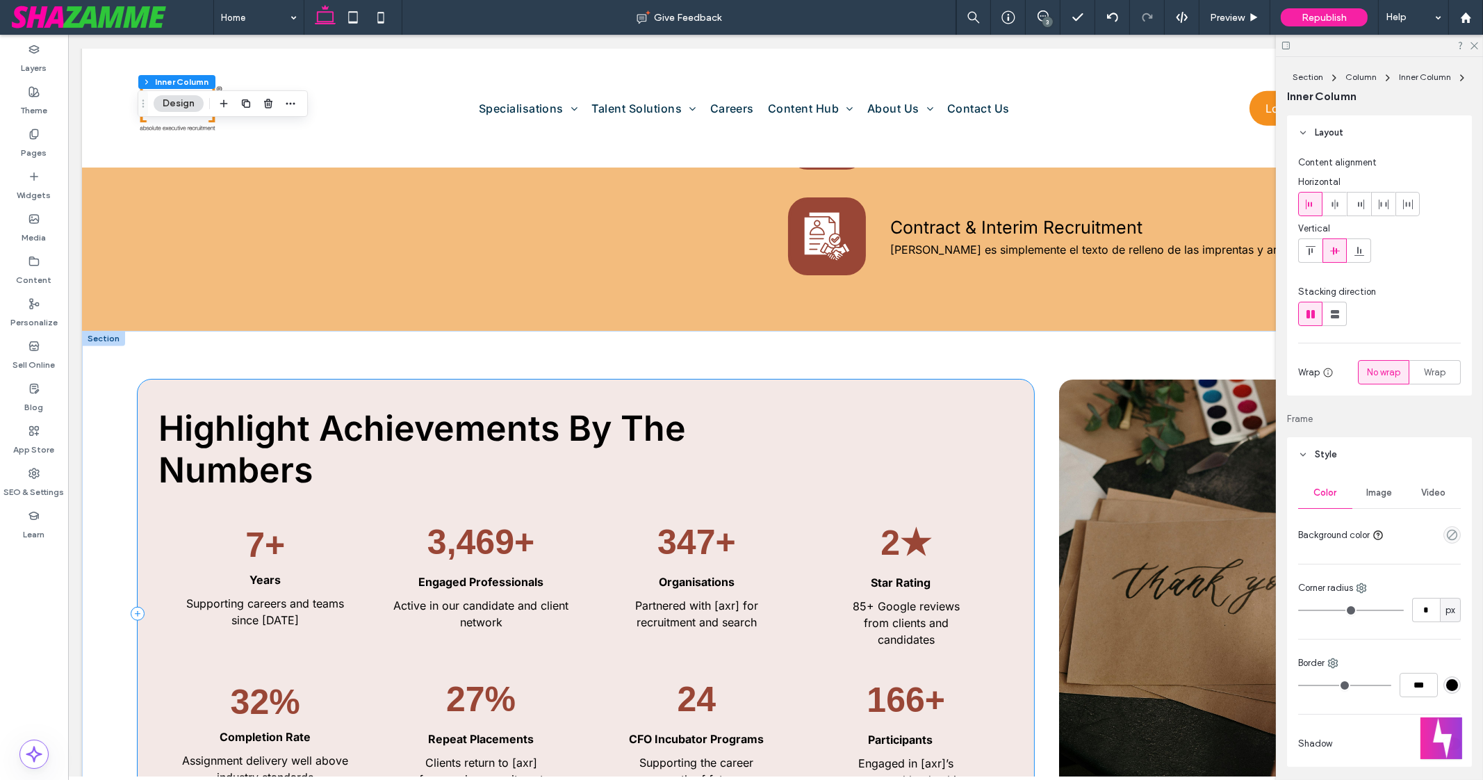
click at [865, 411] on div "Highlight Achievements By The Numbers 7 + Years Supporting careers and teams si…" at bounding box center [586, 614] width 897 height 469
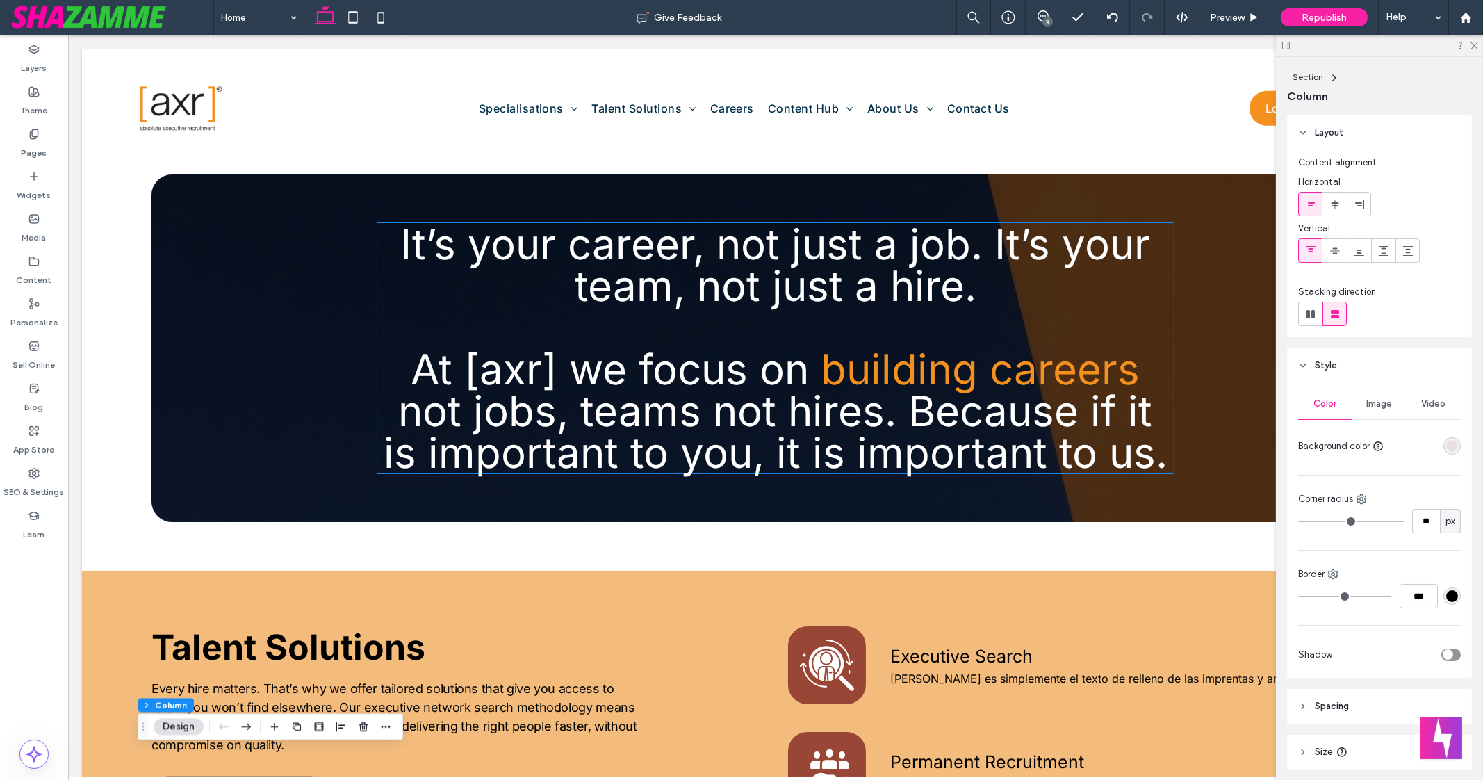
scroll to position [1533, 0]
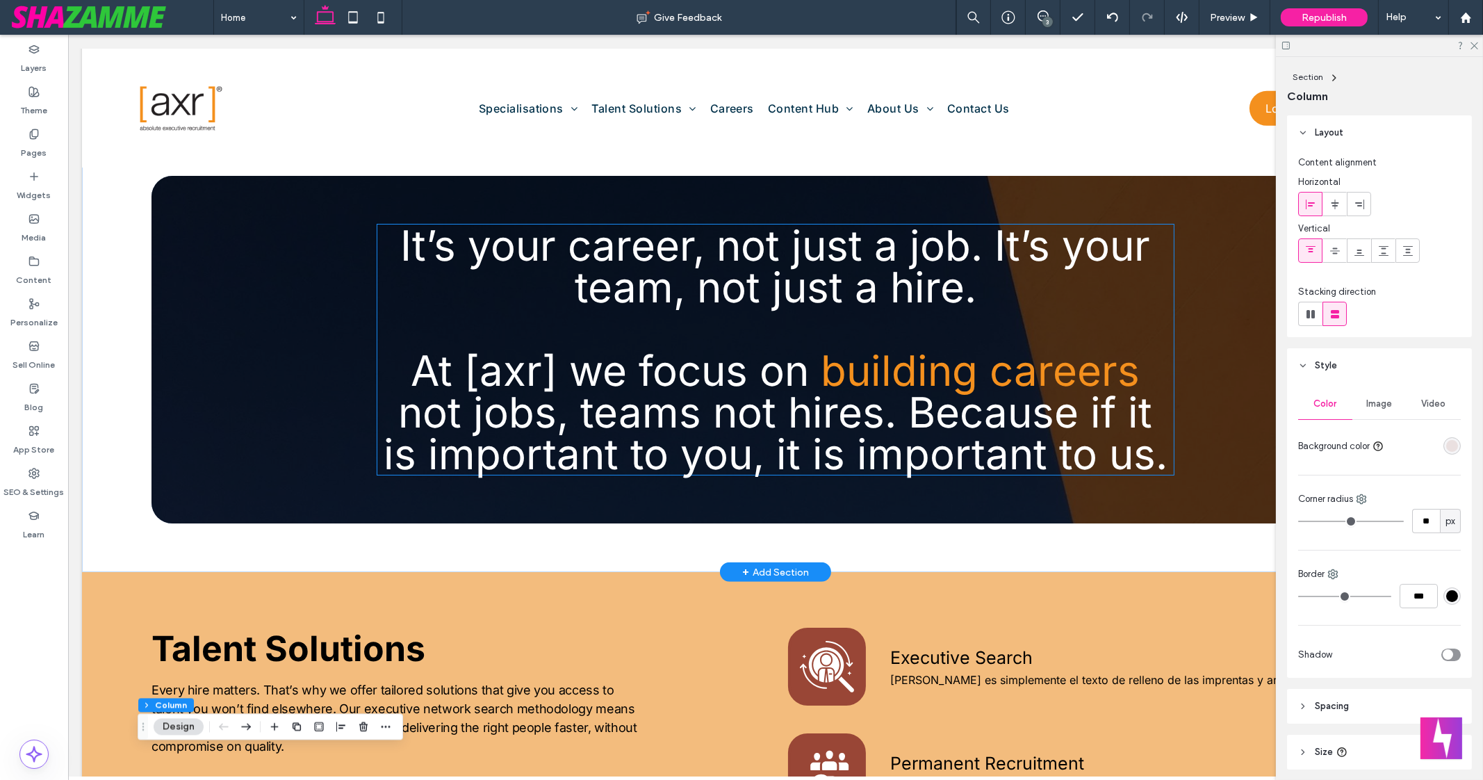
click at [813, 352] on span "At [axr] we focus on" at bounding box center [616, 370] width 410 height 50
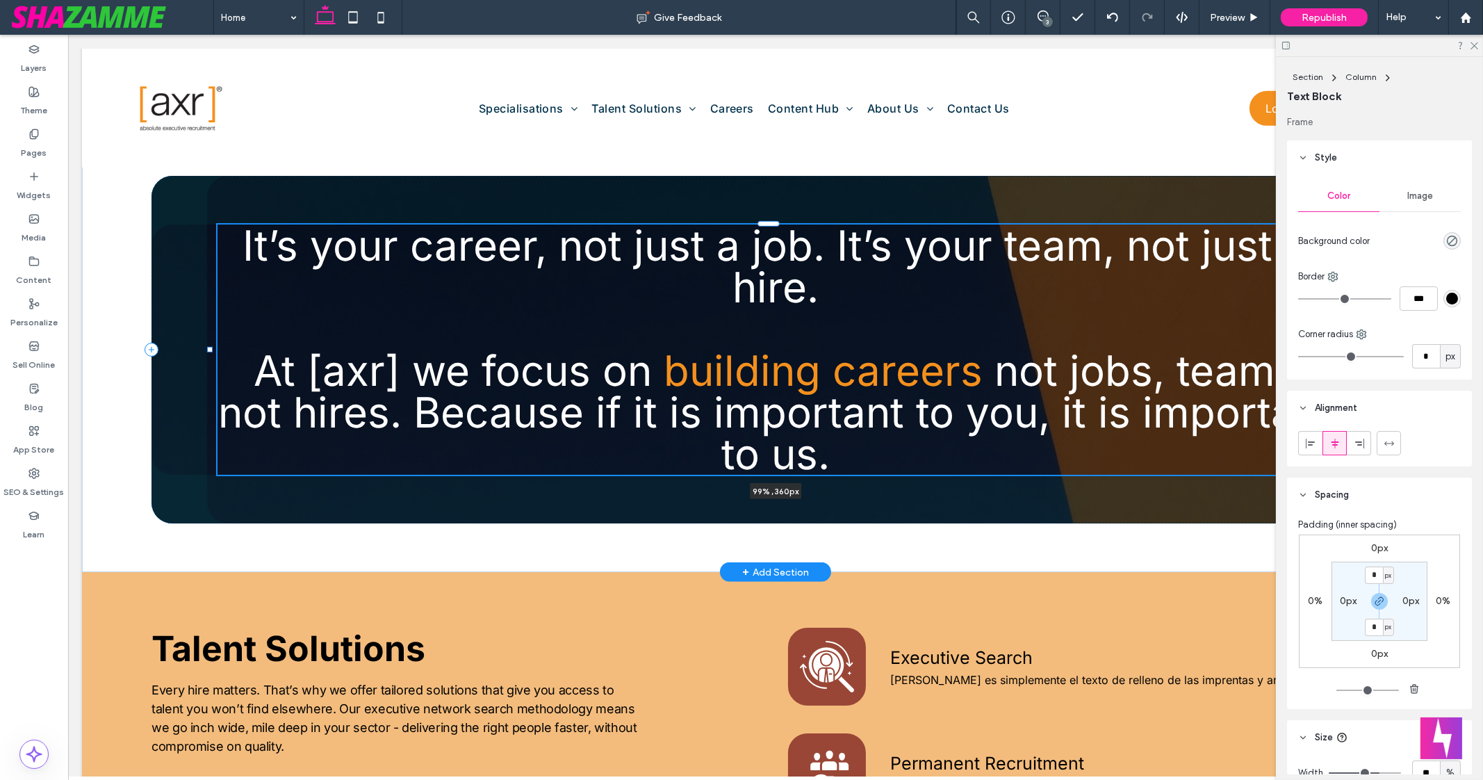
drag, startPoint x: 374, startPoint y: 348, endPoint x: 209, endPoint y: 342, distance: 165.6
click at [209, 342] on div "It’s your career, not just a job. It’s your team, not just a hire. At [axr] we …" at bounding box center [775, 349] width 1387 height 445
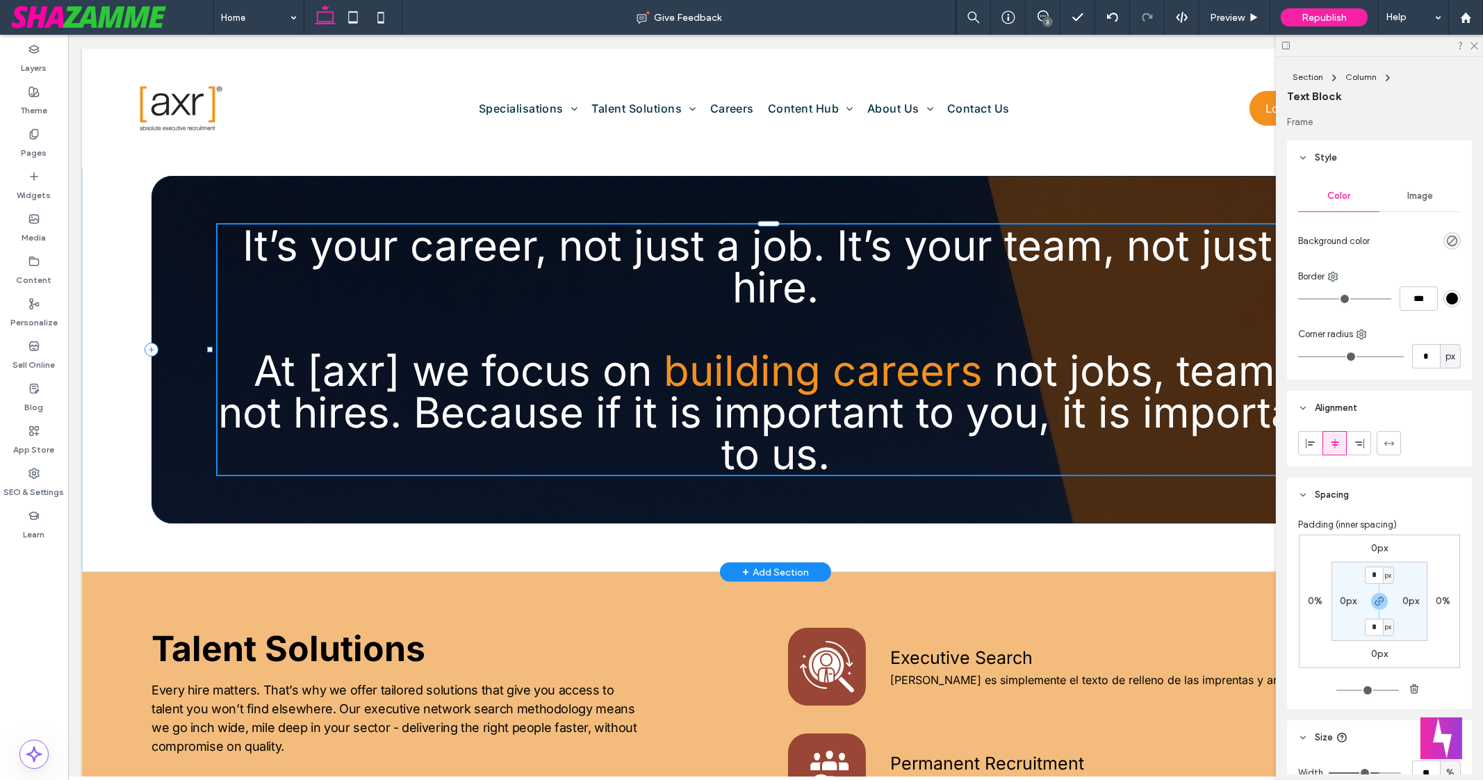
type input "**"
type input "****"
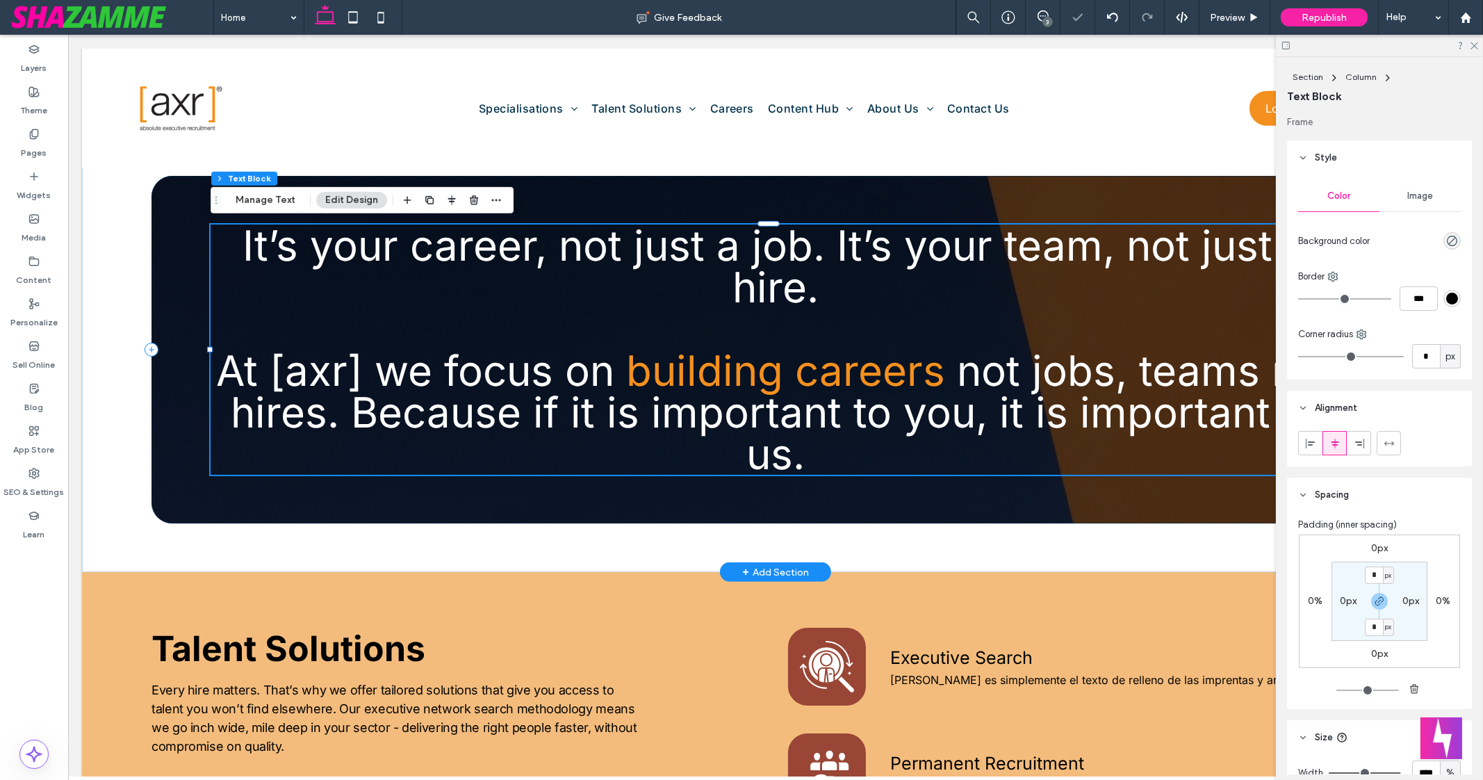
click at [254, 342] on p "It’s your career, not just a job. It’s your team, not just a hire. At [axr] we …" at bounding box center [776, 350] width 1130 height 250
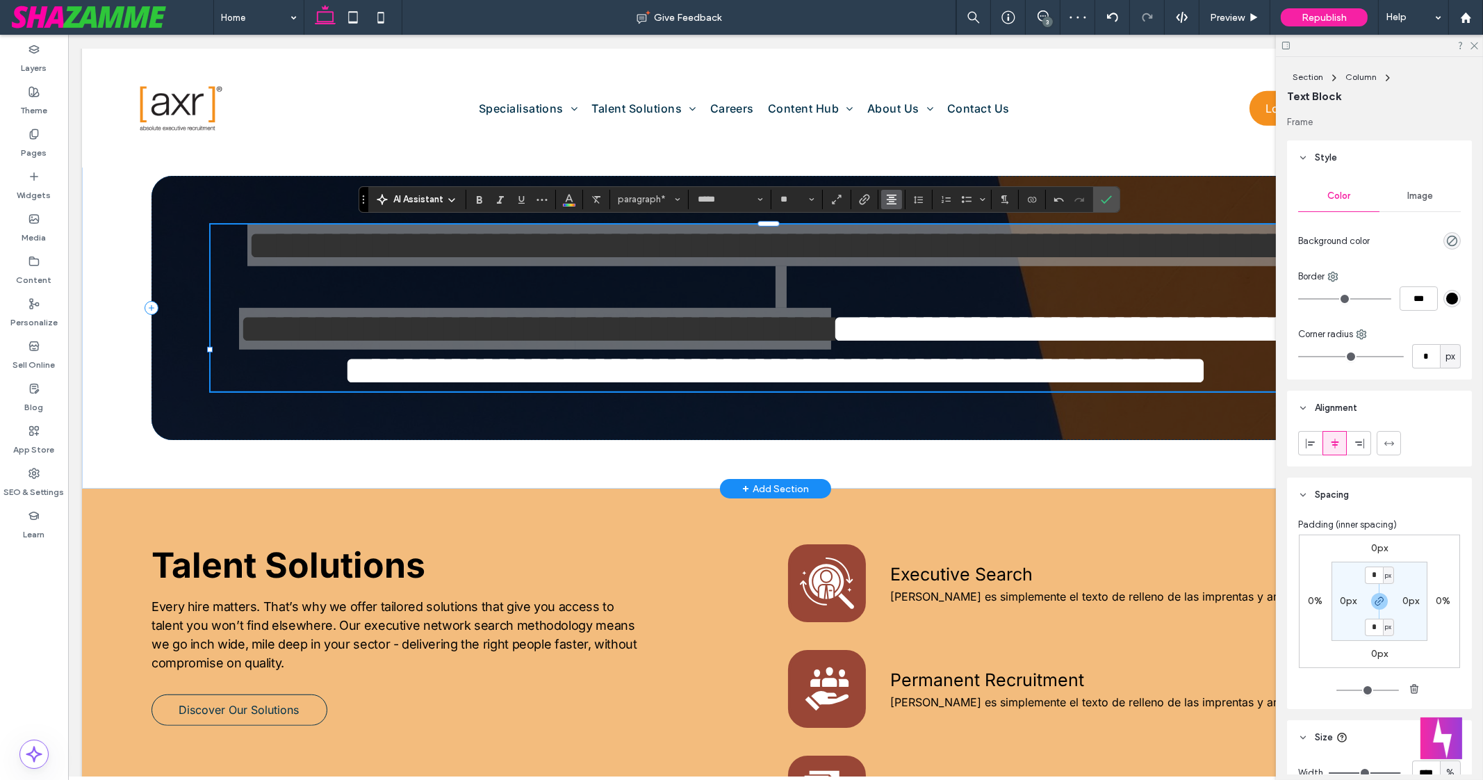
click at [897, 199] on button "Alignment" at bounding box center [891, 199] width 21 height 19
click at [901, 220] on icon "ui.textEditor.alignment.left" at bounding box center [902, 221] width 11 height 11
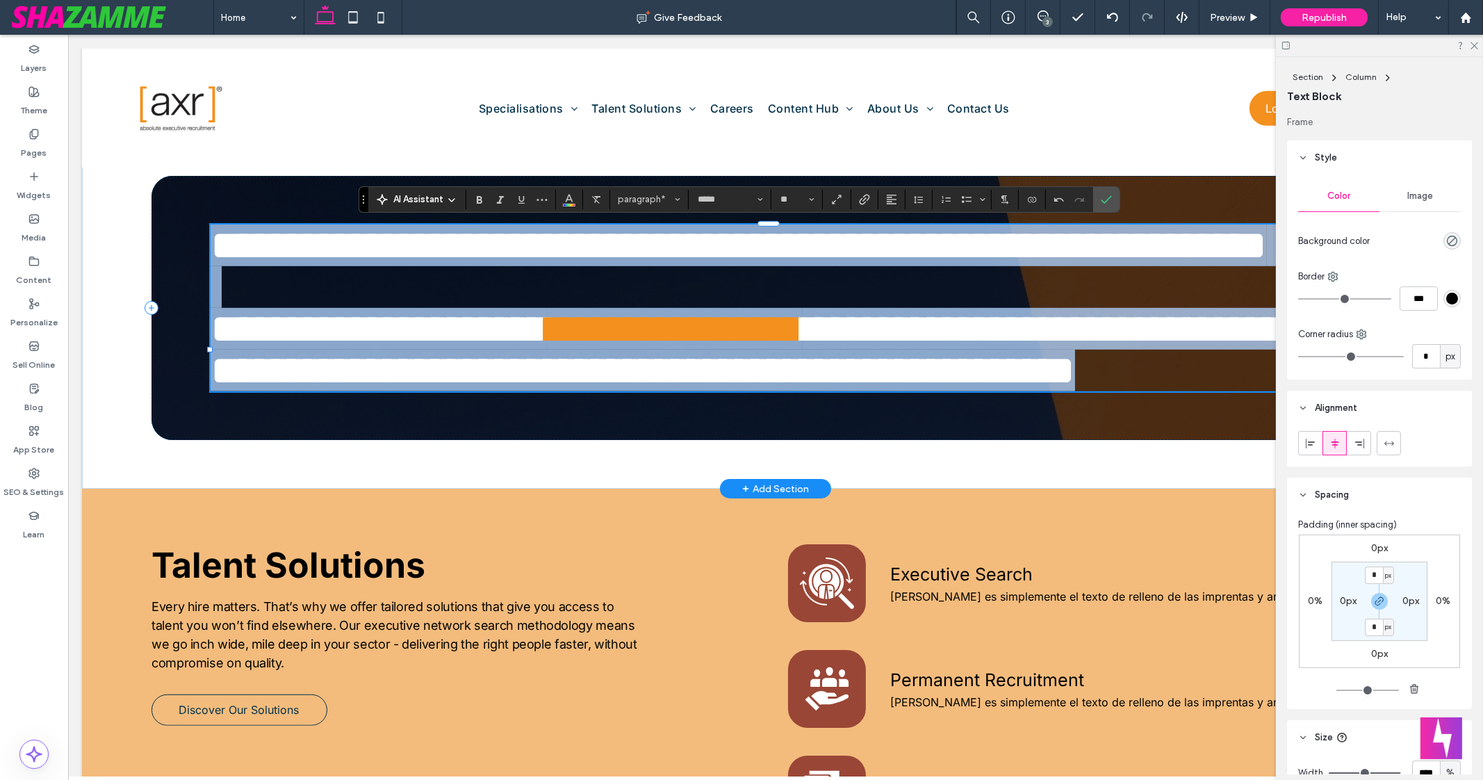
click at [879, 302] on p "**********" at bounding box center [776, 308] width 1130 height 167
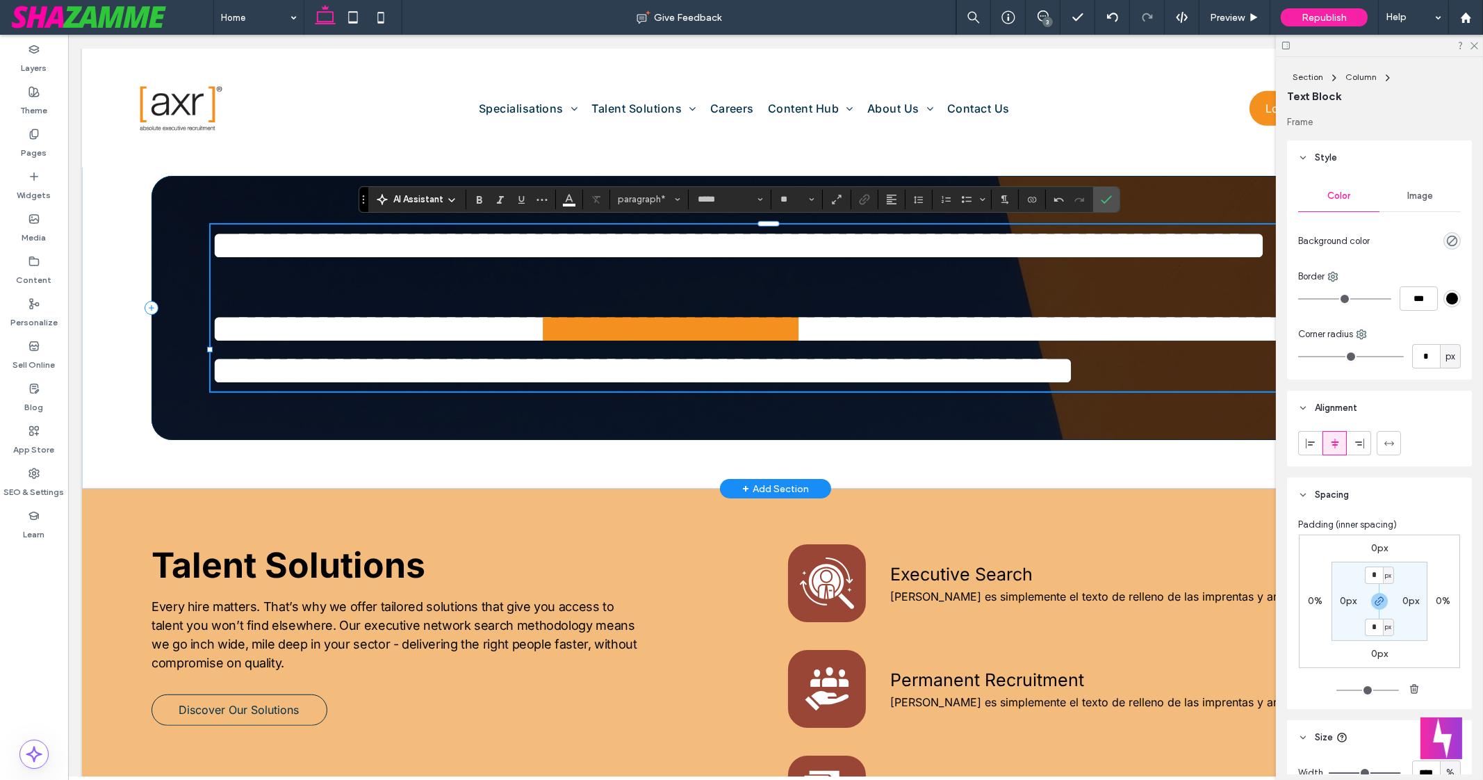
click at [886, 440] on div "**********" at bounding box center [776, 308] width 1248 height 264
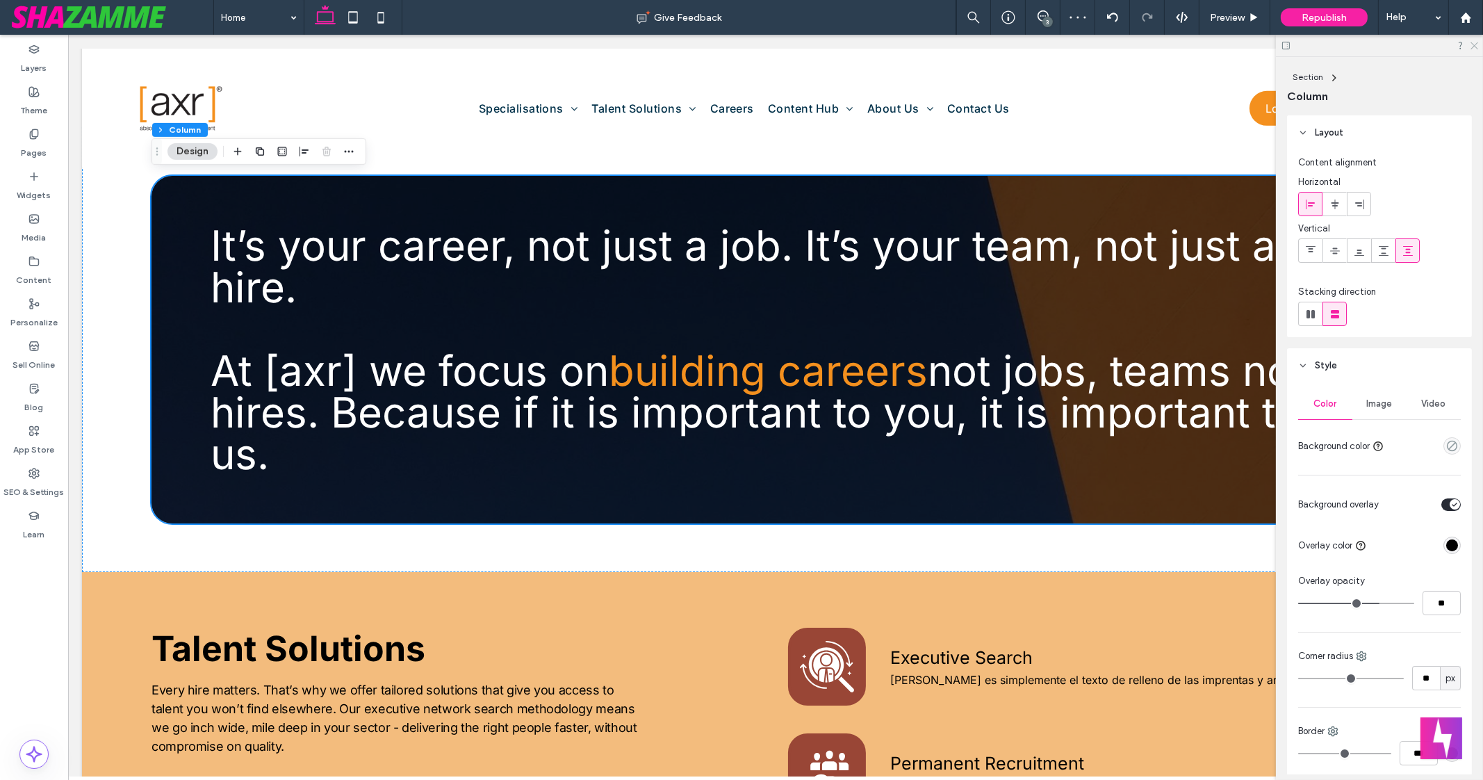
click at [1476, 47] on use at bounding box center [1475, 46] width 8 height 8
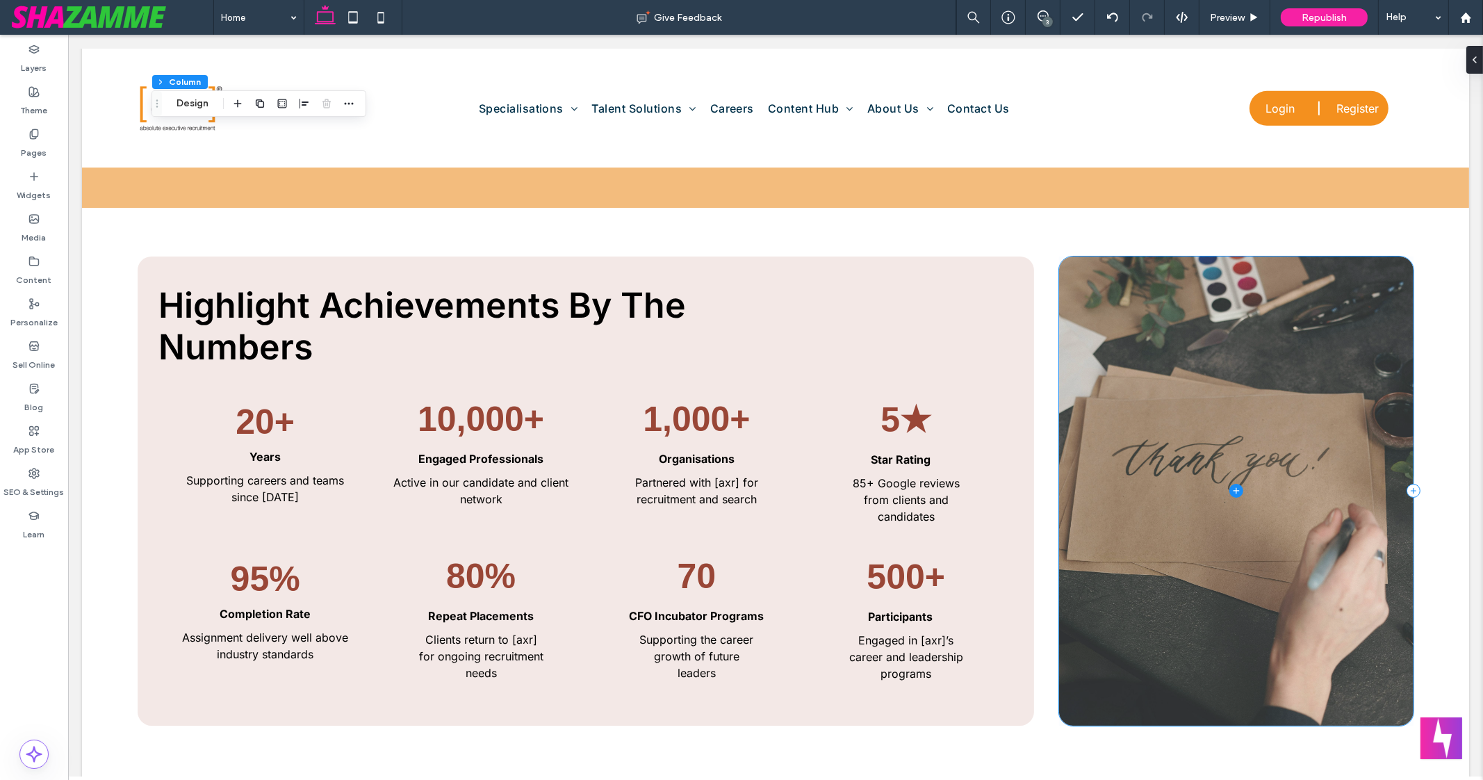
scroll to position [2296, 0]
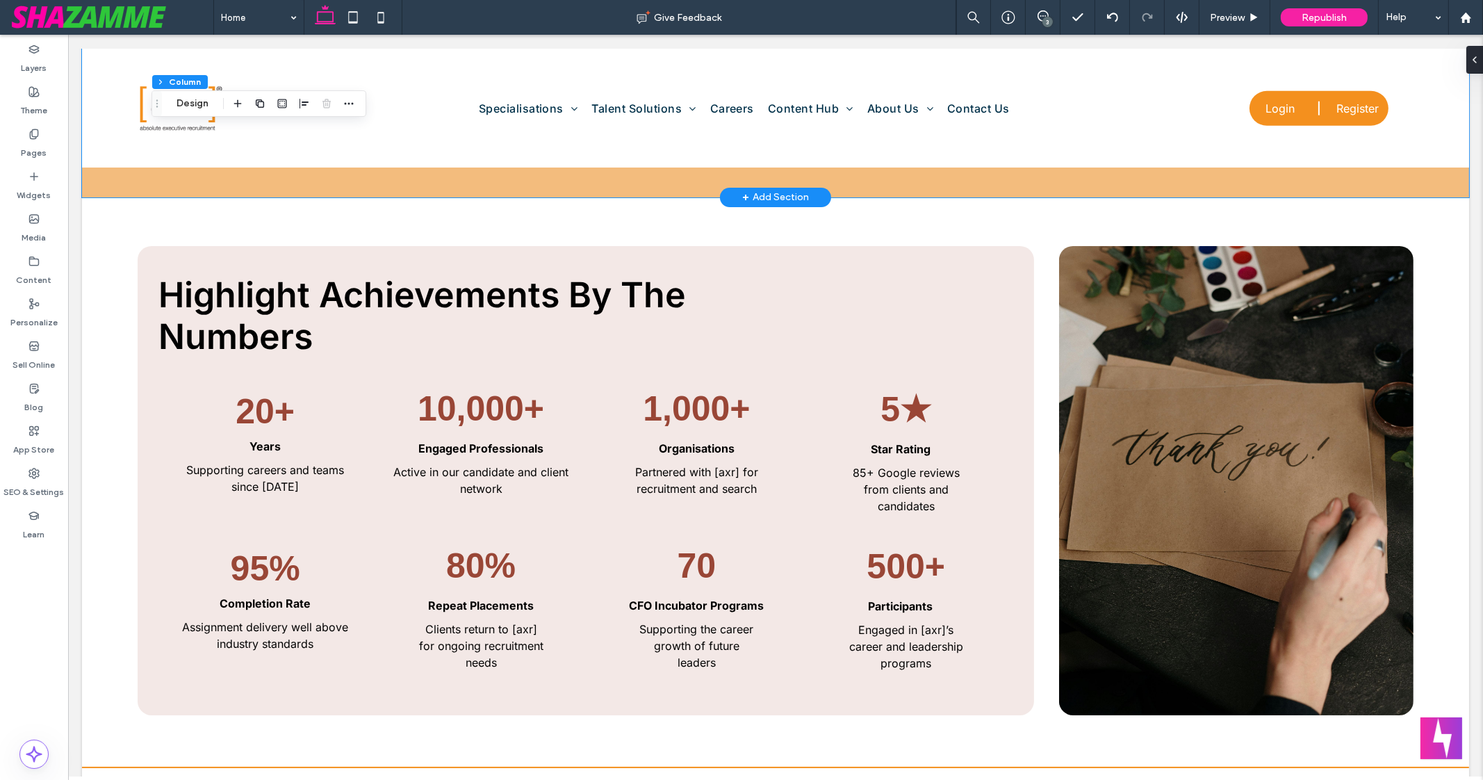
scroll to position [2309, 0]
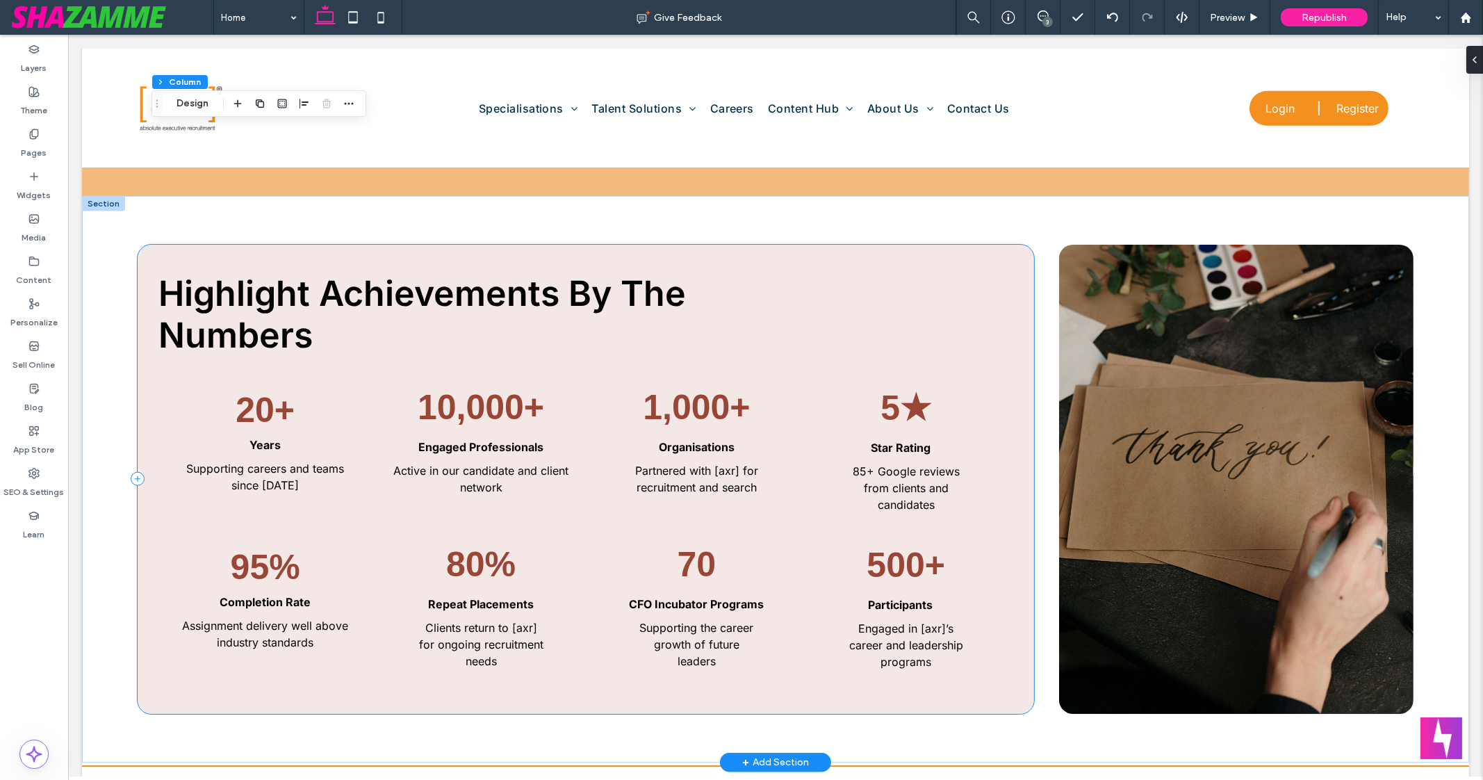
click at [997, 279] on div "Highlight Achievements By The Numbers 20 + Years Supporting careers and teams s…" at bounding box center [586, 479] width 897 height 469
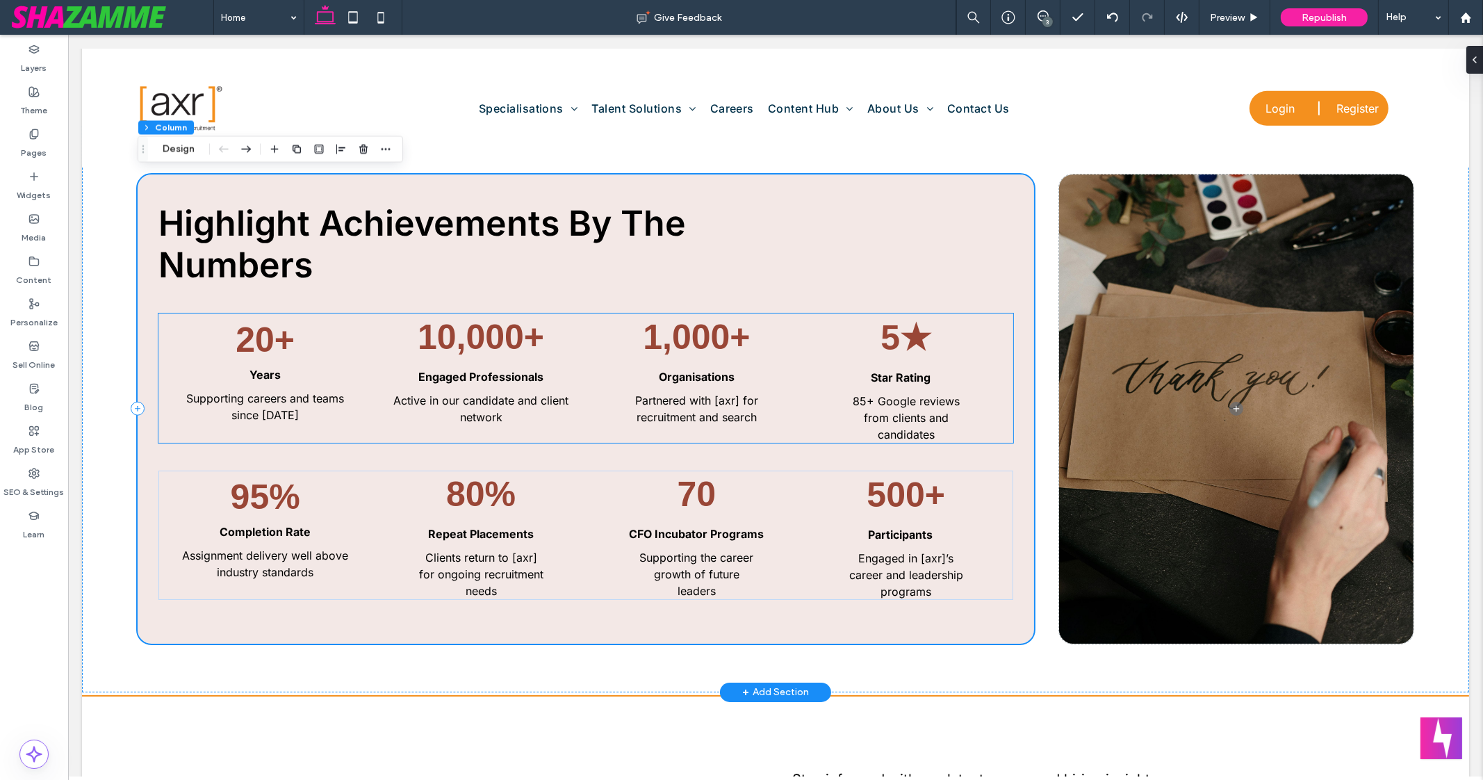
scroll to position [2380, 0]
click at [450, 212] on span "Highlight Achievements By The Numbers" at bounding box center [422, 243] width 528 height 83
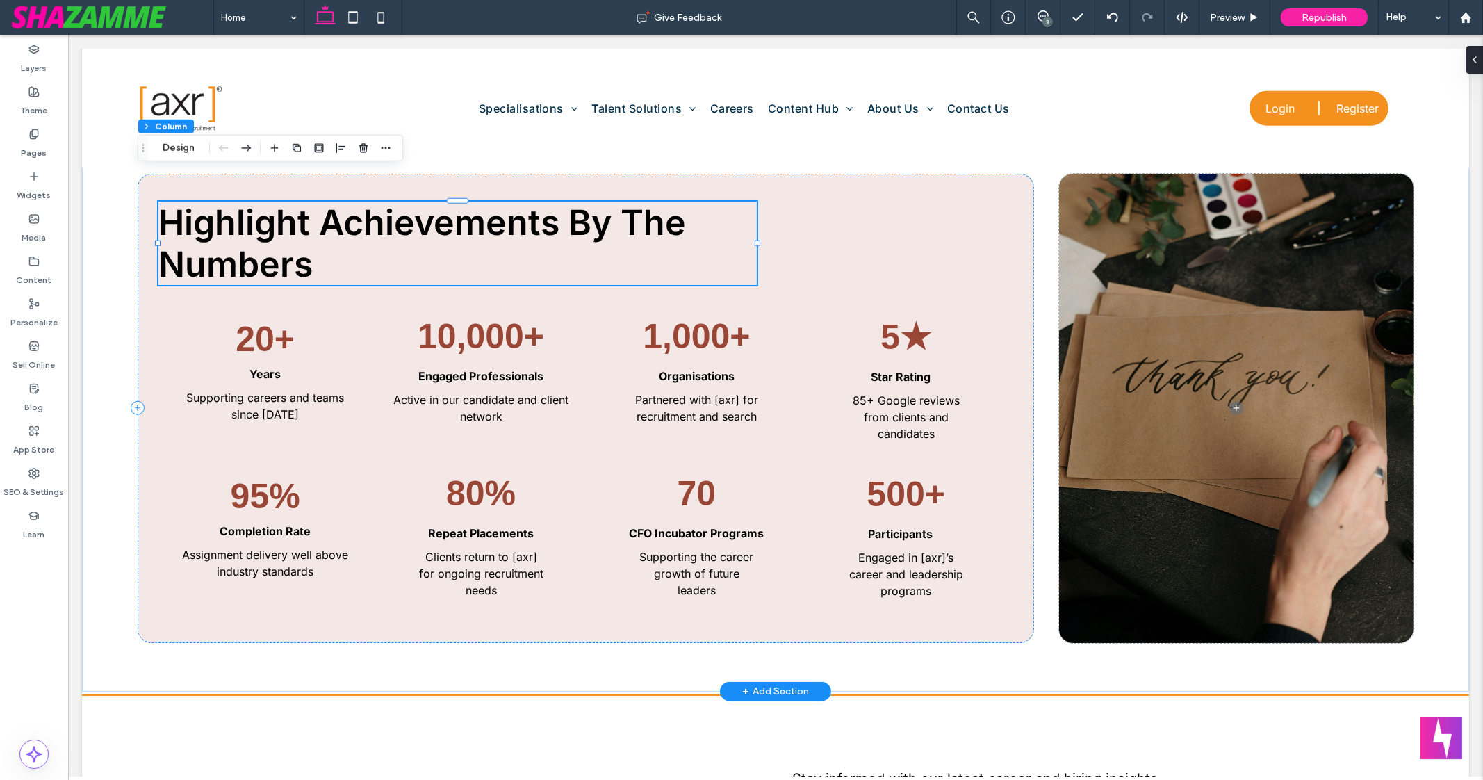
click at [450, 212] on div "Highlight Achievements By The Numbers" at bounding box center [457, 243] width 598 height 83
click at [282, 254] on span "Highlight Achievements By The Numbers" at bounding box center [422, 243] width 528 height 83
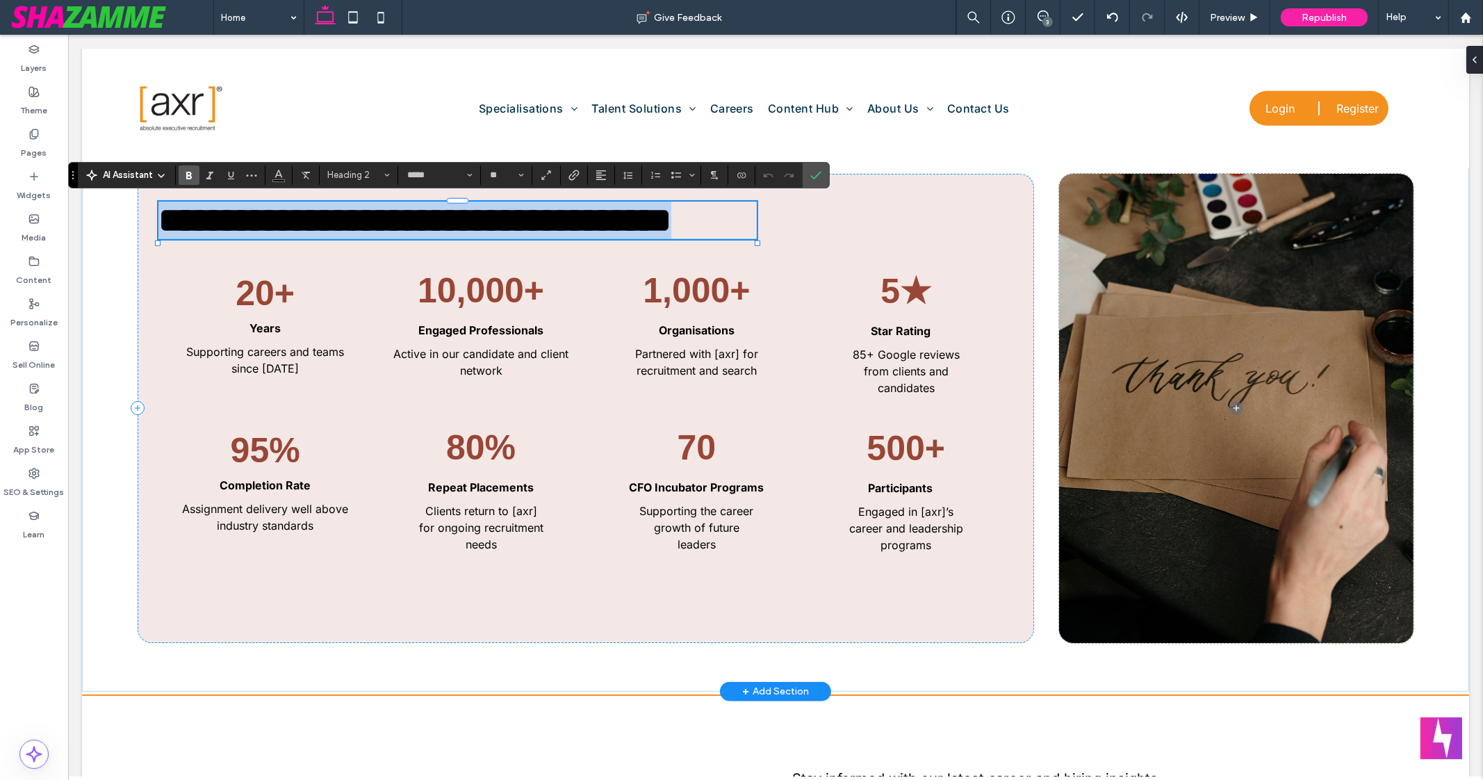
click at [282, 237] on span "**********" at bounding box center [414, 220] width 513 height 34
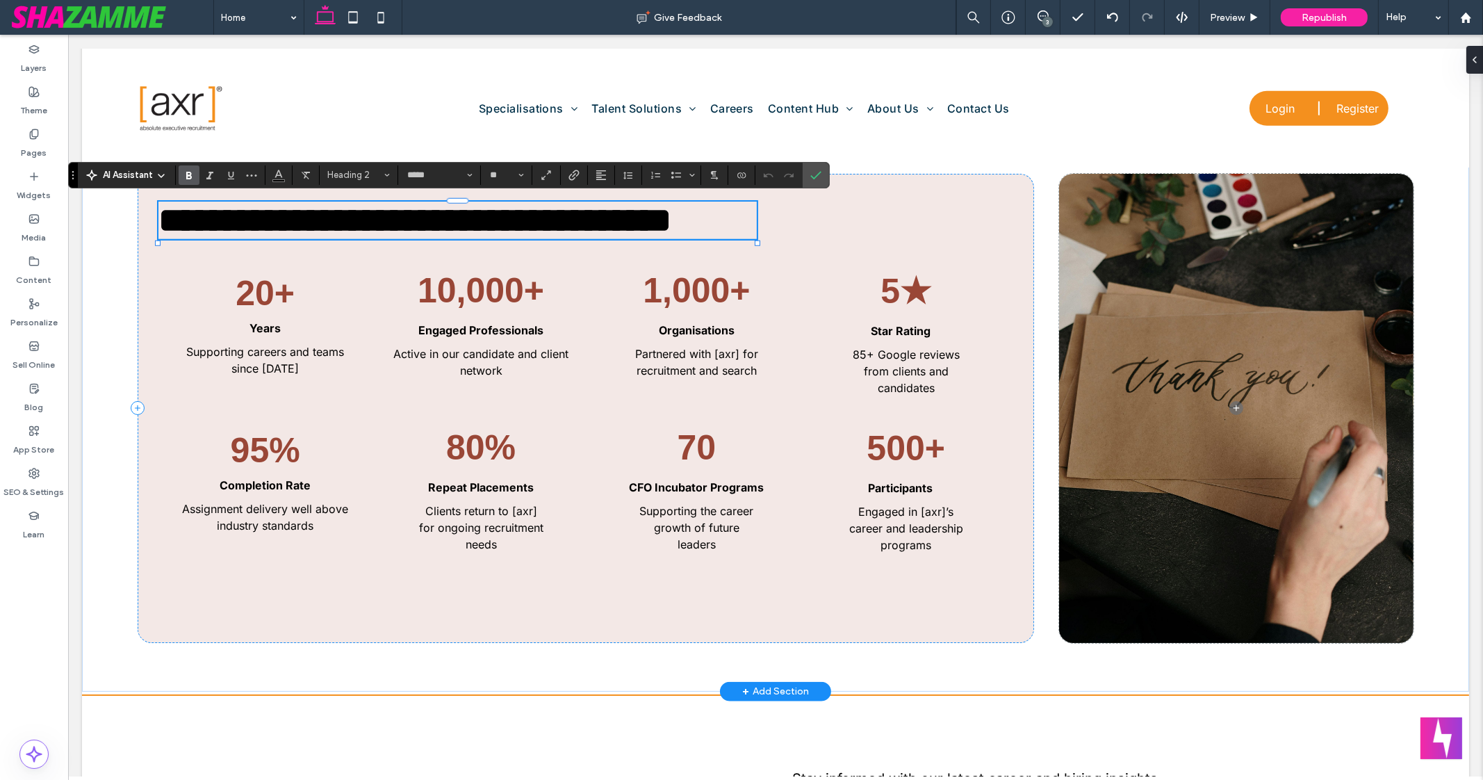
type input "**"
click at [904, 190] on div "**********" at bounding box center [586, 408] width 897 height 469
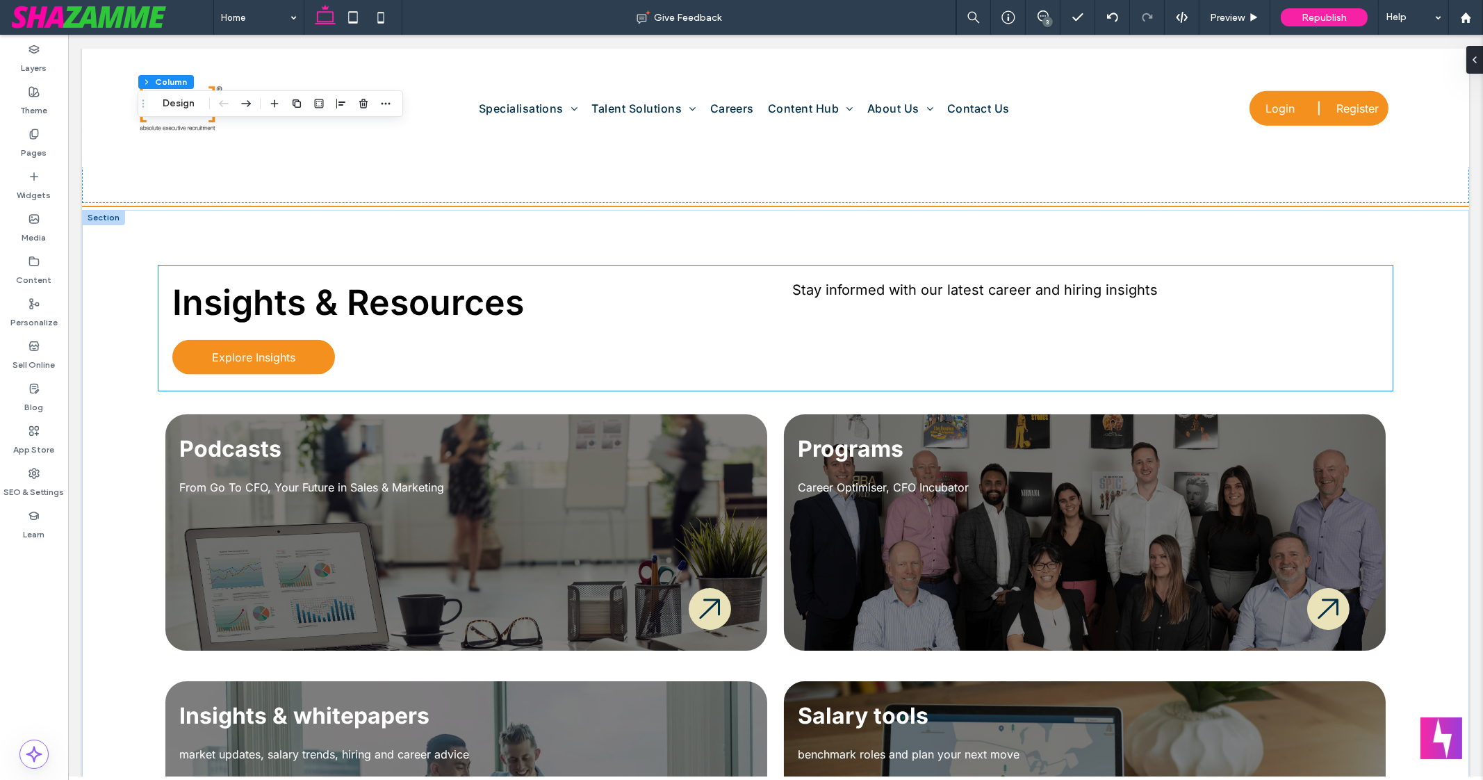
scroll to position [2949, 0]
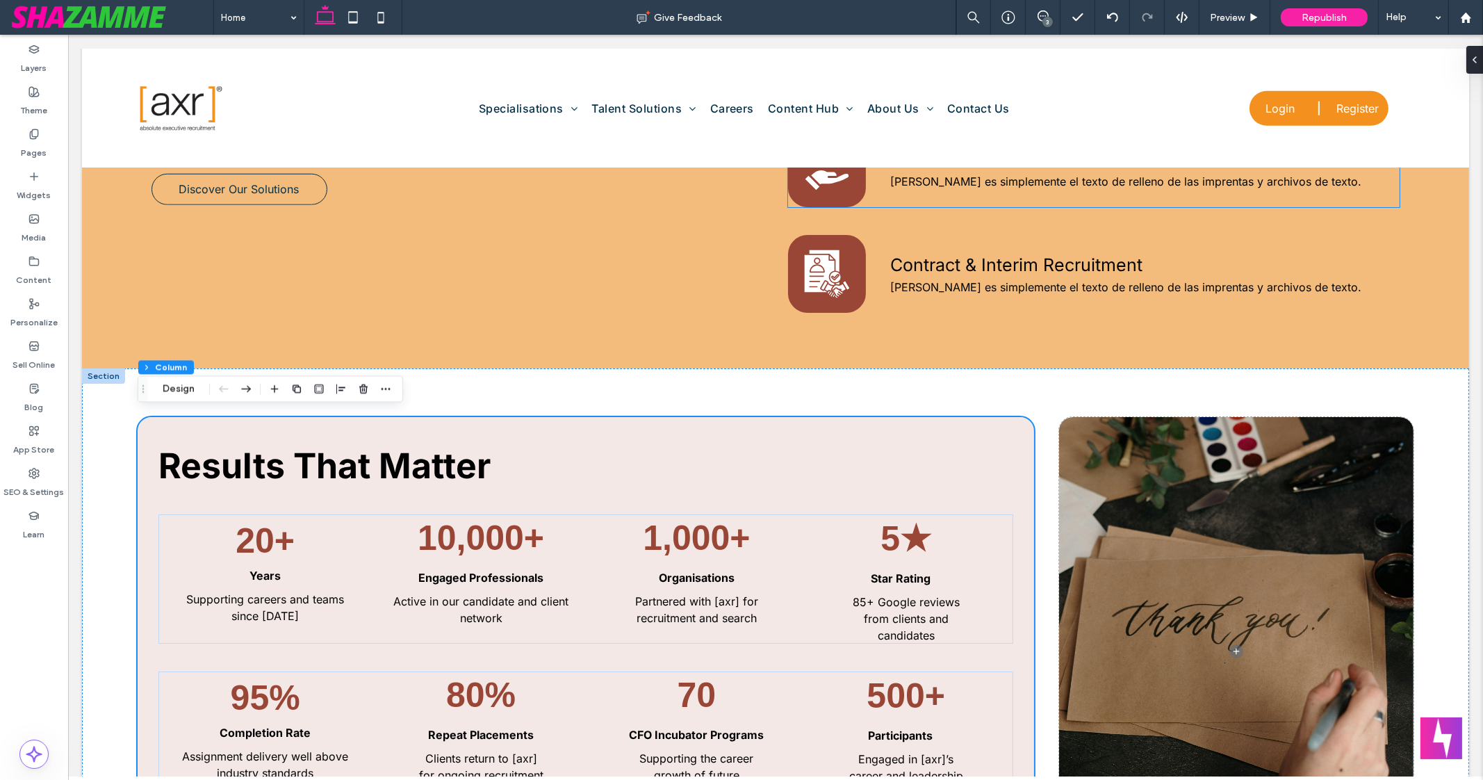
scroll to position [2141, 0]
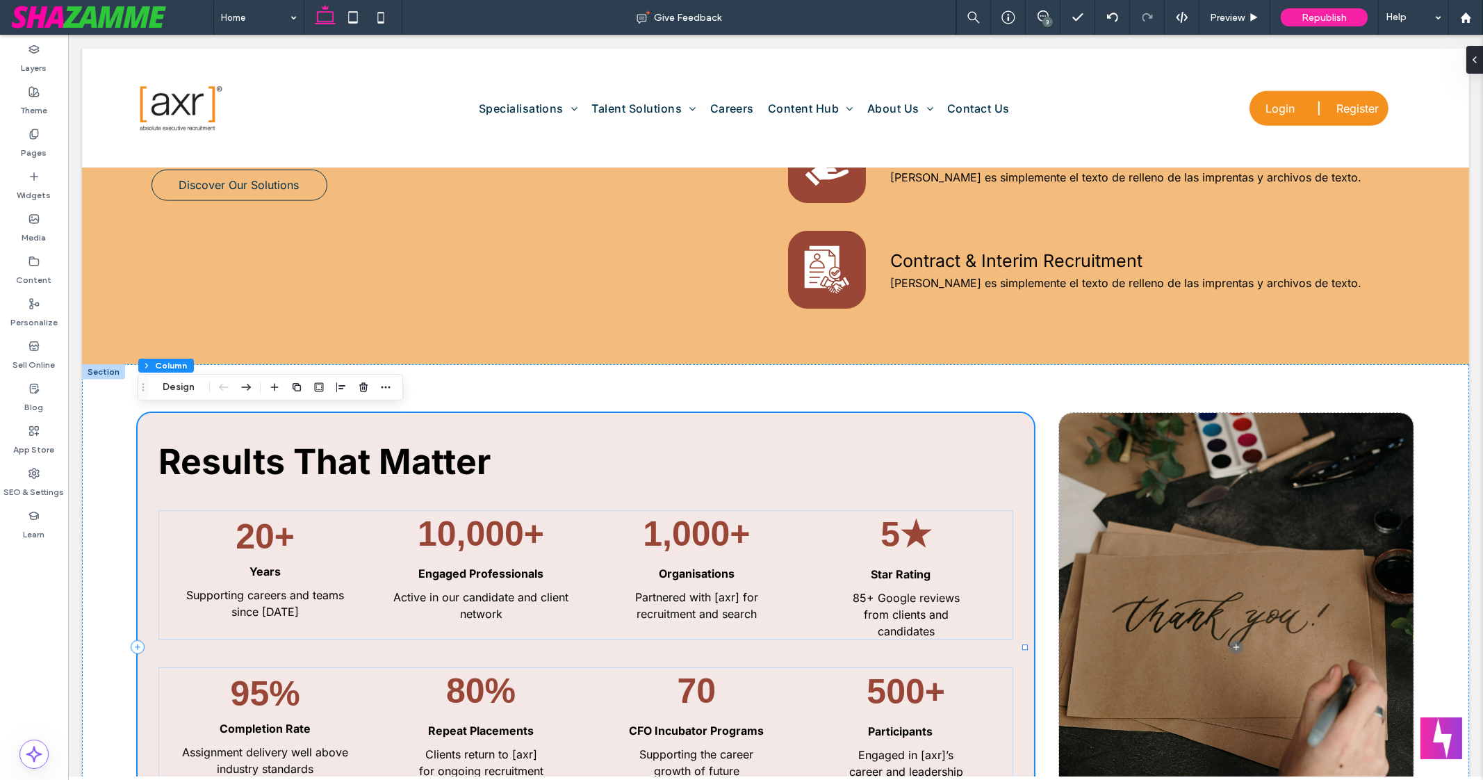
click at [998, 424] on div "Results That Matter 20 + Years Supporting careers and teams since 2003 10,000 +…" at bounding box center [586, 647] width 897 height 469
click at [667, 378] on div "Results That Matter 20 + Years Supporting careers and teams since 2003 10,000 +…" at bounding box center [775, 647] width 1387 height 567
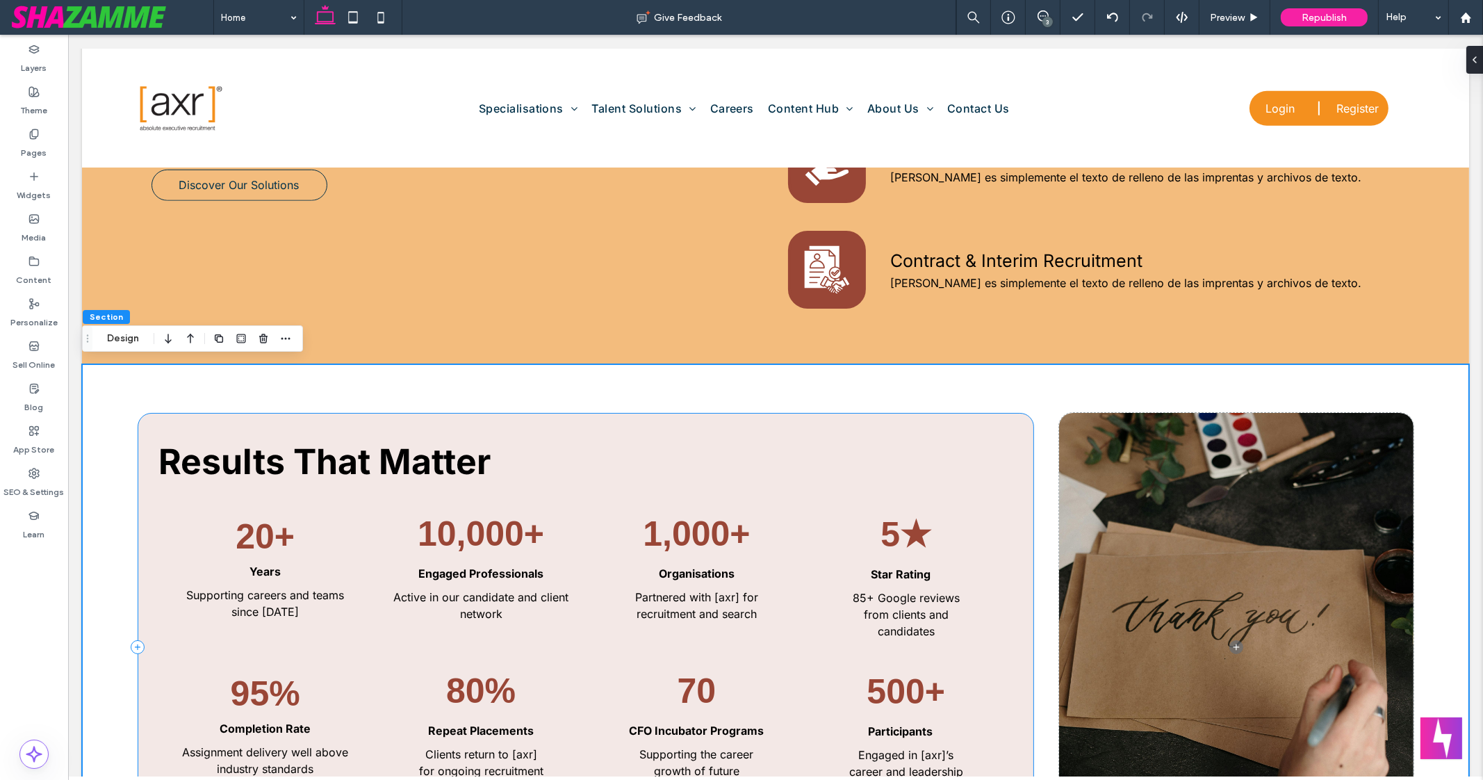
click at [691, 423] on div "Results That Matter 20 + Years Supporting careers and teams since 2003 10,000 +…" at bounding box center [586, 647] width 897 height 469
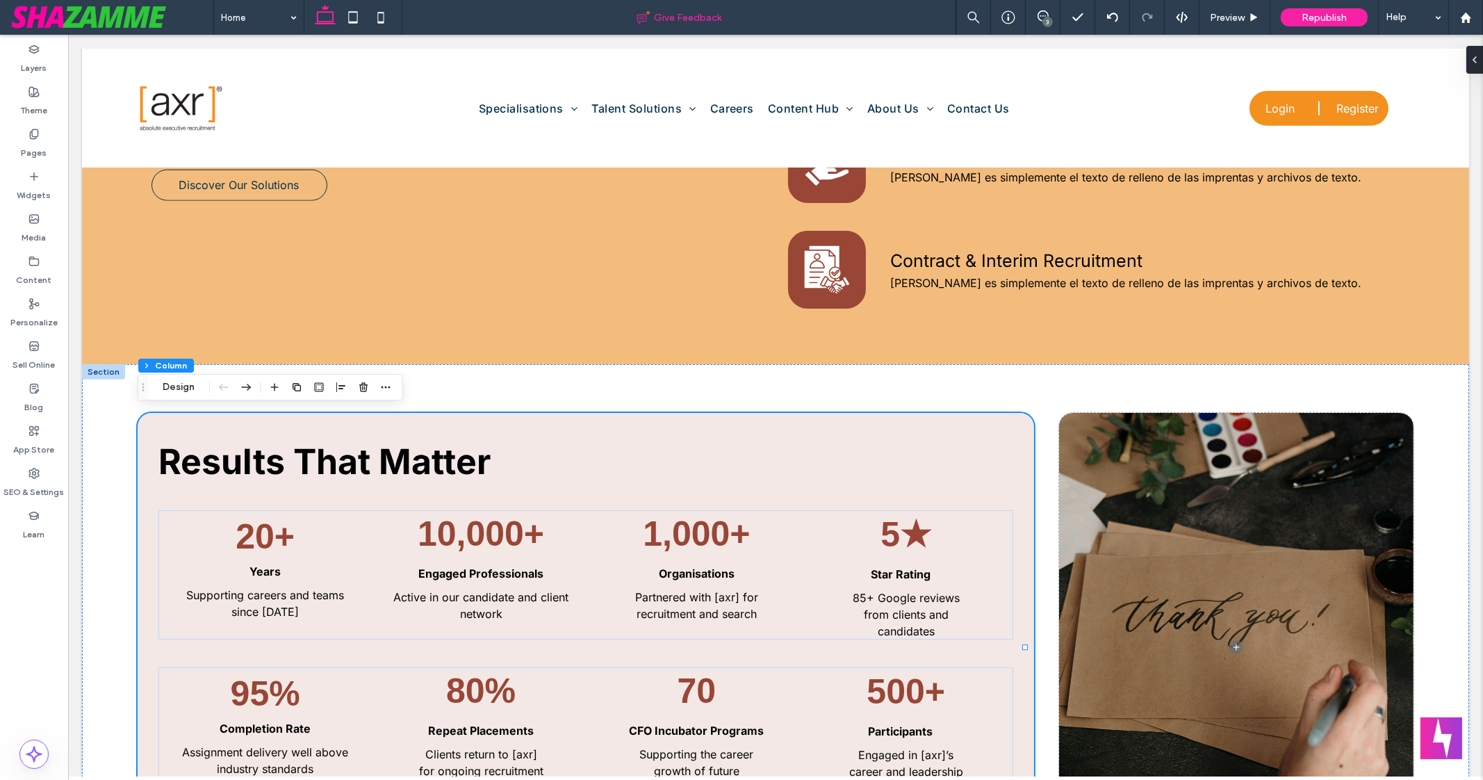
click at [664, 8] on div "Give Feedback" at bounding box center [679, 17] width 554 height 35
click at [623, 429] on div "Results That Matter 20 + Years Supporting careers and teams since 2003 10,000 +…" at bounding box center [586, 647] width 897 height 469
click at [680, 22] on span "Give Feedback" at bounding box center [688, 18] width 67 height 12
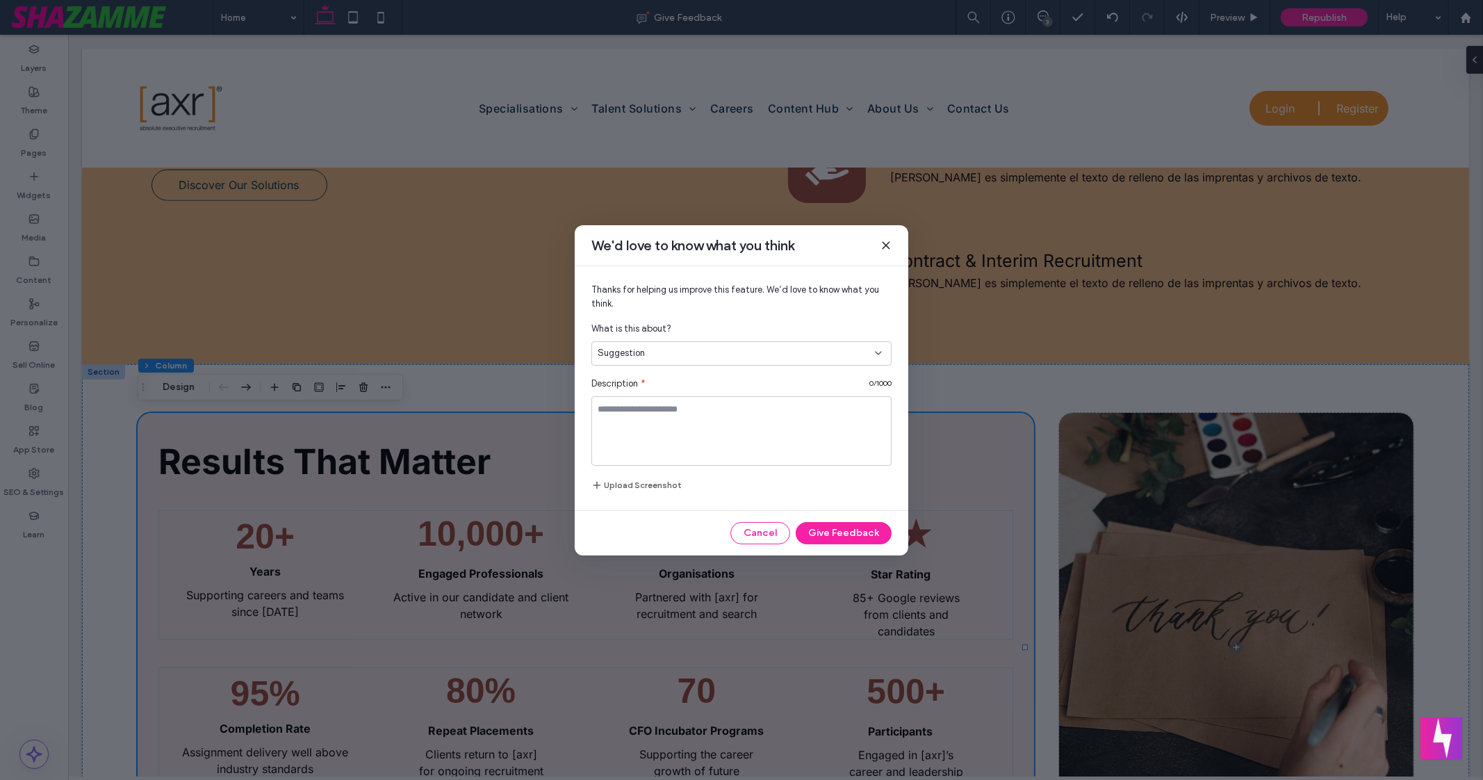
click at [888, 242] on icon at bounding box center [886, 245] width 11 height 11
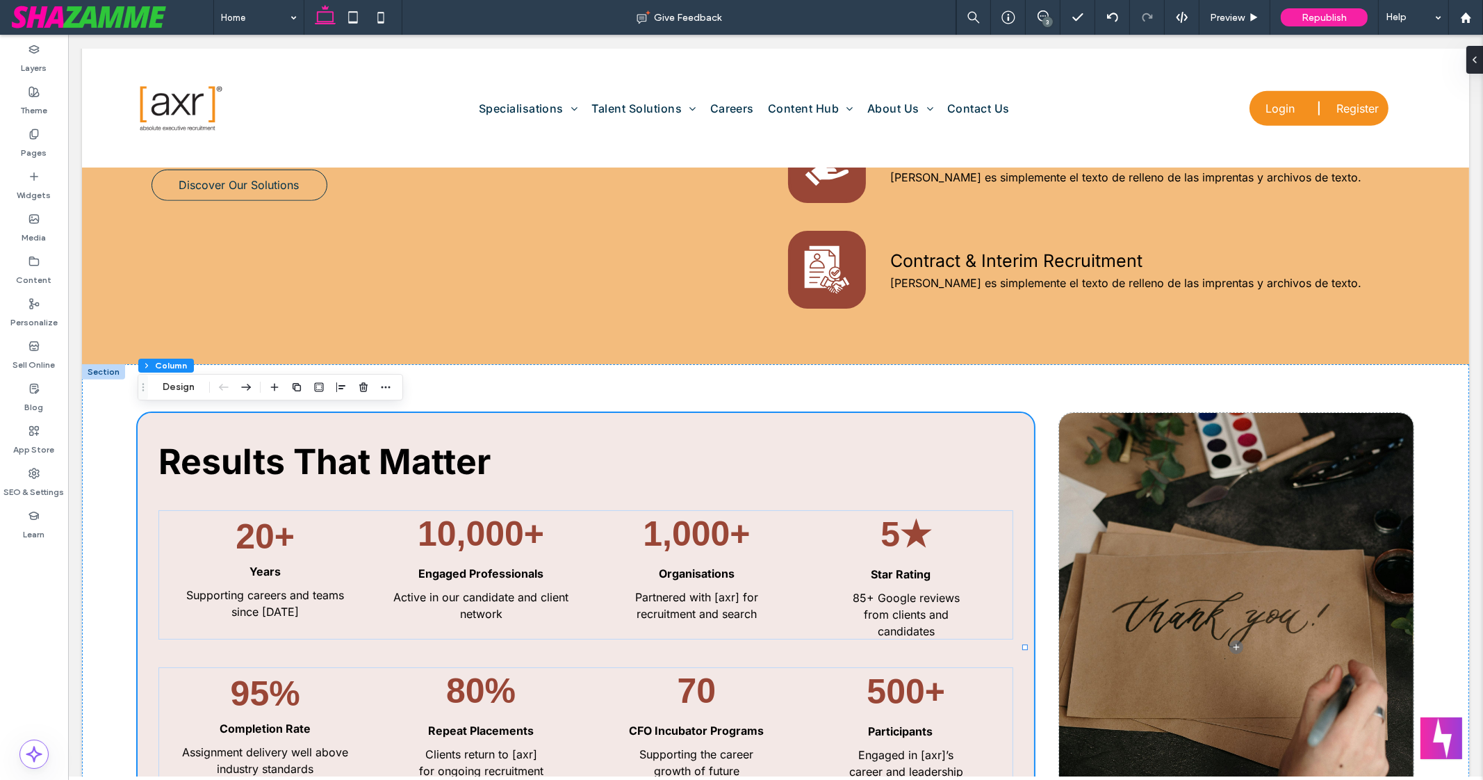
click at [1048, 24] on div "3" at bounding box center [1048, 22] width 10 height 10
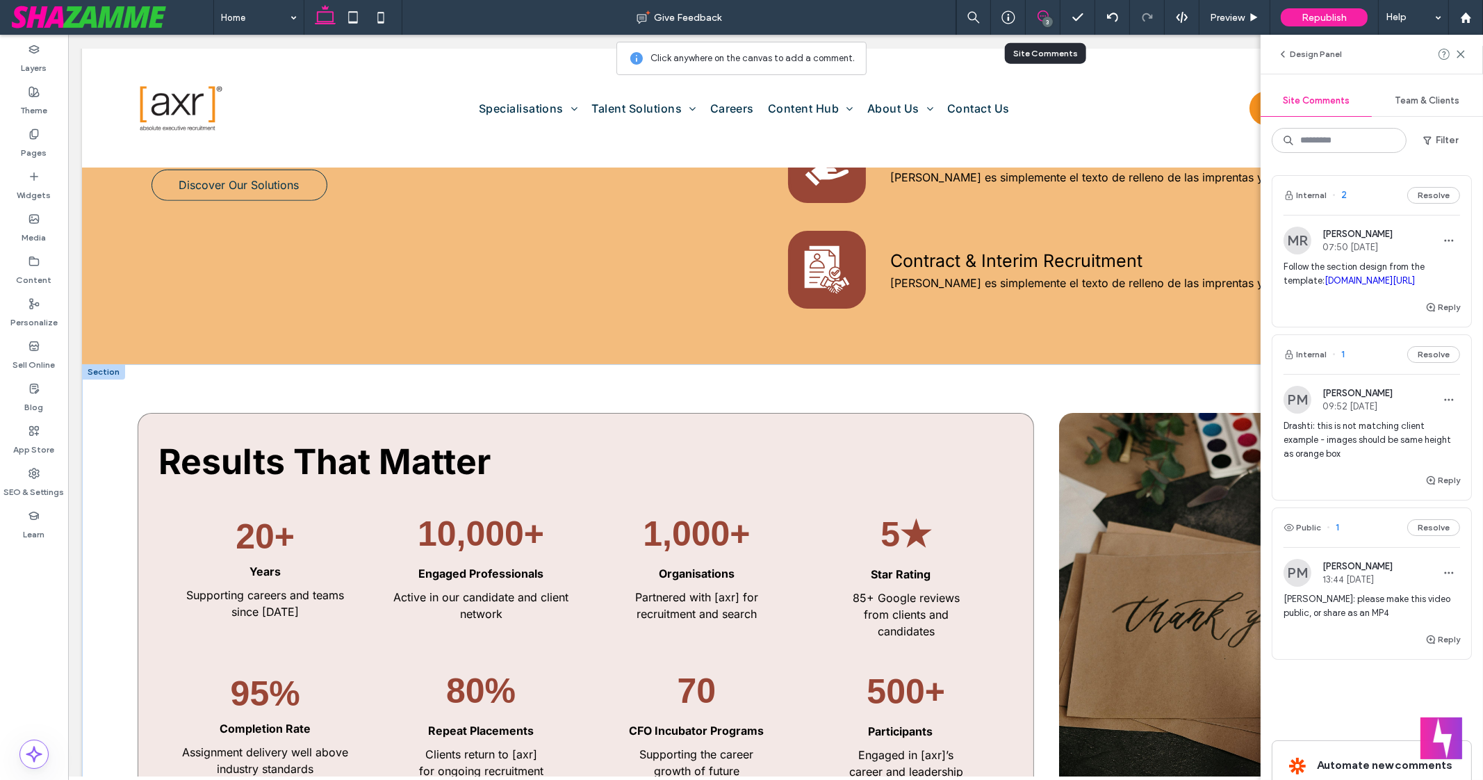
click at [623, 415] on div "Results That Matter 20 + Years Supporting careers and teams since 2003 10,000 +…" at bounding box center [586, 647] width 897 height 469
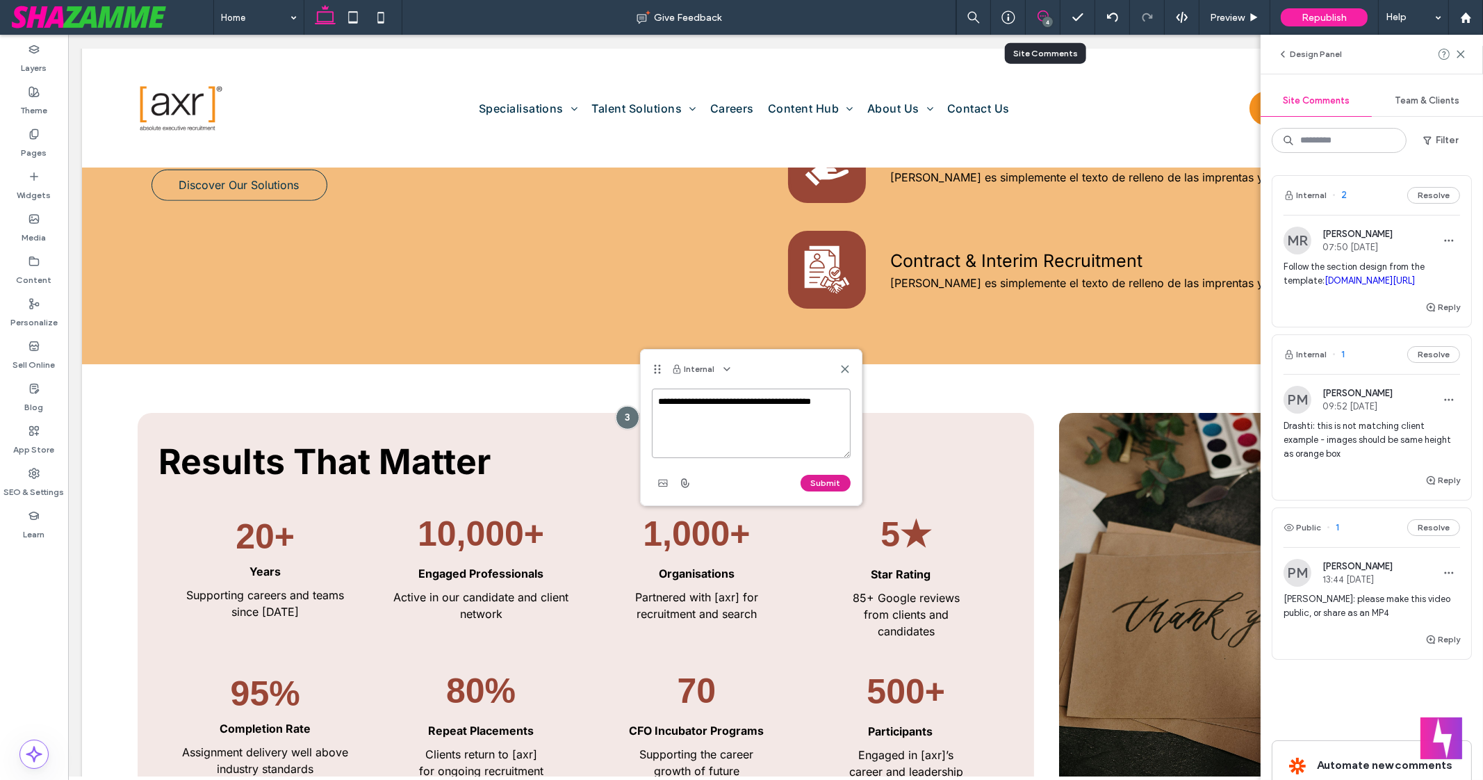
type textarea "**********"
click at [832, 486] on button "Submit" at bounding box center [826, 483] width 50 height 17
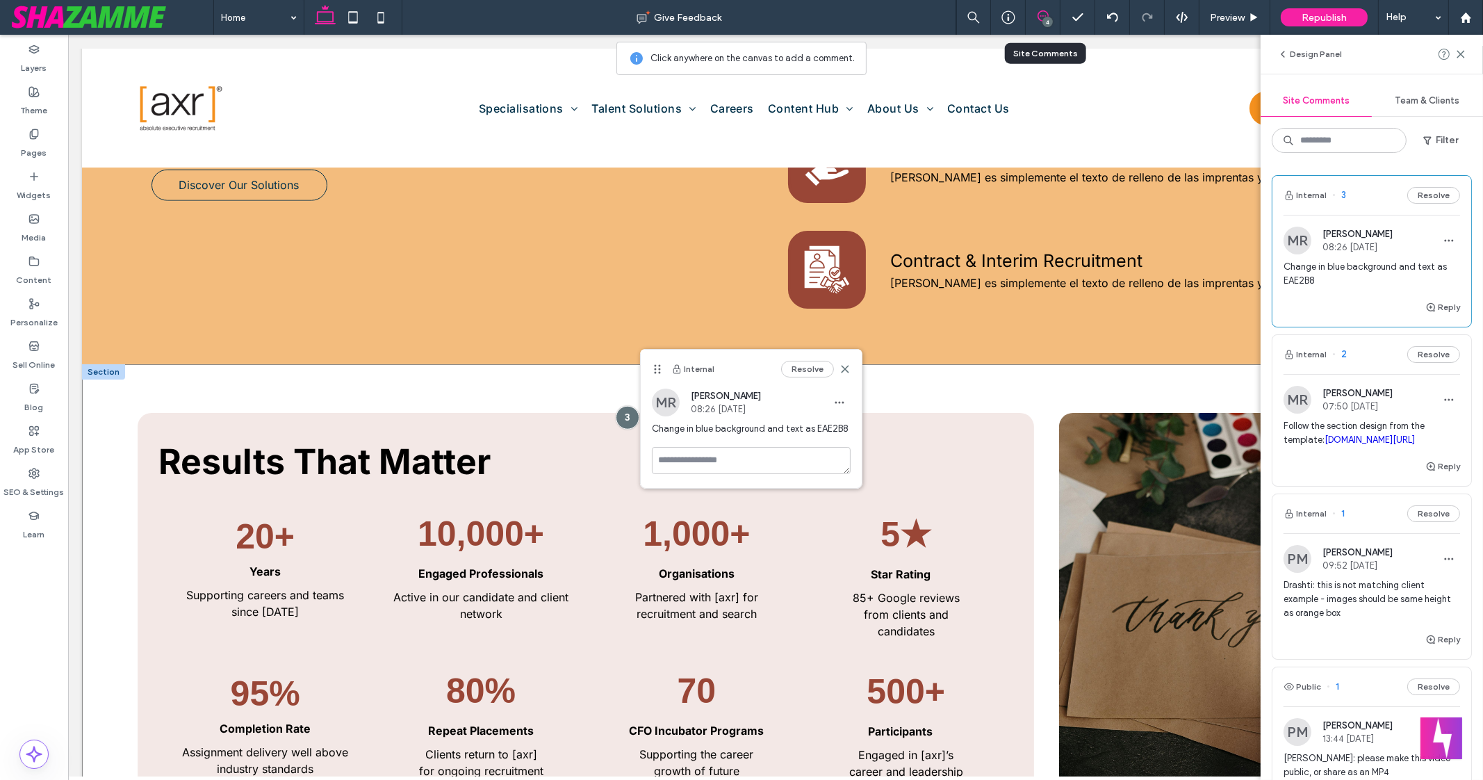
click at [903, 387] on div "Results That Matter 20 + Years Supporting careers and teams since 2003 10,000 +…" at bounding box center [775, 647] width 1387 height 567
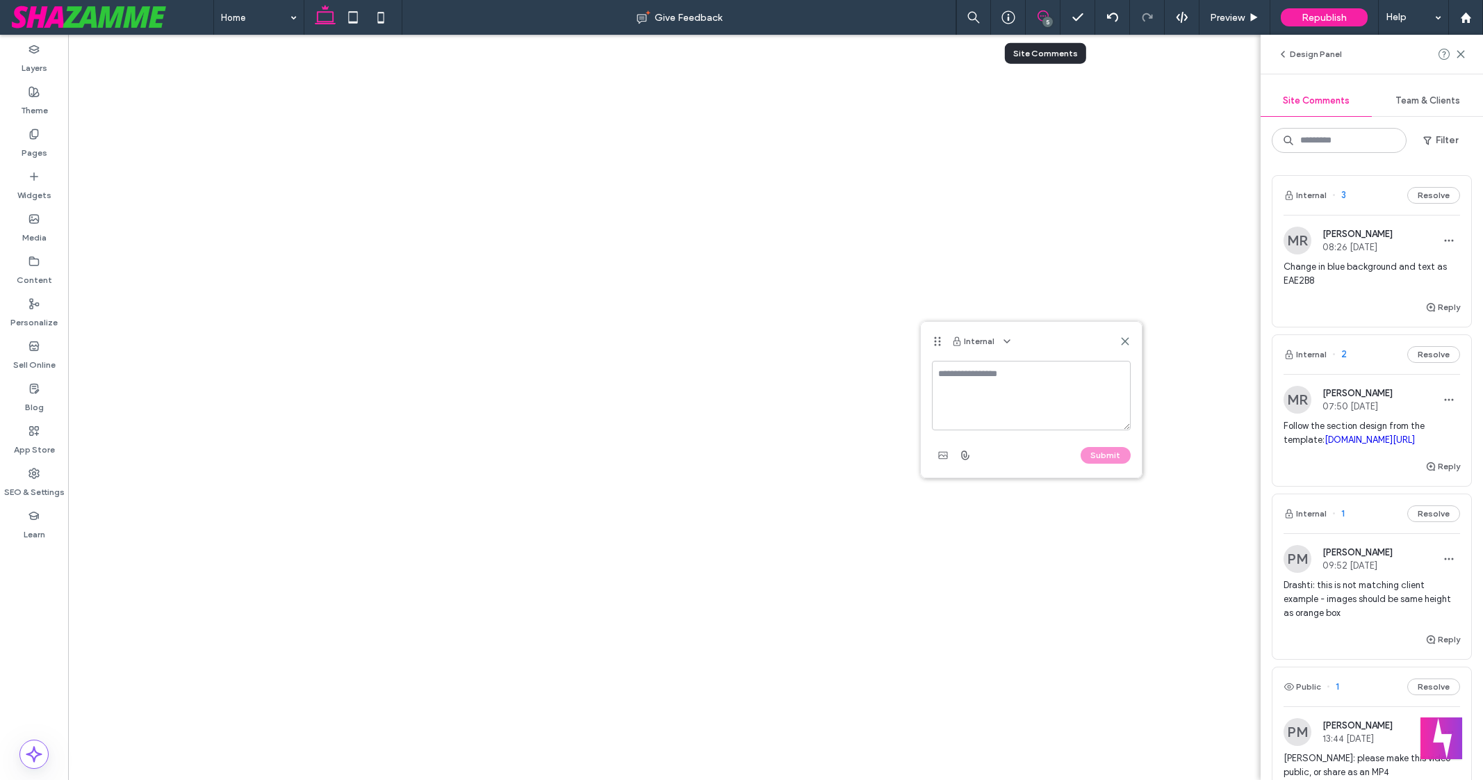
click at [1123, 338] on use at bounding box center [1125, 341] width 6 height 6
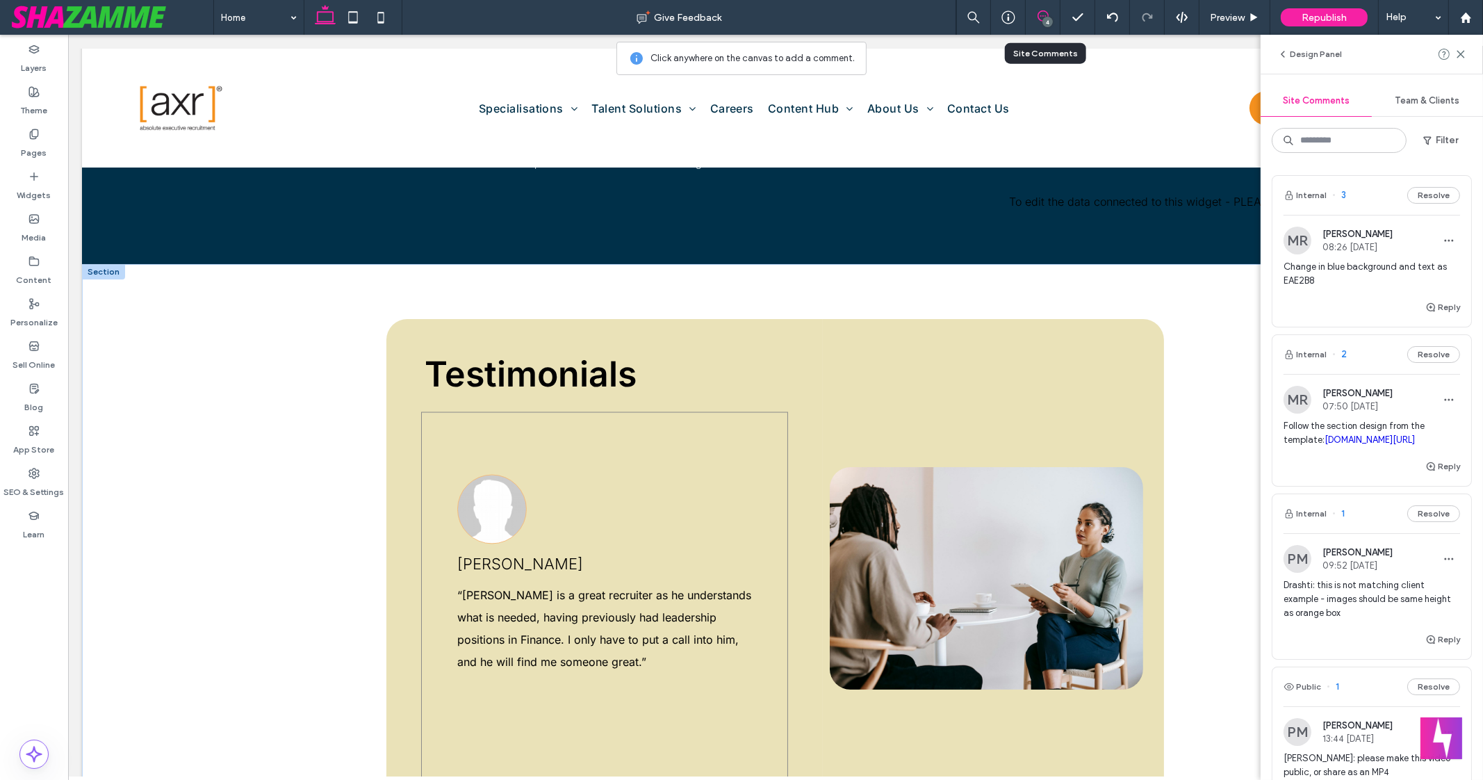
scroll to position [4120, 0]
click at [728, 332] on div "Testimonials [PERSON_NAME] [DATE] “I would have given [axr] six stars out five.…" at bounding box center [604, 579] width 437 height 519
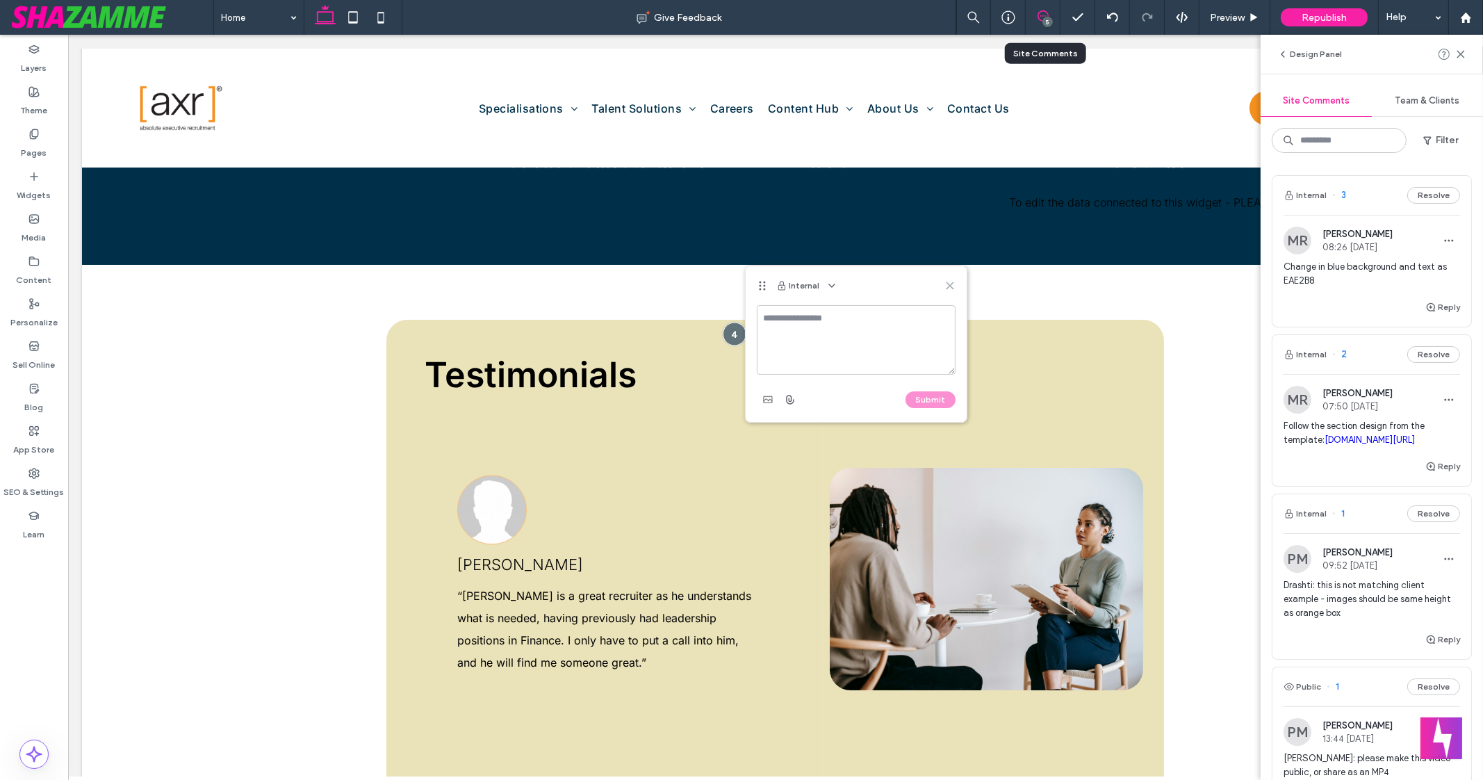
click at [949, 286] on use at bounding box center [950, 285] width 6 height 6
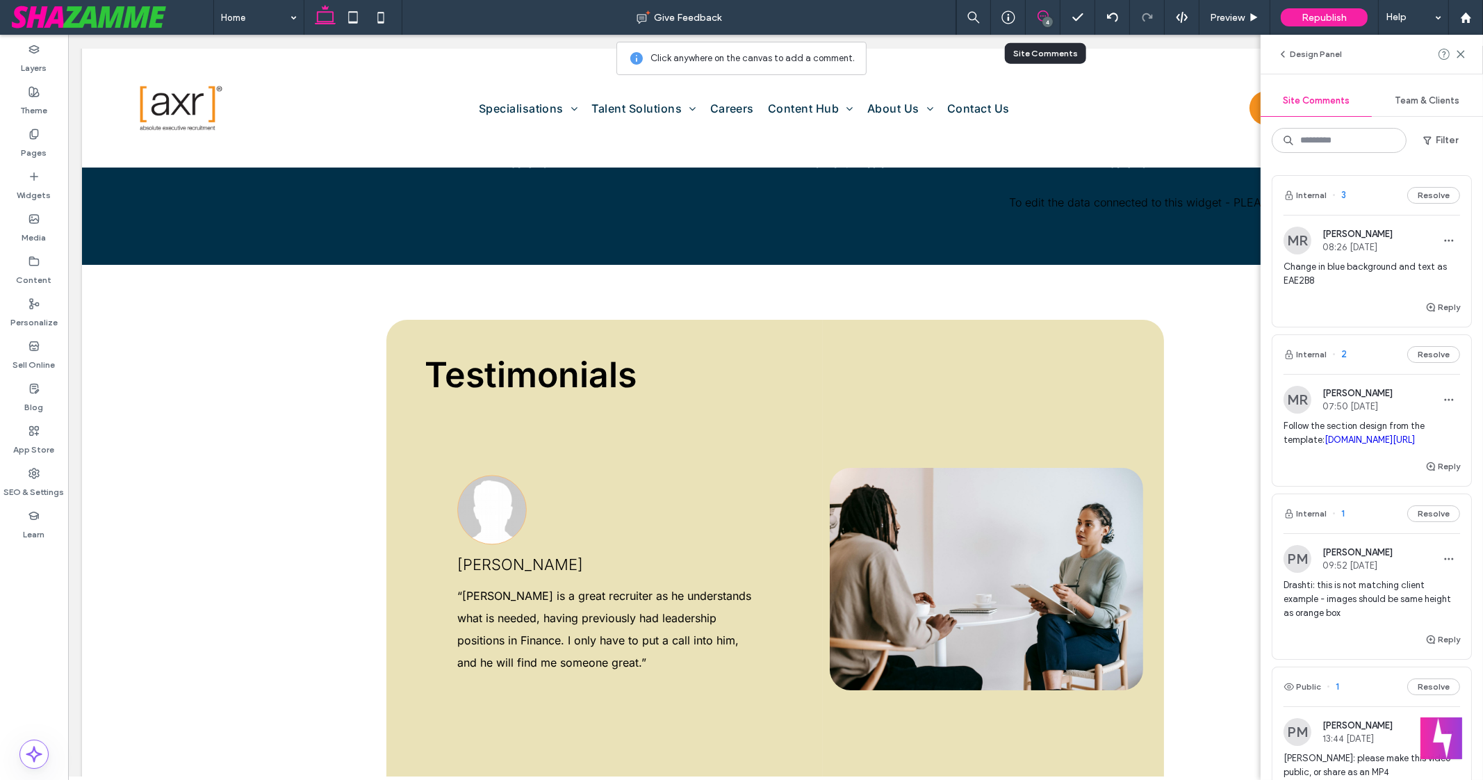
click at [1054, 14] on span at bounding box center [1043, 15] width 34 height 11
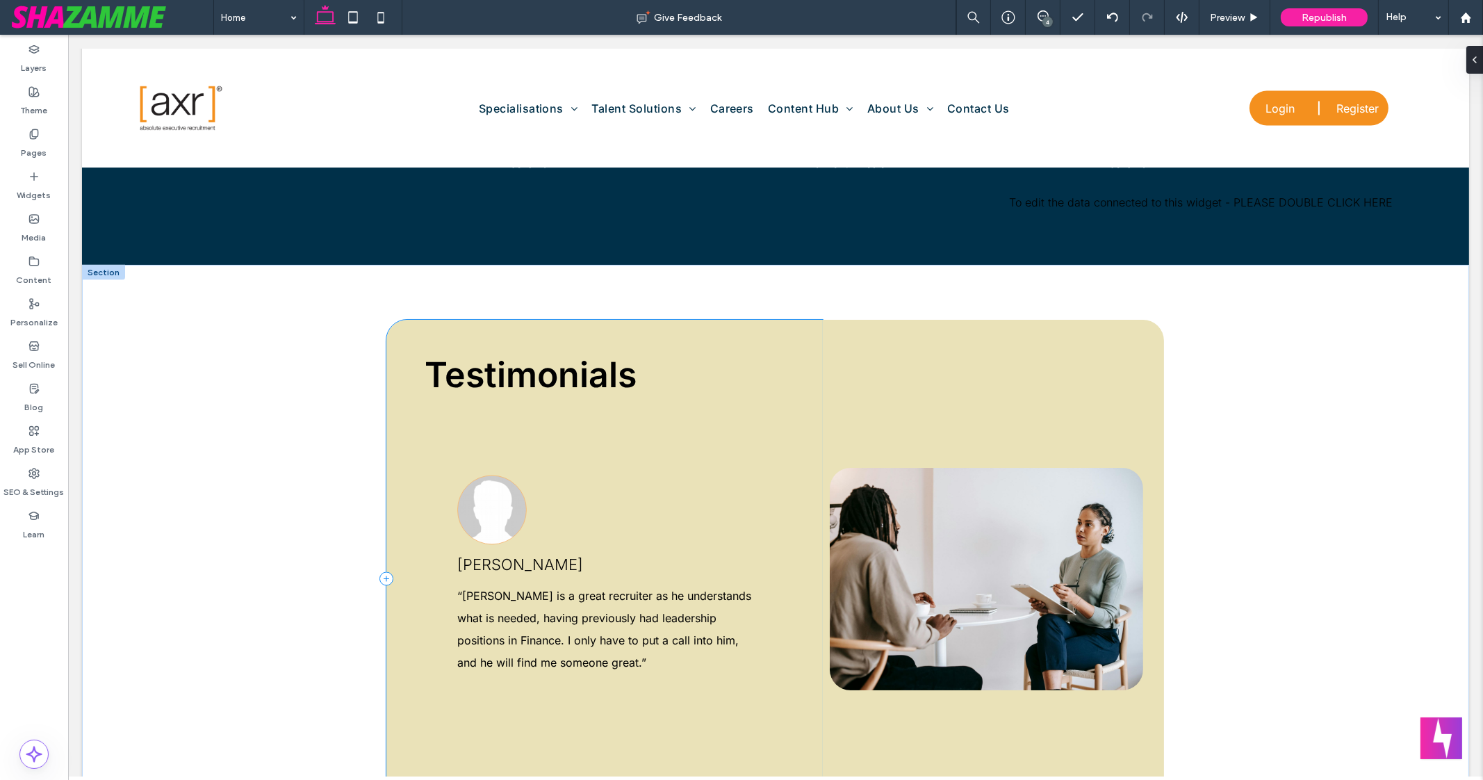
click at [714, 341] on div "Testimonials [PERSON_NAME] [DATE] “I would have given [axr] six stars out five.…" at bounding box center [604, 579] width 437 height 519
click at [430, 298] on button "Design" at bounding box center [421, 294] width 50 height 17
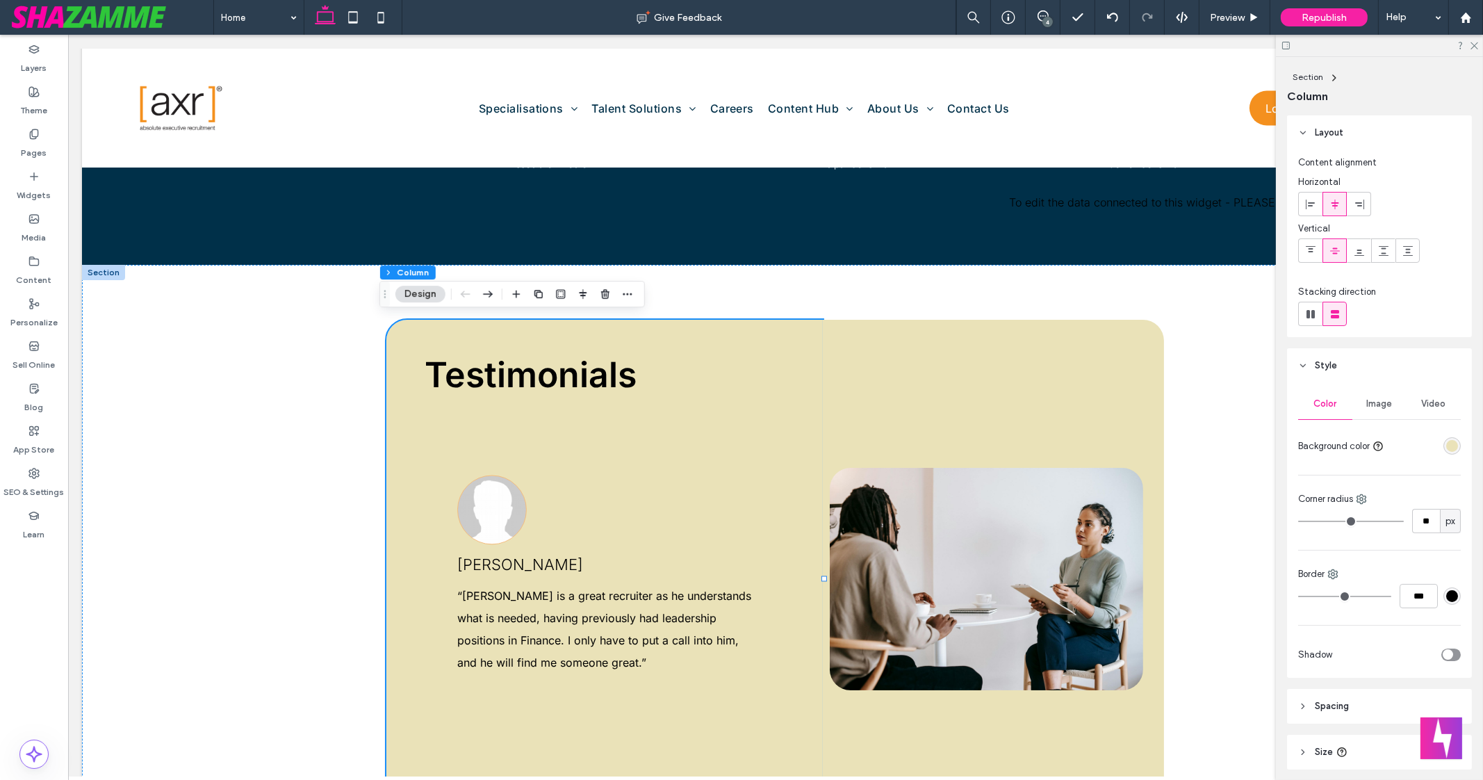
click at [1447, 448] on div "rgba(234, 226, 184, 1)" at bounding box center [1453, 446] width 12 height 12
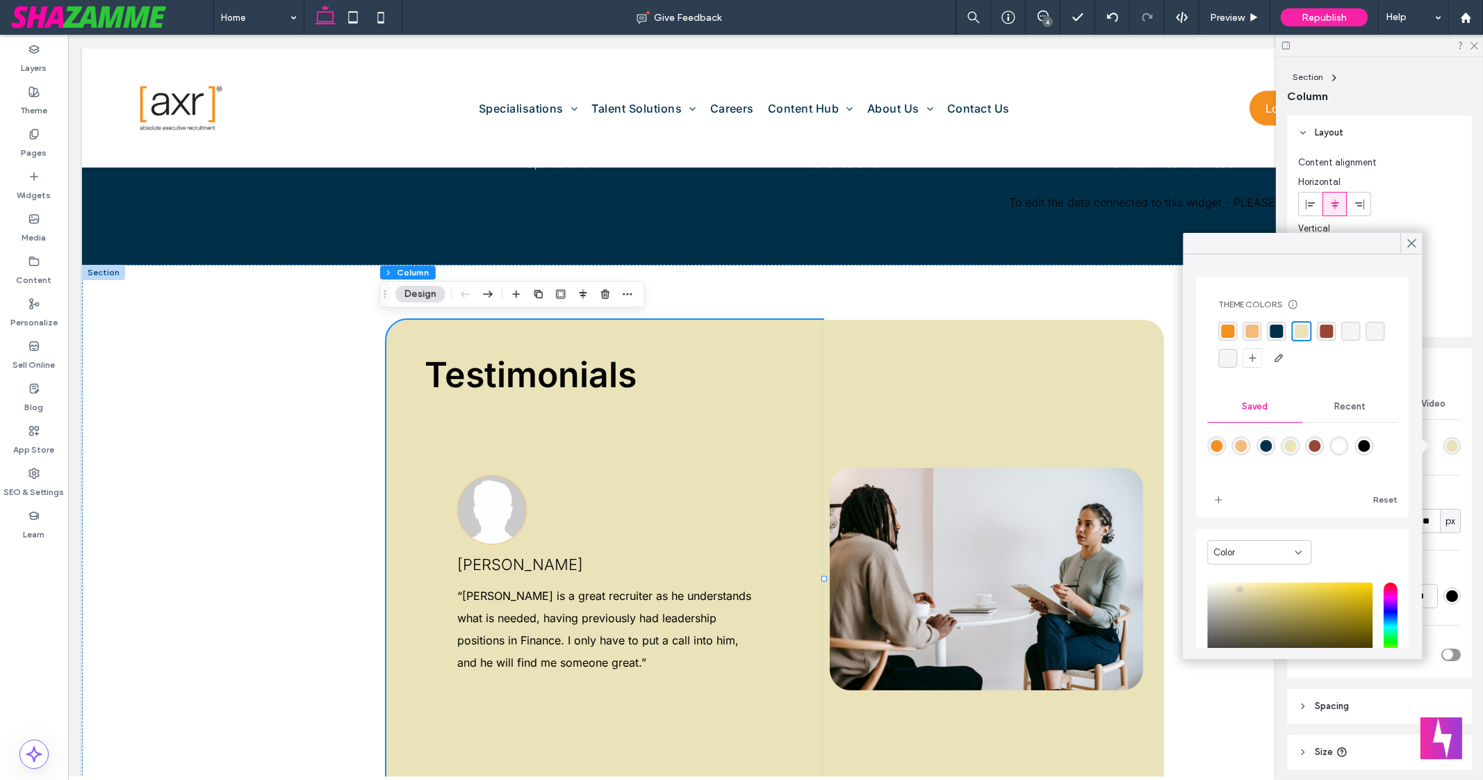
scroll to position [111, 0]
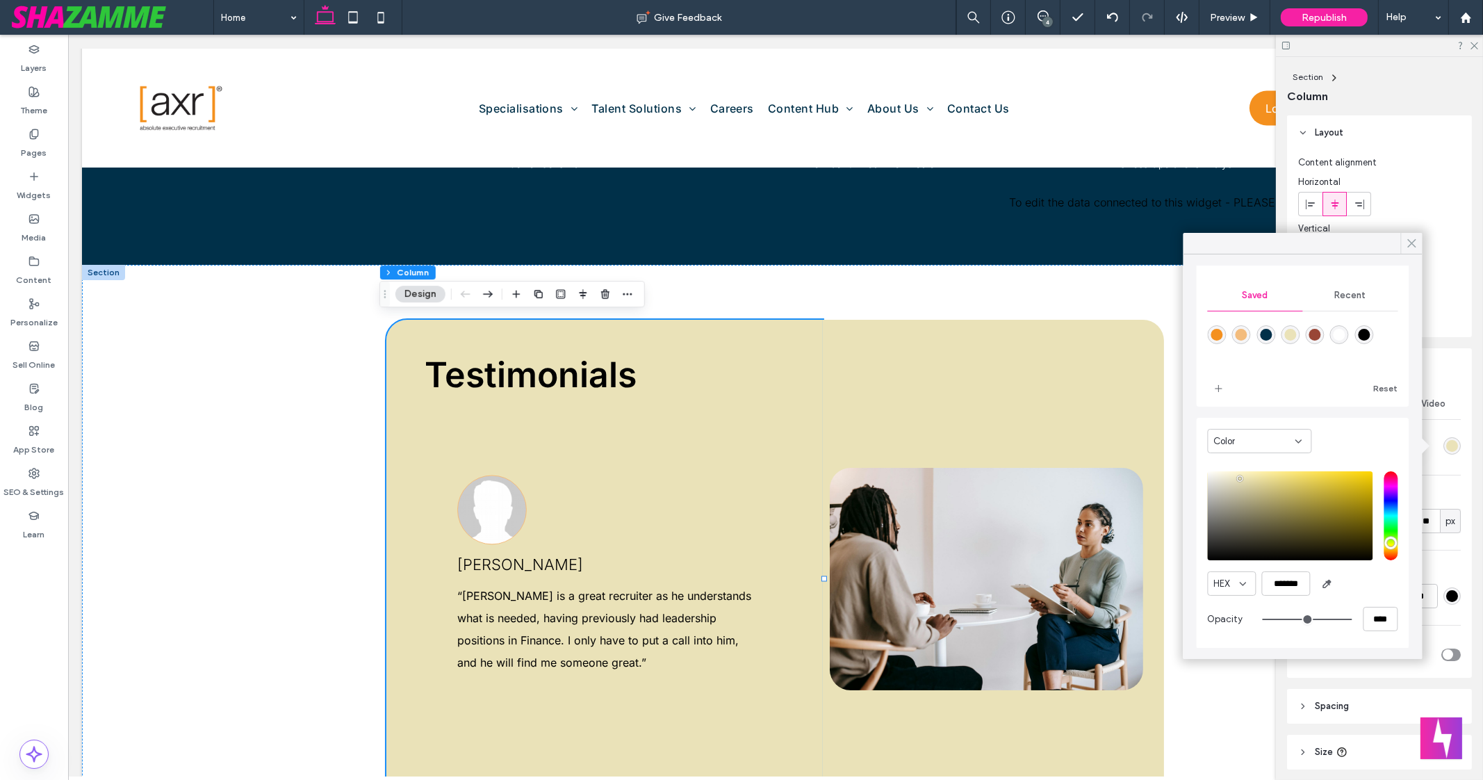
click at [1413, 241] on icon at bounding box center [1412, 243] width 13 height 13
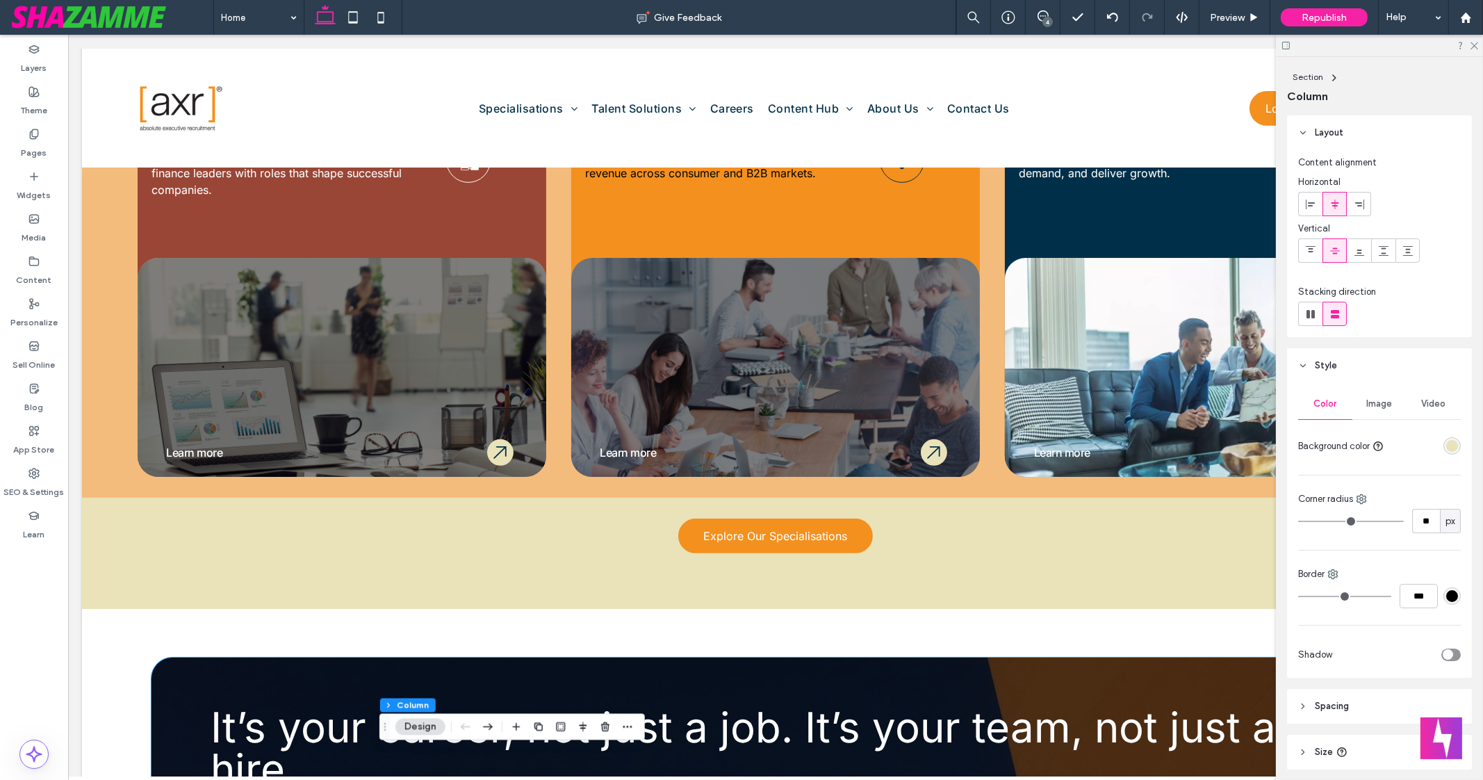
scroll to position [1046, 0]
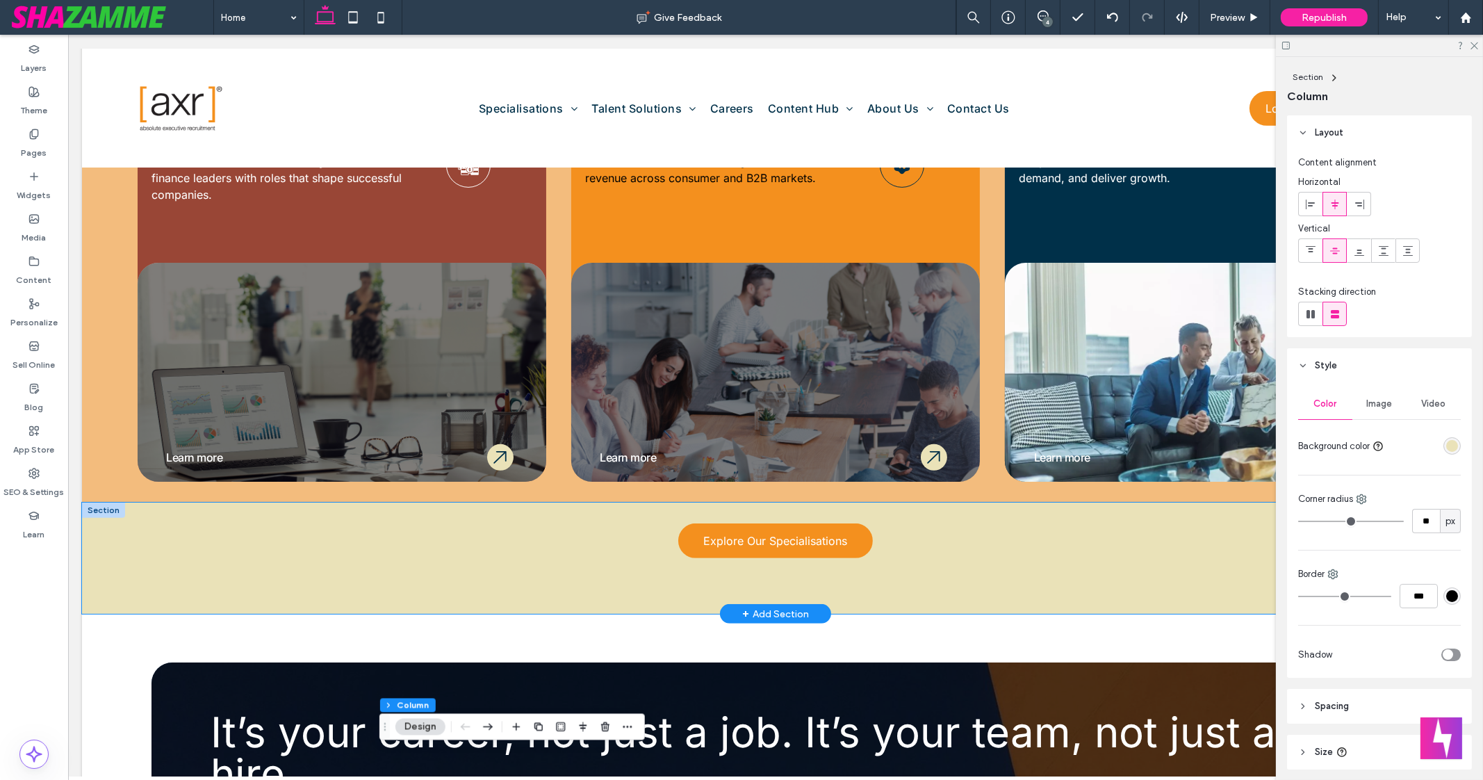
click at [546, 507] on div "Explore Our Specialisations" at bounding box center [776, 558] width 834 height 111
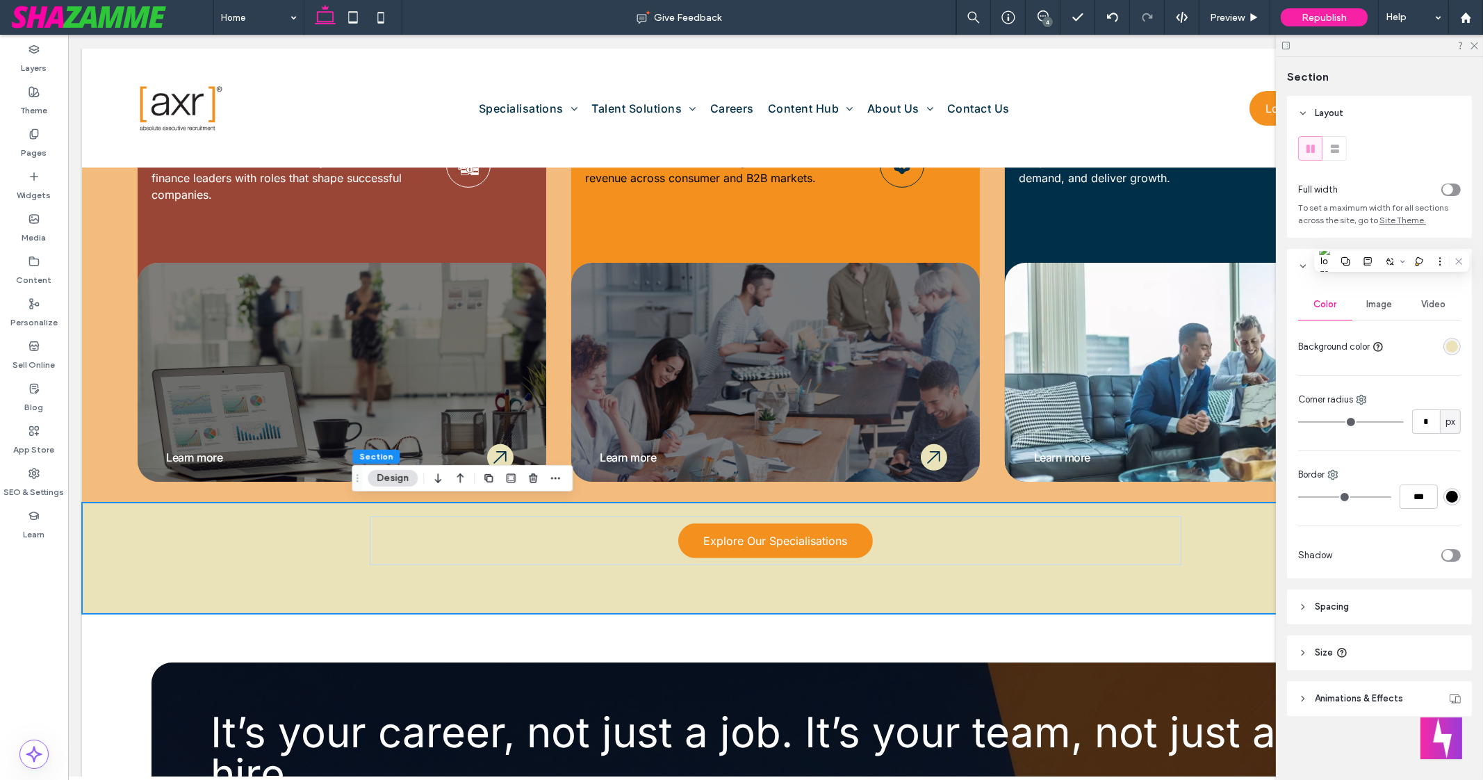
click at [1456, 349] on div "rgba(234, 226, 184, 1)" at bounding box center [1453, 347] width 12 height 12
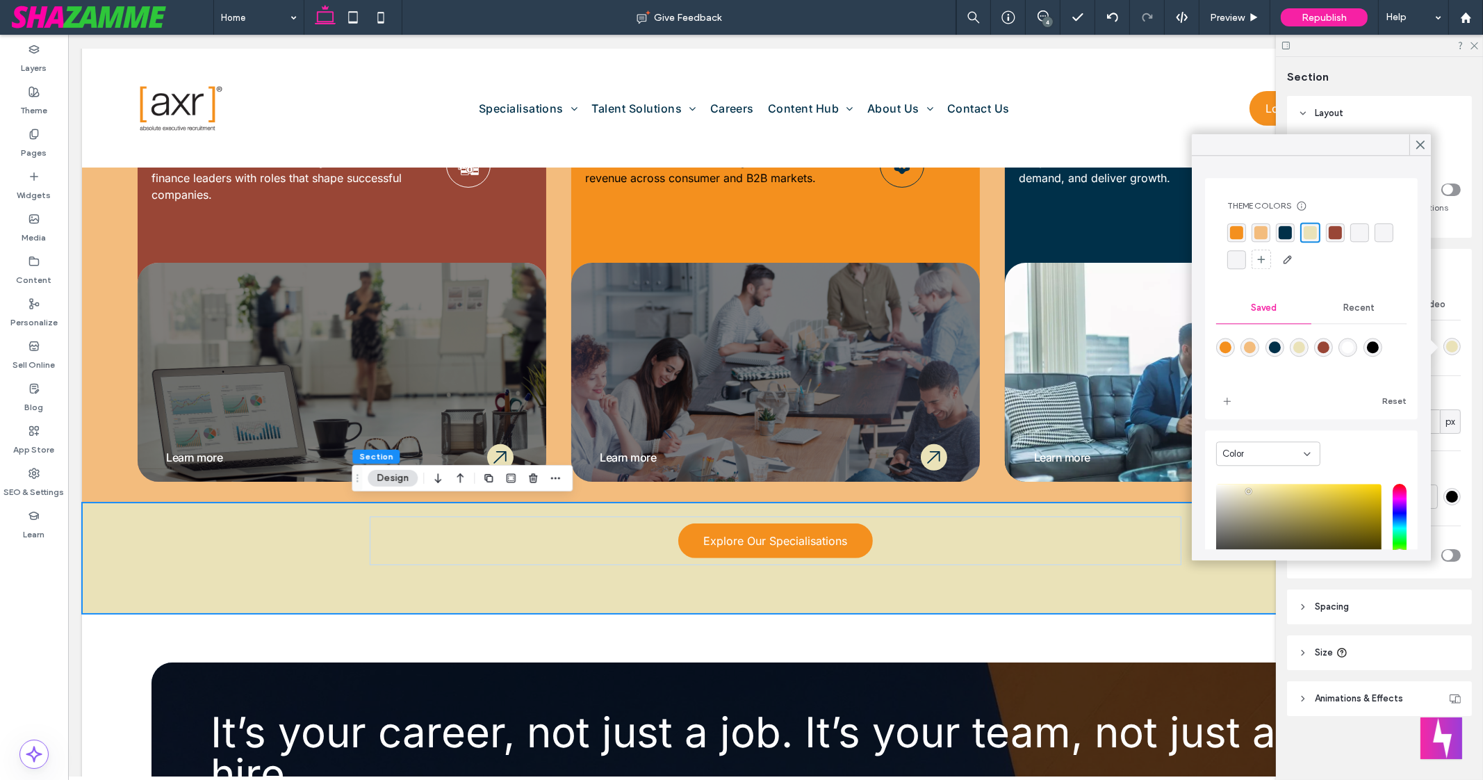
scroll to position [111, 0]
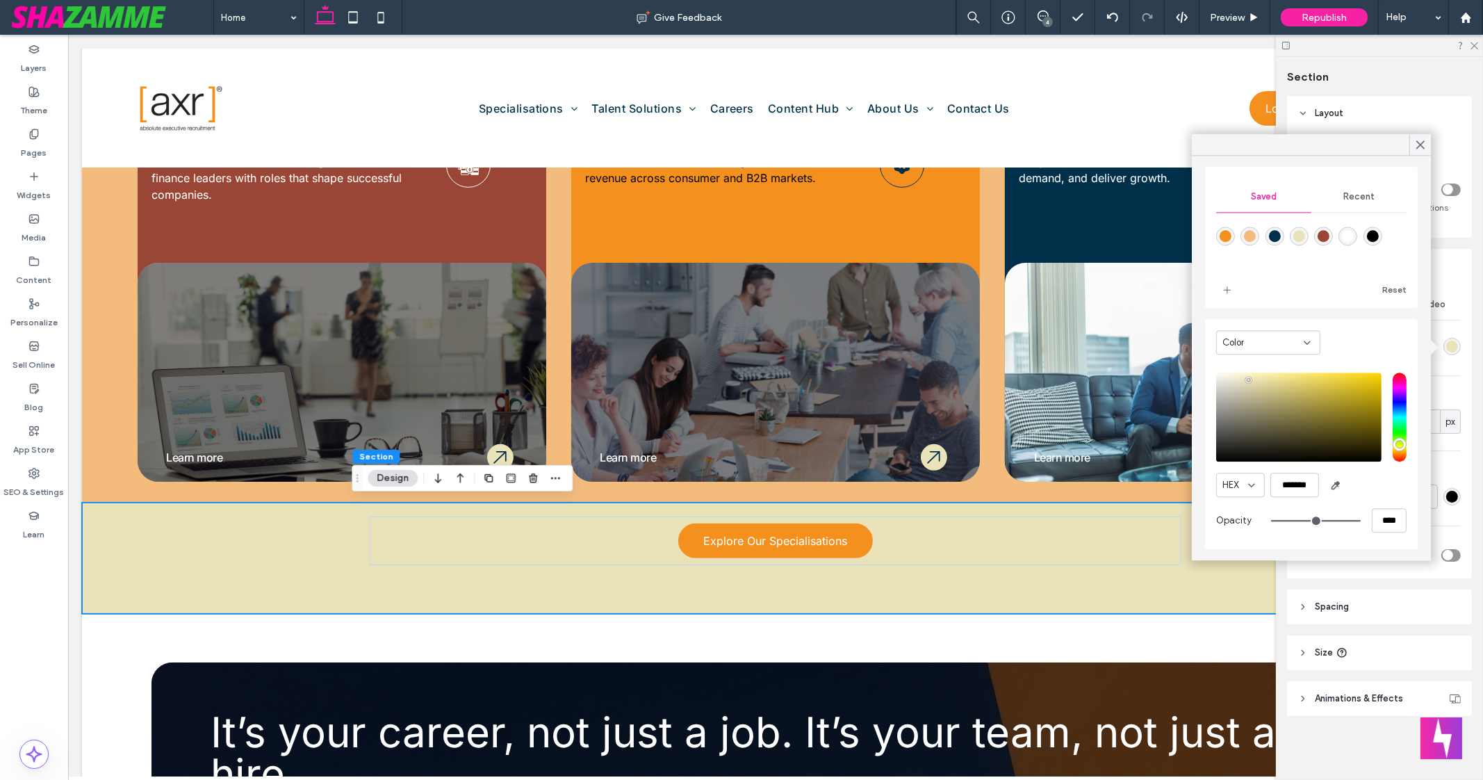
click at [1248, 233] on div "rgba(243,188,125,1)" at bounding box center [1250, 236] width 12 height 12
type input "*******"
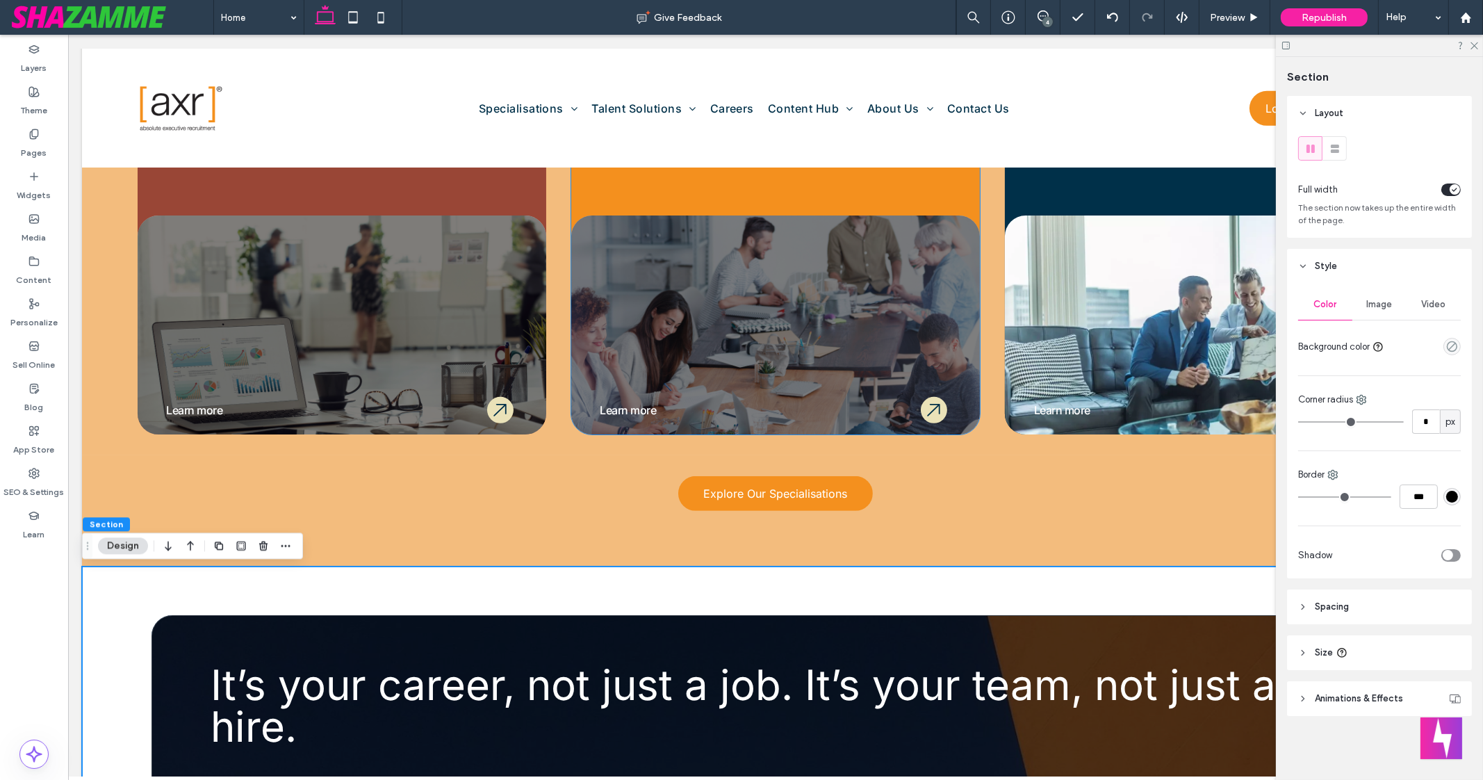
scroll to position [1097, 0]
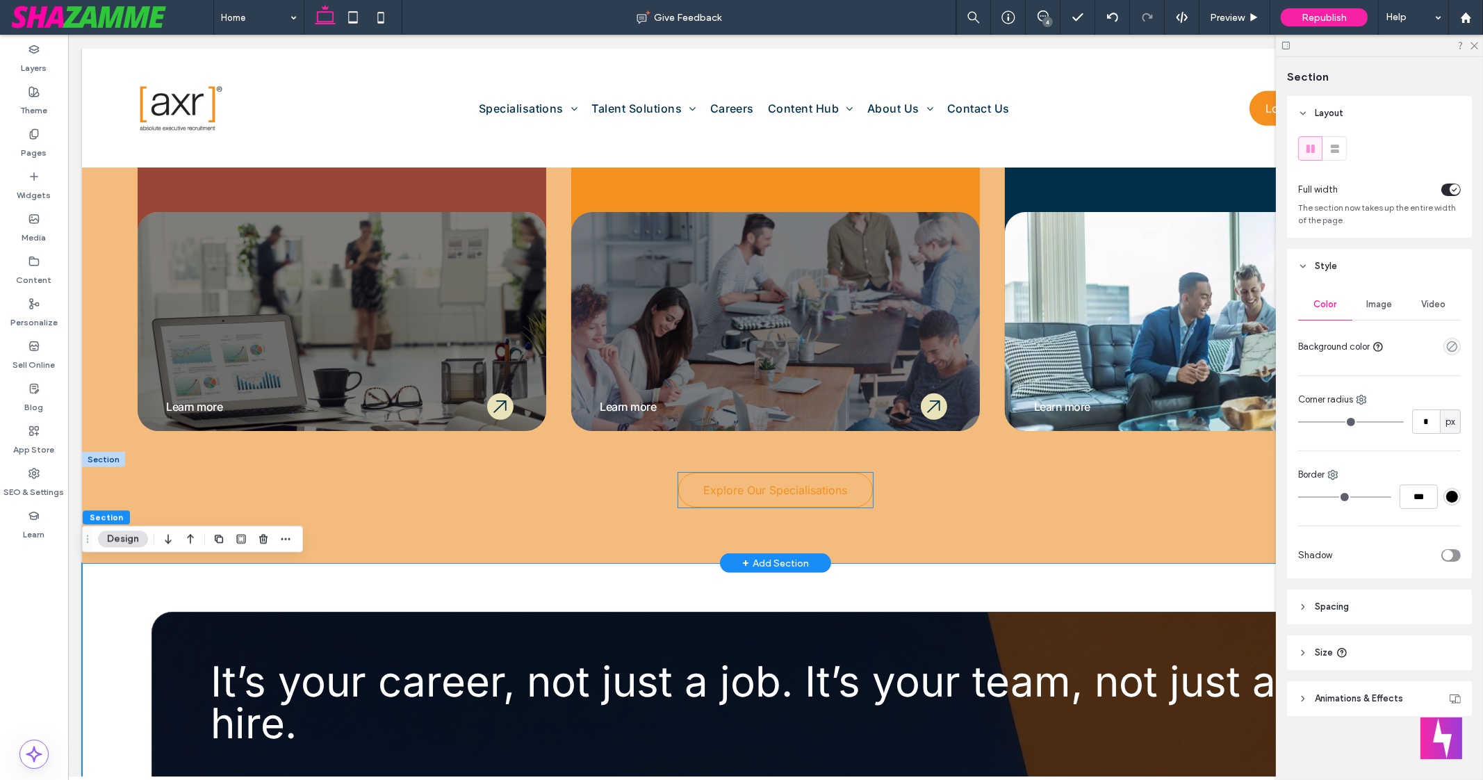
click at [854, 494] on link "Explore Our Specialisations" at bounding box center [775, 490] width 195 height 35
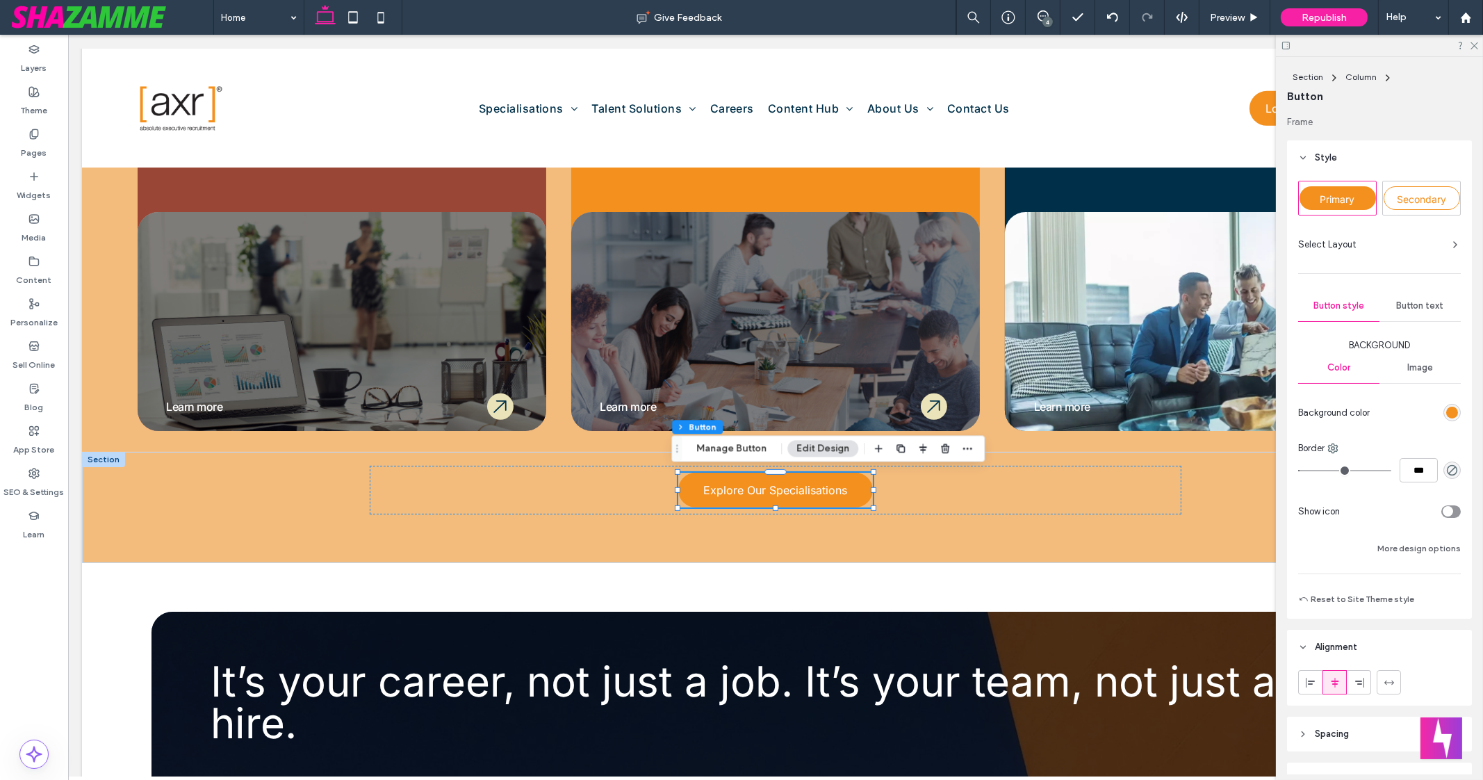
click at [1449, 408] on div "rgb(244, 144, 30)" at bounding box center [1452, 412] width 17 height 17
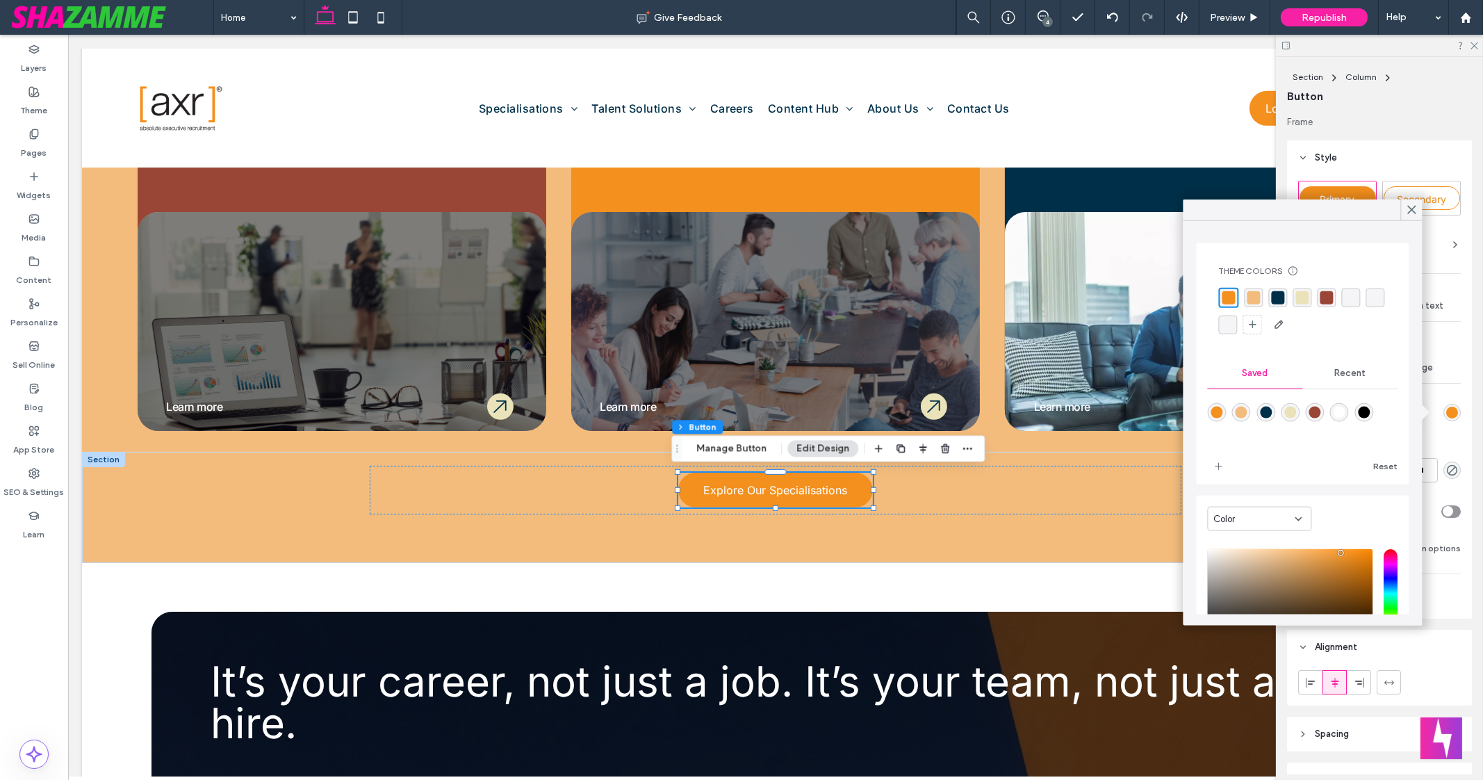
click at [1281, 303] on div "rgba(0, 48, 73, 1)" at bounding box center [1278, 297] width 13 height 13
type input "*"
click at [1456, 445] on div "Primary Secondary Select Layout Button style Button text Background Color Image…" at bounding box center [1379, 396] width 185 height 443
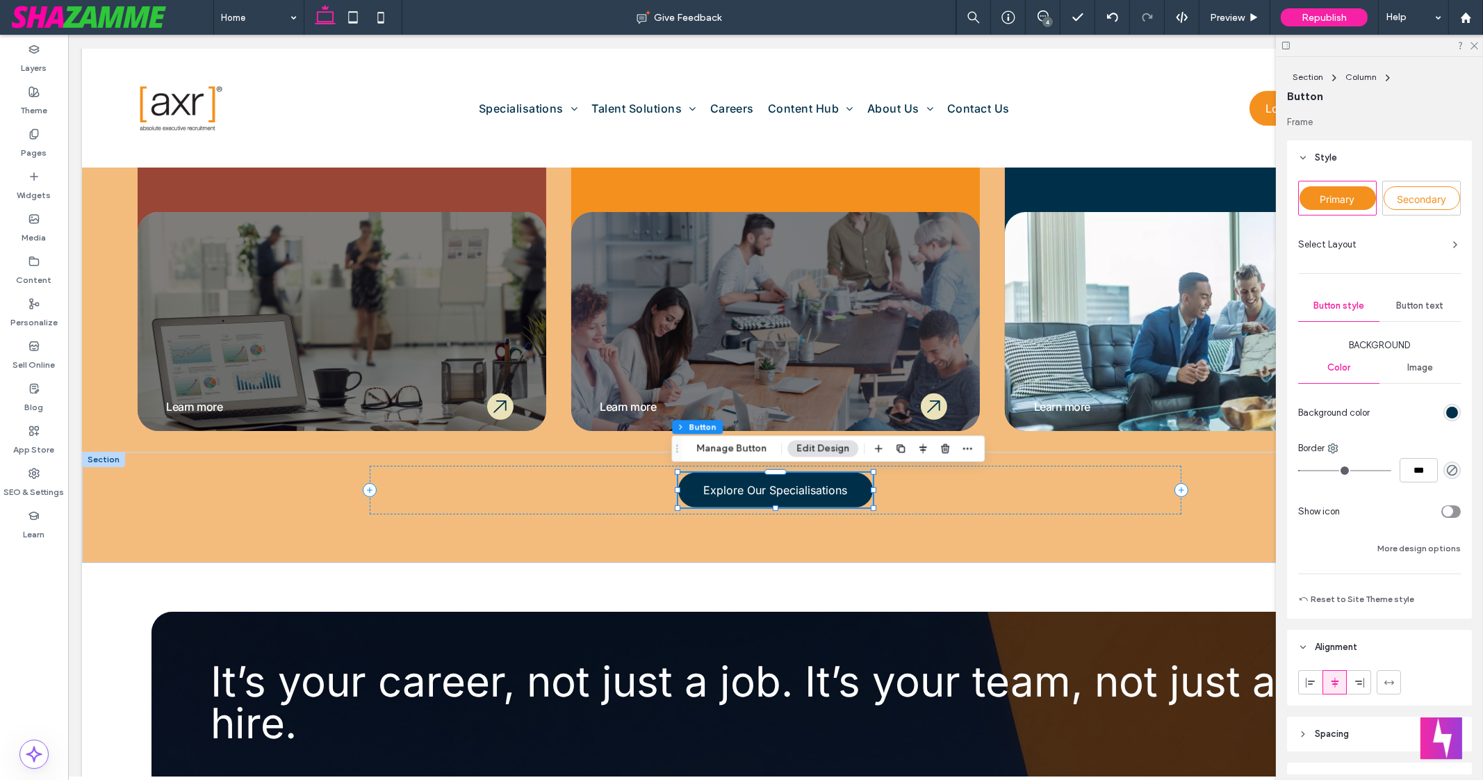
click at [1453, 443] on div "Primary Secondary Select Layout Button style Button text Background Color Image…" at bounding box center [1379, 396] width 185 height 443
click at [1421, 307] on span "Button text" at bounding box center [1420, 305] width 47 height 11
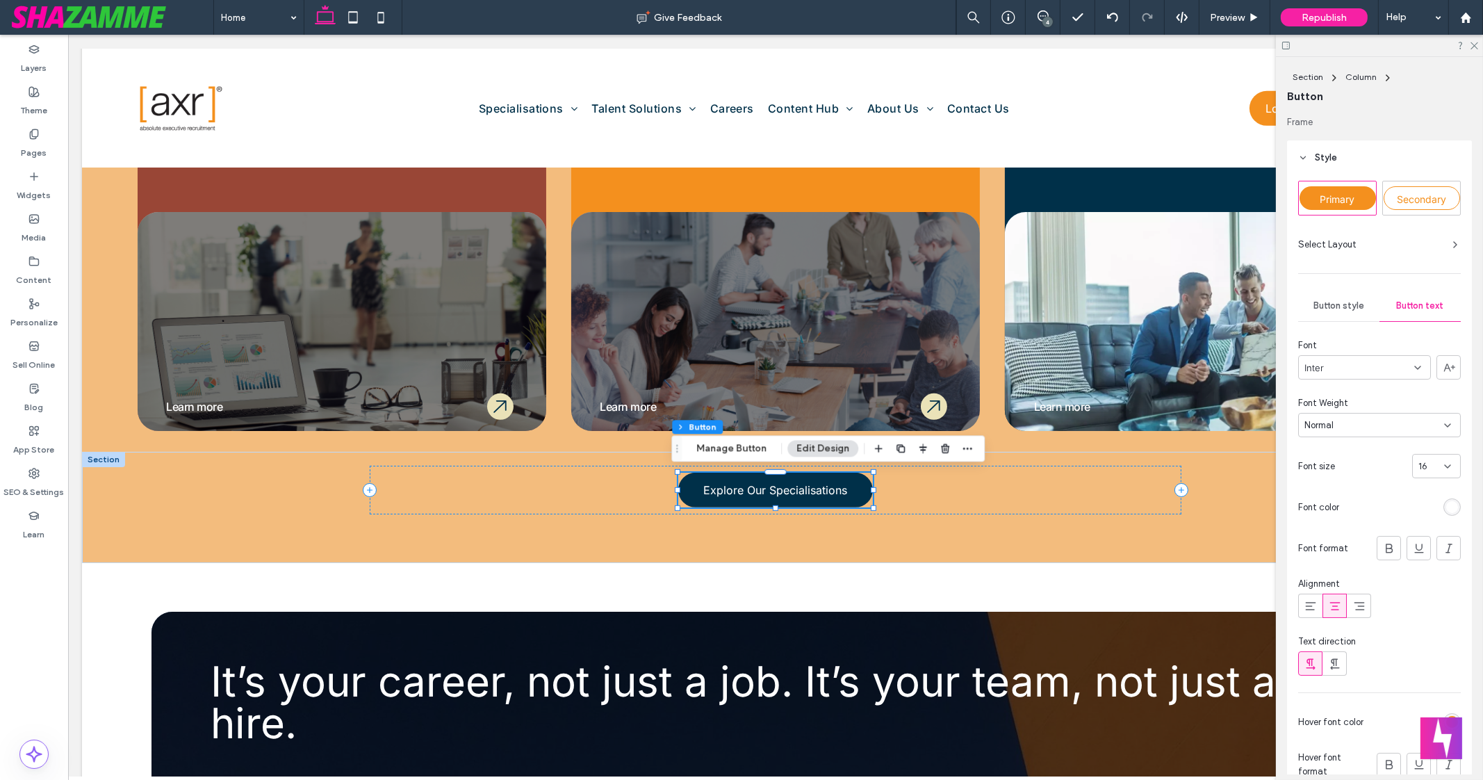
click at [1339, 307] on span "Button style" at bounding box center [1339, 305] width 51 height 11
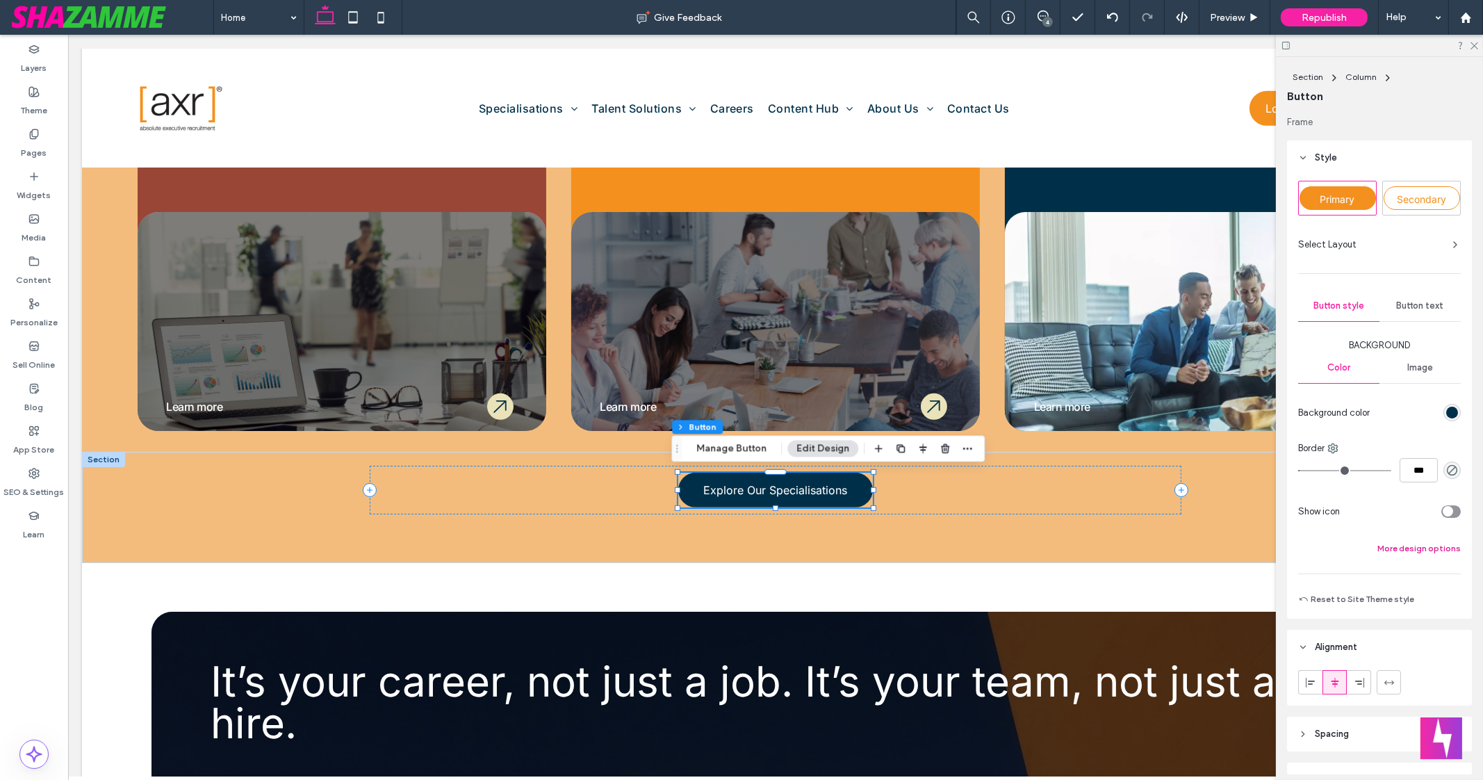
click at [1442, 550] on button "More design options" at bounding box center [1419, 548] width 83 height 17
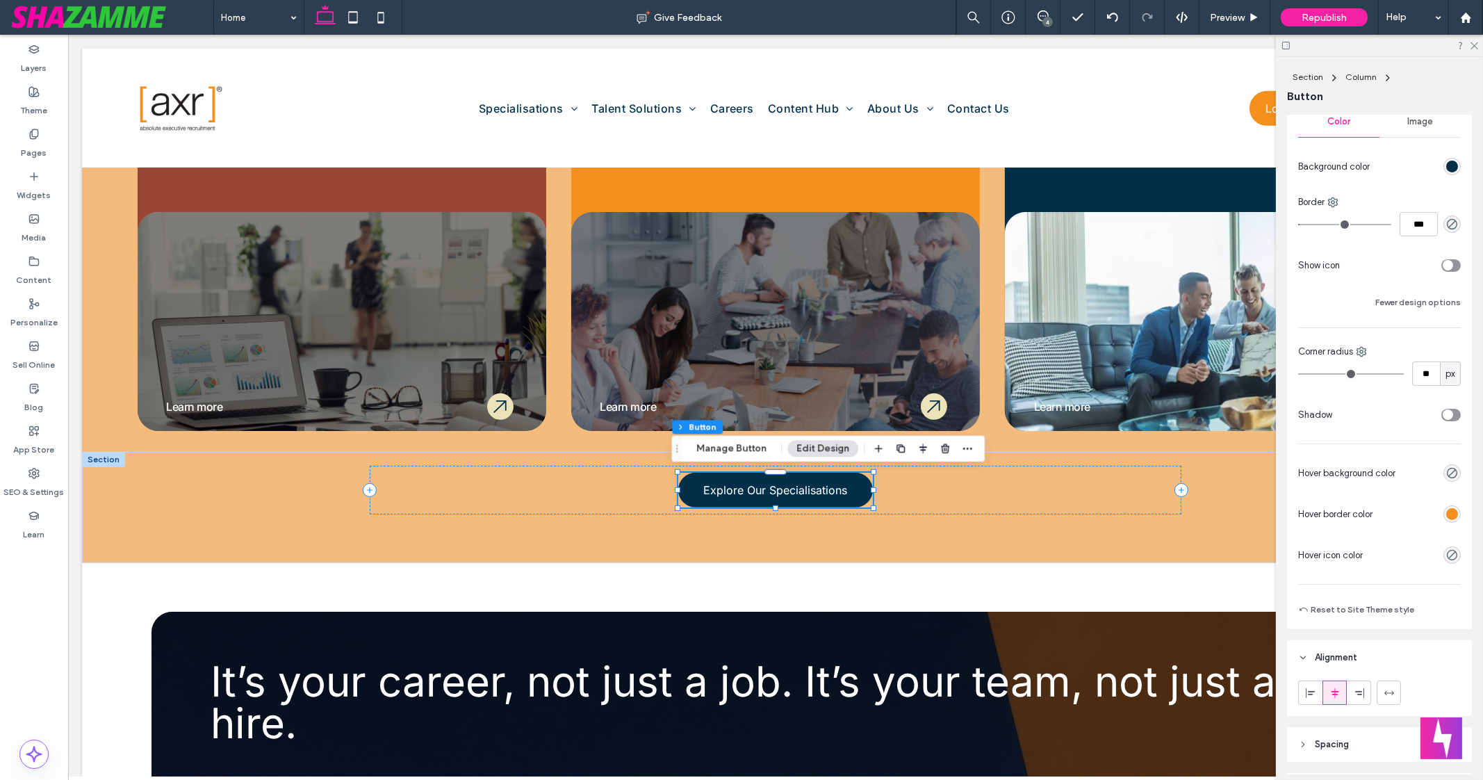
scroll to position [247, 0]
click at [1447, 512] on div "rgb(244, 144, 30)" at bounding box center [1453, 513] width 12 height 12
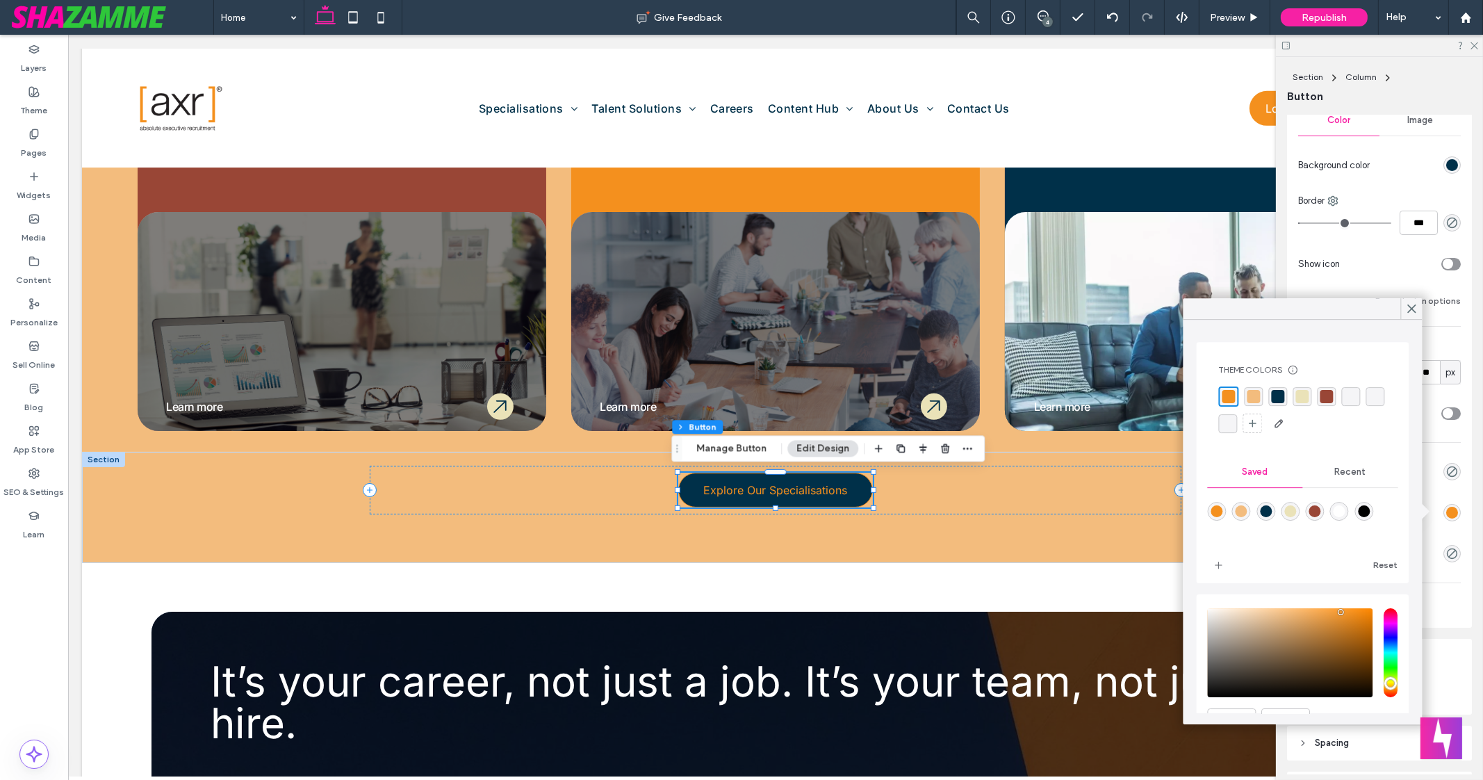
click at [1349, 516] on div "rgba(255,255,255,1)" at bounding box center [1339, 511] width 19 height 19
type input "*"
type input "*******"
type input "*"
click at [915, 485] on div "Explore Our Specialisations" at bounding box center [776, 490] width 812 height 49
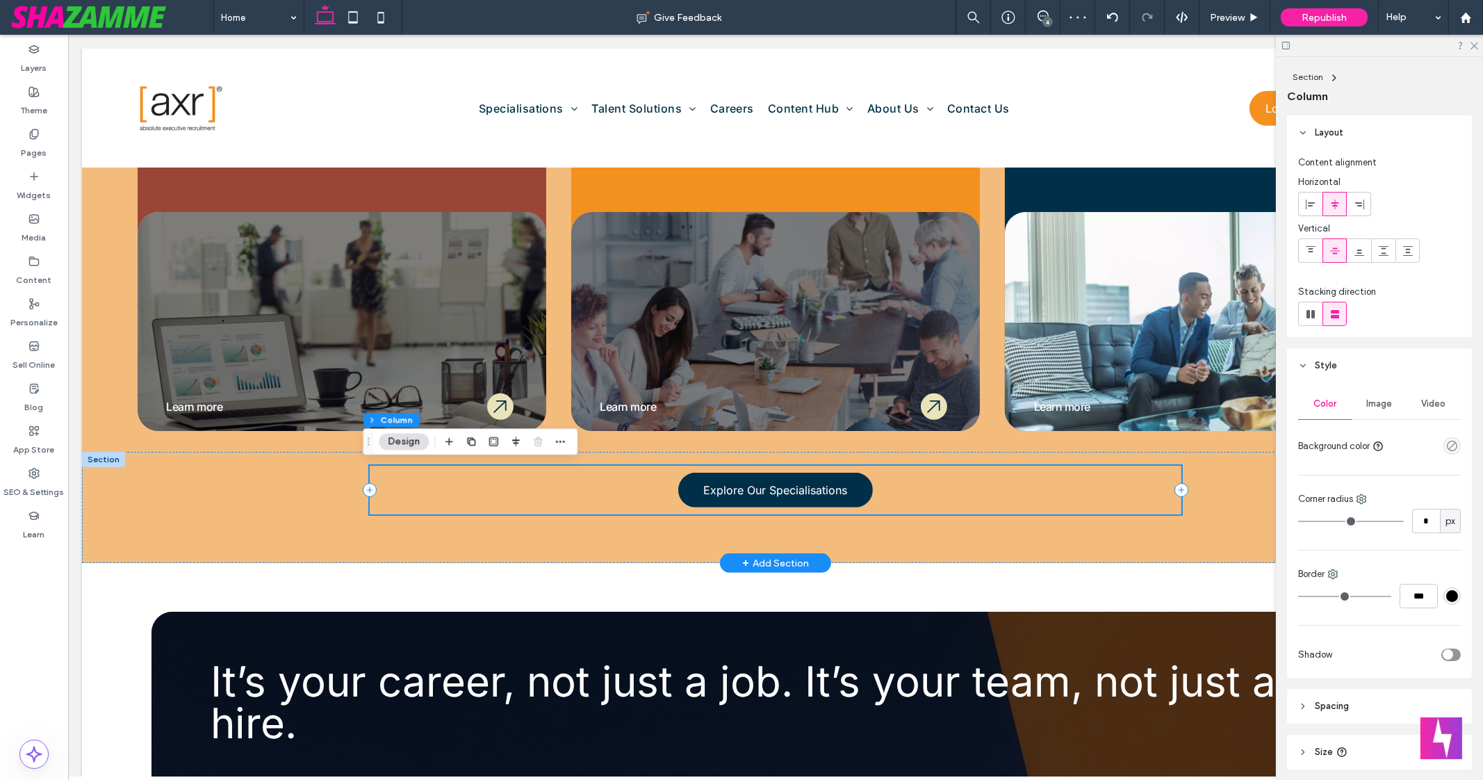
click at [938, 494] on div "Explore Our Specialisations" at bounding box center [776, 490] width 812 height 49
click at [931, 551] on div "Explore Our Specialisations" at bounding box center [776, 507] width 834 height 111
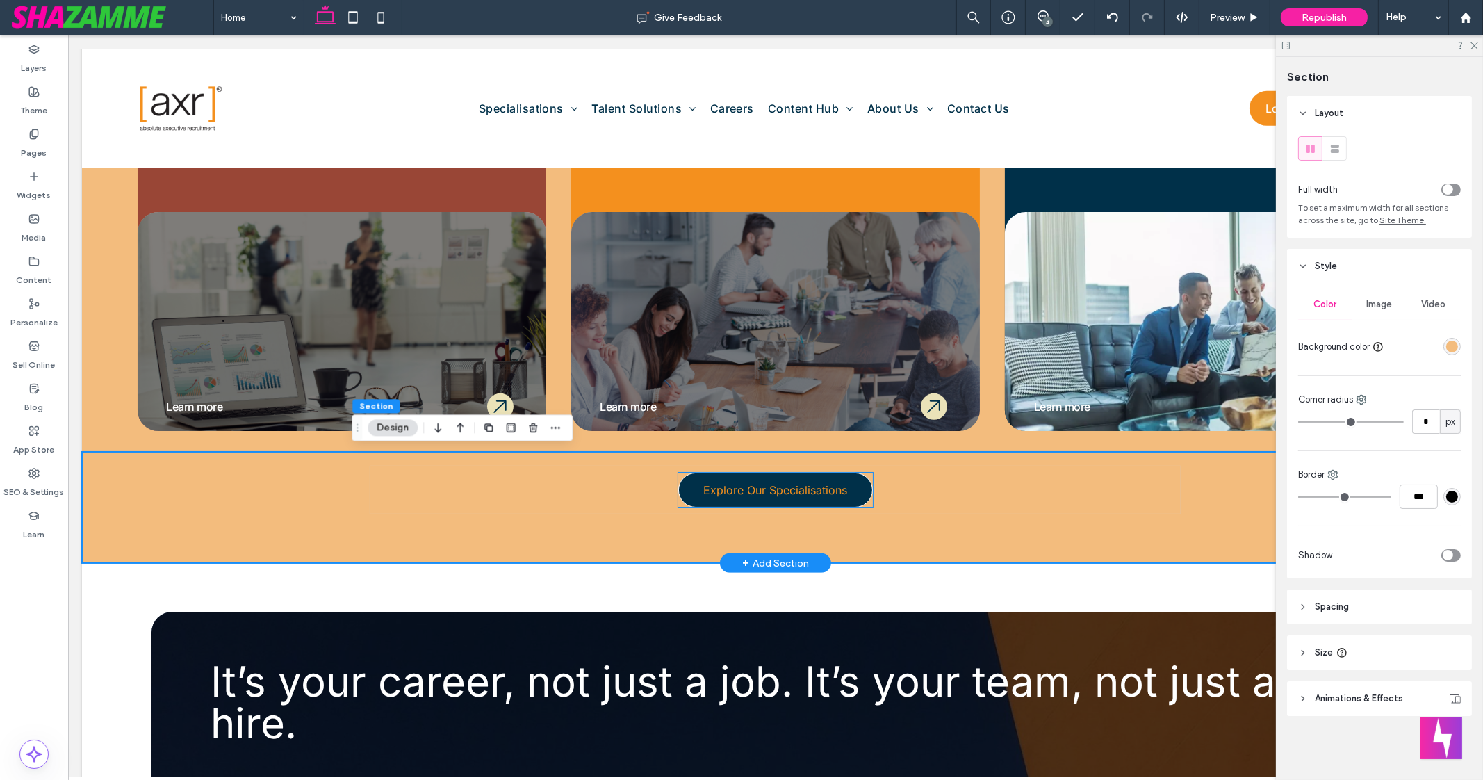
click at [856, 481] on link "Explore Our Specialisations" at bounding box center [775, 490] width 195 height 35
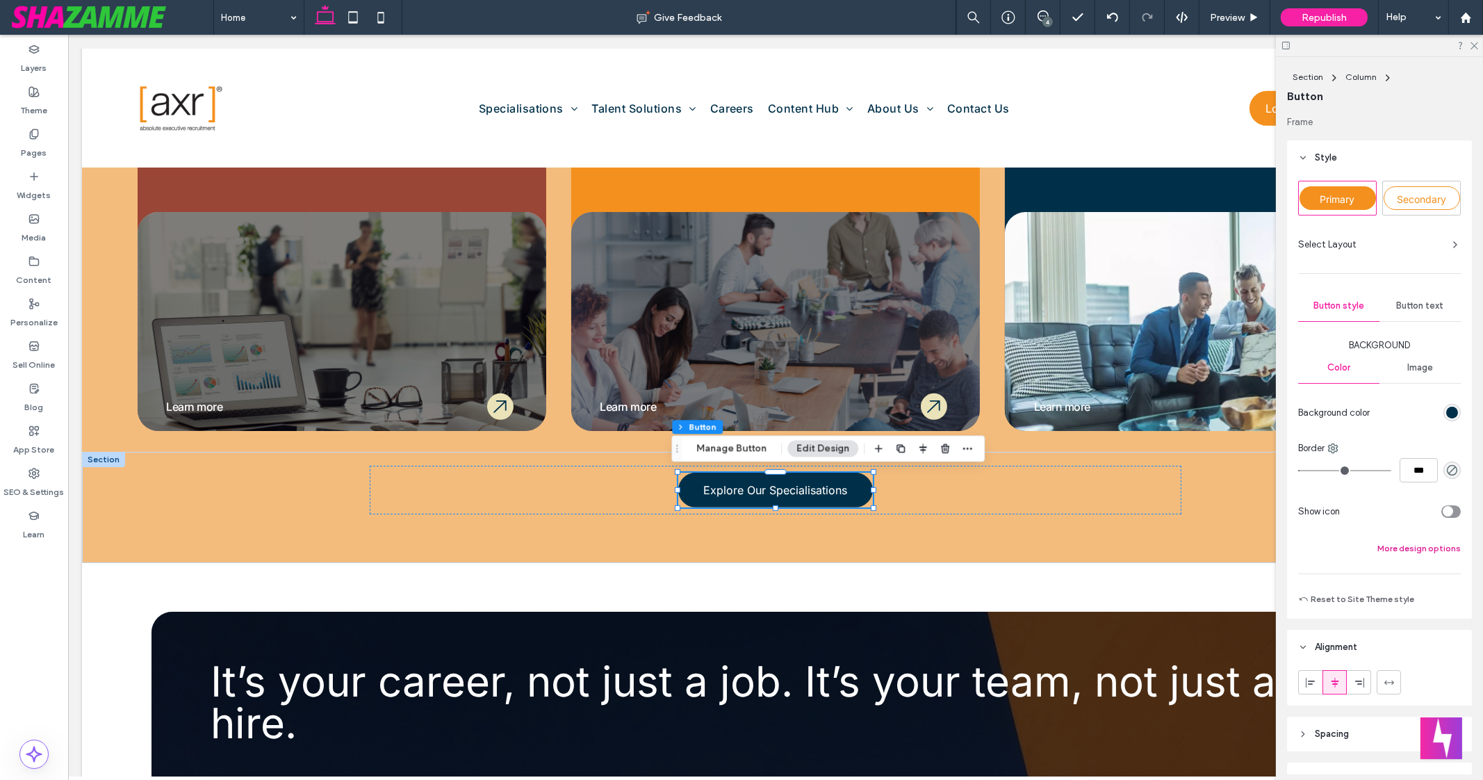
click at [1431, 551] on button "More design options" at bounding box center [1419, 548] width 83 height 17
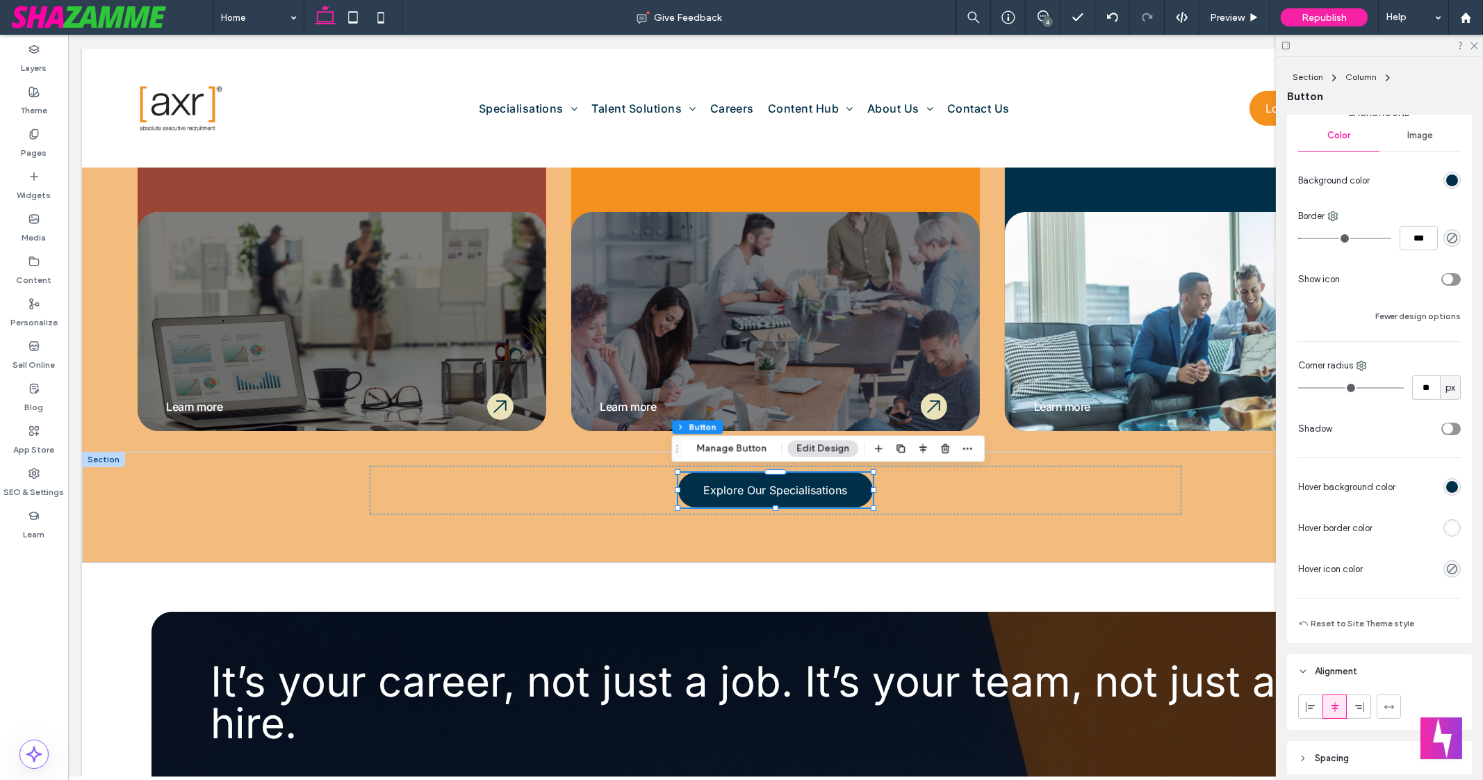
scroll to position [234, 0]
click at [1447, 487] on div "rgb(0, 48, 73)" at bounding box center [1453, 486] width 12 height 12
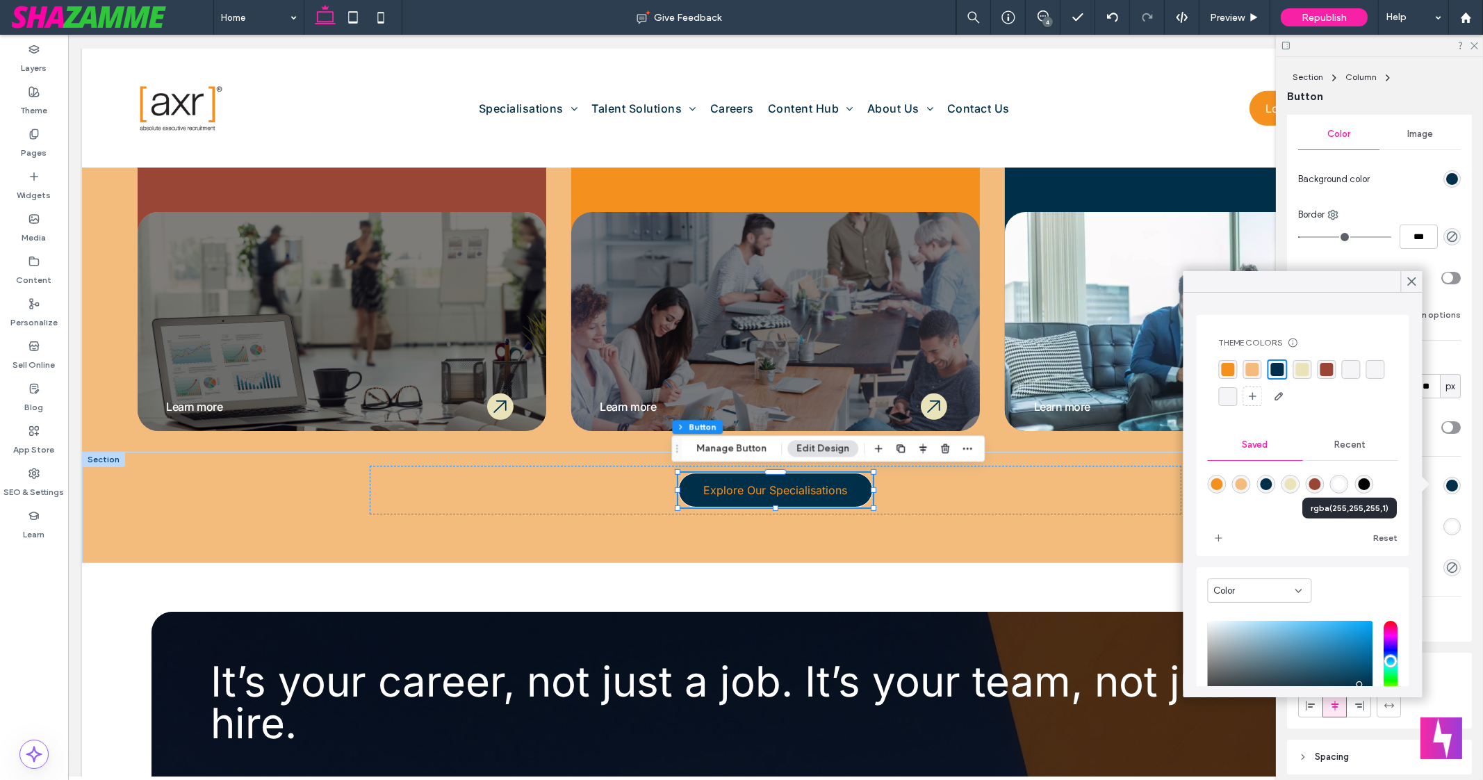
click at [1346, 483] on div "rgba(255,255,255,1)" at bounding box center [1340, 484] width 12 height 12
type input "*"
type input "*******"
type input "*"
click at [1142, 535] on div "Explore Our Specialisations" at bounding box center [776, 507] width 834 height 111
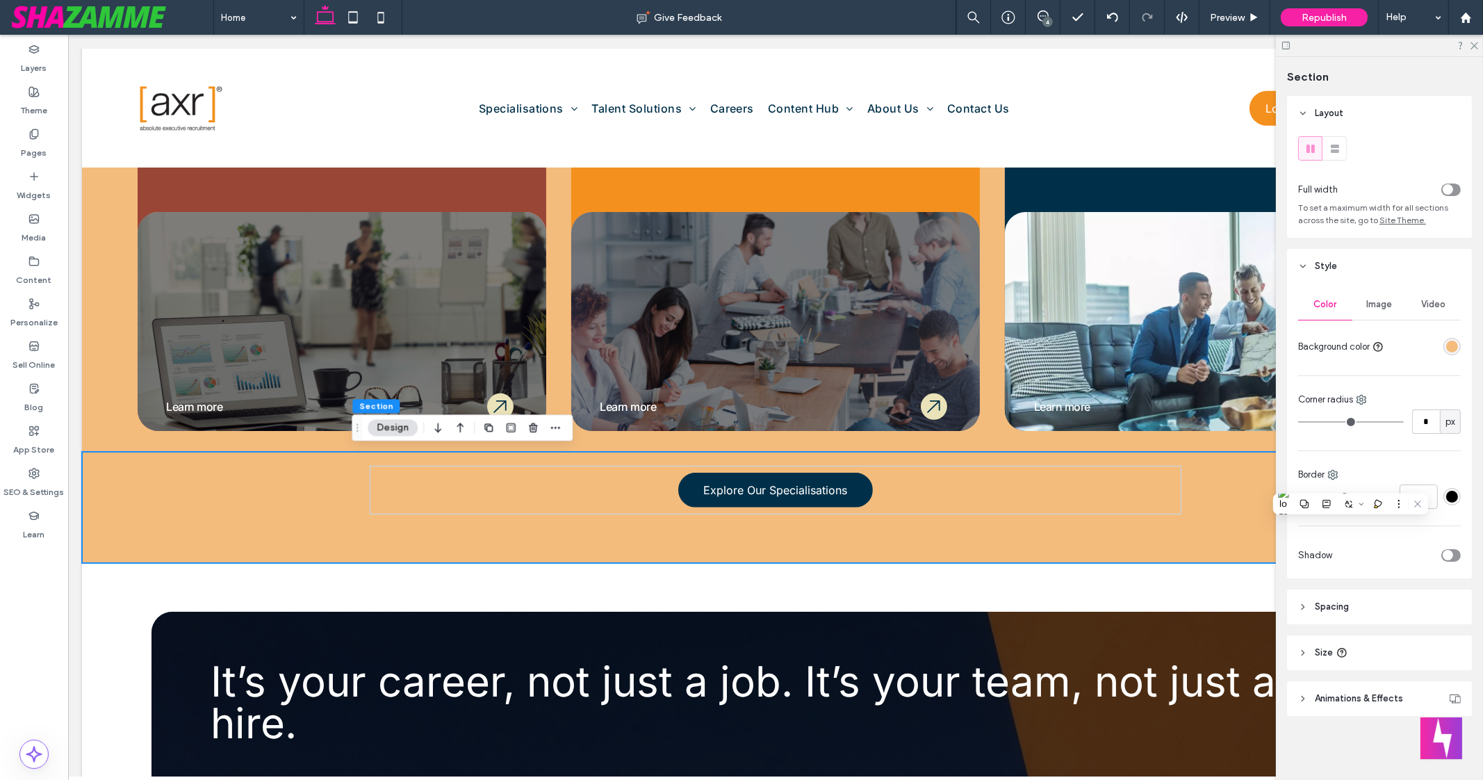
click at [1424, 407] on div "Corner radius * px" at bounding box center [1379, 413] width 163 height 41
click at [1386, 304] on span "Image" at bounding box center [1380, 304] width 26 height 11
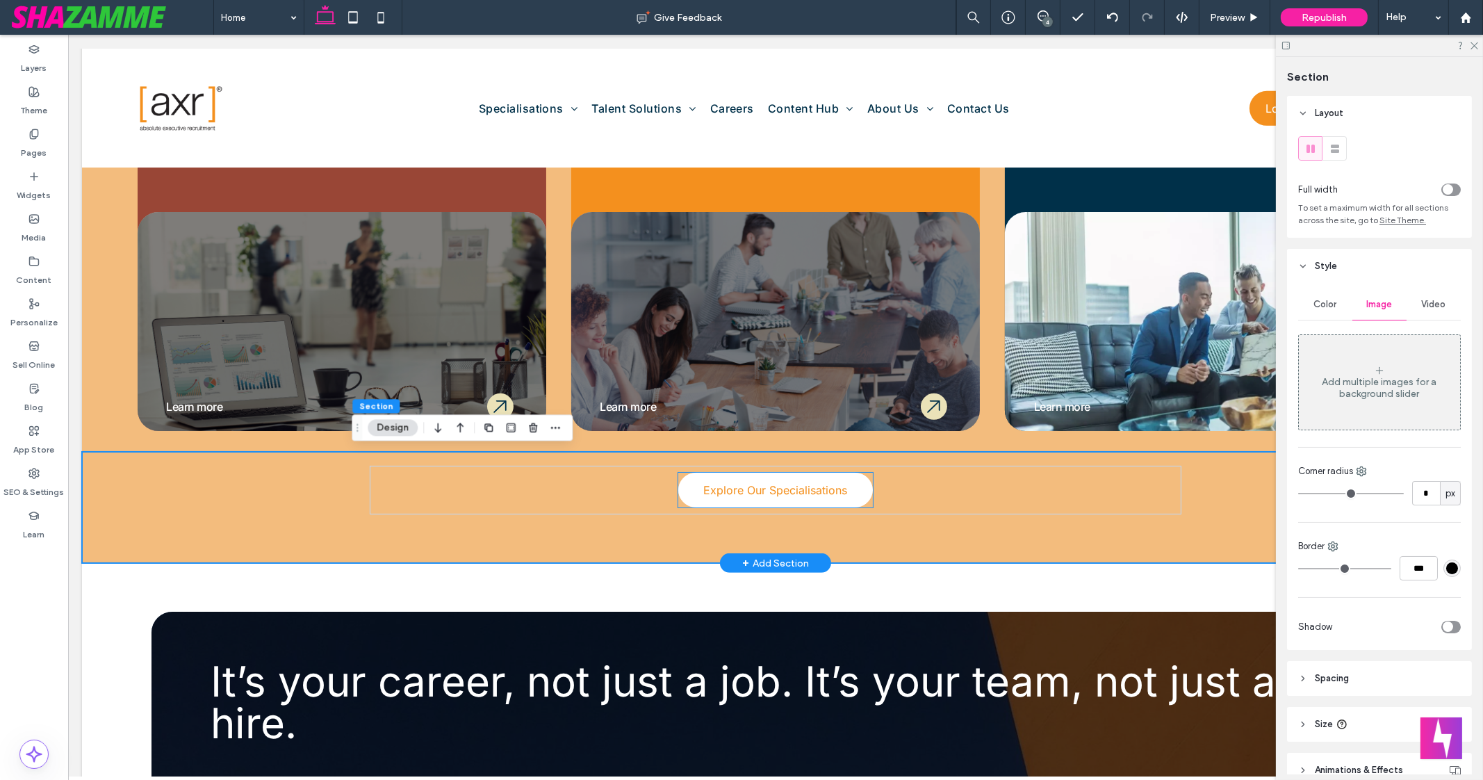
click at [858, 478] on link "Explore Our Specialisations" at bounding box center [775, 490] width 195 height 35
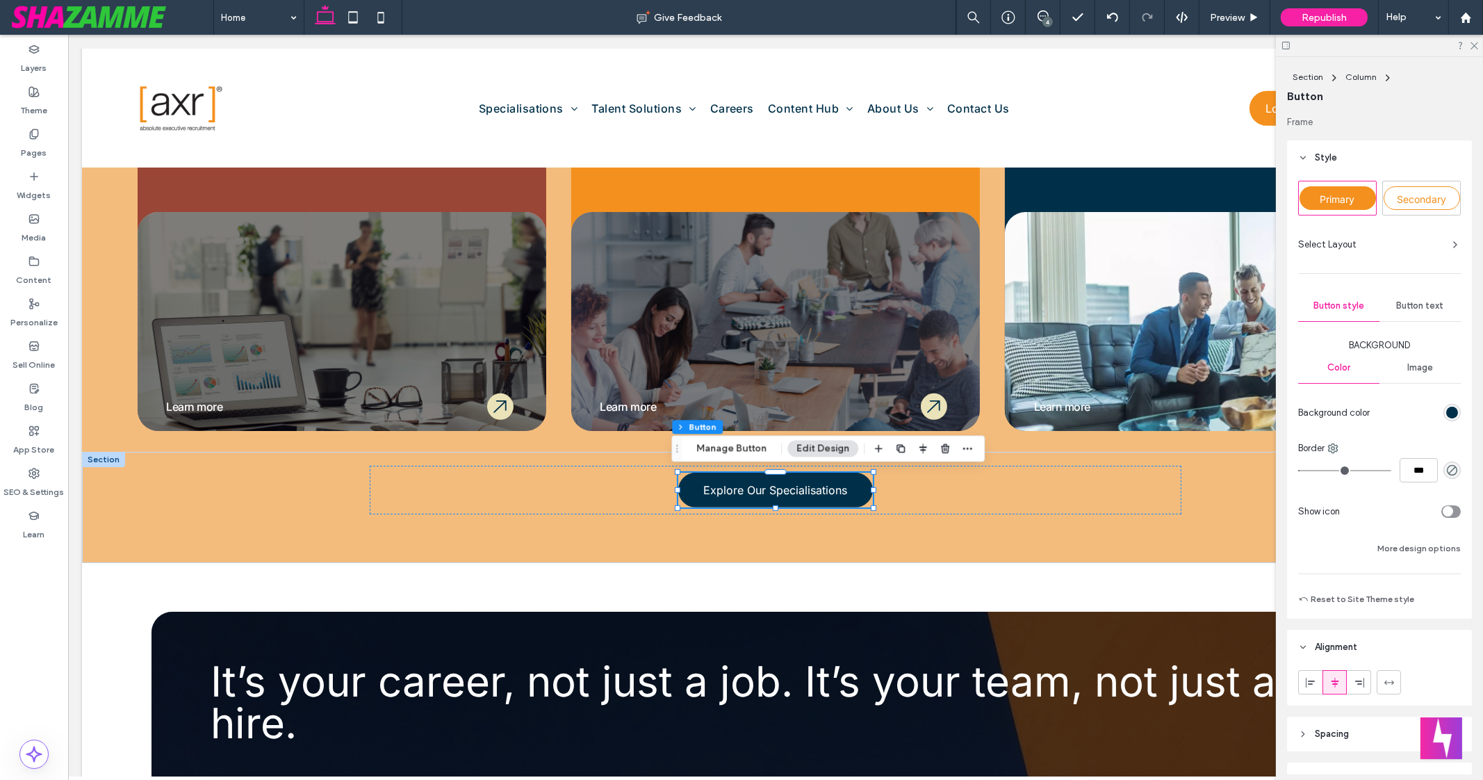
click at [1425, 309] on span "Button text" at bounding box center [1420, 305] width 47 height 11
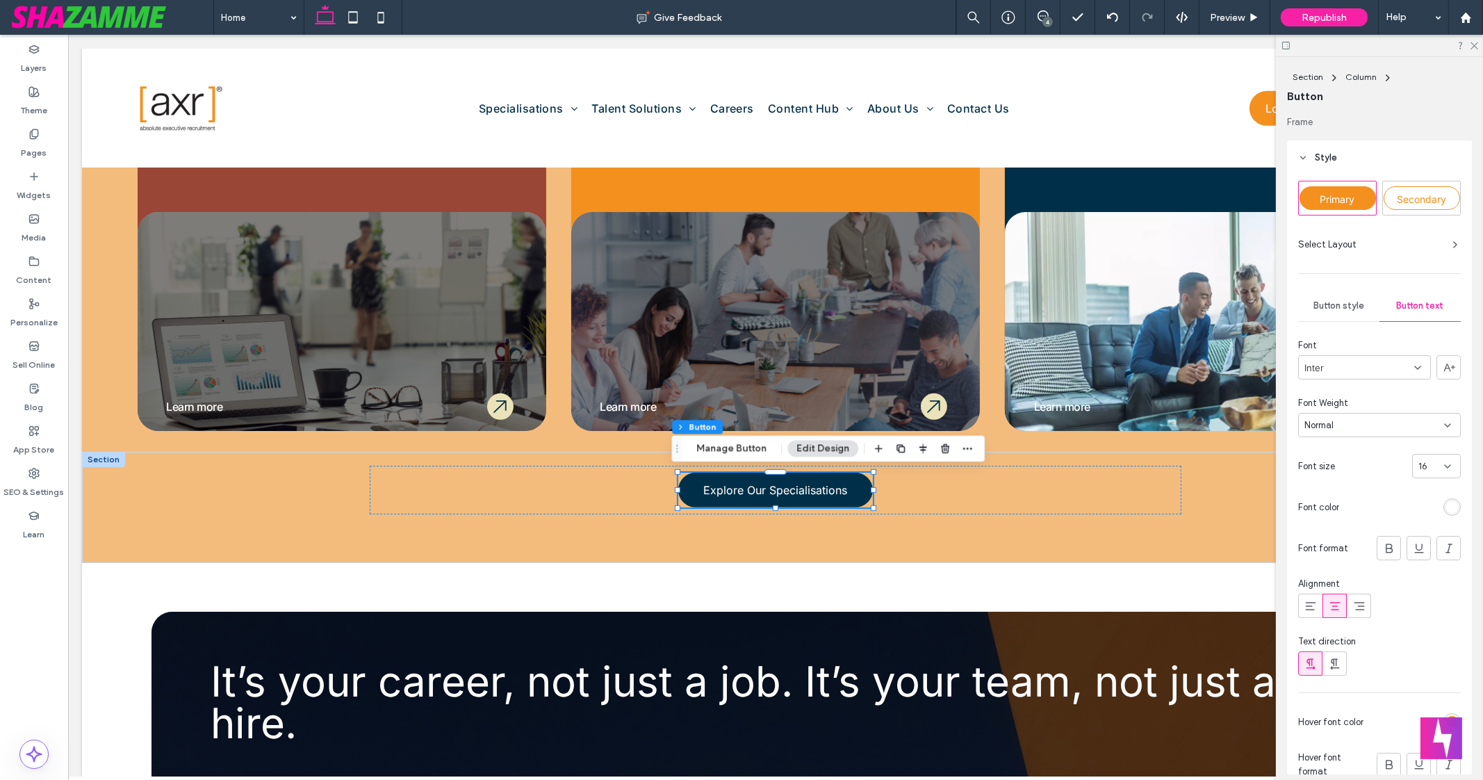
click at [1447, 505] on div "rgb(255, 255, 255)" at bounding box center [1453, 507] width 12 height 12
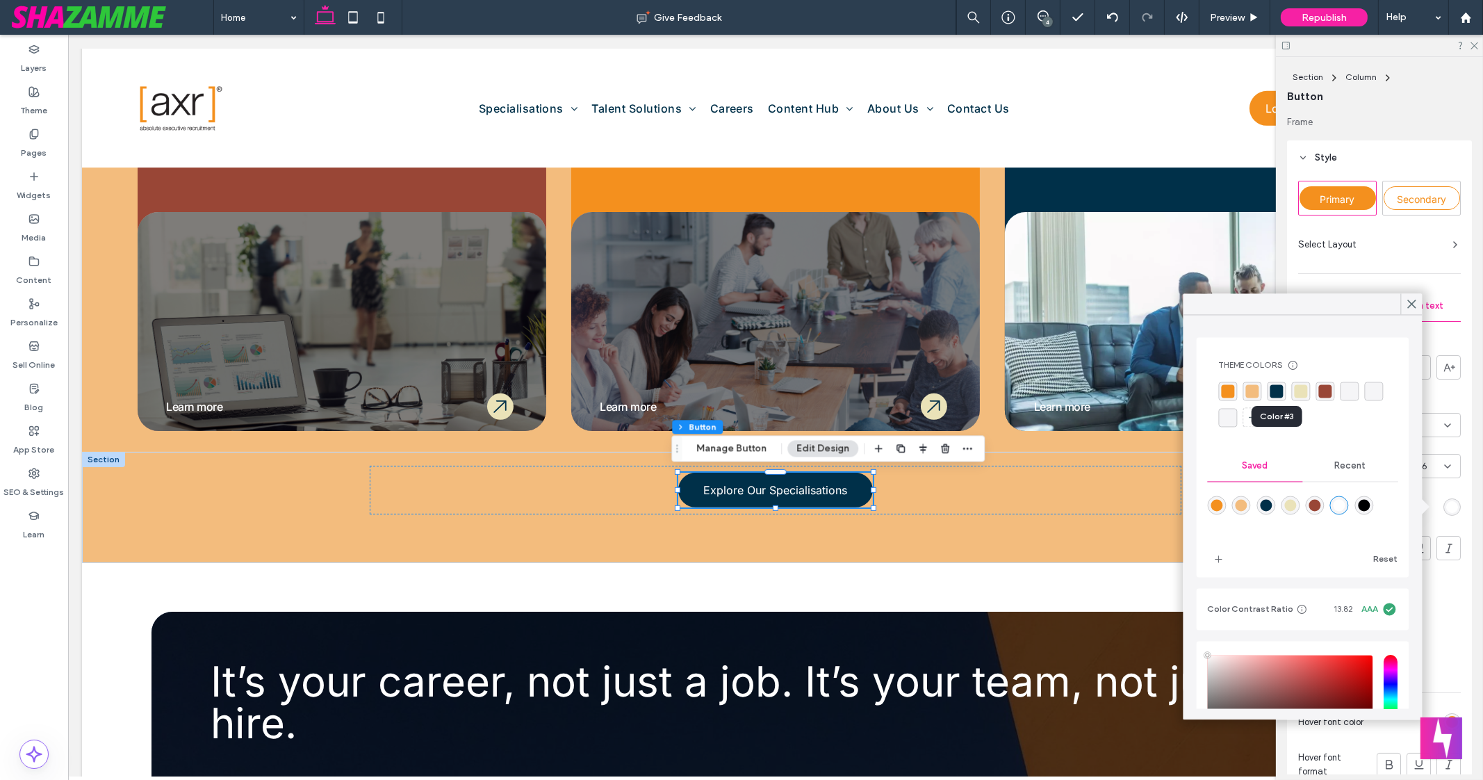
click at [1279, 389] on div "rgba(0, 48, 73, 1)" at bounding box center [1277, 391] width 13 height 13
click at [1303, 396] on div "rgba(234, 226, 184, 1)" at bounding box center [1302, 392] width 13 height 13
click at [1346, 503] on div "rgba(255,255,255,1)" at bounding box center [1340, 507] width 12 height 12
click at [1460, 371] on div "Primary Secondary Select Layout Button style Button text Font Inter Font Weight…" at bounding box center [1379, 507] width 185 height 665
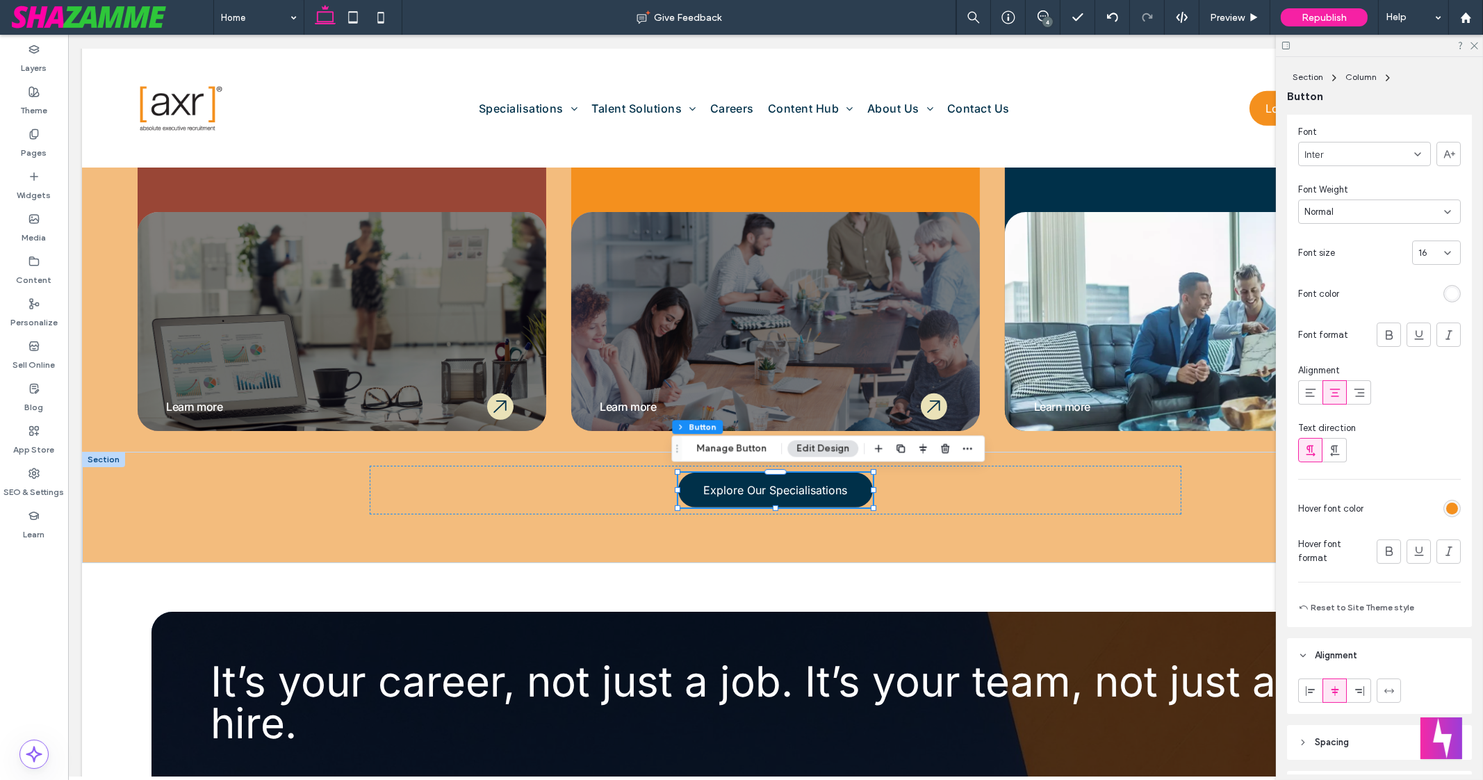
scroll to position [220, 0]
click at [1447, 505] on div "rgb(244, 144, 30)" at bounding box center [1453, 502] width 12 height 12
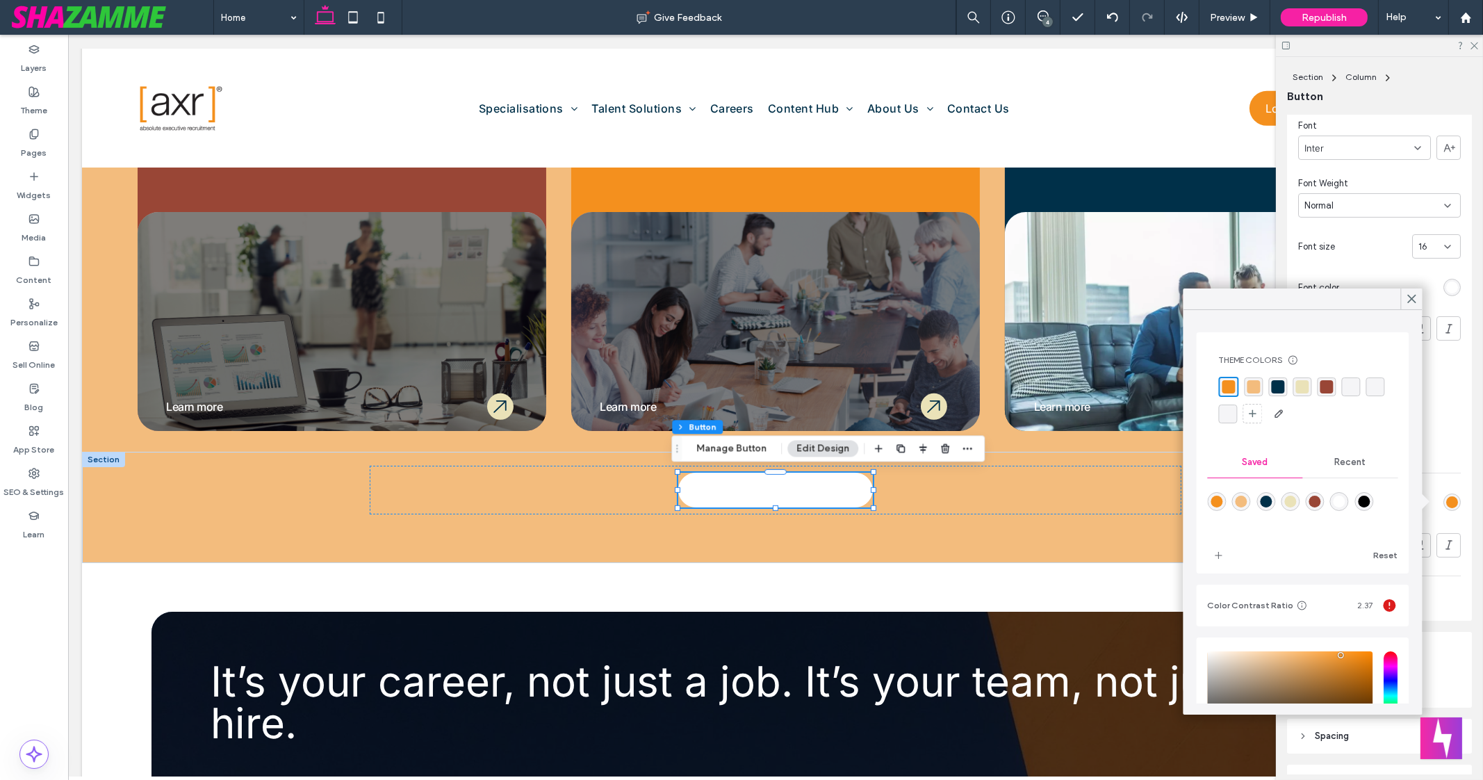
click at [1277, 389] on div "rgba(0, 48, 73, 1)" at bounding box center [1278, 386] width 13 height 13
click at [1411, 300] on use at bounding box center [1411, 299] width 7 height 8
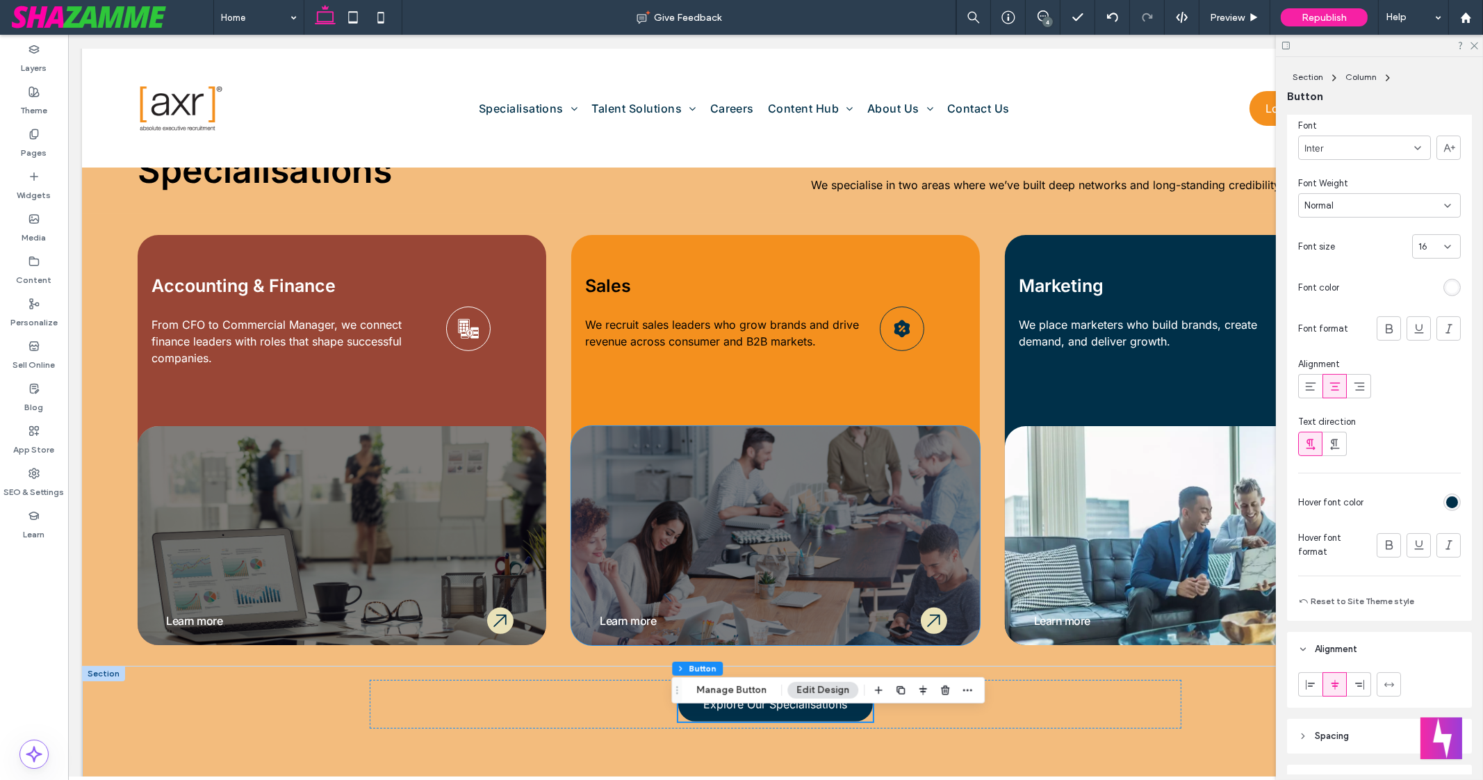
scroll to position [883, 0]
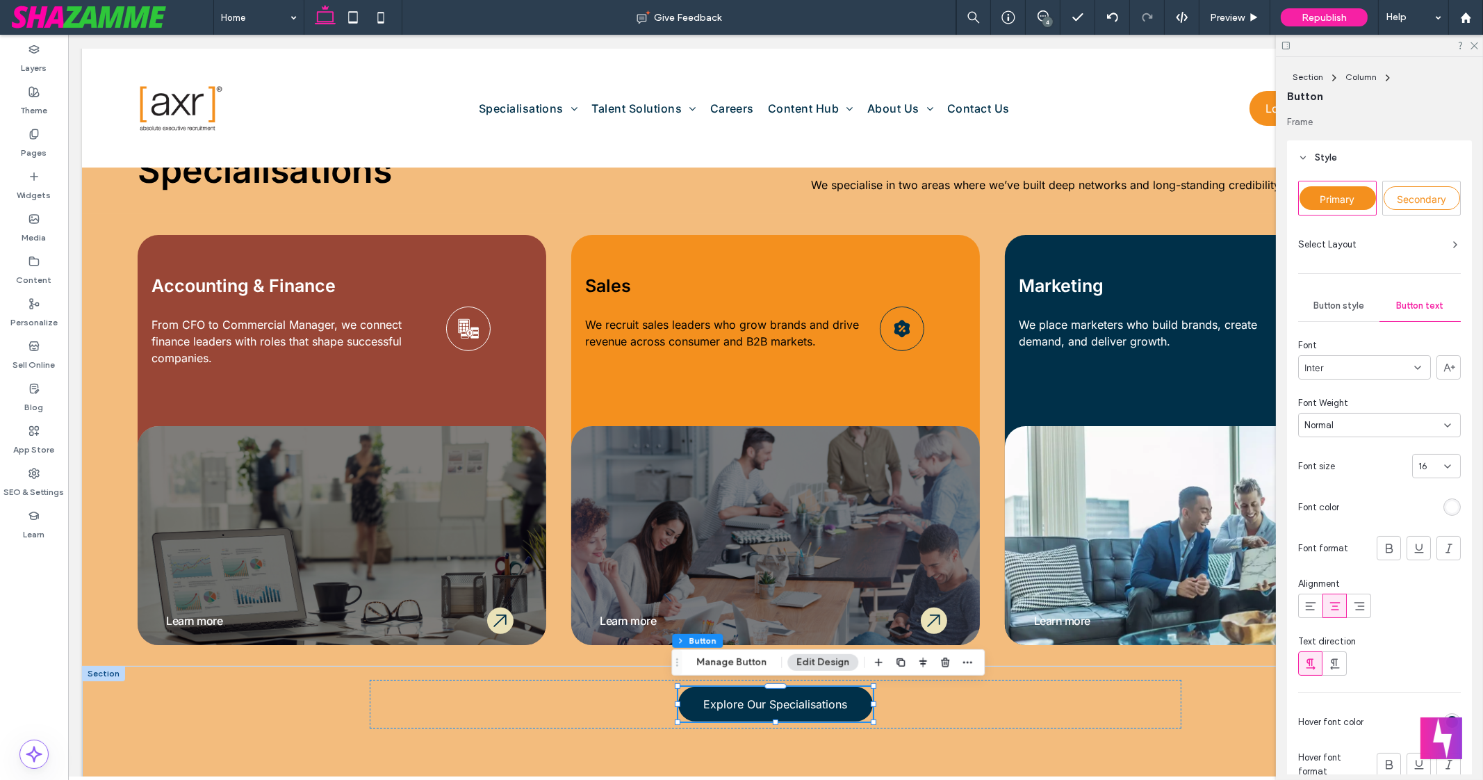
scroll to position [220, 0]
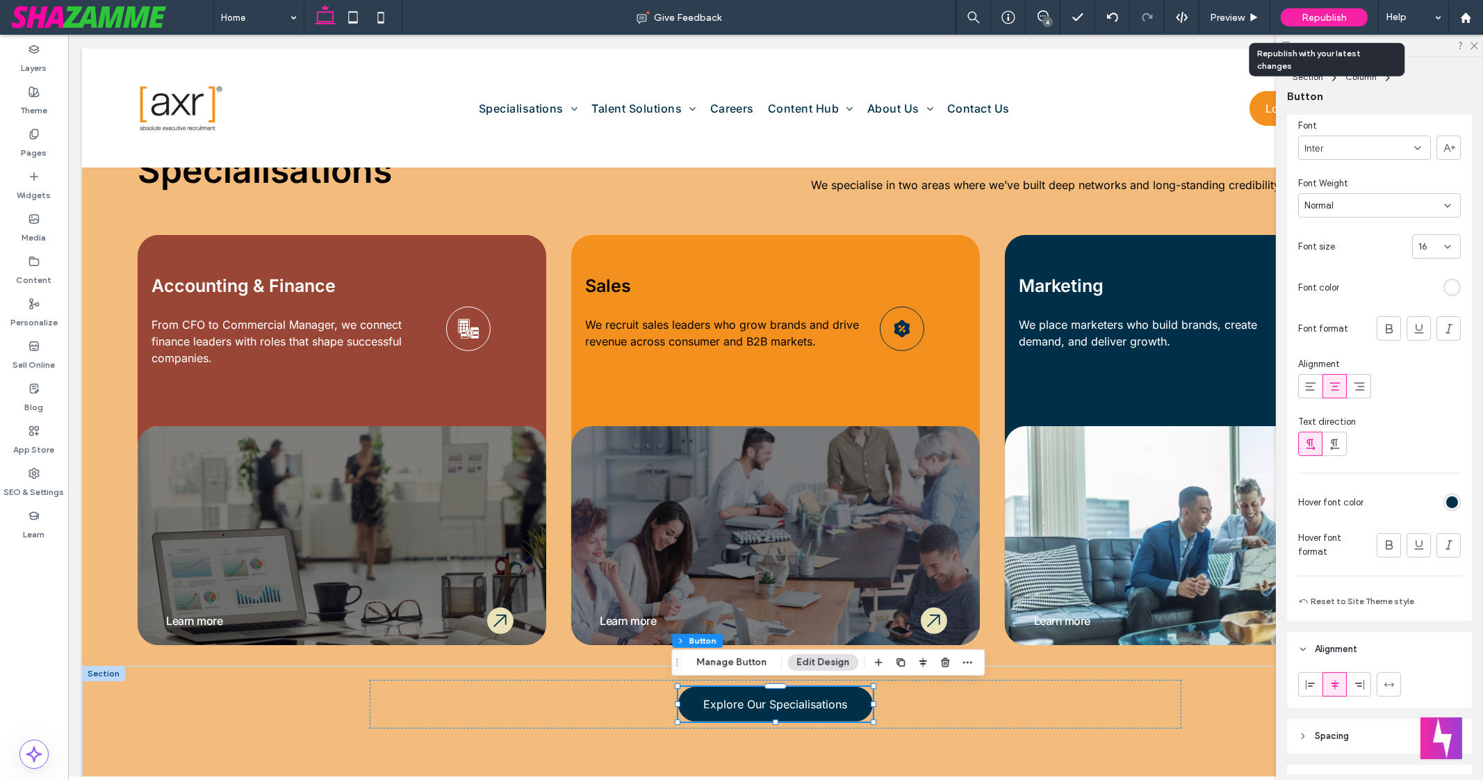
click at [1346, 8] on div "Republish" at bounding box center [1324, 17] width 87 height 18
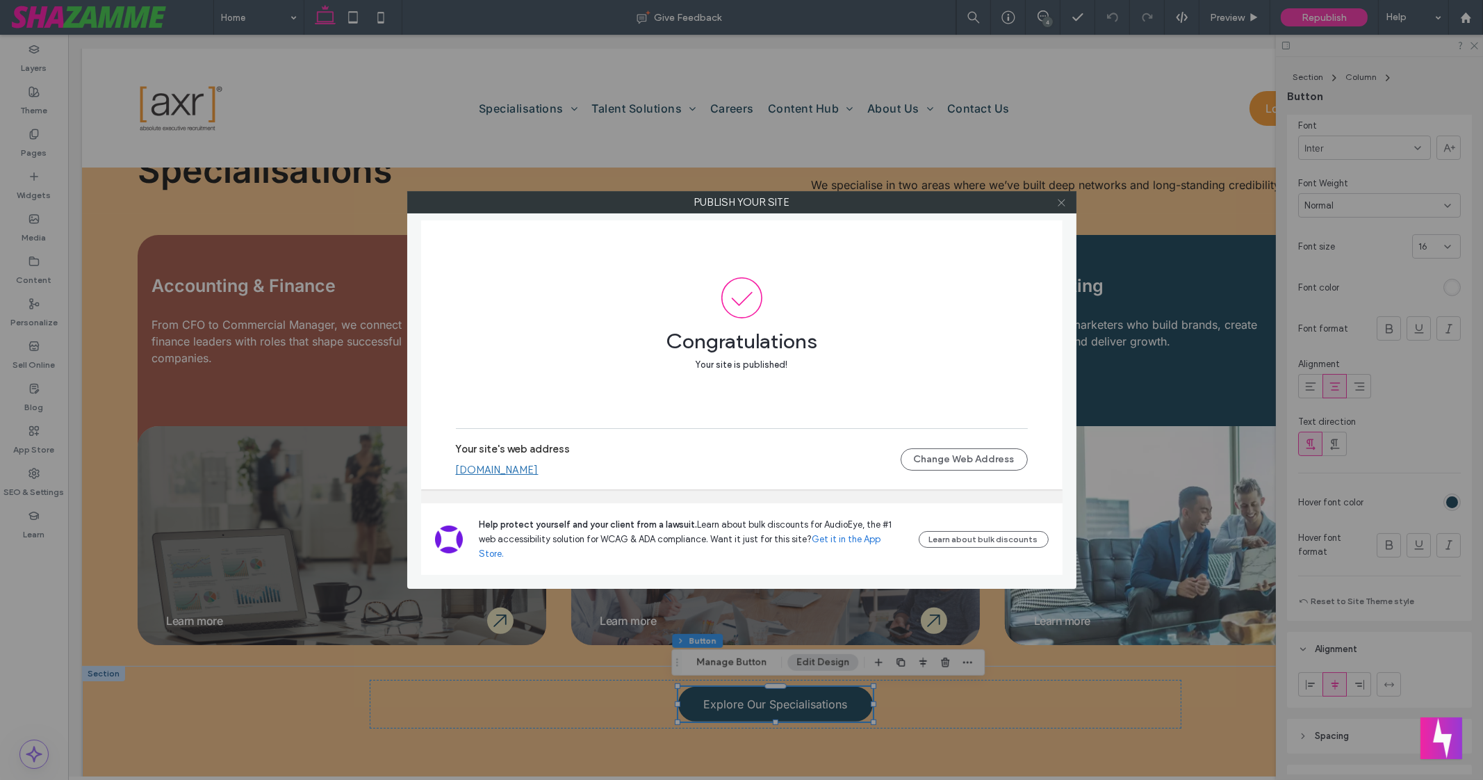
drag, startPoint x: 1052, startPoint y: 199, endPoint x: 1061, endPoint y: 204, distance: 10.6
click at [1061, 204] on div at bounding box center [1062, 202] width 21 height 21
click at [1061, 204] on icon at bounding box center [1062, 202] width 10 height 10
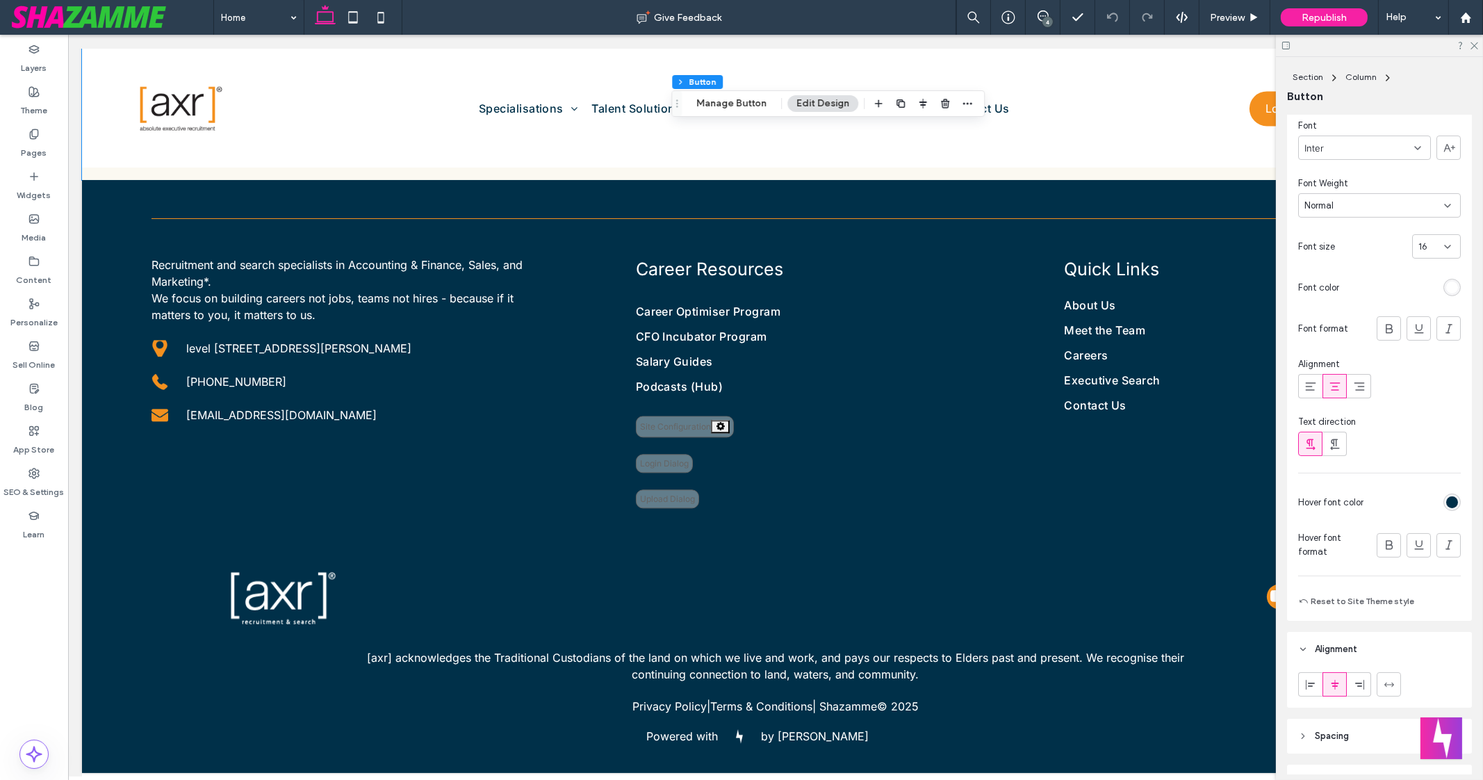
scroll to position [5244, 0]
click at [1476, 49] on div at bounding box center [1379, 46] width 207 height 22
click at [1474, 49] on div at bounding box center [1379, 46] width 207 height 22
click at [49, 129] on div "Pages" at bounding box center [34, 143] width 68 height 42
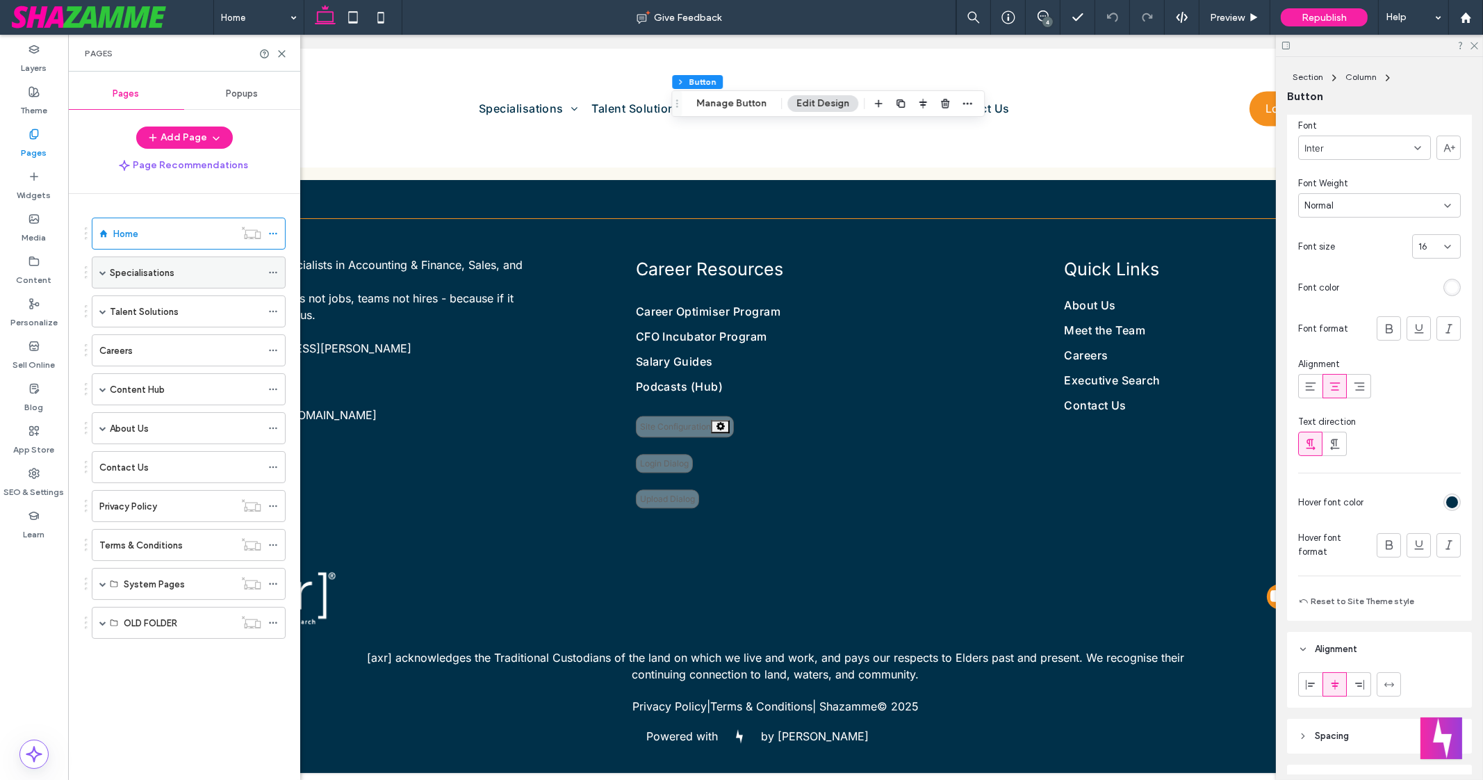
click at [152, 266] on label "Specialisations" at bounding box center [142, 273] width 65 height 24
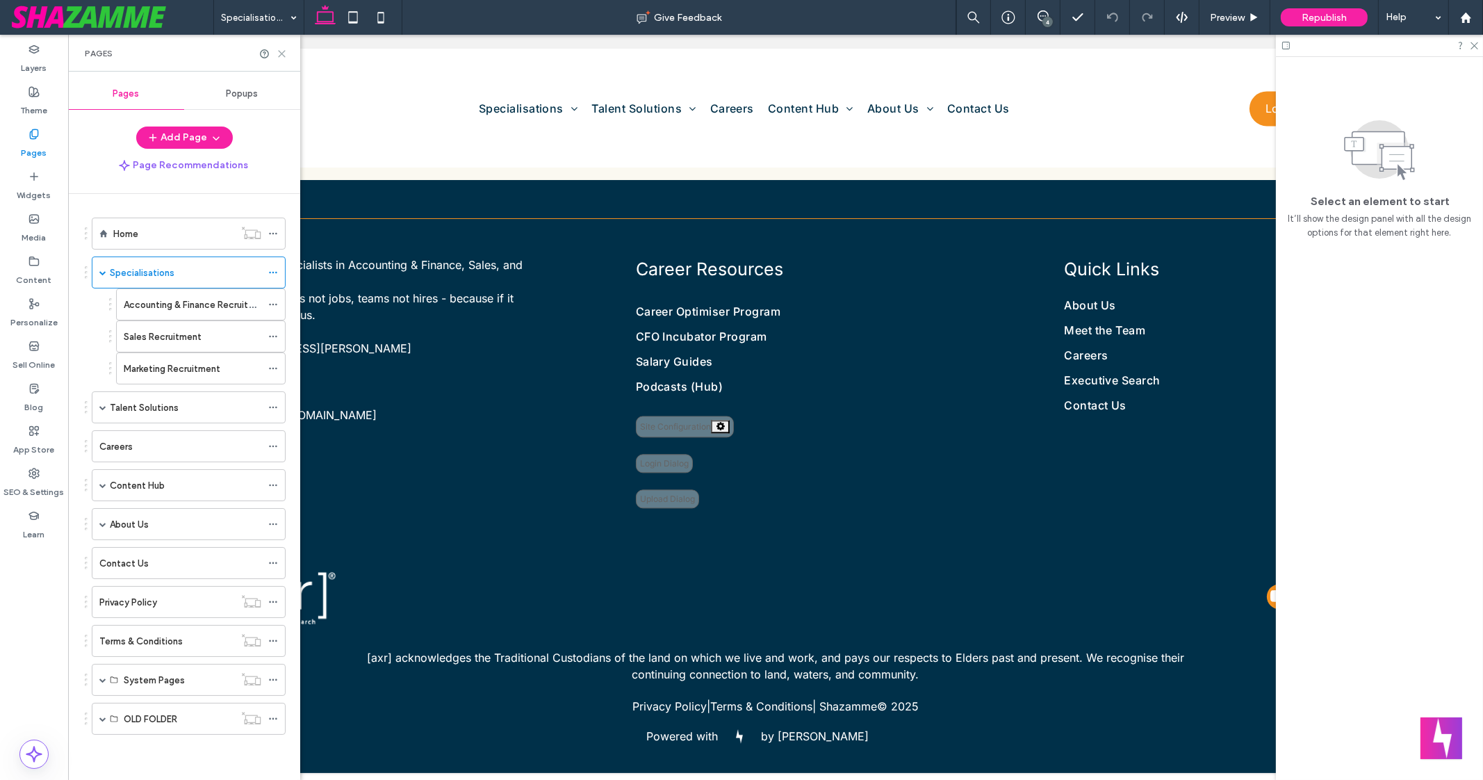
click at [281, 51] on icon at bounding box center [282, 54] width 10 height 10
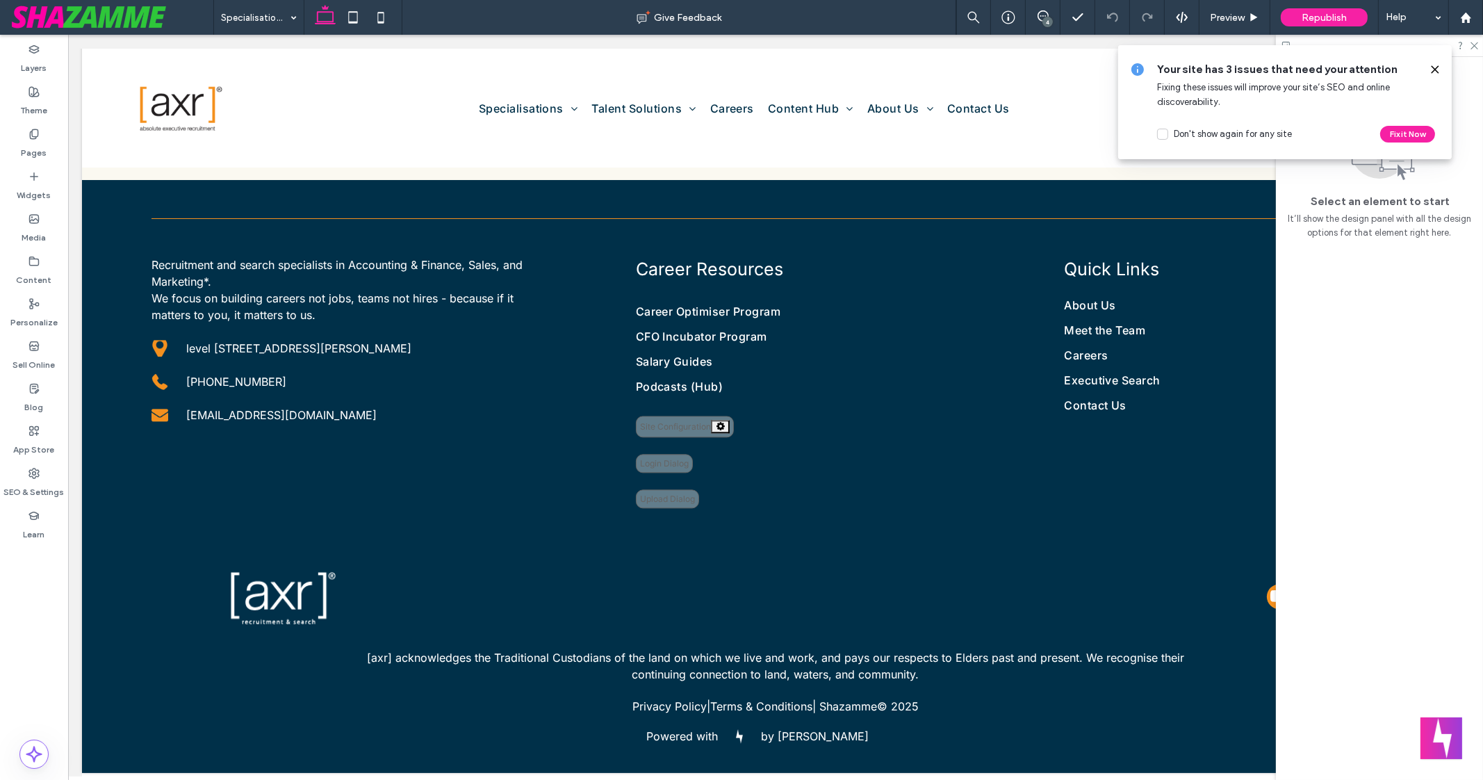
click at [1439, 67] on icon at bounding box center [1435, 69] width 11 height 11
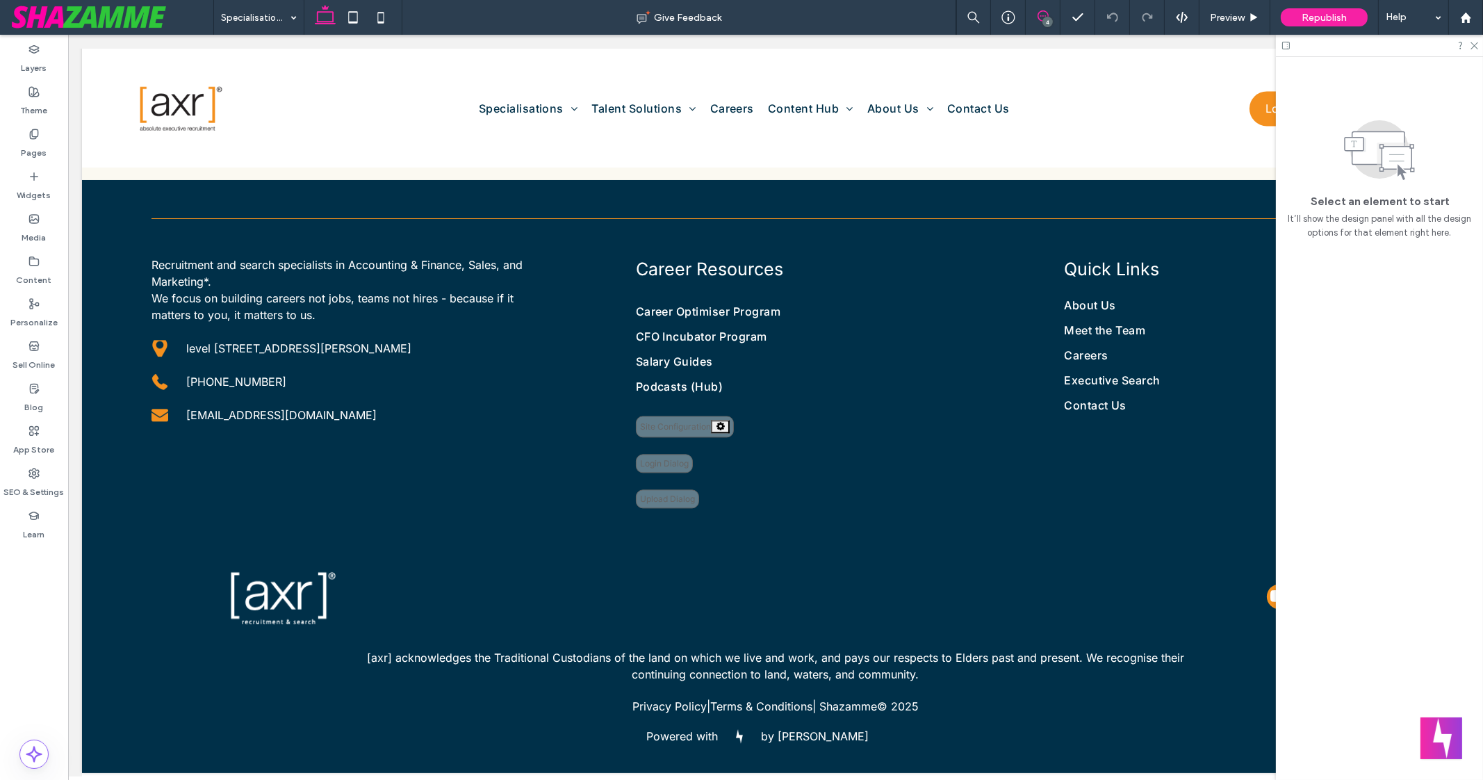
click at [1045, 14] on icon at bounding box center [1043, 15] width 11 height 11
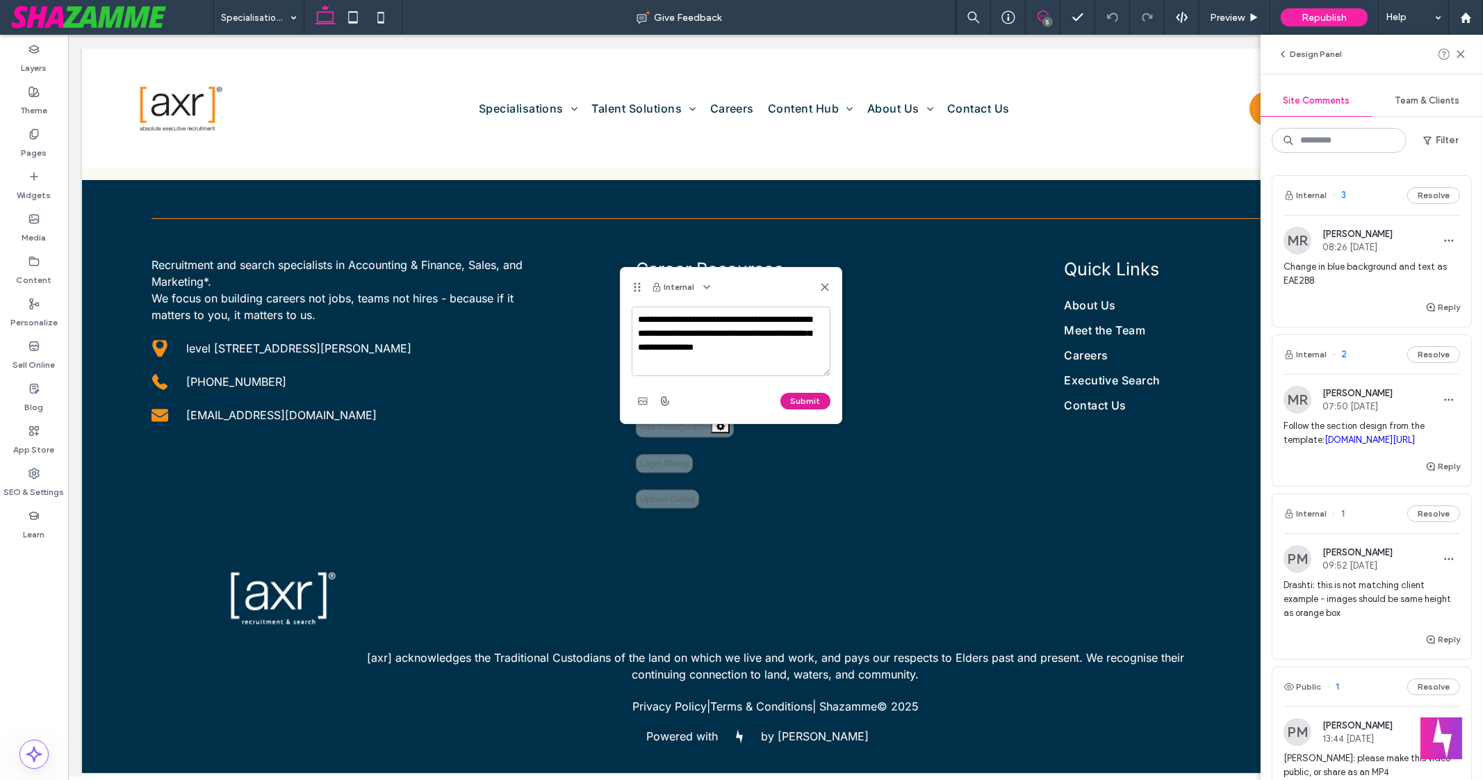
type textarea "**********"
click at [815, 396] on button "Submit" at bounding box center [806, 401] width 50 height 17
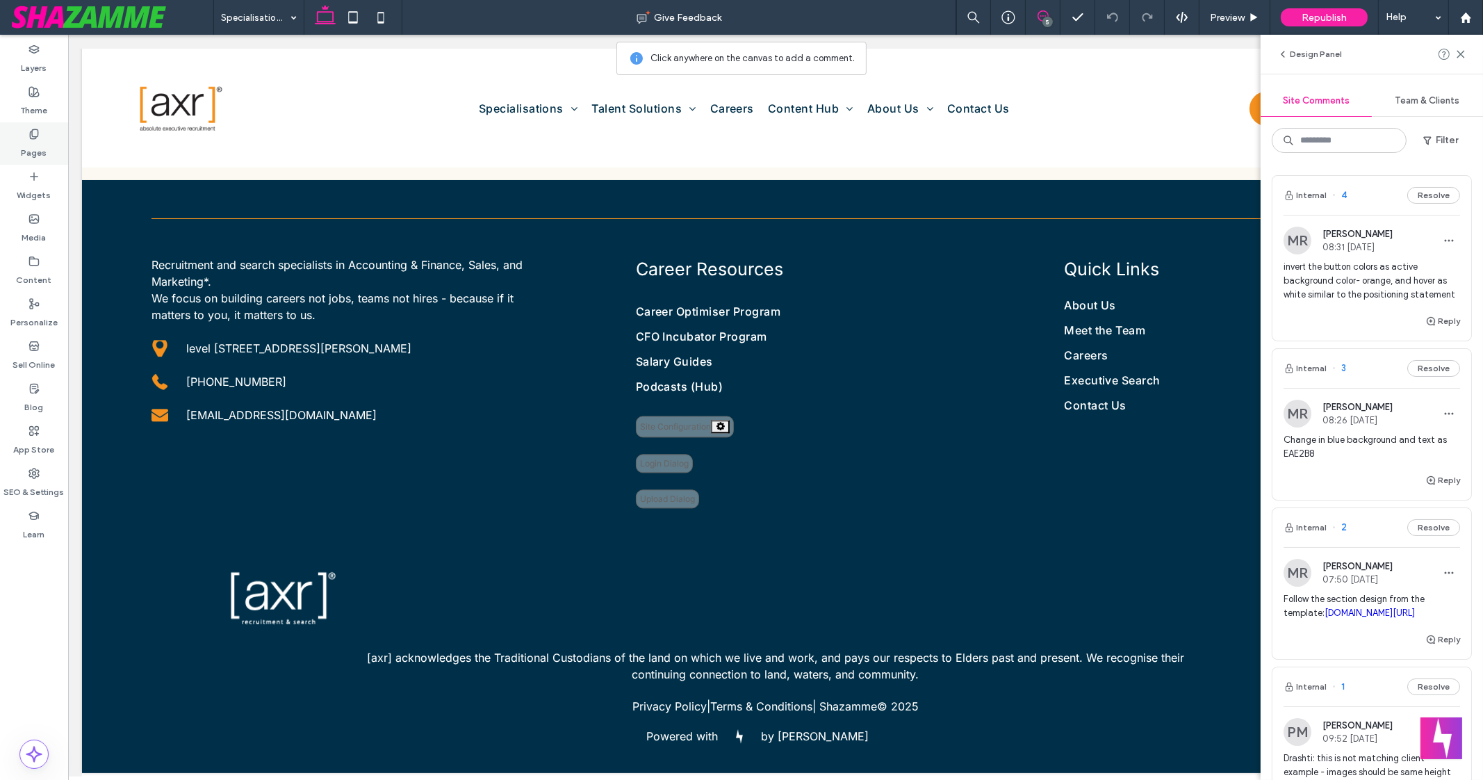
click at [41, 133] on div "Pages" at bounding box center [34, 143] width 68 height 42
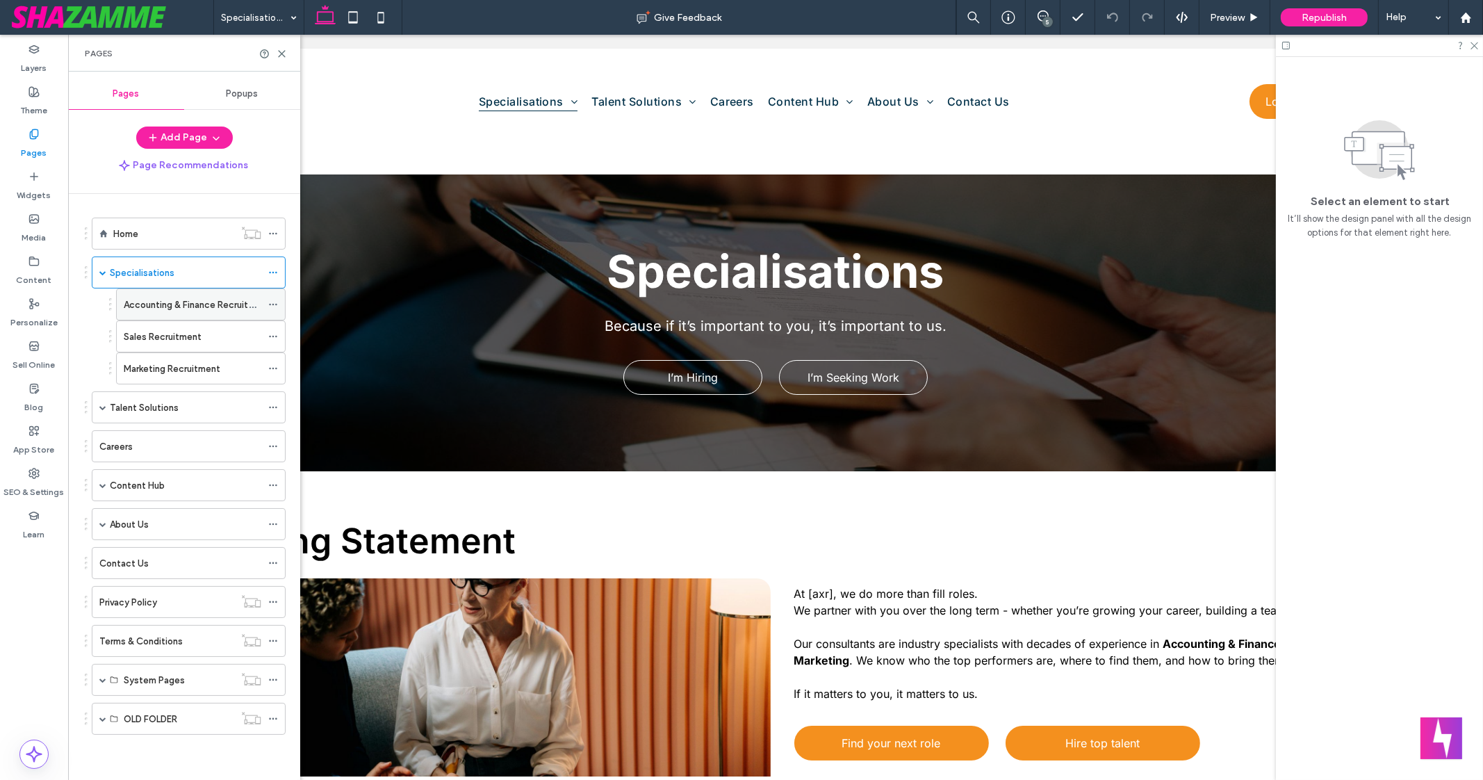
click at [146, 313] on div "Accounting & Finance Recruitment" at bounding box center [193, 304] width 138 height 31
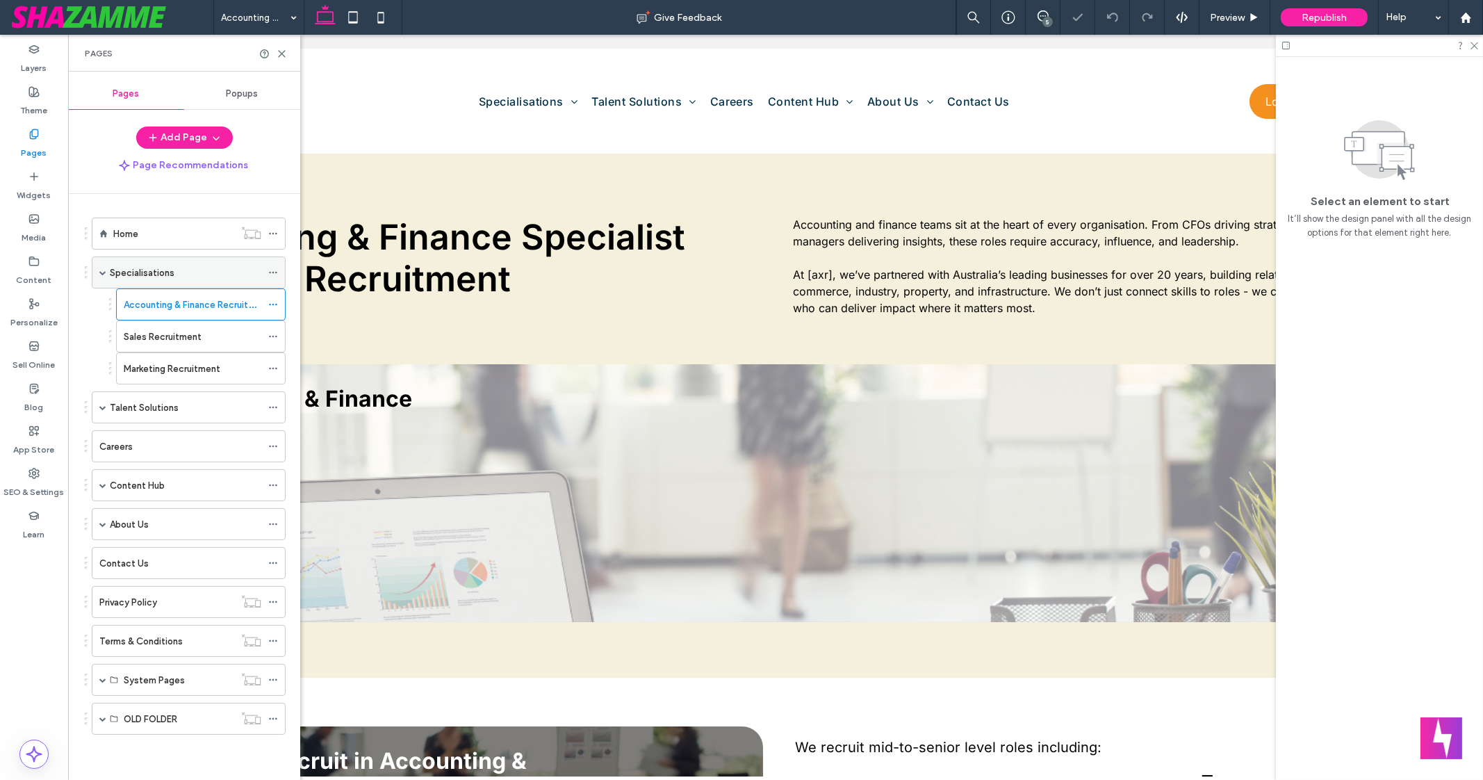
click at [184, 281] on div "Specialisations" at bounding box center [186, 272] width 152 height 31
click at [184, 281] on div at bounding box center [741, 390] width 1483 height 780
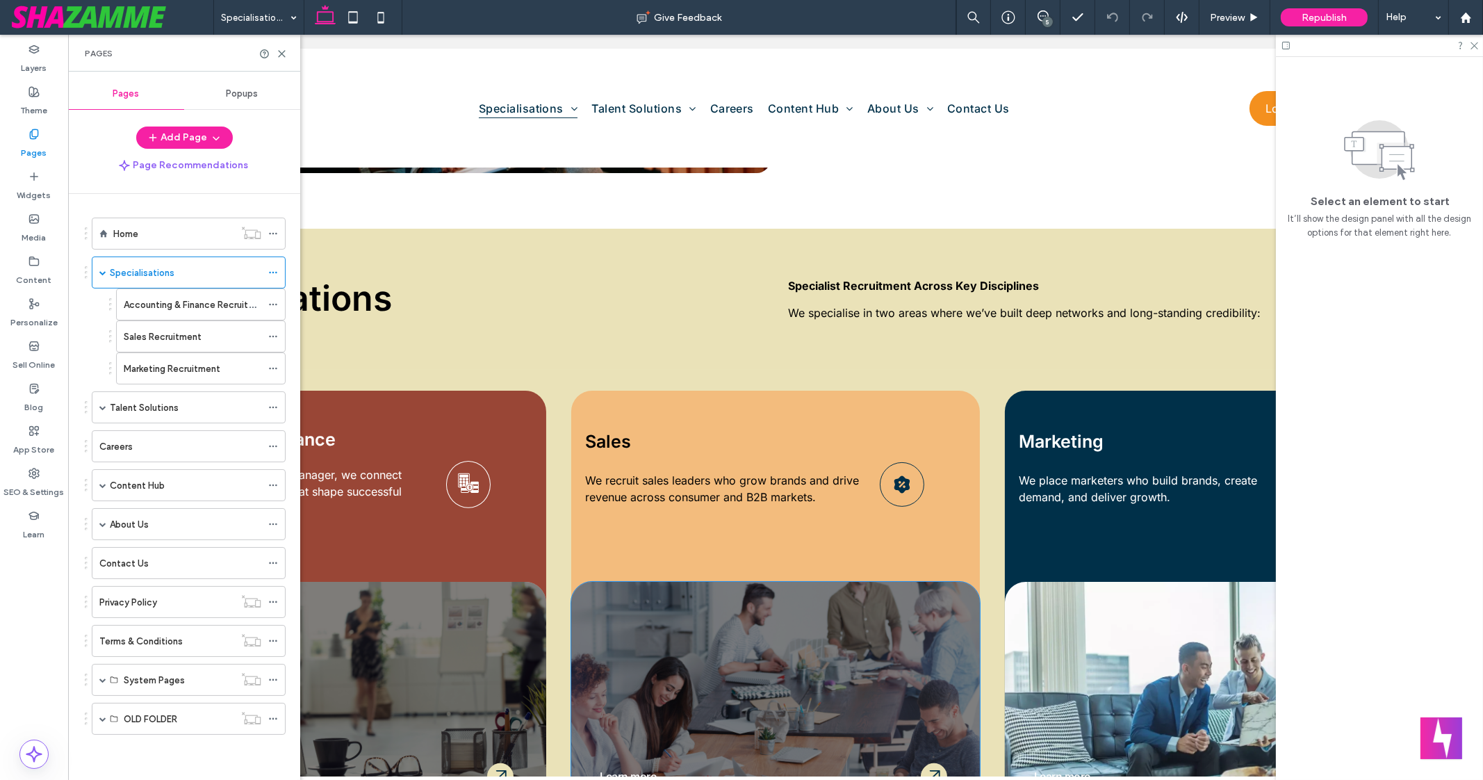
scroll to position [651, 0]
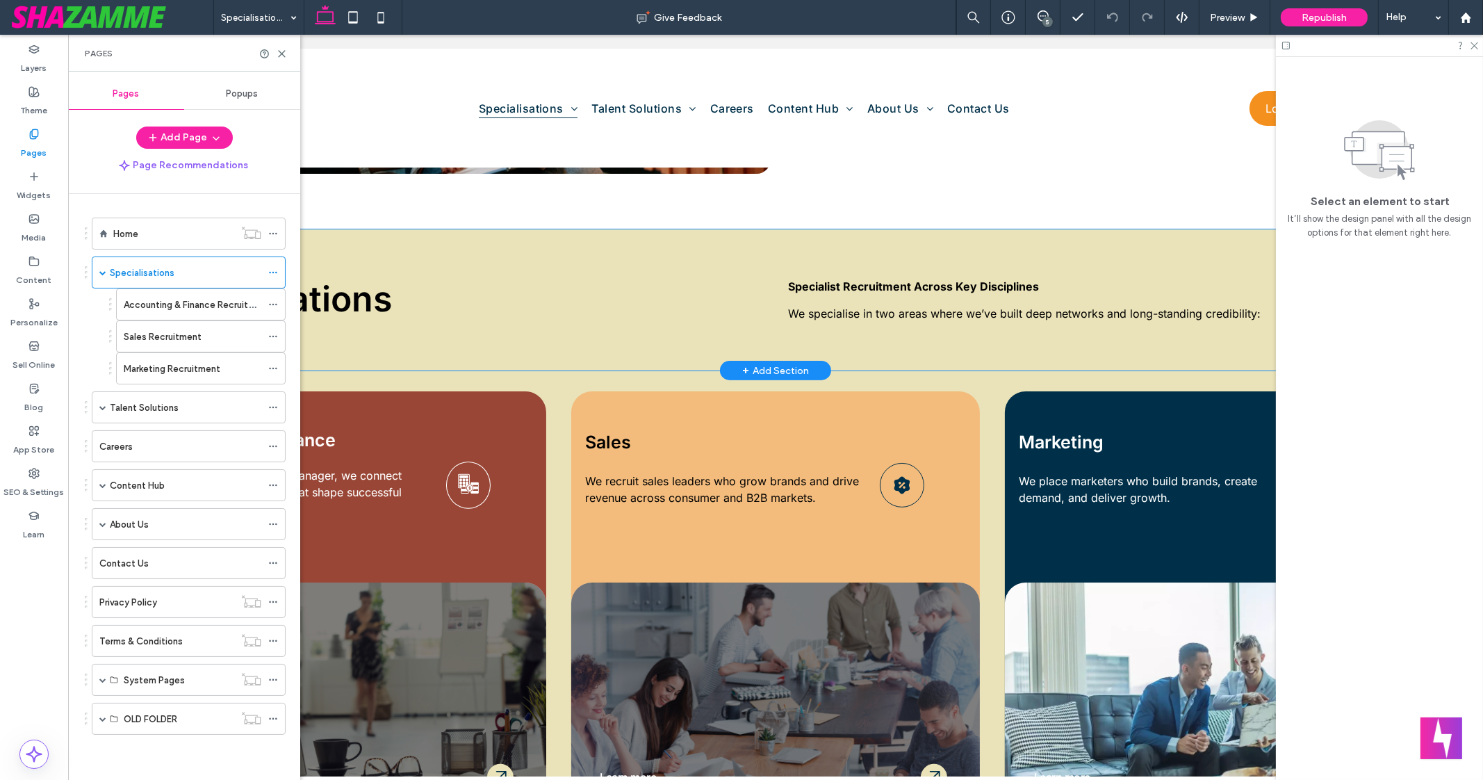
click at [594, 253] on div "Specialisations Specialist Recruitment Across Key Disciplines We specialise in …" at bounding box center [775, 299] width 1387 height 141
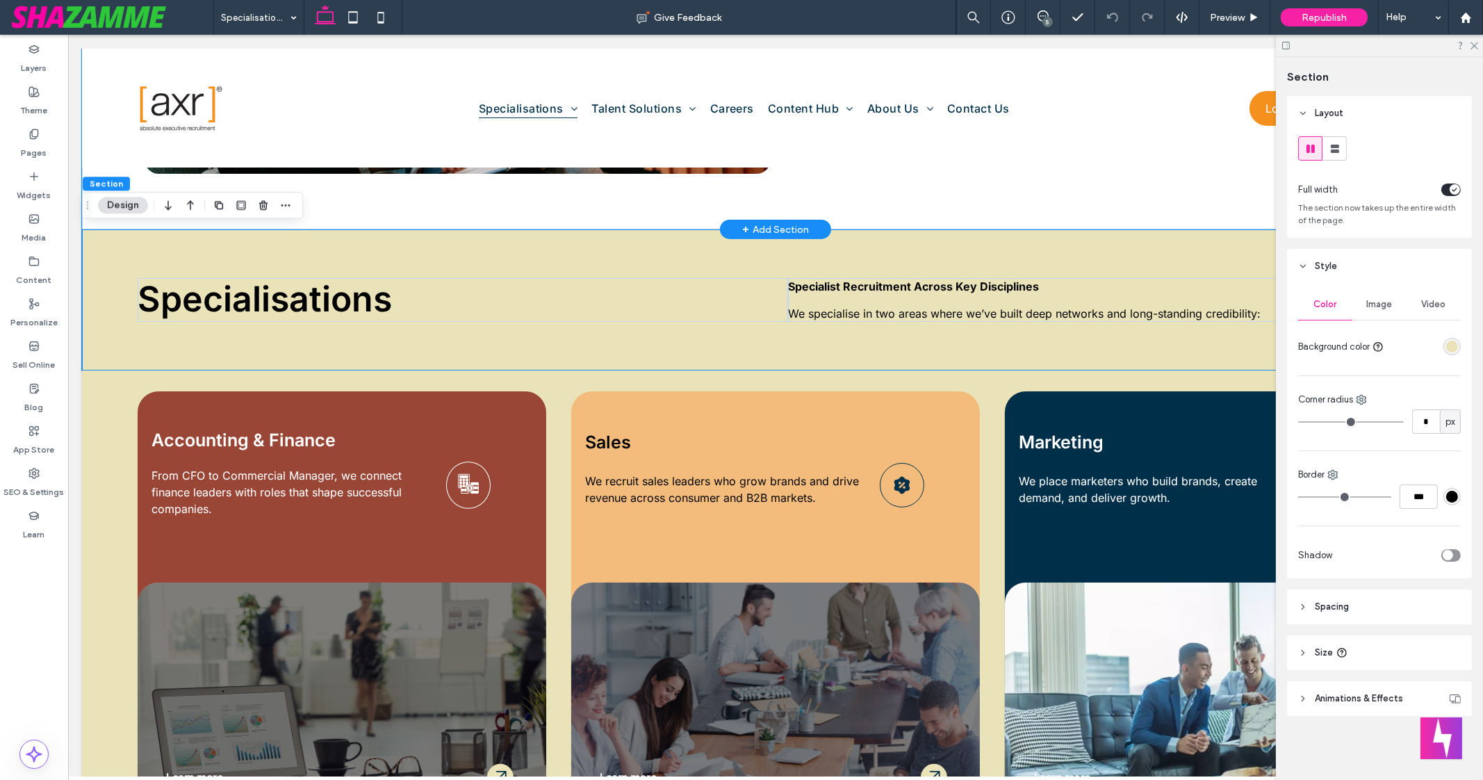
click at [1097, 193] on div "Find your next role Hire top talent Positioning Statement At [axr], we do more …" at bounding box center [775, 42] width 1387 height 374
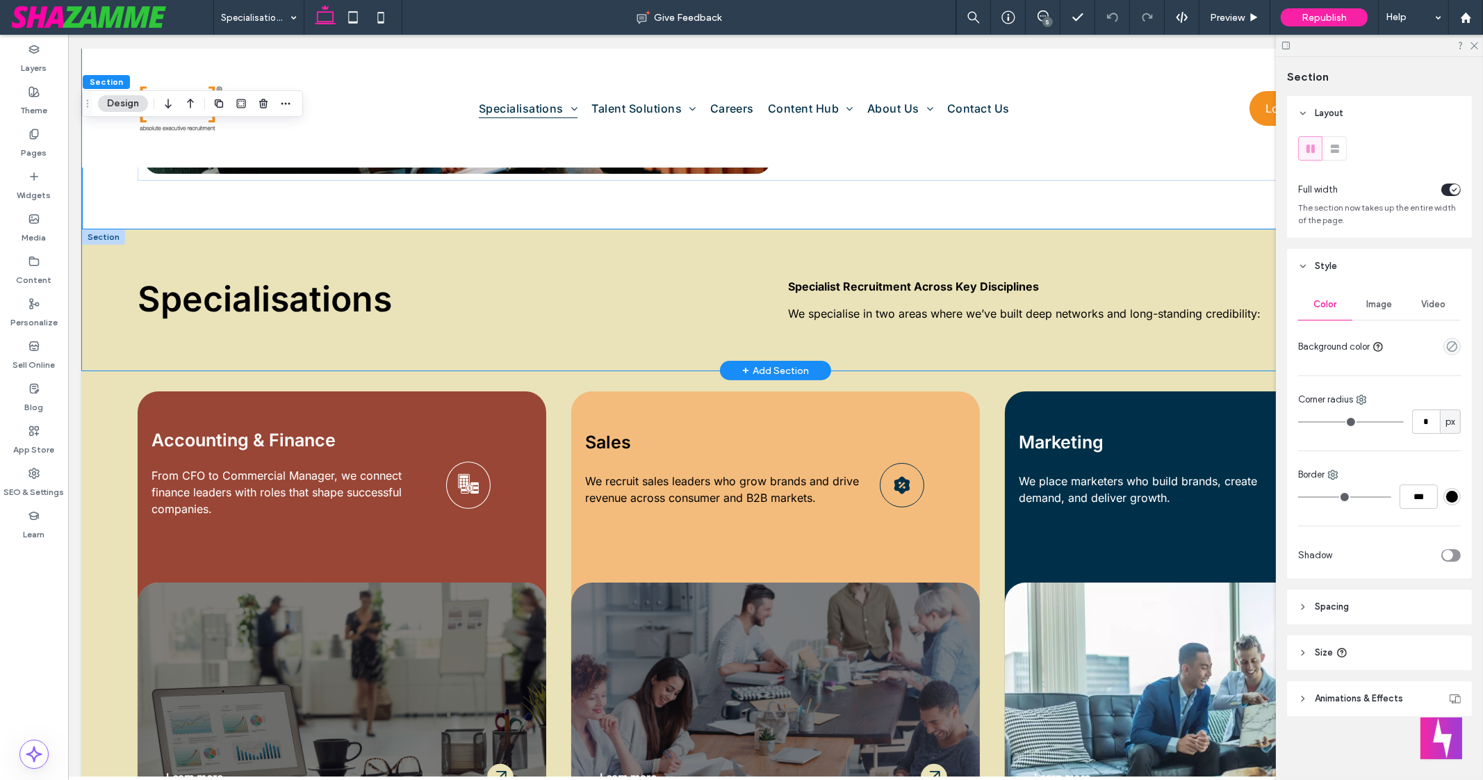
click at [713, 254] on div "Specialisations Specialist Recruitment Across Key Disciplines We specialise in …" at bounding box center [775, 299] width 1387 height 141
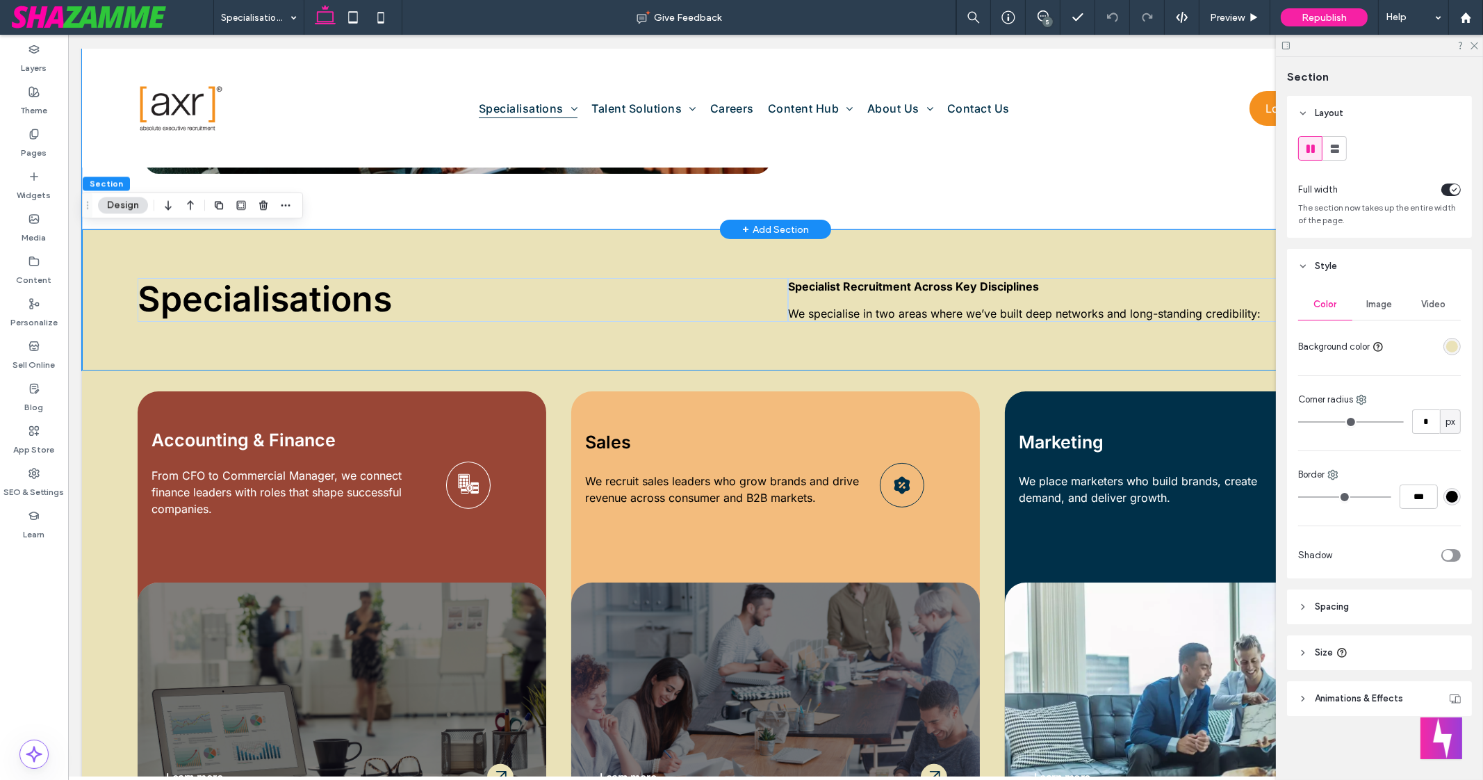
click at [888, 216] on div "Find your next role Hire top talent Positioning Statement At [axr], we do more …" at bounding box center [775, 42] width 1387 height 374
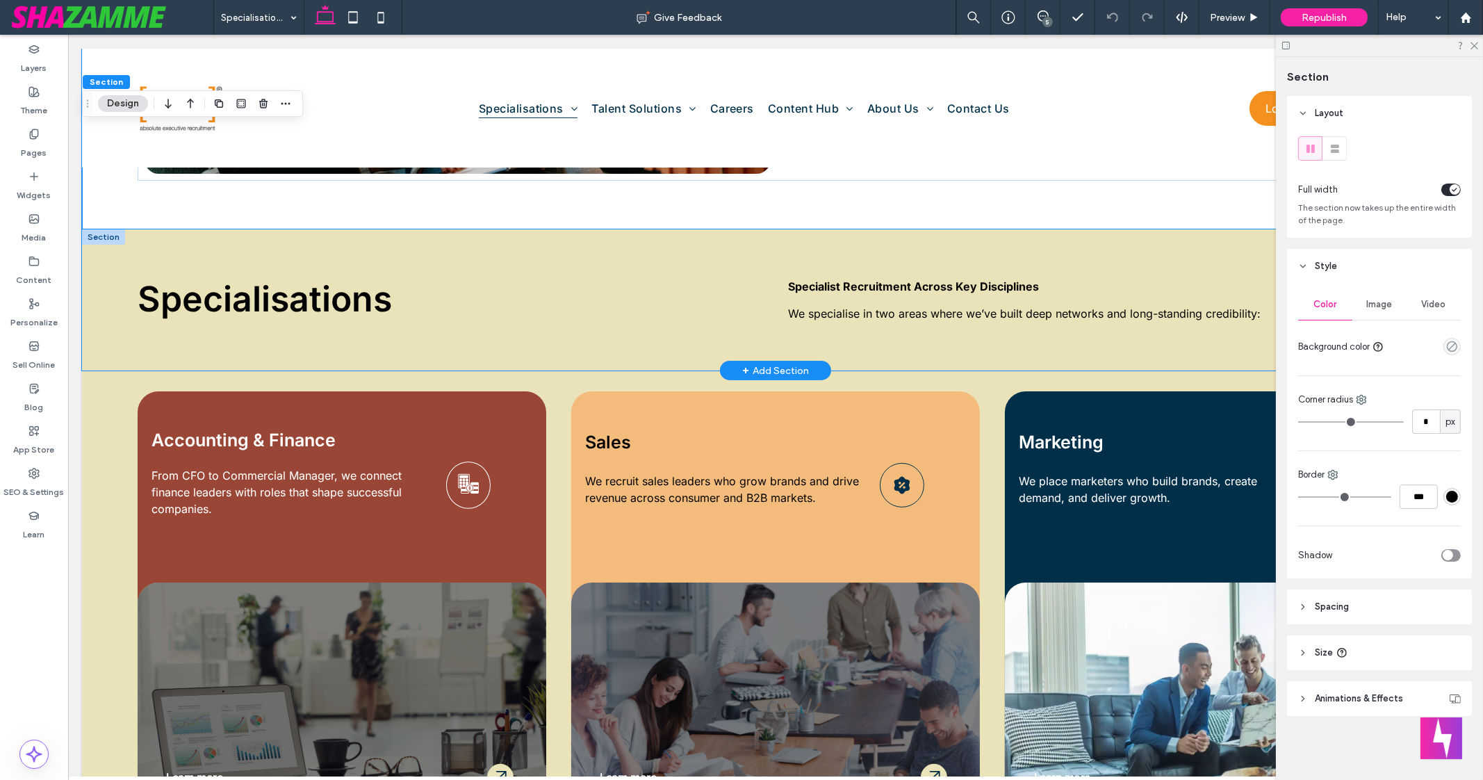
click at [712, 253] on div "Specialisations Specialist Recruitment Across Key Disciplines We specialise in …" at bounding box center [775, 299] width 1387 height 141
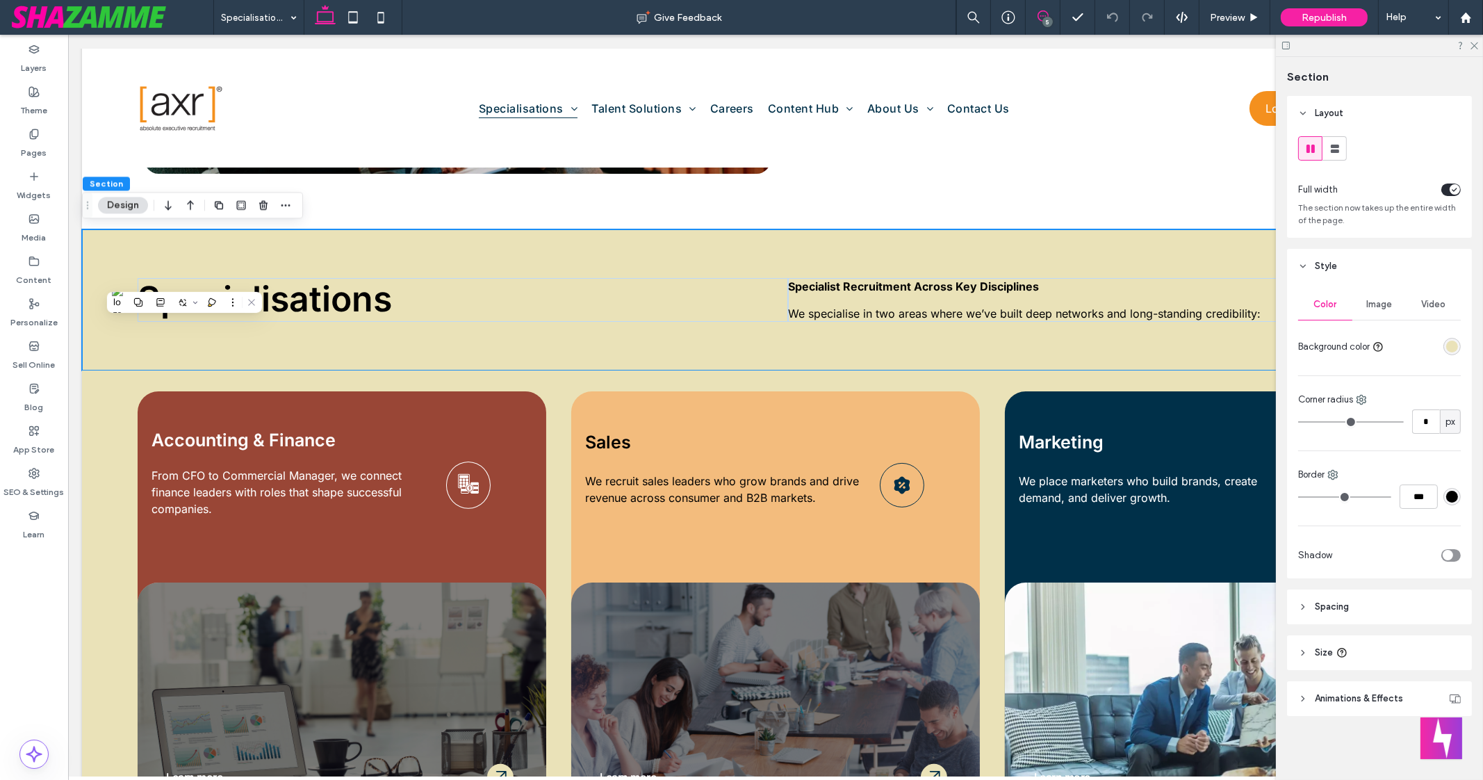
click at [1047, 12] on use at bounding box center [1043, 15] width 11 height 11
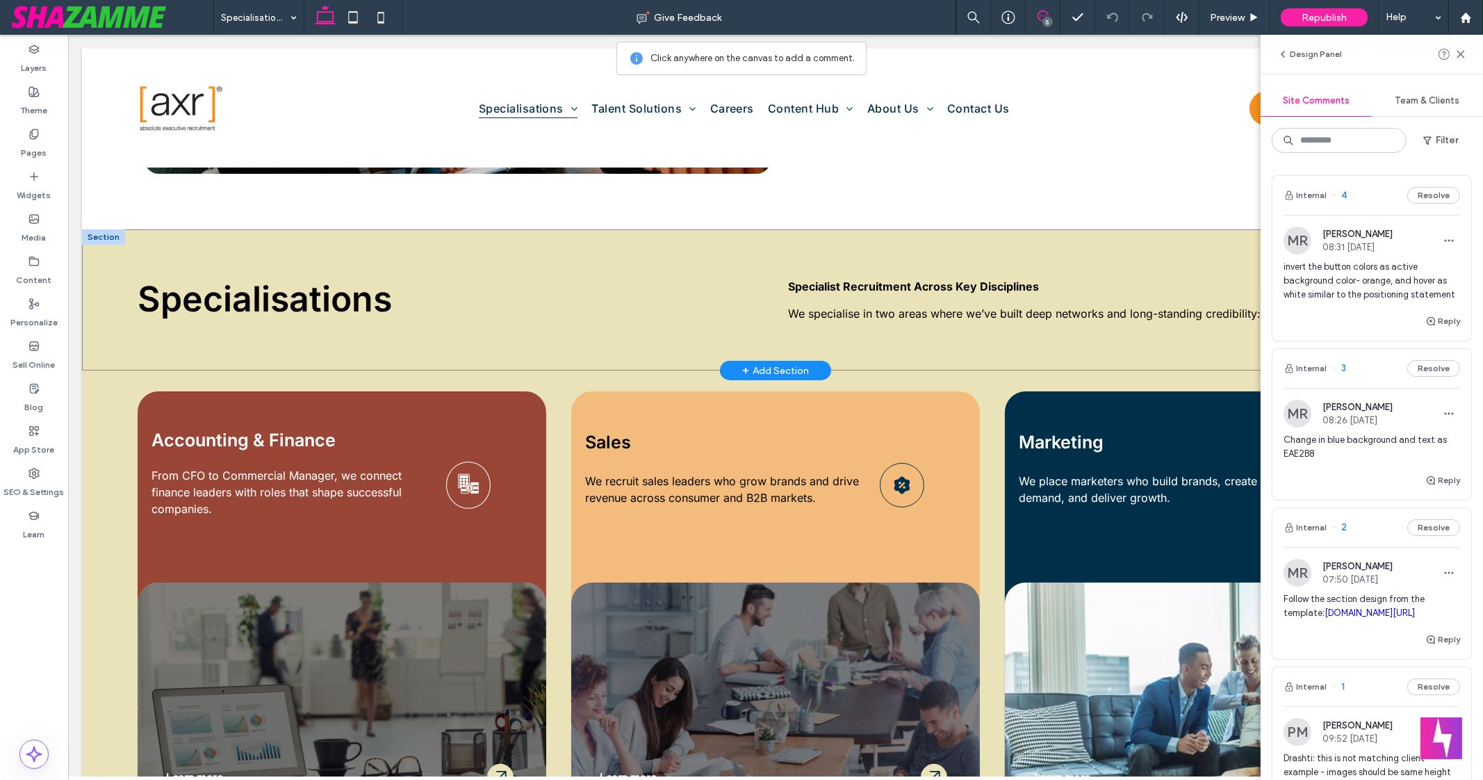
click at [586, 256] on div "Specialisations Specialist Recruitment Across Key Disciplines We specialise in …" at bounding box center [775, 299] width 1387 height 141
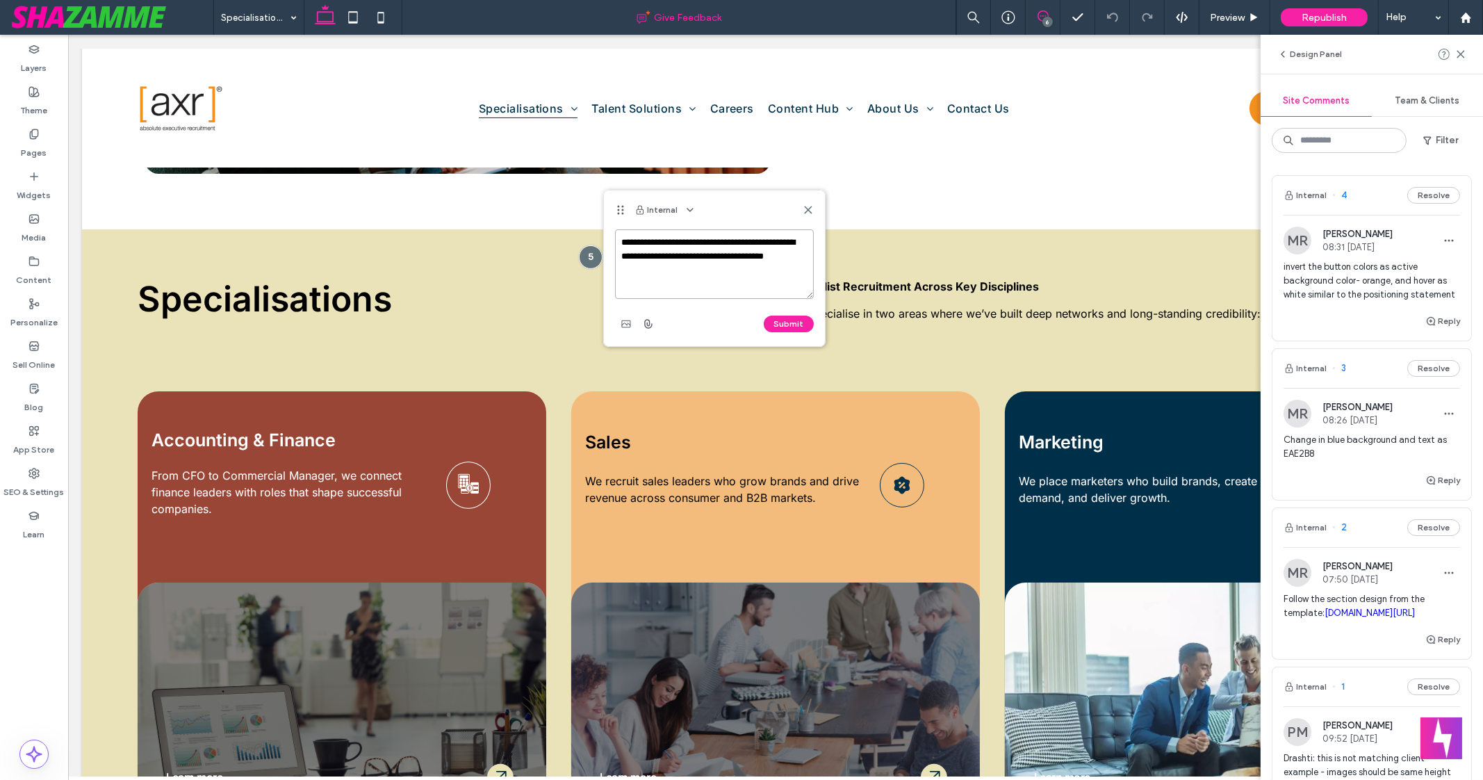
type textarea "**********"
click at [794, 318] on button "Submit" at bounding box center [789, 324] width 50 height 17
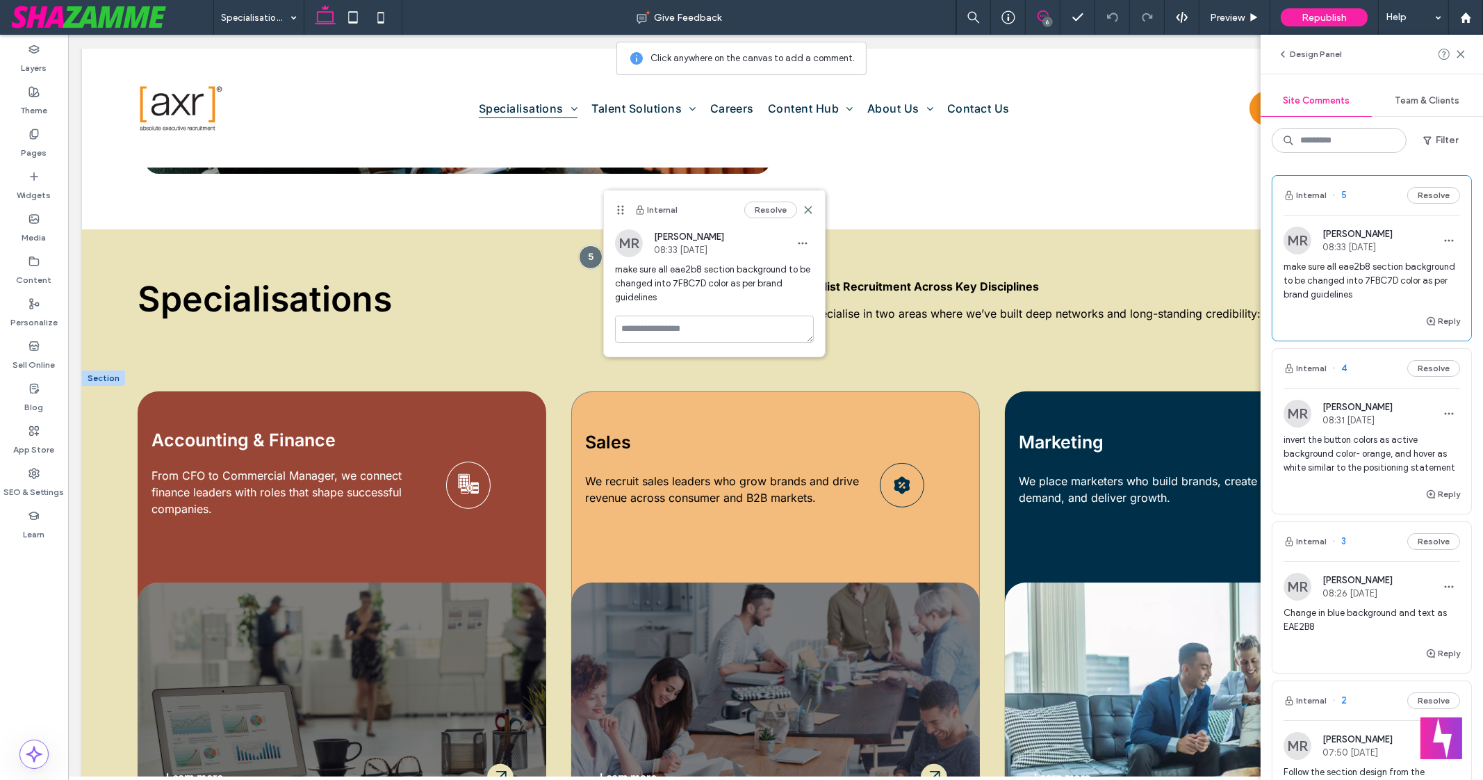
click at [801, 408] on div "Sales We recruit sales leaders who grow brands and drive revenue across consume…" at bounding box center [775, 596] width 409 height 410
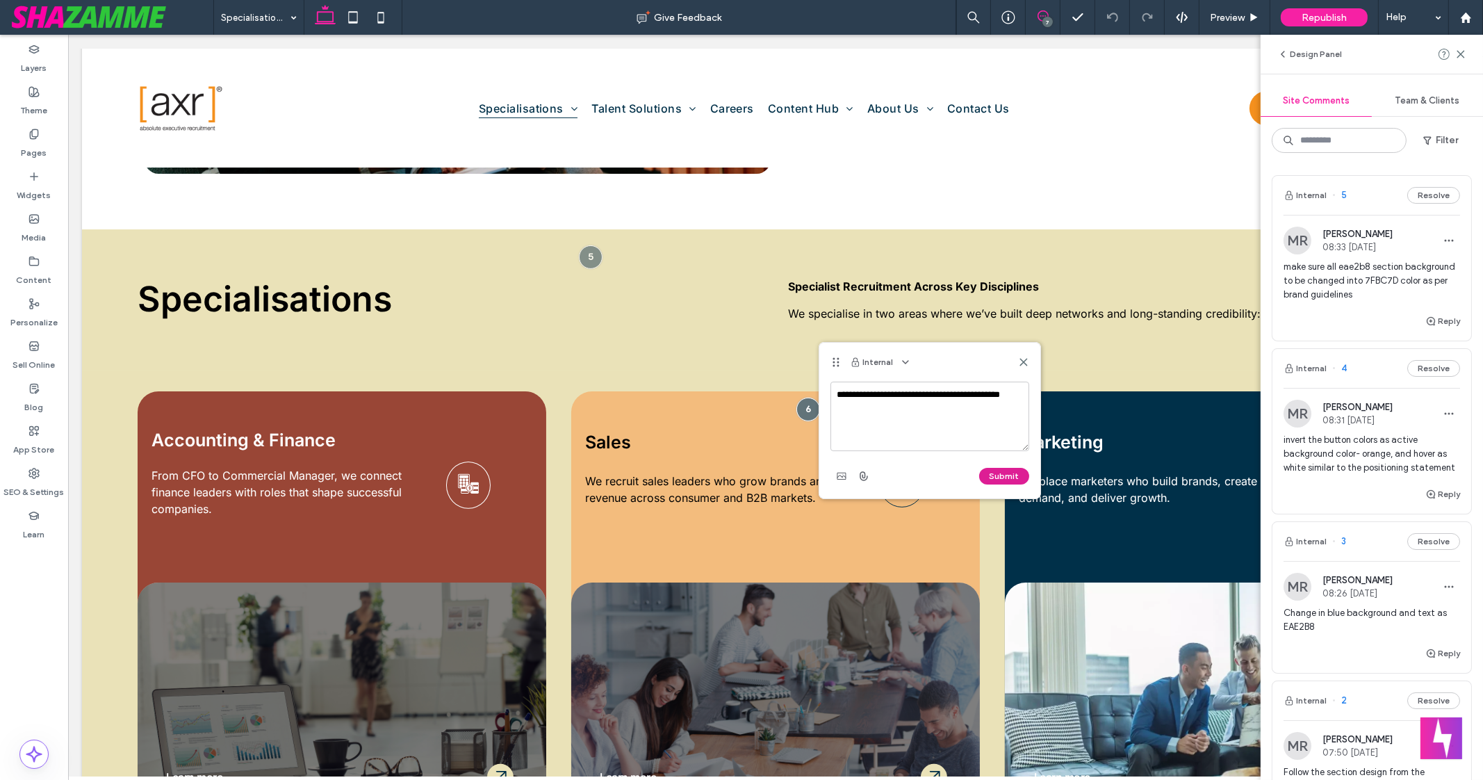
type textarea "**********"
click at [1009, 474] on button "Submit" at bounding box center [1004, 476] width 50 height 17
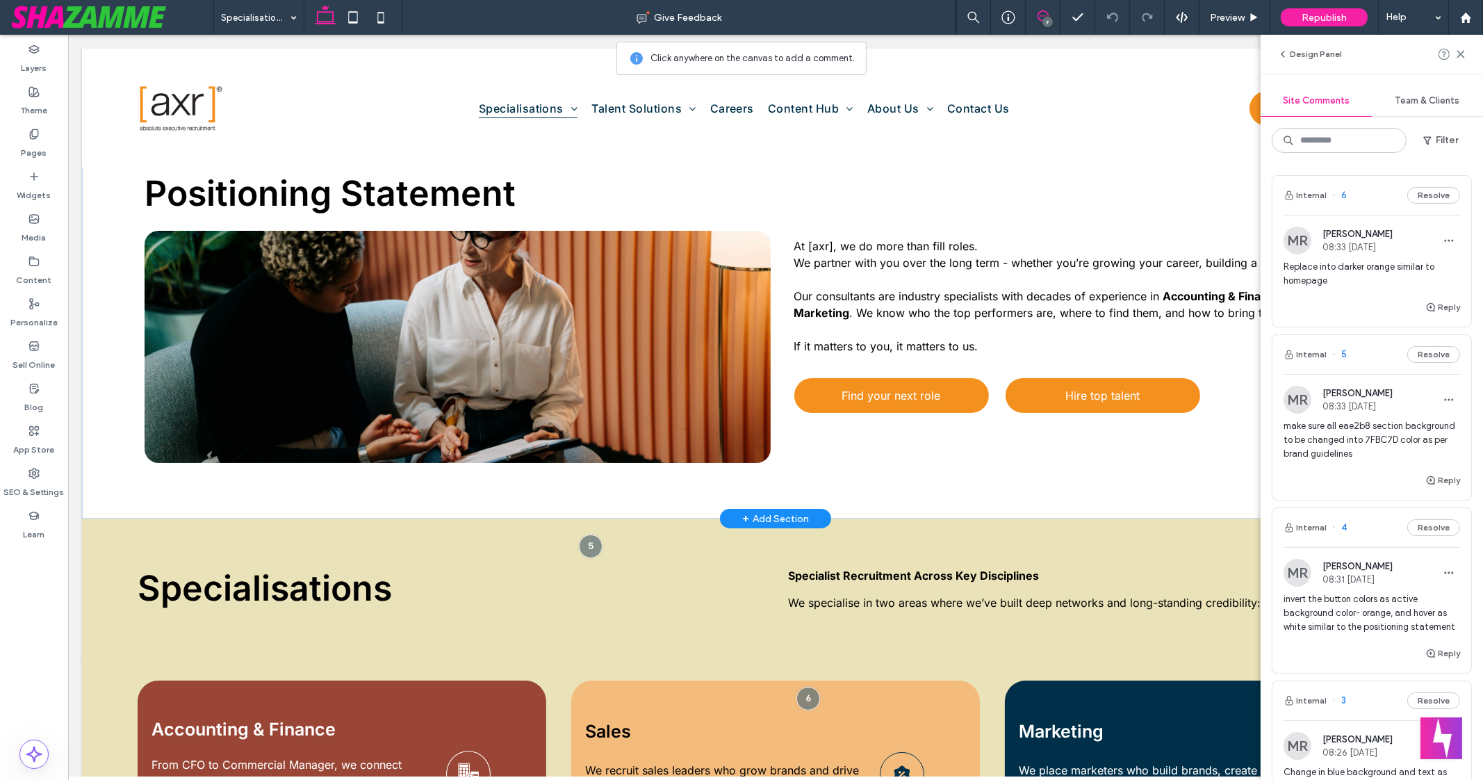
scroll to position [325, 0]
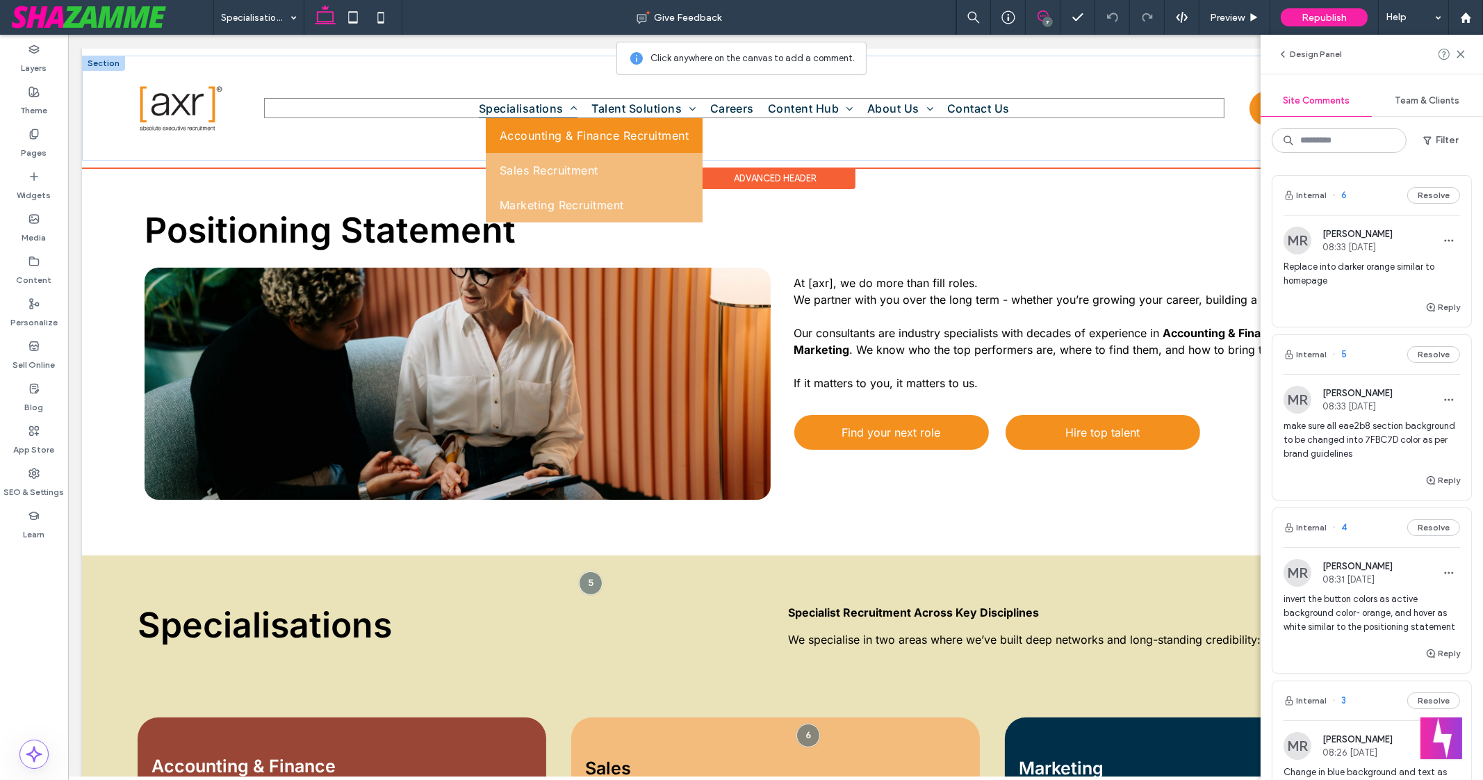
click at [535, 133] on span "Accounting & Finance Recruitment" at bounding box center [594, 136] width 189 height 14
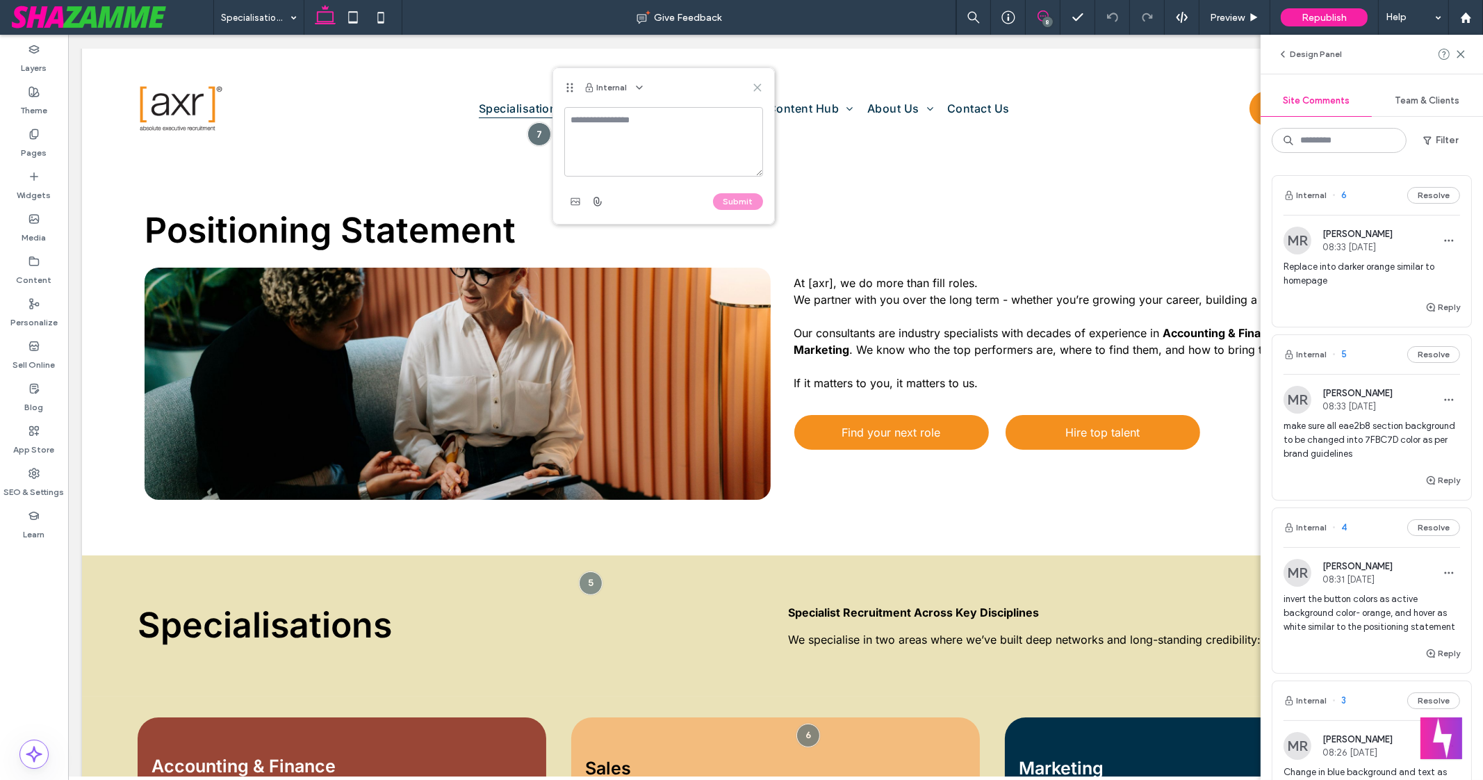
click at [758, 86] on use at bounding box center [757, 87] width 6 height 6
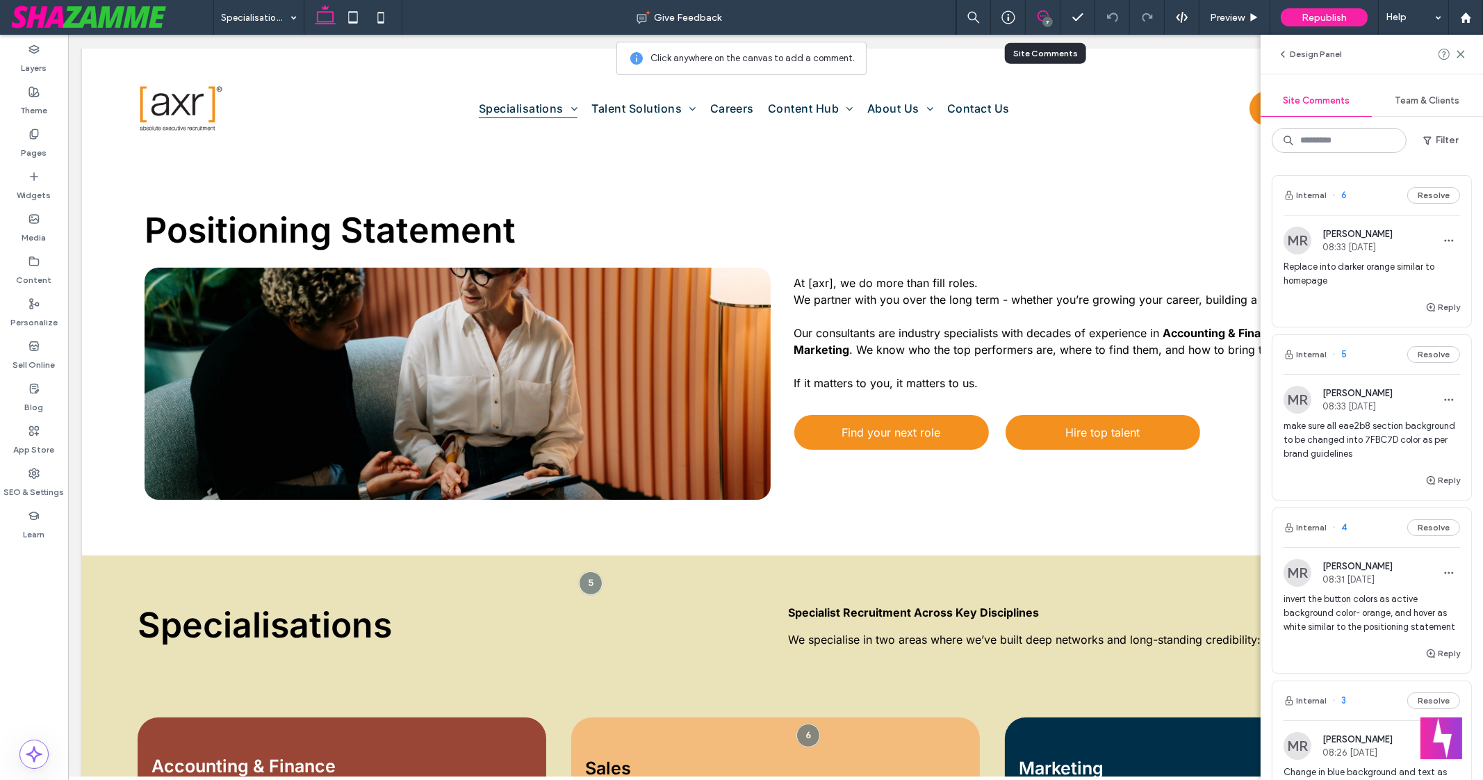
click at [1054, 9] on div "7" at bounding box center [1043, 17] width 35 height 35
click at [1040, 19] on use at bounding box center [1043, 15] width 11 height 11
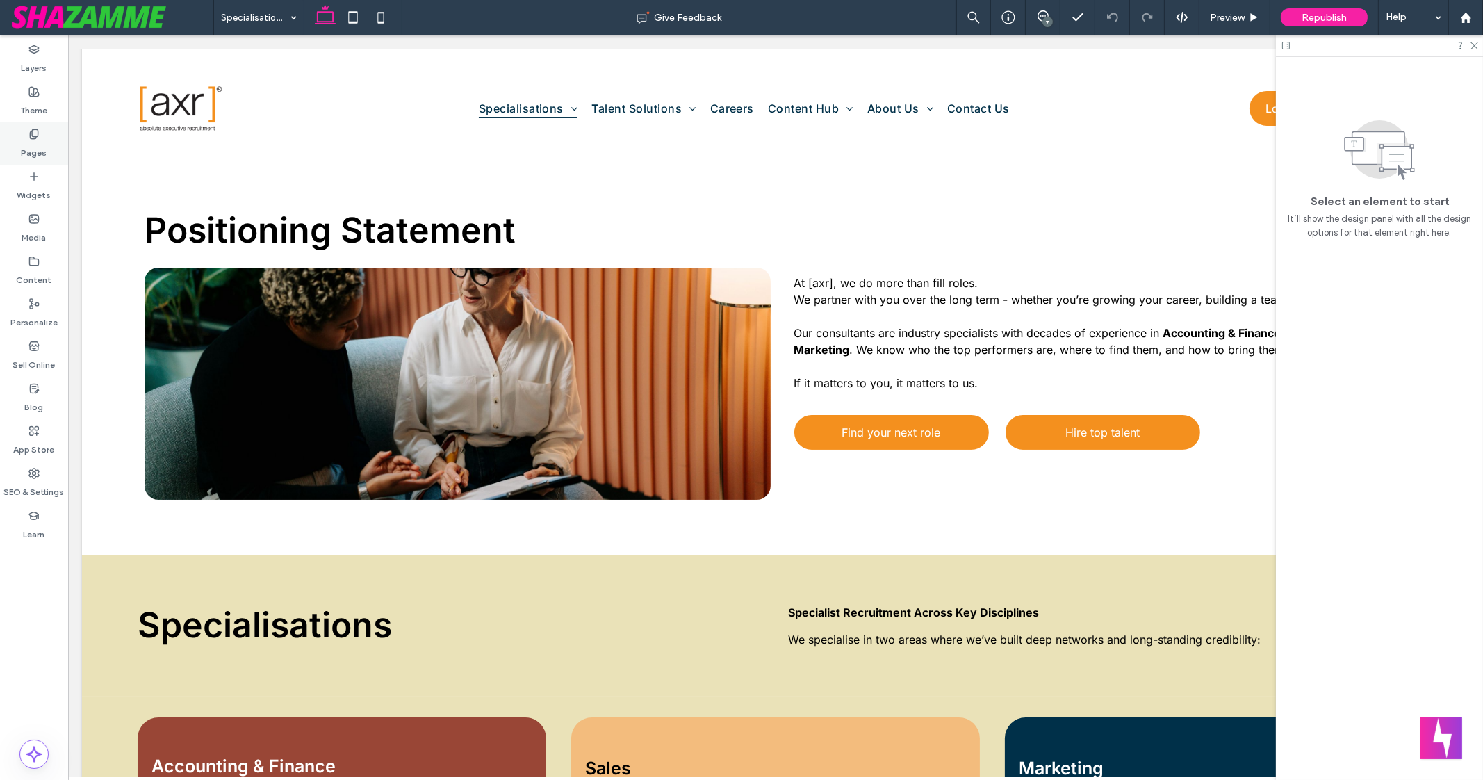
click at [42, 152] on label "Pages" at bounding box center [35, 149] width 26 height 19
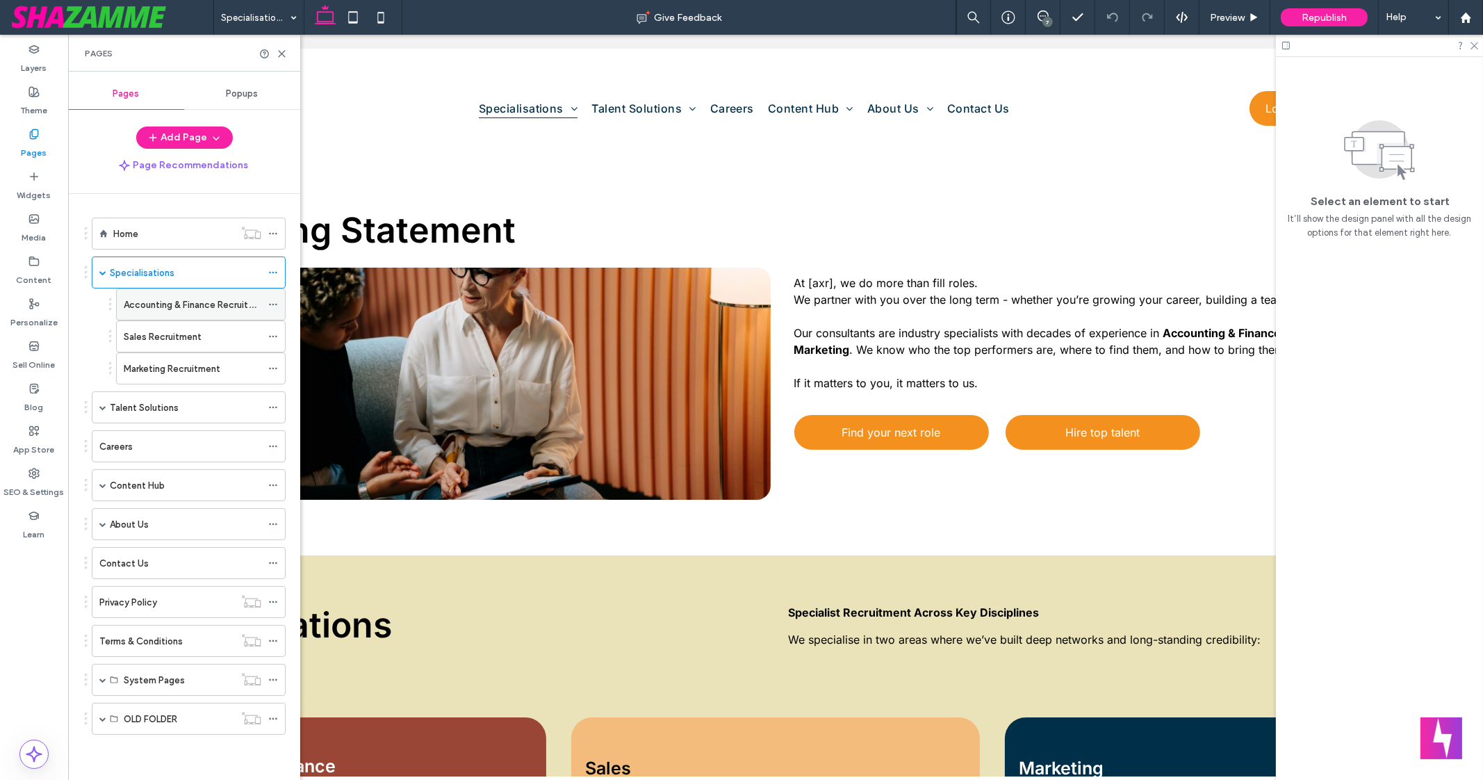
click at [197, 311] on div "Accounting & Finance Recruitment" at bounding box center [193, 304] width 138 height 31
click at [176, 276] on div "Specialisations" at bounding box center [186, 273] width 152 height 15
click at [282, 54] on icon at bounding box center [282, 54] width 10 height 10
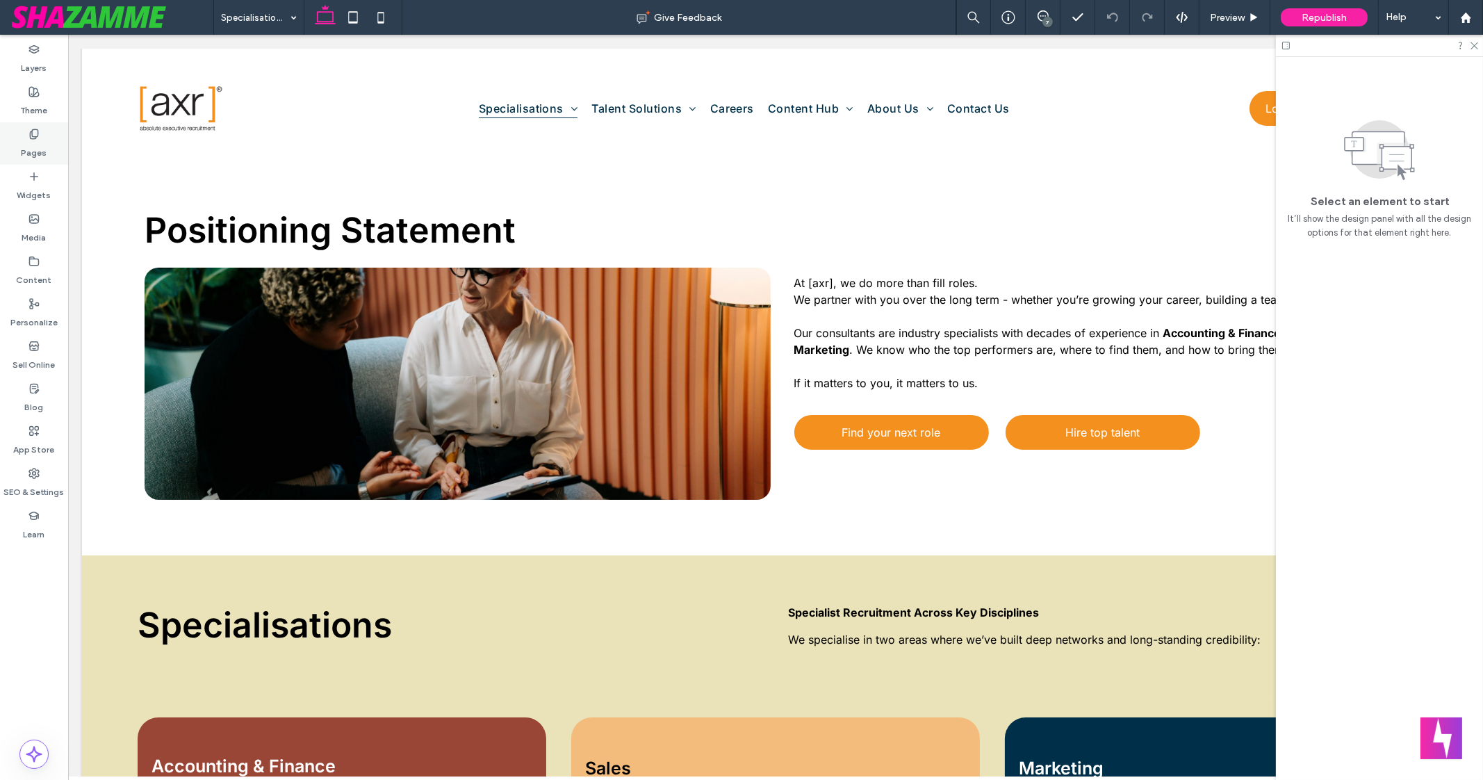
click at [41, 143] on label "Pages" at bounding box center [35, 149] width 26 height 19
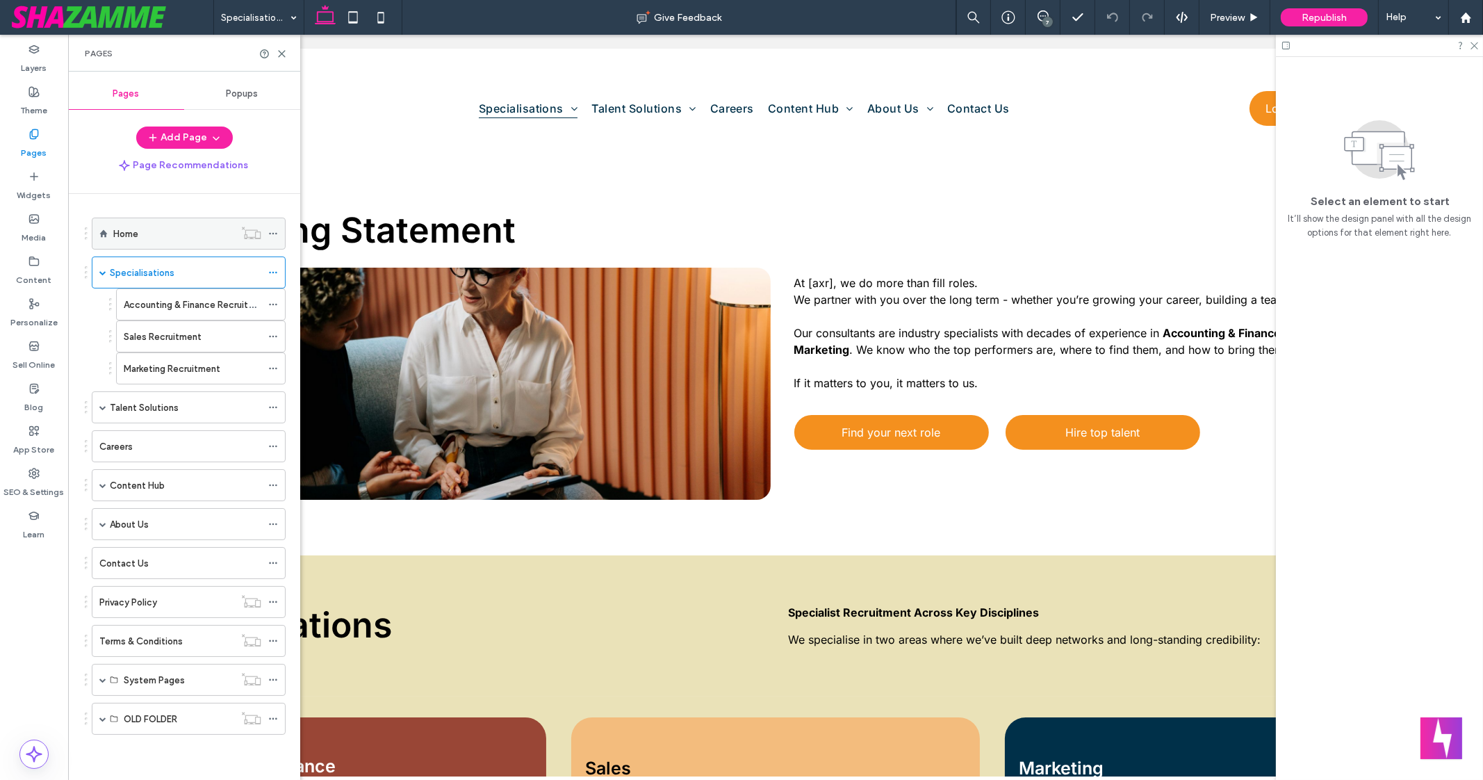
click at [127, 238] on label "Home" at bounding box center [125, 234] width 25 height 24
click at [279, 52] on icon at bounding box center [282, 54] width 10 height 10
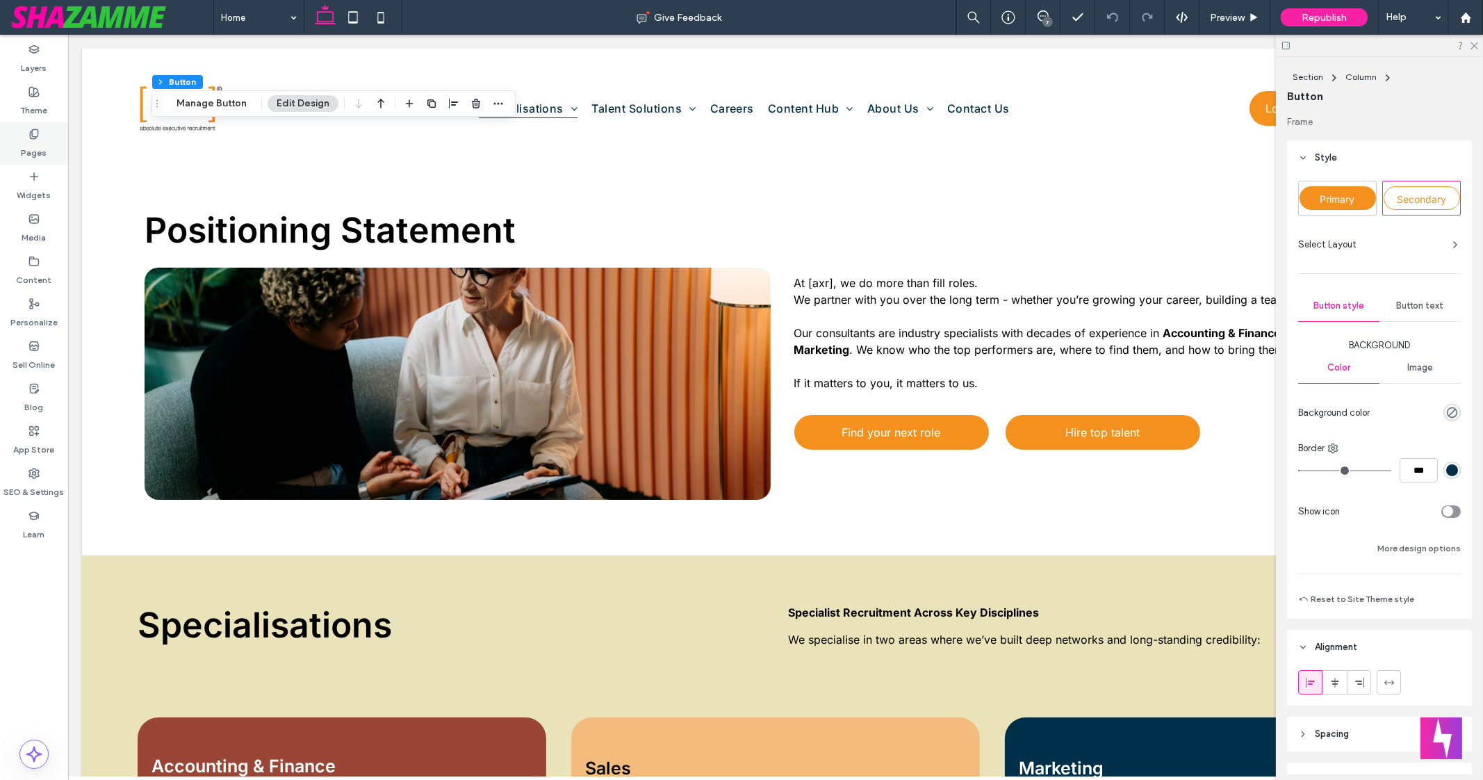
click at [42, 140] on label "Pages" at bounding box center [35, 149] width 26 height 19
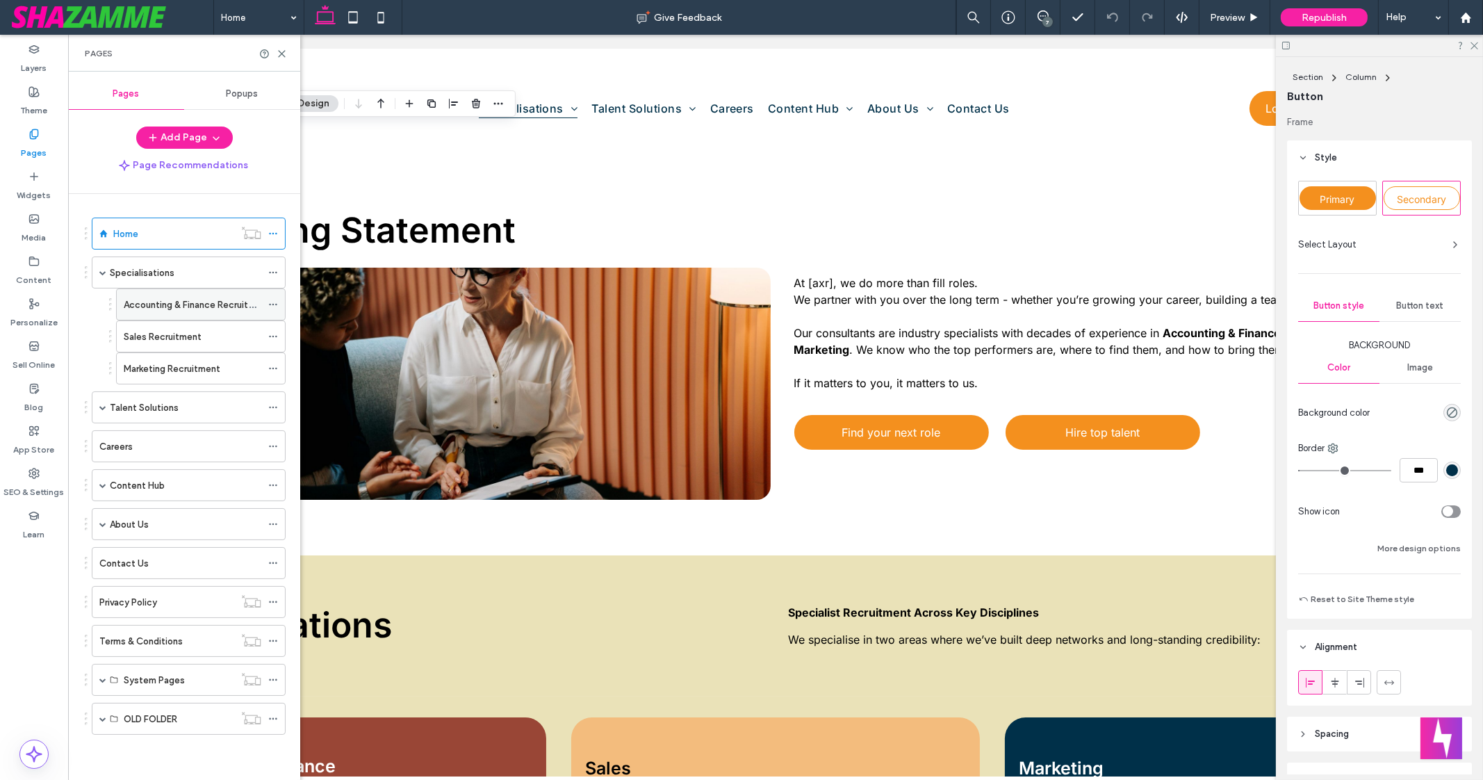
click at [208, 315] on div "Accounting & Finance Recruitment" at bounding box center [193, 304] width 138 height 31
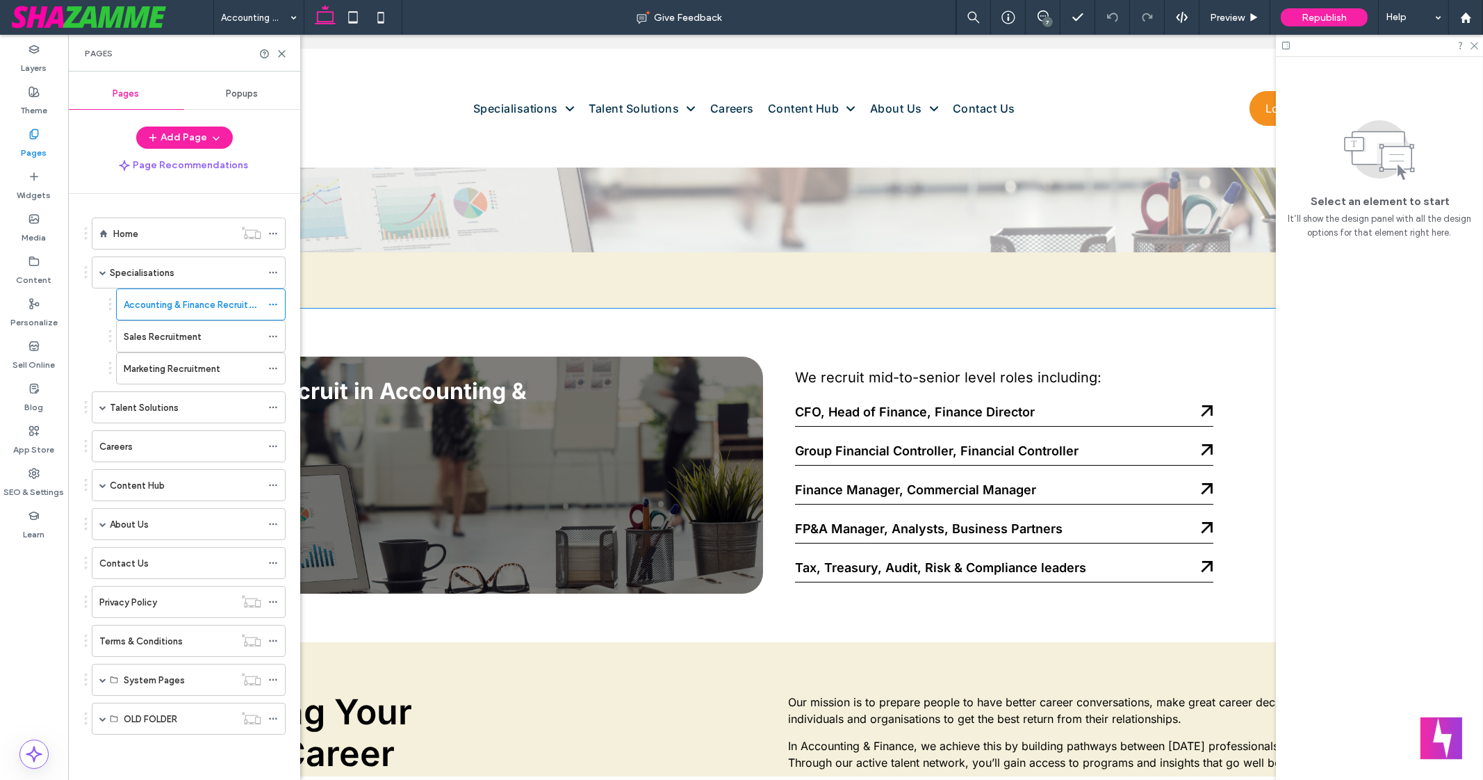
scroll to position [473, 0]
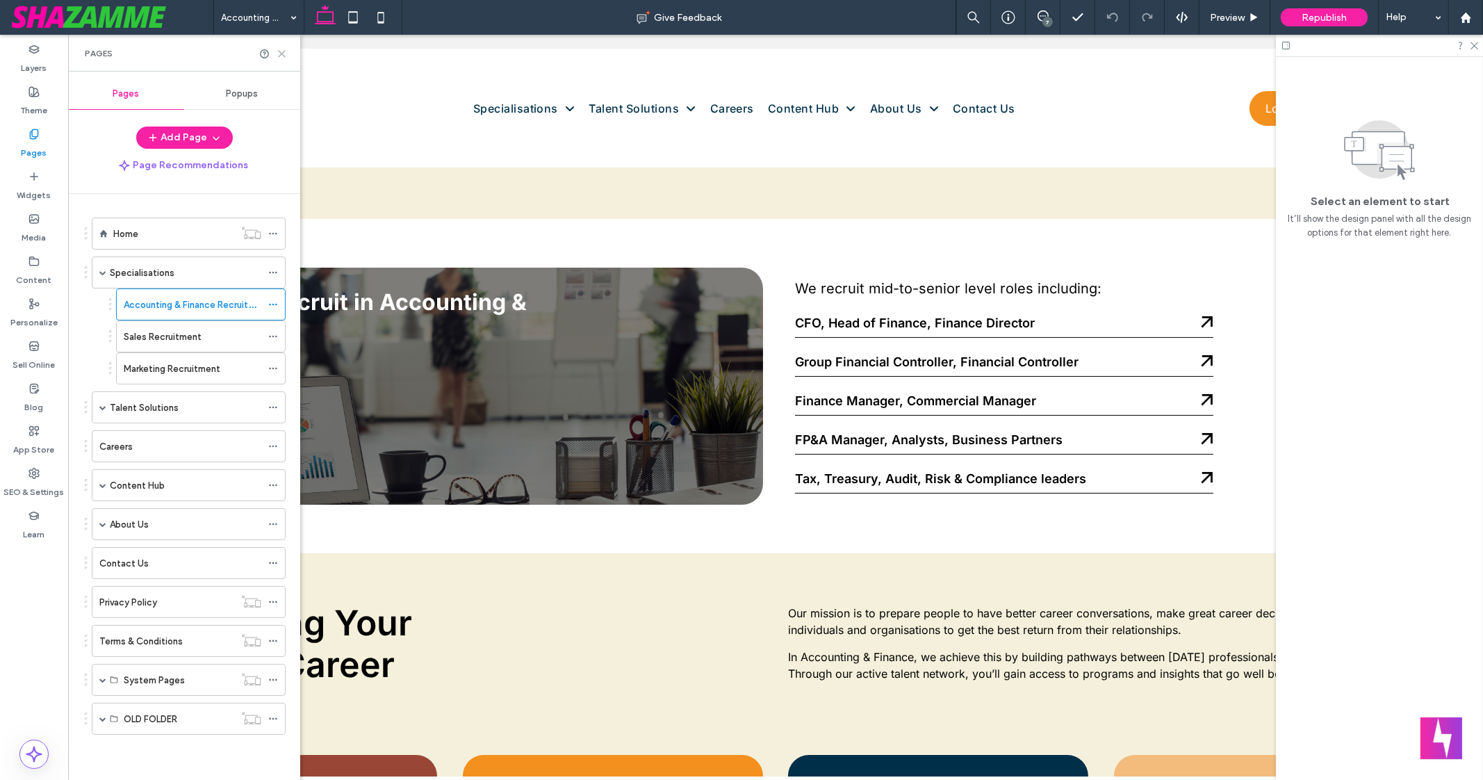
click at [279, 49] on icon at bounding box center [282, 54] width 10 height 10
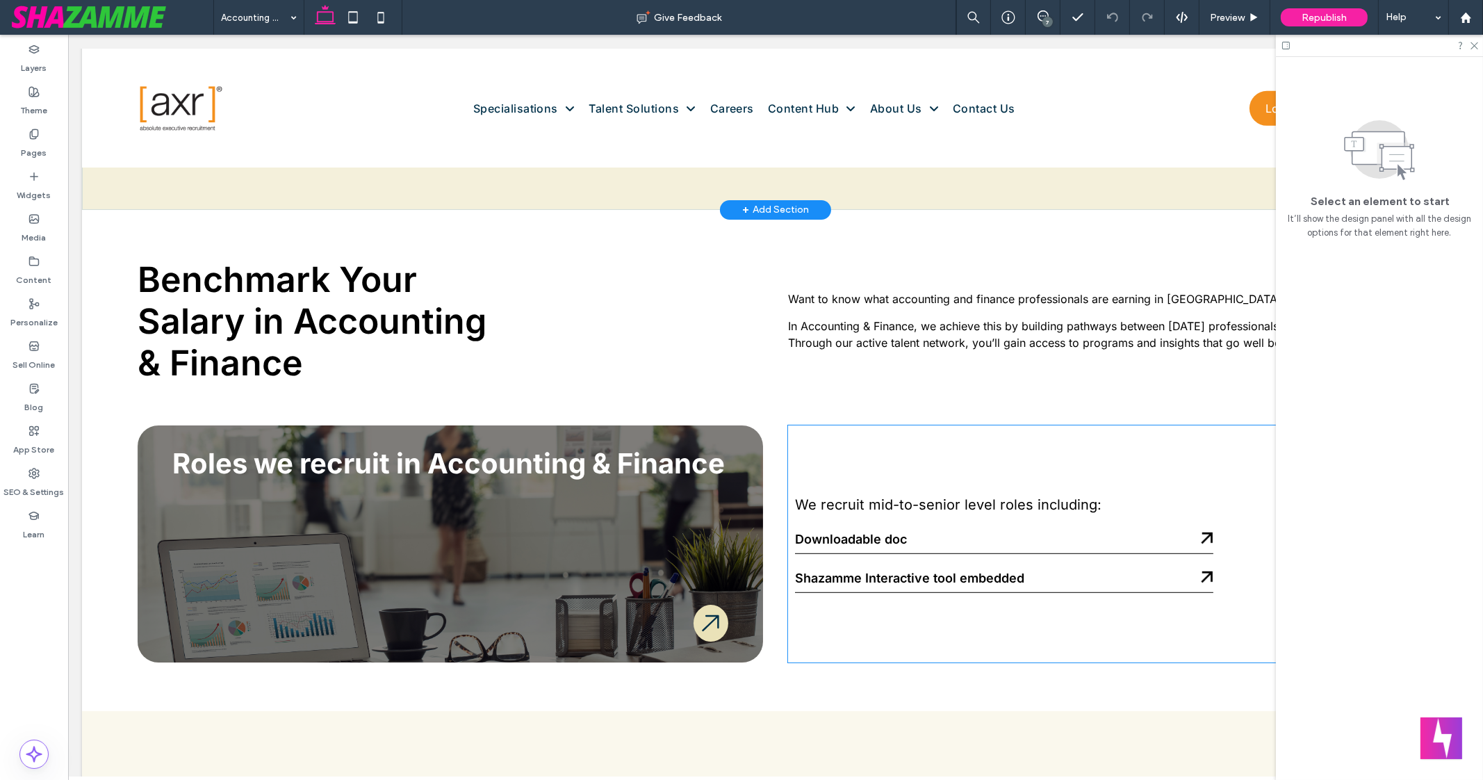
scroll to position [1408, 0]
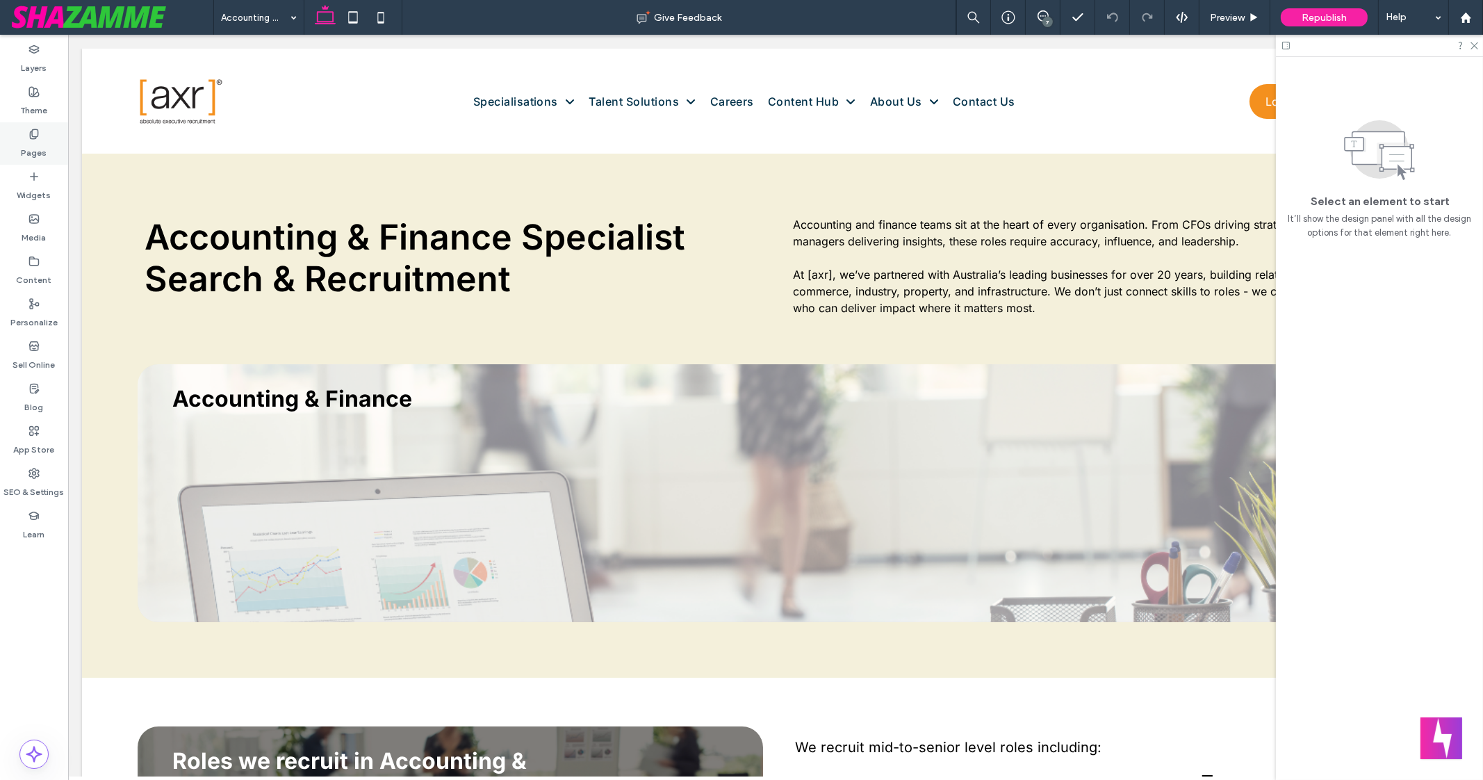
click at [35, 140] on label "Pages" at bounding box center [35, 149] width 26 height 19
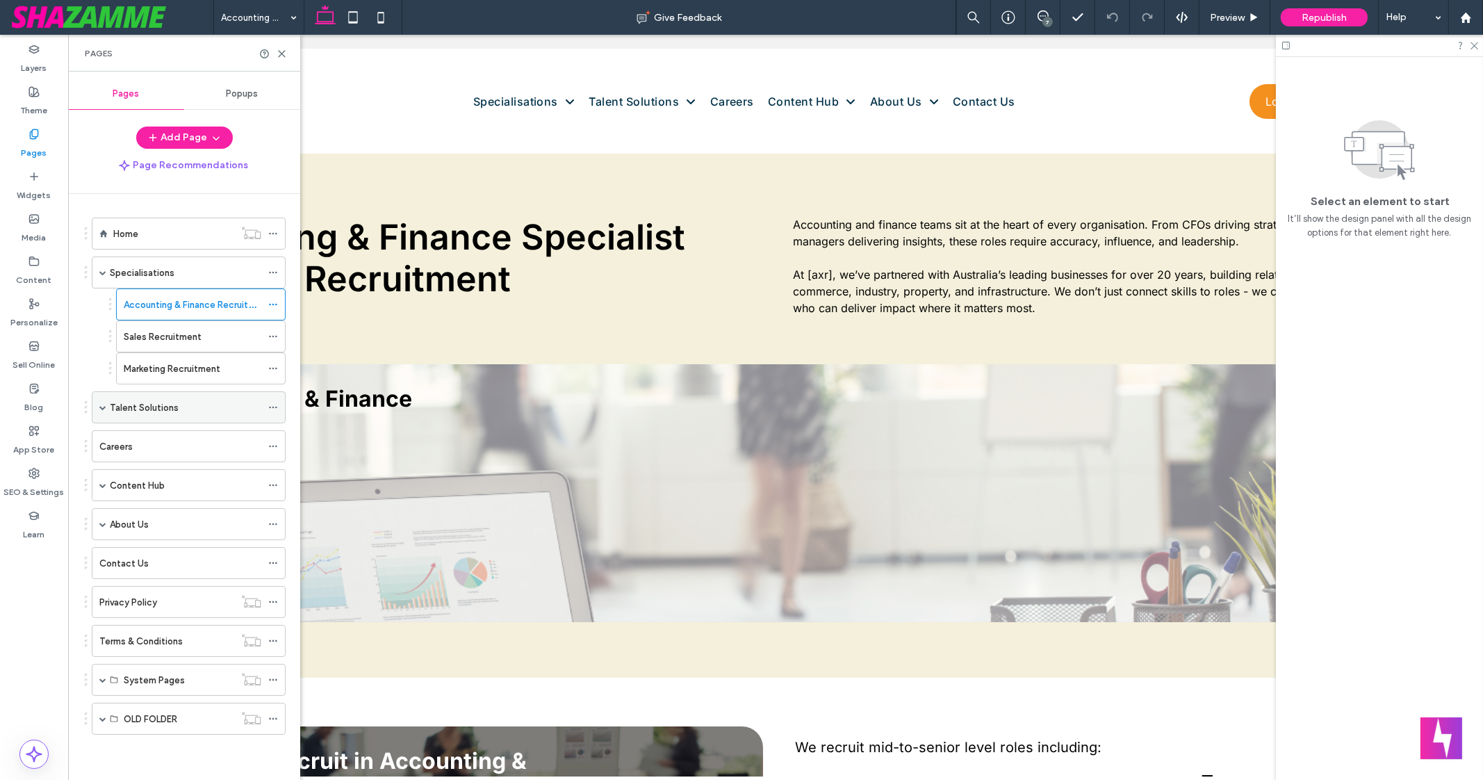
click at [185, 409] on div "Talent Solutions" at bounding box center [186, 407] width 152 height 15
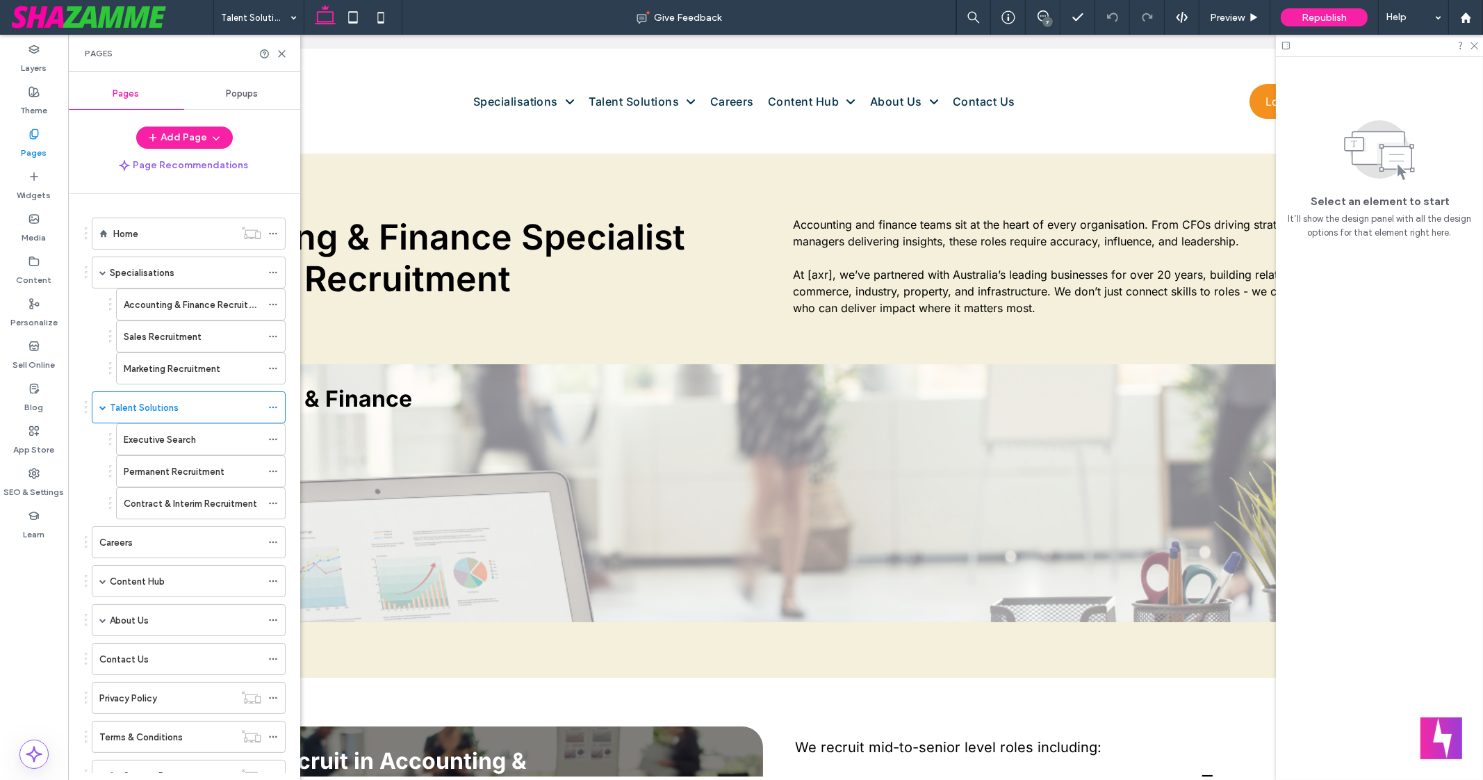
click at [177, 430] on div at bounding box center [741, 390] width 1483 height 780
click at [177, 430] on label "Executive Search" at bounding box center [160, 439] width 72 height 24
click at [176, 441] on div "Executive Search Give Feedback 7 Preview Republish Help Design Panel Site Comme…" at bounding box center [741, 390] width 1483 height 780
click at [282, 54] on icon at bounding box center [282, 54] width 10 height 10
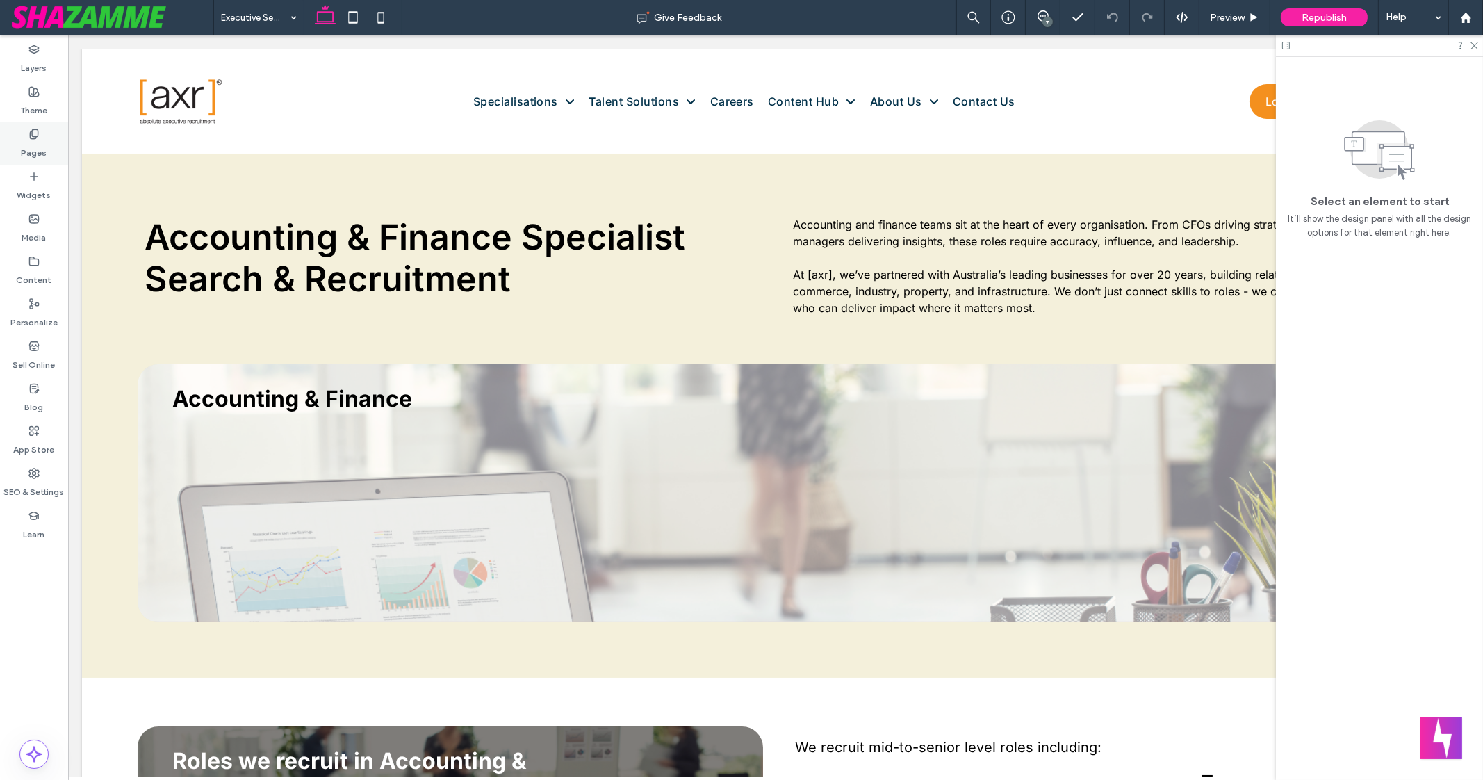
click at [33, 154] on label "Pages" at bounding box center [35, 149] width 26 height 19
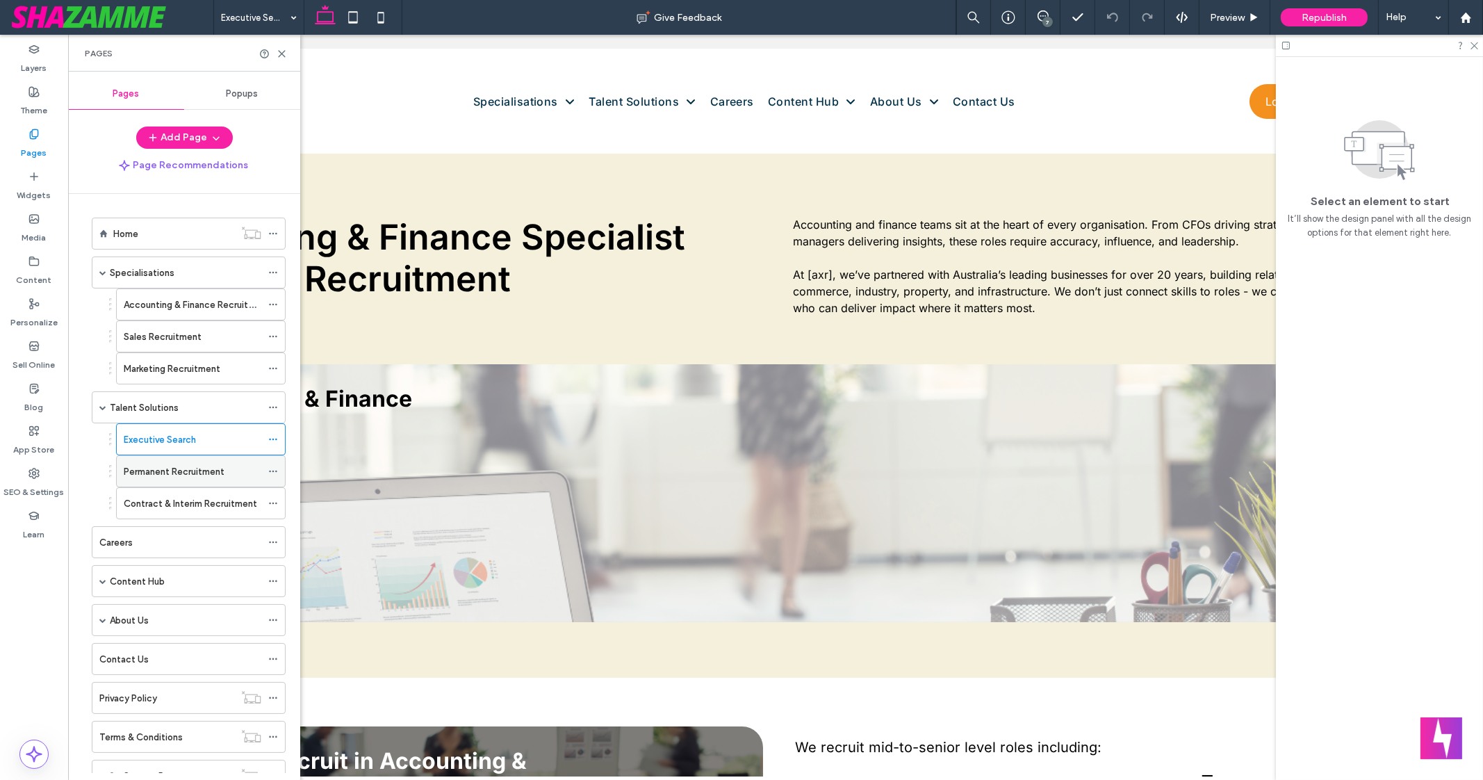
click at [195, 470] on label "Permanent Recruitment" at bounding box center [174, 471] width 101 height 24
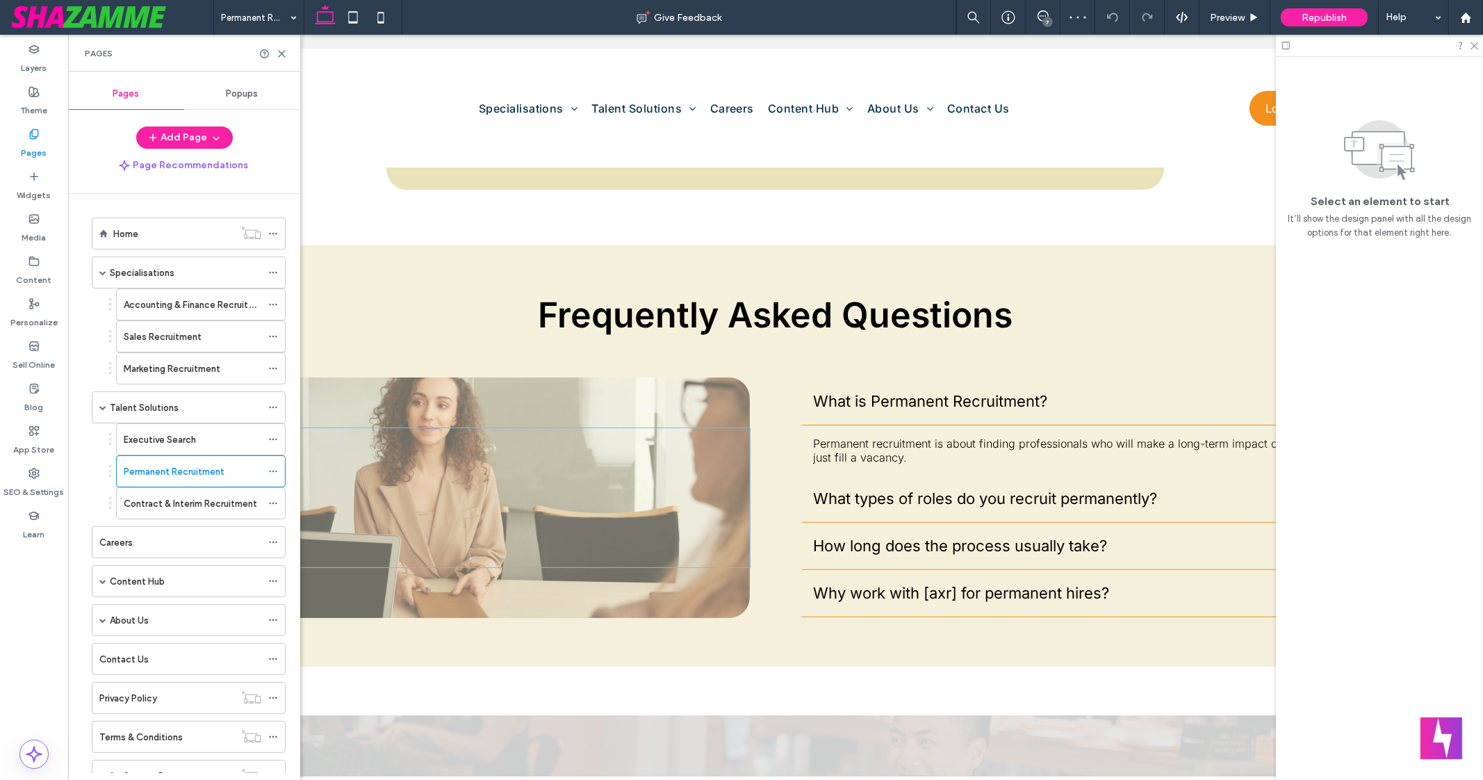
scroll to position [1823, 0]
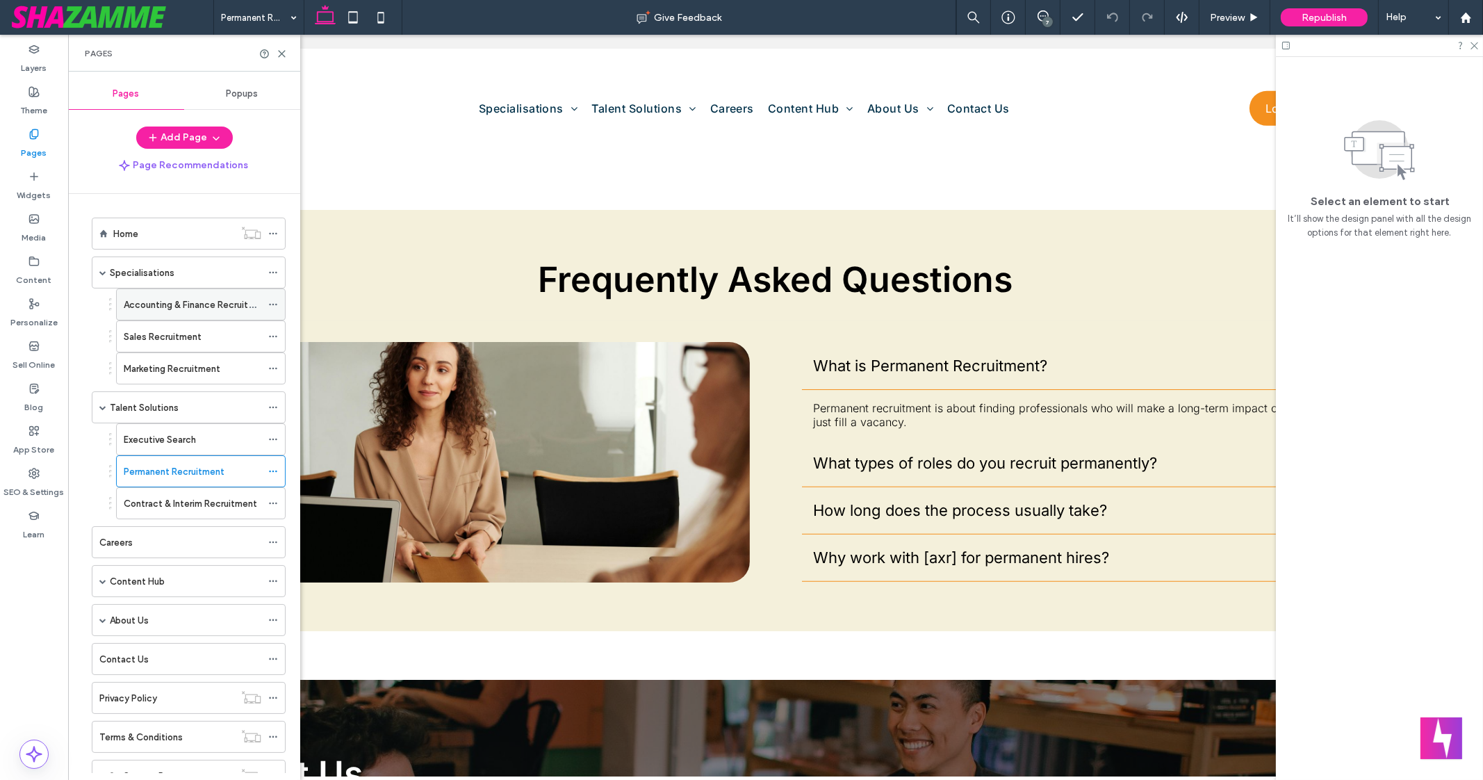
click at [190, 300] on label "Accounting & Finance Recruitment" at bounding box center [197, 305] width 147 height 24
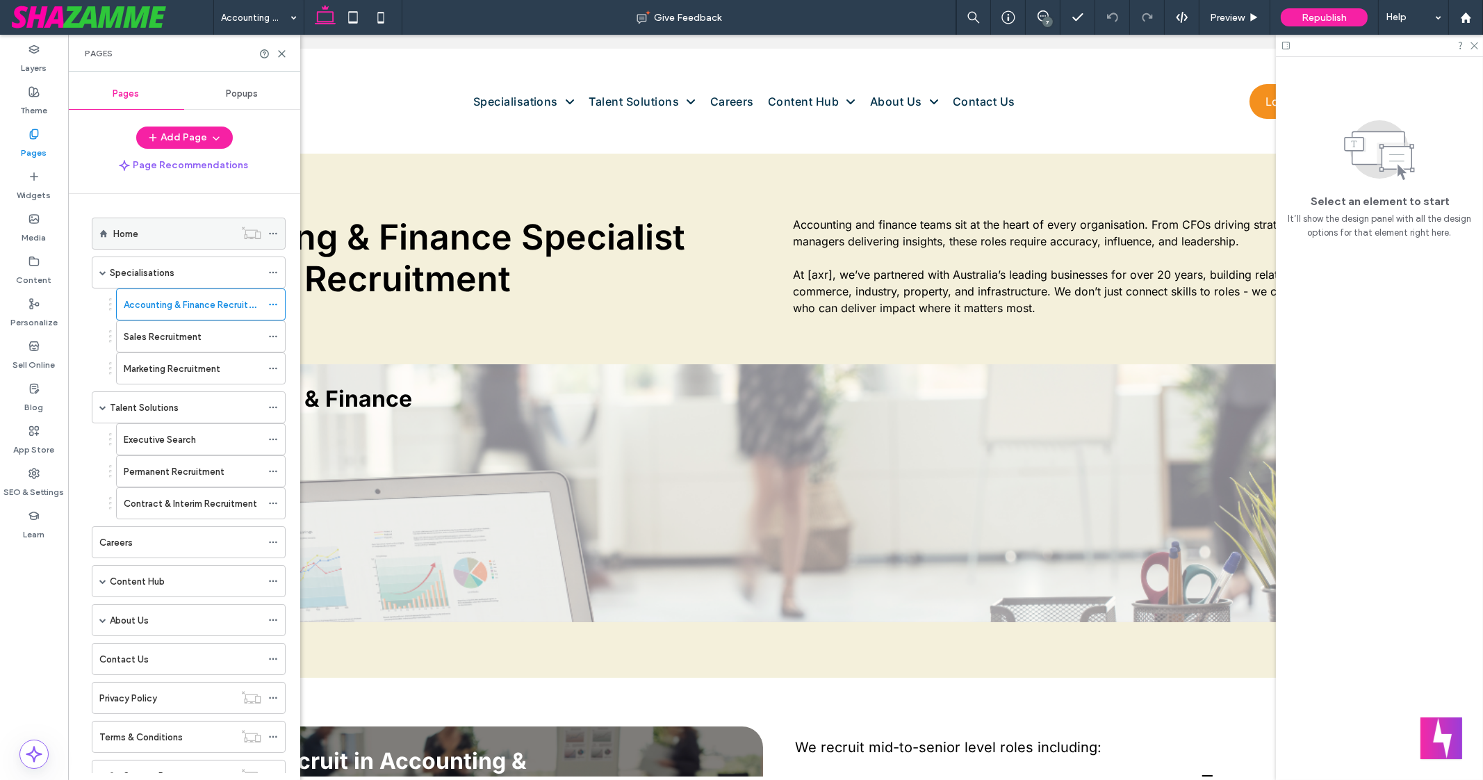
click at [142, 231] on div "Home" at bounding box center [173, 234] width 121 height 15
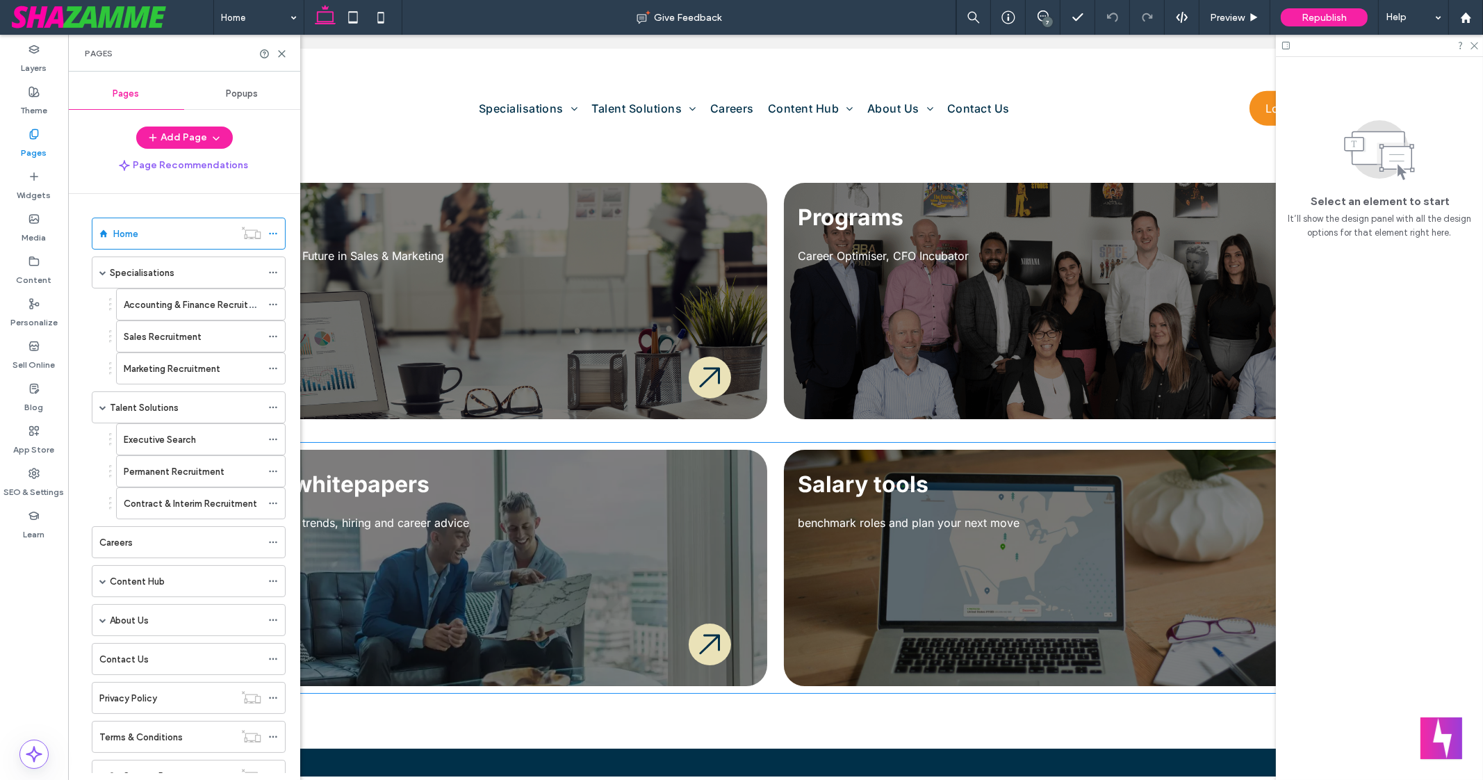
scroll to position [3089, 0]
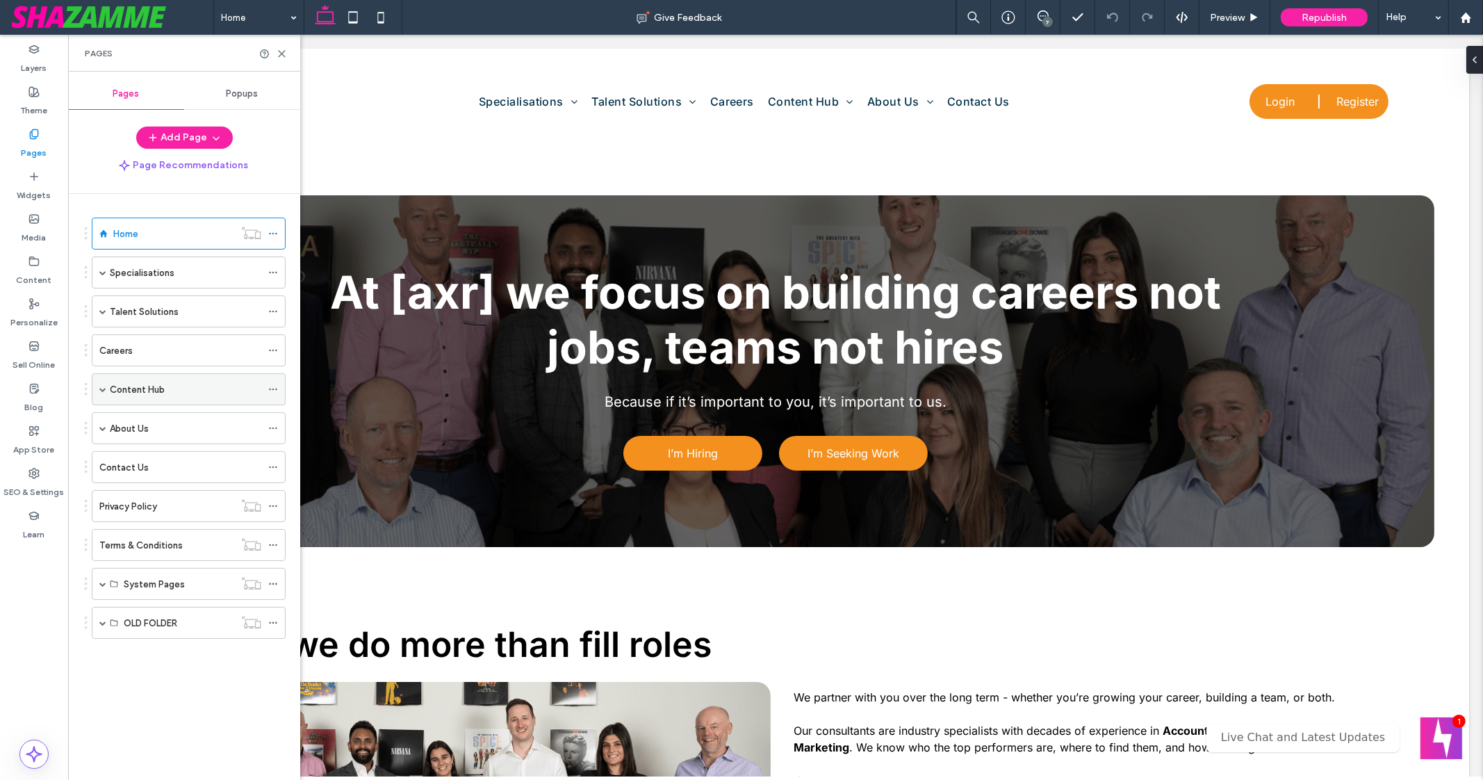
click at [104, 393] on span at bounding box center [102, 389] width 7 height 31
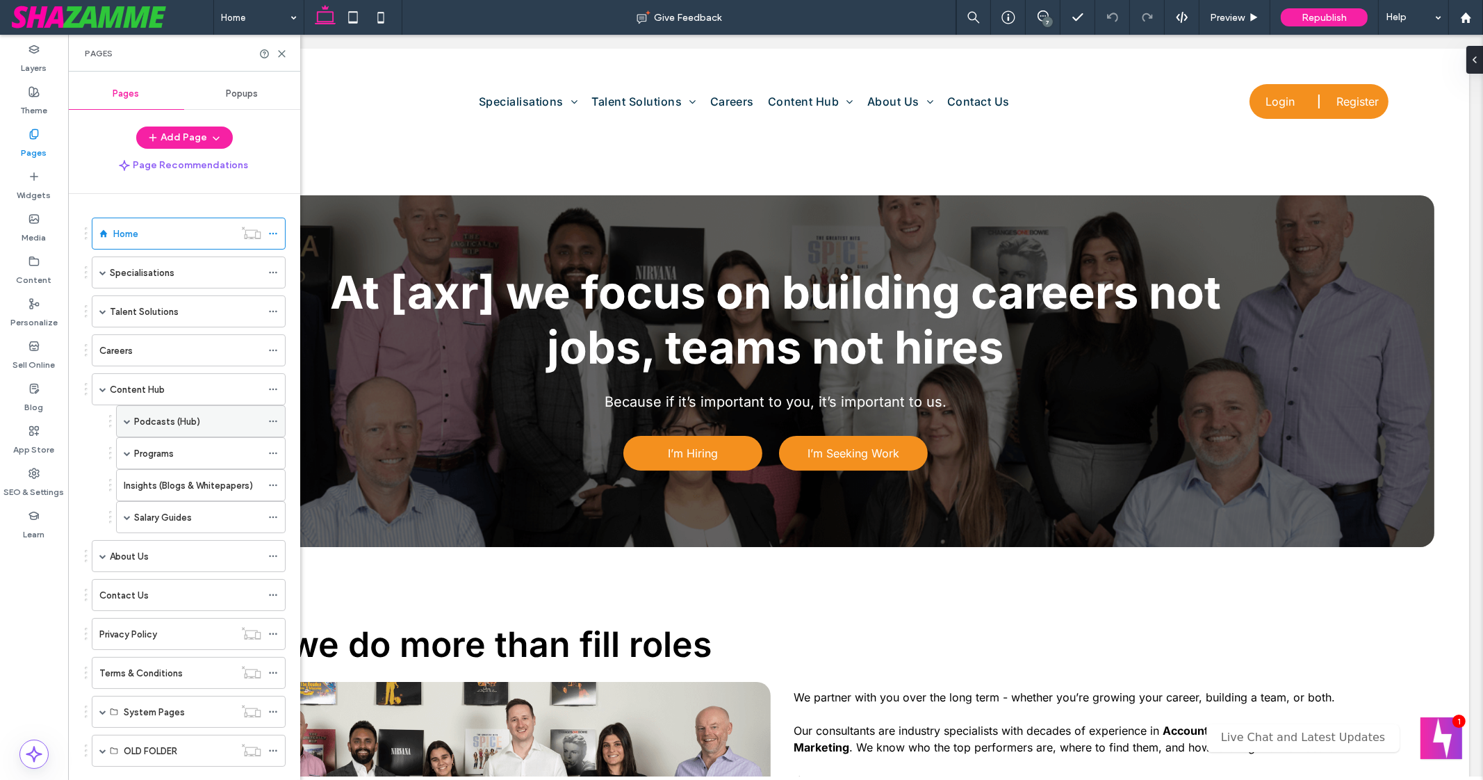
click at [124, 418] on span at bounding box center [127, 421] width 7 height 7
click at [177, 457] on label "From Go To CFO" at bounding box center [183, 453] width 71 height 24
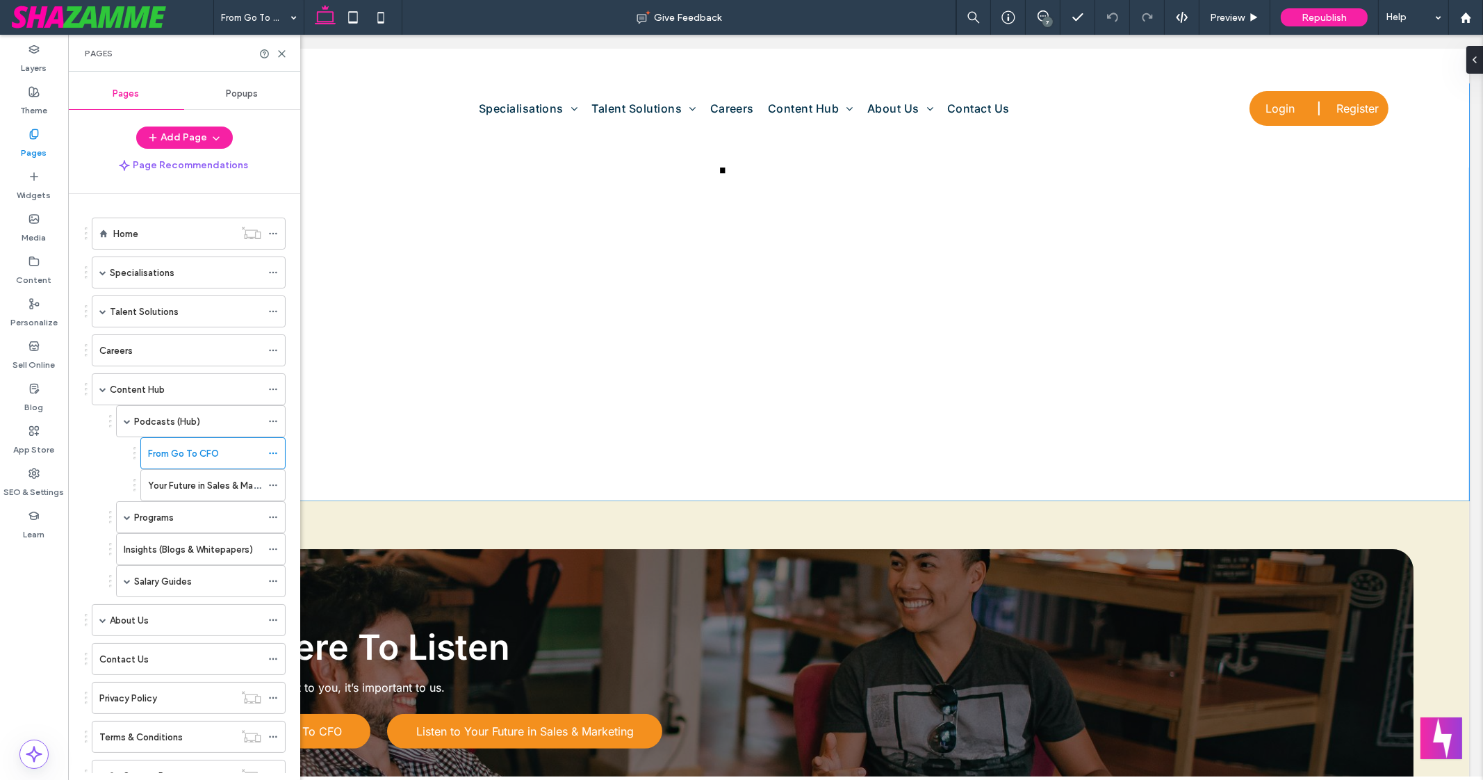
scroll to position [1060, 0]
click at [698, 439] on div at bounding box center [776, 320] width 860 height 261
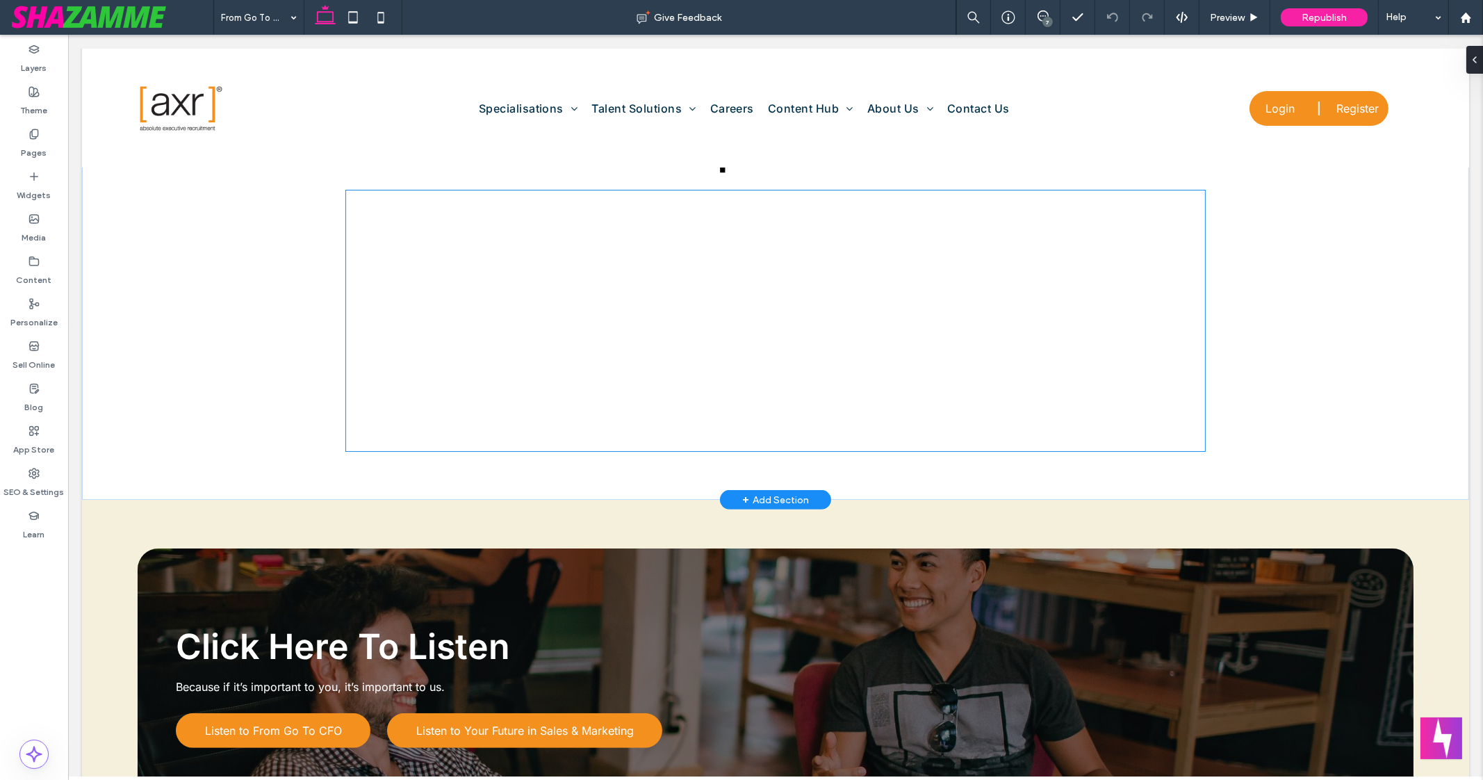
scroll to position [1074, 0]
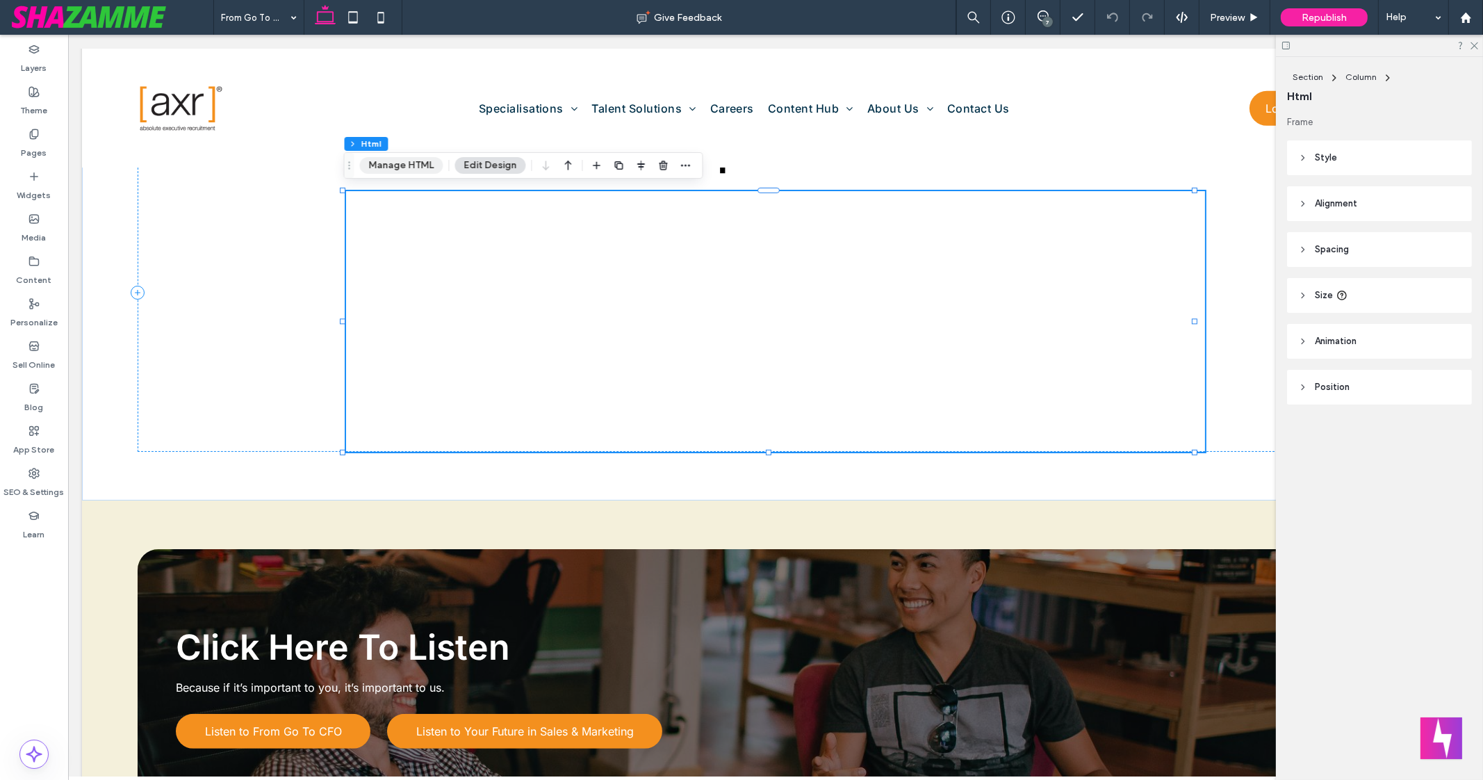
click at [423, 172] on button "Manage HTML" at bounding box center [400, 165] width 83 height 17
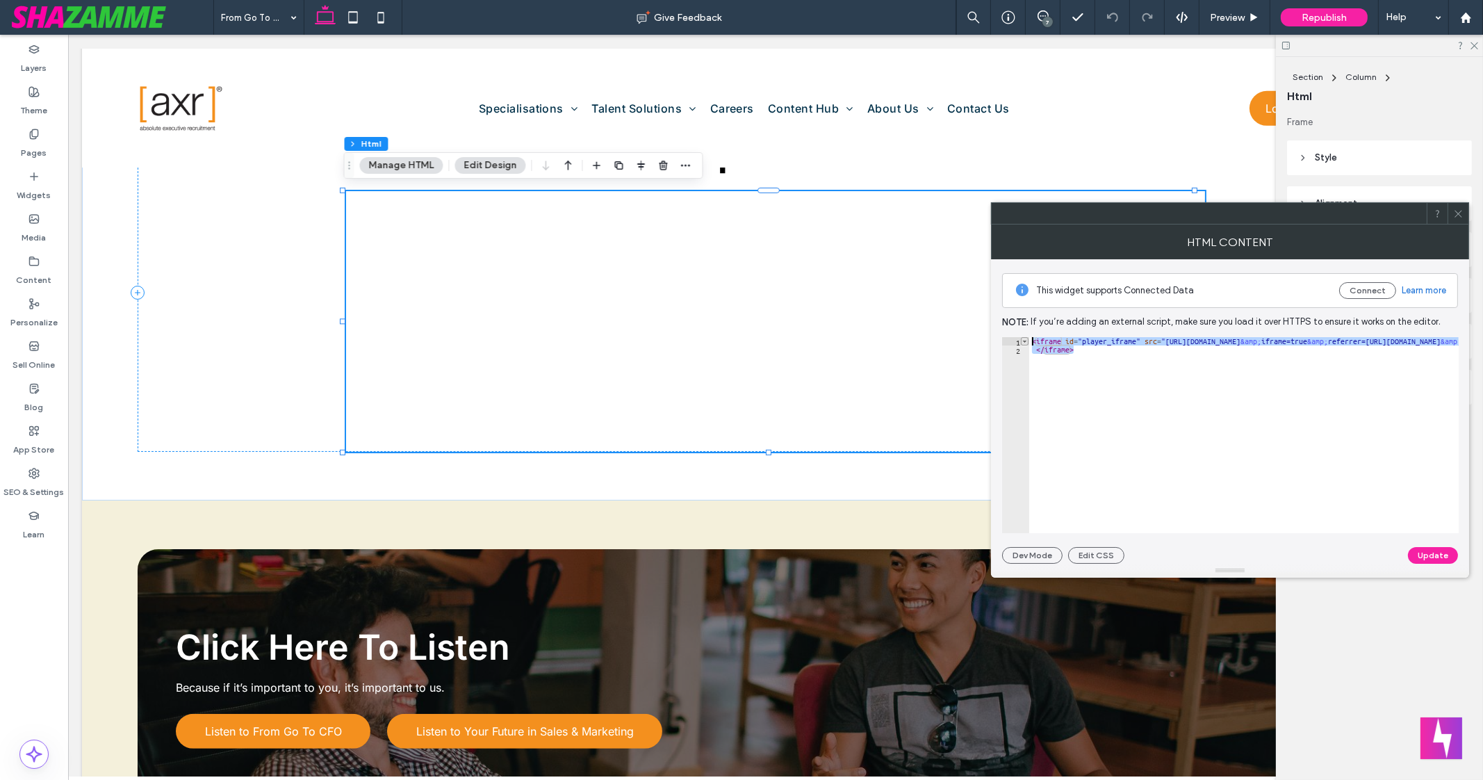
drag, startPoint x: 1077, startPoint y: 367, endPoint x: 1025, endPoint y: 339, distance: 58.8
click at [1025, 339] on div "********* 1 2 < iframe id = "player_iframe" src = "https://www.buzzsprout.com/6…" at bounding box center [1230, 435] width 457 height 196
type textarea "**********"
paste textarea "*********"
type textarea "*********"
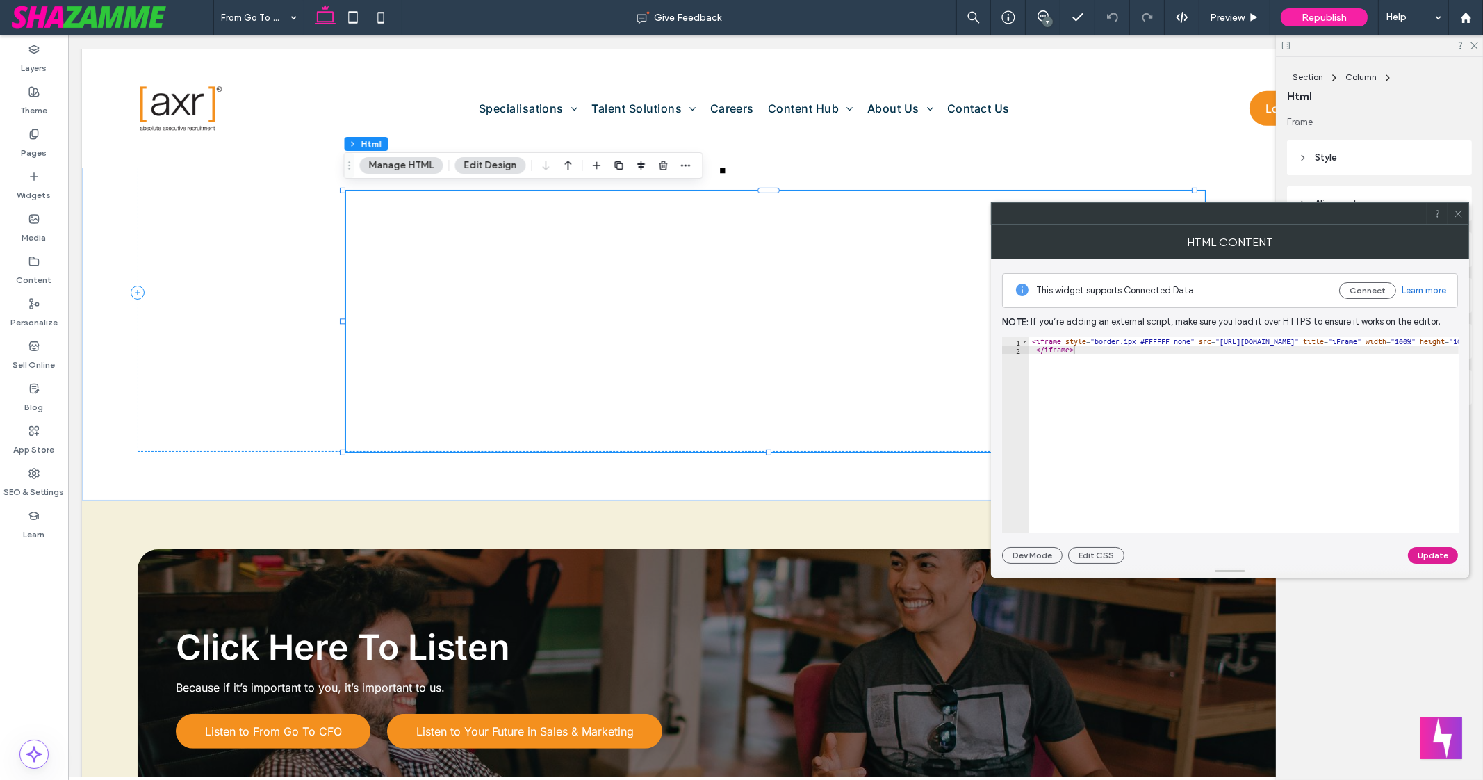
click at [1437, 555] on button "Update" at bounding box center [1433, 555] width 50 height 17
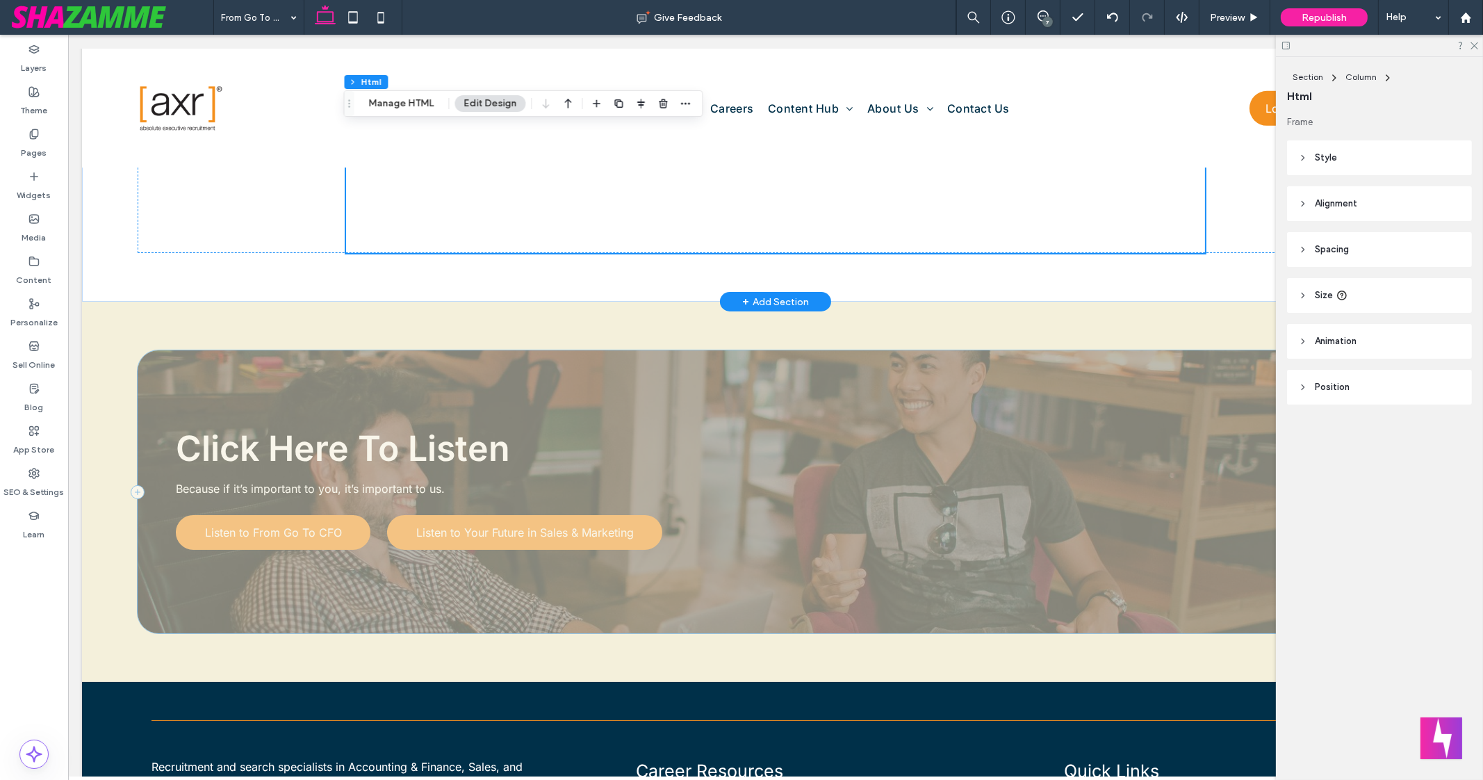
scroll to position [1725, 0]
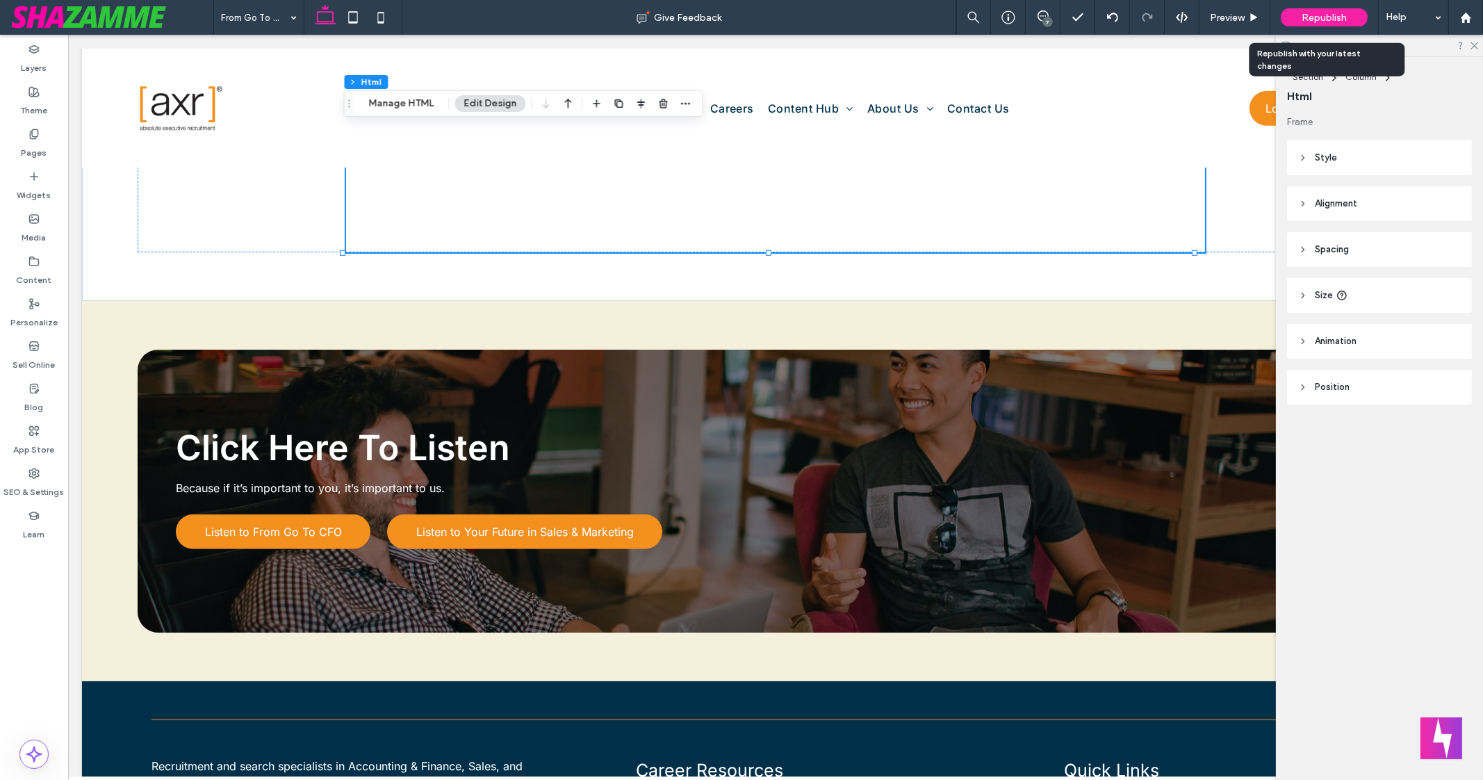
click at [1344, 17] on span "Republish" at bounding box center [1324, 18] width 45 height 12
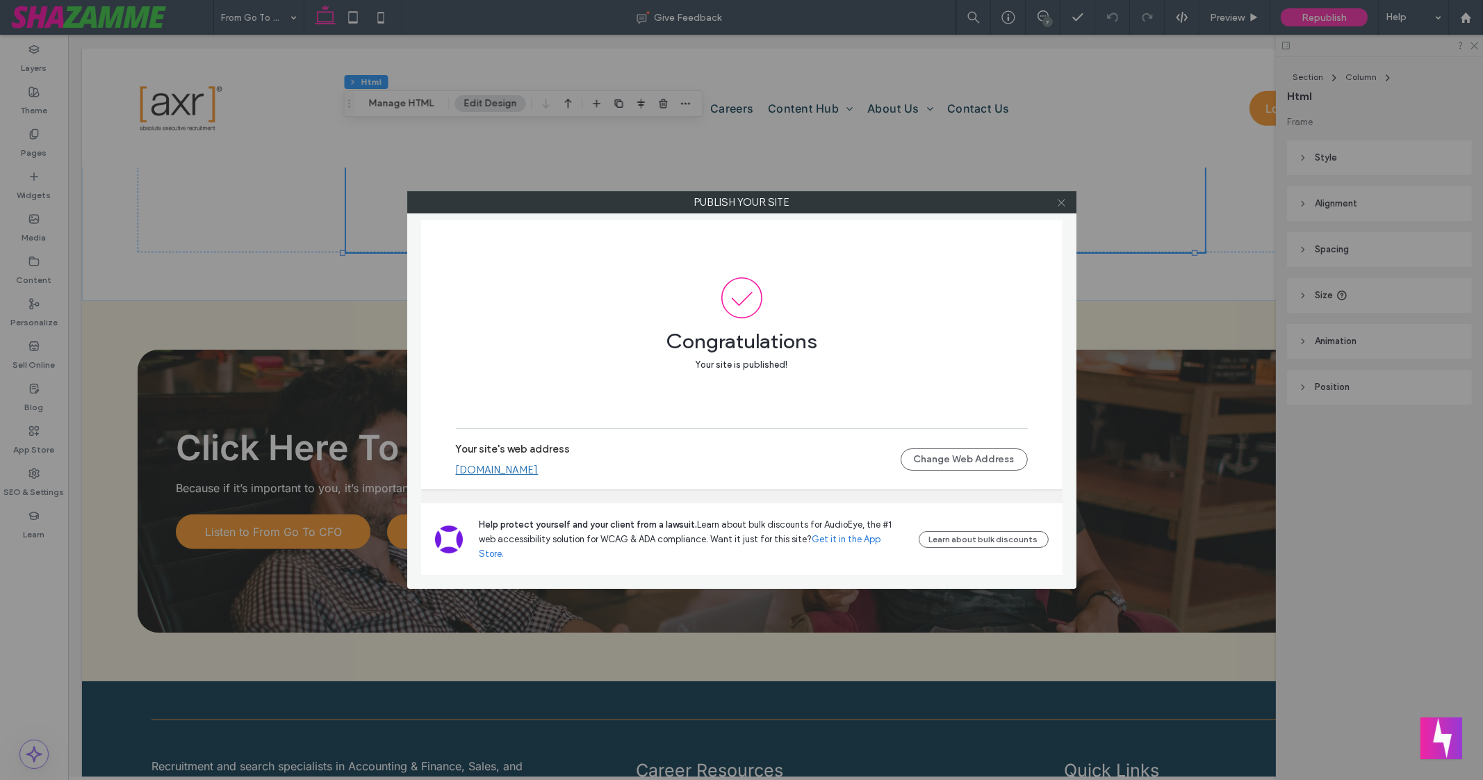
click at [1061, 209] on span at bounding box center [1062, 202] width 10 height 21
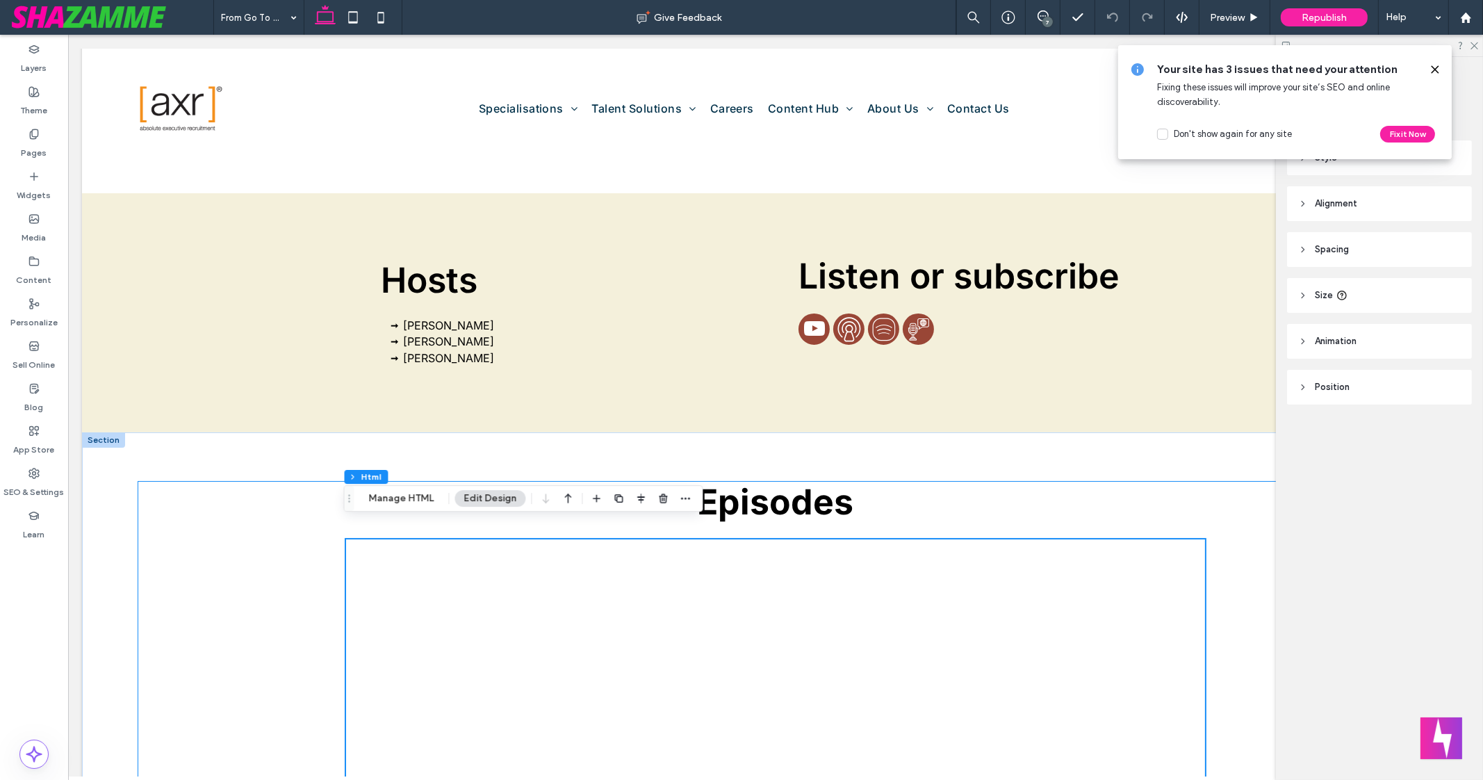
scroll to position [677, 0]
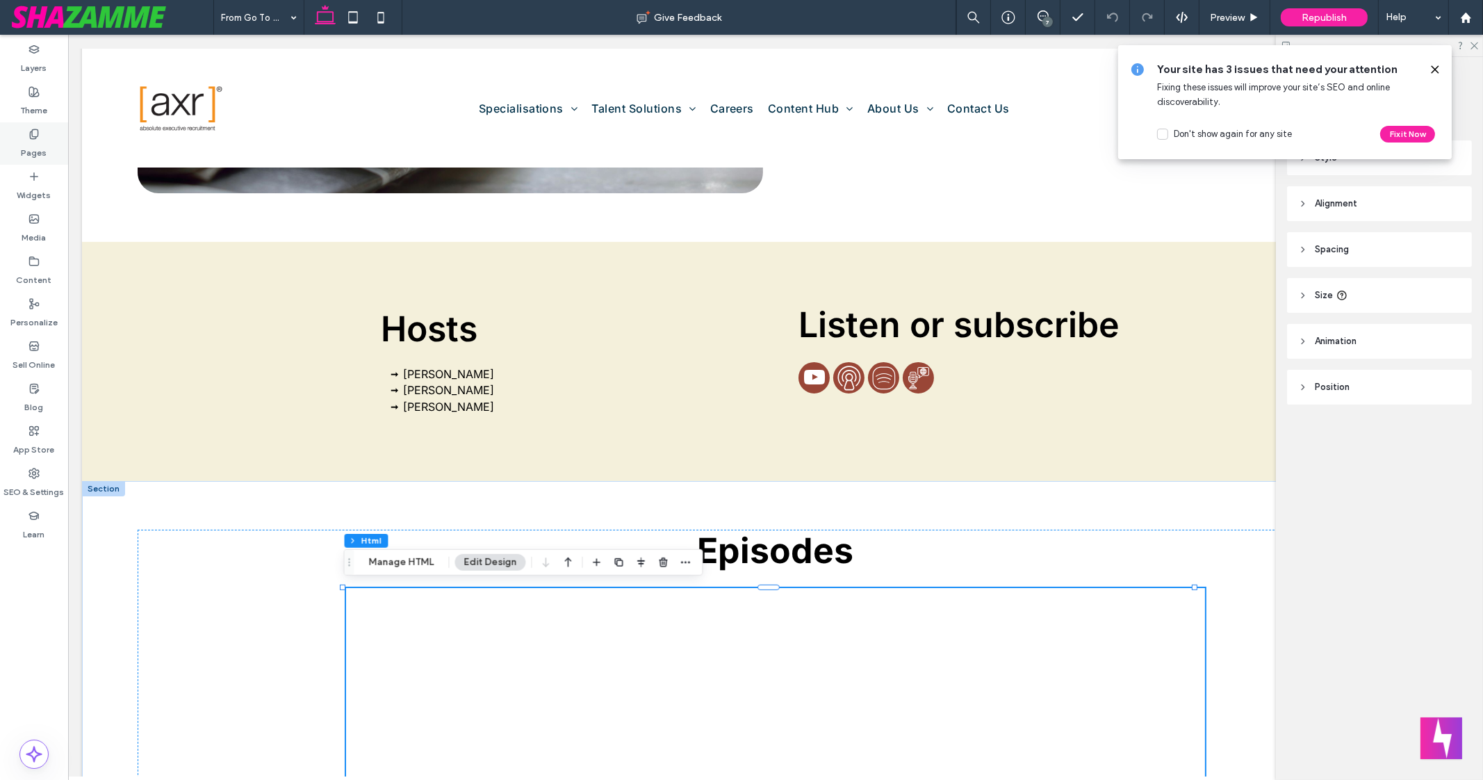
click at [35, 142] on label "Pages" at bounding box center [35, 149] width 26 height 19
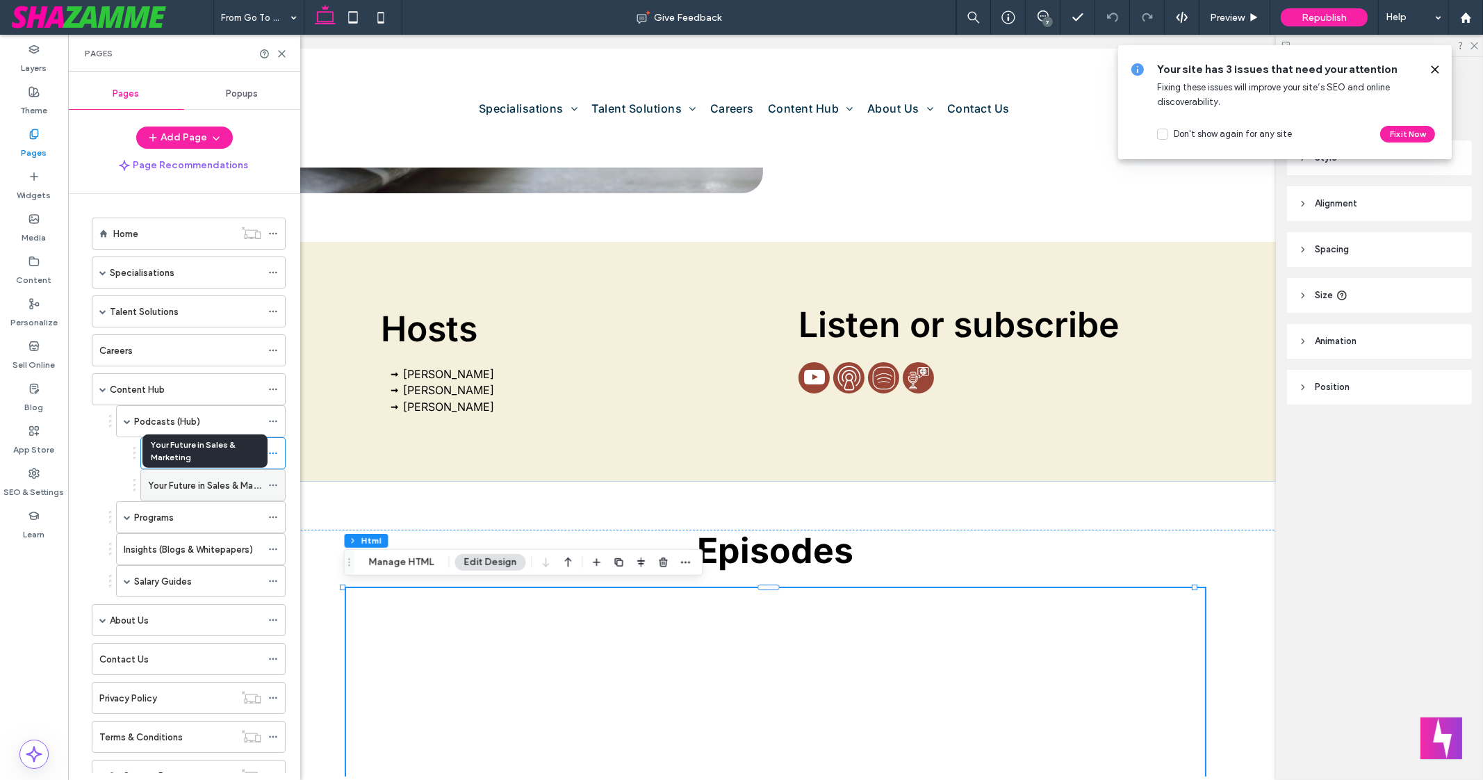
click at [211, 480] on label "Your Future in Sales & Marketing" at bounding box center [215, 485] width 134 height 24
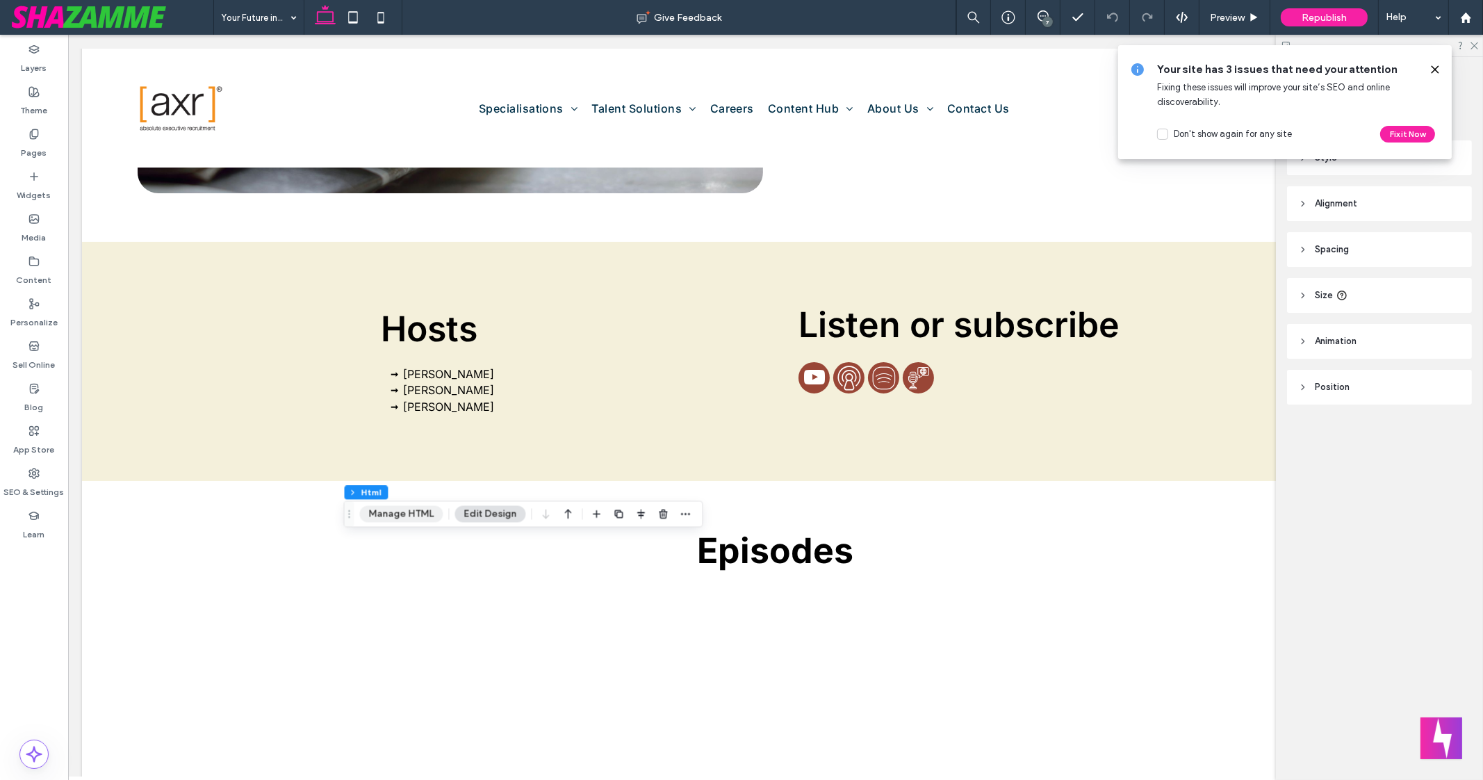
click at [397, 517] on button "Manage HTML" at bounding box center [400, 513] width 83 height 17
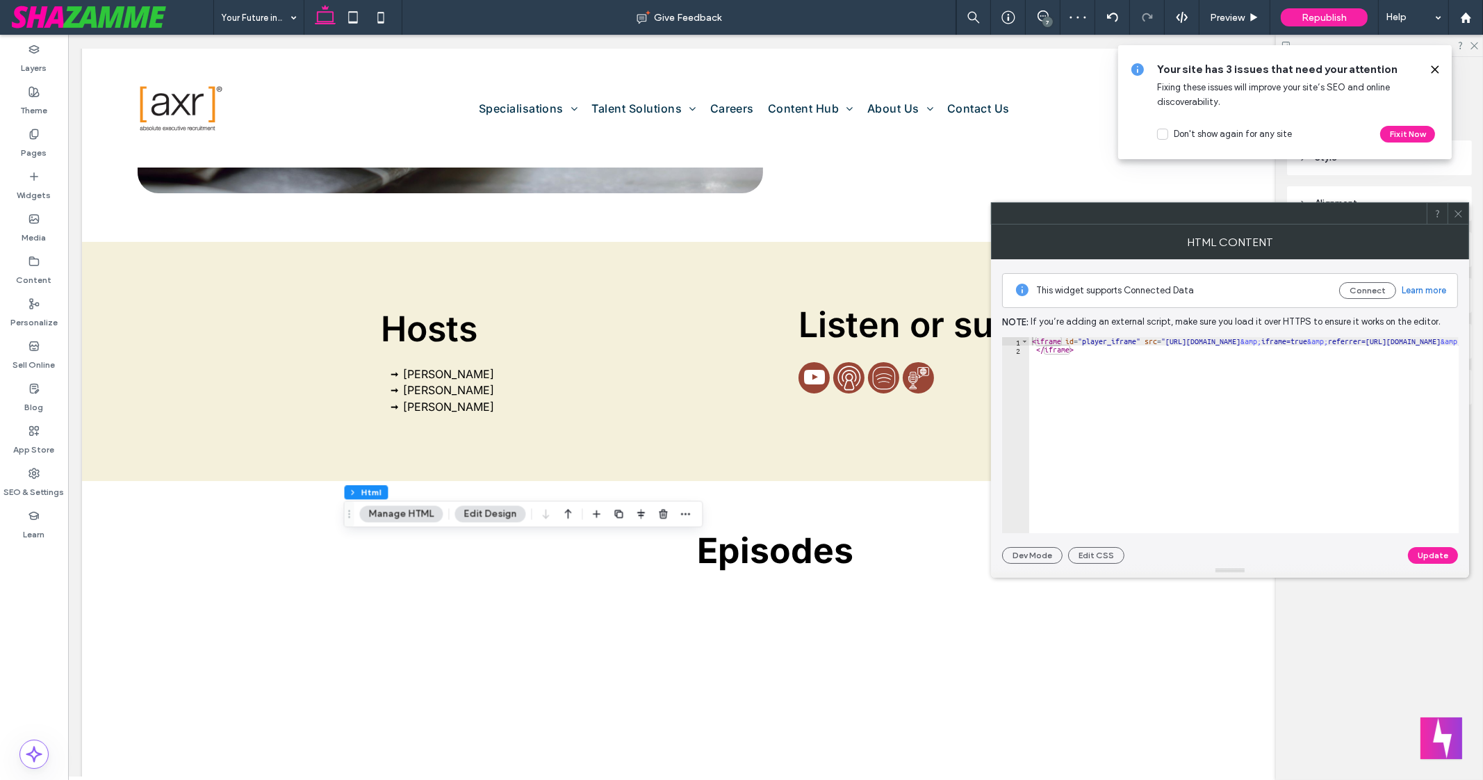
click at [415, 522] on button "Manage HTML" at bounding box center [400, 513] width 83 height 17
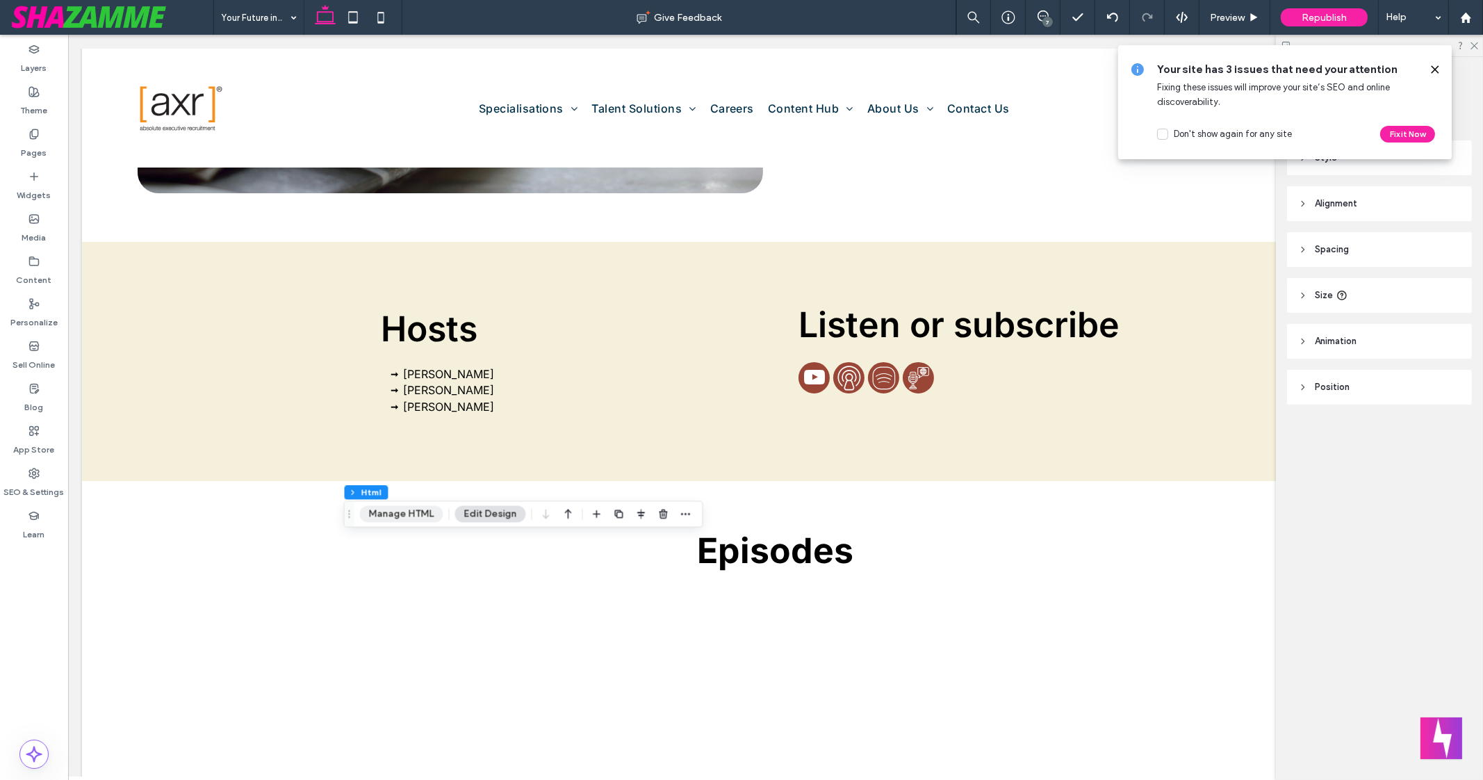
click at [386, 514] on button "Manage HTML" at bounding box center [400, 513] width 83 height 17
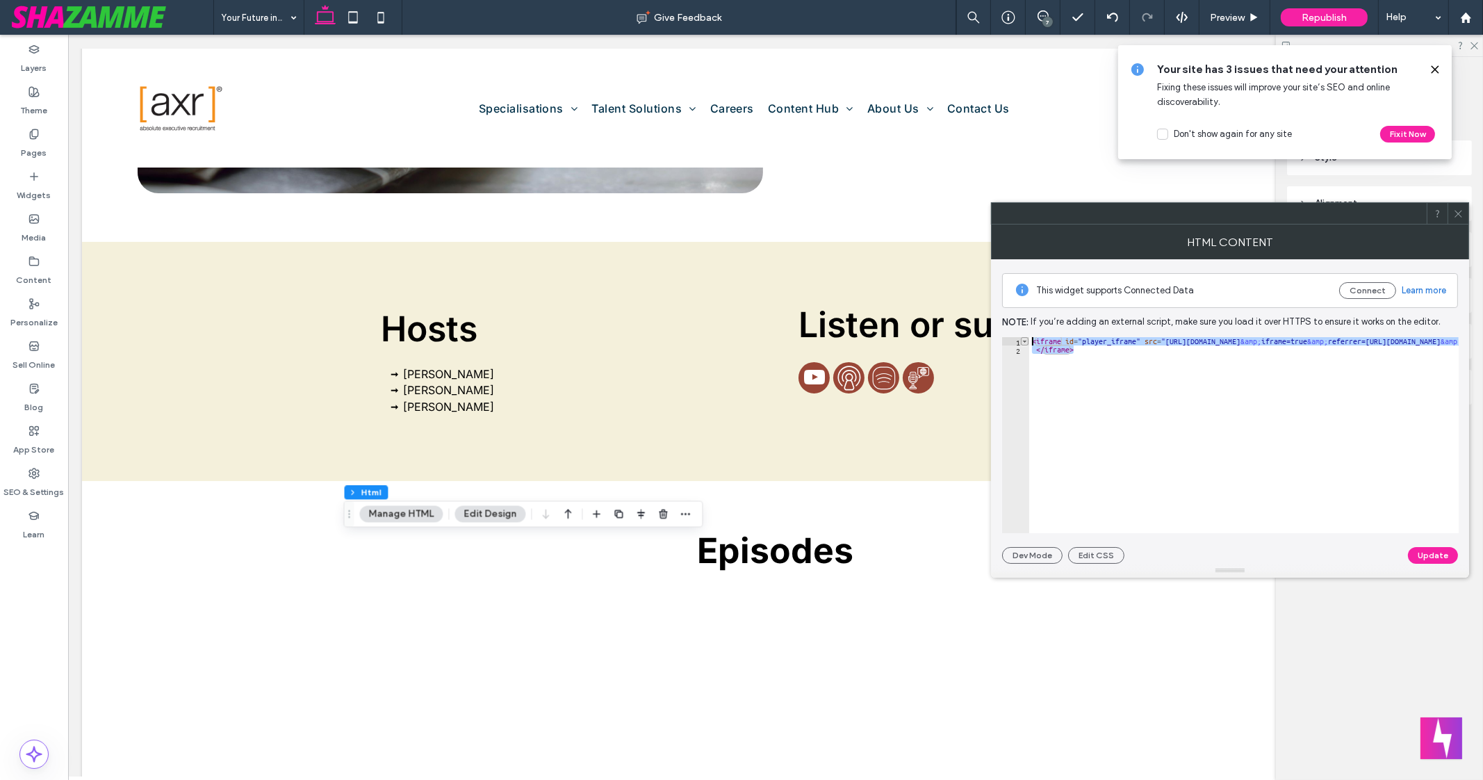
drag, startPoint x: 1084, startPoint y: 352, endPoint x: 1021, endPoint y: 337, distance: 65.1
click at [1021, 337] on div "********* 1 2 < iframe id = "player_iframe" src = "https://www.buzzsprout.com/1…" at bounding box center [1230, 435] width 457 height 196
type textarea "**********"
paste textarea "*********"
type textarea "*********"
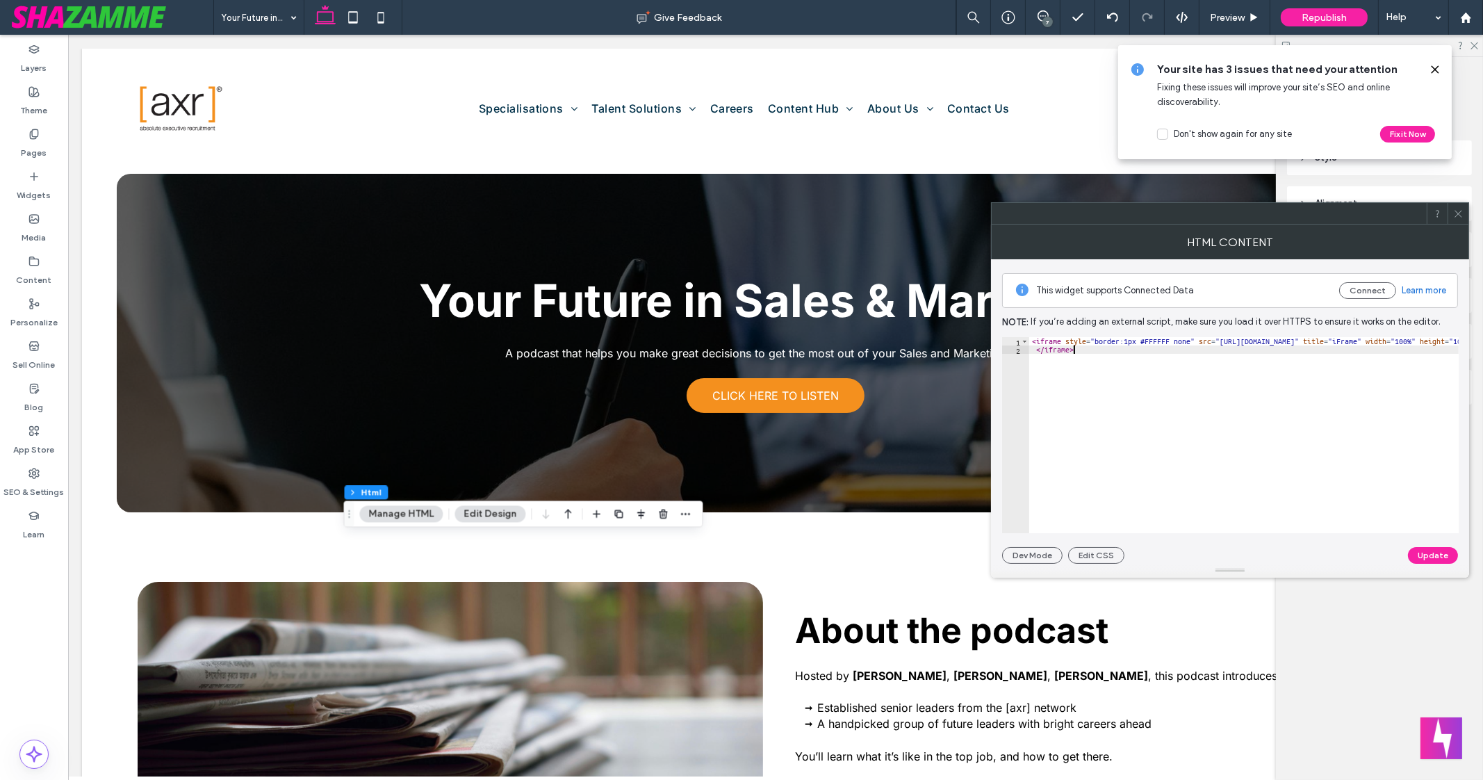
scroll to position [761, 0]
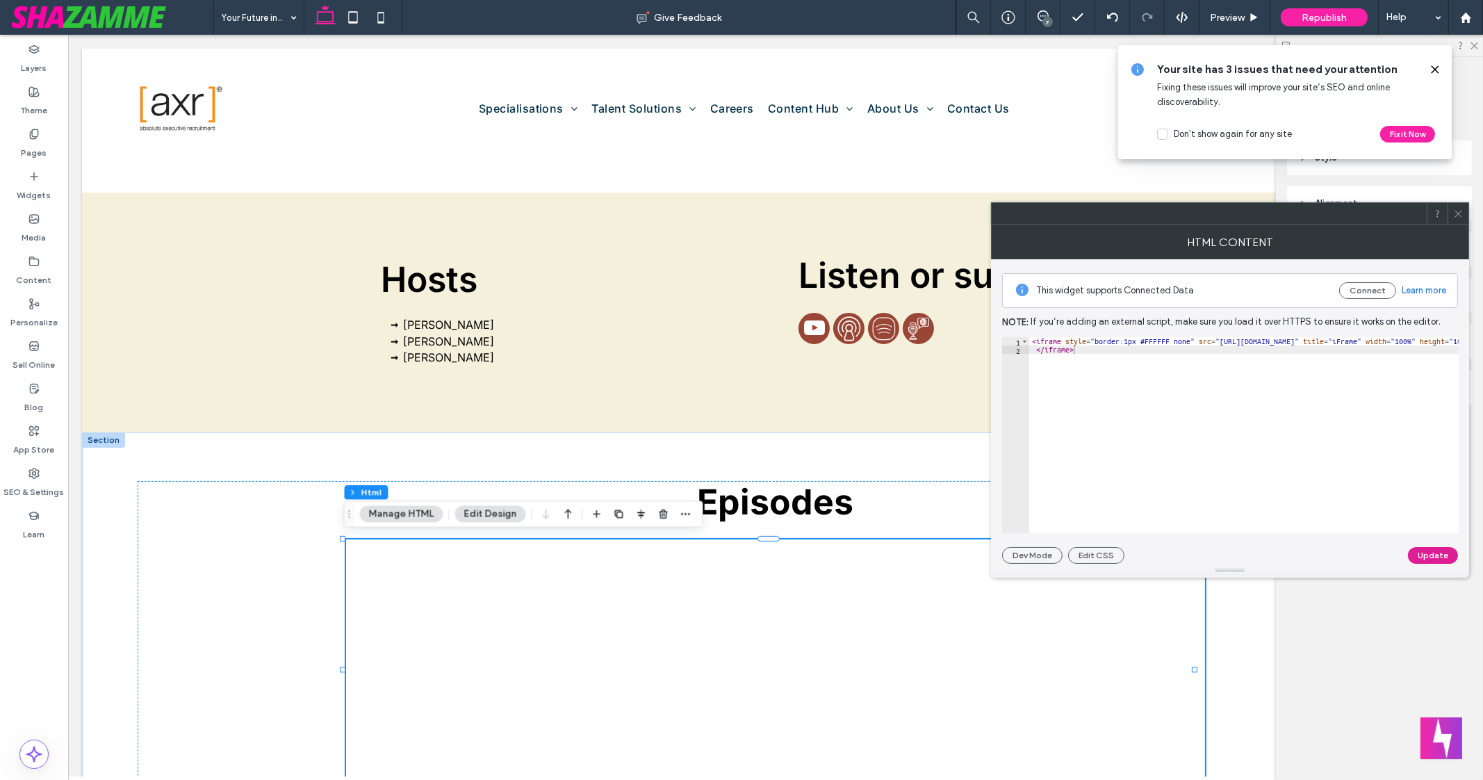
click at [1443, 556] on button "Update" at bounding box center [1433, 555] width 50 height 17
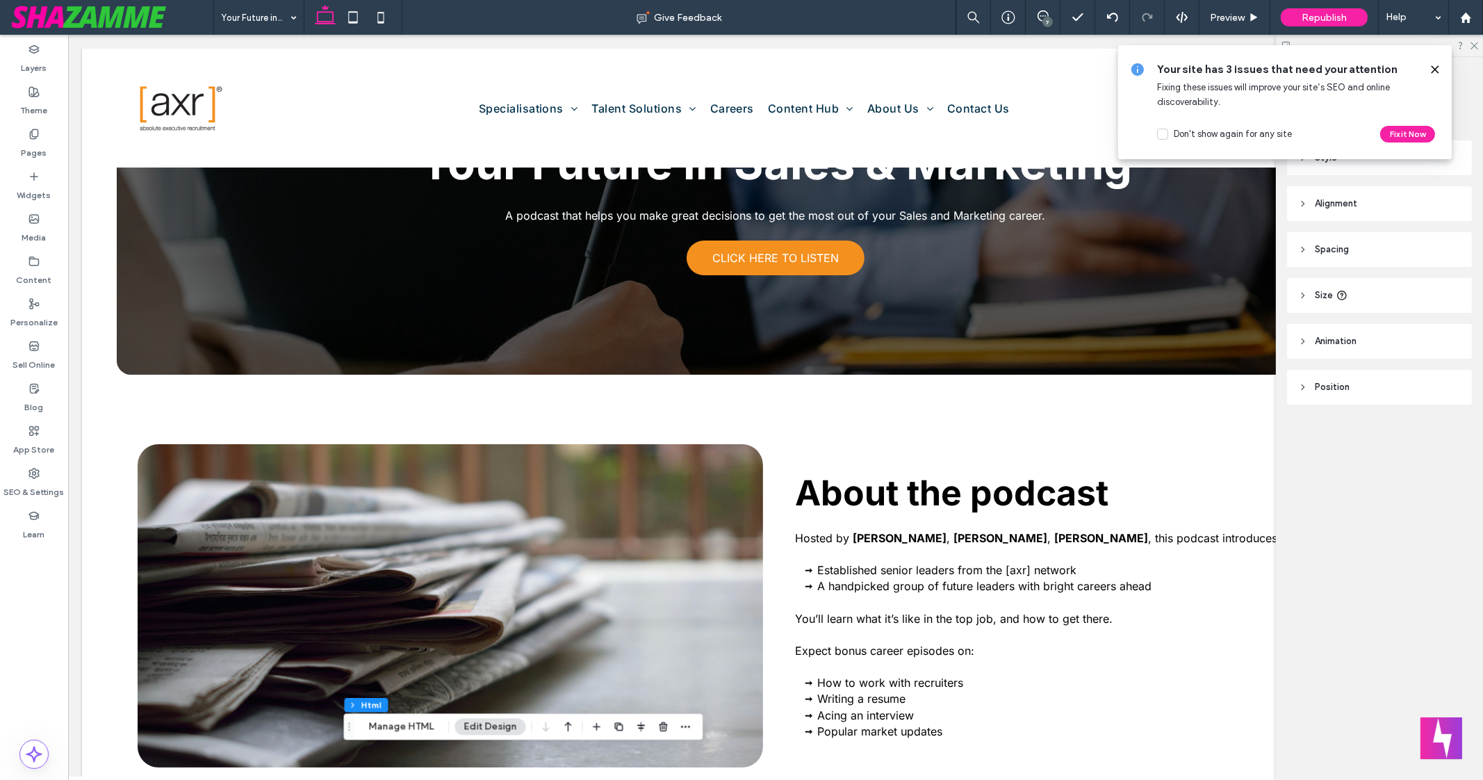
scroll to position [152, 0]
click at [1352, 0] on div "Republish" at bounding box center [1324, 17] width 87 height 35
click at [1335, 23] on div "Republish" at bounding box center [1324, 17] width 87 height 18
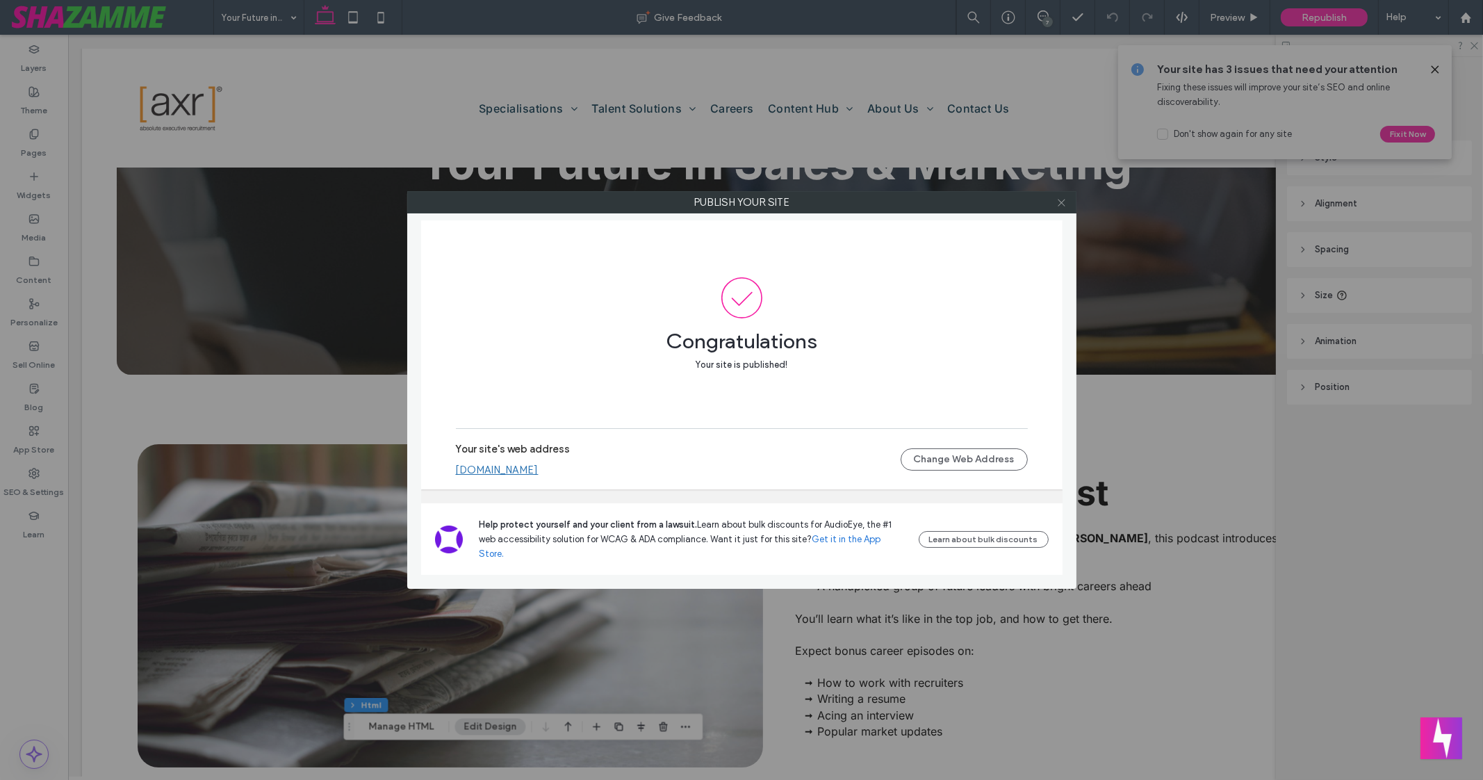
click at [1057, 202] on icon at bounding box center [1062, 202] width 10 height 10
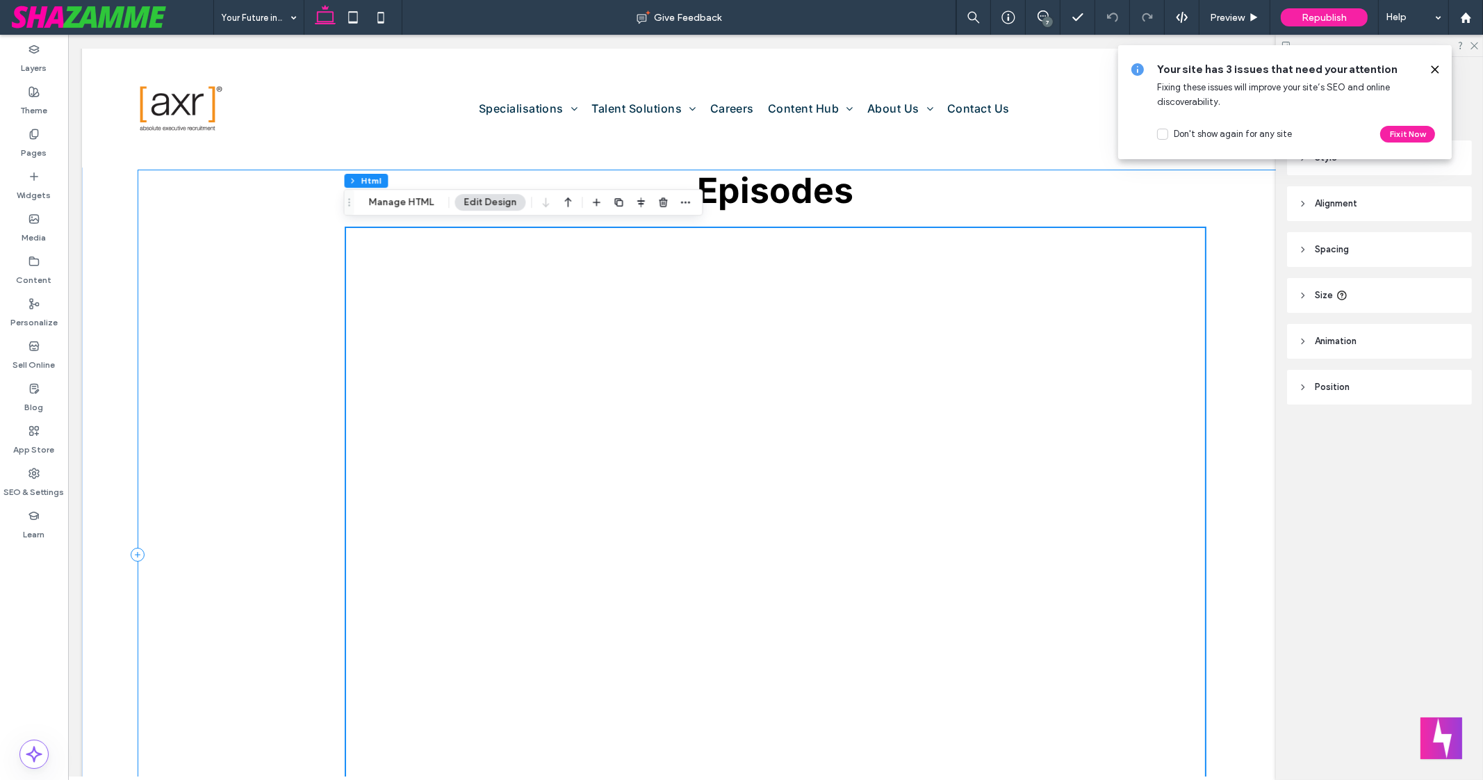
scroll to position [1088, 0]
click at [229, 460] on div "Episodes" at bounding box center [776, 554] width 1276 height 770
